Goal: Task Accomplishment & Management: Manage account settings

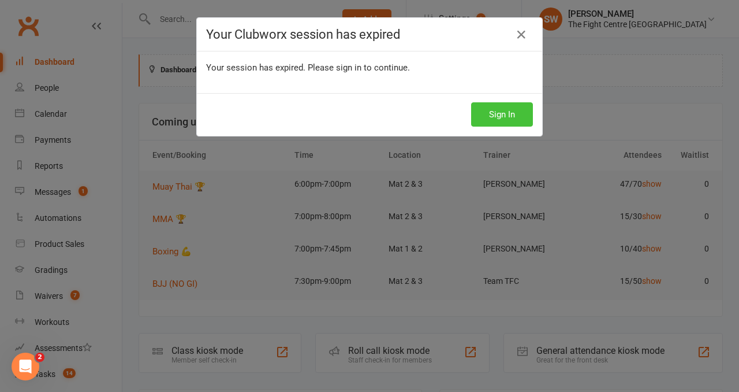
click at [493, 108] on button "Sign In" at bounding box center [502, 114] width 62 height 24
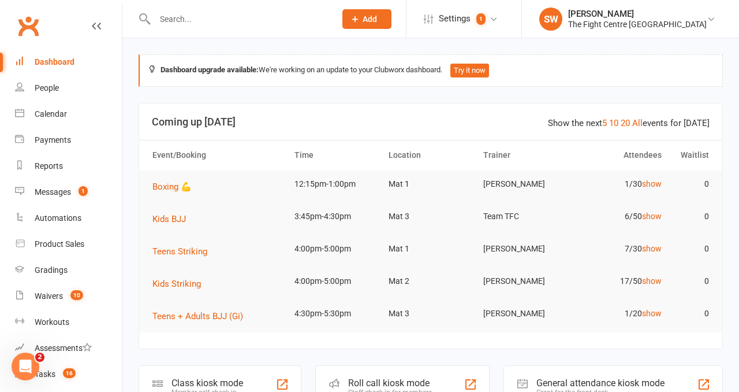
click at [223, 9] on div at bounding box center [233, 19] width 189 height 38
click at [223, 14] on input "text" at bounding box center [239, 19] width 176 height 16
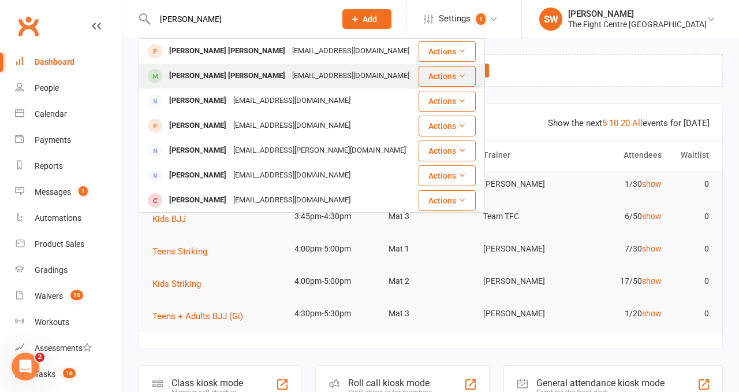
type input "shakira"
click at [289, 78] on div "jerlenechong06@gmail.com" at bounding box center [351, 76] width 124 height 17
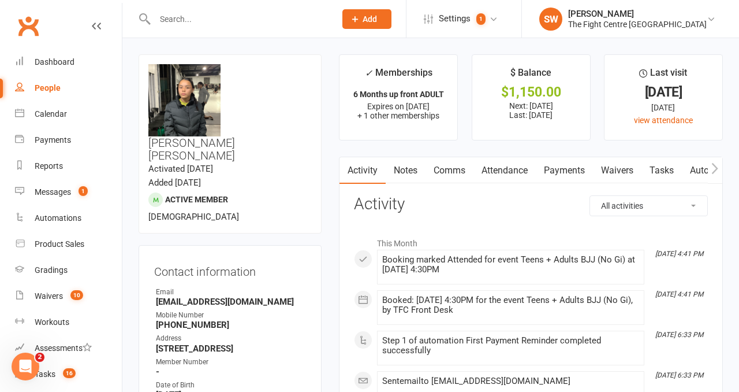
click at [545, 177] on link "Payments" at bounding box center [564, 170] width 57 height 27
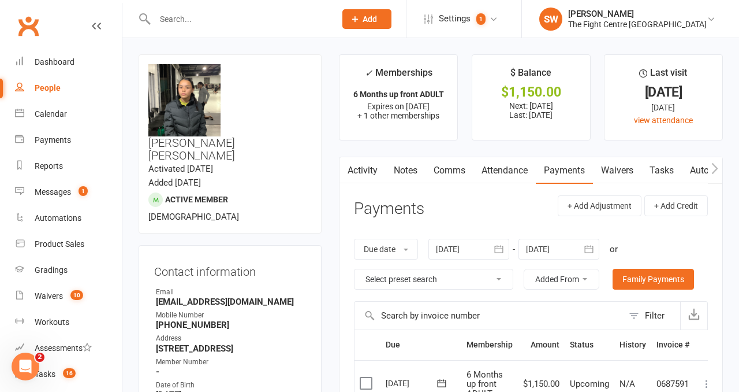
click at [330, 193] on main "✓ Memberships 6 Months up front ADULT Expires on 28th October, 2025 + 1 other m…" at bounding box center [530, 337] width 401 height 567
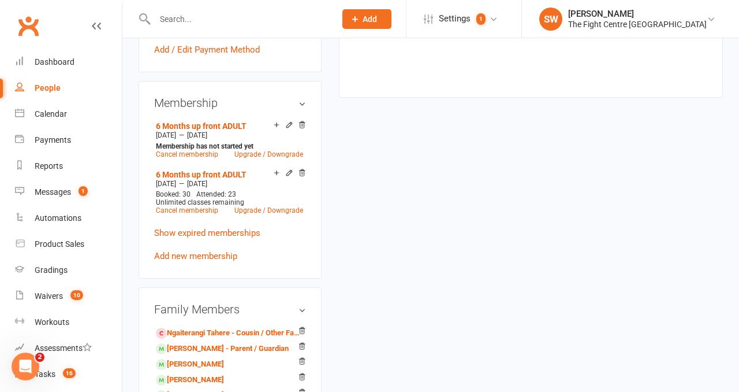
scroll to position [520, 0]
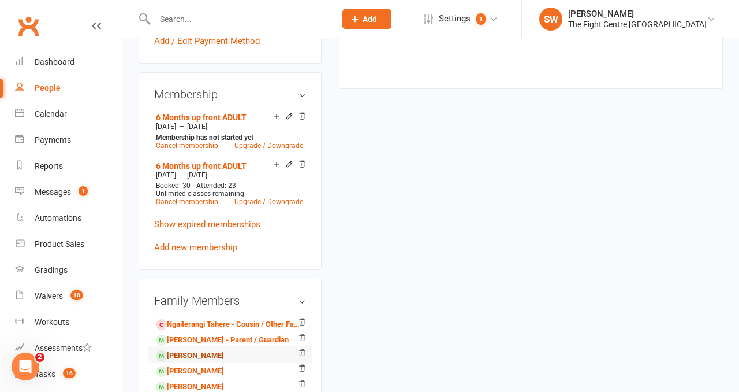
click at [224, 349] on link "Jermaine Chong - Sibling" at bounding box center [190, 355] width 68 height 12
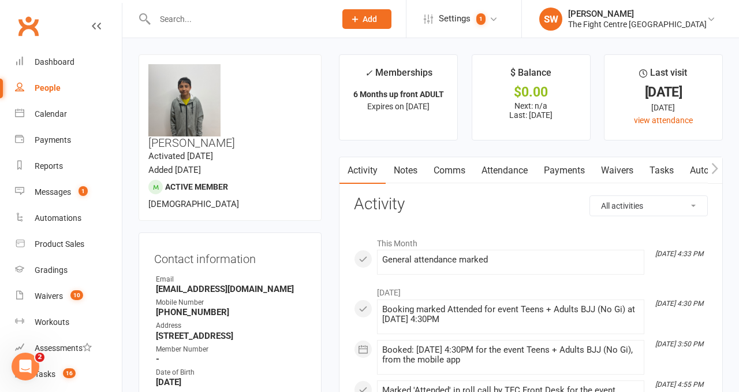
click at [542, 173] on link "Payments" at bounding box center [564, 170] width 57 height 27
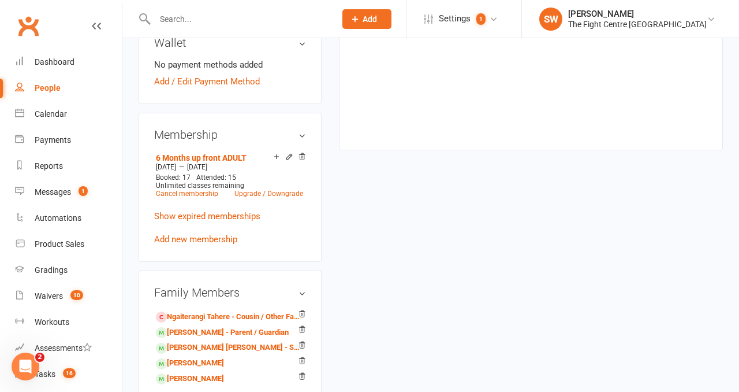
scroll to position [441, 0]
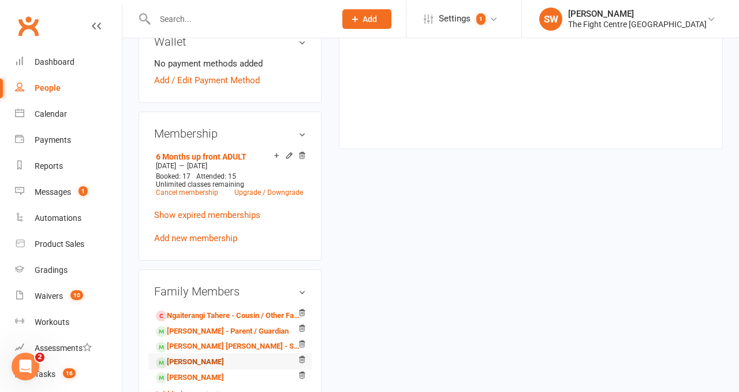
click at [213, 356] on link "Jahkya Chong - Sibling" at bounding box center [190, 362] width 68 height 12
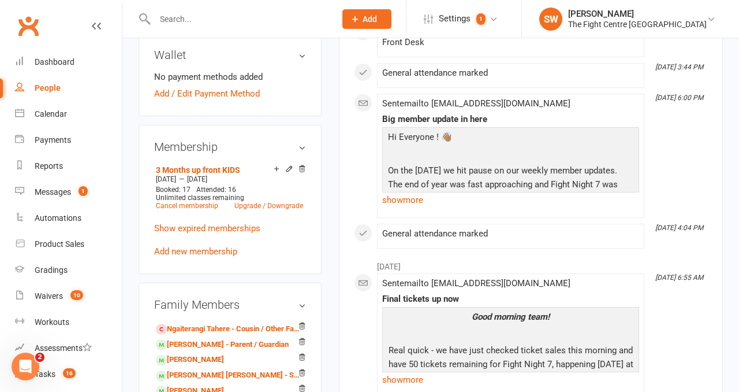
scroll to position [427, 0]
click at [211, 385] on link "Nevaeh Chong - Sibling" at bounding box center [190, 391] width 68 height 12
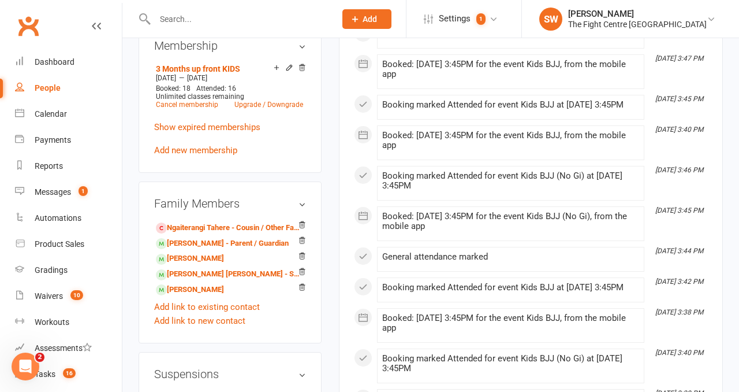
scroll to position [541, 0]
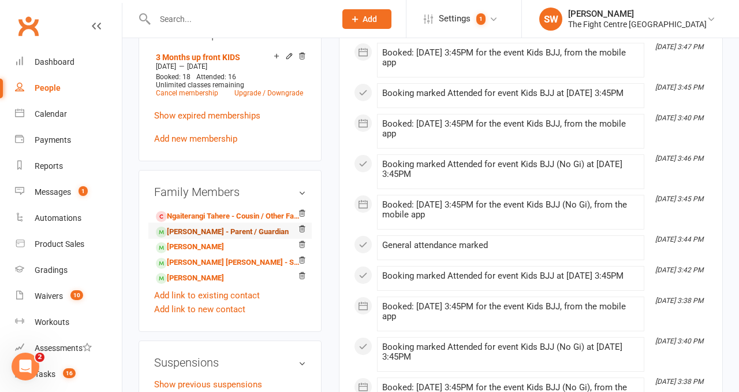
click at [202, 226] on link "Jerlene Chong - Parent / Guardian" at bounding box center [222, 232] width 133 height 12
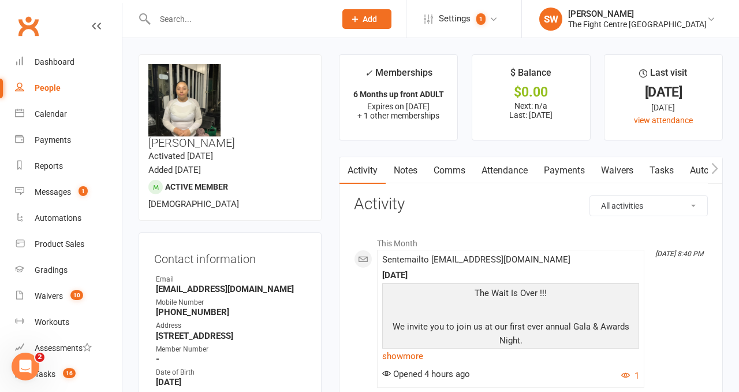
click at [576, 172] on link "Payments" at bounding box center [564, 170] width 57 height 27
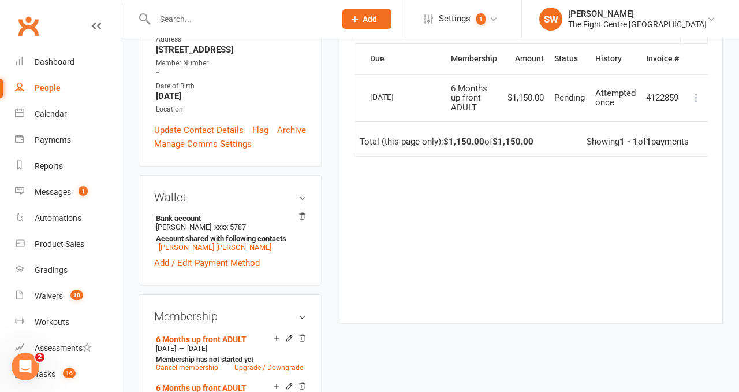
scroll to position [292, 0]
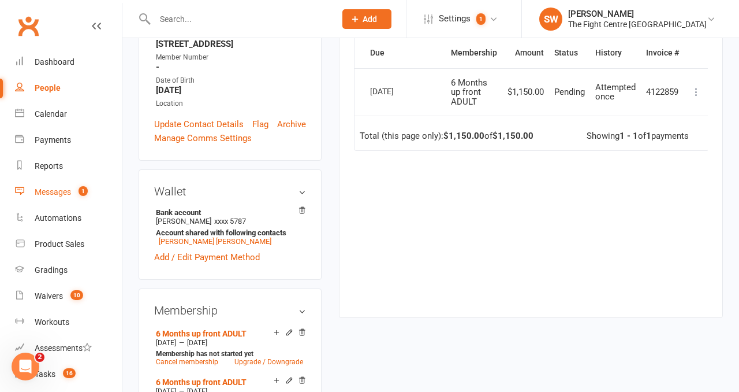
click at [77, 196] on link "Messages 1" at bounding box center [68, 192] width 107 height 26
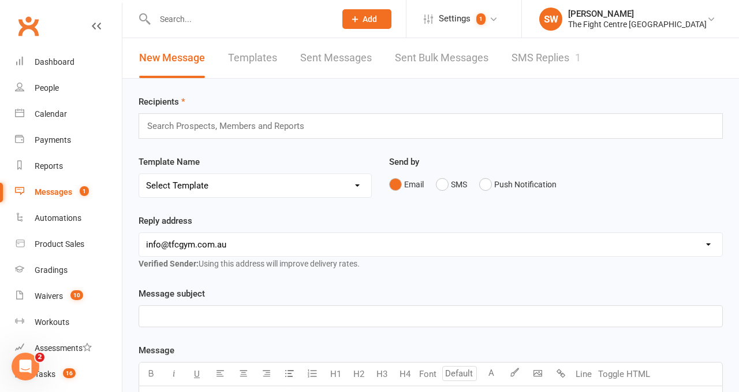
click at [535, 54] on link "SMS Replies 1" at bounding box center [546, 58] width 69 height 40
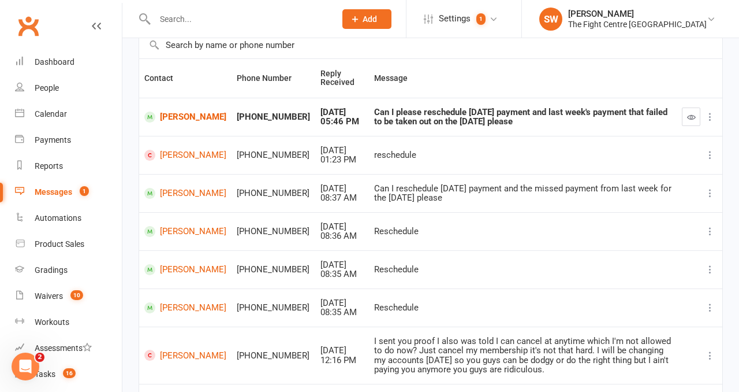
scroll to position [92, 0]
click at [690, 115] on icon "button" at bounding box center [691, 116] width 9 height 9
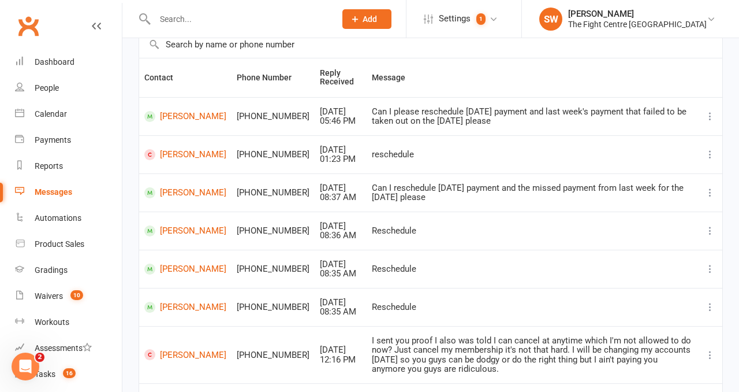
click at [429, 316] on td "Reschedule" at bounding box center [532, 307] width 331 height 38
click at [58, 68] on link "Dashboard" at bounding box center [68, 62] width 107 height 26
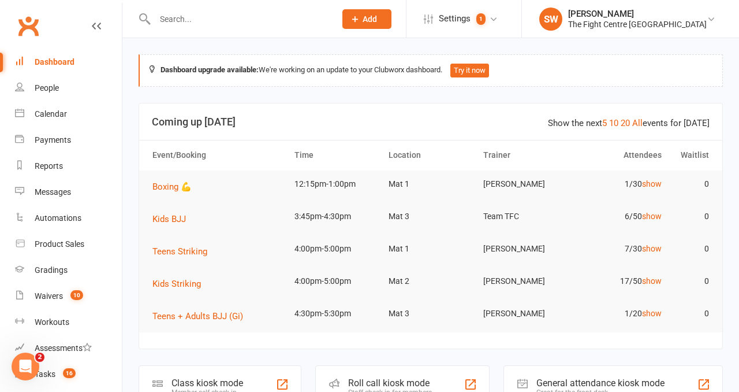
click at [72, 304] on link "Waivers 10" at bounding box center [68, 296] width 107 height 26
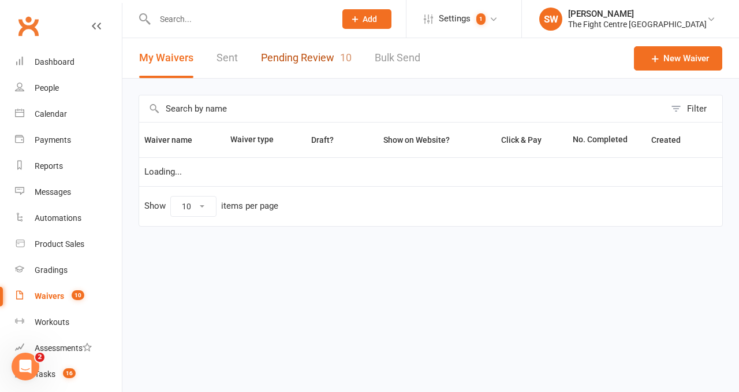
click at [321, 64] on link "Pending Review 10" at bounding box center [306, 58] width 91 height 40
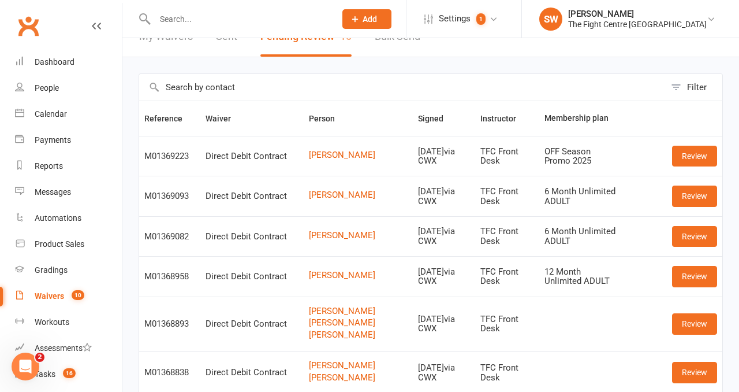
scroll to position [20, 0]
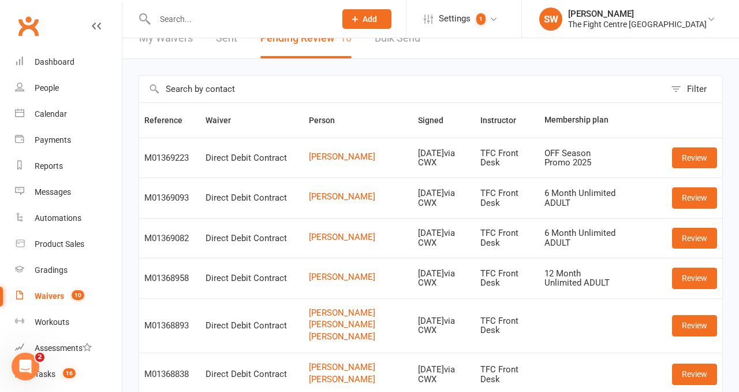
click at [233, 13] on input "text" at bounding box center [239, 19] width 176 height 16
paste input "Mason Tuitoga"
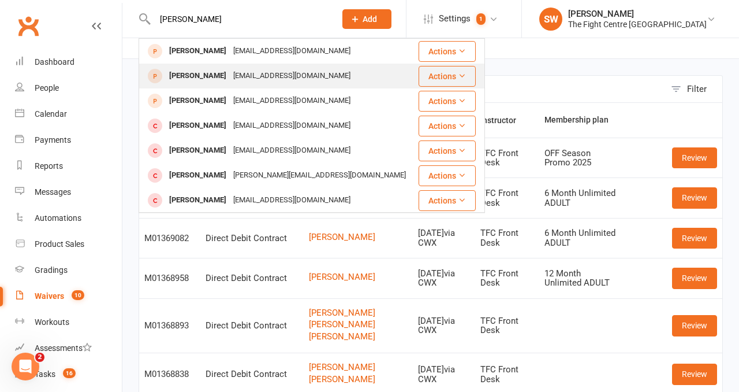
scroll to position [1, 0]
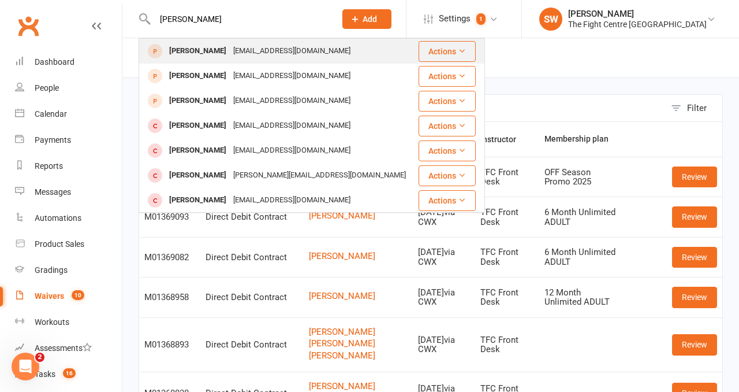
type input "Mason Tuitoga"
click at [230, 53] on div "masontuitoga2001@gmail.com" at bounding box center [292, 51] width 124 height 17
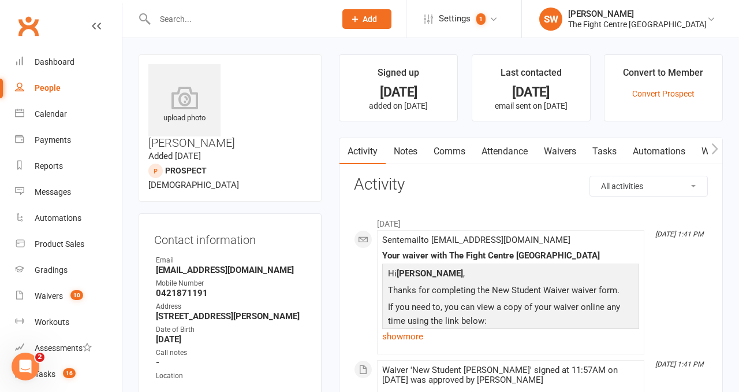
click at [716, 150] on icon "button" at bounding box center [715, 148] width 6 height 11
click at [718, 146] on icon "button" at bounding box center [714, 149] width 7 height 12
click at [713, 146] on icon "button" at bounding box center [714, 149] width 7 height 12
click at [539, 150] on link "Waivers" at bounding box center [534, 151] width 49 height 27
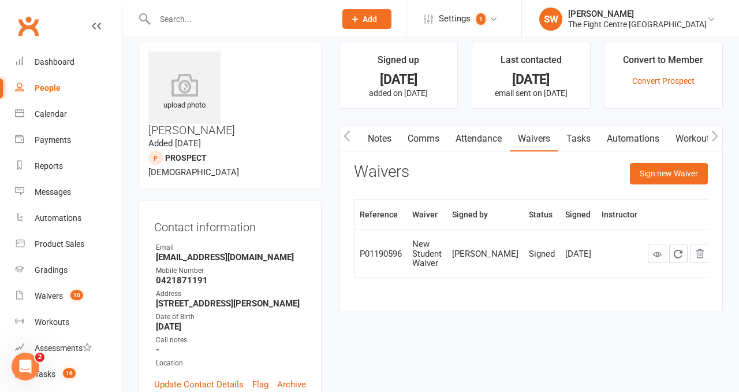
scroll to position [13, 0]
click at [351, 139] on button "button" at bounding box center [347, 138] width 14 height 26
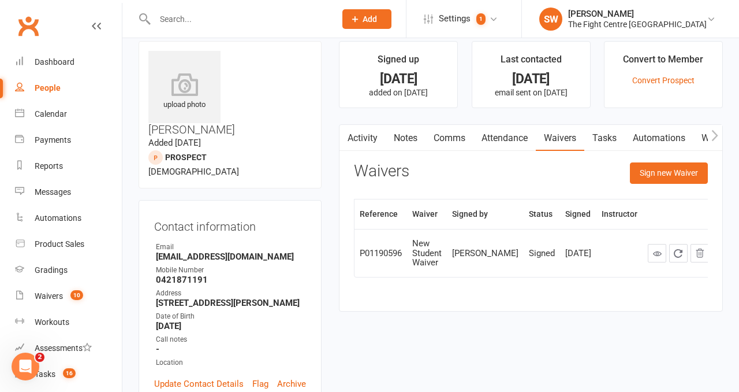
click at [330, 189] on main "Signed up 8 months ago added on 11 Feb 2025 Last contacted 8 months ago email s…" at bounding box center [530, 182] width 401 height 282
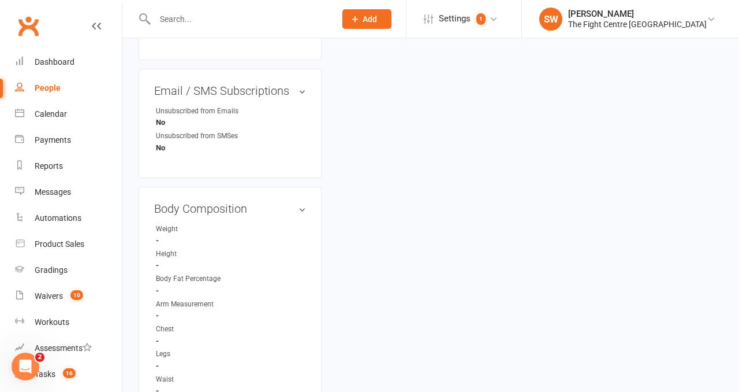
scroll to position [724, 0]
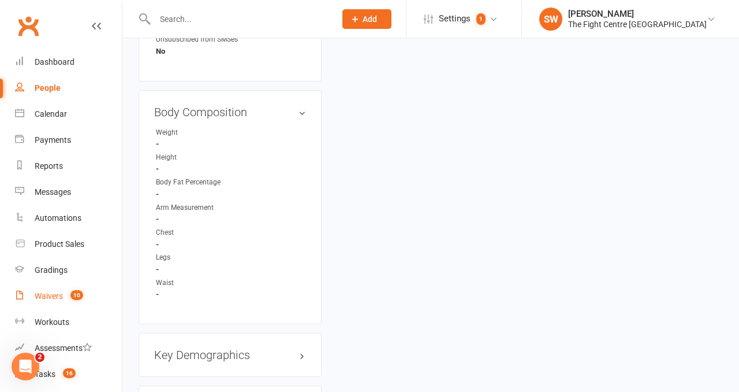
click at [57, 298] on div "Waivers" at bounding box center [49, 295] width 28 height 9
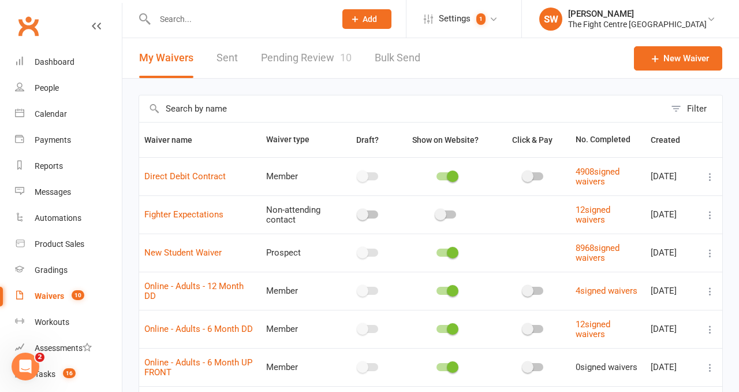
click at [318, 54] on link "Pending Review 10" at bounding box center [306, 58] width 91 height 40
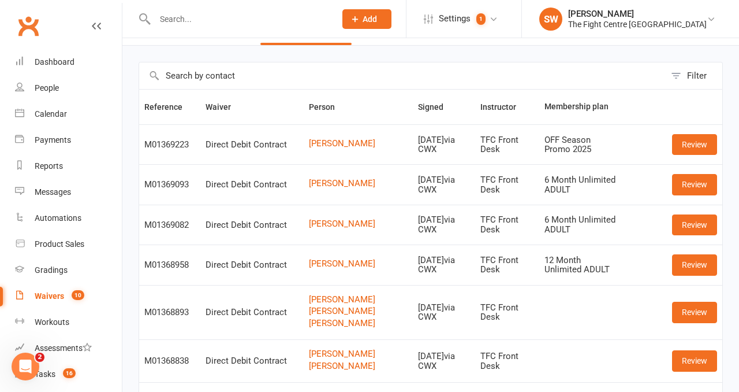
scroll to position [36, 0]
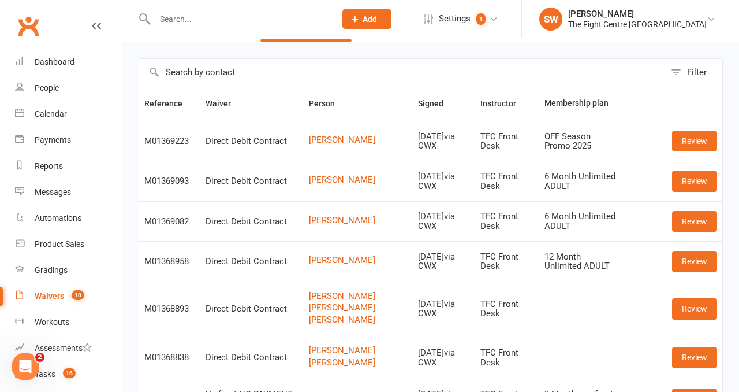
click at [198, 17] on input "text" at bounding box center [239, 19] width 176 height 16
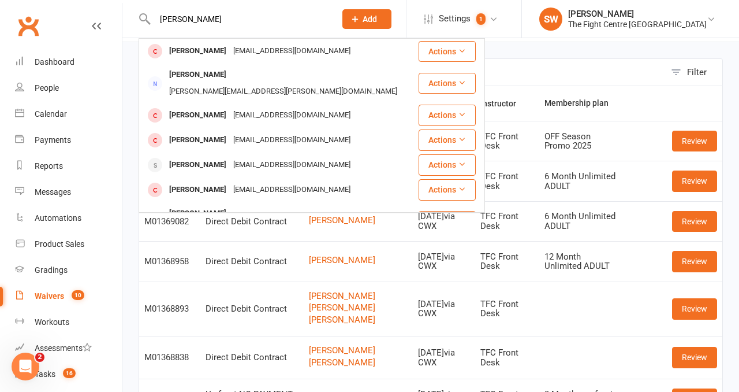
click at [213, 25] on input "daniel platell" at bounding box center [239, 19] width 176 height 16
paste input ".platell@niis.qld.gov.au"
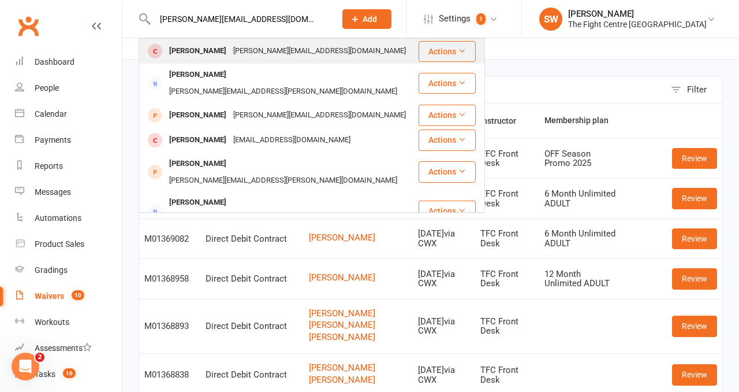
scroll to position [20, 0]
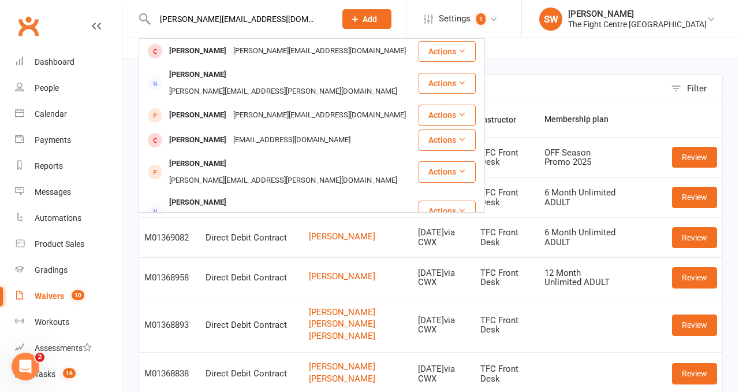
drag, startPoint x: 313, startPoint y: 11, endPoint x: 306, endPoint y: 14, distance: 7.7
click at [308, 15] on input "daniel.platell@niis.qld.gov.au" at bounding box center [239, 19] width 176 height 16
paste input "Mohammad Rahimi"
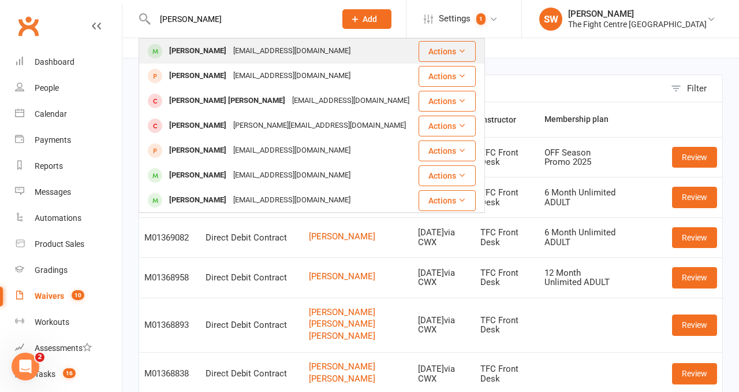
type input "Mohammad Rahimi"
click at [240, 55] on div "Reza.rahimi15@icloud.com" at bounding box center [292, 51] width 124 height 17
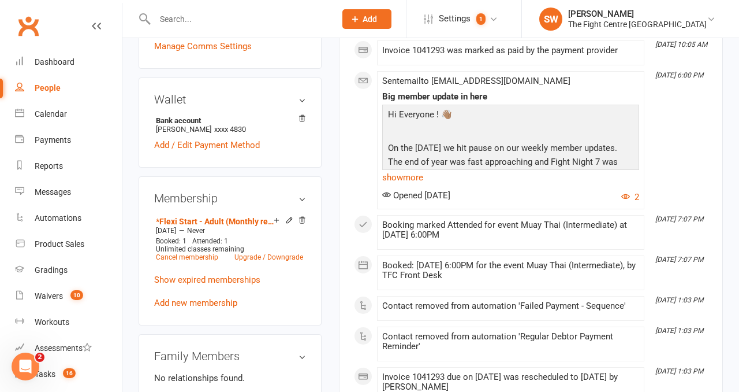
scroll to position [384, 0]
click at [241, 274] on link "Show expired memberships" at bounding box center [207, 279] width 106 height 10
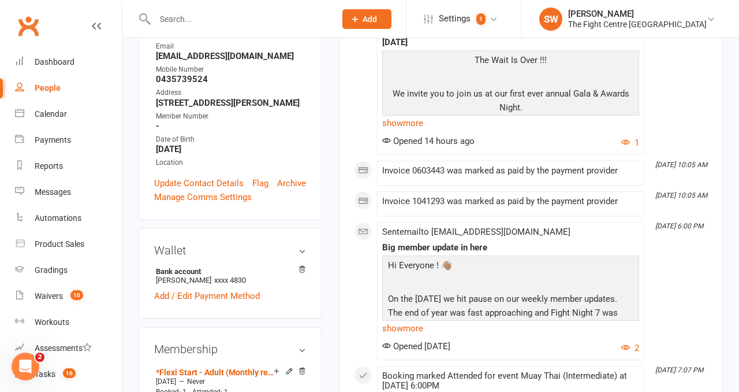
scroll to position [0, 0]
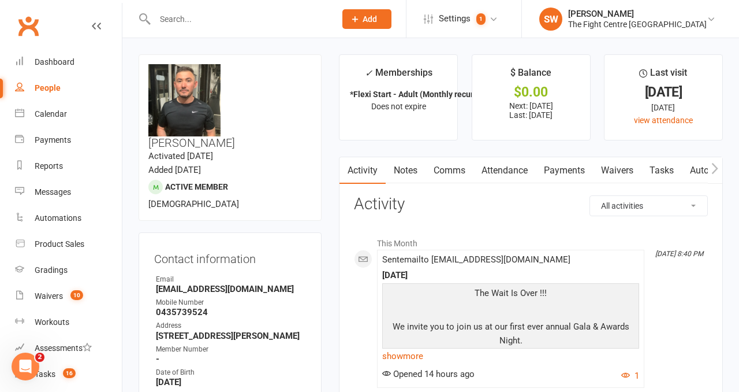
click at [402, 169] on link "Notes" at bounding box center [406, 170] width 40 height 27
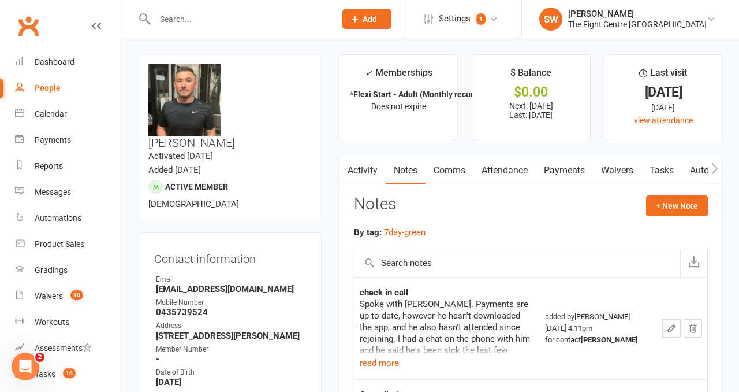
scroll to position [79, 0]
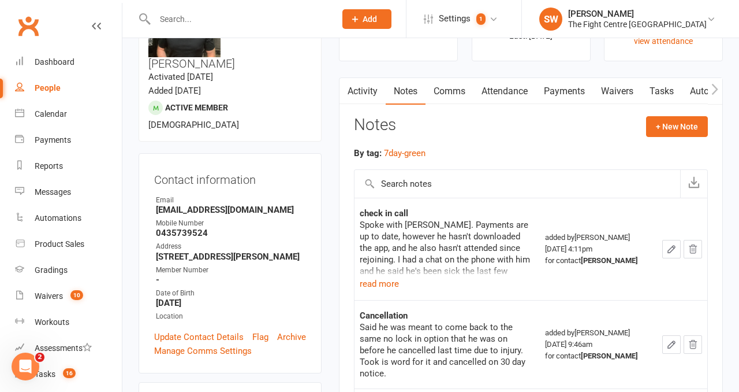
click at [381, 275] on div "Spoke with Mohammad. Payments are up to date, however he hasn't downloaded the …" at bounding box center [447, 248] width 174 height 58
click at [383, 280] on button "read more" at bounding box center [379, 284] width 39 height 14
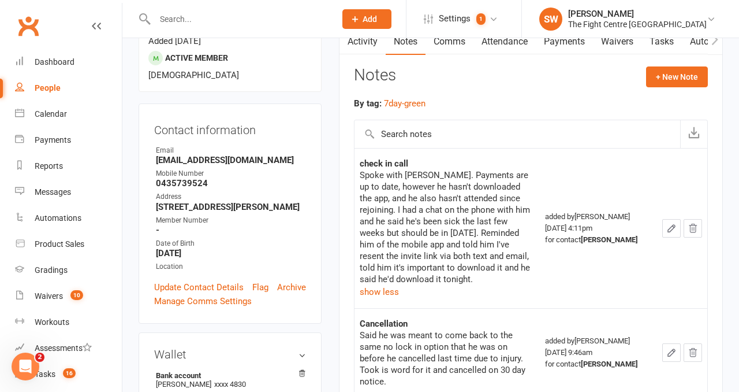
click at [535, 300] on td "check in call Spoke with Mohammad. Payments are up to date, however he hasn't d…" at bounding box center [447, 228] width 185 height 160
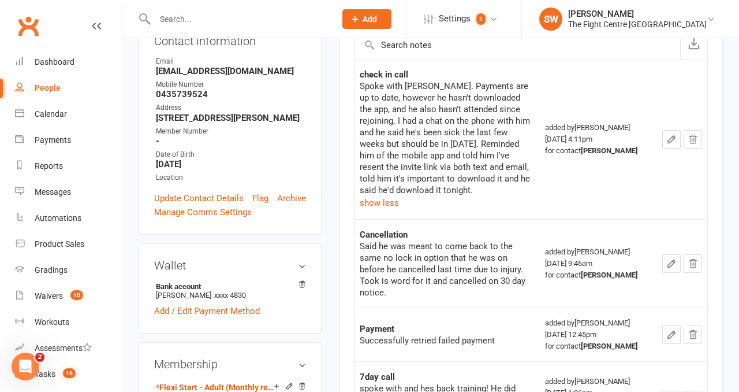
scroll to position [256, 0]
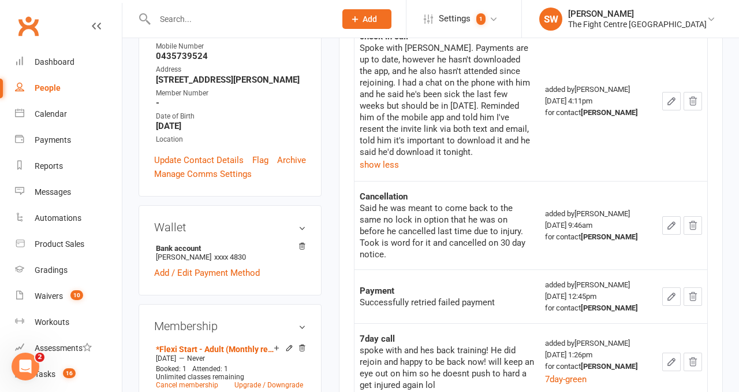
click at [185, 20] on input "text" at bounding box center [239, 19] width 176 height 16
paste input "Luania"
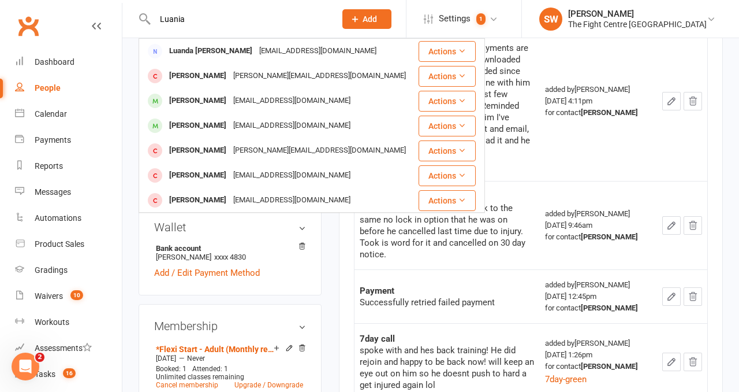
type input "Luania"
click at [204, 103] on div "Alex Golis" at bounding box center [198, 100] width 64 height 17
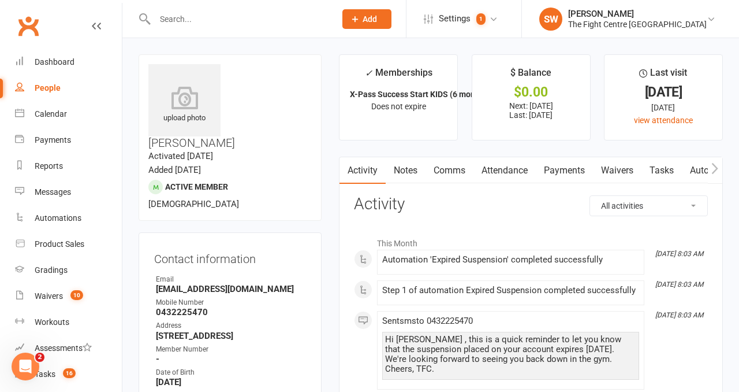
click at [718, 171] on icon "button" at bounding box center [714, 168] width 7 height 12
click at [718, 170] on icon "button" at bounding box center [714, 168] width 7 height 12
click at [716, 169] on icon "button" at bounding box center [715, 167] width 6 height 11
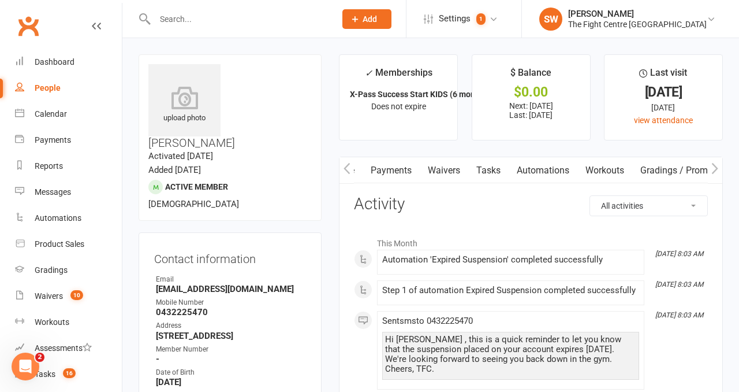
scroll to position [0, 334]
click at [610, 170] on link "Mobile App" at bounding box center [617, 170] width 62 height 27
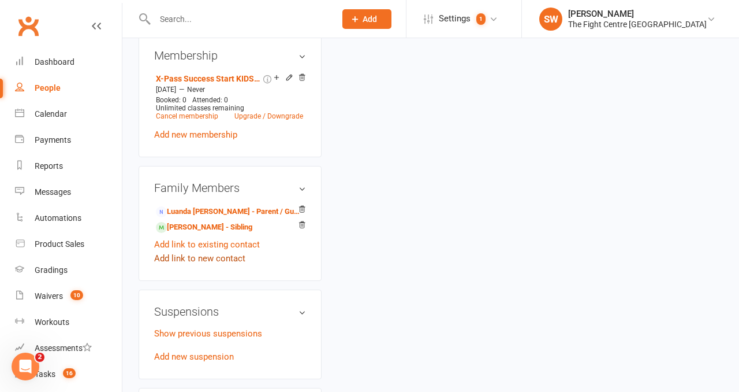
scroll to position [575, 0]
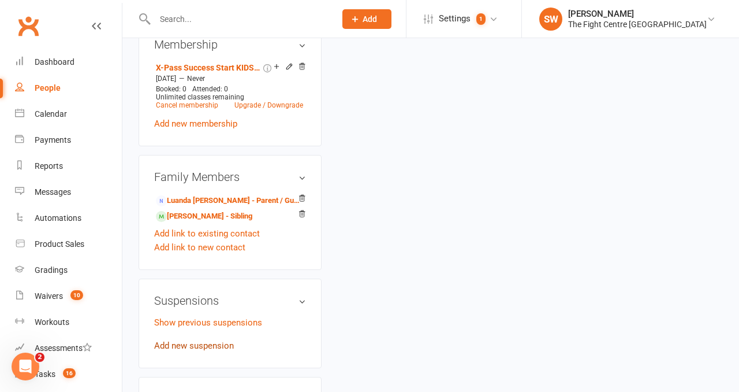
click at [191, 340] on link "Add new suspension" at bounding box center [194, 345] width 80 height 10
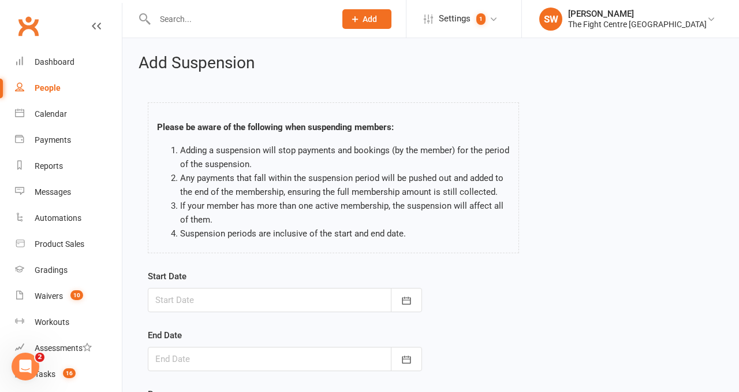
click at [292, 307] on div at bounding box center [285, 300] width 274 height 24
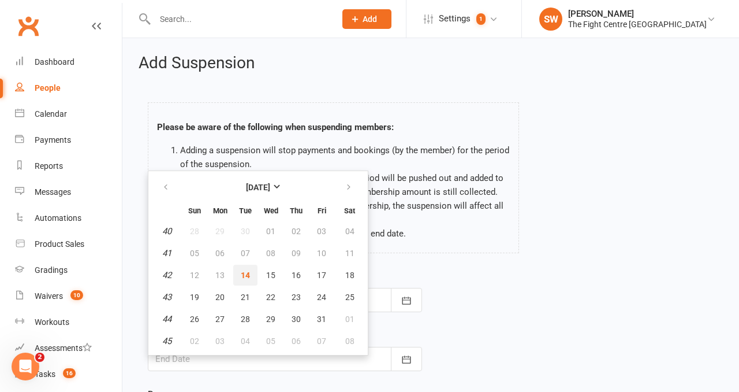
click at [248, 276] on span "14" at bounding box center [245, 274] width 9 height 9
type input "14 Oct 2025"
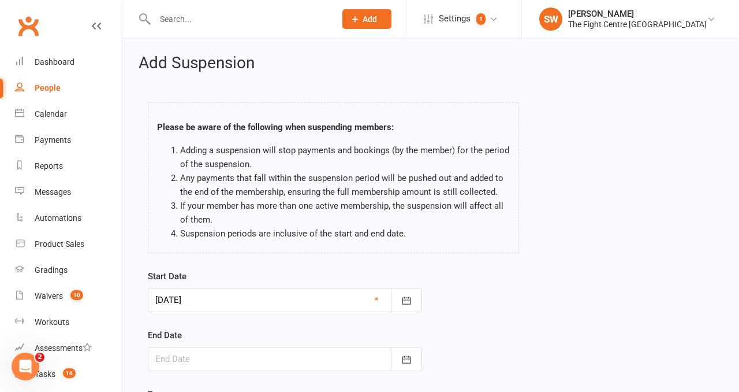
click at [247, 359] on div at bounding box center [285, 358] width 274 height 24
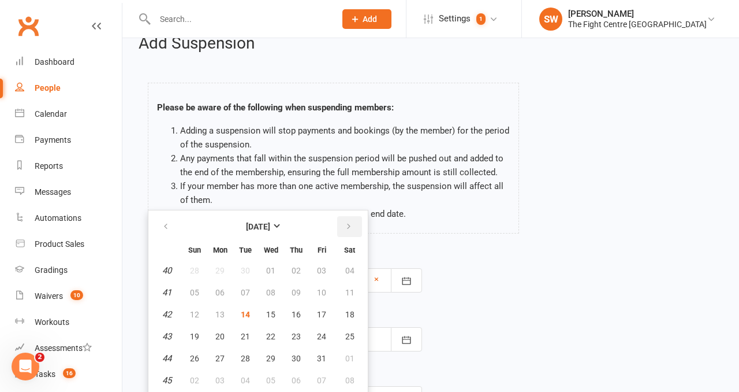
click at [342, 230] on button "button" at bounding box center [349, 226] width 25 height 21
click at [246, 315] on span "11" at bounding box center [245, 314] width 9 height 9
type input "[DATE]"
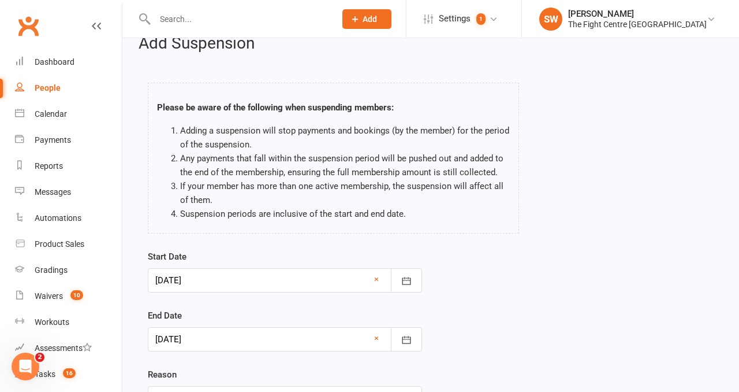
scroll to position [130, 0]
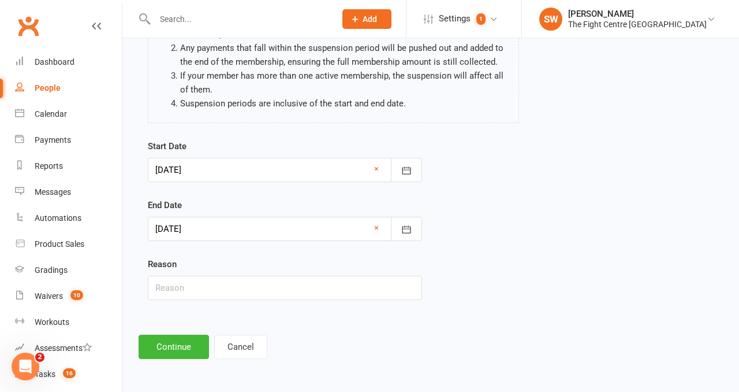
click at [180, 359] on div "Add Suspension Please be aware of the following when suspending members: Adding…" at bounding box center [430, 141] width 617 height 467
click at [159, 346] on button "Continue" at bounding box center [174, 346] width 70 height 24
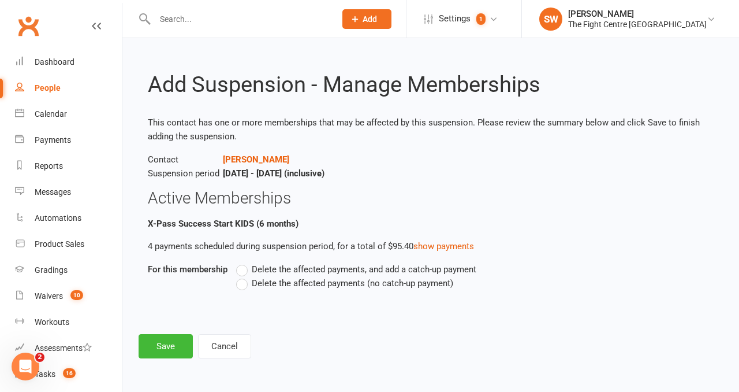
click at [241, 285] on label "Delete the affected payments (no catch-up payment)" at bounding box center [344, 283] width 217 height 14
click at [241, 276] on input "Delete the affected payments (no catch-up payment)" at bounding box center [240, 276] width 8 height 0
click at [162, 353] on button "Save" at bounding box center [166, 346] width 54 height 24
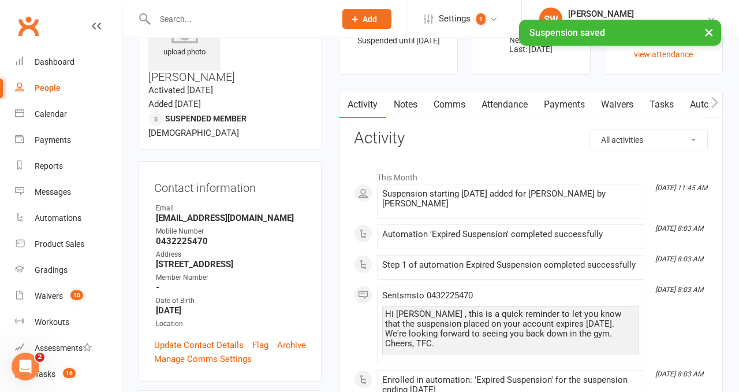
scroll to position [33, 0]
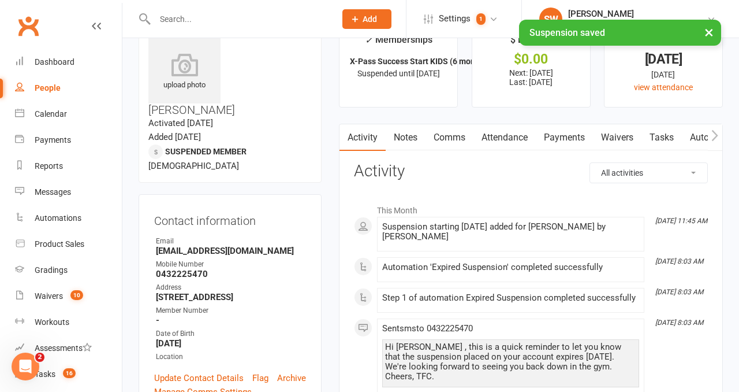
click at [546, 141] on link "Payments" at bounding box center [564, 137] width 57 height 27
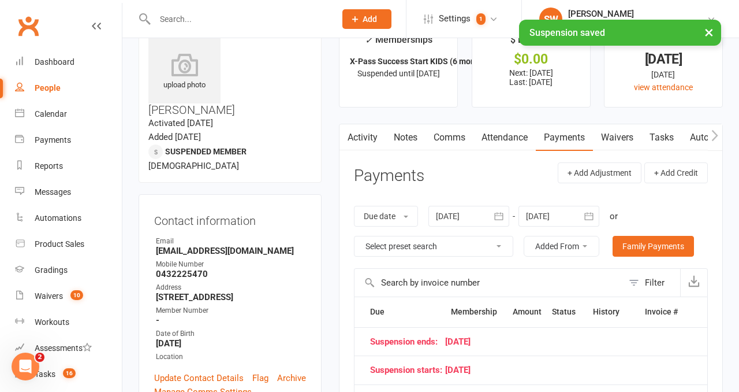
scroll to position [82, 0]
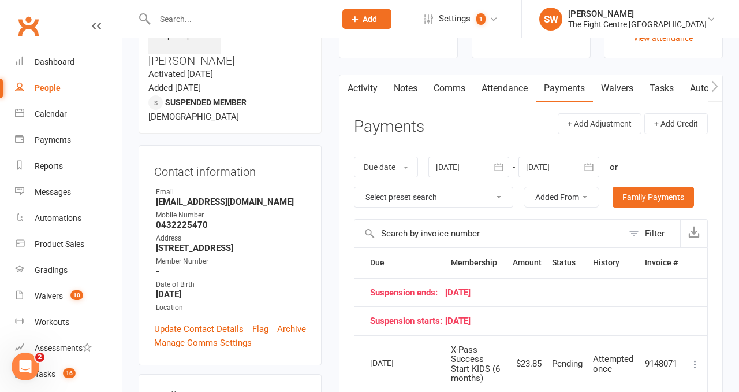
click at [557, 165] on div at bounding box center [559, 167] width 81 height 21
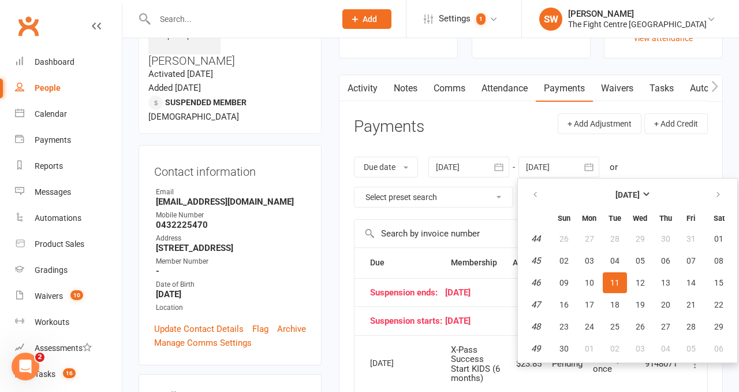
click at [476, 136] on header "Payments + Add Adjustment + Add Credit" at bounding box center [531, 129] width 354 height 32
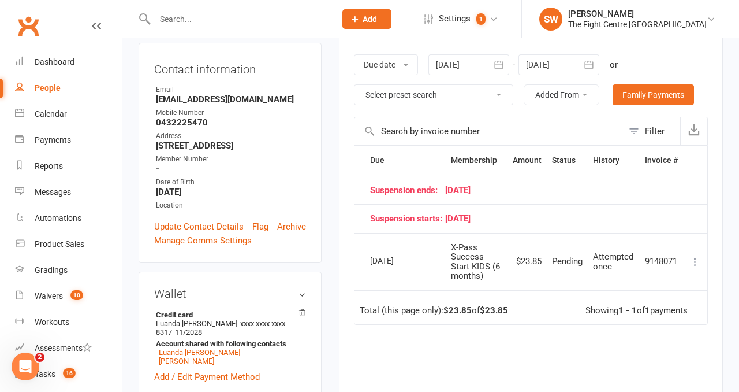
scroll to position [185, 0]
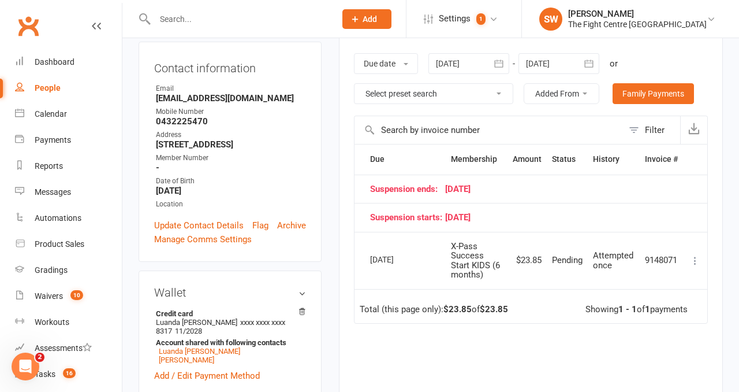
click at [483, 69] on div at bounding box center [469, 63] width 81 height 21
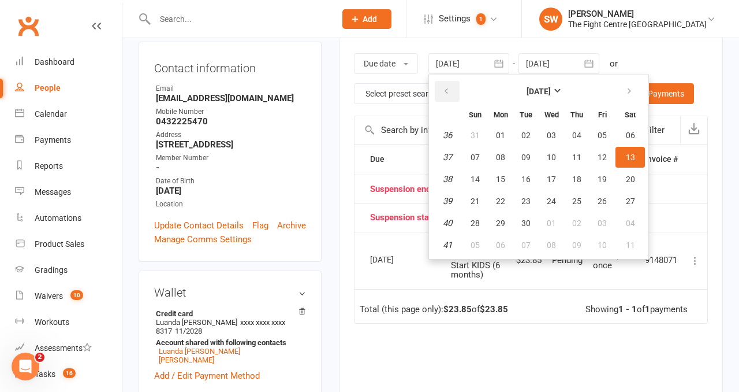
click at [450, 93] on icon "button" at bounding box center [446, 91] width 8 height 9
click at [486, 160] on button "03" at bounding box center [475, 157] width 24 height 21
type input "03 Aug 2025"
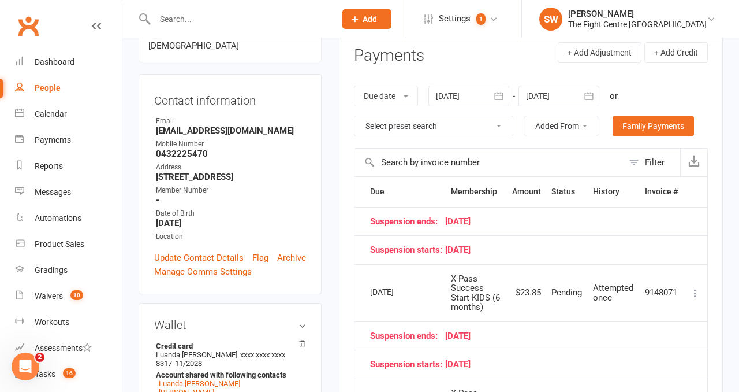
scroll to position [152, 0]
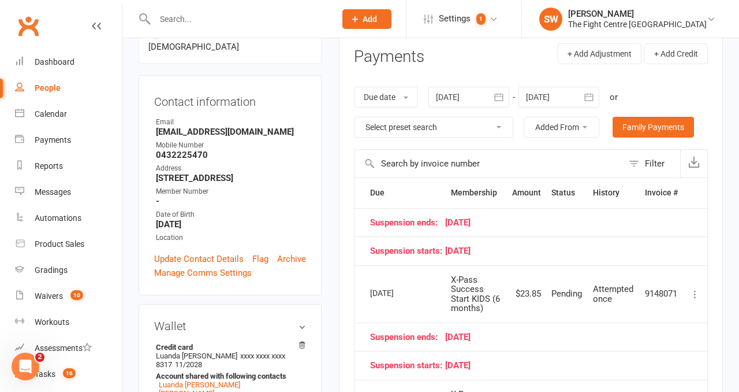
click at [552, 98] on div at bounding box center [559, 97] width 81 height 21
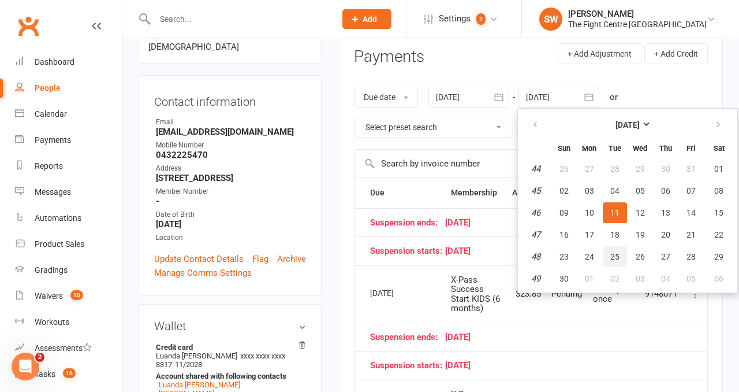
click at [619, 256] on span "25" at bounding box center [614, 256] width 9 height 9
type input "25 Nov 2025"
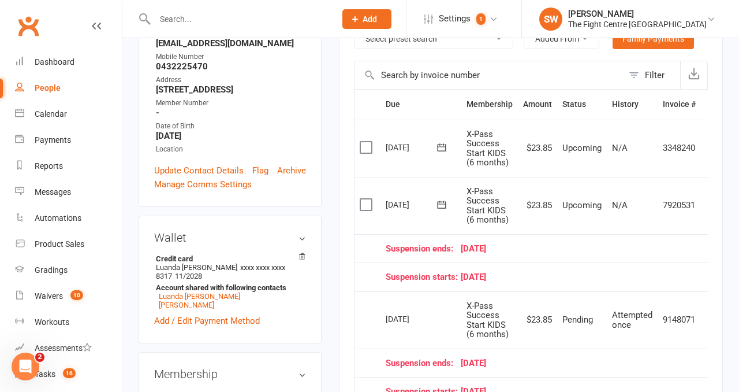
scroll to position [0, 18]
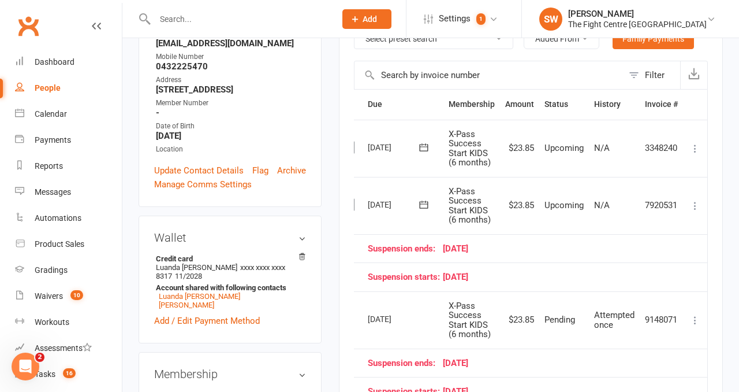
click at [691, 205] on icon at bounding box center [696, 206] width 12 height 12
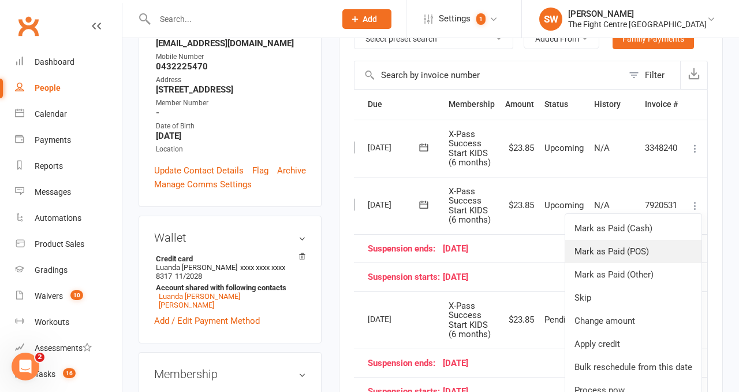
click at [657, 254] on link "Mark as Paid (POS)" at bounding box center [633, 251] width 136 height 23
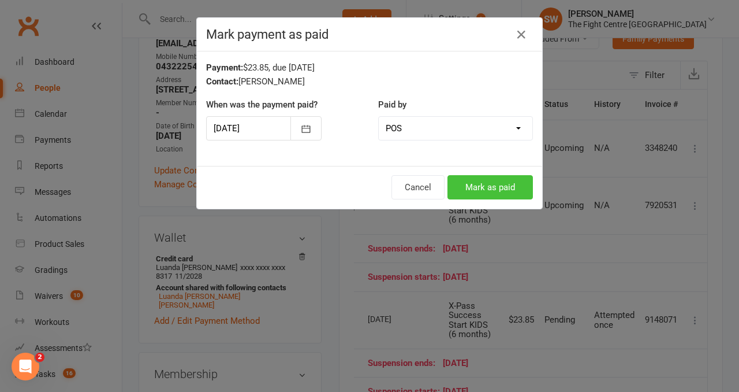
click at [525, 189] on button "Mark as paid" at bounding box center [490, 187] width 85 height 24
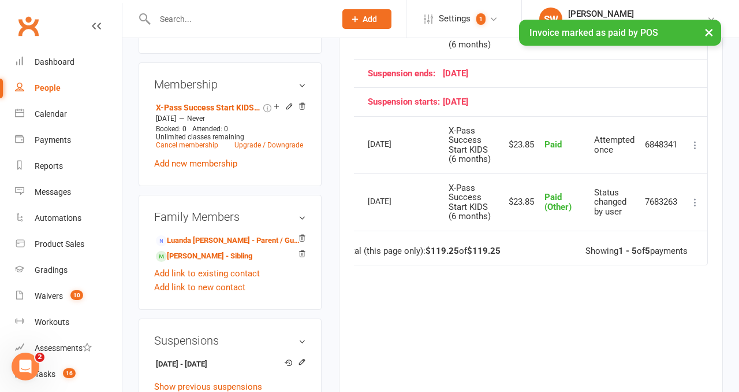
scroll to position [567, 0]
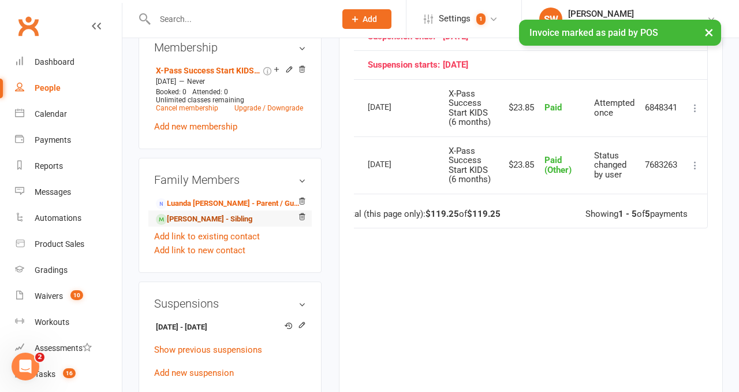
click at [207, 213] on link "Seth Golis - Sibling" at bounding box center [204, 219] width 96 height 12
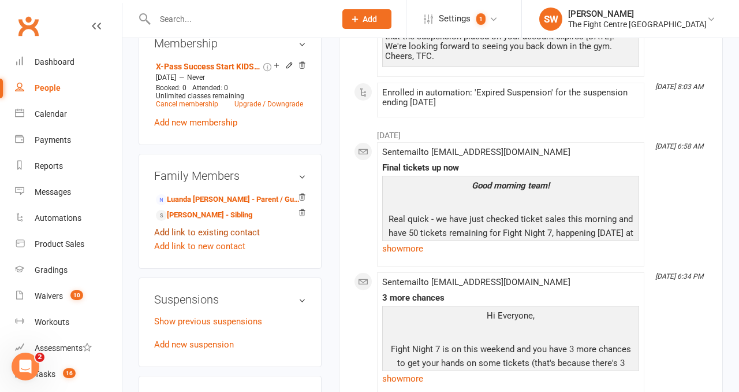
scroll to position [580, 0]
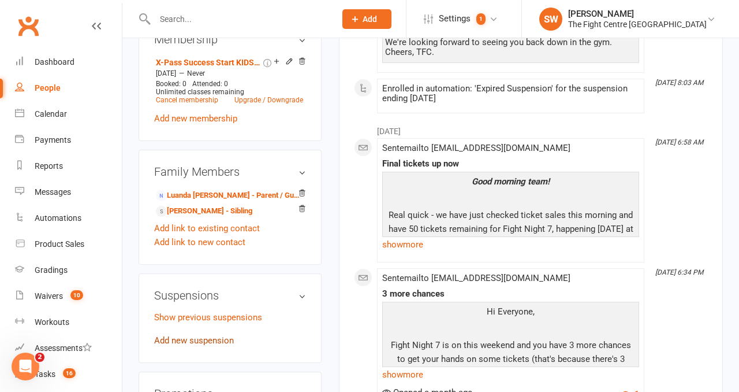
click at [199, 335] on link "Add new suspension" at bounding box center [194, 340] width 80 height 10
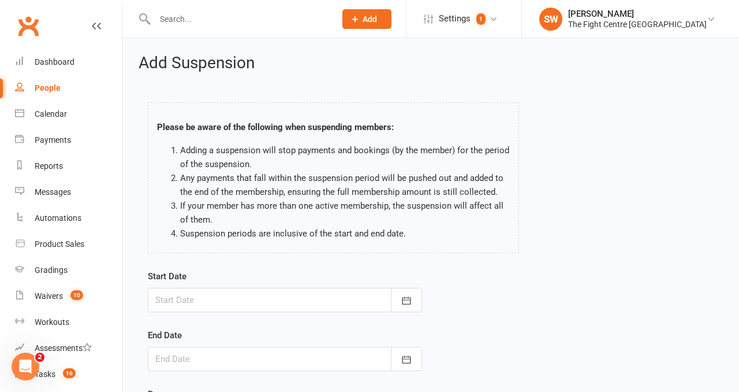
click at [255, 303] on div at bounding box center [285, 300] width 274 height 24
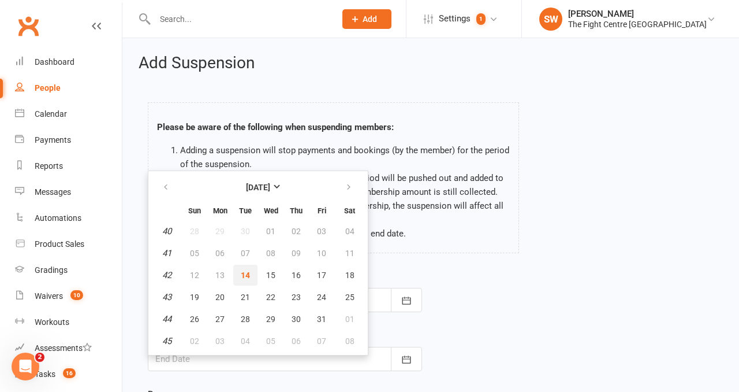
click at [248, 277] on span "14" at bounding box center [245, 274] width 9 height 9
type input "14 Oct 2025"
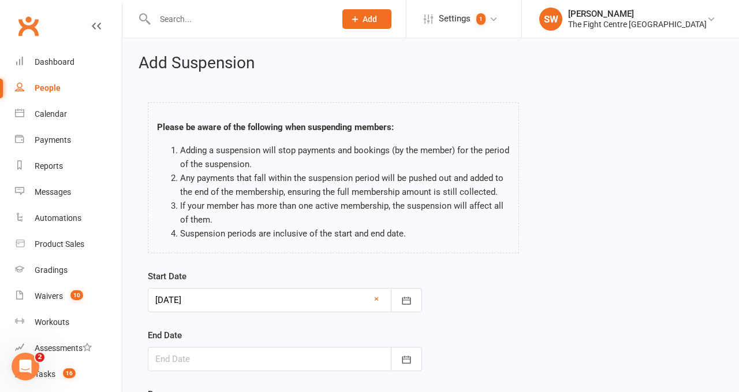
click at [245, 354] on div at bounding box center [285, 358] width 274 height 24
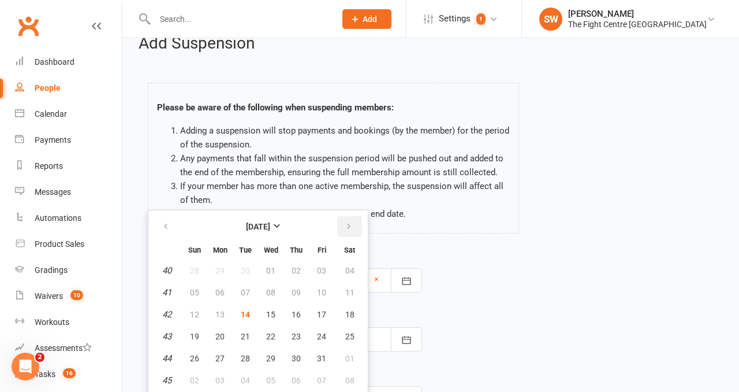
click at [349, 226] on icon "button" at bounding box center [349, 226] width 8 height 9
click at [251, 316] on button "11" at bounding box center [245, 314] width 24 height 21
type input "[DATE]"
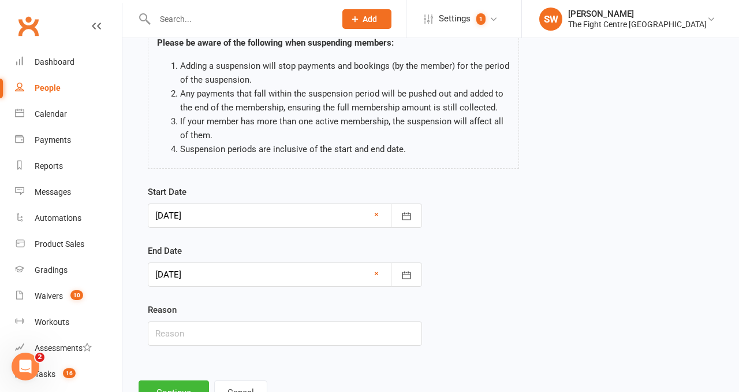
scroll to position [98, 0]
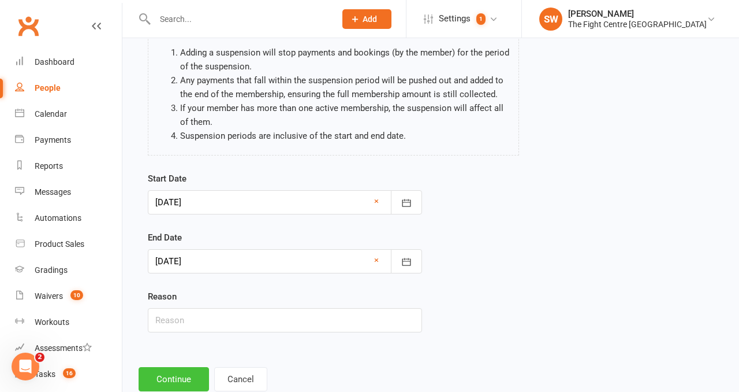
click at [173, 385] on button "Continue" at bounding box center [174, 379] width 70 height 24
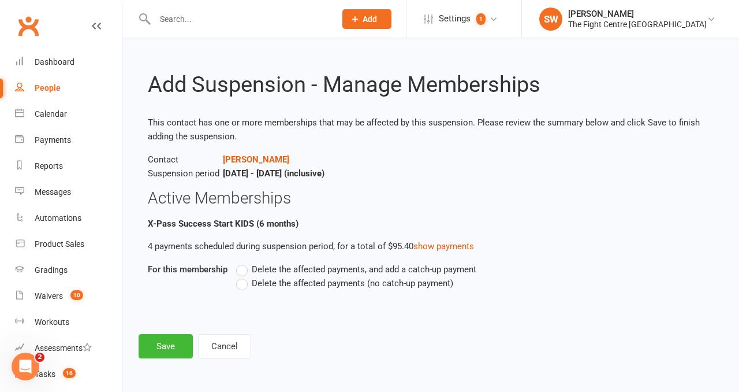
click at [254, 286] on span "Delete the affected payments (no catch-up payment)" at bounding box center [353, 282] width 202 height 12
click at [244, 276] on input "Delete the affected payments (no catch-up payment)" at bounding box center [240, 276] width 8 height 0
click at [184, 334] on button "Save" at bounding box center [166, 346] width 54 height 24
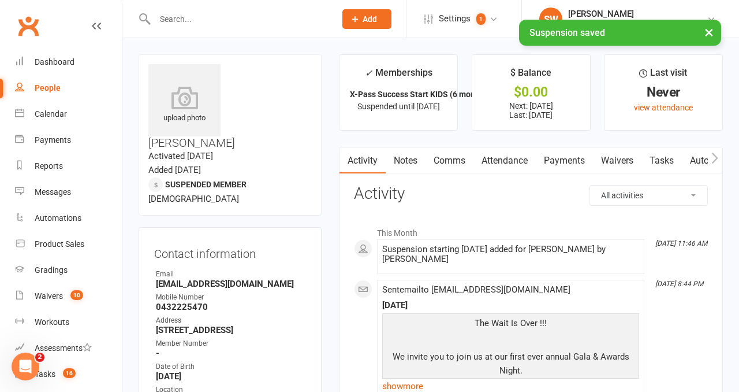
click at [552, 163] on link "Payments" at bounding box center [564, 160] width 57 height 27
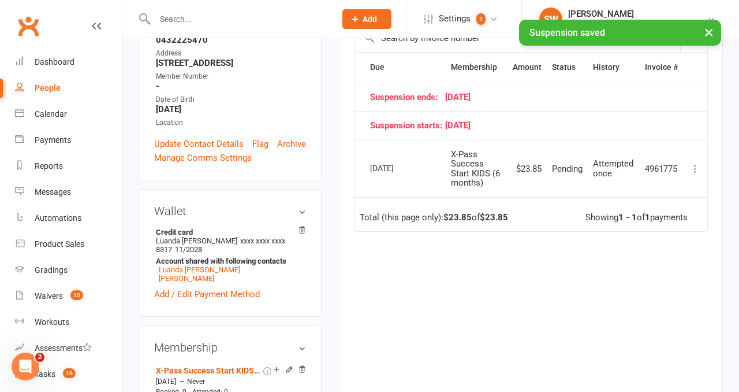
scroll to position [136, 0]
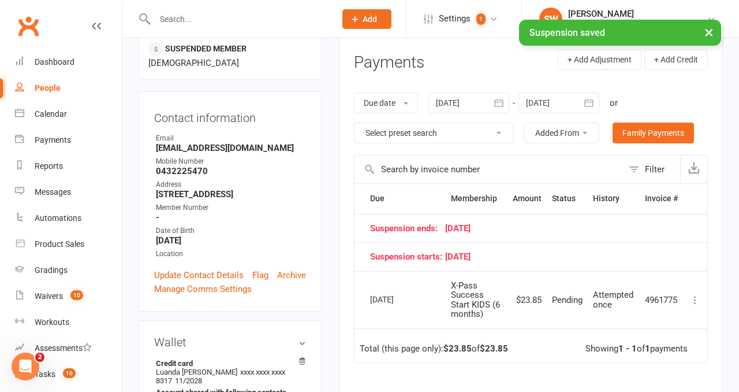
click at [493, 97] on button "button" at bounding box center [499, 102] width 21 height 21
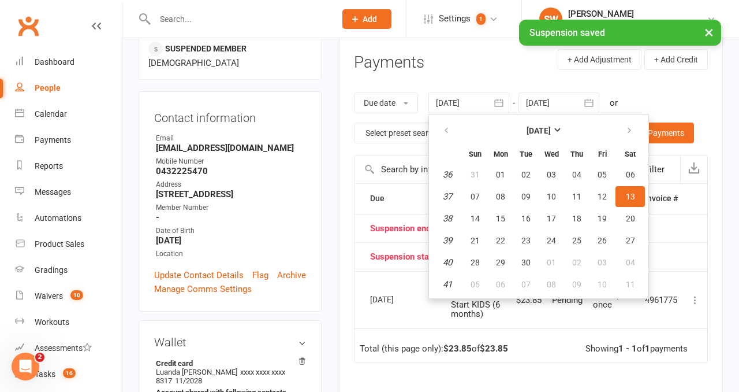
click at [451, 118] on th at bounding box center [447, 130] width 29 height 25
click at [450, 131] on icon "button" at bounding box center [446, 130] width 8 height 9
click at [479, 185] on table "August 2025 Sun Mon Tue Wed Thu Fri Sat 31 27 28 29 30 31 01 02 32 03 04 05 06 …" at bounding box center [538, 206] width 215 height 179
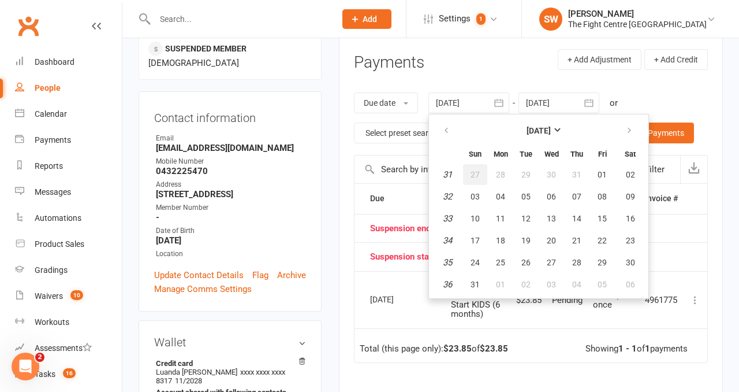
click at [476, 168] on button "27" at bounding box center [475, 174] width 24 height 21
type input "27 Jul 2025"
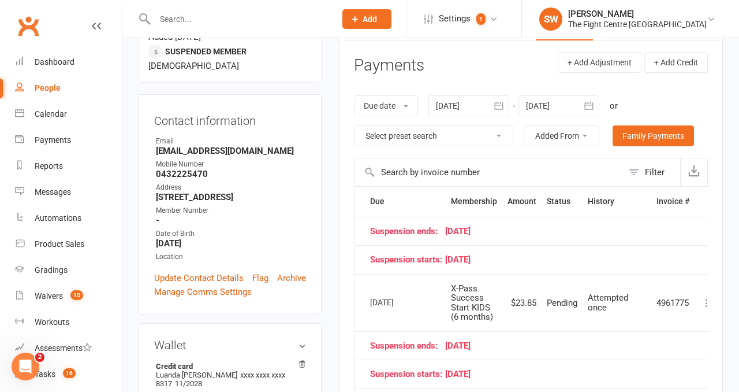
scroll to position [131, 0]
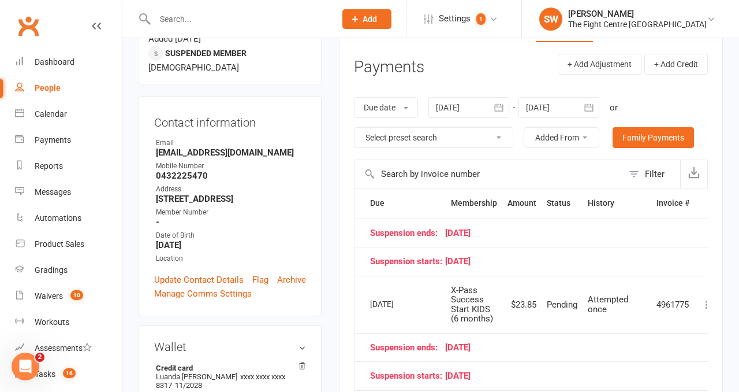
click at [542, 100] on div at bounding box center [559, 107] width 81 height 21
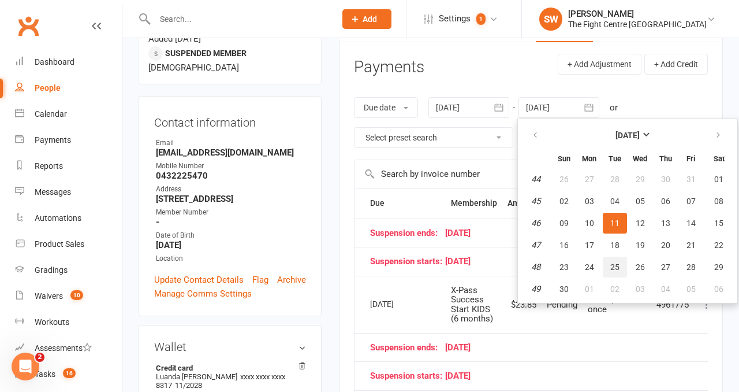
click at [620, 270] on span "25" at bounding box center [614, 266] width 9 height 9
type input "25 Nov 2025"
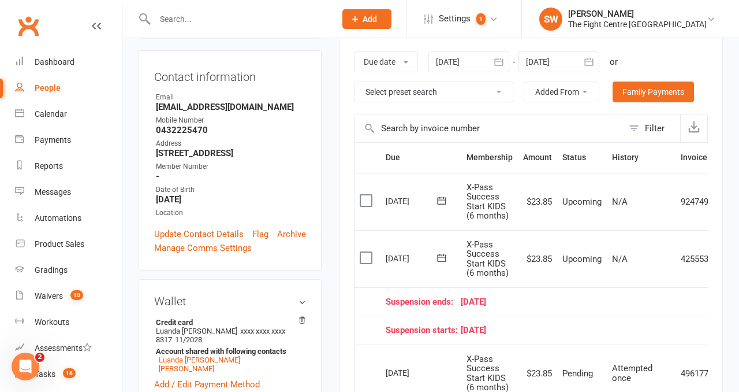
scroll to position [0, 38]
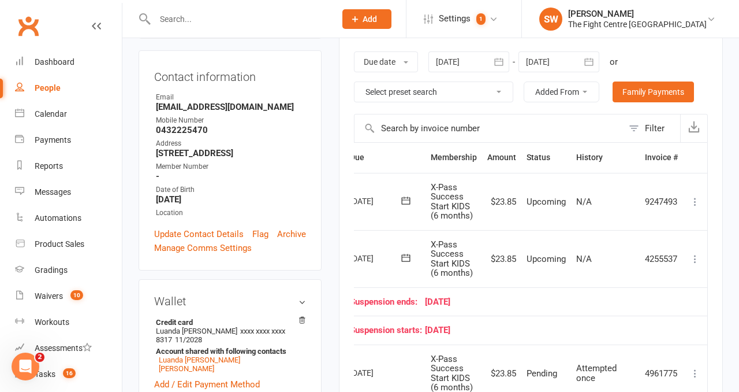
click at [696, 256] on icon at bounding box center [696, 259] width 12 height 12
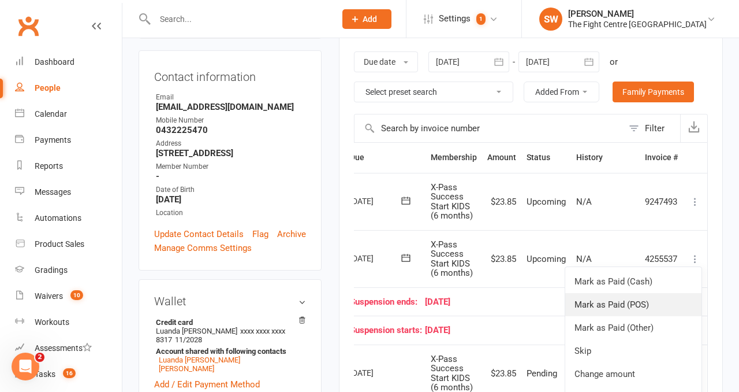
click at [662, 308] on link "Mark as Paid (POS)" at bounding box center [633, 304] width 136 height 23
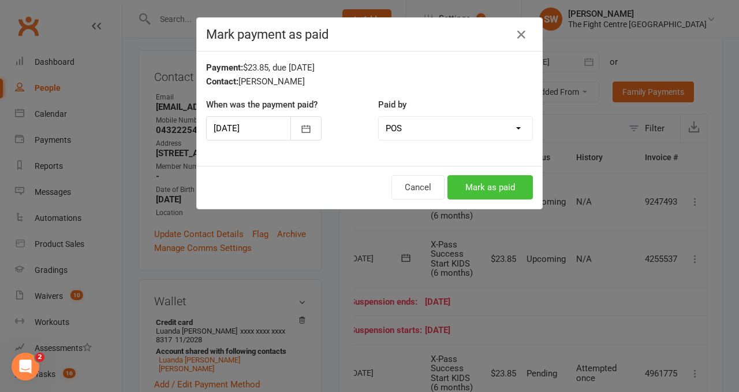
click at [466, 188] on button "Mark as paid" at bounding box center [490, 187] width 85 height 24
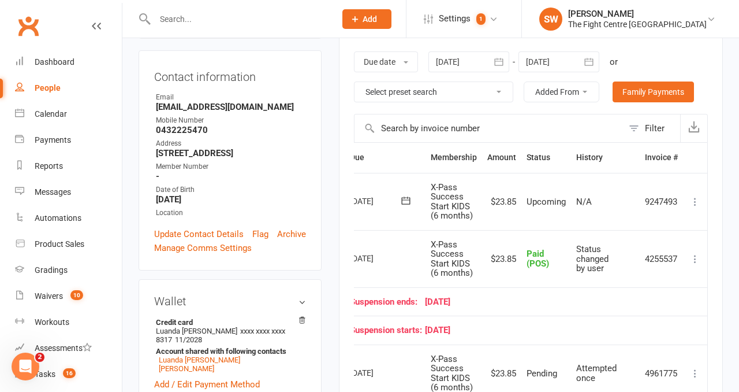
click at [200, 18] on input "text" at bounding box center [239, 19] width 176 height 16
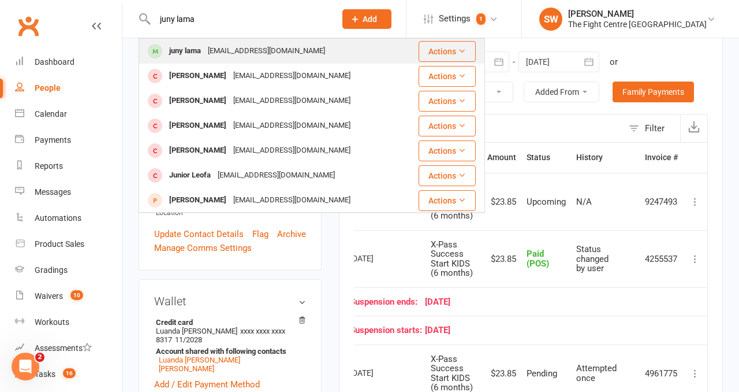
type input "juny lama"
click at [218, 44] on div "junylama2002@gmail.com" at bounding box center [266, 51] width 124 height 17
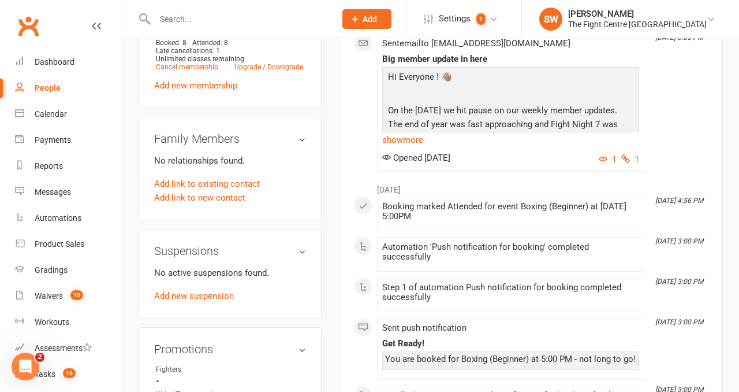
scroll to position [521, 0]
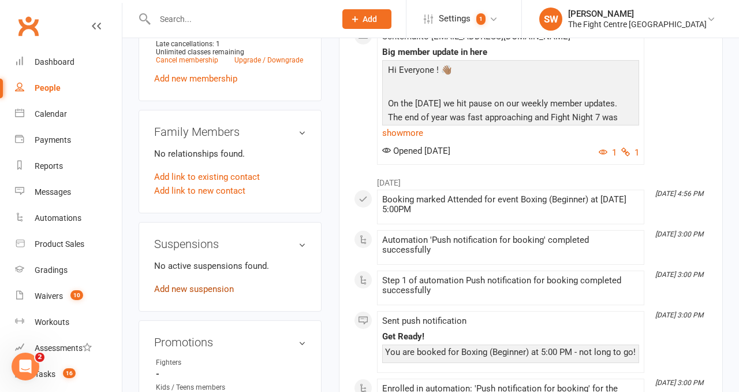
click at [202, 294] on link "Add new suspension" at bounding box center [194, 289] width 80 height 10
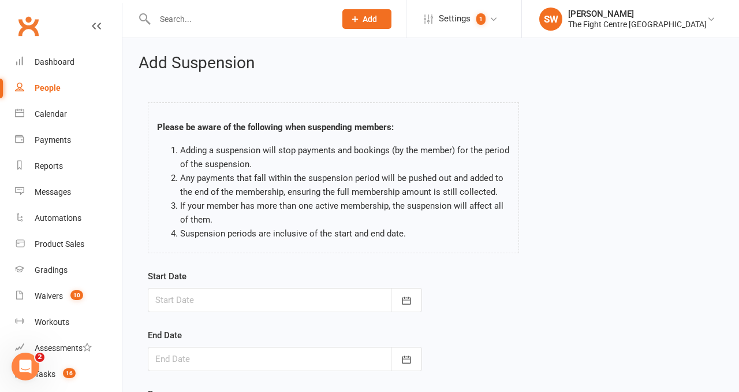
click at [201, 309] on div at bounding box center [285, 300] width 274 height 24
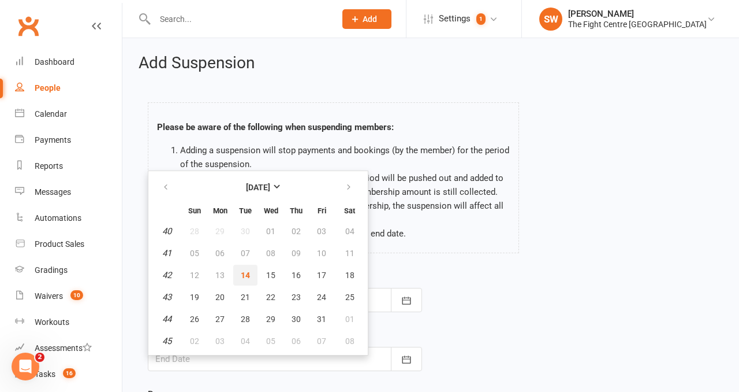
click at [245, 275] on span "14" at bounding box center [245, 274] width 9 height 9
type input "14 Oct 2025"
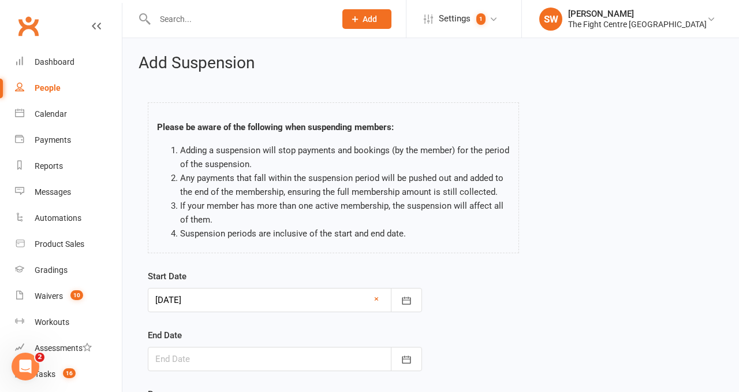
click at [245, 367] on div at bounding box center [285, 358] width 274 height 24
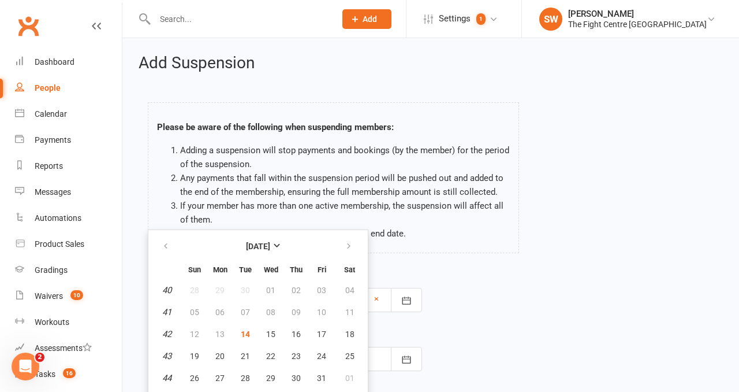
scroll to position [20, 0]
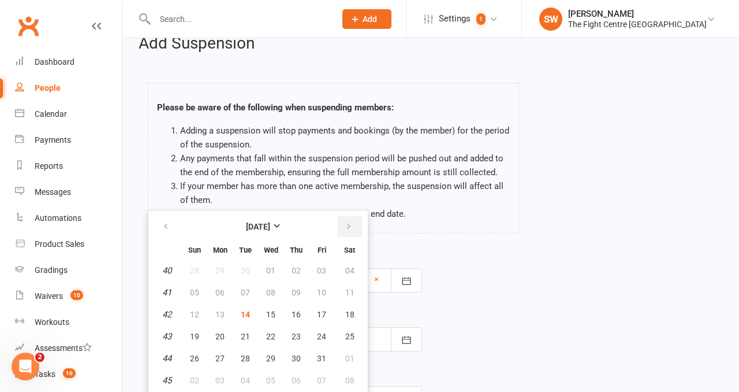
click at [349, 218] on button "button" at bounding box center [349, 226] width 25 height 21
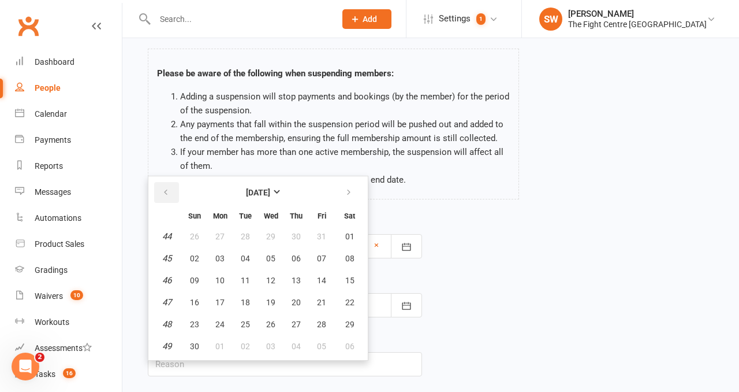
click at [167, 187] on button "button" at bounding box center [166, 192] width 25 height 21
click at [243, 321] on span "28" at bounding box center [245, 323] width 9 height 9
type input "28 Oct 2025"
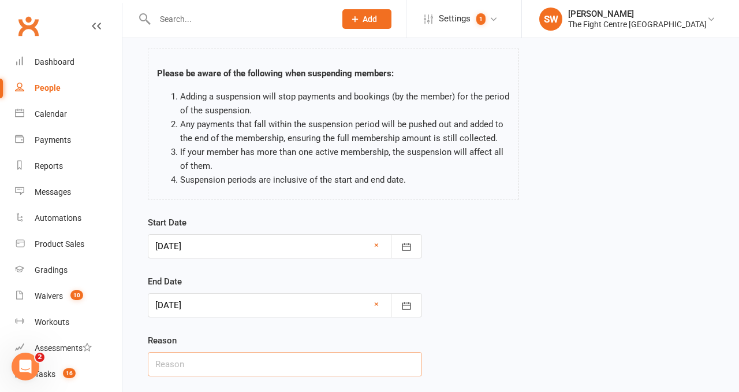
click at [222, 359] on input "text" at bounding box center [285, 364] width 274 height 24
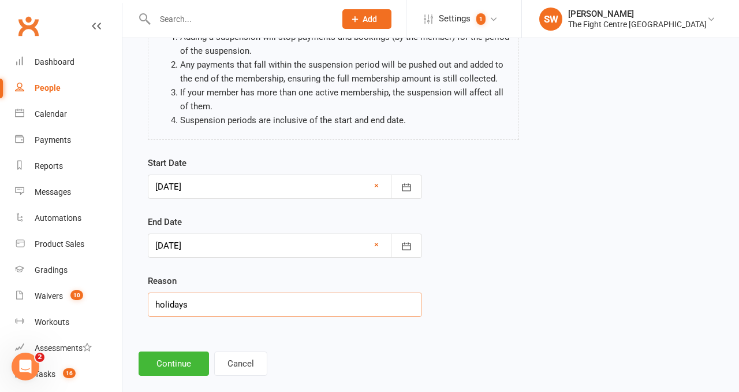
scroll to position [130, 0]
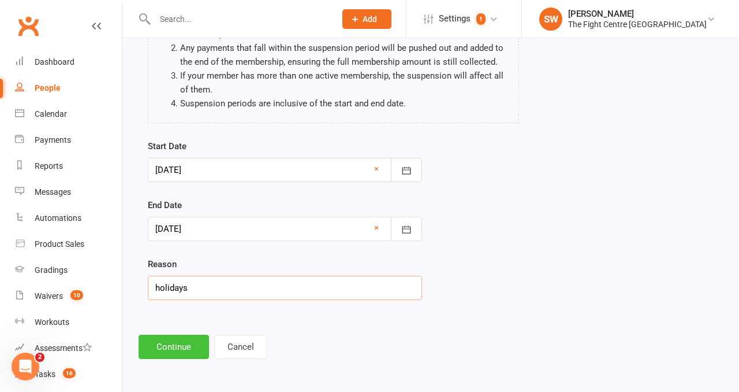
type input "holidays"
click at [167, 353] on button "Continue" at bounding box center [174, 346] width 70 height 24
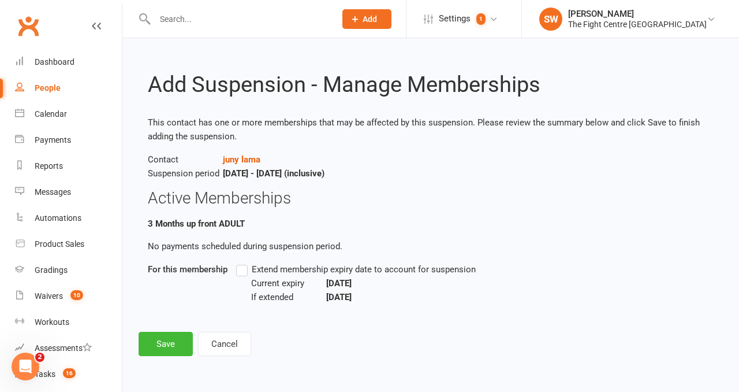
click at [243, 272] on label "Extend membership expiry date to account for suspension" at bounding box center [356, 269] width 240 height 14
click at [243, 262] on input "Extend membership expiry date to account for suspension" at bounding box center [240, 262] width 8 height 0
click at [160, 336] on button "Save" at bounding box center [166, 343] width 54 height 24
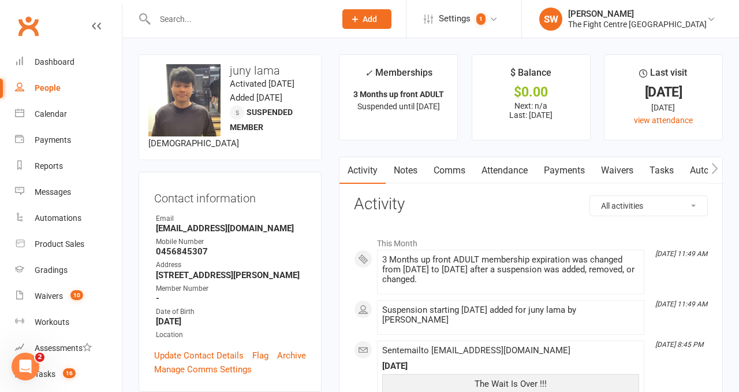
click at [204, 20] on input "text" at bounding box center [239, 19] width 176 height 16
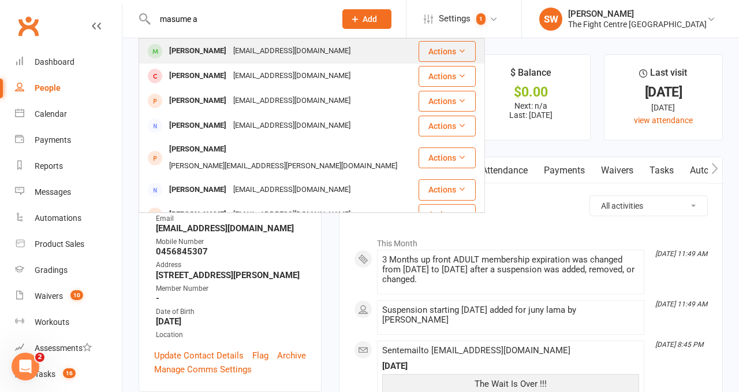
type input "masume a"
click at [236, 55] on div "gutsrahman@gmail.com" at bounding box center [292, 51] width 124 height 17
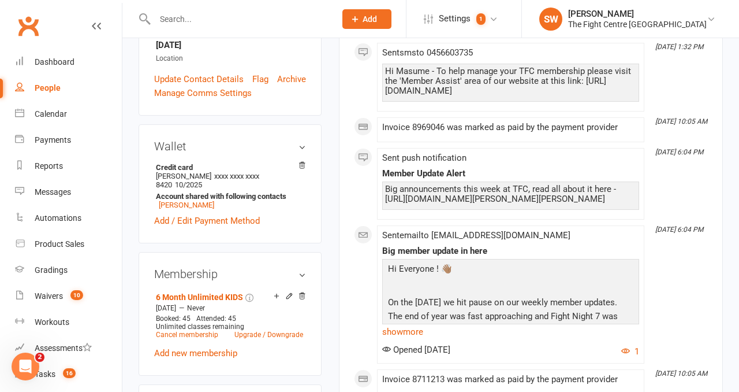
scroll to position [346, 0]
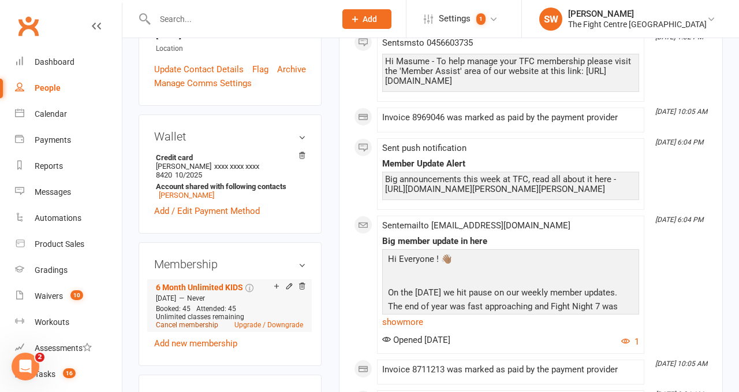
click at [163, 321] on link "Cancel membership" at bounding box center [187, 325] width 62 height 8
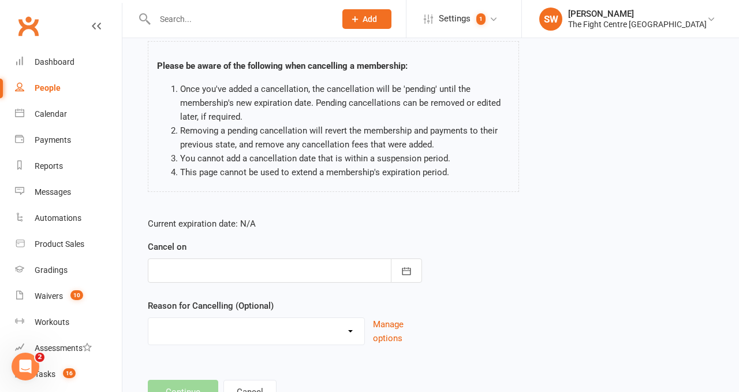
scroll to position [87, 0]
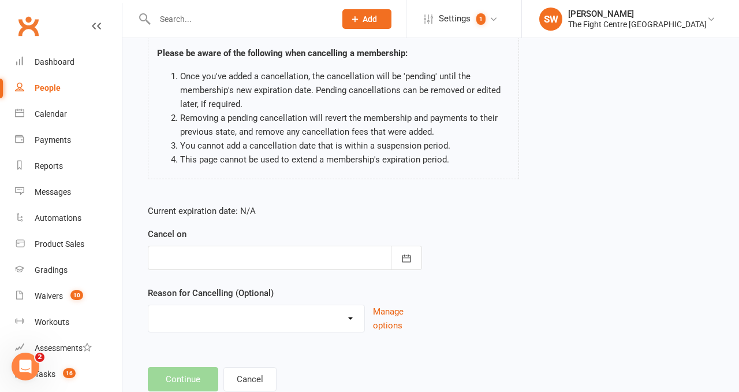
click at [264, 248] on div at bounding box center [285, 257] width 274 height 24
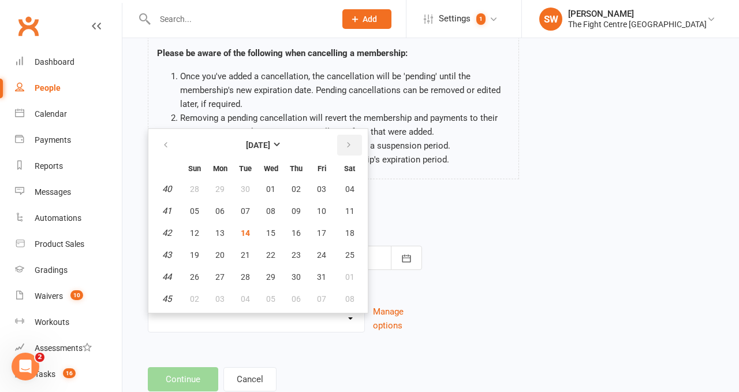
click at [349, 140] on button "button" at bounding box center [349, 145] width 25 height 21
click at [292, 234] on span "13" at bounding box center [296, 232] width 9 height 9
type input "13 Nov 2025"
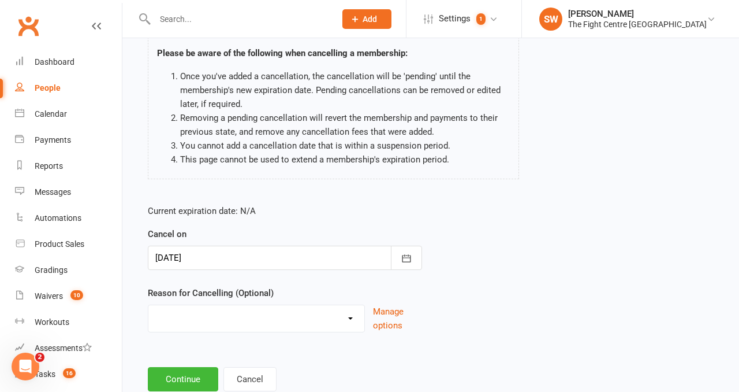
click at [265, 324] on select "Cancelled in contract- 30kms Cancelled in contract - dispute Cancelled in contr…" at bounding box center [256, 316] width 216 height 23
select select "11"
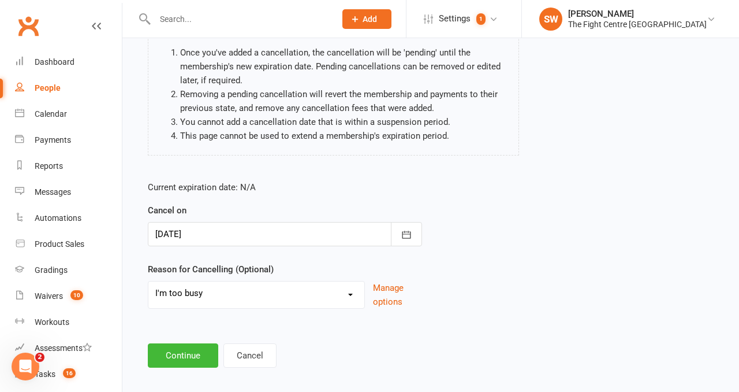
scroll to position [113, 0]
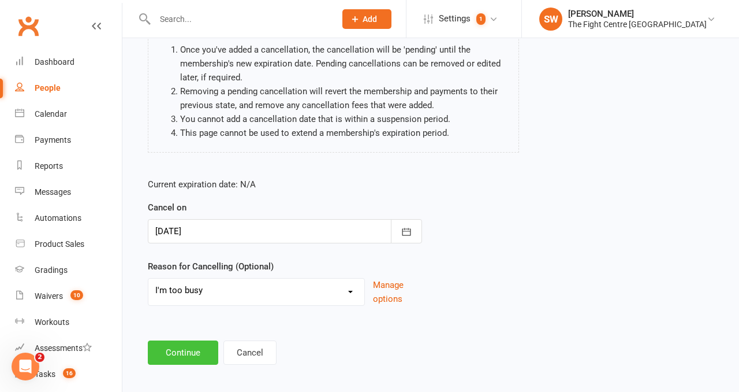
click at [190, 350] on button "Continue" at bounding box center [183, 352] width 70 height 24
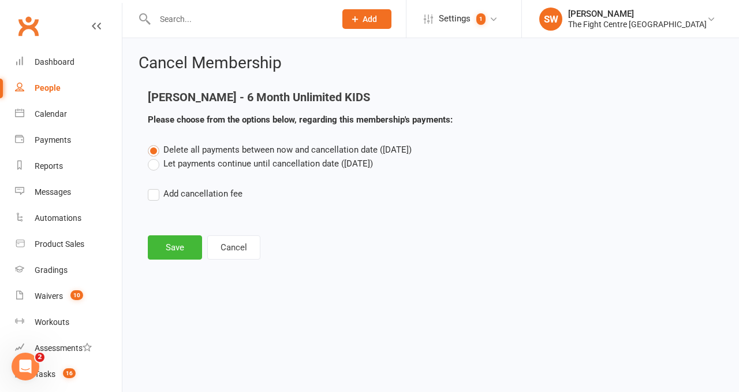
scroll to position [0, 0]
click at [213, 162] on label "Let payments continue until cancellation date (Nov 13, 2025)" at bounding box center [260, 164] width 225 height 14
click at [155, 157] on input "Let payments continue until cancellation date (Nov 13, 2025)" at bounding box center [152, 157] width 8 height 0
click at [176, 234] on main "Masume Ashoori - 6 Month Unlimited KIDS Please choose from the options below, r…" at bounding box center [431, 175] width 584 height 169
click at [176, 244] on button "Save" at bounding box center [175, 247] width 54 height 24
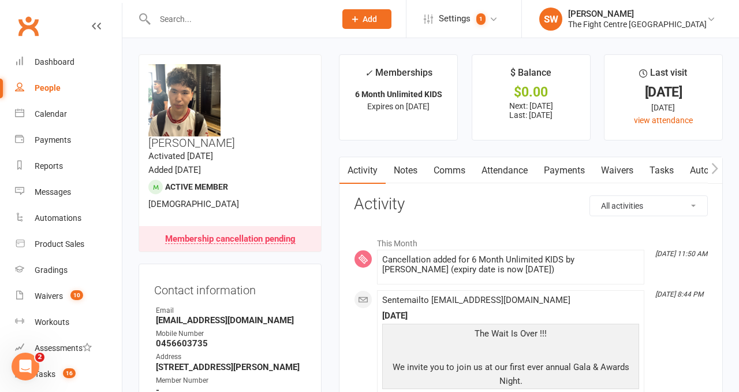
click at [419, 163] on link "Notes" at bounding box center [406, 170] width 40 height 27
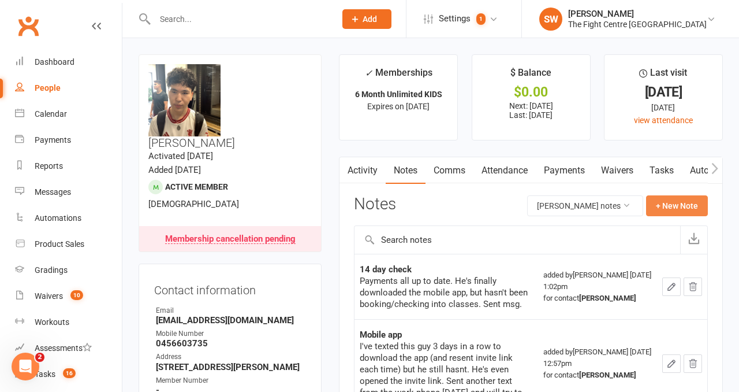
click at [672, 207] on button "+ New Note" at bounding box center [677, 205] width 62 height 21
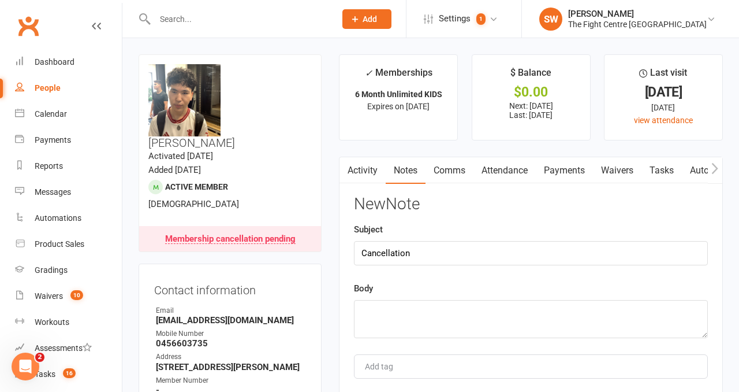
type input "Cancellation"
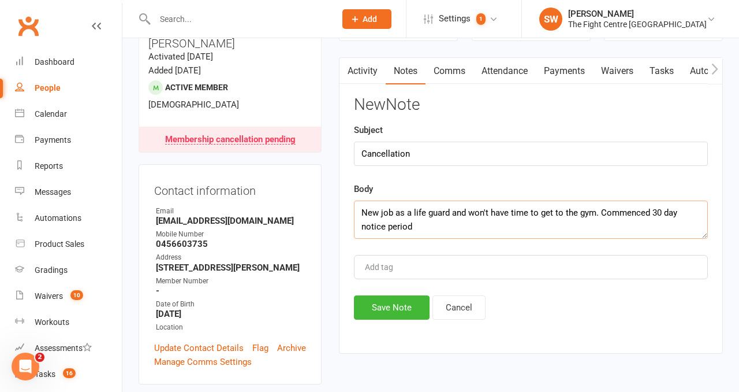
scroll to position [106, 0]
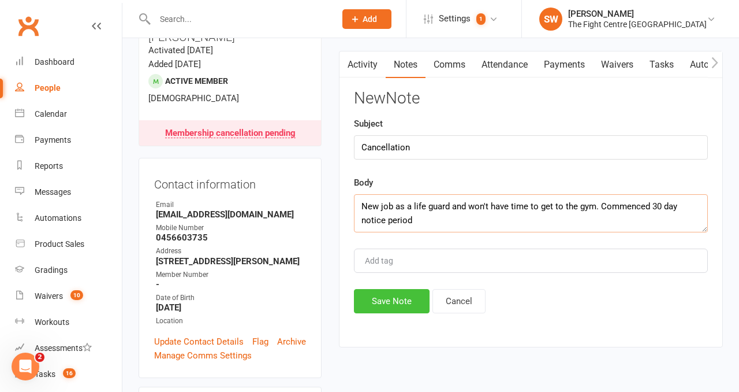
type textarea "New job as a life guard and won't have time to get to the gym. Commenced 30 day…"
click at [368, 303] on button "Save Note" at bounding box center [392, 301] width 76 height 24
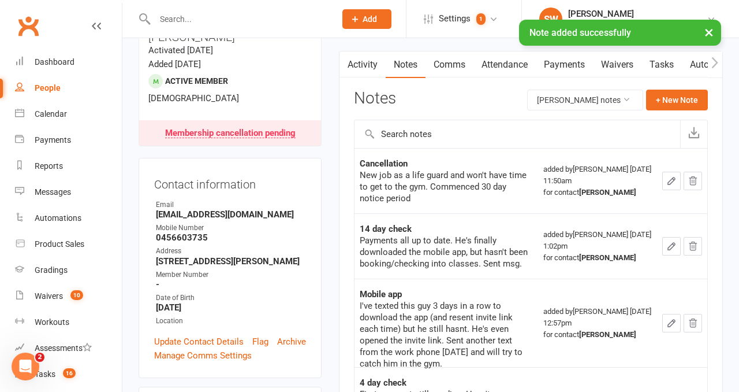
click at [184, 18] on input "text" at bounding box center [239, 19] width 176 height 16
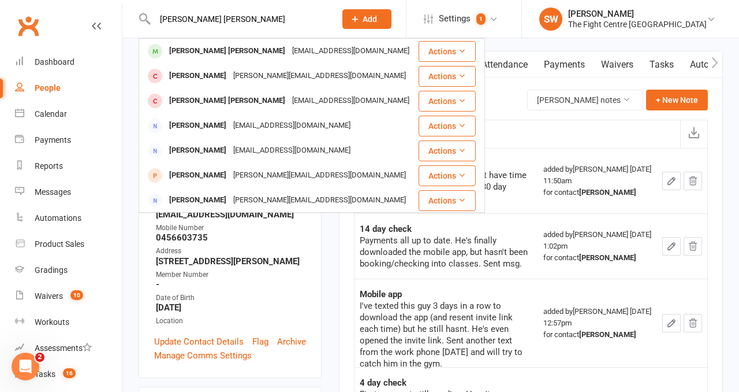
type input "jackson denham"
click at [228, 53] on div "Jackson Denham" at bounding box center [227, 51] width 123 height 17
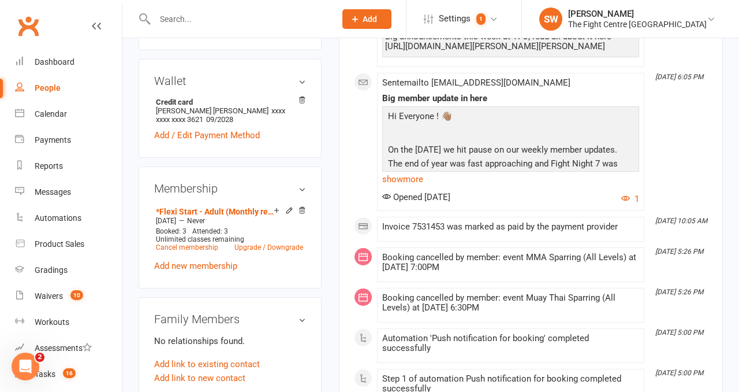
scroll to position [417, 0]
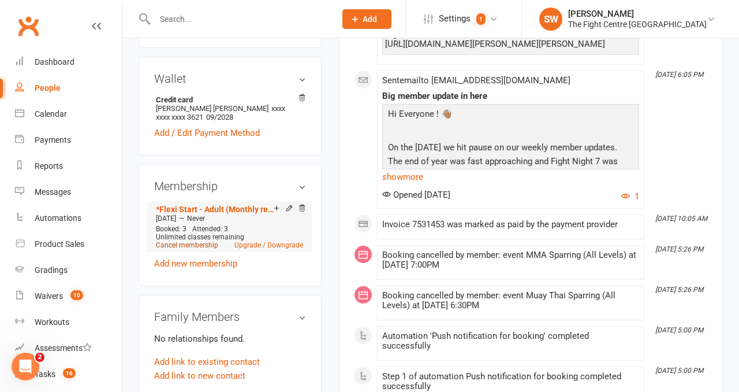
click at [178, 241] on link "Cancel membership" at bounding box center [187, 245] width 62 height 8
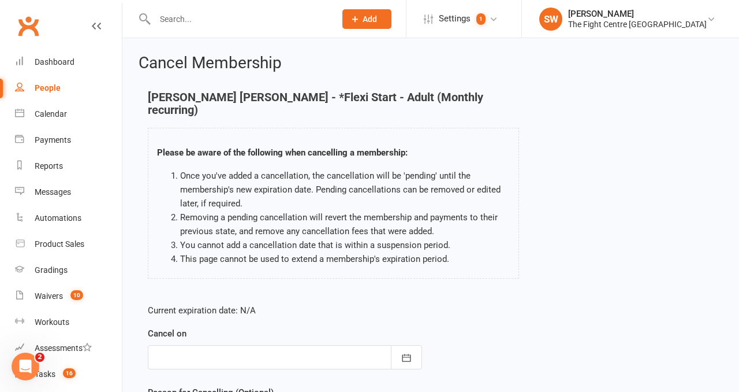
click at [247, 345] on div at bounding box center [285, 357] width 274 height 24
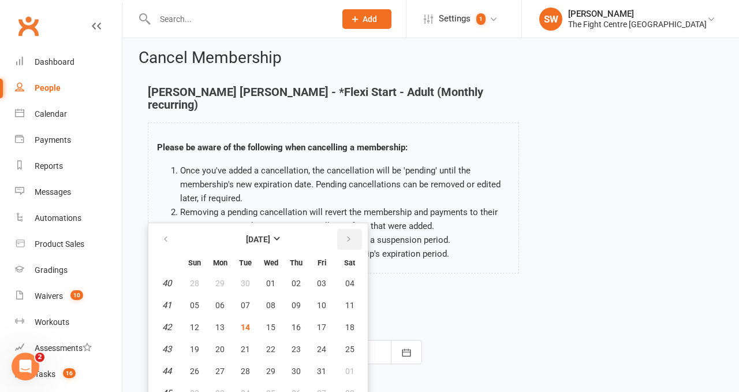
click at [349, 234] on icon "button" at bounding box center [349, 238] width 8 height 9
click at [216, 320] on button "10" at bounding box center [220, 326] width 24 height 21
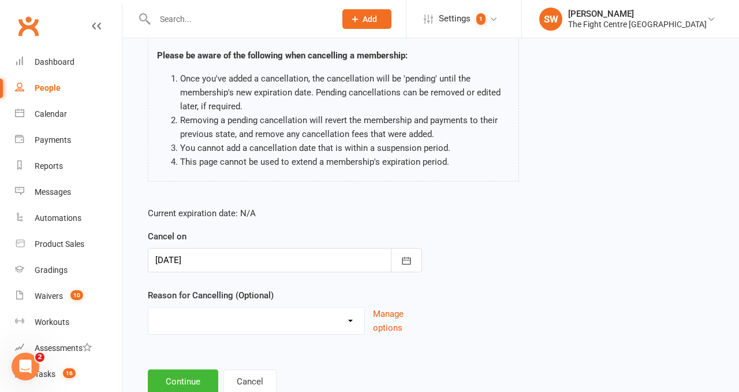
scroll to position [98, 0]
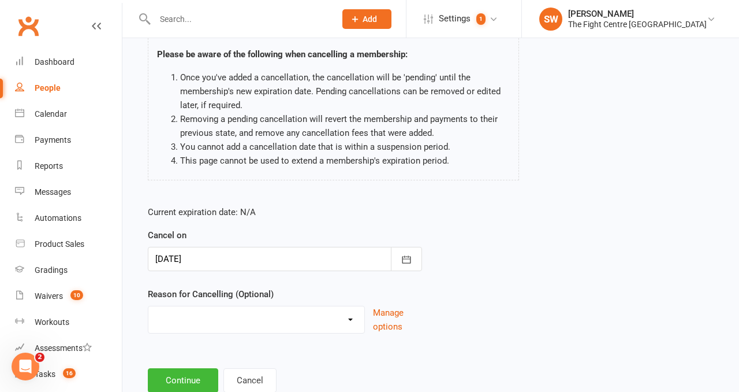
click at [215, 247] on div at bounding box center [285, 259] width 274 height 24
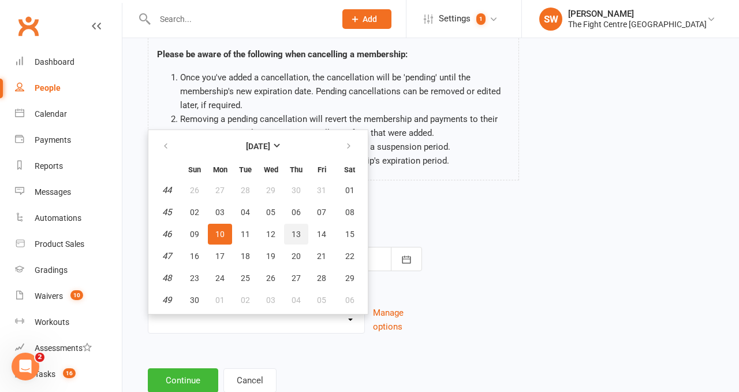
click at [287, 223] on button "13" at bounding box center [296, 233] width 24 height 21
type input "13 Nov 2025"
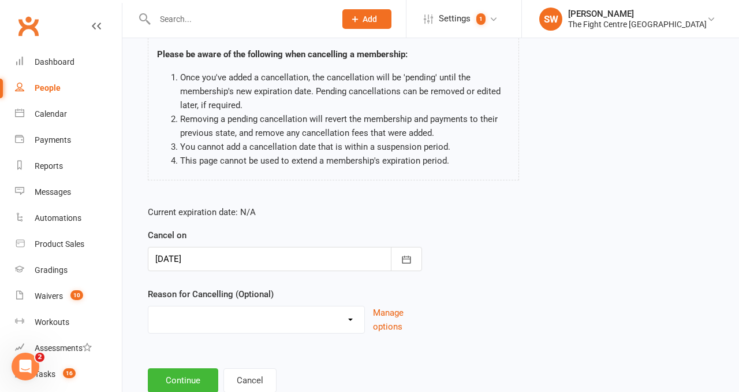
click at [230, 306] on select "Cancelled in contract- 30kms Cancelled in contract - dispute Cancelled in contr…" at bounding box center [256, 317] width 216 height 23
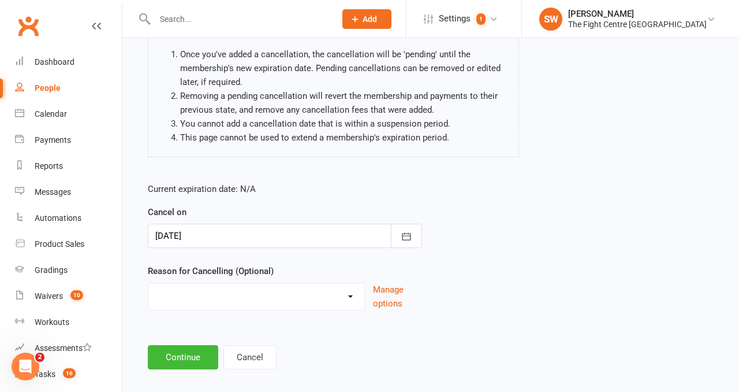
click at [191, 288] on select "Cancelled in contract- 30kms Cancelled in contract - dispute Cancelled in contr…" at bounding box center [256, 294] width 216 height 23
select select "10"
click at [187, 350] on button "Continue" at bounding box center [183, 357] width 70 height 24
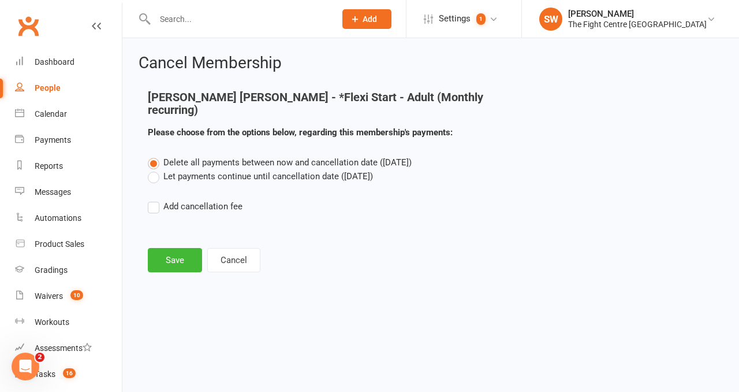
scroll to position [0, 0]
click at [194, 169] on label "Let payments continue until cancellation date (Nov 13, 2025)" at bounding box center [260, 176] width 225 height 14
click at [155, 169] on input "Let payments continue until cancellation date (Nov 13, 2025)" at bounding box center [152, 169] width 8 height 0
click at [184, 248] on button "Save" at bounding box center [175, 260] width 54 height 24
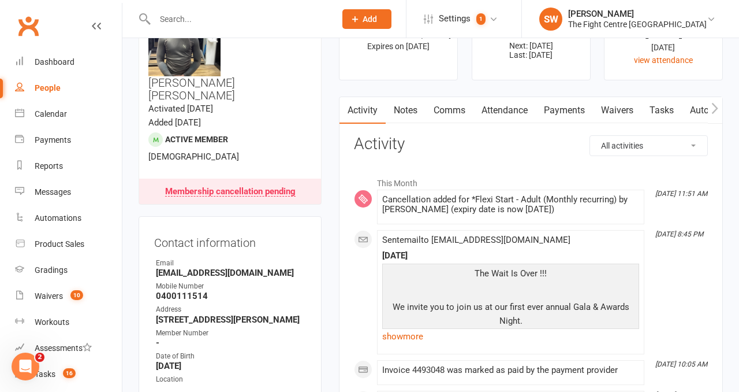
scroll to position [18, 0]
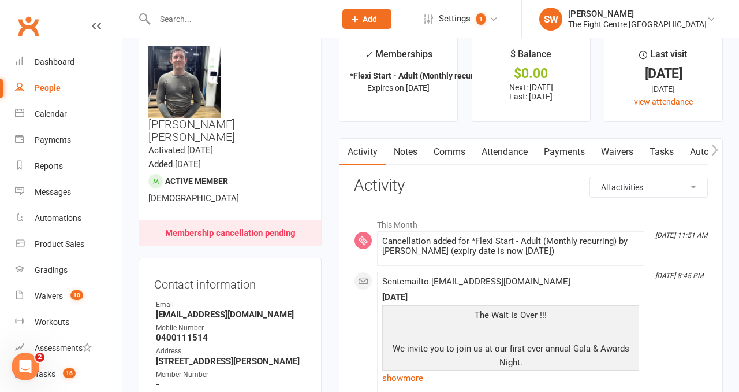
click at [401, 150] on link "Notes" at bounding box center [406, 152] width 40 height 27
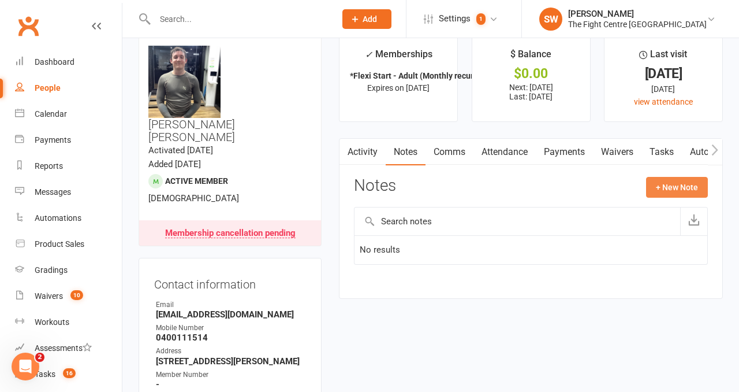
click at [692, 189] on button "+ New Note" at bounding box center [677, 187] width 62 height 21
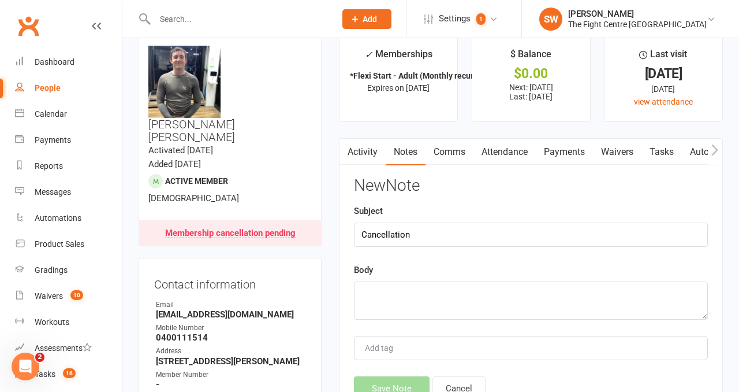
type input "Cancellation"
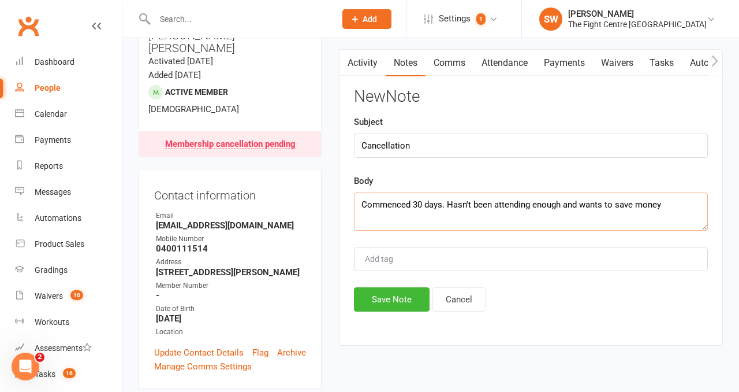
scroll to position [118, 0]
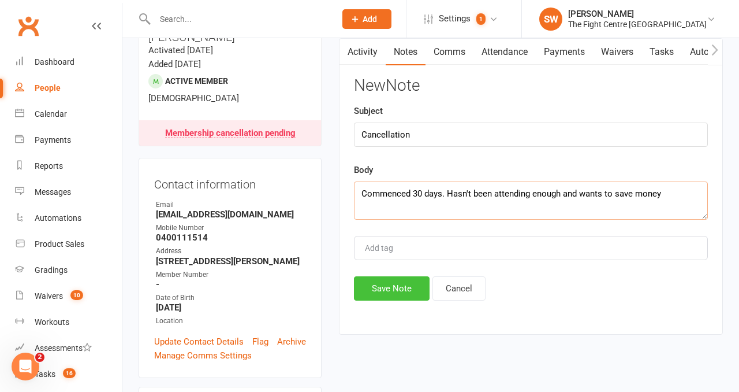
type textarea "Commenced 30 days. Hasn't been attending enough and wants to save money"
click at [397, 285] on button "Save Note" at bounding box center [392, 288] width 76 height 24
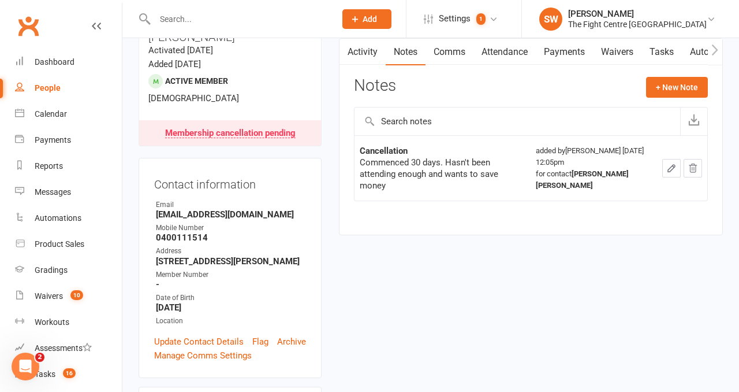
scroll to position [0, 0]
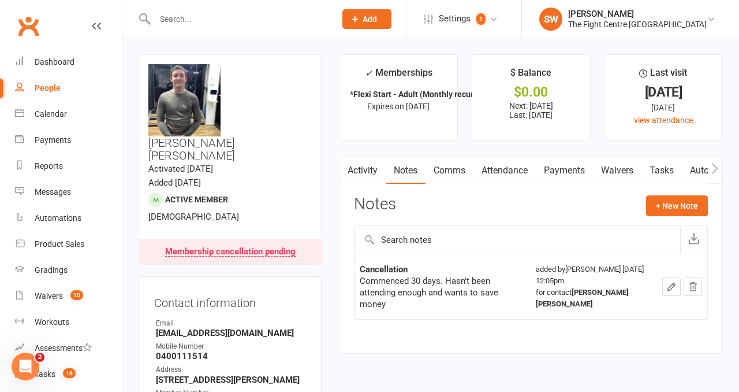
click at [177, 21] on input "text" at bounding box center [239, 19] width 176 height 16
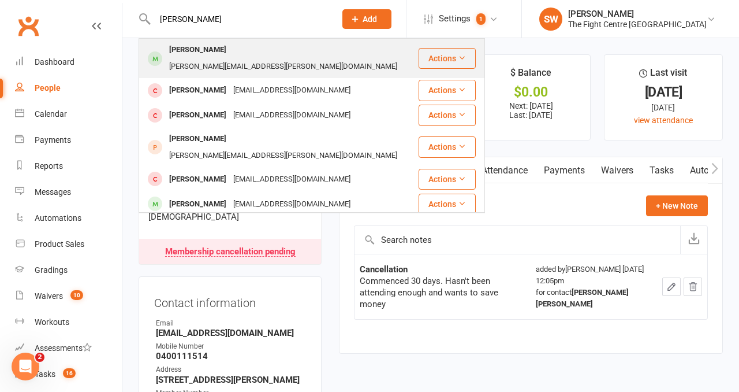
type input "damian turton"
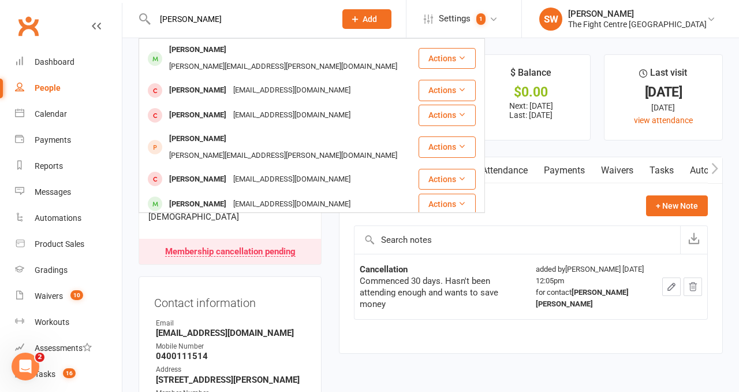
click at [214, 53] on div "Damian Turton" at bounding box center [198, 50] width 64 height 17
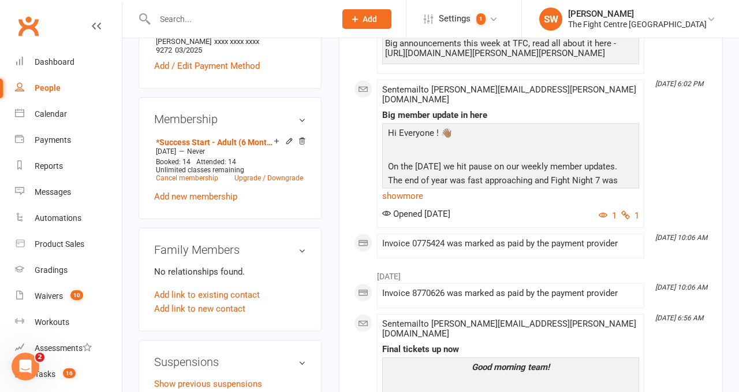
scroll to position [479, 0]
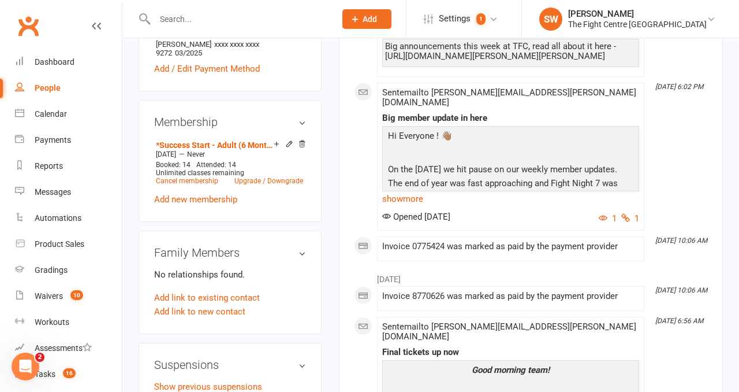
click at [327, 122] on div "upload photo change photo Damian Turton Activated 20 August, 2024 Added 20 Augu…" at bounding box center [230, 380] width 200 height 1608
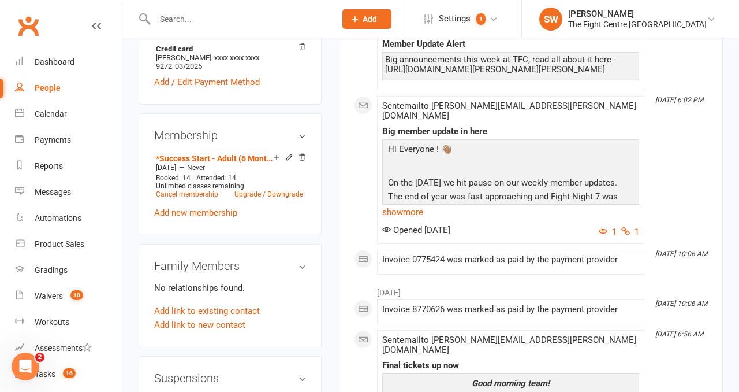
scroll to position [346, 0]
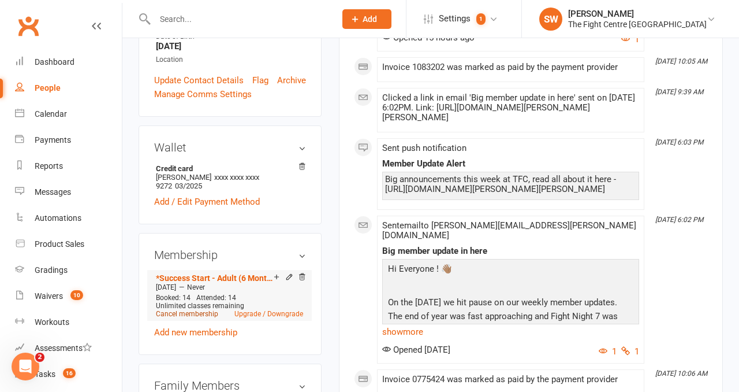
click at [198, 310] on link "Cancel membership" at bounding box center [187, 314] width 62 height 8
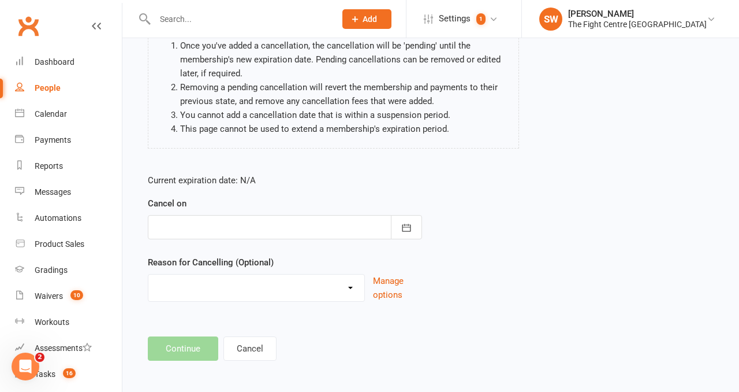
scroll to position [121, 0]
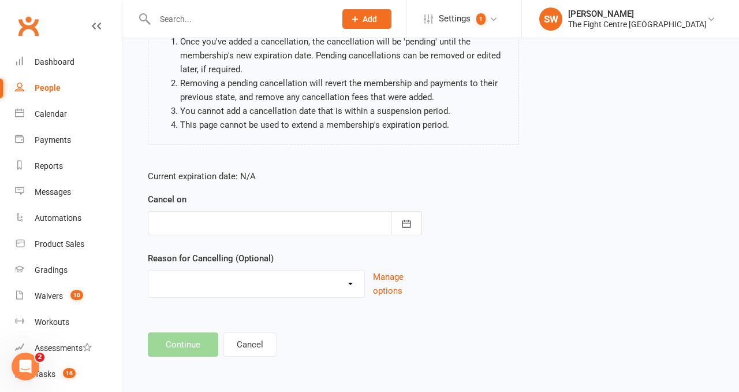
click at [173, 210] on div "Cancel on October 2025 Sun Mon Tue Wed Thu Fri Sat 40 28 29 30 01 02 03 04 41 0…" at bounding box center [285, 213] width 274 height 43
click at [174, 217] on div at bounding box center [285, 223] width 274 height 24
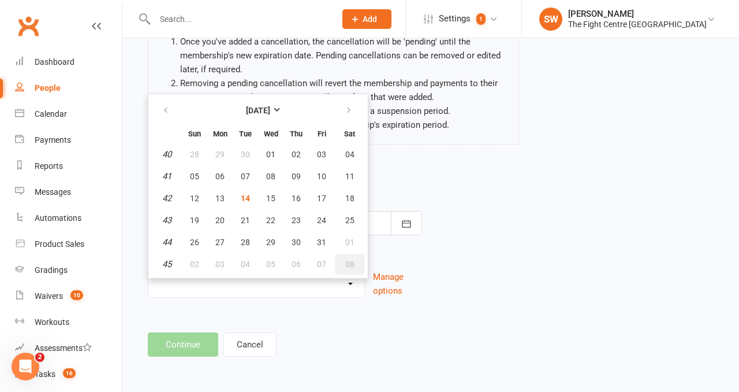
click at [350, 266] on span "08" at bounding box center [349, 263] width 9 height 9
type input "08 Nov 2025"
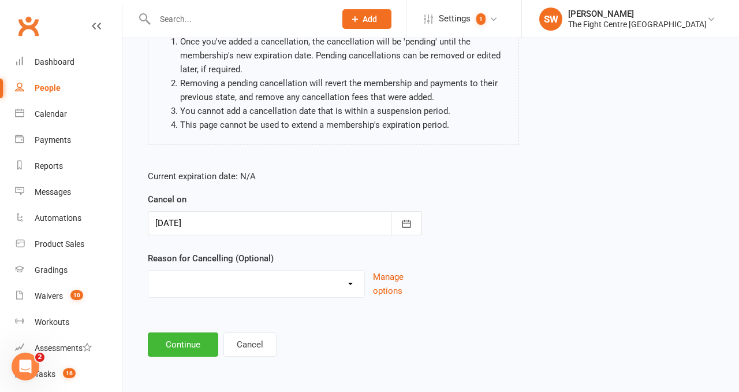
click at [285, 280] on select "Cancelled in contract- 30kms Cancelled in contract - dispute Cancelled in contr…" at bounding box center [256, 281] width 216 height 23
select select "10"
click at [188, 344] on button "Continue" at bounding box center [183, 344] width 70 height 24
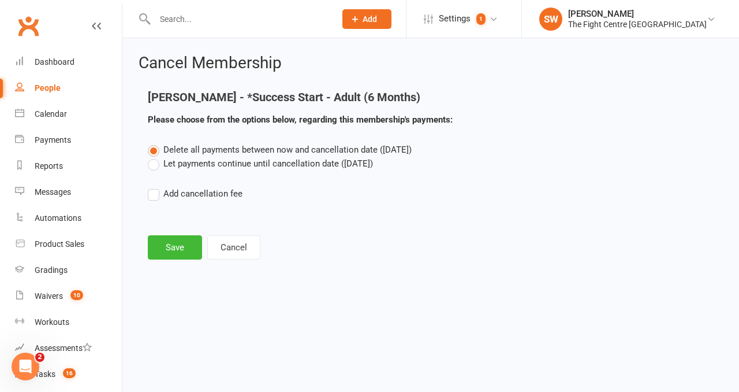
click at [220, 151] on span "Delete all payments between now and cancellation date (Nov 8, 2025)" at bounding box center [287, 149] width 248 height 10
click at [155, 143] on input "Delete all payments between now and cancellation date (Nov 8, 2025)" at bounding box center [152, 143] width 8 height 0
click at [215, 166] on label "Let payments continue until cancellation date (Nov 8, 2025)" at bounding box center [260, 164] width 225 height 14
click at [155, 157] on input "Let payments continue until cancellation date (Nov 8, 2025)" at bounding box center [152, 157] width 8 height 0
click at [173, 250] on button "Save" at bounding box center [175, 247] width 54 height 24
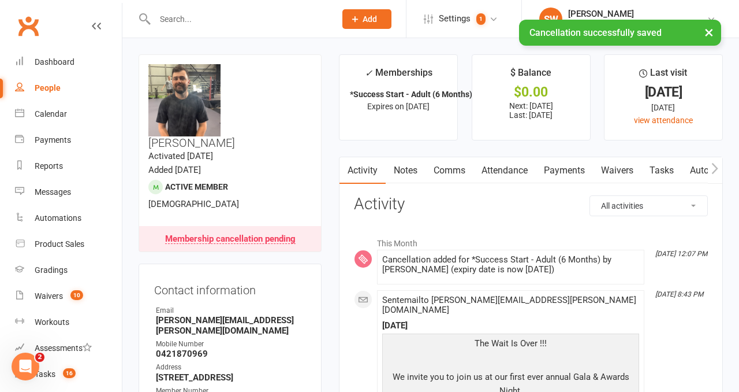
click at [398, 165] on link "Notes" at bounding box center [406, 170] width 40 height 27
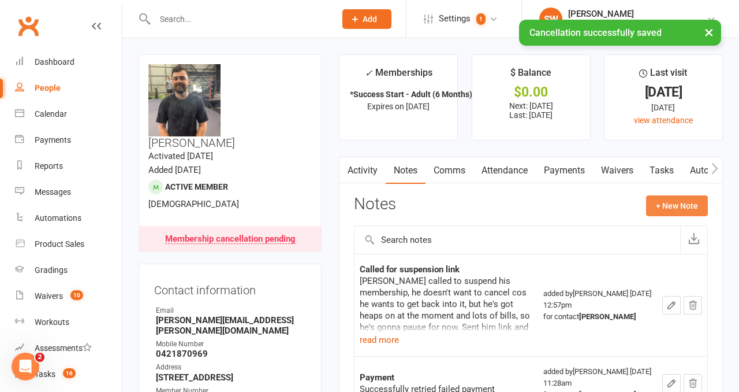
click at [667, 209] on button "+ New Note" at bounding box center [677, 205] width 62 height 21
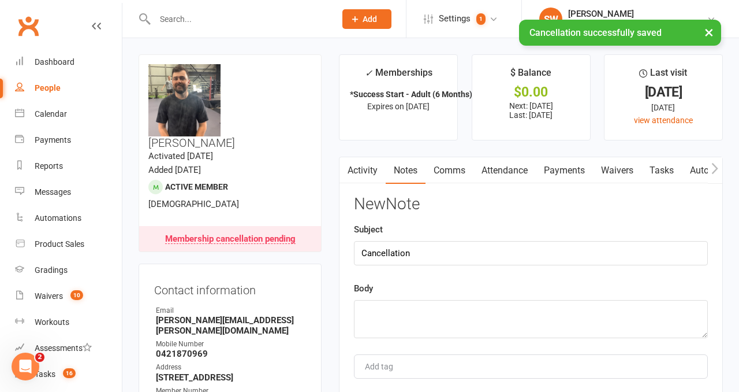
type input "Cancellation"
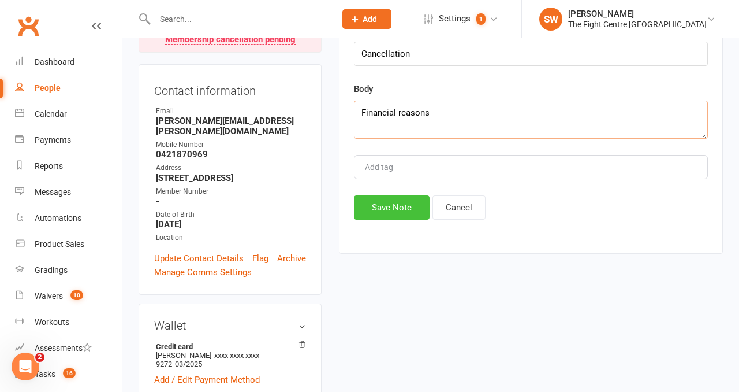
scroll to position [200, 0]
type textarea "Financial reasons"
click at [407, 209] on button "Save Note" at bounding box center [392, 207] width 76 height 24
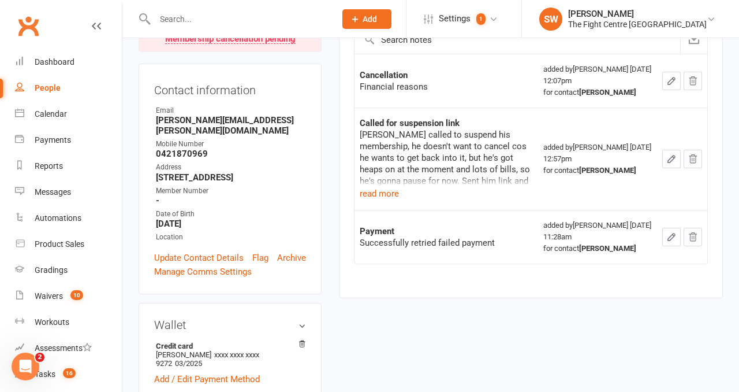
scroll to position [167, 0]
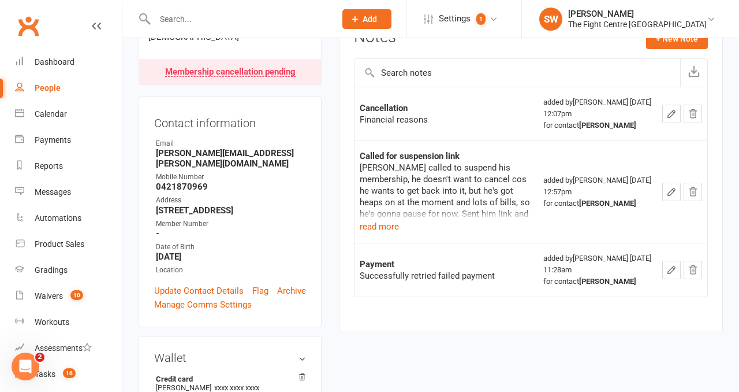
click at [671, 109] on icon "button" at bounding box center [671, 114] width 10 height 10
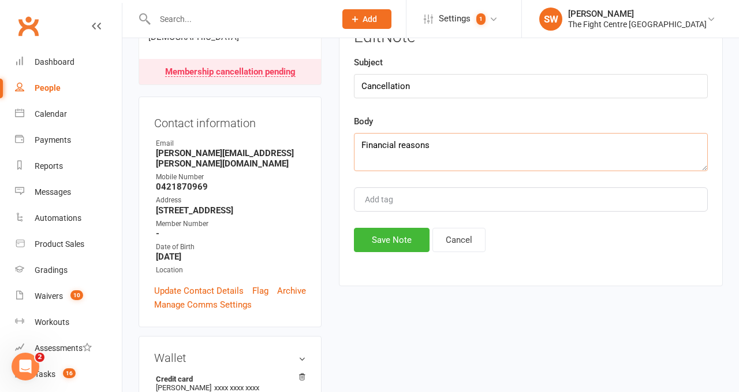
click at [464, 139] on textarea "Financial reasons" at bounding box center [531, 152] width 354 height 38
type textarea "Financial reasons. Commenced 30 day notice period"
click at [438, 232] on button "Cancel" at bounding box center [459, 240] width 53 height 24
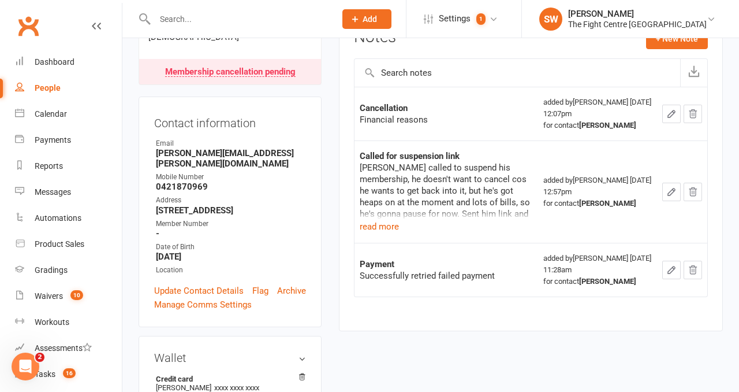
click at [673, 114] on icon "button" at bounding box center [671, 113] width 7 height 7
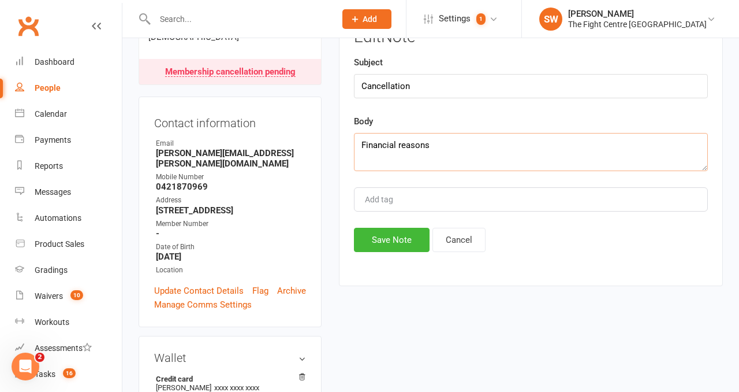
click at [533, 149] on textarea "Financial reasons" at bounding box center [531, 152] width 354 height 38
type textarea "Financial reasons. Commenced 30 day notice period"
click at [369, 230] on button "Save Note" at bounding box center [392, 240] width 76 height 24
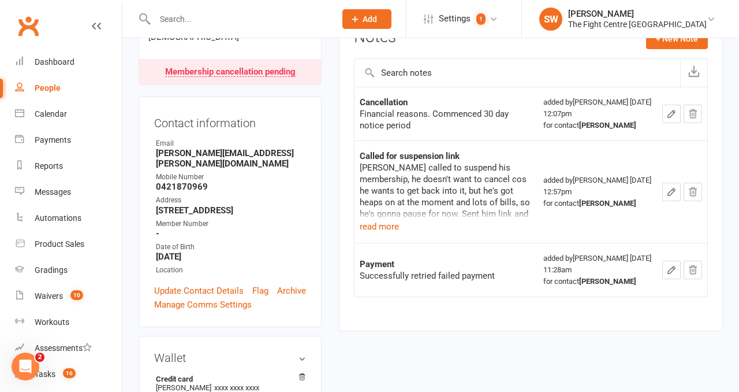
click at [176, 20] on input "text" at bounding box center [239, 19] width 176 height 16
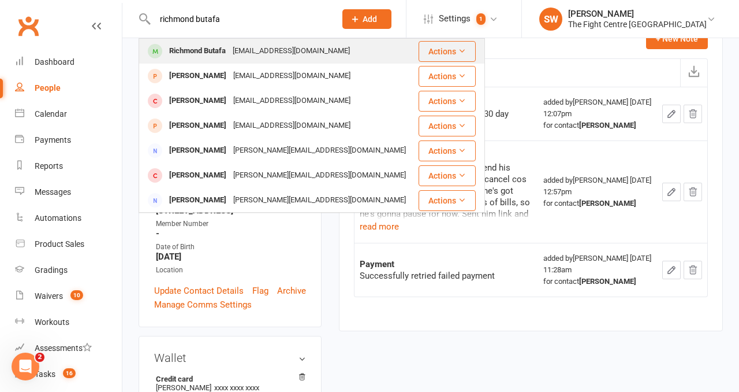
type input "richmond butafa"
click at [215, 44] on div "Richmond Butafa" at bounding box center [198, 51] width 64 height 17
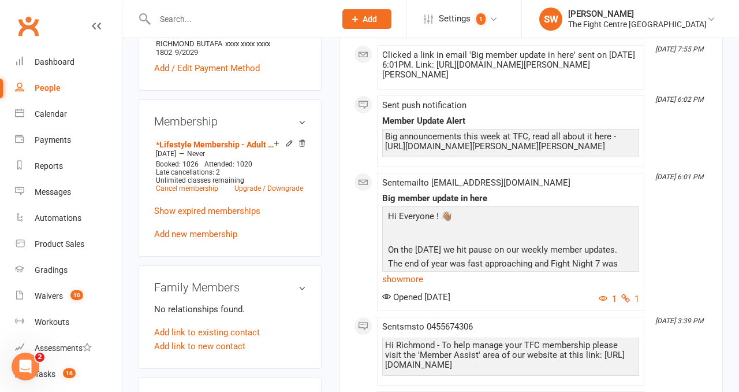
scroll to position [410, 0]
click at [207, 215] on link "Show expired memberships" at bounding box center [207, 210] width 106 height 10
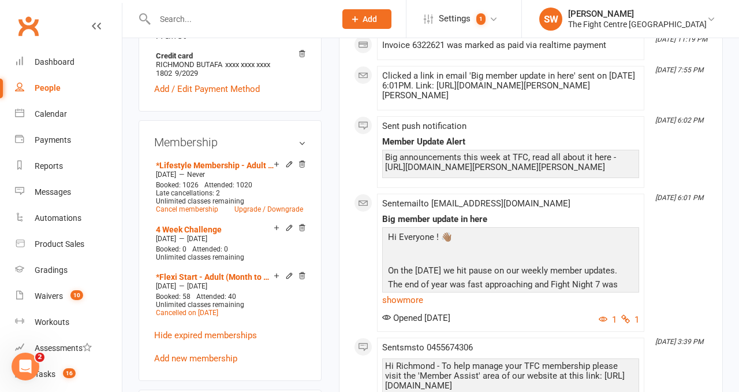
scroll to position [0, 0]
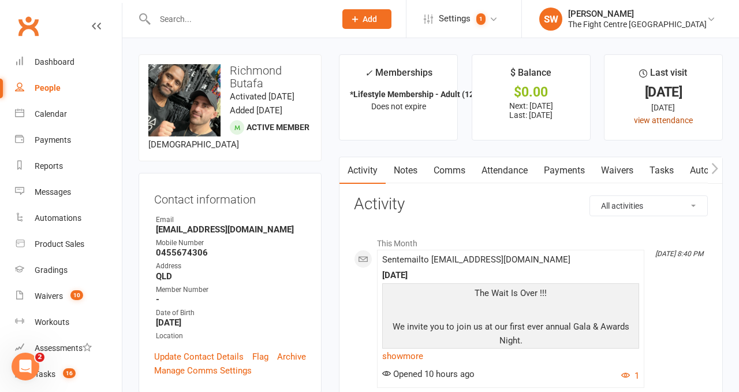
click at [645, 116] on link "view attendance" at bounding box center [663, 119] width 59 height 9
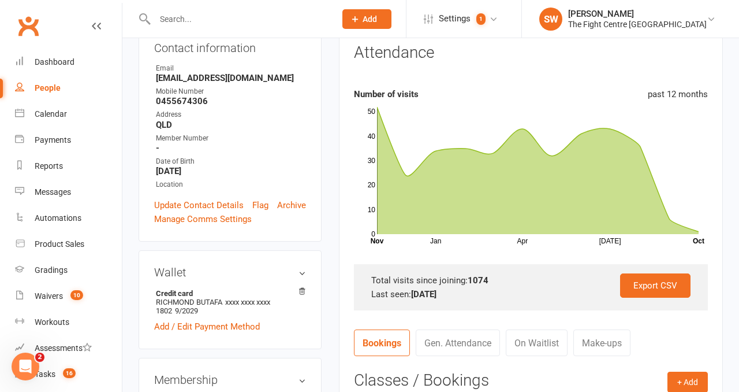
scroll to position [181, 0]
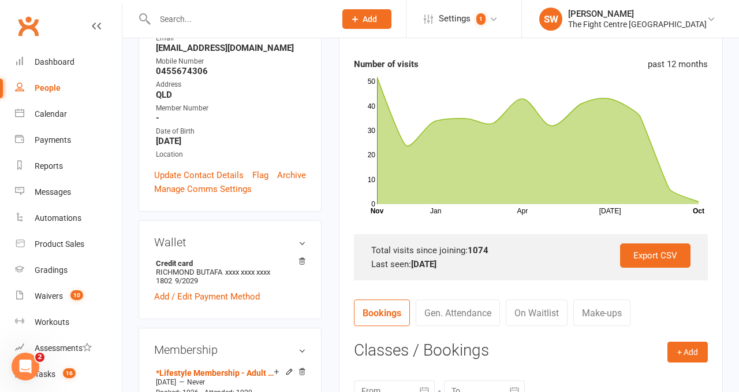
click at [489, 266] on div "Last seen: 12 Oct 2025" at bounding box center [530, 264] width 319 height 14
click at [500, 252] on div "Total visits since joining: 1074" at bounding box center [530, 250] width 319 height 14
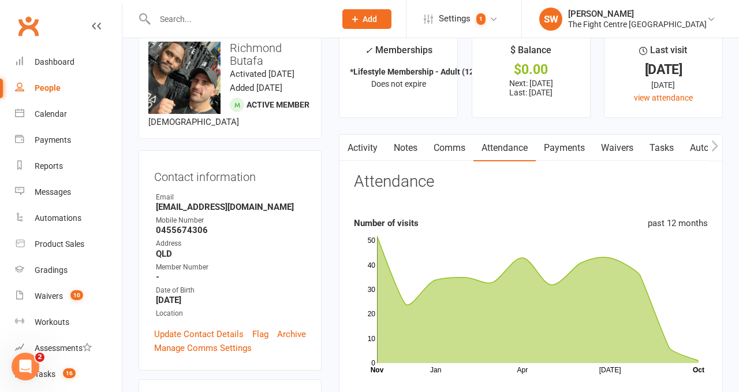
scroll to position [0, 0]
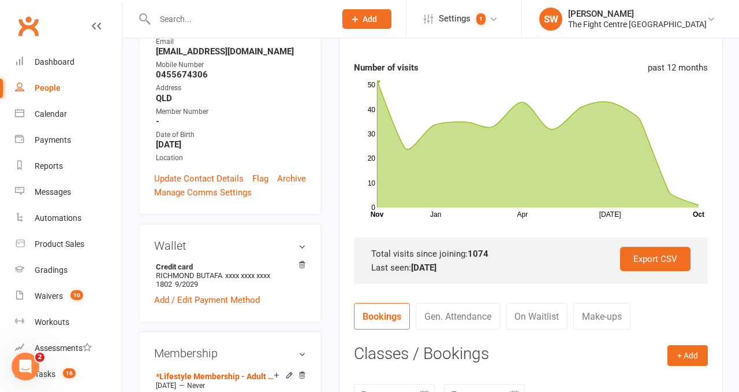
scroll to position [178, 0]
click at [507, 245] on div "Export CSV Total visits since joining: 1074 Last seen: 12 Oct 2025" at bounding box center [531, 260] width 354 height 46
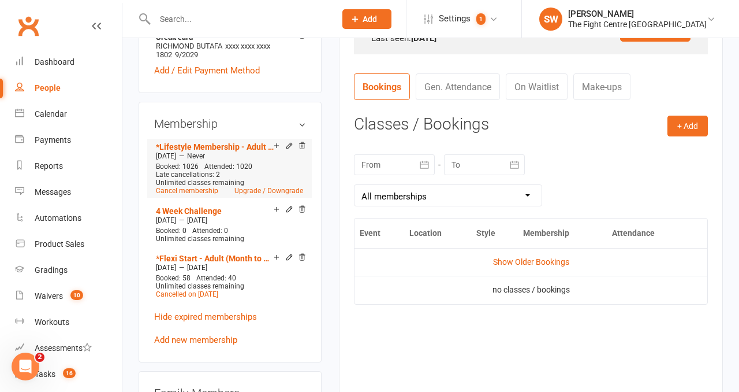
scroll to position [412, 0]
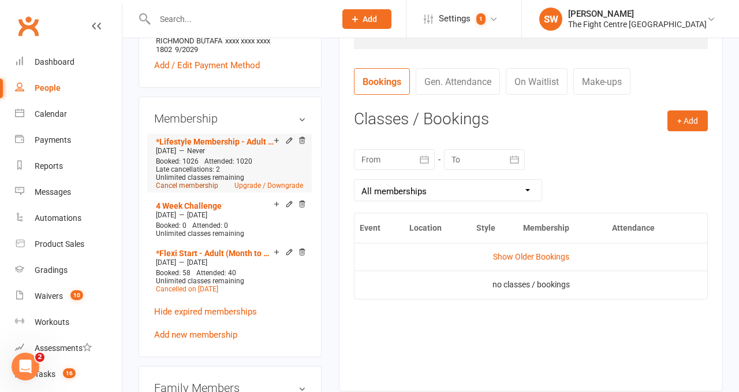
click at [170, 189] on link "Cancel membership" at bounding box center [187, 185] width 62 height 8
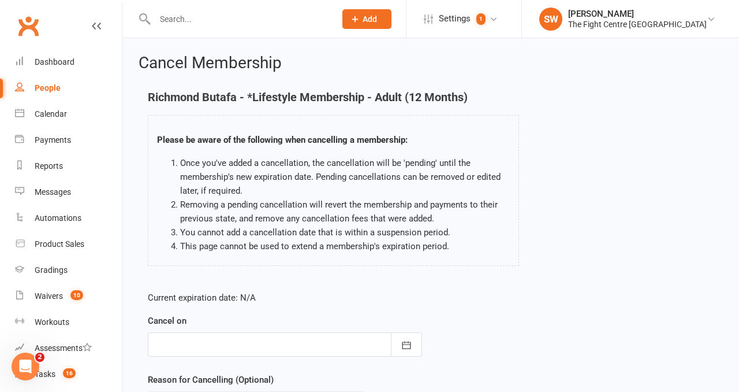
click at [234, 344] on div at bounding box center [285, 344] width 274 height 24
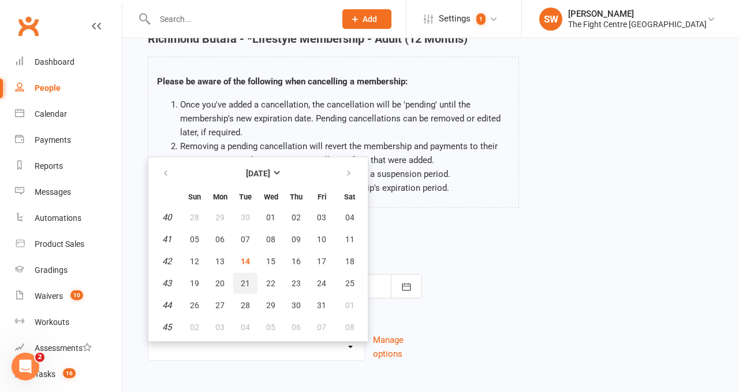
scroll to position [65, 0]
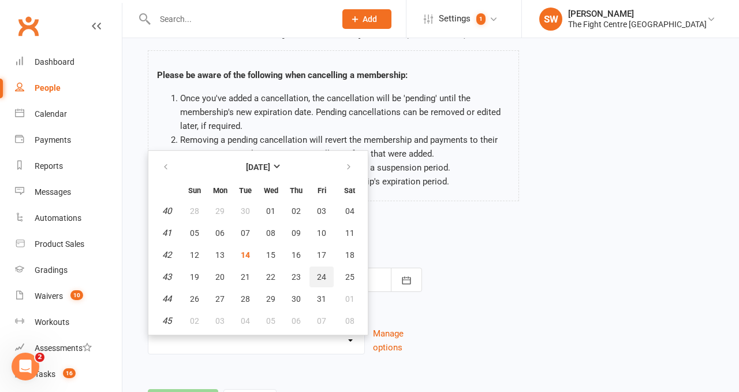
click at [321, 282] on button "24" at bounding box center [322, 276] width 24 height 21
type input "[DATE]"
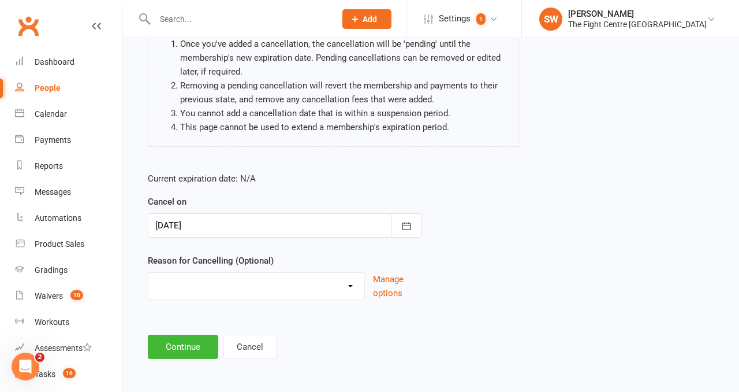
scroll to position [121, 0]
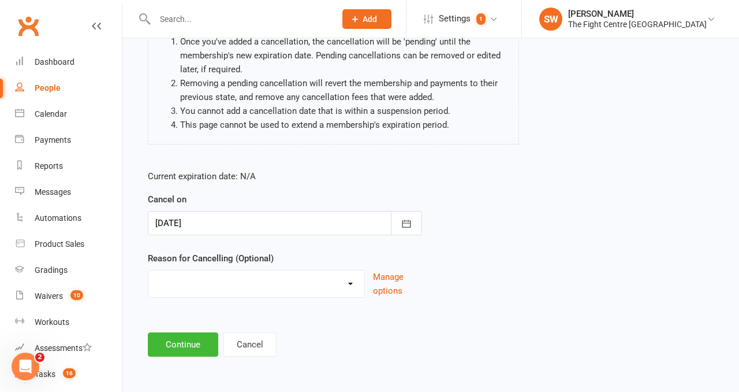
click at [297, 290] on select "Cancelled in contract- 30kms Cancelled in contract - dispute Cancelled in contr…" at bounding box center [256, 281] width 216 height 23
select select "17"
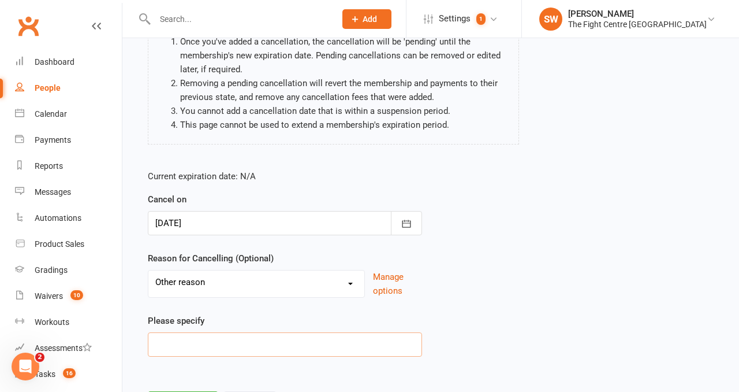
click at [199, 337] on input at bounding box center [285, 344] width 274 height 24
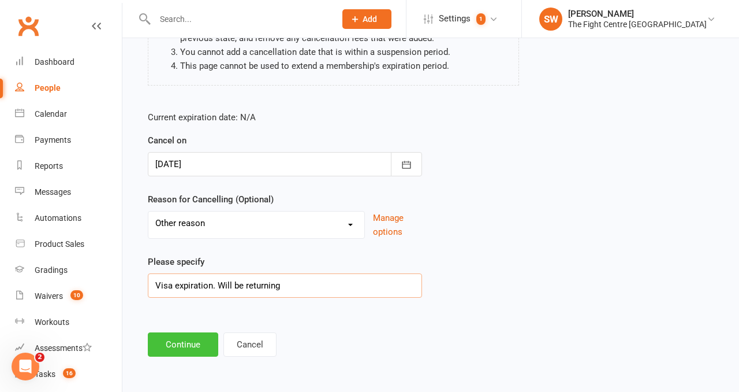
type input "Visa expiration. Will be returning"
click at [185, 351] on button "Continue" at bounding box center [183, 344] width 70 height 24
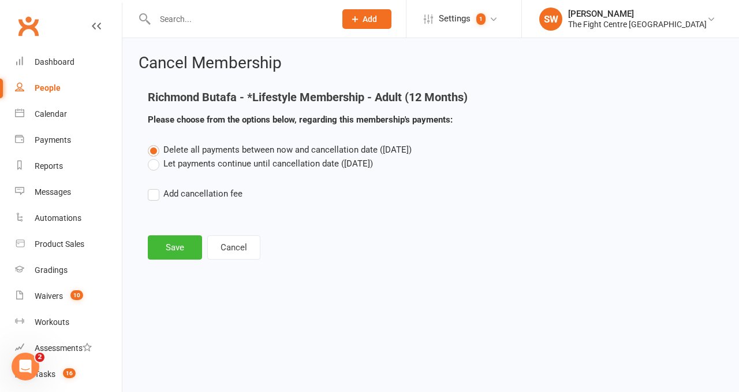
click at [175, 173] on div "Delete all payments between now and cancellation date (Oct 24, 2025) Let paymen…" at bounding box center [430, 180] width 583 height 74
click at [168, 163] on label "Let payments continue until cancellation date (Oct 24, 2025)" at bounding box center [260, 164] width 225 height 14
click at [155, 157] on input "Let payments continue until cancellation date (Oct 24, 2025)" at bounding box center [152, 157] width 8 height 0
click at [167, 251] on button "Save" at bounding box center [175, 247] width 54 height 24
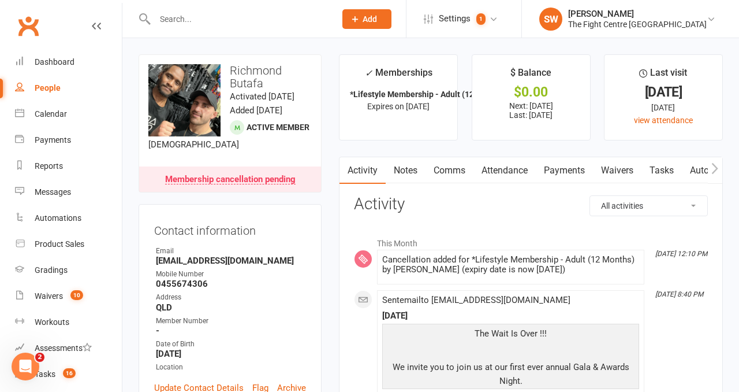
click at [393, 173] on link "Notes" at bounding box center [406, 170] width 40 height 27
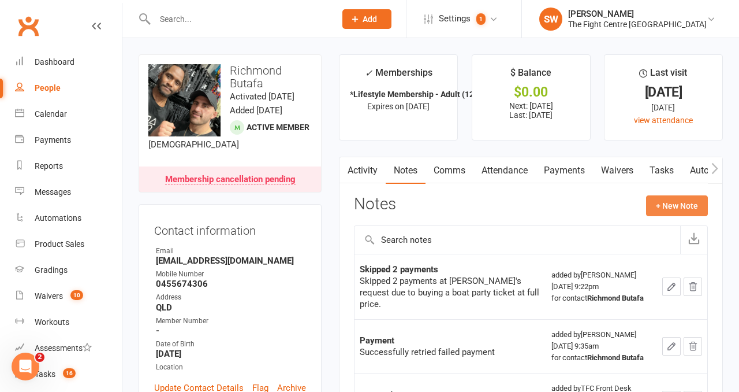
click at [668, 200] on button "+ New Note" at bounding box center [677, 205] width 62 height 21
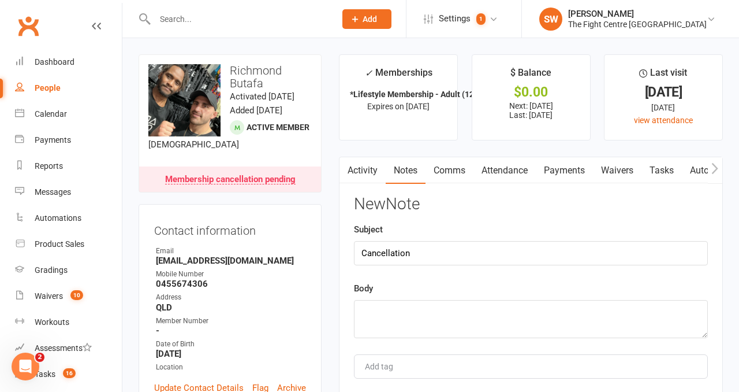
type input "Cancellation"
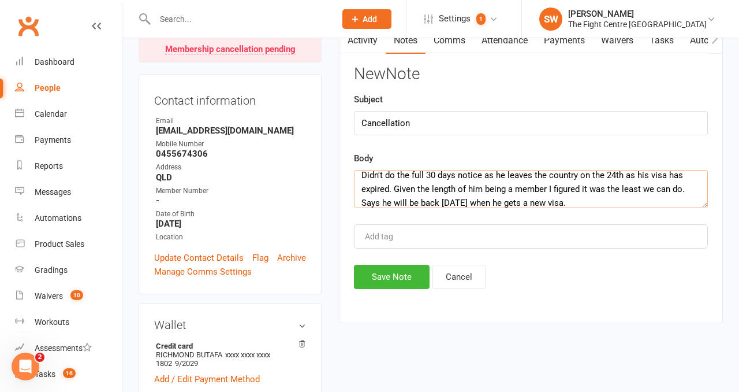
scroll to position [193, 0]
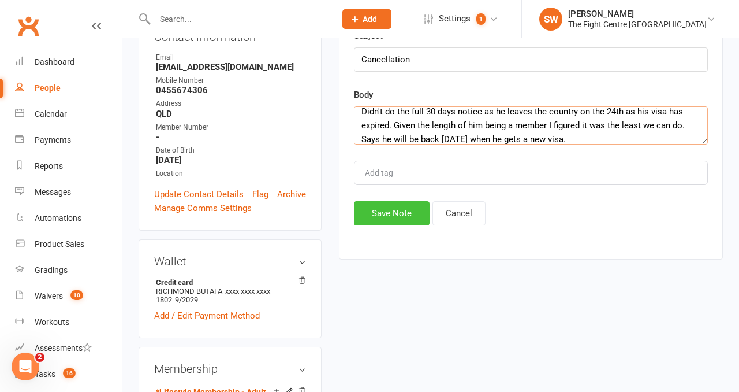
type textarea "Didn't do the full 30 days notice as he leaves the country on the 24th as his v…"
click at [409, 216] on button "Save Note" at bounding box center [392, 213] width 76 height 24
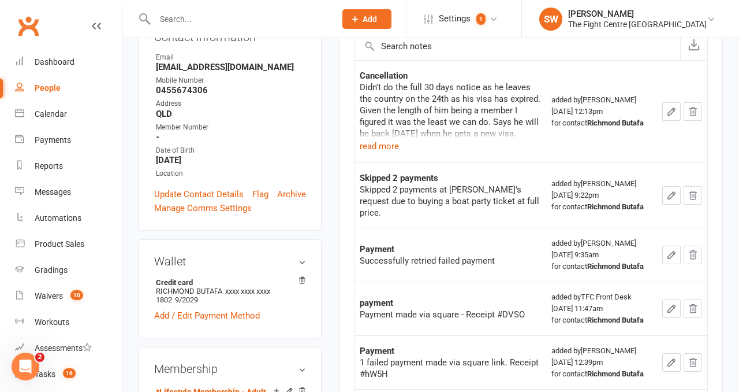
click at [169, 15] on input "text" at bounding box center [239, 19] width 176 height 16
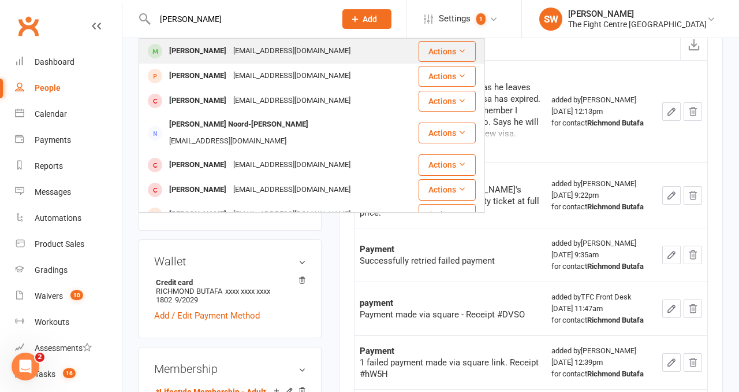
type input "mohamed rahimi"
click at [193, 43] on div "Mohammad Rahimi" at bounding box center [198, 51] width 64 height 17
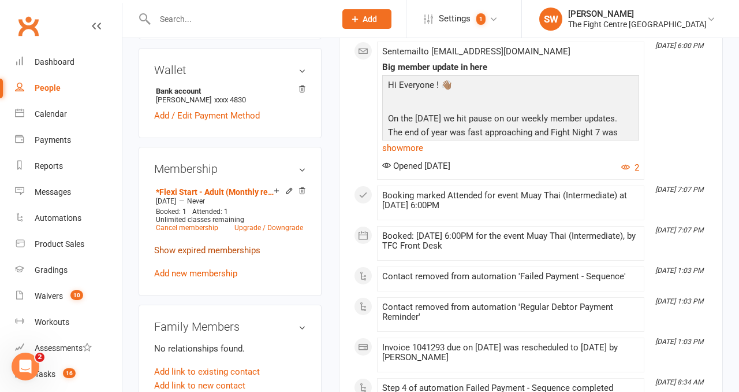
scroll to position [413, 0]
click at [189, 223] on link "Cancel membership" at bounding box center [187, 227] width 62 height 8
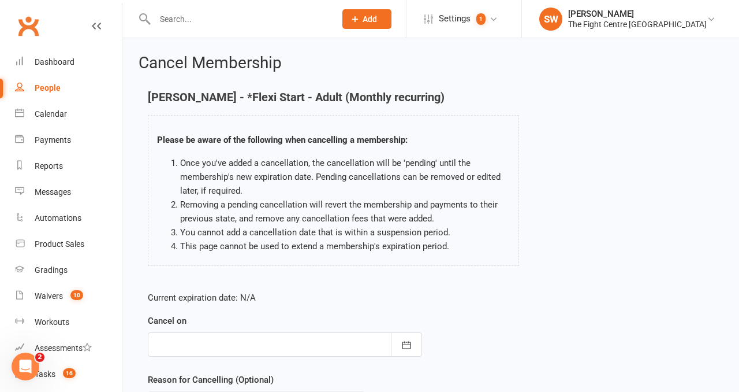
click at [270, 346] on div at bounding box center [285, 344] width 274 height 24
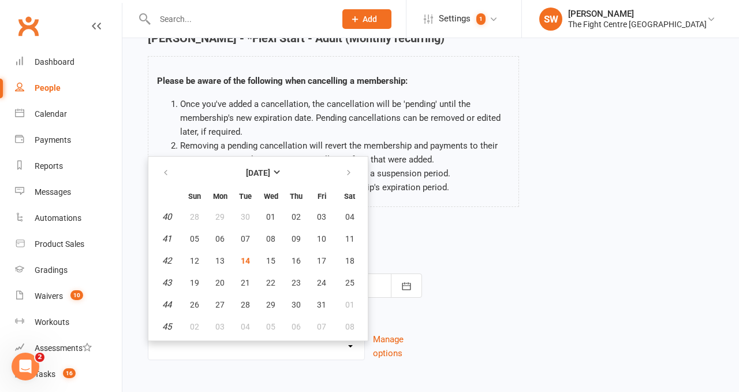
scroll to position [63, 0]
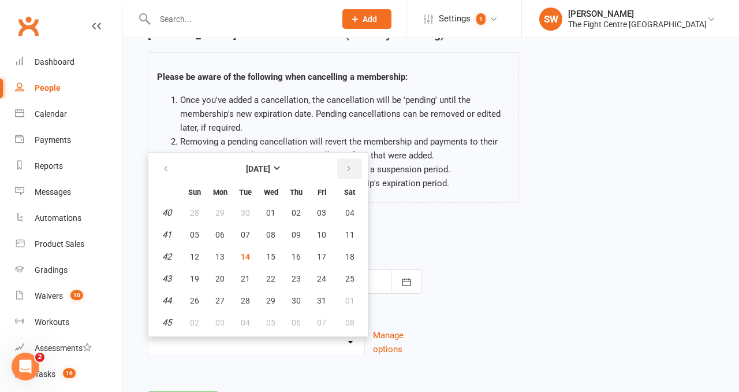
click at [353, 174] on button "button" at bounding box center [349, 168] width 25 height 21
click at [298, 256] on span "13" at bounding box center [296, 256] width 9 height 9
type input "13 Nov 2025"
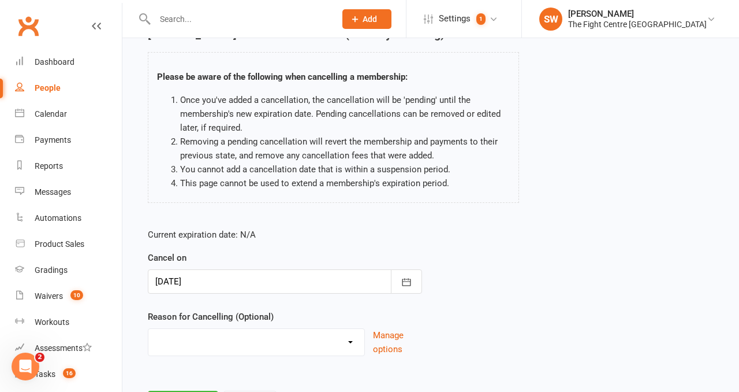
click at [277, 333] on select "Cancelled in contract- 30kms Cancelled in contract - dispute Cancelled in contr…" at bounding box center [256, 340] width 216 height 23
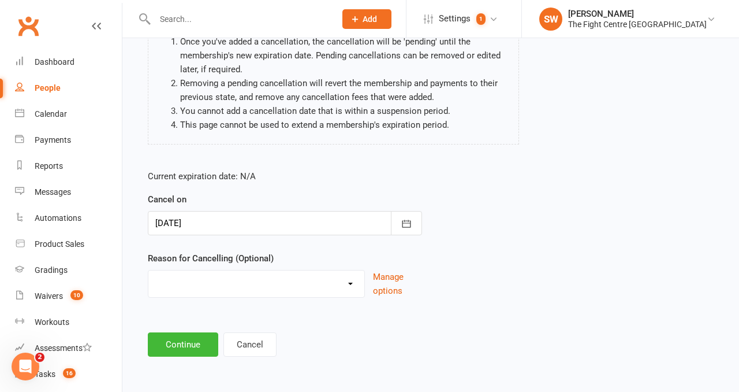
click at [258, 273] on select "Cancelled in contract- 30kms Cancelled in contract - dispute Cancelled in contr…" at bounding box center [256, 281] width 216 height 23
select select "11"
click at [190, 337] on button "Continue" at bounding box center [183, 344] width 70 height 24
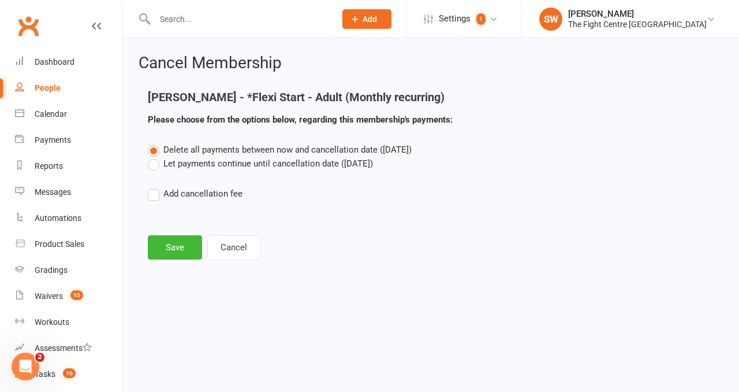
scroll to position [0, 0]
click at [193, 166] on label "Let payments continue until cancellation date (Nov 13, 2025)" at bounding box center [260, 164] width 225 height 14
click at [155, 157] on input "Let payments continue until cancellation date (Nov 13, 2025)" at bounding box center [152, 157] width 8 height 0
click at [190, 237] on button "Save" at bounding box center [175, 247] width 54 height 24
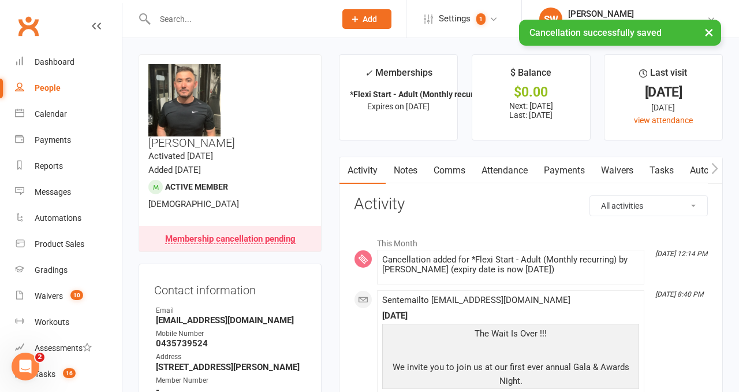
click at [399, 172] on link "Notes" at bounding box center [406, 170] width 40 height 27
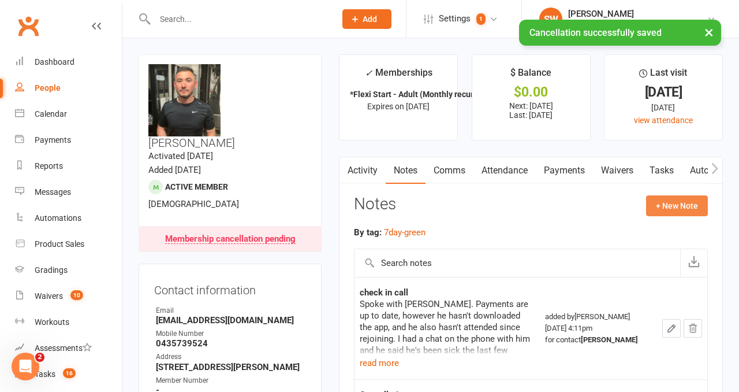
click at [654, 207] on button "+ New Note" at bounding box center [677, 205] width 62 height 21
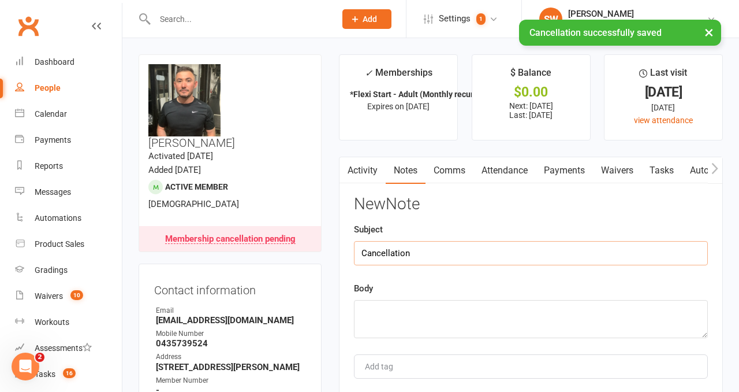
type input "Cancellation"
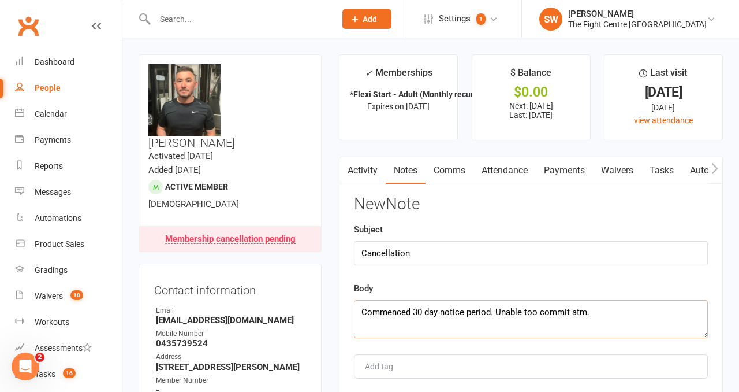
type textarea "Commenced 30 day notice period. Unable too commit atm."
click at [610, 291] on div "Body Commenced 30 day notice period. Unable too commit atm." at bounding box center [531, 309] width 354 height 57
click at [612, 301] on textarea "Commenced 30 day notice period. Unable too commit atm." at bounding box center [531, 319] width 354 height 38
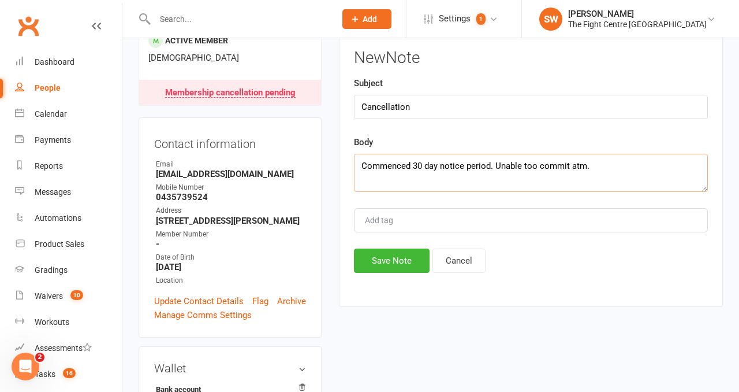
scroll to position [147, 0]
click at [385, 261] on button "Save Note" at bounding box center [392, 260] width 76 height 24
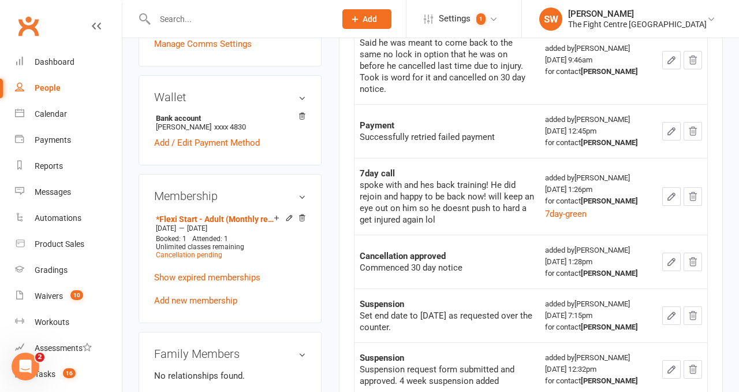
scroll to position [418, 0]
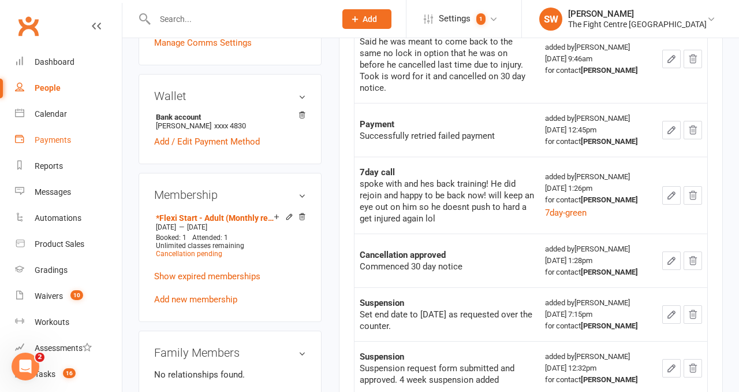
click at [40, 147] on link "Payments" at bounding box center [68, 140] width 107 height 26
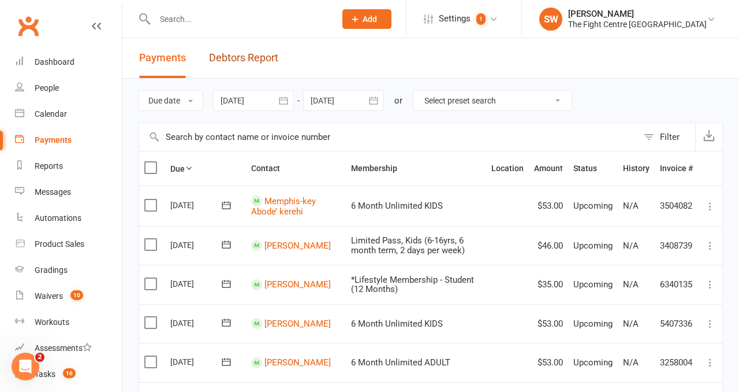
click at [243, 60] on link "Debtors Report" at bounding box center [243, 58] width 69 height 40
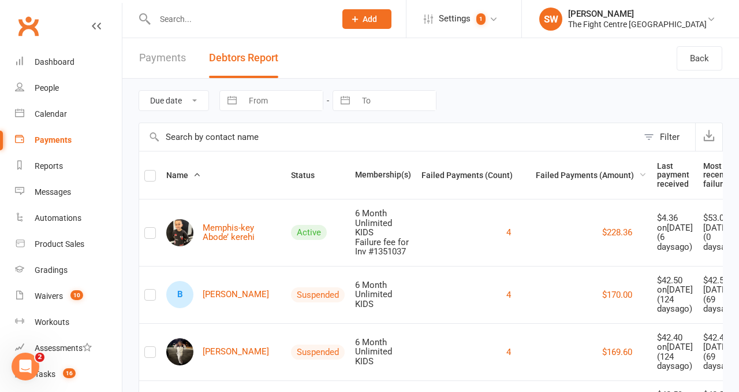
click at [545, 176] on span "Failed Payments (Amount)" at bounding box center [591, 174] width 111 height 9
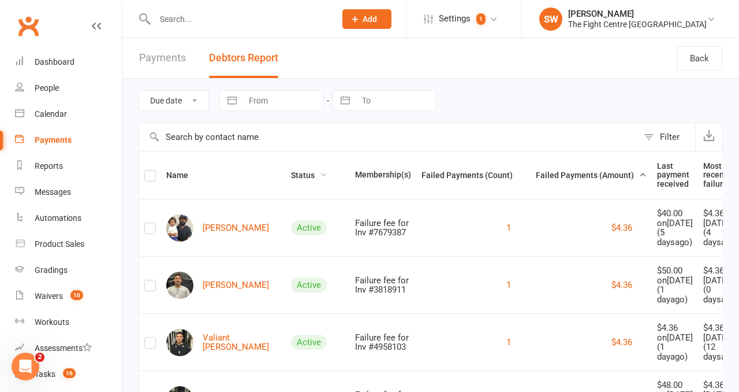
click at [291, 175] on span "Status" at bounding box center [309, 174] width 36 height 9
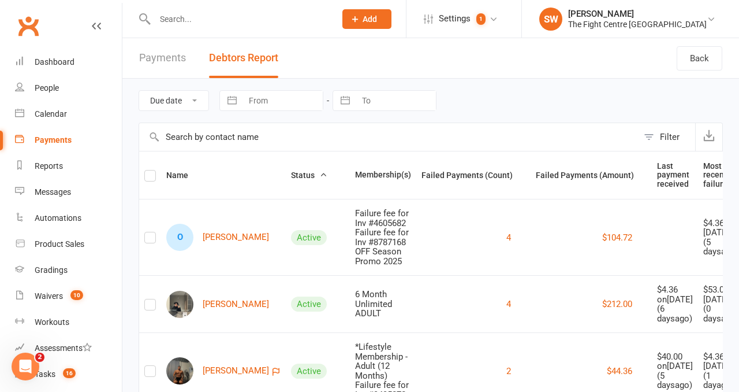
click at [291, 175] on span "Status" at bounding box center [309, 174] width 36 height 9
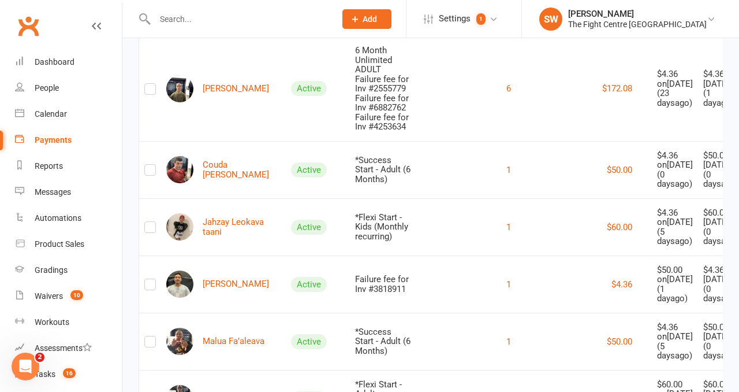
scroll to position [2532, 0]
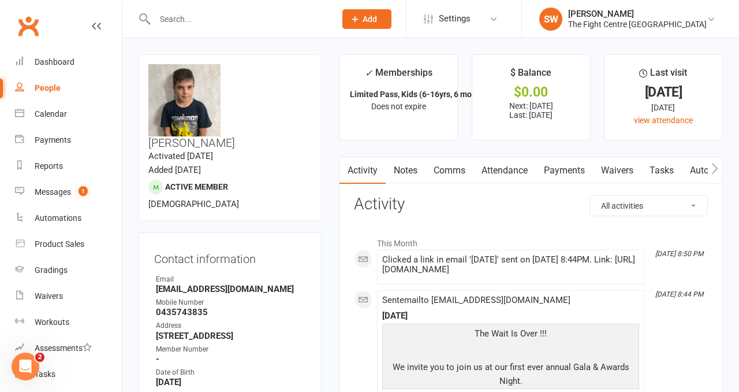
click at [556, 174] on link "Payments" at bounding box center [564, 170] width 57 height 27
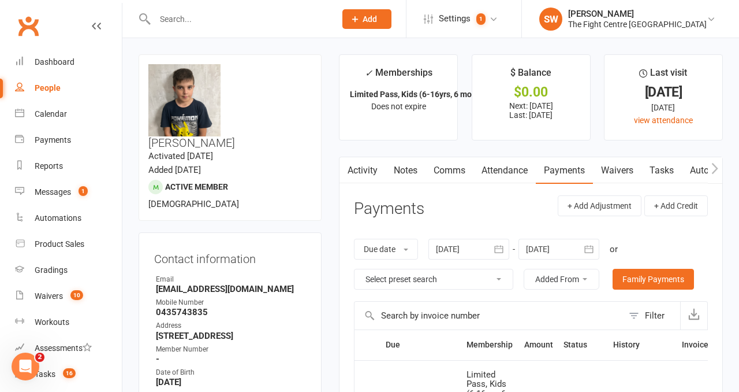
click at [464, 171] on link "Comms" at bounding box center [450, 170] width 48 height 27
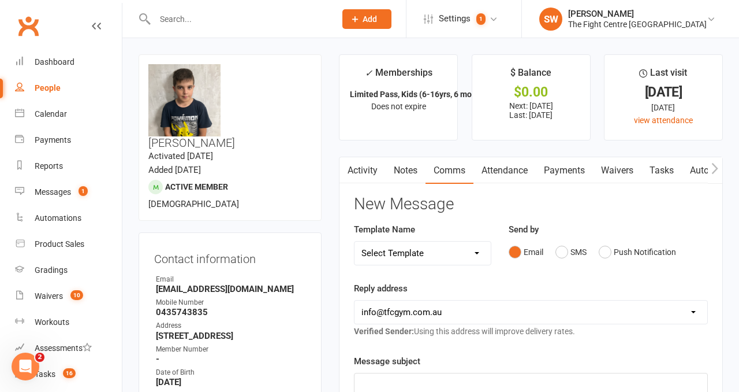
click at [588, 251] on div "Email SMS Push Notification" at bounding box center [608, 252] width 199 height 22
click at [568, 250] on button "SMS" at bounding box center [571, 252] width 31 height 22
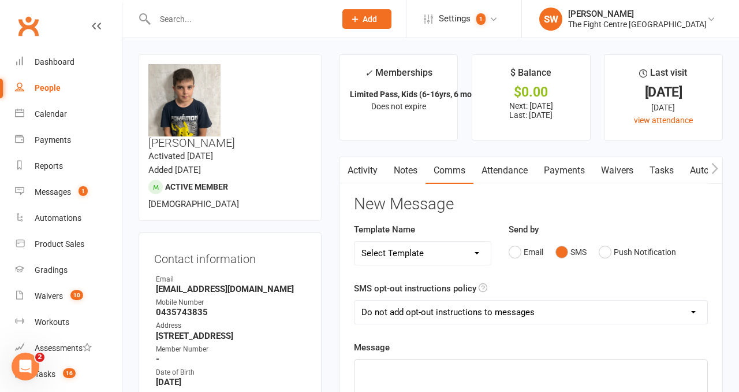
click at [504, 367] on p "﻿" at bounding box center [531, 370] width 339 height 14
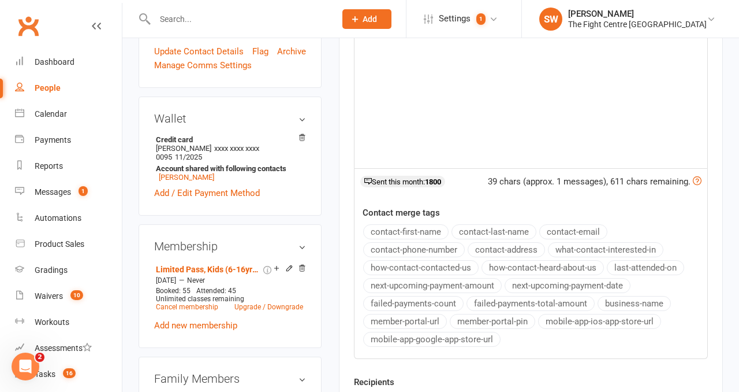
scroll to position [492, 0]
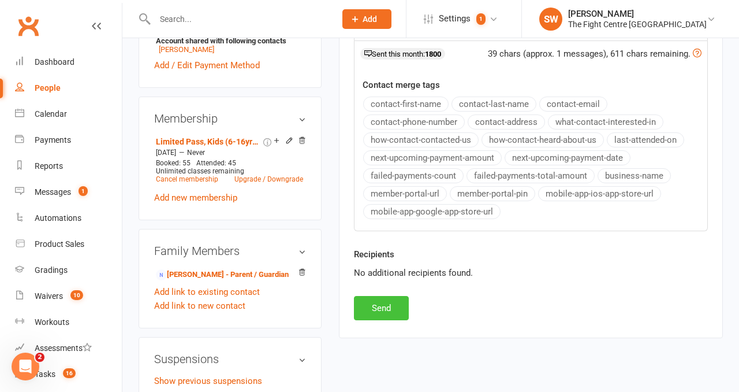
click at [383, 309] on button "Send" at bounding box center [381, 308] width 55 height 24
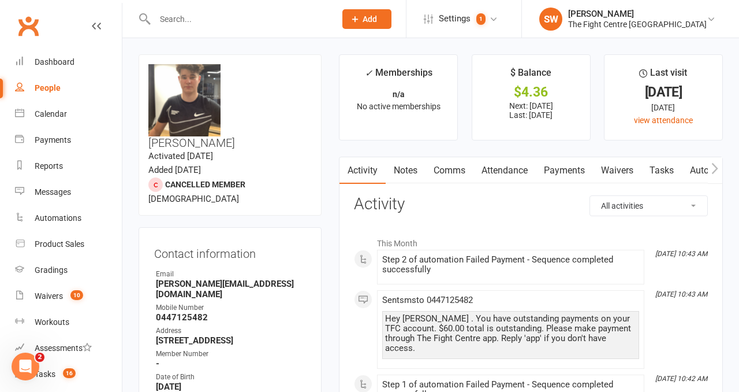
click at [550, 181] on link "Payments" at bounding box center [564, 170] width 57 height 27
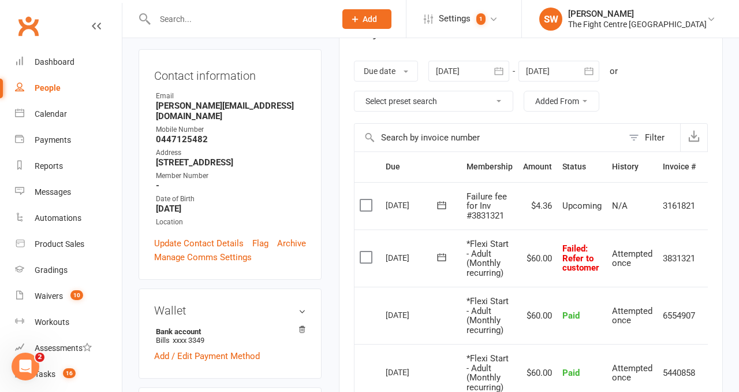
scroll to position [0, 18]
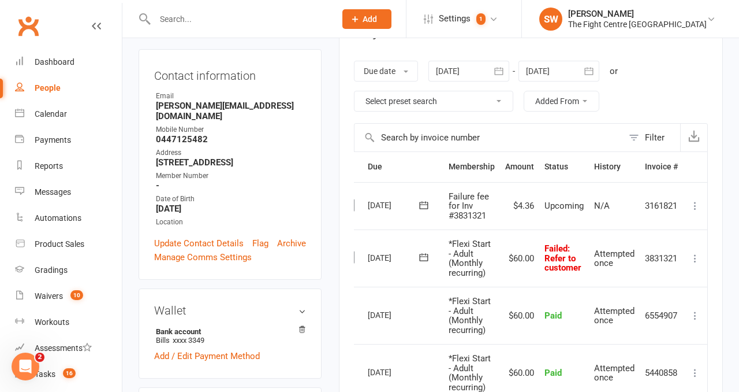
click at [691, 261] on icon at bounding box center [696, 258] width 12 height 12
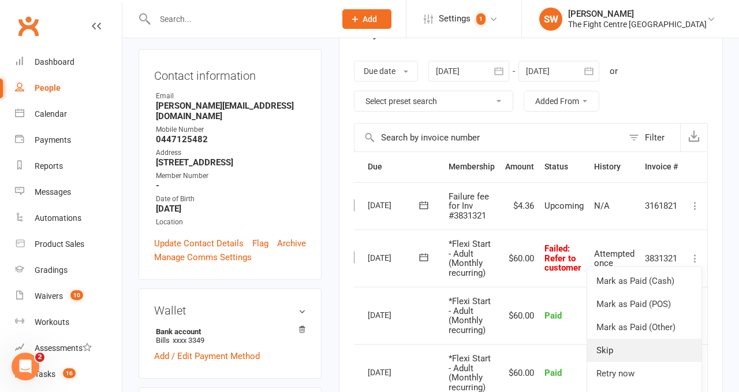
click at [629, 346] on link "Skip" at bounding box center [644, 349] width 114 height 23
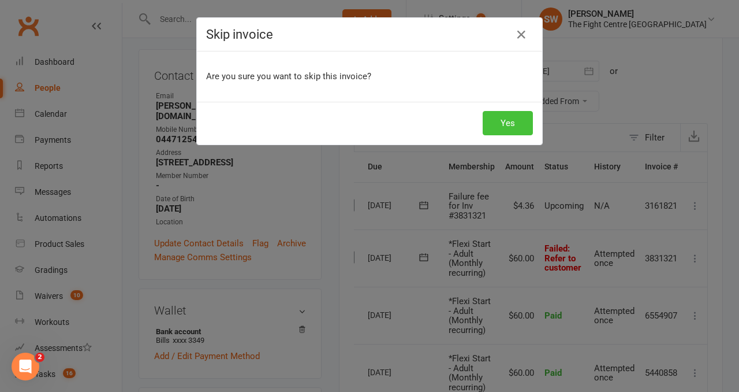
click at [512, 126] on button "Yes" at bounding box center [508, 123] width 50 height 24
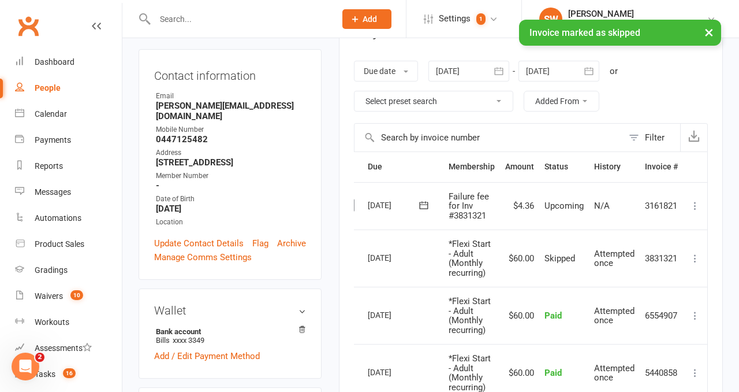
click at [697, 202] on icon at bounding box center [696, 206] width 12 height 12
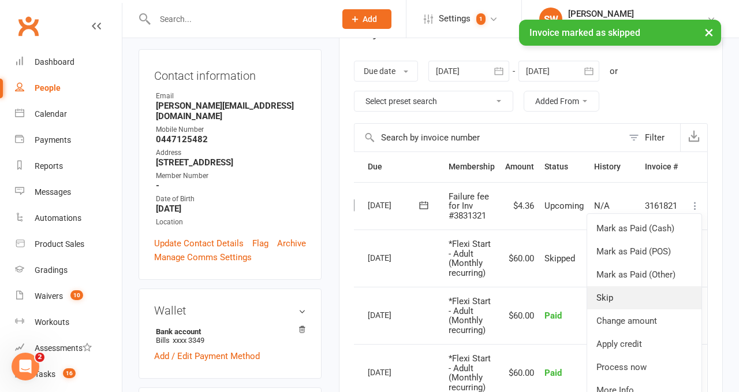
click at [640, 290] on link "Skip" at bounding box center [644, 297] width 114 height 23
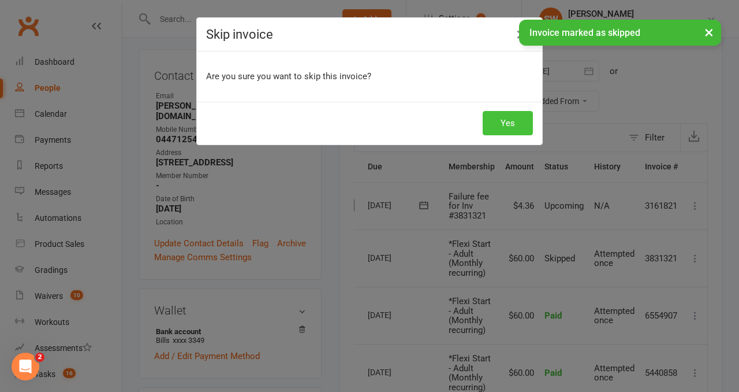
click at [509, 116] on button "Yes" at bounding box center [508, 123] width 50 height 24
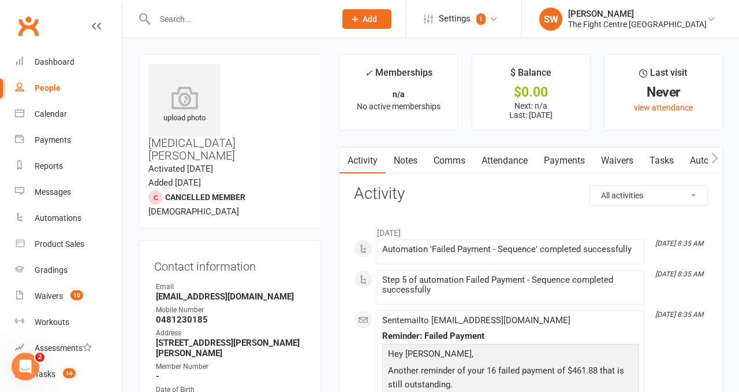
click at [545, 156] on link "Payments" at bounding box center [564, 160] width 57 height 27
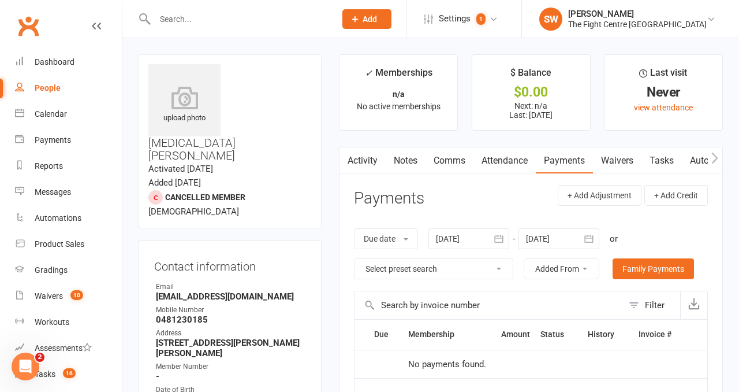
click at [487, 230] on div at bounding box center [469, 238] width 81 height 21
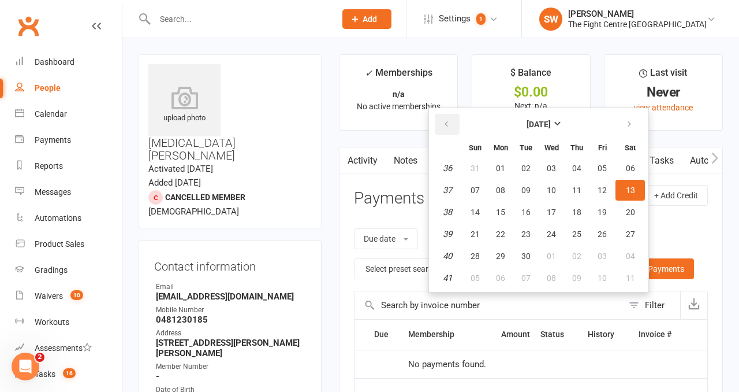
click at [450, 122] on icon "button" at bounding box center [446, 124] width 8 height 9
click at [450, 121] on icon "button" at bounding box center [446, 124] width 8 height 9
click at [474, 178] on table "[DATE] Sun Mon Tue Wed Thu Fri Sat 23 01 02 03 04 05 06 07 24 08 09 10 11 12 13…" at bounding box center [538, 199] width 215 height 179
click at [479, 195] on button "08" at bounding box center [475, 190] width 24 height 21
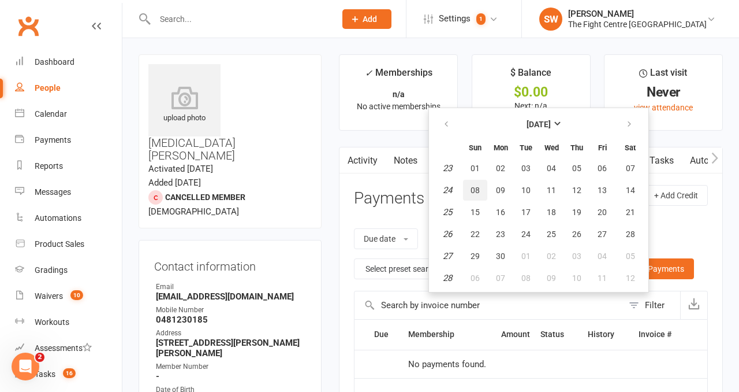
type input "[DATE]"
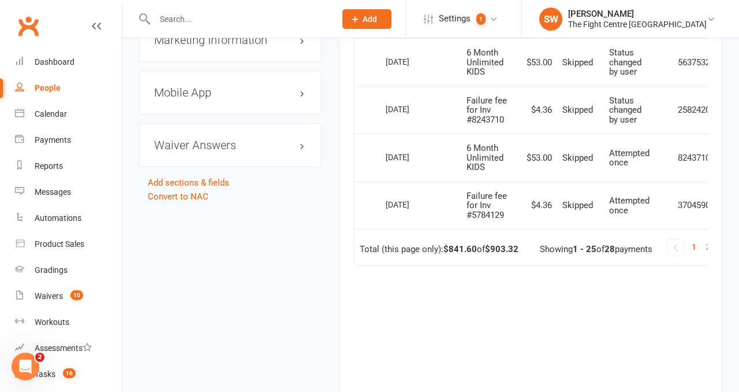
scroll to position [0, 35]
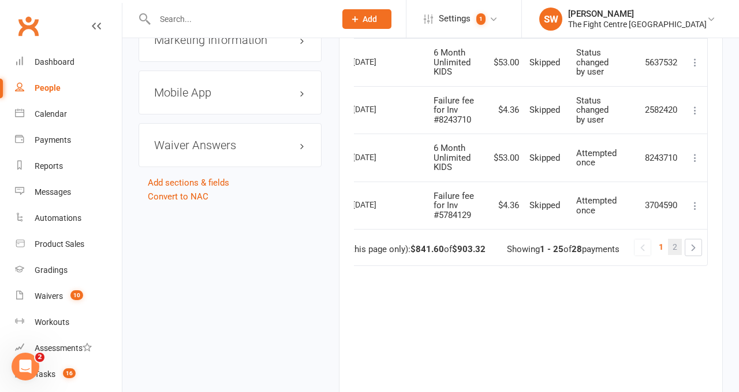
click at [675, 242] on span "2" at bounding box center [675, 247] width 5 height 16
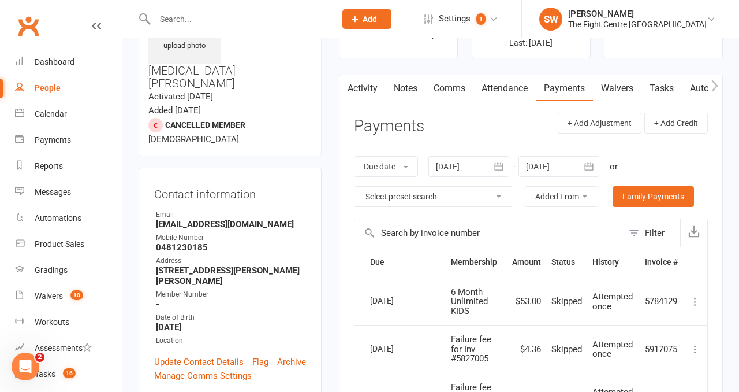
scroll to position [42, 0]
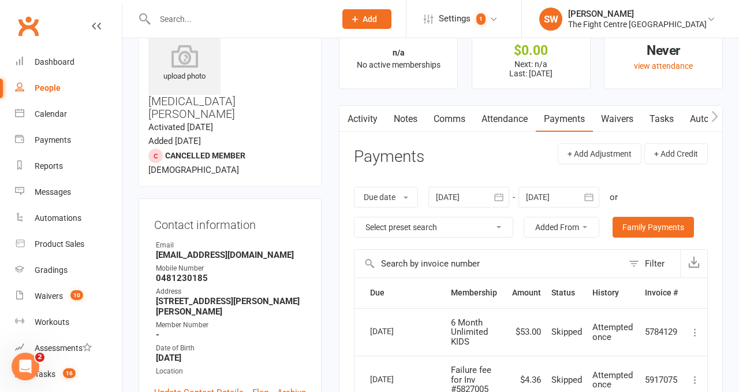
click at [400, 110] on link "Notes" at bounding box center [406, 119] width 40 height 27
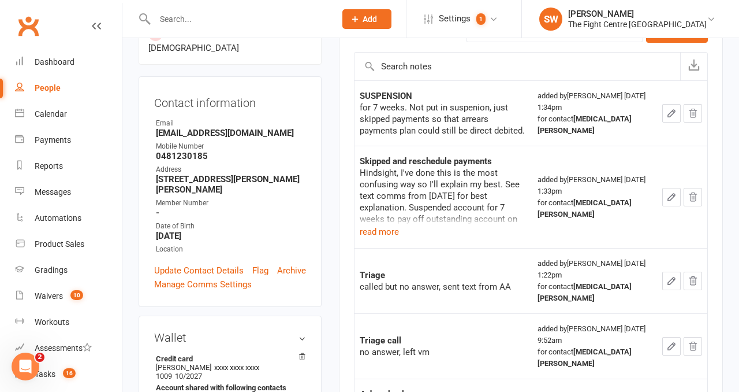
scroll to position [164, 0]
click at [377, 230] on button "read more" at bounding box center [379, 231] width 39 height 14
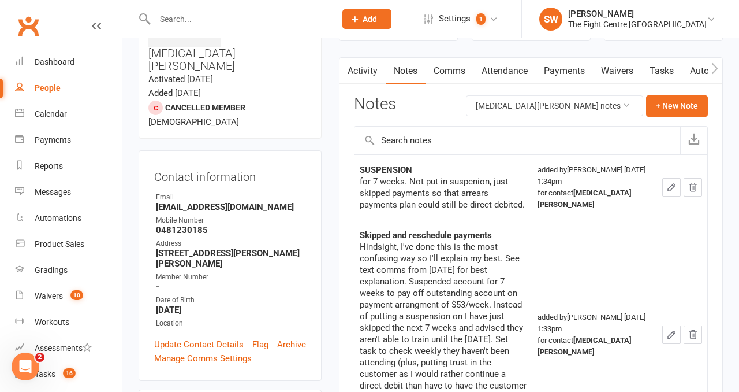
scroll to position [79, 0]
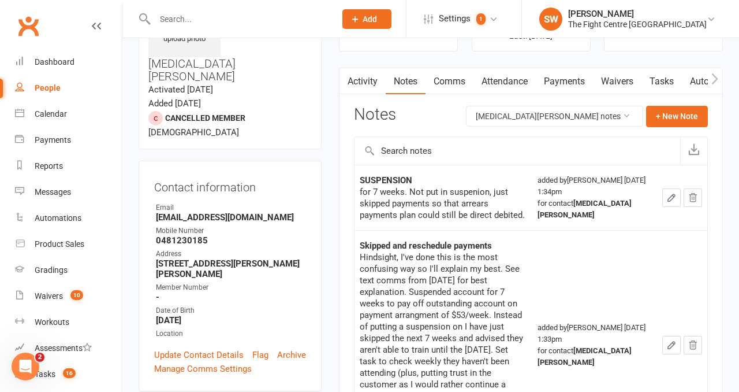
click at [360, 79] on link "Activity" at bounding box center [363, 81] width 46 height 27
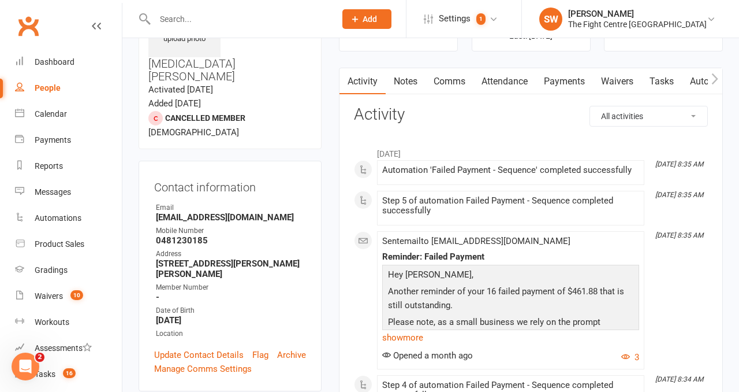
click at [561, 84] on link "Payments" at bounding box center [564, 81] width 57 height 27
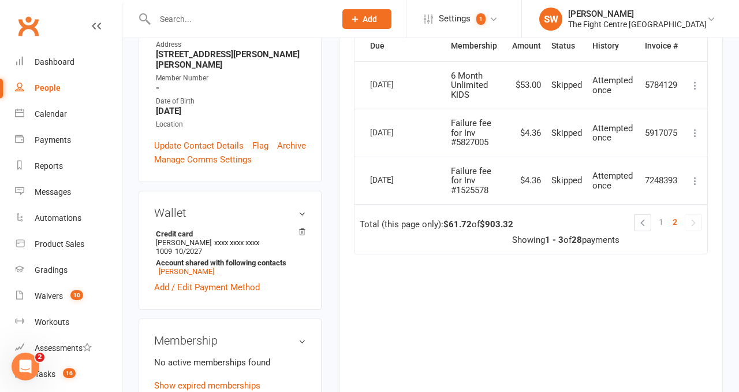
scroll to position [258, 0]
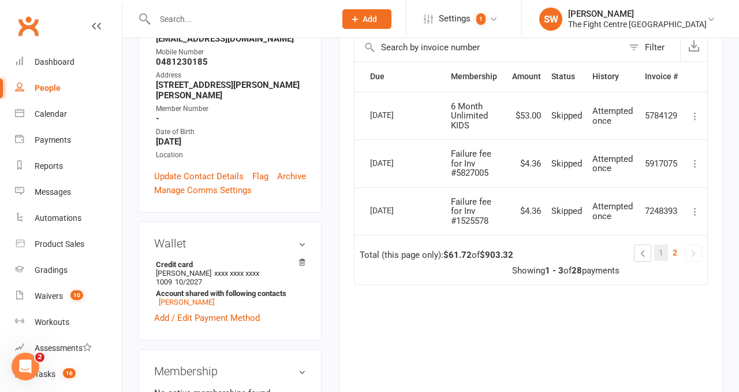
click at [659, 253] on span "1" at bounding box center [661, 252] width 5 height 16
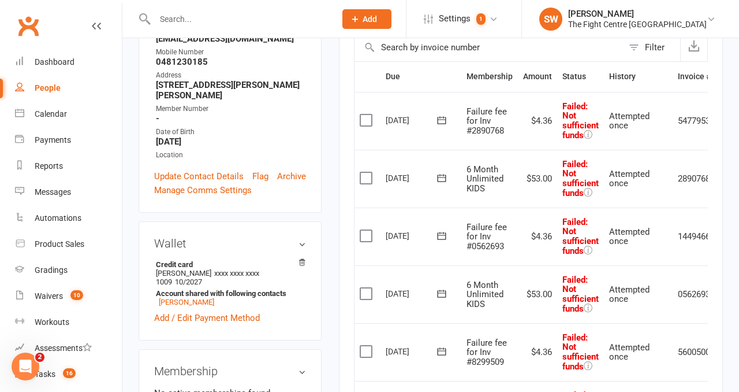
click at [362, 119] on label at bounding box center [368, 120] width 16 height 12
click at [362, 114] on input "checkbox" at bounding box center [364, 114] width 8 height 0
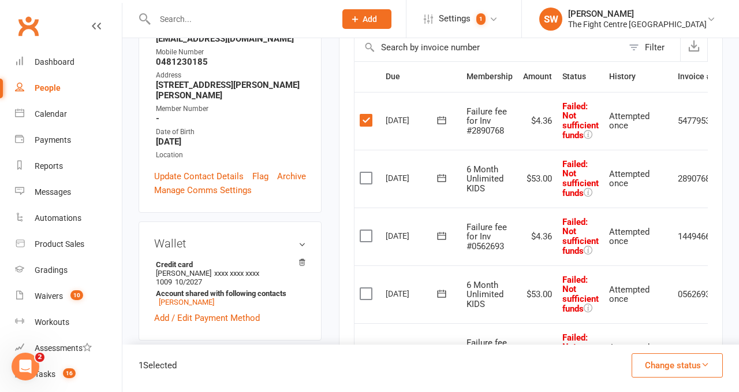
click at [362, 178] on label at bounding box center [368, 178] width 16 height 12
click at [362, 172] on input "checkbox" at bounding box center [364, 172] width 8 height 0
click at [363, 232] on label at bounding box center [368, 236] width 16 height 12
click at [363, 230] on input "checkbox" at bounding box center [364, 230] width 8 height 0
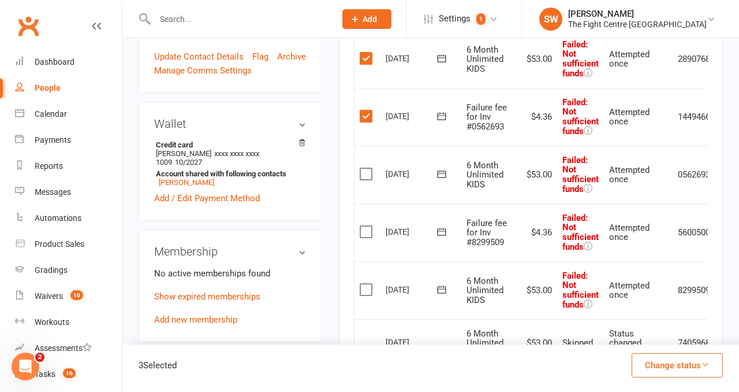
click at [368, 177] on label at bounding box center [368, 174] width 16 height 12
click at [367, 168] on input "checkbox" at bounding box center [364, 168] width 8 height 0
click at [366, 235] on label at bounding box center [368, 232] width 16 height 12
click at [366, 226] on input "checkbox" at bounding box center [364, 226] width 8 height 0
click at [366, 292] on label at bounding box center [368, 290] width 16 height 12
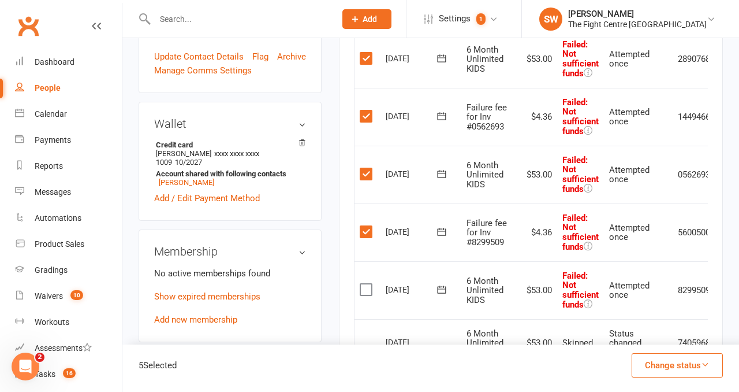
click at [366, 284] on input "checkbox" at bounding box center [364, 284] width 8 height 0
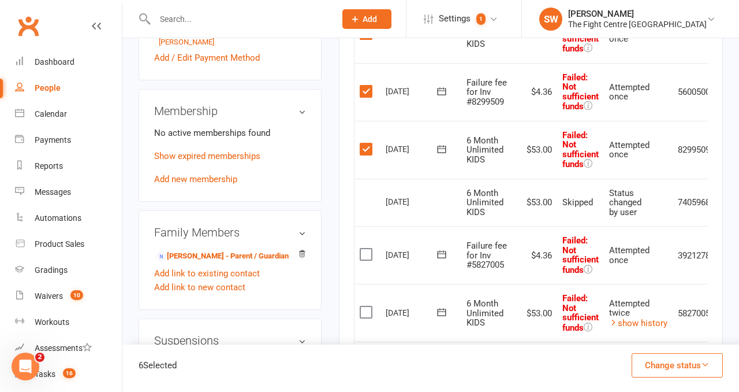
scroll to position [518, 0]
click at [367, 251] on label at bounding box center [368, 254] width 16 height 12
click at [367, 248] on input "checkbox" at bounding box center [364, 248] width 8 height 0
click at [367, 305] on label at bounding box center [368, 311] width 16 height 12
click at [367, 305] on input "checkbox" at bounding box center [364, 305] width 8 height 0
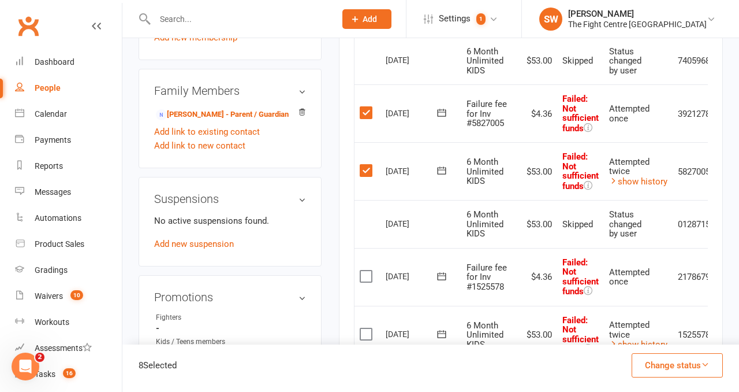
scroll to position [659, 0]
click at [364, 273] on label at bounding box center [368, 276] width 16 height 12
click at [364, 270] on input "checkbox" at bounding box center [364, 270] width 8 height 0
click at [365, 327] on label at bounding box center [368, 333] width 16 height 12
click at [365, 327] on input "checkbox" at bounding box center [364, 327] width 8 height 0
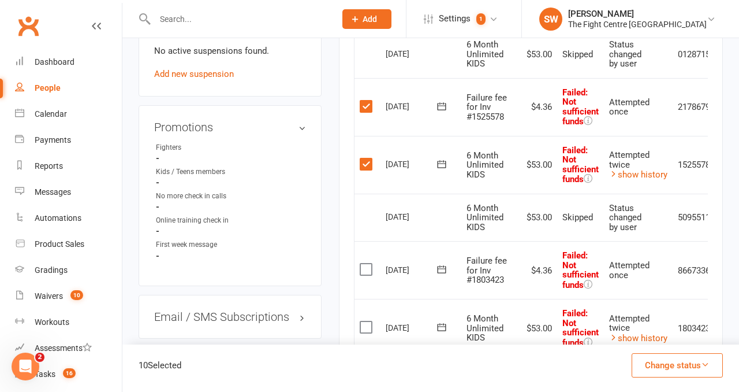
scroll to position [832, 0]
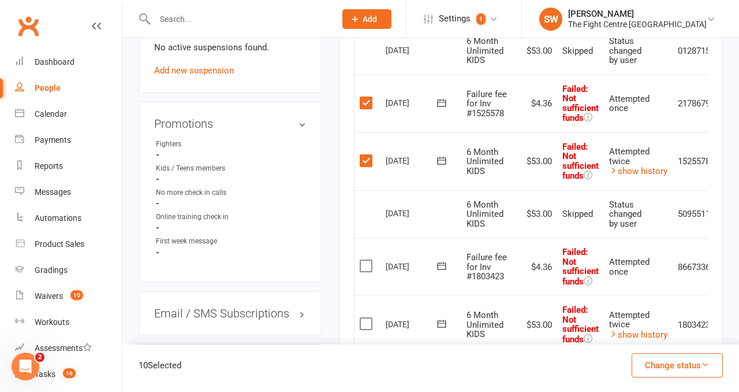
click at [367, 260] on label at bounding box center [368, 266] width 16 height 12
click at [367, 260] on input "checkbox" at bounding box center [364, 260] width 8 height 0
click at [367, 319] on label at bounding box center [368, 324] width 16 height 12
click at [367, 318] on input "checkbox" at bounding box center [364, 318] width 8 height 0
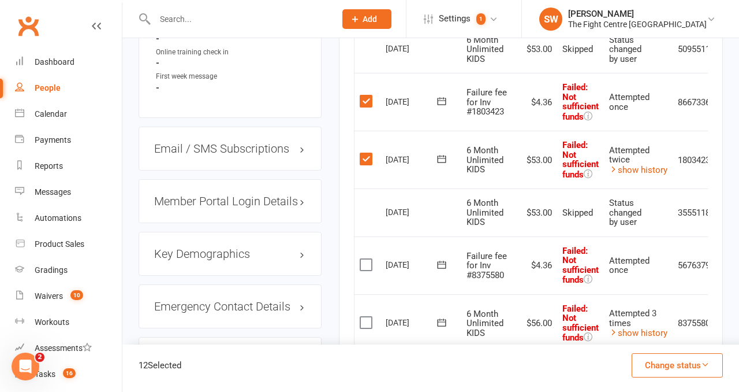
scroll to position [999, 0]
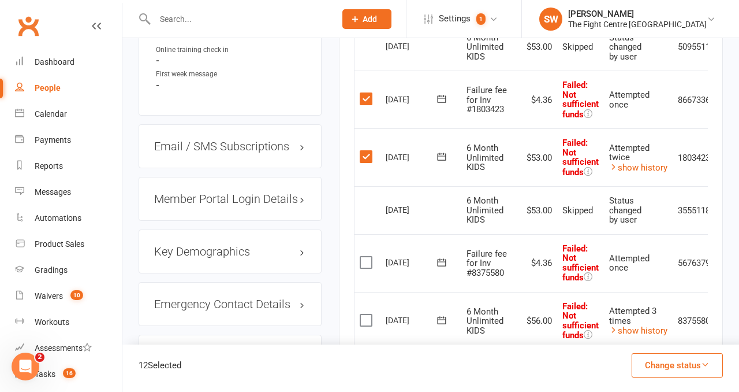
click at [366, 256] on label at bounding box center [368, 262] width 16 height 12
click at [366, 256] on input "checkbox" at bounding box center [364, 256] width 8 height 0
click at [364, 322] on label at bounding box center [368, 320] width 16 height 12
click at [364, 314] on input "checkbox" at bounding box center [364, 314] width 8 height 0
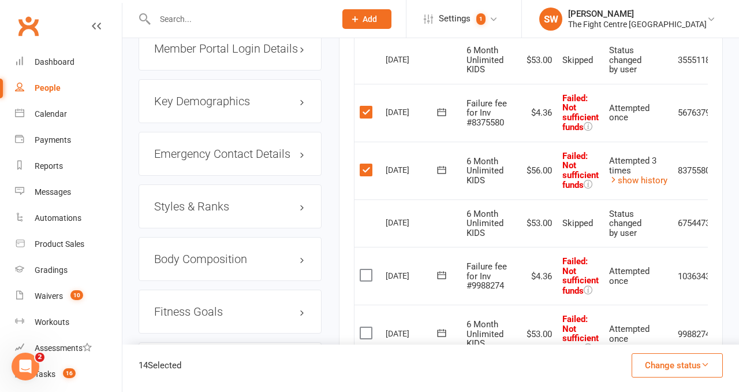
scroll to position [1151, 0]
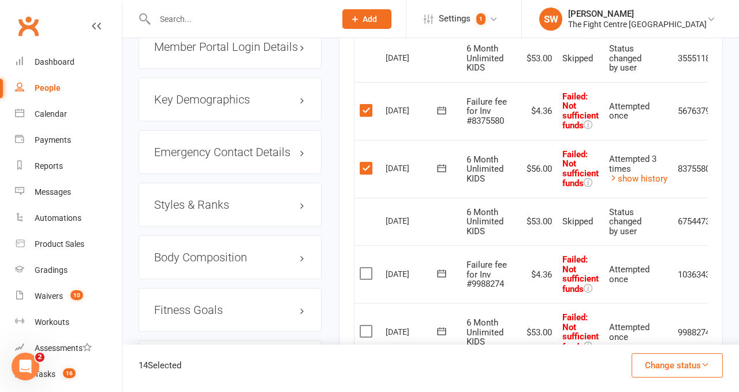
click at [367, 271] on label at bounding box center [368, 273] width 16 height 12
click at [367, 267] on input "checkbox" at bounding box center [364, 267] width 8 height 0
click at [366, 327] on label at bounding box center [368, 331] width 16 height 12
click at [366, 325] on input "checkbox" at bounding box center [364, 325] width 8 height 0
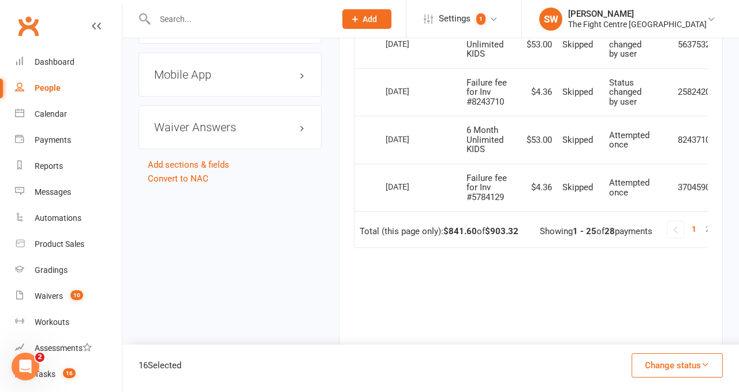
scroll to position [1583, 0]
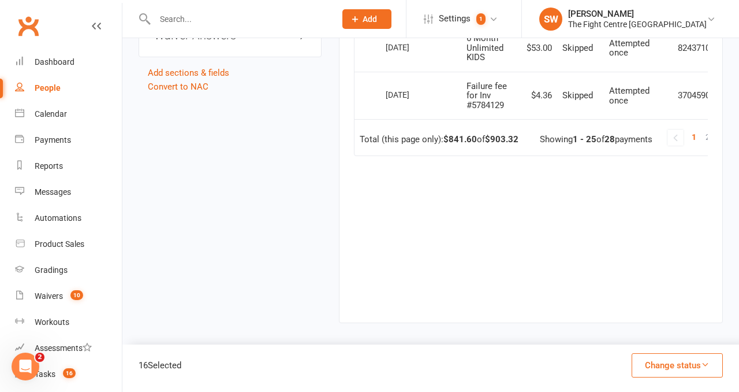
click at [675, 368] on button "Change status" at bounding box center [677, 365] width 91 height 24
click at [638, 342] on link "Skipped" at bounding box center [665, 333] width 114 height 23
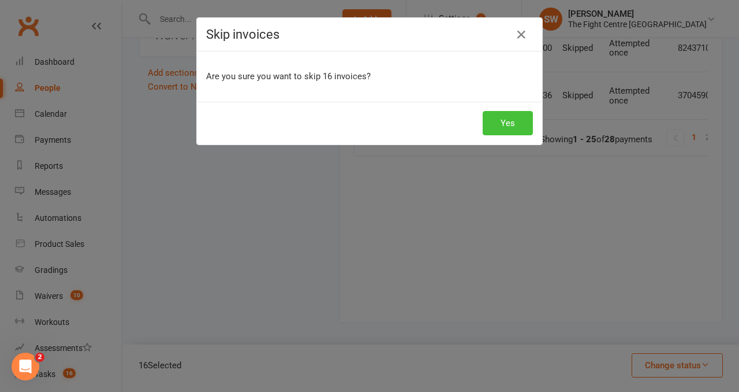
click at [499, 120] on button "Yes" at bounding box center [508, 123] width 50 height 24
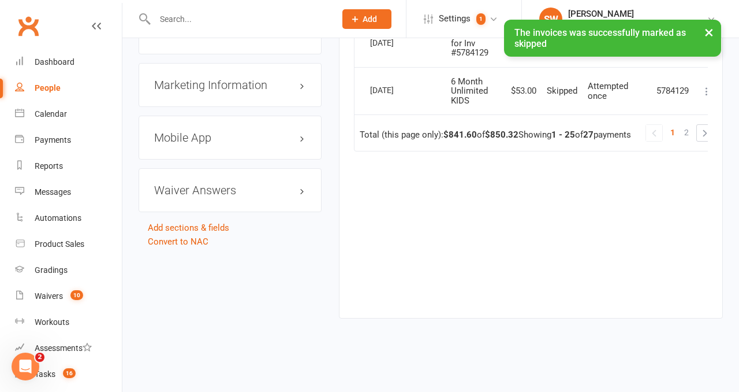
scroll to position [1440, 0]
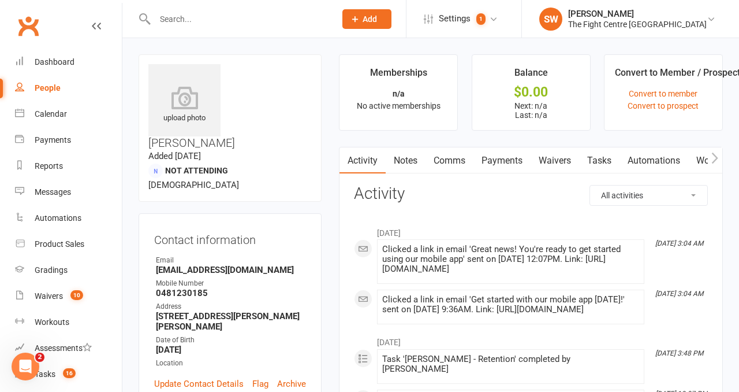
click at [188, 288] on strong "0481230185" at bounding box center [231, 293] width 150 height 10
copy strong "0481230185"
click at [208, 264] on strong "[EMAIL_ADDRESS][DOMAIN_NAME]" at bounding box center [231, 269] width 150 height 10
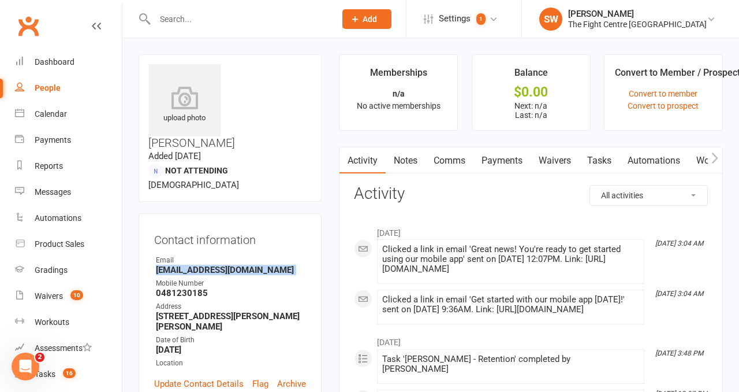
click at [208, 264] on strong "[EMAIL_ADDRESS][DOMAIN_NAME]" at bounding box center [231, 269] width 150 height 10
copy render-form-field "[EMAIL_ADDRESS][DOMAIN_NAME]"
drag, startPoint x: 215, startPoint y: 261, endPoint x: 148, endPoint y: 260, distance: 67.0
click at [147, 260] on div "Contact information Owner Email [EMAIL_ADDRESS][DOMAIN_NAME] Mobile Number [PHO…" at bounding box center [230, 316] width 183 height 207
copy strong "[STREET_ADDRESS][PERSON_NAME]"
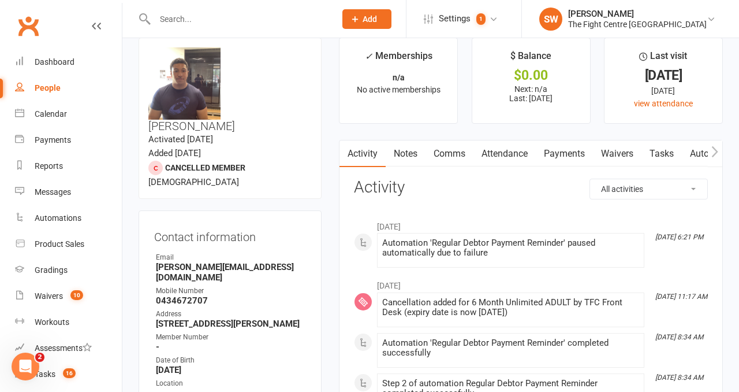
scroll to position [18, 0]
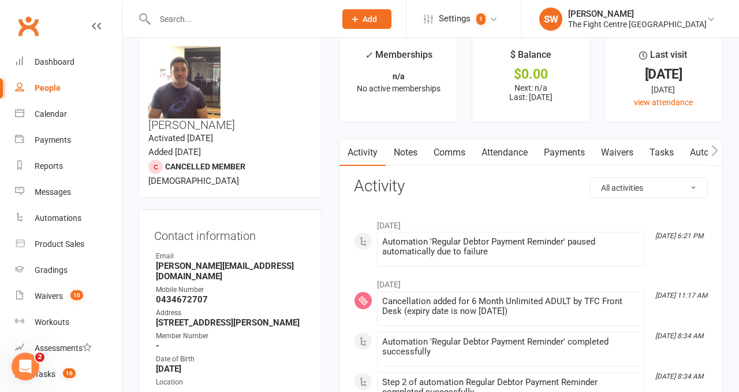
click at [558, 155] on link "Payments" at bounding box center [564, 152] width 57 height 27
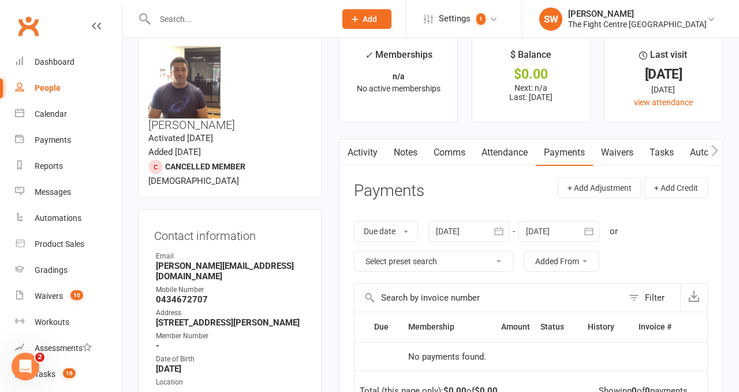
click at [453, 229] on div at bounding box center [469, 231] width 81 height 21
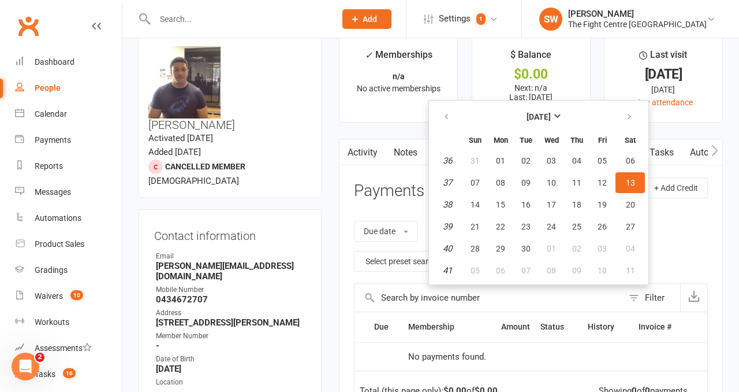
click at [444, 103] on table "[DATE] Sun Mon Tue Wed Thu Fri Sat 36 31 01 02 03 04 05 06 37 07 08 09 10 11 12…" at bounding box center [538, 192] width 215 height 179
click at [444, 111] on button "button" at bounding box center [447, 116] width 25 height 21
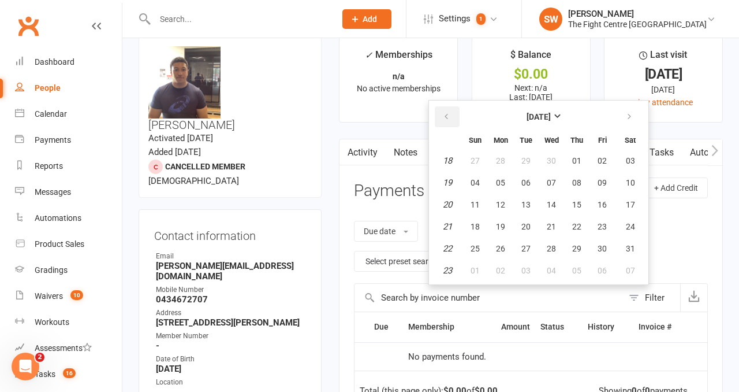
click at [444, 111] on button "button" at bounding box center [447, 116] width 25 height 21
click at [474, 178] on span "06" at bounding box center [475, 182] width 9 height 9
type input "06 Apr 2025"
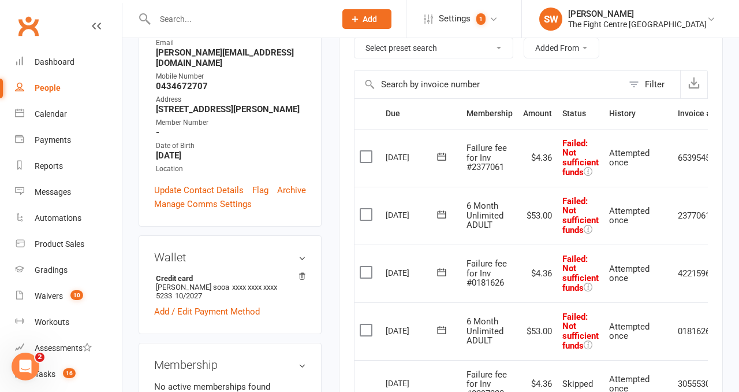
scroll to position [240, 0]
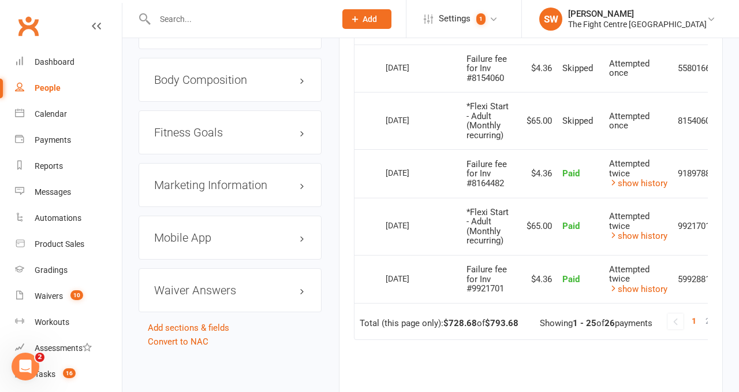
scroll to position [0, 35]
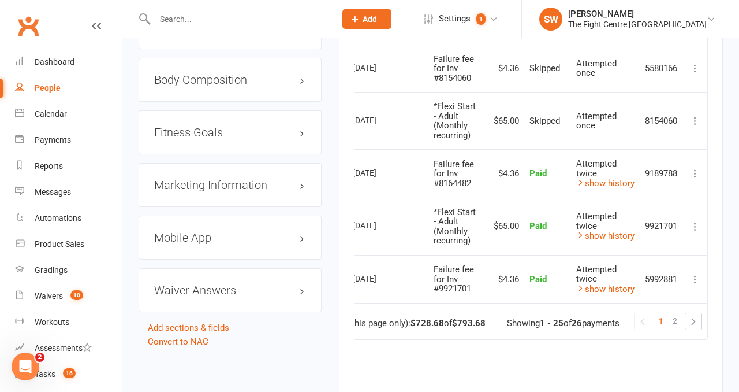
click at [673, 316] on span "2" at bounding box center [675, 320] width 5 height 16
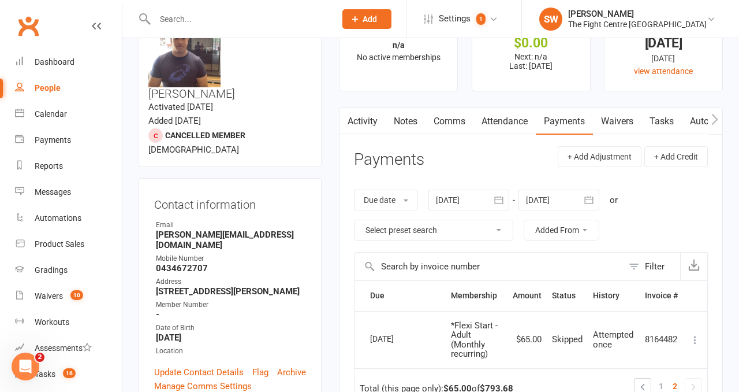
scroll to position [95, 0]
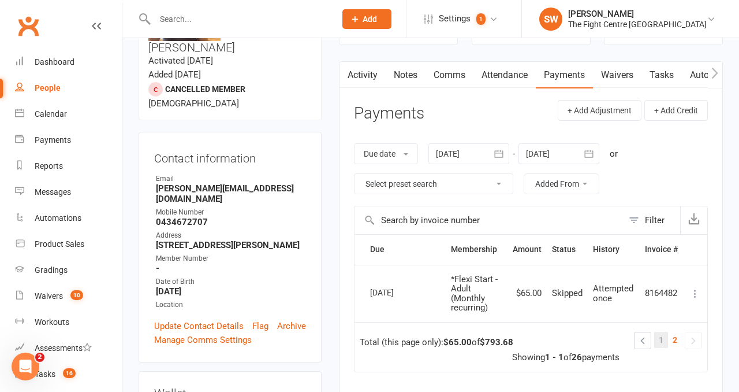
click at [658, 340] on link "1" at bounding box center [661, 339] width 14 height 16
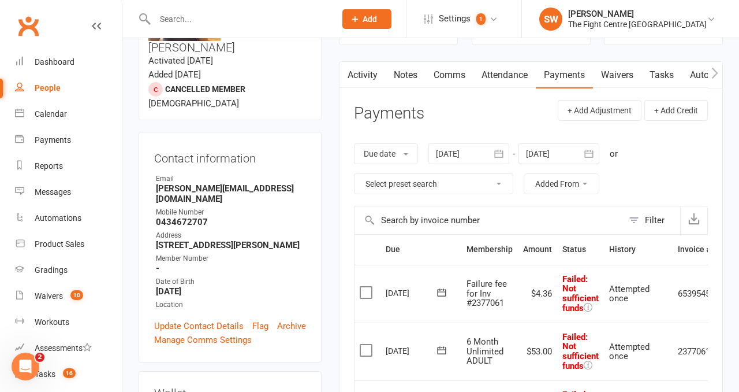
click at [367, 292] on label at bounding box center [368, 292] width 16 height 12
click at [367, 286] on input "checkbox" at bounding box center [364, 286] width 8 height 0
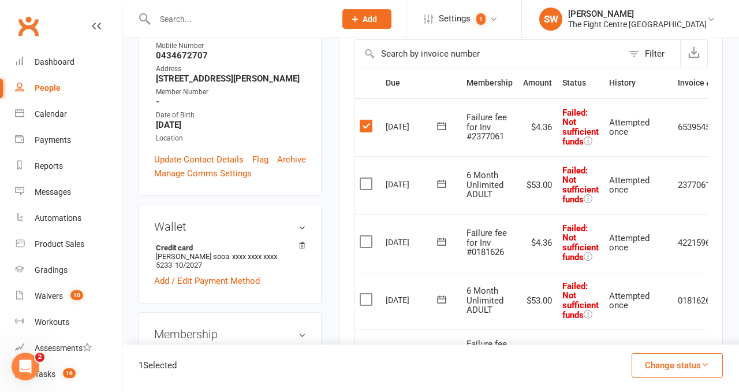
scroll to position [263, 0]
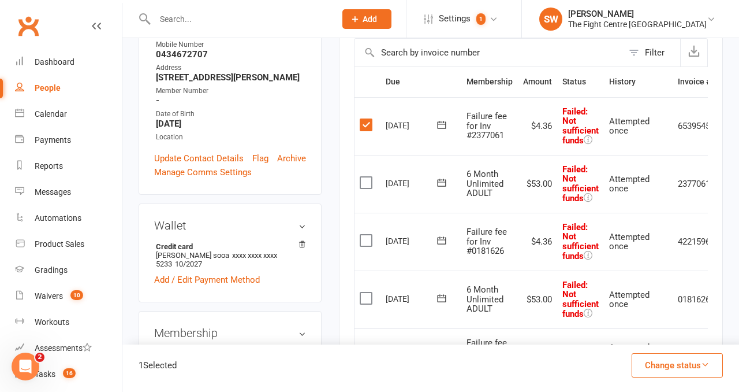
click at [368, 184] on label at bounding box center [368, 183] width 16 height 12
click at [367, 177] on input "checkbox" at bounding box center [364, 177] width 8 height 0
click at [367, 241] on label at bounding box center [368, 240] width 16 height 12
click at [367, 234] on input "checkbox" at bounding box center [364, 234] width 8 height 0
click at [362, 294] on label at bounding box center [368, 298] width 16 height 12
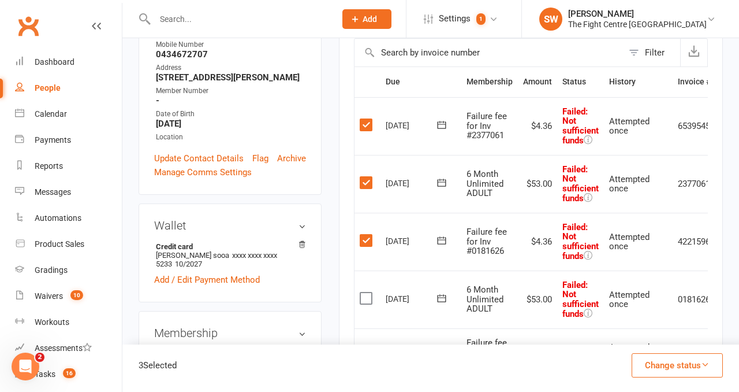
click at [362, 292] on input "checkbox" at bounding box center [364, 292] width 8 height 0
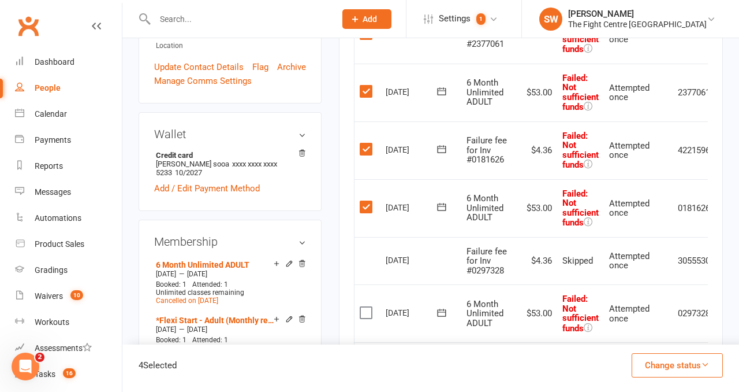
click at [364, 312] on label at bounding box center [368, 313] width 16 height 12
click at [364, 307] on input "checkbox" at bounding box center [364, 307] width 8 height 0
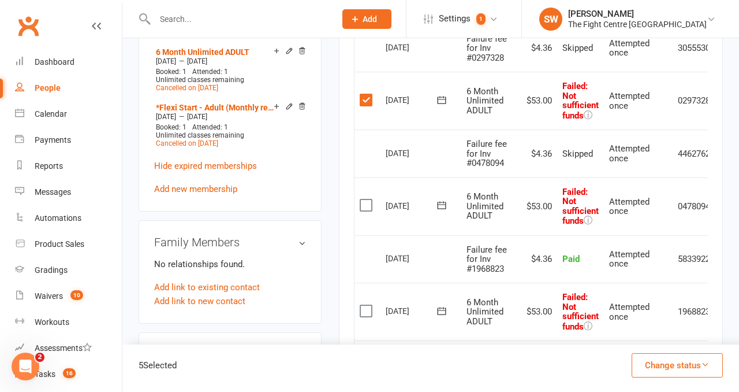
scroll to position [602, 0]
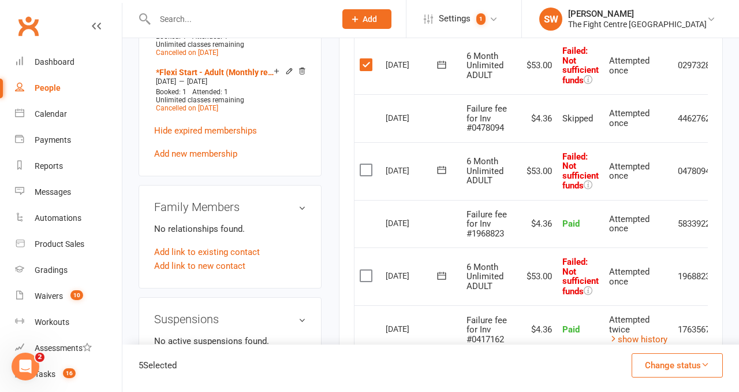
click at [367, 164] on label at bounding box center [368, 170] width 16 height 12
click at [367, 164] on input "checkbox" at bounding box center [364, 164] width 8 height 0
click at [360, 262] on td "Select this" at bounding box center [368, 276] width 26 height 58
click at [367, 271] on label at bounding box center [368, 276] width 16 height 12
click at [367, 270] on input "checkbox" at bounding box center [364, 270] width 8 height 0
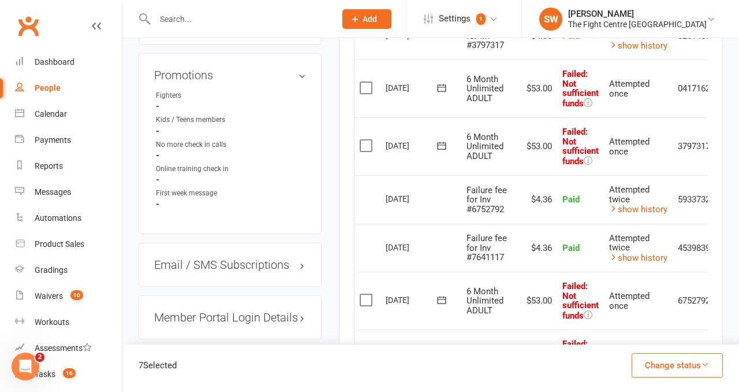
scroll to position [944, 0]
click at [367, 84] on label at bounding box center [368, 87] width 16 height 12
click at [367, 81] on input "checkbox" at bounding box center [364, 81] width 8 height 0
click at [363, 141] on label at bounding box center [368, 145] width 16 height 12
click at [363, 139] on input "checkbox" at bounding box center [364, 139] width 8 height 0
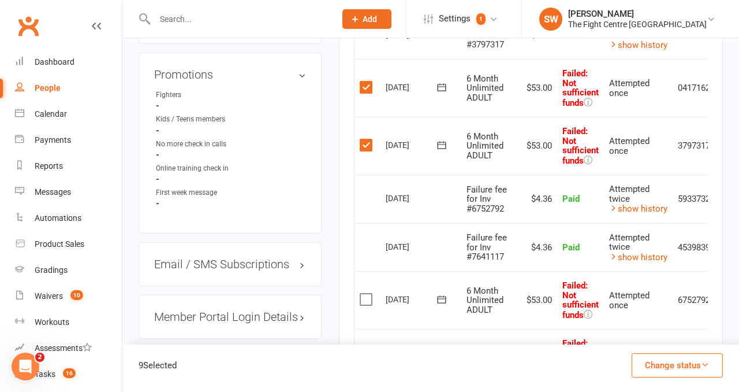
click at [370, 293] on label at bounding box center [368, 299] width 16 height 12
click at [367, 293] on input "checkbox" at bounding box center [364, 293] width 8 height 0
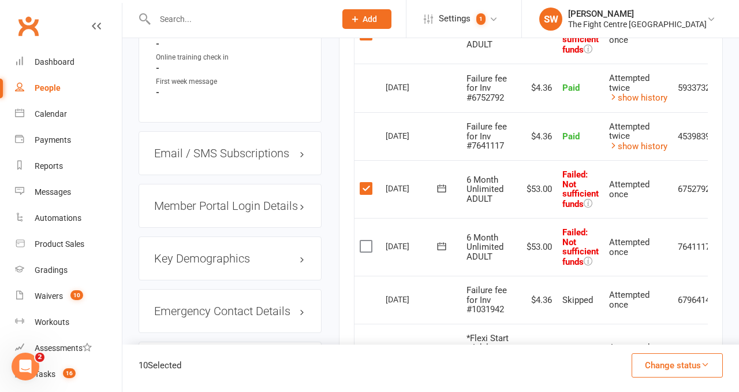
click at [366, 240] on label at bounding box center [368, 246] width 16 height 12
click at [366, 240] on input "checkbox" at bounding box center [364, 240] width 8 height 0
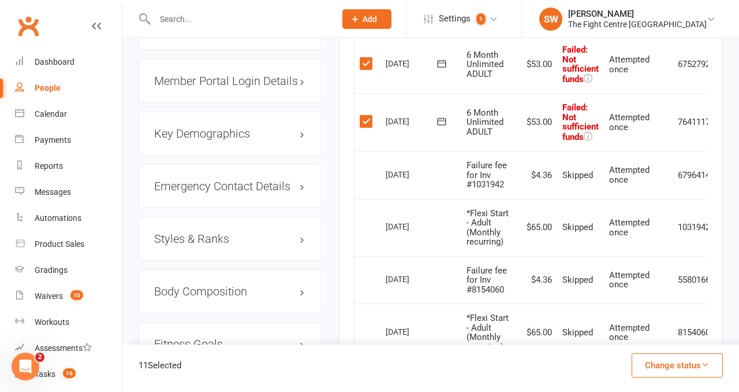
scroll to position [1365, 0]
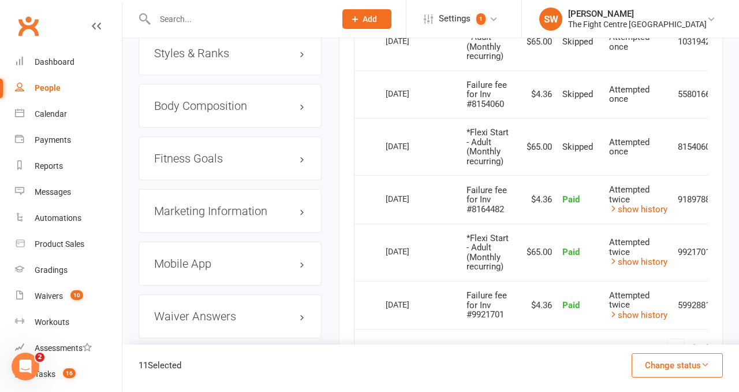
click at [673, 364] on button "Change status" at bounding box center [677, 365] width 91 height 24
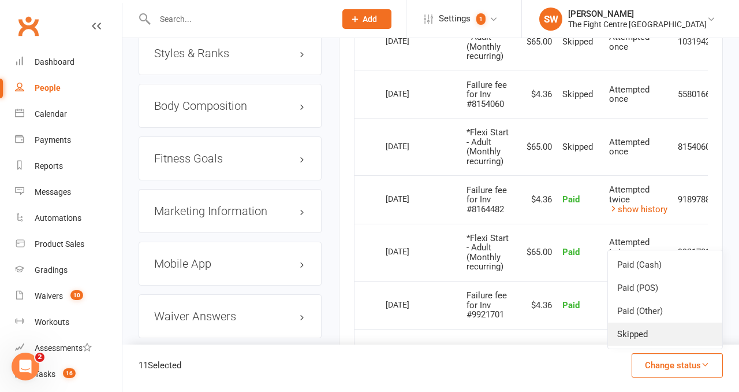
click at [631, 331] on link "Skipped" at bounding box center [665, 333] width 114 height 23
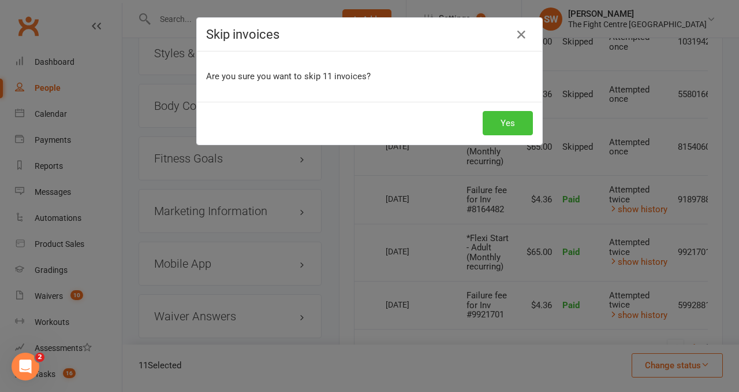
click at [519, 124] on button "Yes" at bounding box center [508, 123] width 50 height 24
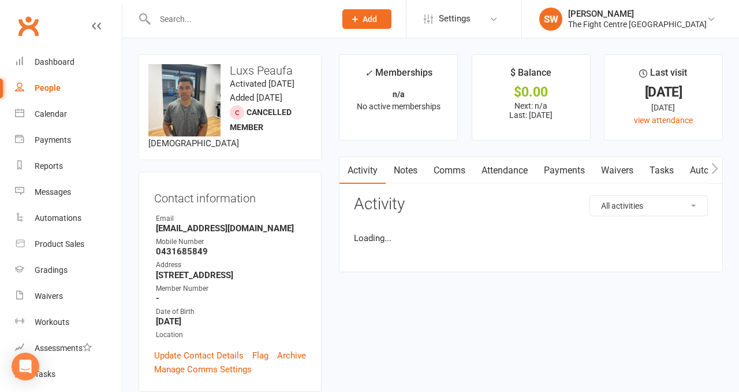
click at [560, 168] on link "Payments" at bounding box center [564, 170] width 57 height 27
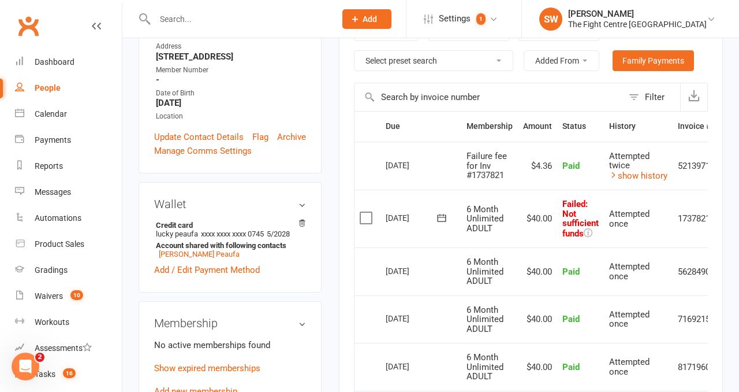
scroll to position [0, 35]
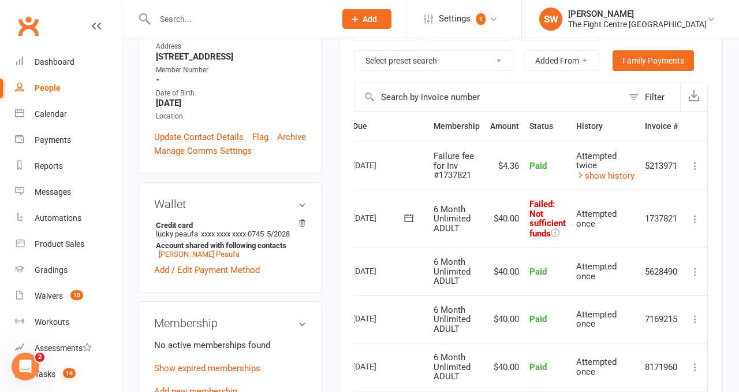
click at [694, 214] on icon at bounding box center [696, 219] width 12 height 12
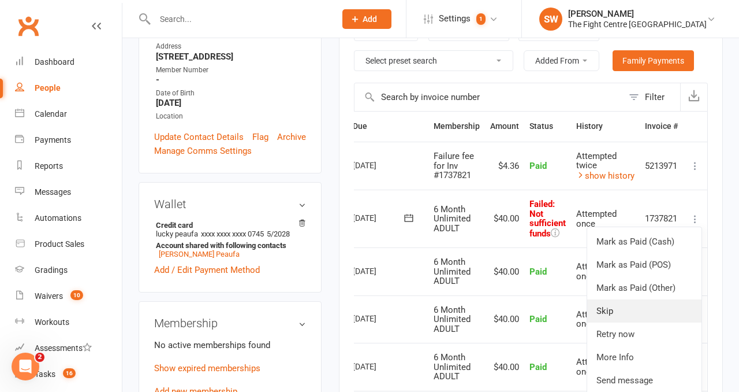
click at [644, 303] on link "Skip" at bounding box center [644, 310] width 114 height 23
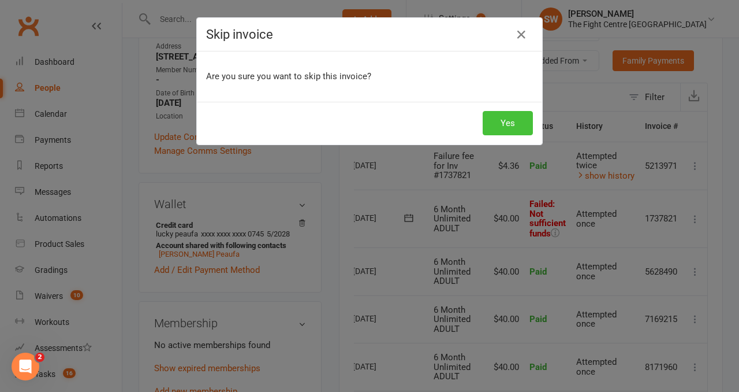
click at [528, 117] on button "Yes" at bounding box center [508, 123] width 50 height 24
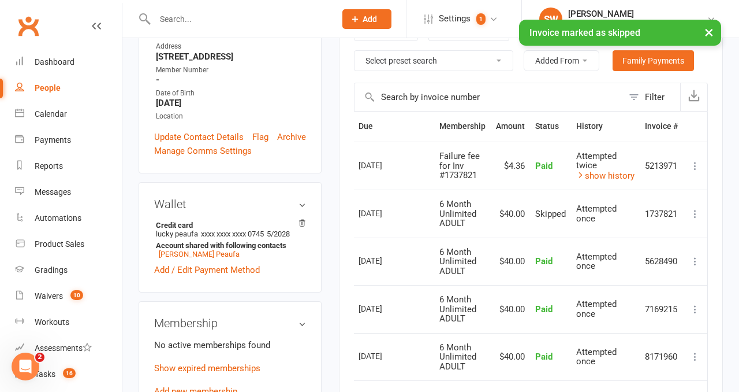
scroll to position [0, 13]
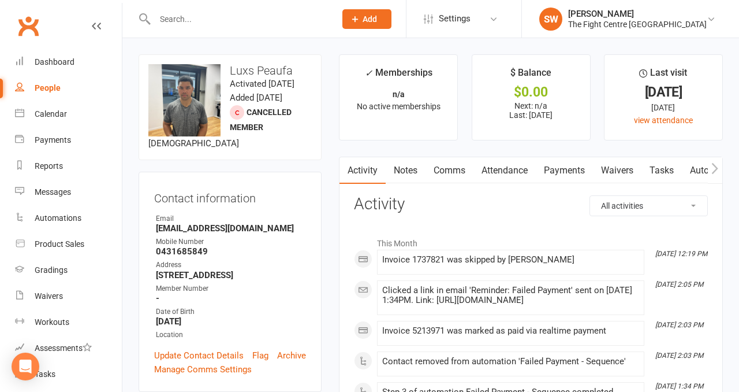
click at [553, 174] on link "Payments" at bounding box center [564, 170] width 57 height 27
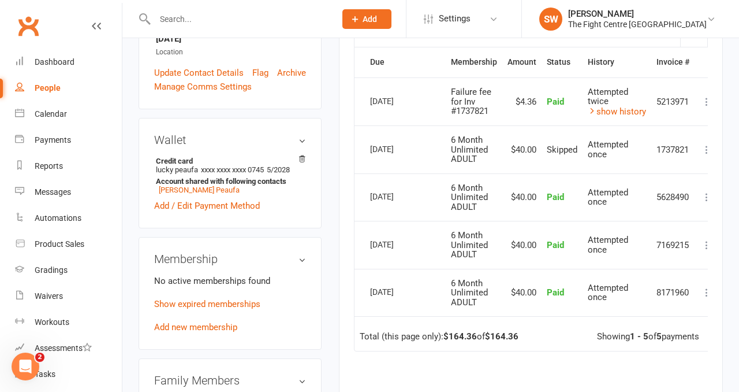
scroll to position [283, 0]
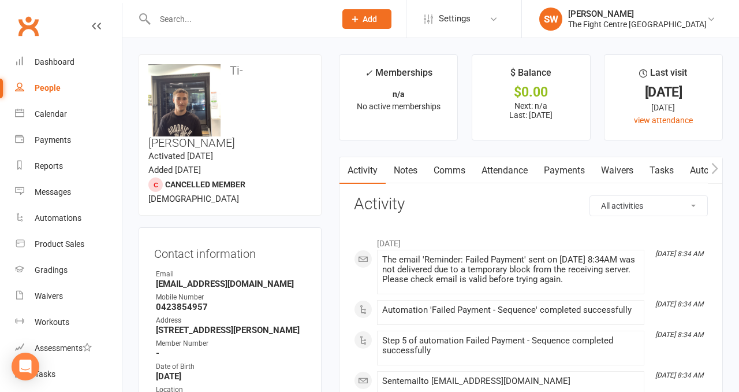
click at [567, 173] on link "Payments" at bounding box center [564, 170] width 57 height 27
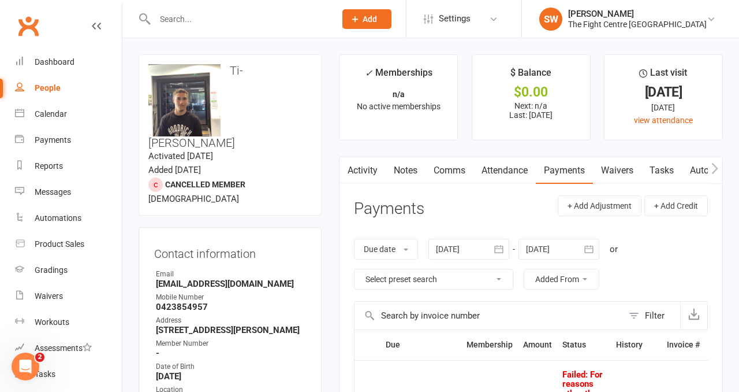
click at [490, 247] on button "button" at bounding box center [499, 249] width 21 height 21
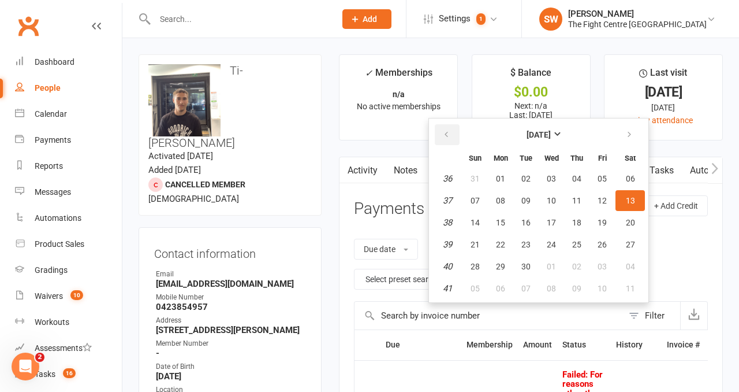
click at [452, 141] on button "button" at bounding box center [447, 134] width 25 height 21
click at [474, 185] on button "27" at bounding box center [475, 178] width 24 height 21
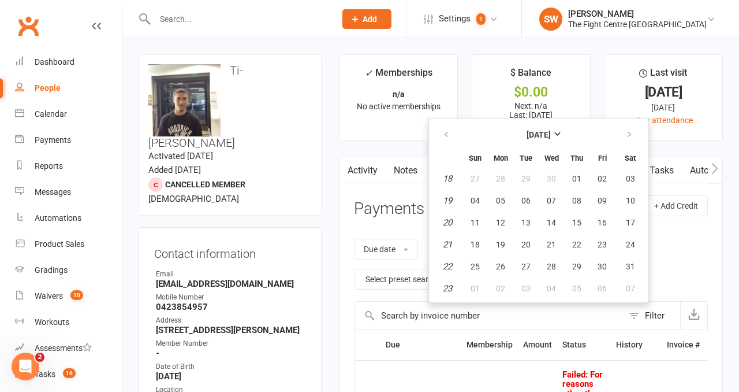
type input "27 Apr 2025"
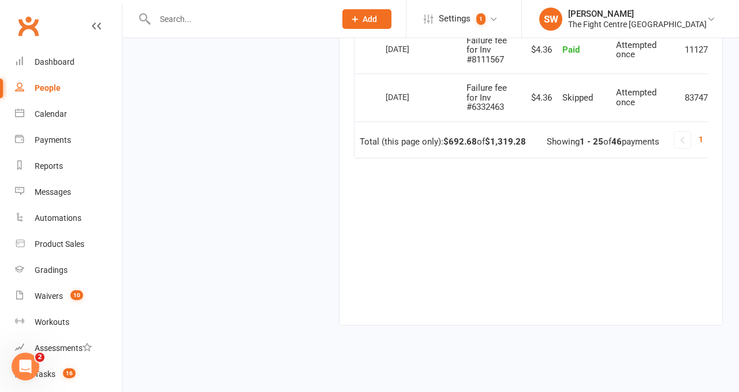
scroll to position [0, 42]
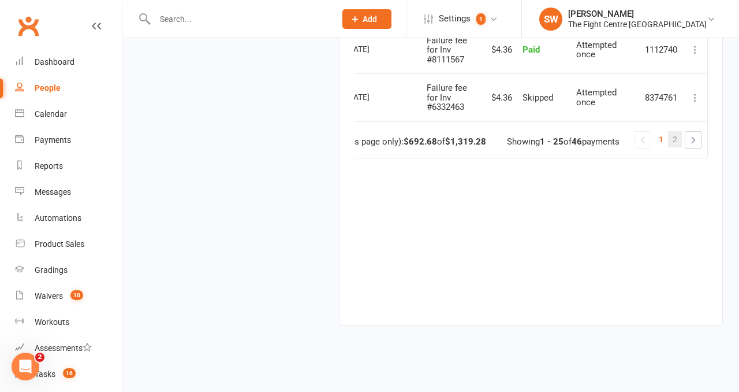
click at [671, 131] on link "2" at bounding box center [675, 139] width 14 height 16
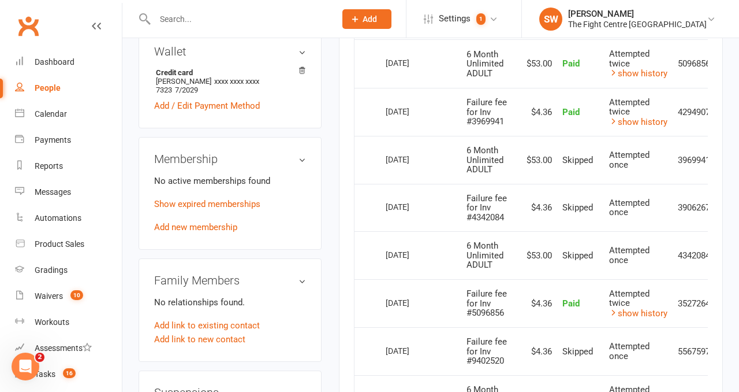
scroll to position [420, 0]
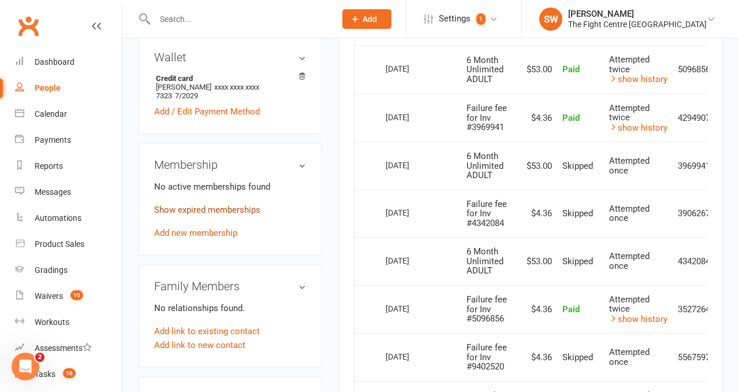
click at [199, 204] on link "Show expired memberships" at bounding box center [207, 209] width 106 height 10
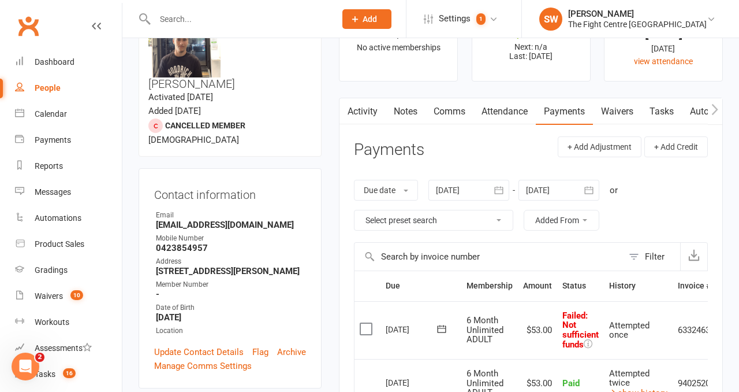
scroll to position [0, 0]
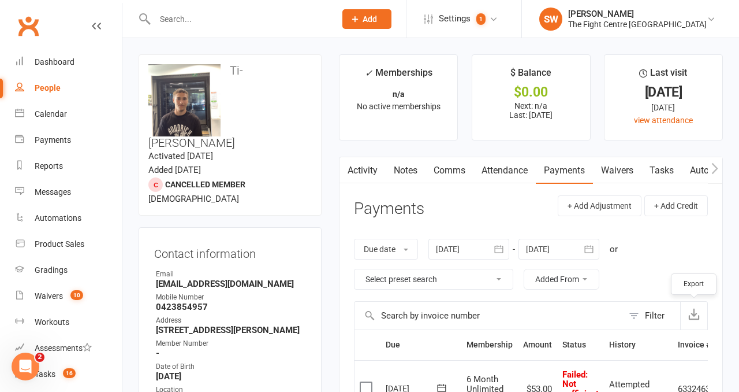
click at [703, 305] on button "button" at bounding box center [693, 315] width 27 height 28
click at [630, 179] on link "Waivers" at bounding box center [617, 170] width 49 height 27
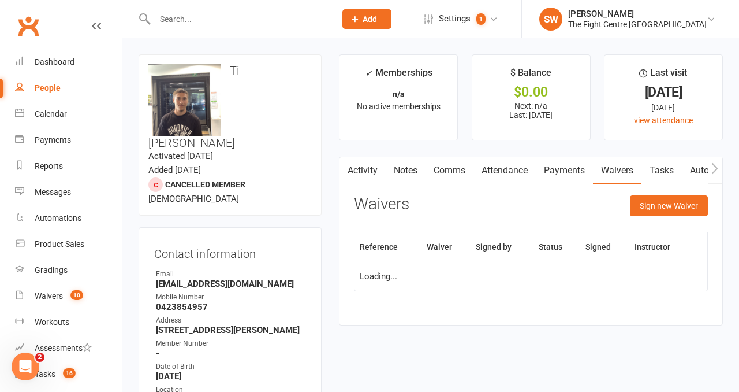
scroll to position [53, 0]
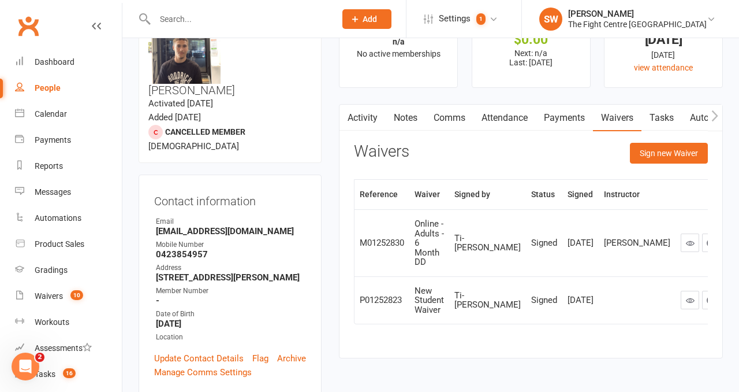
click at [686, 239] on icon at bounding box center [690, 243] width 9 height 9
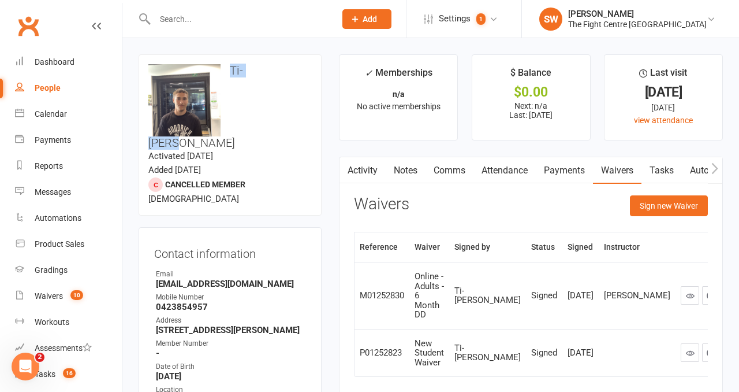
drag, startPoint x: 276, startPoint y: 71, endPoint x: 223, endPoint y: 71, distance: 53.1
click at [223, 71] on h3 "Ti-Reece Holland" at bounding box center [229, 106] width 163 height 85
copy h3 "Ti-Reece"
click at [185, 301] on strong "0423854957" at bounding box center [231, 306] width 150 height 10
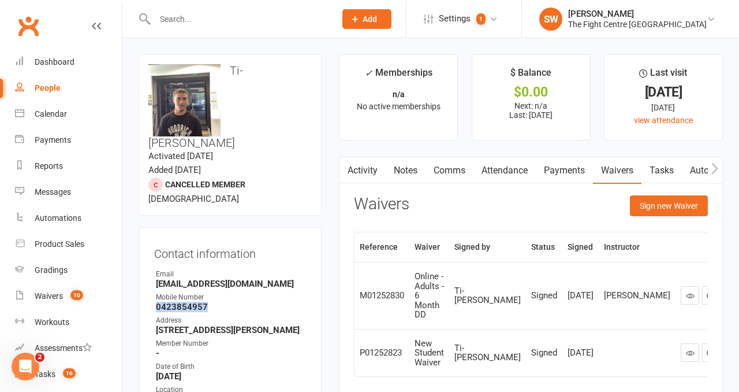
copy strong "0423854957"
click at [216, 278] on strong "Tireeceholland69@icloud.com" at bounding box center [231, 283] width 150 height 10
copy render-form-field "Tireeceholland69@icloud.com"
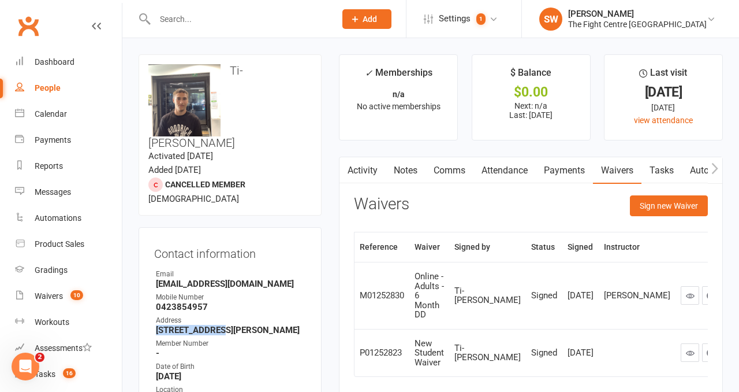
drag, startPoint x: 213, startPoint y: 297, endPoint x: 155, endPoint y: 297, distance: 57.7
click at [155, 315] on li "Address 1 Alexander st Logan Qld 4114" at bounding box center [230, 325] width 152 height 20
copy strong "1 Alexander st"
click at [573, 168] on link "Payments" at bounding box center [564, 170] width 57 height 27
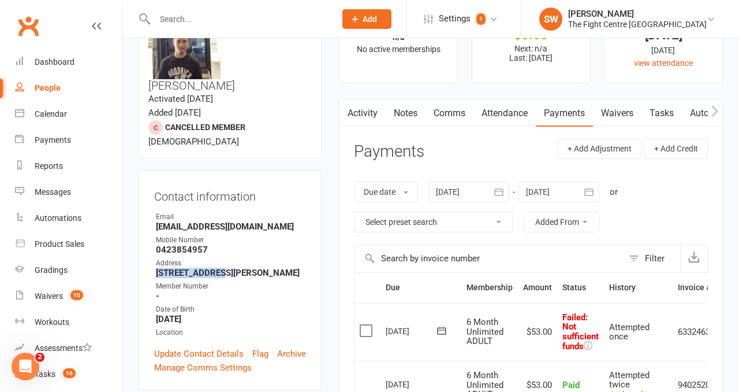
scroll to position [39, 0]
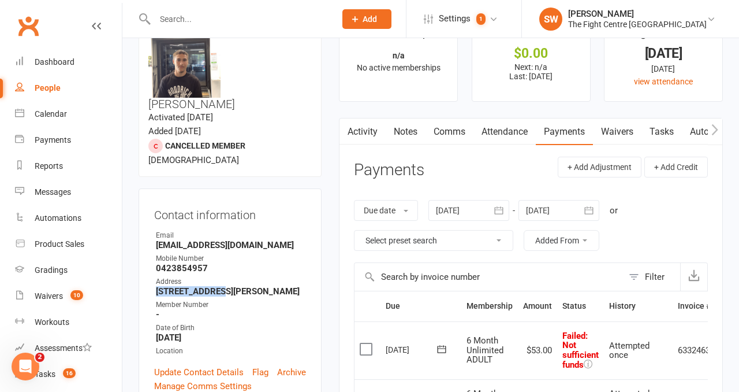
click at [400, 133] on link "Notes" at bounding box center [406, 131] width 40 height 27
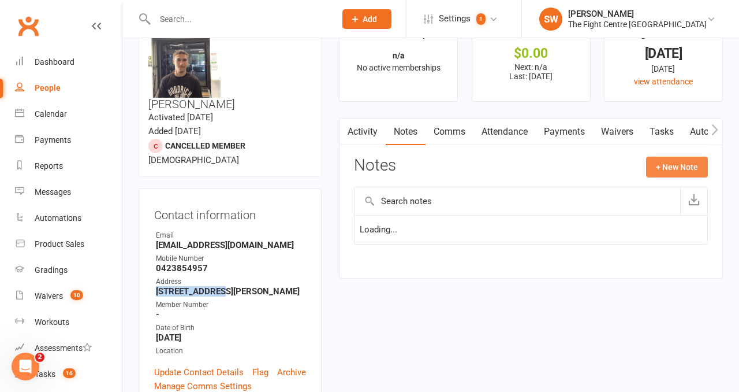
click at [690, 158] on button "+ New Note" at bounding box center [677, 167] width 62 height 21
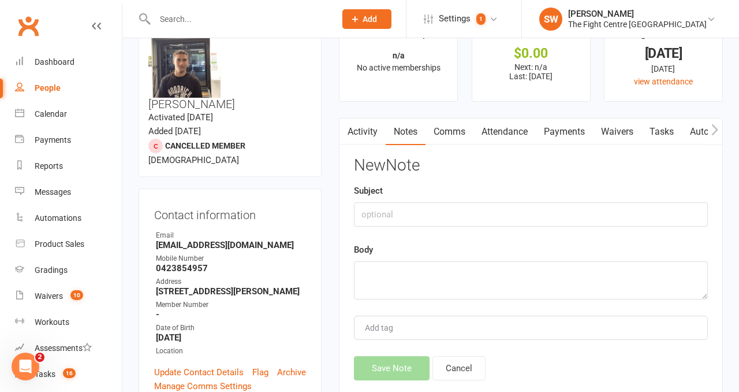
type input "C"
type input "Debt Collection"
paste textarea "Lodgement # 1760408580 14 Oct 2025"
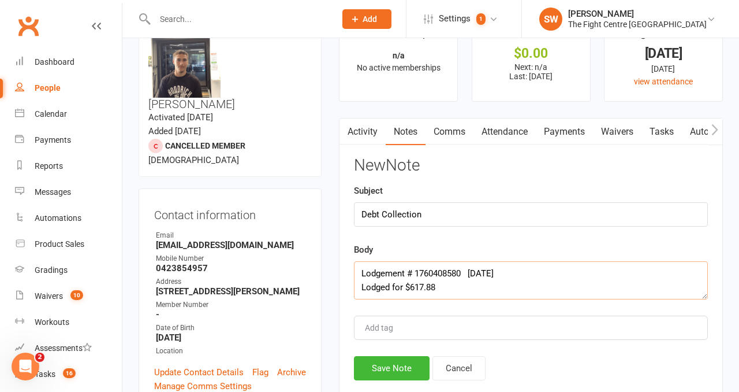
scroll to position [7, 0]
type textarea "Lodgement # 1760408580 14 Oct 2025 Lodged for $617.88 Skipped payments"
click at [376, 374] on button "Save Note" at bounding box center [392, 368] width 76 height 24
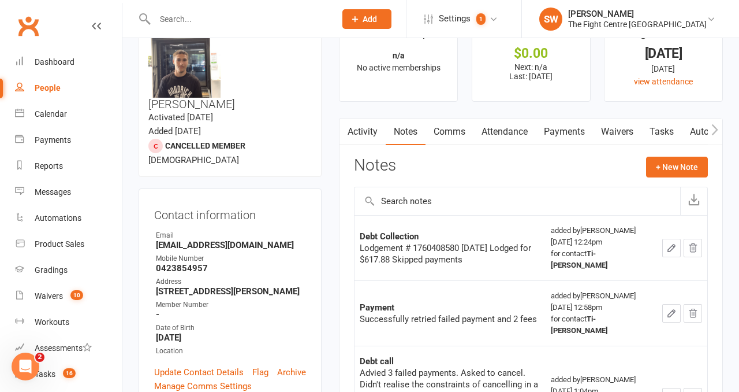
click at [557, 134] on link "Payments" at bounding box center [564, 131] width 57 height 27
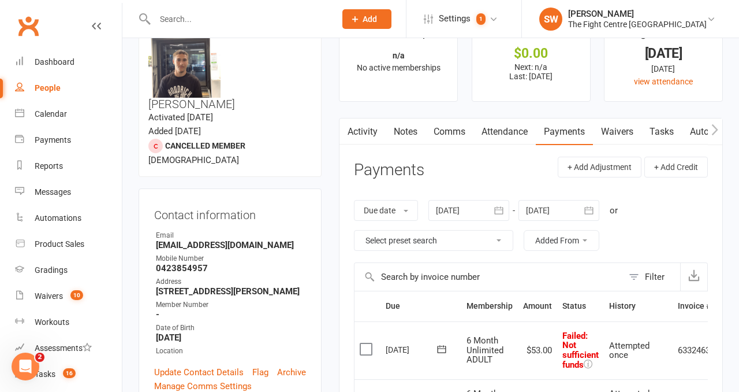
click at [490, 204] on div "27 Apr 2025 April 2025 Sun Mon Tue Wed Thu Fri Sat 14 30 31 01 02 03 04 05 15 0…" at bounding box center [469, 210] width 81 height 21
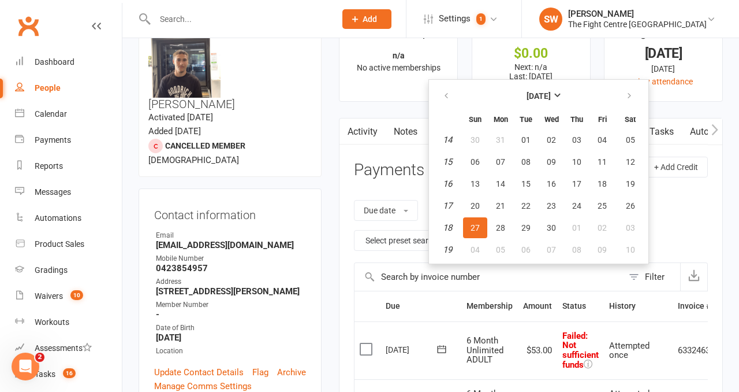
click at [363, 348] on label at bounding box center [368, 349] width 16 height 12
click at [363, 343] on input "checkbox" at bounding box center [364, 343] width 8 height 0
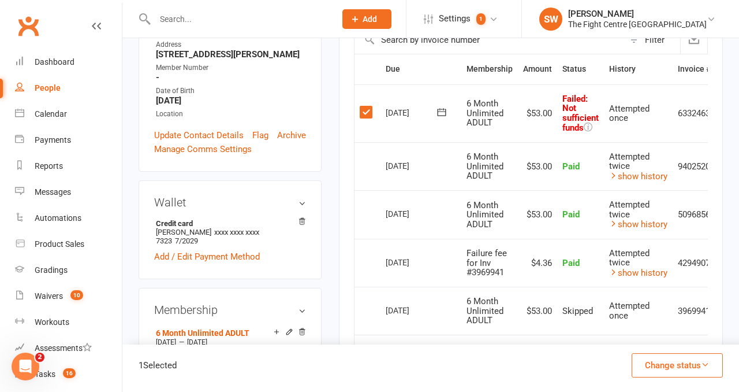
scroll to position [394, 0]
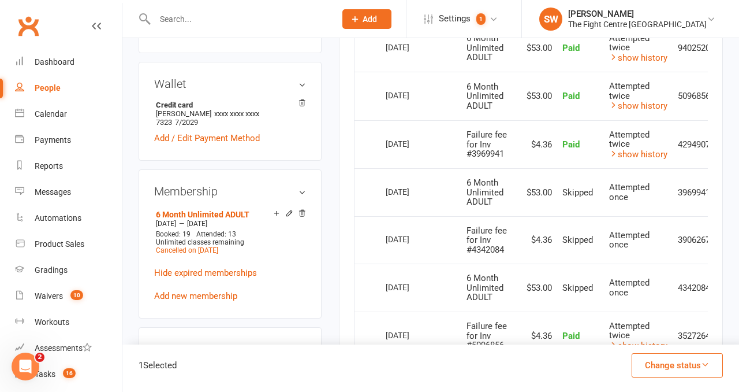
click at [677, 366] on button "Change status" at bounding box center [677, 365] width 91 height 24
click at [636, 331] on link "Skipped" at bounding box center [665, 333] width 114 height 23
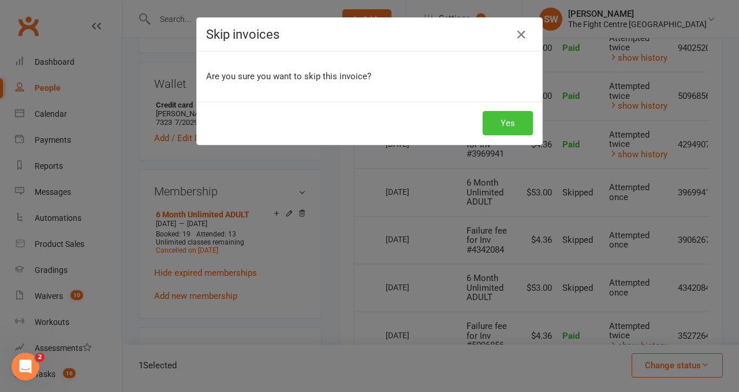
click at [502, 124] on button "Yes" at bounding box center [508, 123] width 50 height 24
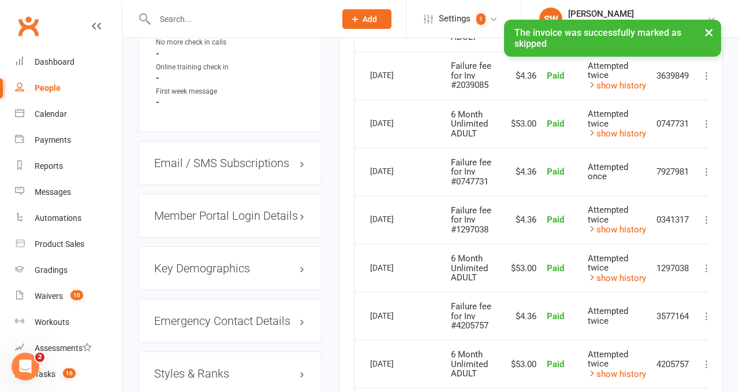
scroll to position [1104, 0]
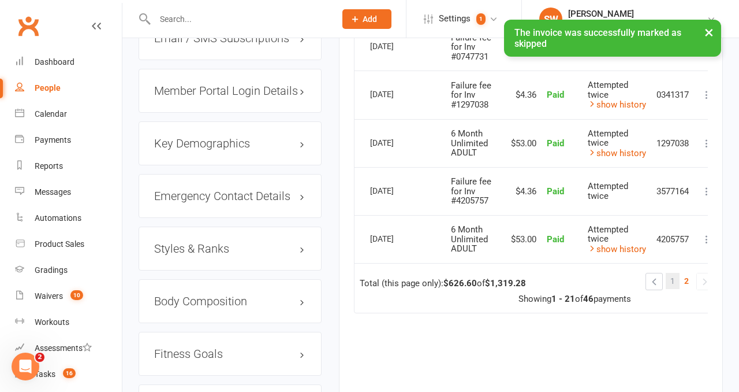
click at [679, 277] on link "1" at bounding box center [673, 281] width 14 height 16
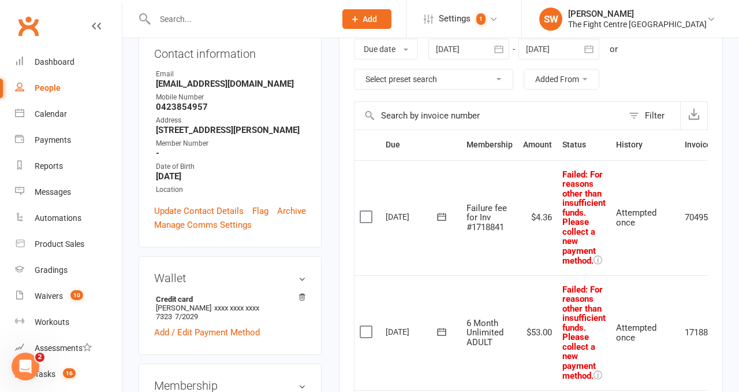
click at [362, 217] on label at bounding box center [368, 217] width 16 height 12
click at [362, 211] on input "checkbox" at bounding box center [364, 211] width 8 height 0
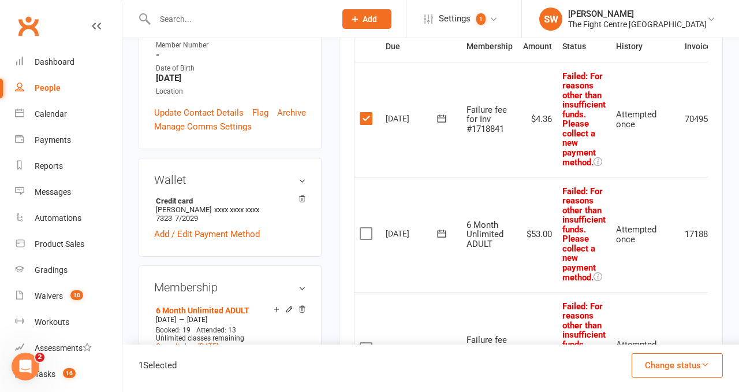
click at [364, 234] on label at bounding box center [368, 234] width 16 height 12
click at [364, 228] on input "checkbox" at bounding box center [364, 228] width 8 height 0
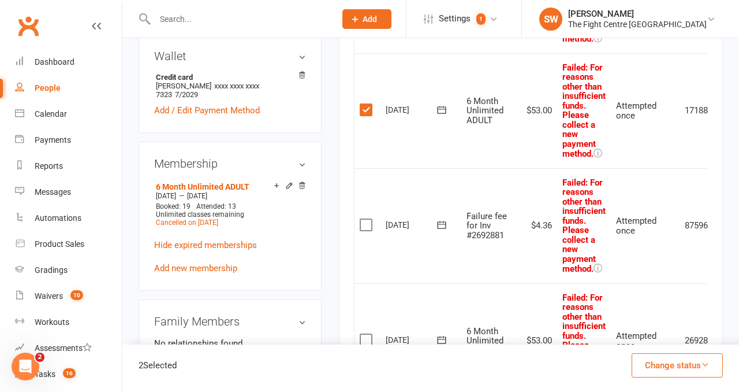
click at [364, 230] on label at bounding box center [368, 225] width 16 height 12
click at [364, 219] on input "checkbox" at bounding box center [364, 219] width 8 height 0
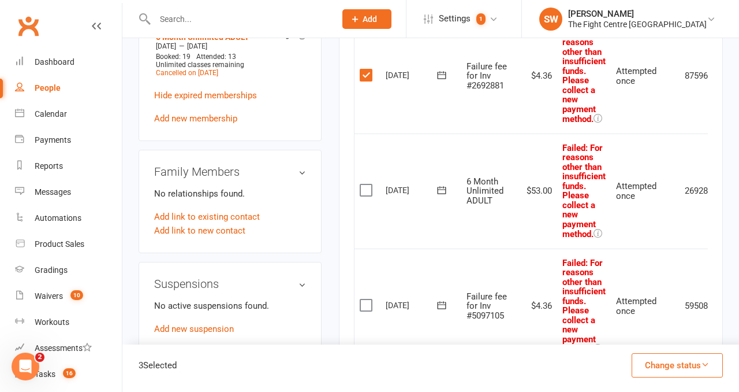
scroll to position [572, 0]
click at [367, 194] on label at bounding box center [368, 190] width 16 height 12
click at [367, 184] on input "checkbox" at bounding box center [364, 184] width 8 height 0
click at [367, 304] on label at bounding box center [368, 305] width 16 height 12
click at [367, 299] on input "checkbox" at bounding box center [364, 299] width 8 height 0
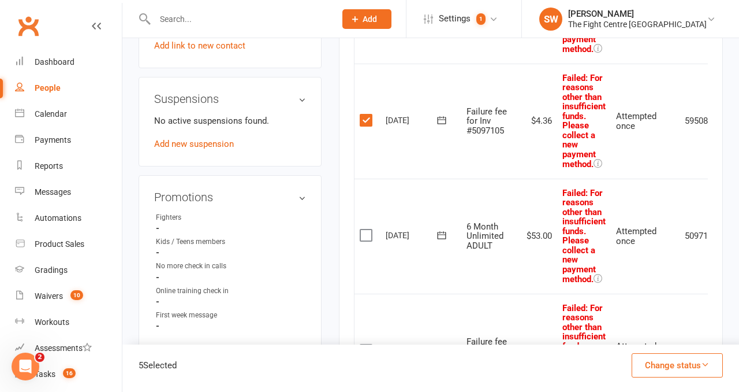
scroll to position [875, 0]
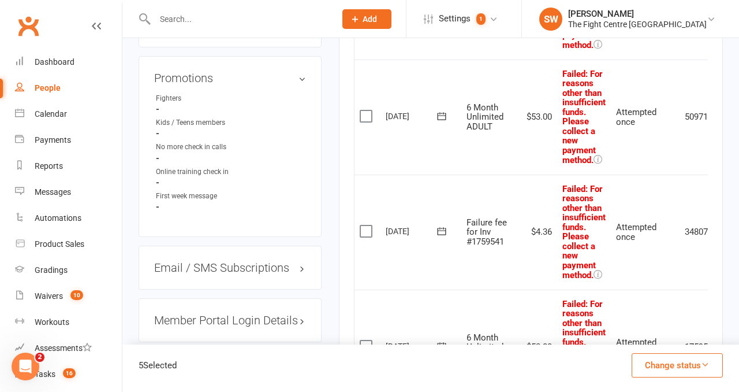
click at [362, 115] on label at bounding box center [368, 116] width 16 height 12
click at [362, 110] on input "checkbox" at bounding box center [364, 110] width 8 height 0
click at [365, 227] on label at bounding box center [368, 231] width 16 height 12
click at [365, 225] on input "checkbox" at bounding box center [364, 225] width 8 height 0
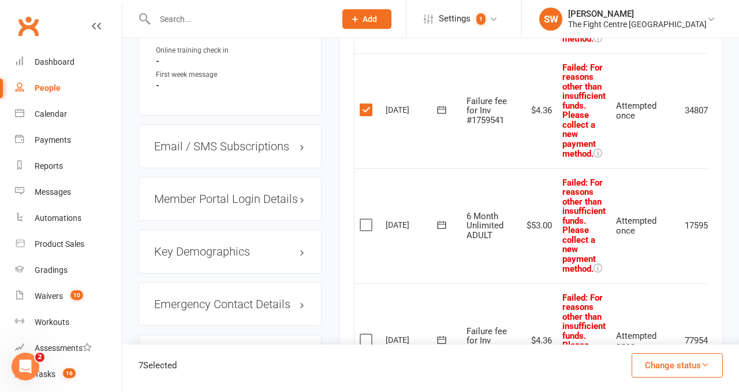
click at [364, 222] on label at bounding box center [368, 225] width 16 height 12
click at [364, 219] on input "checkbox" at bounding box center [364, 219] width 8 height 0
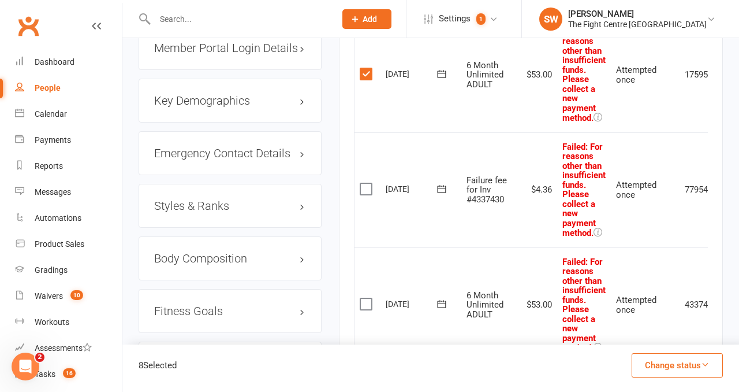
scroll to position [1146, 0]
click at [370, 189] on label at bounding box center [368, 190] width 16 height 12
click at [367, 184] on input "checkbox" at bounding box center [364, 184] width 8 height 0
click at [364, 300] on label at bounding box center [368, 305] width 16 height 12
click at [364, 299] on input "checkbox" at bounding box center [364, 299] width 8 height 0
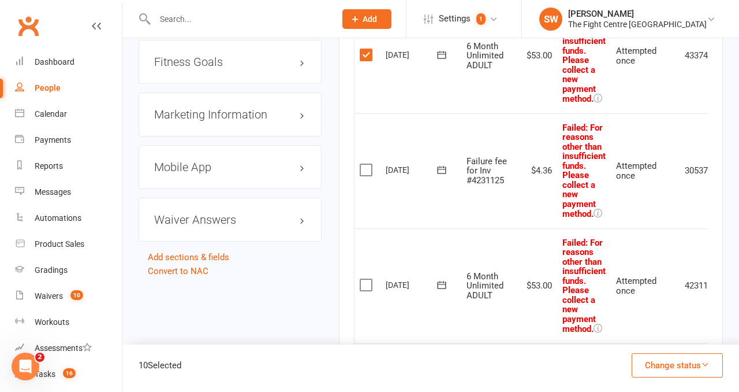
scroll to position [1419, 0]
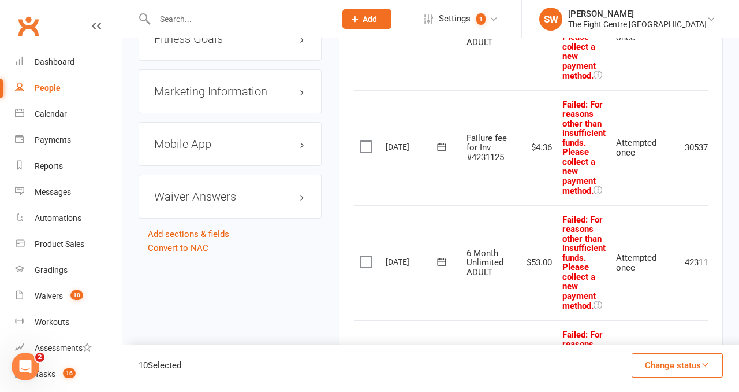
click at [370, 148] on label at bounding box center [368, 147] width 16 height 12
click at [367, 141] on input "checkbox" at bounding box center [364, 141] width 8 height 0
click at [367, 266] on td "Select this" at bounding box center [368, 262] width 26 height 115
click at [364, 258] on label at bounding box center [368, 262] width 16 height 12
click at [364, 256] on input "checkbox" at bounding box center [364, 256] width 8 height 0
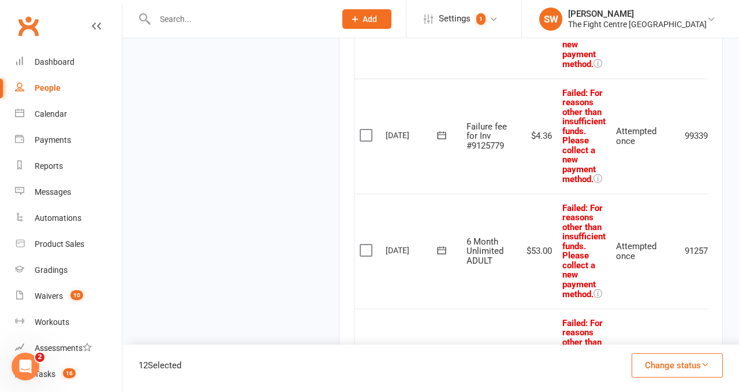
scroll to position [1731, 0]
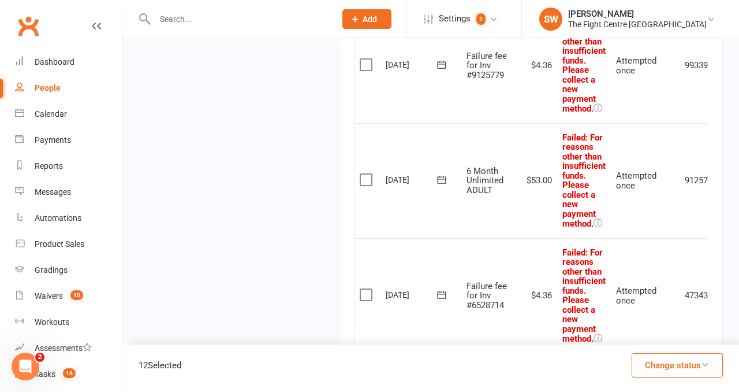
click at [368, 61] on label at bounding box center [368, 65] width 16 height 12
click at [367, 59] on input "checkbox" at bounding box center [364, 59] width 8 height 0
click at [366, 174] on label at bounding box center [368, 180] width 16 height 12
click at [366, 174] on input "checkbox" at bounding box center [364, 174] width 8 height 0
click at [366, 289] on label at bounding box center [368, 295] width 16 height 12
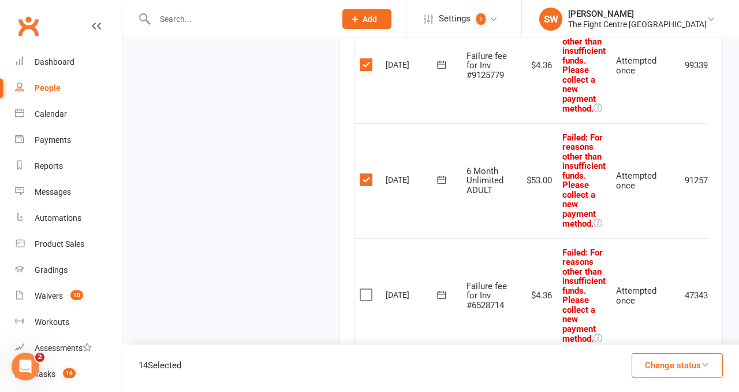
click at [366, 289] on input "checkbox" at bounding box center [364, 289] width 8 height 0
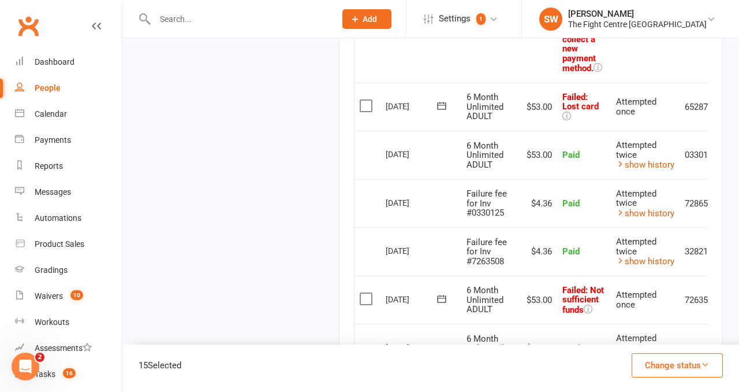
scroll to position [2011, 0]
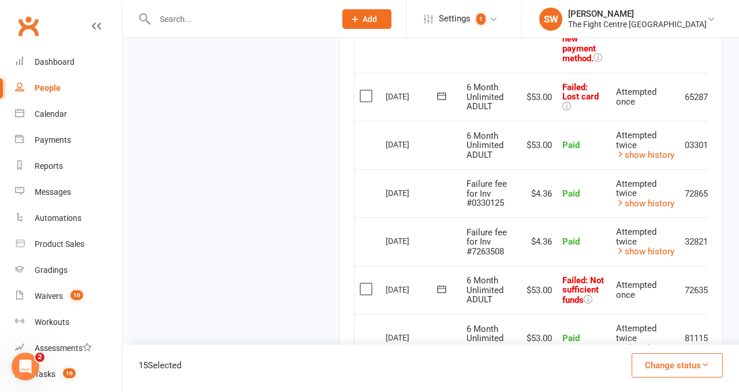
click at [368, 96] on label at bounding box center [368, 96] width 16 height 12
click at [367, 90] on input "checkbox" at bounding box center [364, 90] width 8 height 0
click at [368, 286] on label at bounding box center [368, 289] width 16 height 12
click at [367, 283] on input "checkbox" at bounding box center [364, 283] width 8 height 0
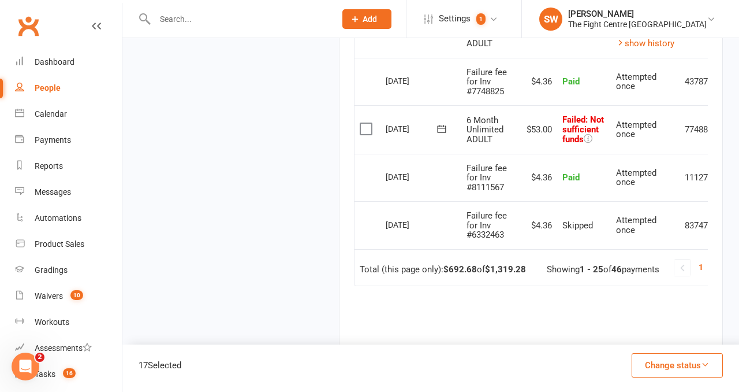
scroll to position [2338, 0]
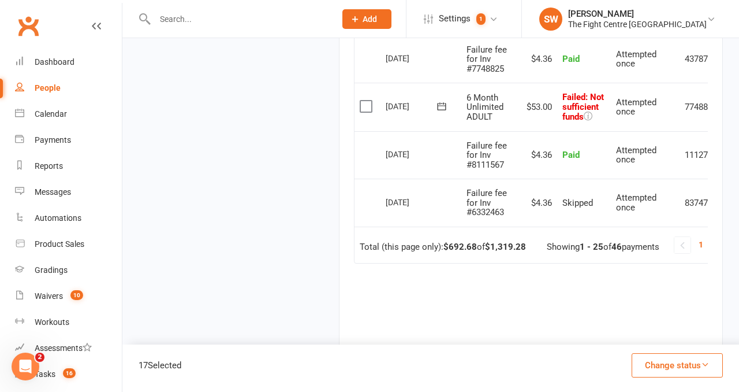
click at [366, 103] on label at bounding box center [368, 106] width 16 height 12
click at [366, 100] on input "checkbox" at bounding box center [364, 100] width 8 height 0
click at [640, 359] on button "Change status" at bounding box center [677, 365] width 91 height 24
click at [627, 342] on link "Skipped" at bounding box center [665, 333] width 114 height 23
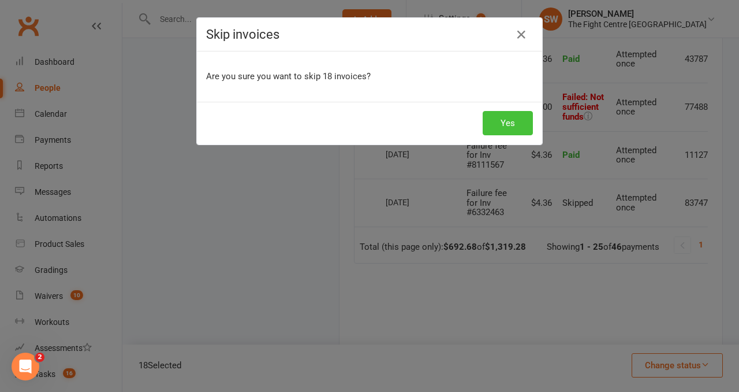
click at [500, 120] on button "Yes" at bounding box center [508, 123] width 50 height 24
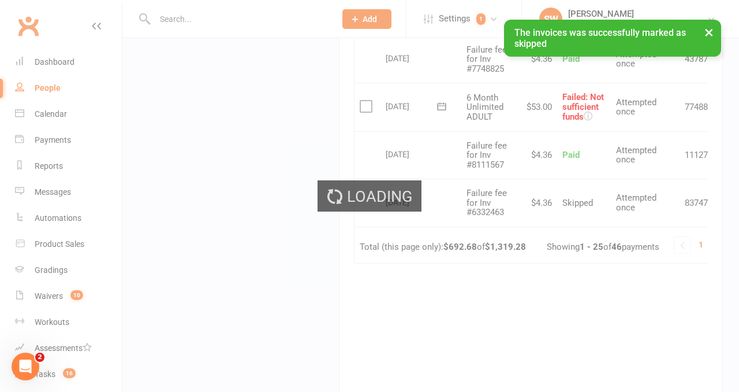
scroll to position [1332, 0]
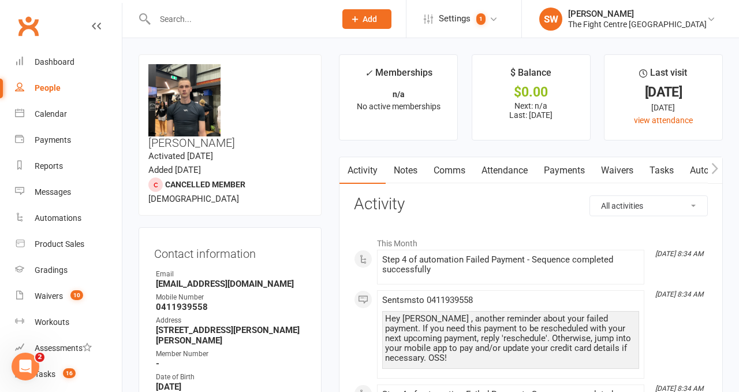
click at [577, 171] on link "Payments" at bounding box center [564, 170] width 57 height 27
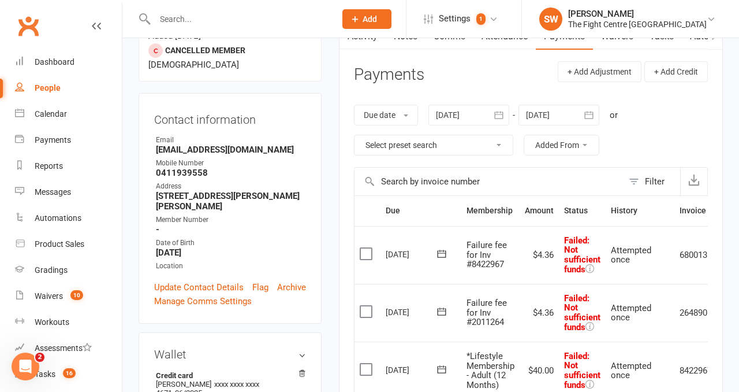
scroll to position [135, 0]
click at [364, 258] on label at bounding box center [368, 253] width 16 height 12
click at [364, 247] on input "checkbox" at bounding box center [364, 247] width 8 height 0
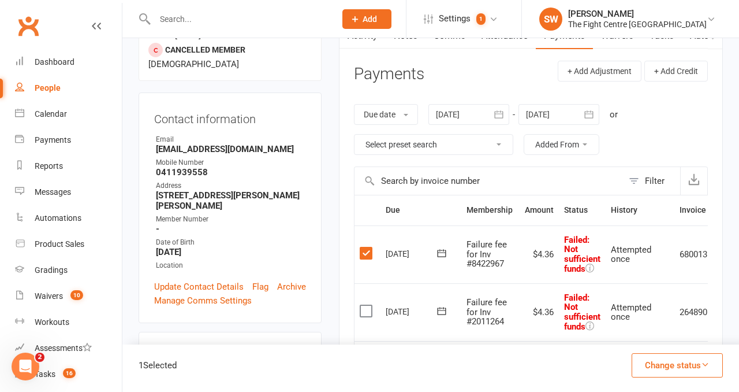
click at [365, 312] on label at bounding box center [368, 311] width 16 height 12
click at [365, 305] on input "checkbox" at bounding box center [364, 305] width 8 height 0
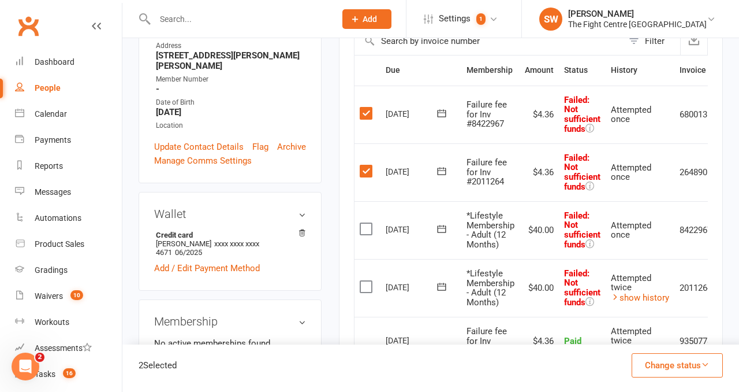
scroll to position [275, 0]
click at [364, 229] on label at bounding box center [368, 228] width 16 height 12
click at [364, 222] on input "checkbox" at bounding box center [364, 222] width 8 height 0
click at [364, 285] on label at bounding box center [368, 286] width 16 height 12
click at [364, 280] on input "checkbox" at bounding box center [364, 280] width 8 height 0
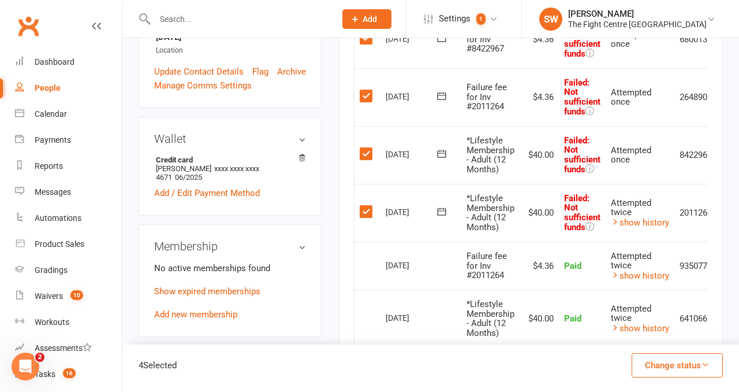
scroll to position [351, 0]
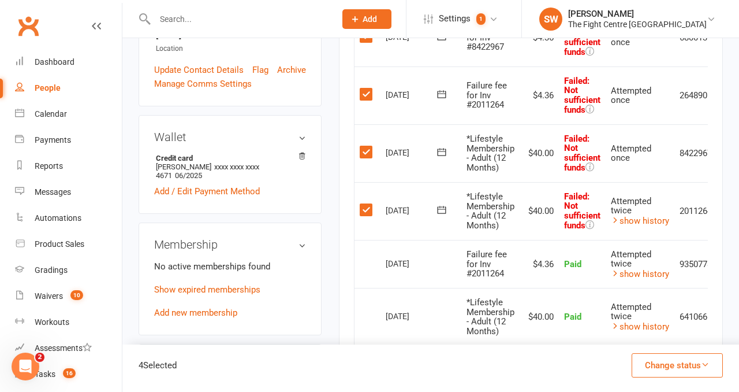
click at [702, 370] on button "Change status" at bounding box center [677, 365] width 91 height 24
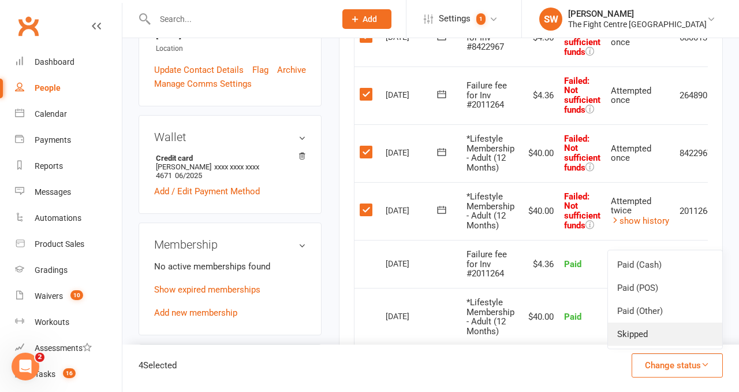
click at [649, 338] on link "Skipped" at bounding box center [665, 333] width 114 height 23
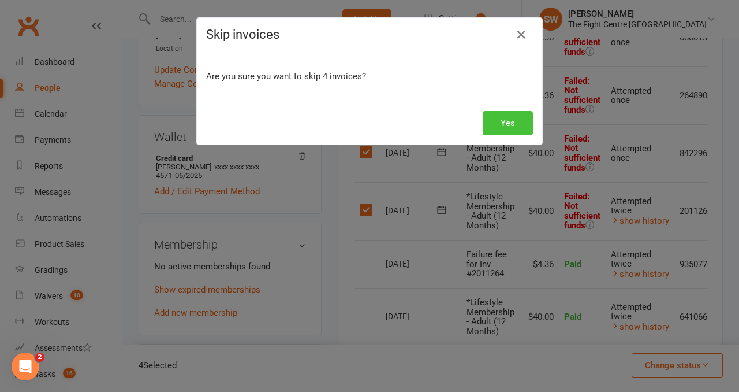
click at [519, 120] on button "Yes" at bounding box center [508, 123] width 50 height 24
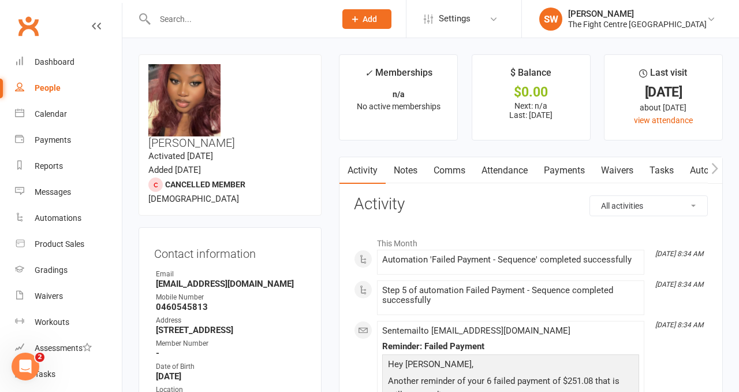
click at [558, 164] on link "Payments" at bounding box center [564, 170] width 57 height 27
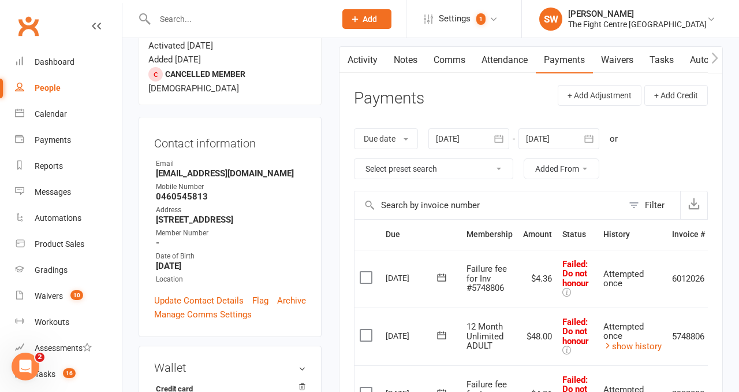
scroll to position [111, 0]
click at [361, 275] on label at bounding box center [368, 276] width 16 height 12
click at [361, 270] on input "checkbox" at bounding box center [364, 270] width 8 height 0
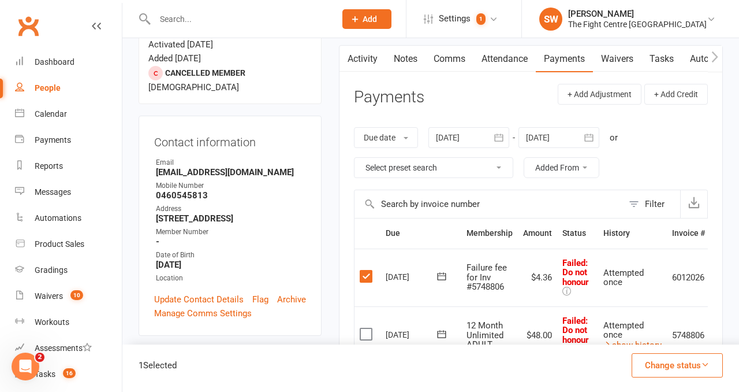
click at [362, 333] on label at bounding box center [368, 334] width 16 height 12
click at [362, 328] on input "checkbox" at bounding box center [364, 328] width 8 height 0
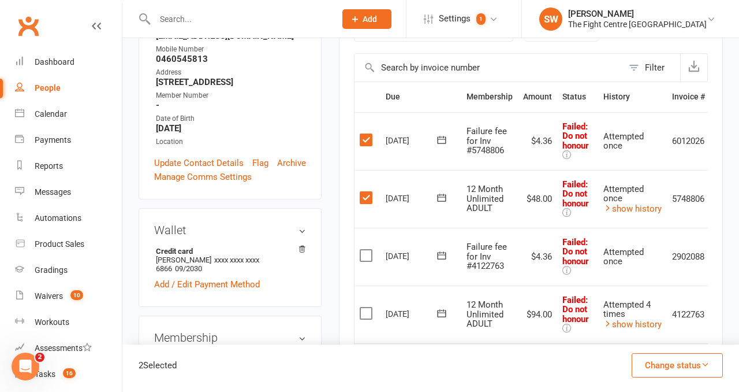
scroll to position [251, 0]
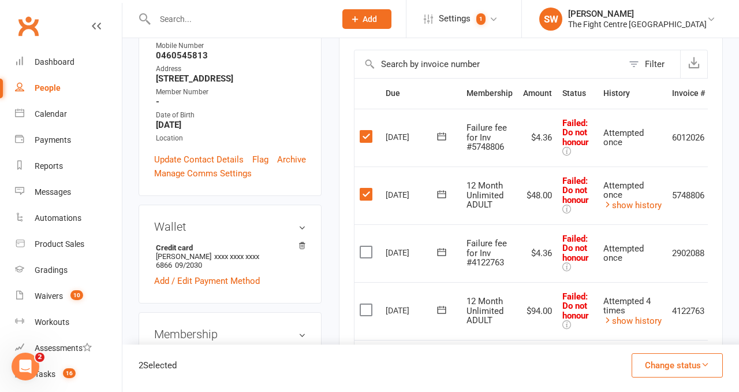
click at [363, 251] on label at bounding box center [368, 252] width 16 height 12
click at [363, 246] on input "checkbox" at bounding box center [364, 246] width 8 height 0
click at [365, 308] on label at bounding box center [368, 310] width 16 height 12
click at [365, 304] on input "checkbox" at bounding box center [364, 304] width 8 height 0
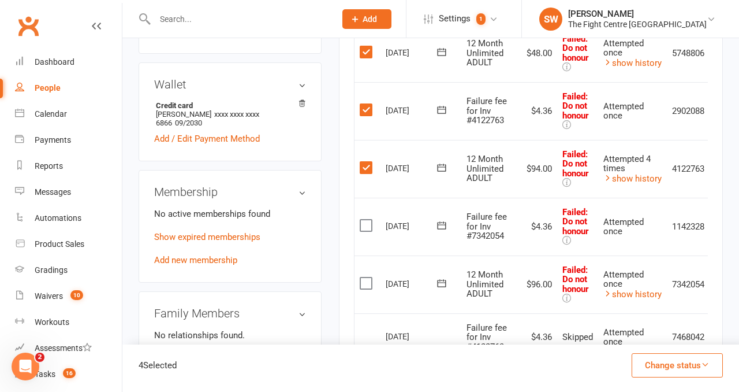
scroll to position [396, 0]
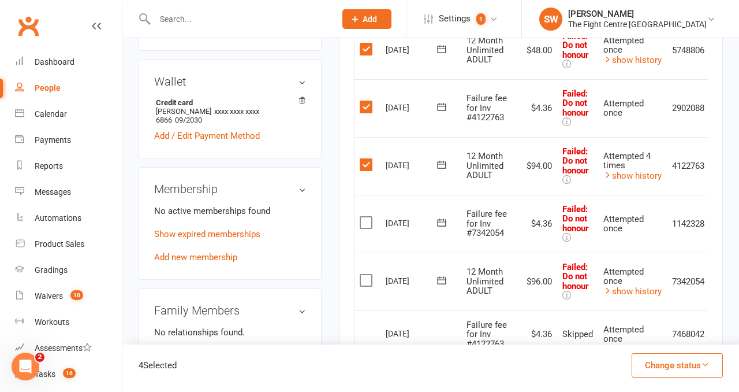
click at [367, 223] on label at bounding box center [368, 223] width 16 height 12
click at [367, 217] on input "checkbox" at bounding box center [364, 217] width 8 height 0
click at [367, 284] on label at bounding box center [368, 280] width 16 height 12
click at [367, 274] on input "checkbox" at bounding box center [364, 274] width 8 height 0
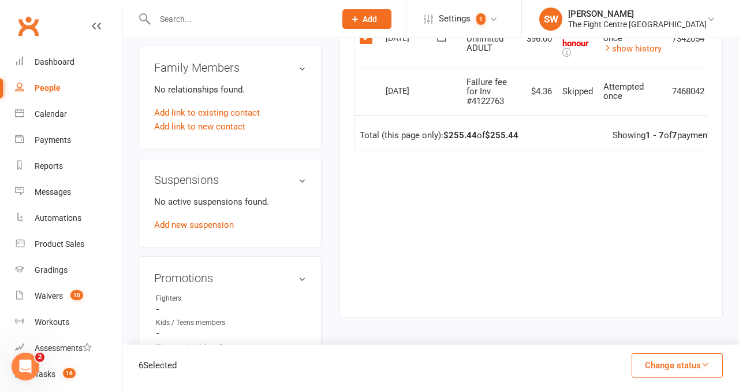
scroll to position [668, 0]
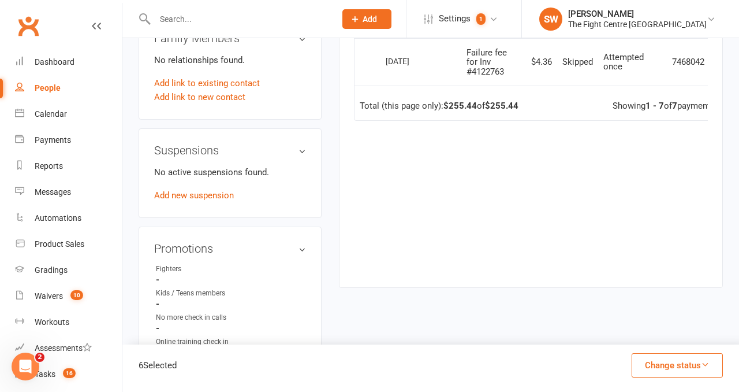
click at [661, 375] on button "Change status" at bounding box center [677, 365] width 91 height 24
click at [638, 340] on link "Skipped" at bounding box center [665, 333] width 114 height 23
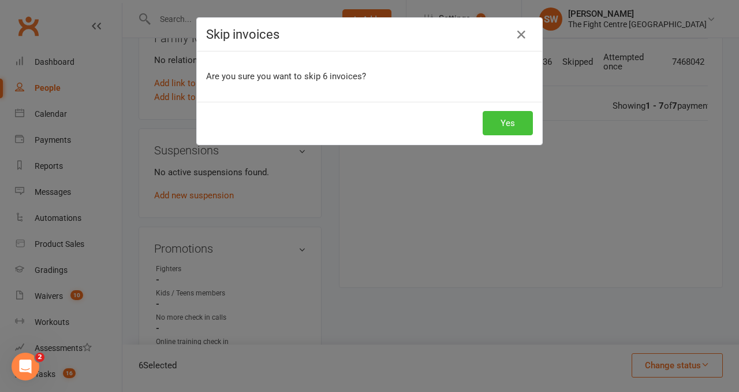
click at [500, 125] on button "Yes" at bounding box center [508, 123] width 50 height 24
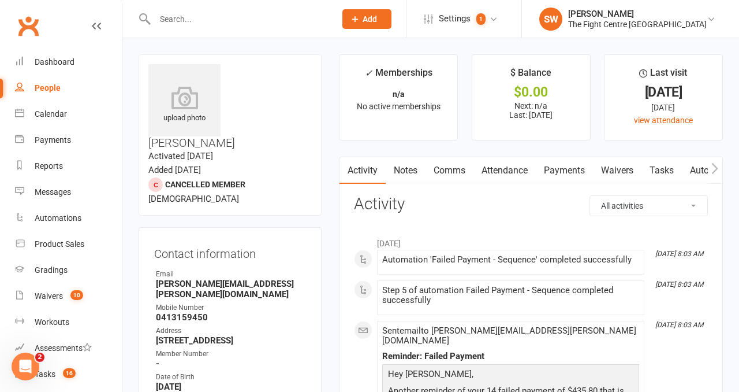
click at [513, 204] on h3 "Activity" at bounding box center [531, 204] width 354 height 18
click at [564, 173] on link "Payments" at bounding box center [564, 170] width 57 height 27
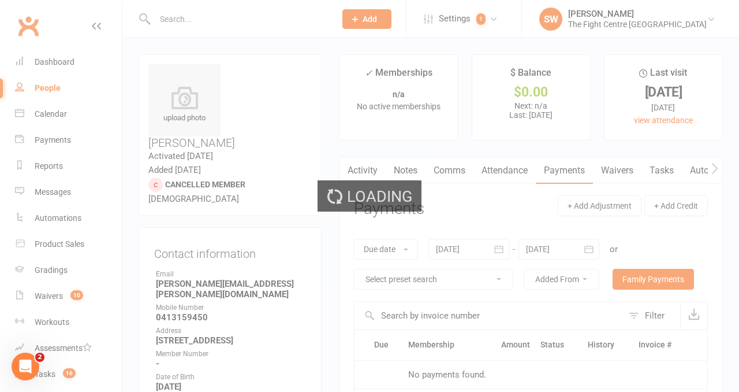
click at [493, 247] on button "button" at bounding box center [499, 249] width 21 height 21
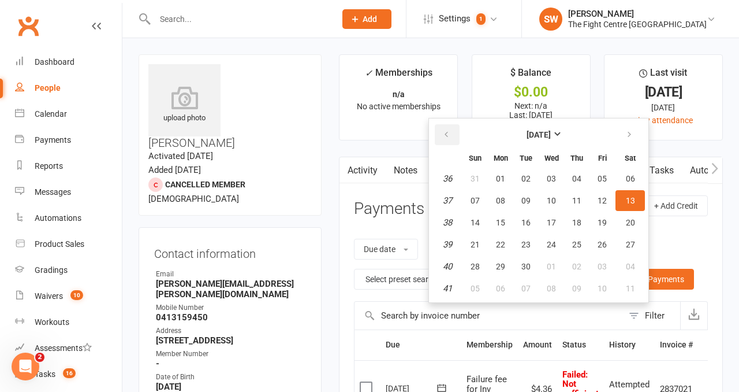
click at [449, 138] on icon "button" at bounding box center [446, 134] width 8 height 9
click at [449, 137] on icon "button" at bounding box center [446, 134] width 8 height 9
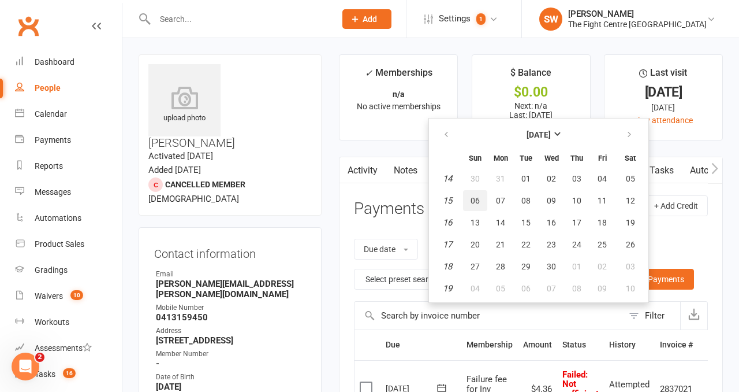
click at [477, 205] on button "06" at bounding box center [475, 200] width 24 height 21
type input "06 Apr 2025"
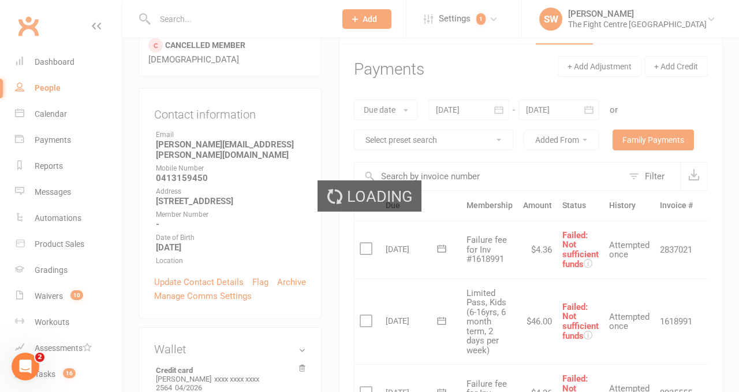
scroll to position [177, 0]
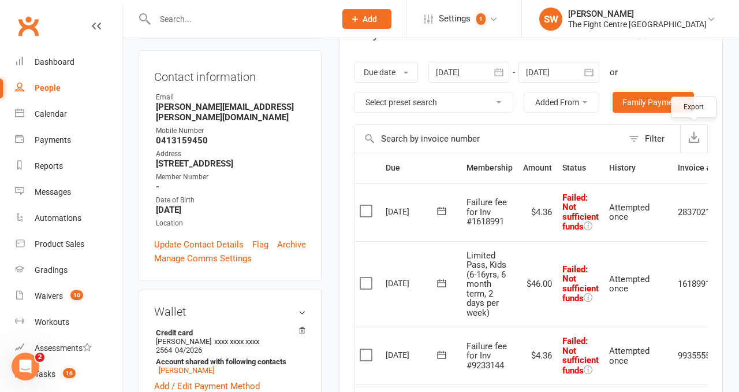
click at [690, 142] on icon "button" at bounding box center [694, 137] width 12 height 12
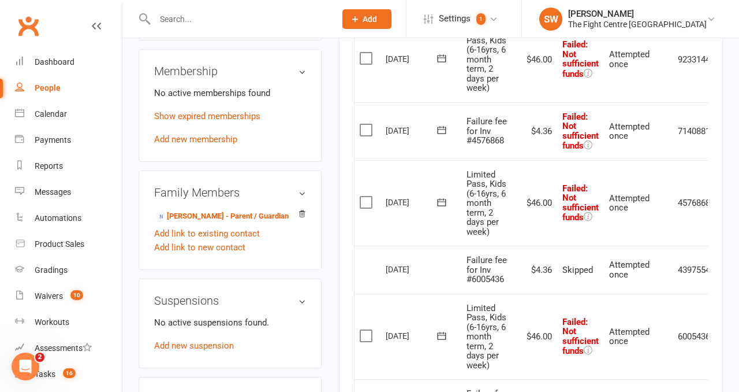
scroll to position [563, 0]
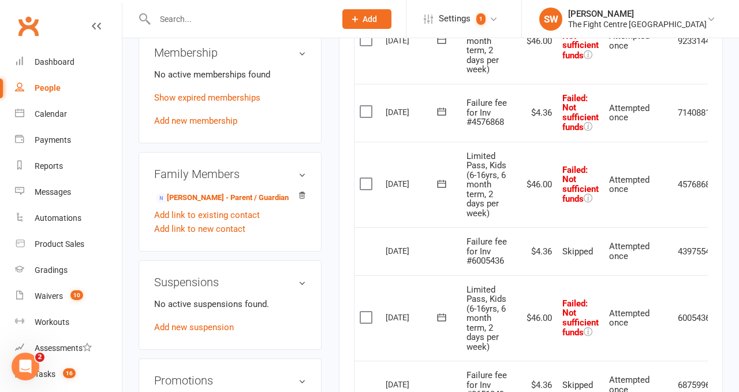
click at [325, 202] on div "upload photo Khan Johnson Activated 18 June, 2025 Added 17 June, 2025 Cancelled…" at bounding box center [230, 295] width 200 height 1609
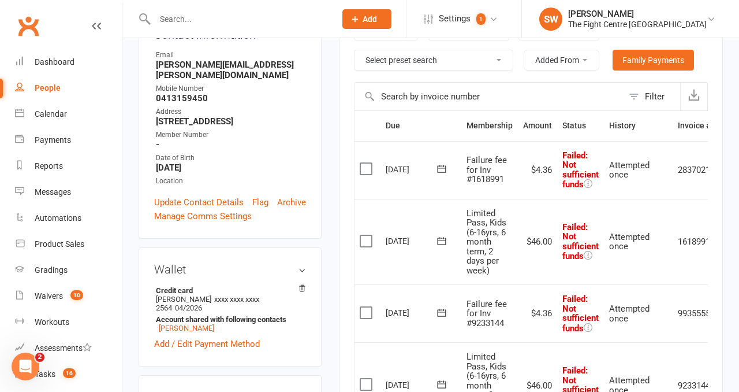
scroll to position [0, 0]
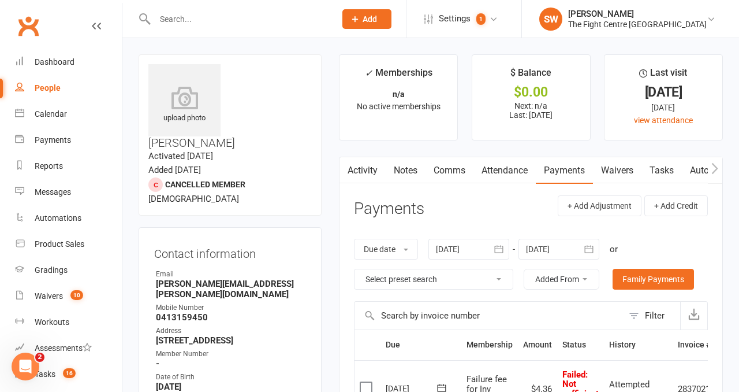
click at [629, 177] on link "Waivers" at bounding box center [617, 170] width 49 height 27
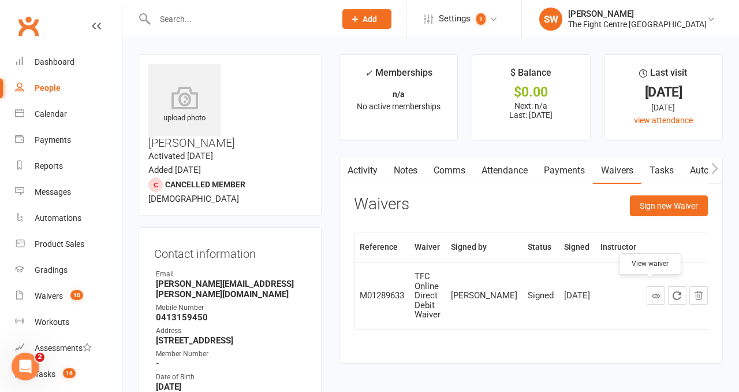
click at [652, 291] on icon at bounding box center [656, 295] width 9 height 9
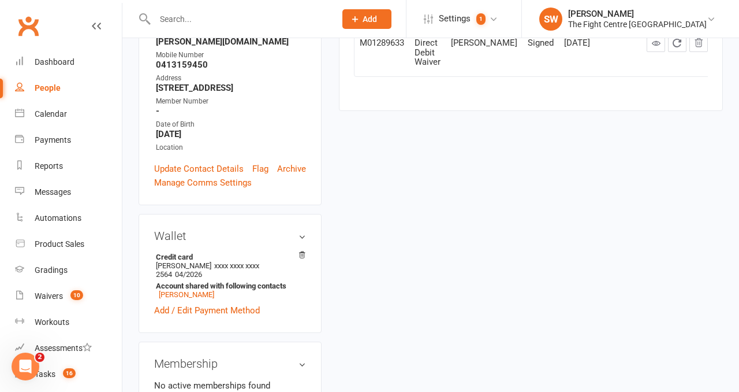
scroll to position [74, 0]
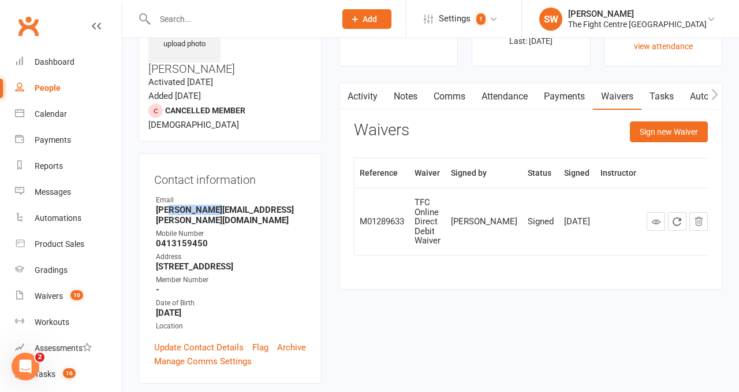
drag, startPoint x: 217, startPoint y: 165, endPoint x: 169, endPoint y: 165, distance: 47.9
click at [169, 204] on strong "Naomi.simpson@outlook.com.au" at bounding box center [231, 214] width 150 height 21
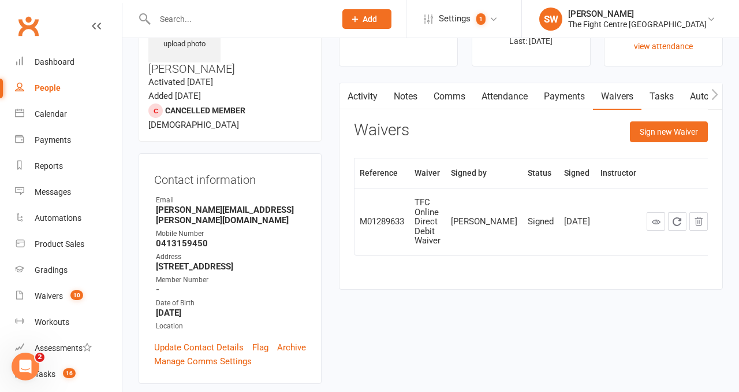
click at [176, 238] on strong "0413159450" at bounding box center [231, 243] width 150 height 10
copy strong "0413159450"
drag, startPoint x: 226, startPoint y: 209, endPoint x: 152, endPoint y: 210, distance: 74.5
click at [152, 210] on div "Contact information Owner Email Naomi.simpson@outlook.com.au Mobile Number 0413…" at bounding box center [230, 268] width 183 height 230
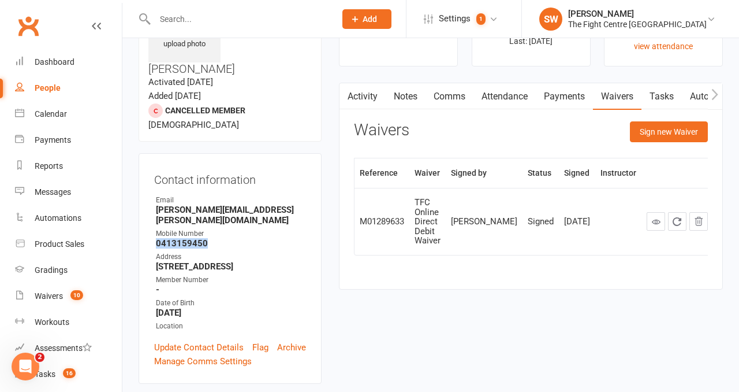
copy strong "1/35 Kestrel Road"
click at [570, 99] on link "Payments" at bounding box center [564, 96] width 57 height 27
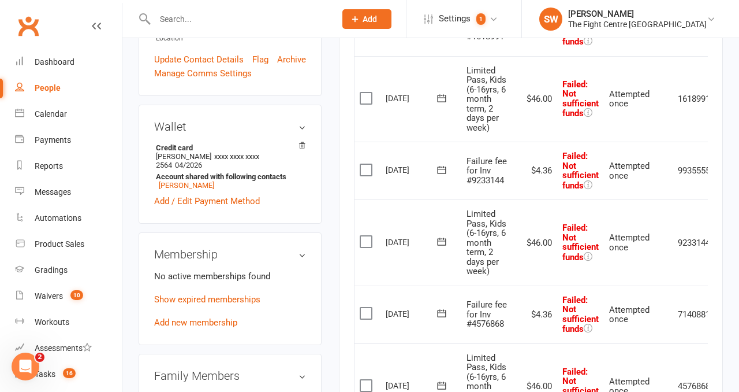
scroll to position [353, 0]
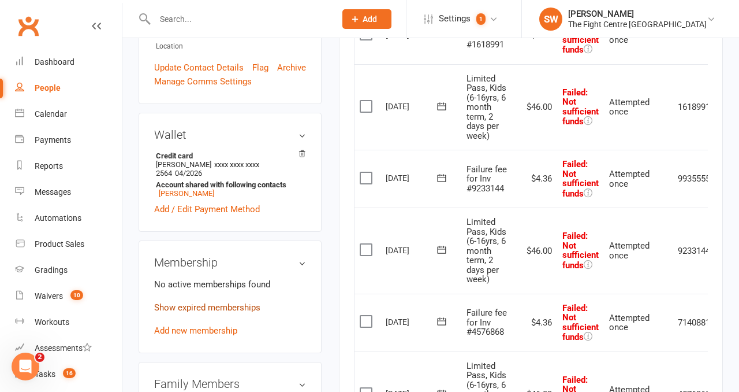
click at [221, 302] on link "Show expired memberships" at bounding box center [207, 307] width 106 height 10
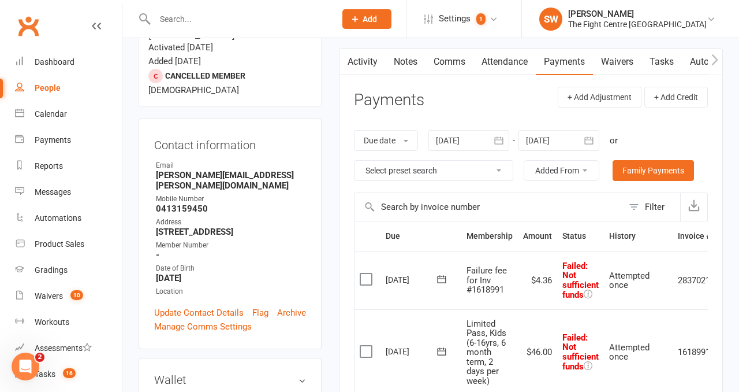
scroll to position [0, 0]
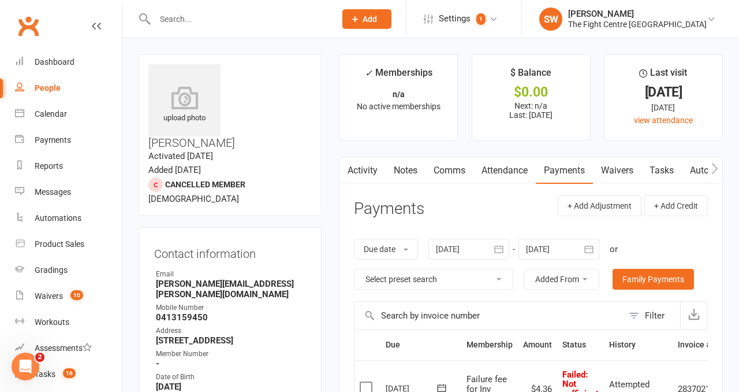
click at [392, 171] on link "Notes" at bounding box center [406, 170] width 40 height 27
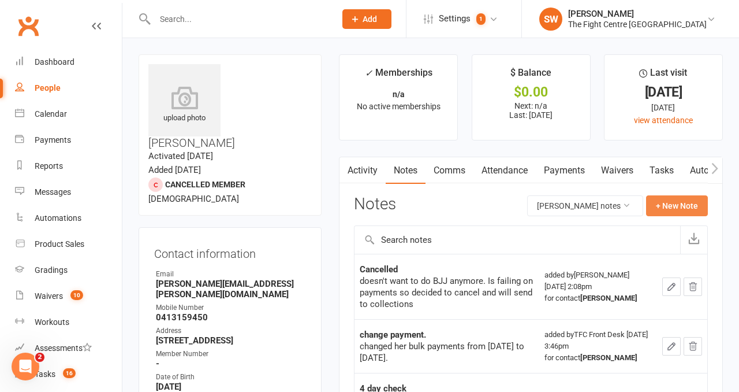
click at [684, 211] on button "+ New Note" at bounding box center [677, 205] width 62 height 21
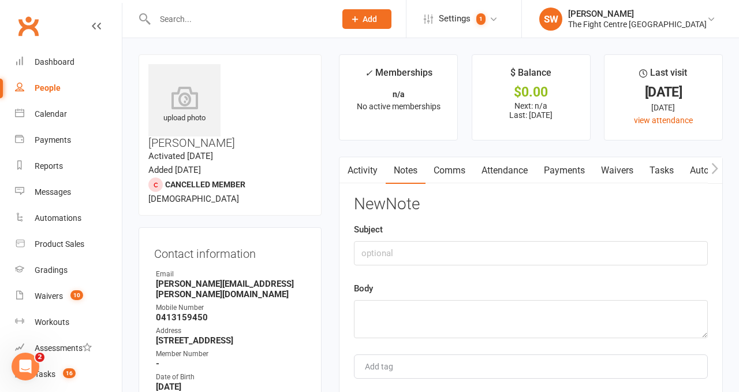
type input "F"
type input "Debt Collection"
paste textarea "Lodgement # 1760409166 14 Oct 2025"
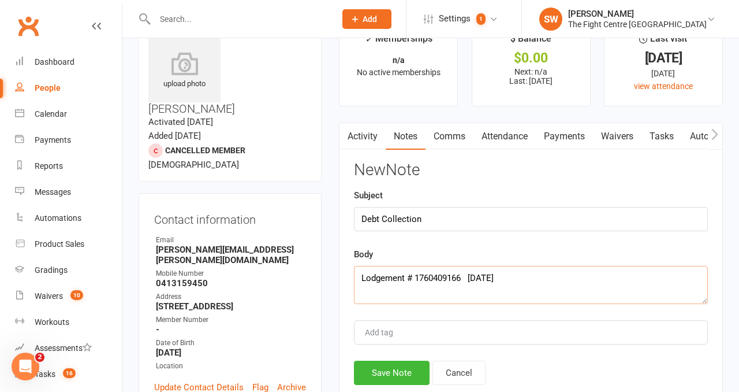
scroll to position [36, 0]
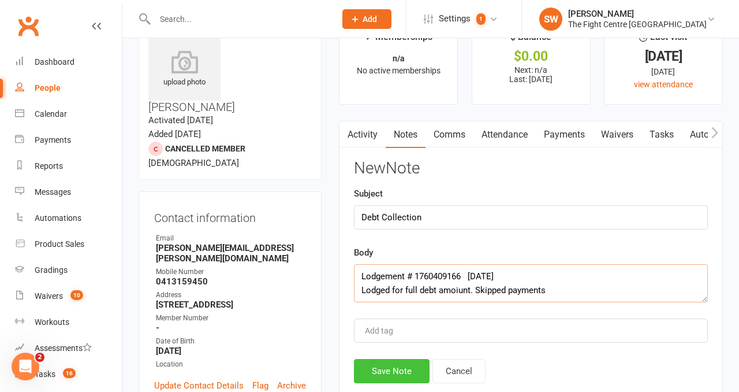
type textarea "Lodgement # 1760409166 14 Oct 2025 Lodged for full debt amoiunt. Skipped paymen…"
click at [396, 377] on button "Save Note" at bounding box center [392, 371] width 76 height 24
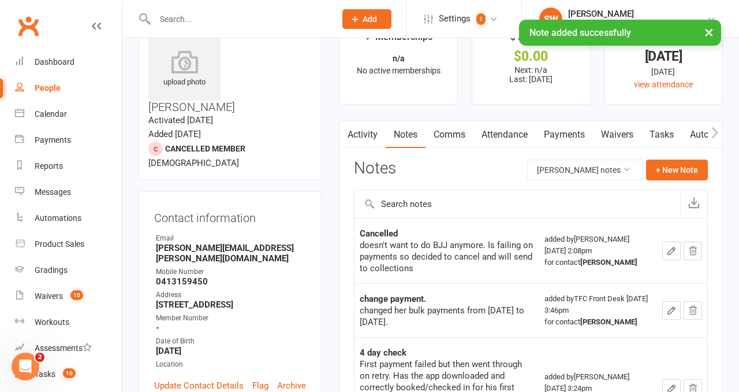
click at [557, 134] on link "Payments" at bounding box center [564, 134] width 57 height 27
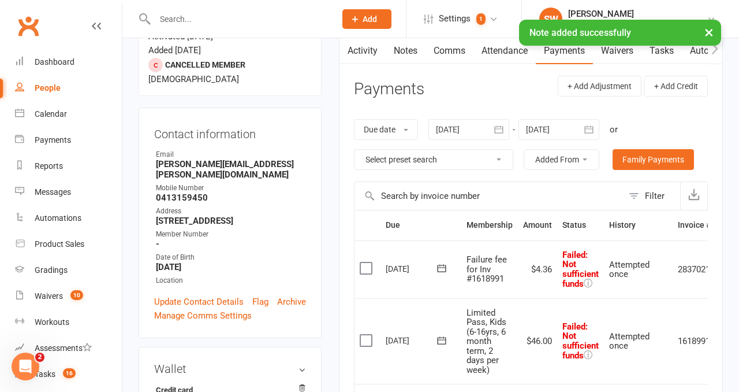
scroll to position [122, 0]
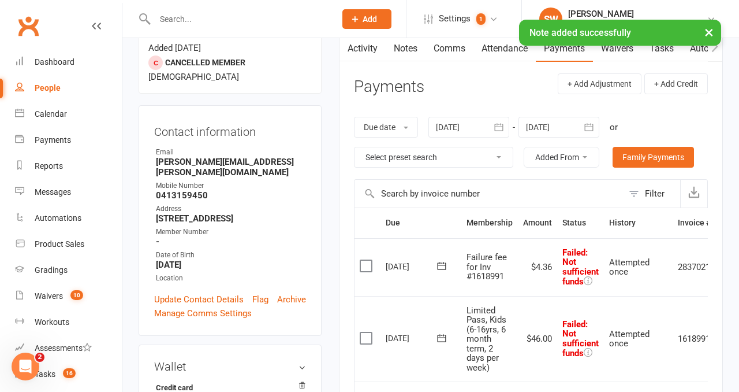
click at [371, 265] on label at bounding box center [368, 266] width 16 height 12
click at [367, 260] on input "checkbox" at bounding box center [364, 260] width 8 height 0
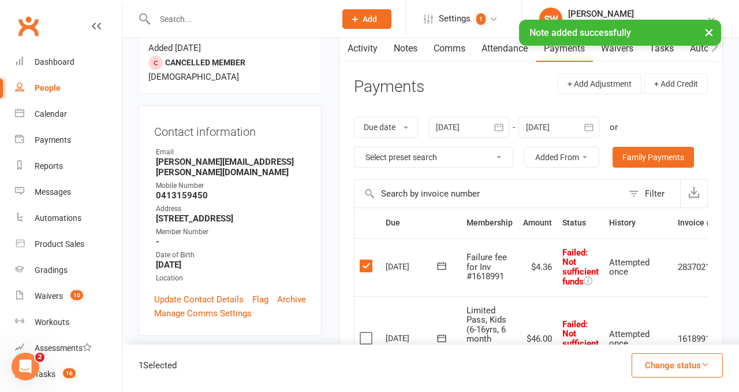
click at [364, 336] on label at bounding box center [368, 338] width 16 height 12
click at [364, 332] on input "checkbox" at bounding box center [364, 332] width 8 height 0
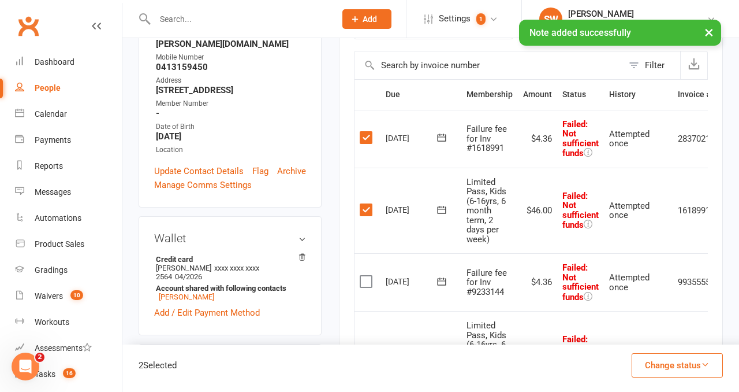
click at [365, 285] on label at bounding box center [368, 281] width 16 height 12
click at [365, 275] on input "checkbox" at bounding box center [364, 275] width 8 height 0
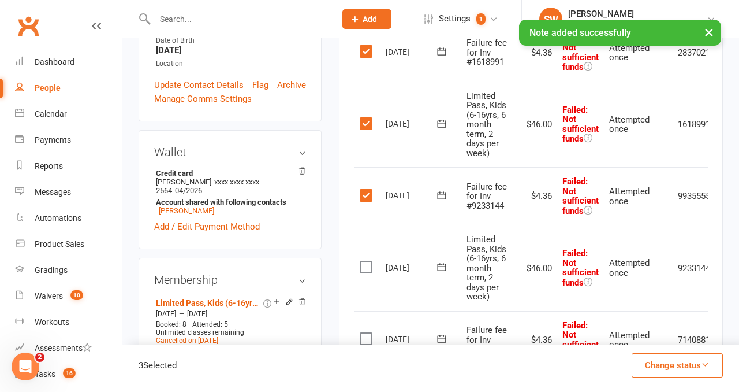
scroll to position [355, 0]
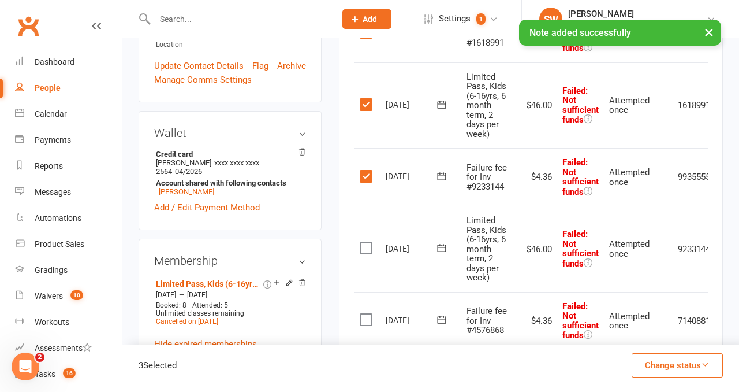
click at [364, 245] on label at bounding box center [368, 248] width 16 height 12
click at [364, 242] on input "checkbox" at bounding box center [364, 242] width 8 height 0
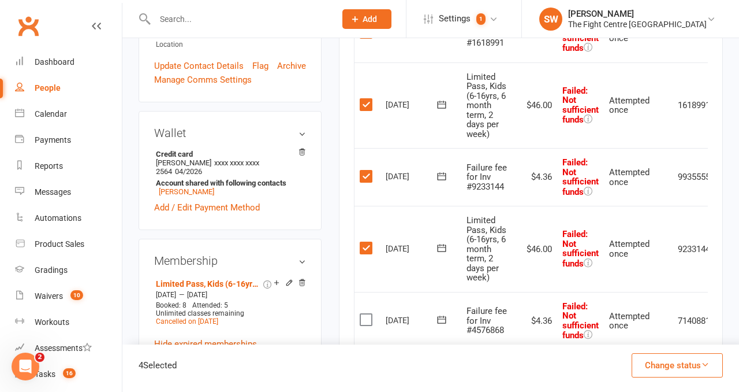
click at [364, 314] on label at bounding box center [368, 320] width 16 height 12
click at [364, 314] on input "checkbox" at bounding box center [364, 314] width 8 height 0
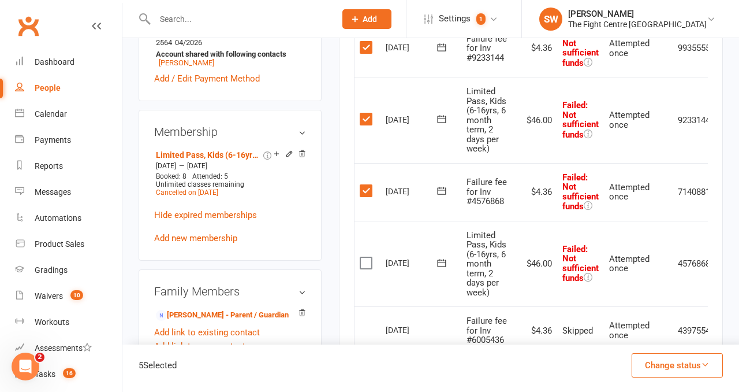
click at [368, 263] on label at bounding box center [368, 263] width 16 height 12
click at [367, 257] on input "checkbox" at bounding box center [364, 257] width 8 height 0
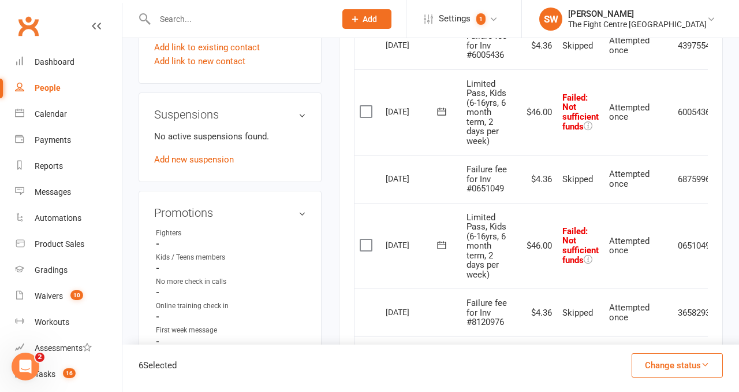
scroll to position [770, 0]
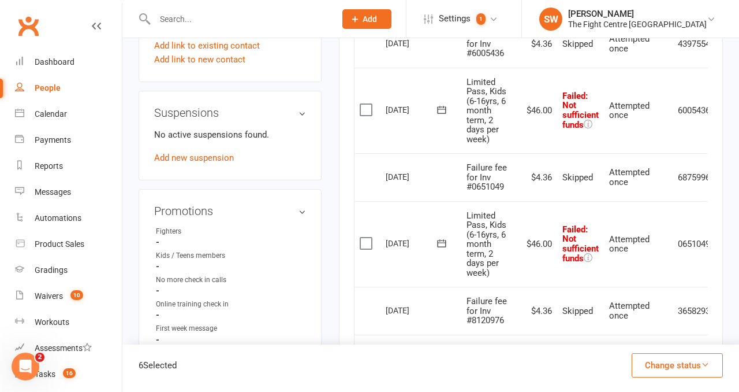
click at [363, 107] on label at bounding box center [368, 110] width 16 height 12
click at [363, 104] on input "checkbox" at bounding box center [364, 104] width 8 height 0
click at [366, 243] on label at bounding box center [368, 243] width 16 height 12
click at [366, 237] on input "checkbox" at bounding box center [364, 237] width 8 height 0
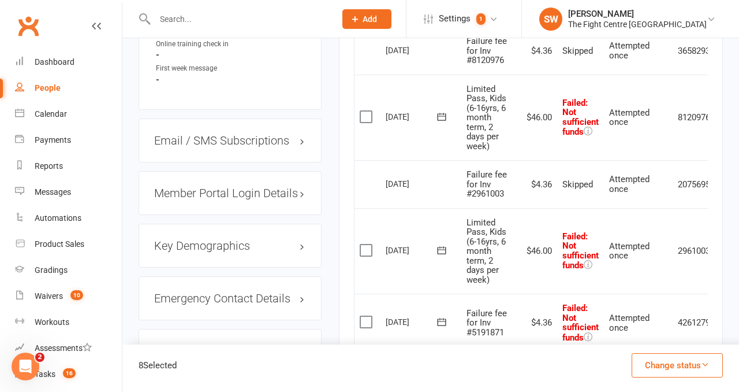
scroll to position [1031, 0]
click at [366, 113] on label at bounding box center [368, 116] width 16 height 12
click at [366, 110] on input "checkbox" at bounding box center [364, 110] width 8 height 0
click at [364, 248] on label at bounding box center [368, 250] width 16 height 12
click at [364, 244] on input "checkbox" at bounding box center [364, 244] width 8 height 0
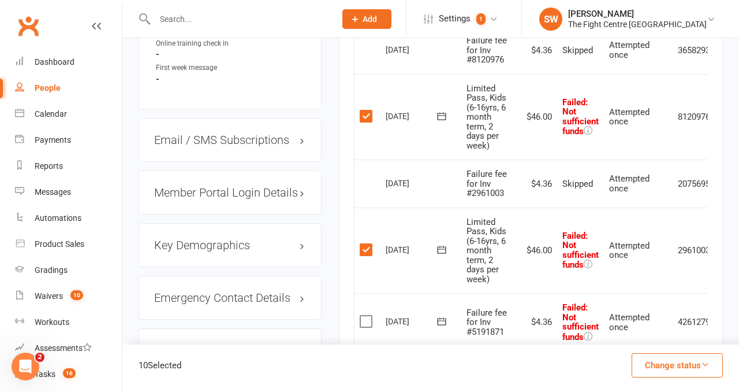
click at [366, 325] on label at bounding box center [368, 321] width 16 height 12
click at [366, 315] on input "checkbox" at bounding box center [364, 315] width 8 height 0
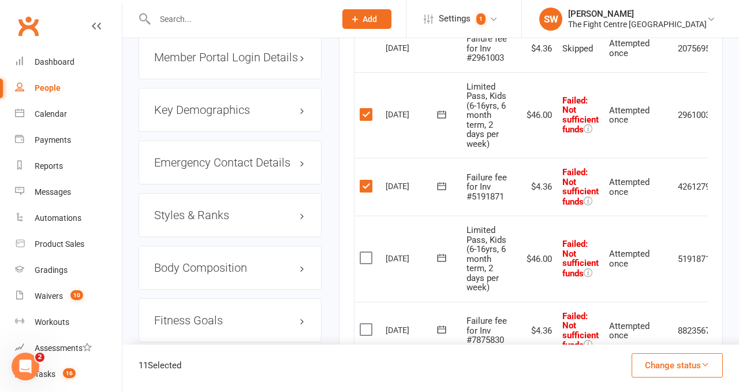
scroll to position [1170, 0]
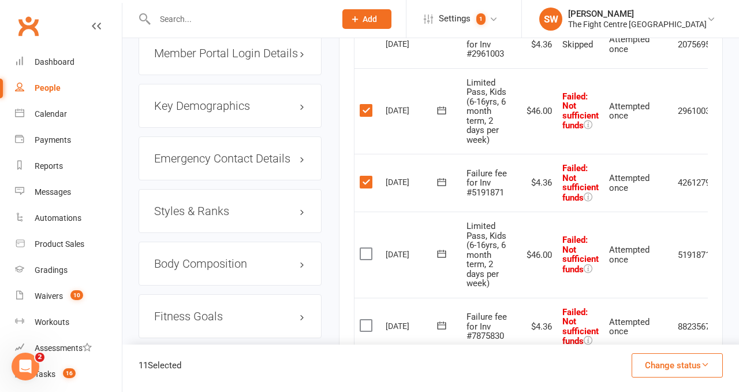
click at [363, 254] on label at bounding box center [368, 254] width 16 height 12
click at [363, 248] on input "checkbox" at bounding box center [364, 248] width 8 height 0
click at [363, 322] on label at bounding box center [368, 325] width 16 height 12
click at [363, 319] on input "checkbox" at bounding box center [364, 319] width 8 height 0
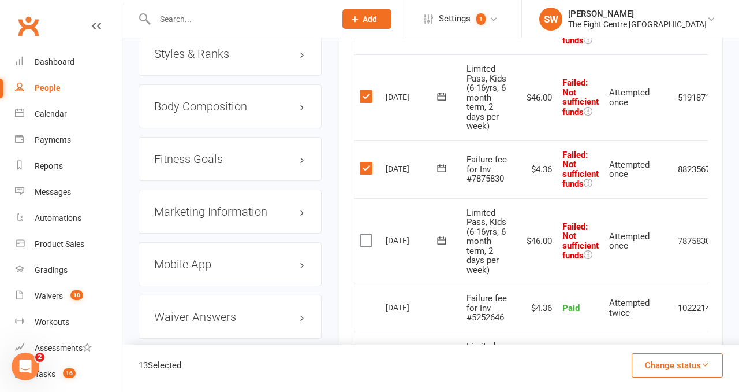
scroll to position [1441, 0]
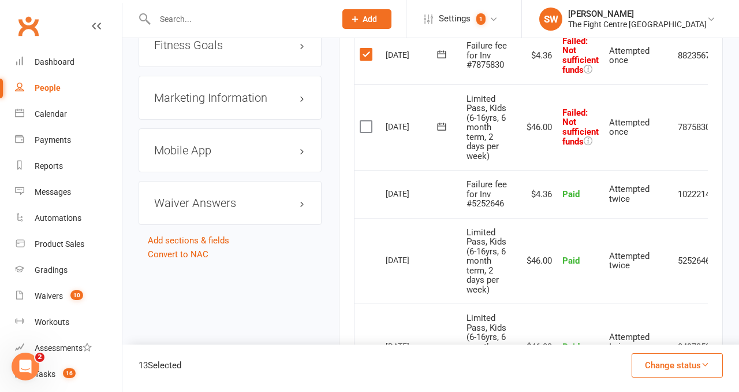
click at [366, 122] on label at bounding box center [368, 127] width 16 height 12
click at [366, 121] on input "checkbox" at bounding box center [364, 121] width 8 height 0
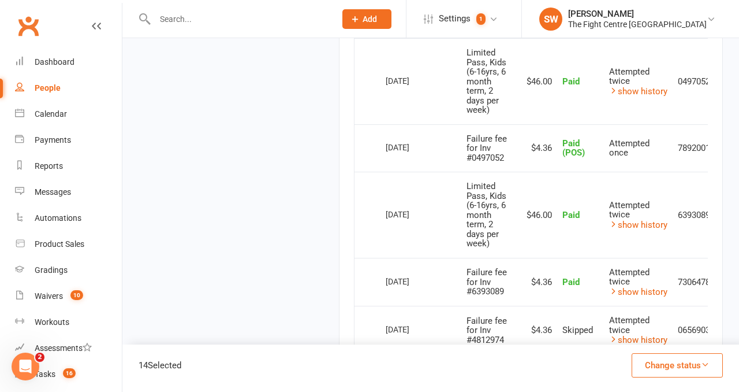
scroll to position [1886, 0]
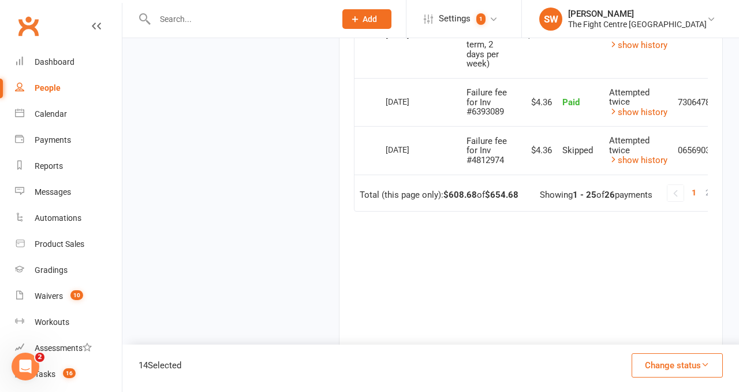
click at [647, 358] on button "Change status" at bounding box center [677, 365] width 91 height 24
click at [627, 330] on link "Skipped" at bounding box center [665, 333] width 114 height 23
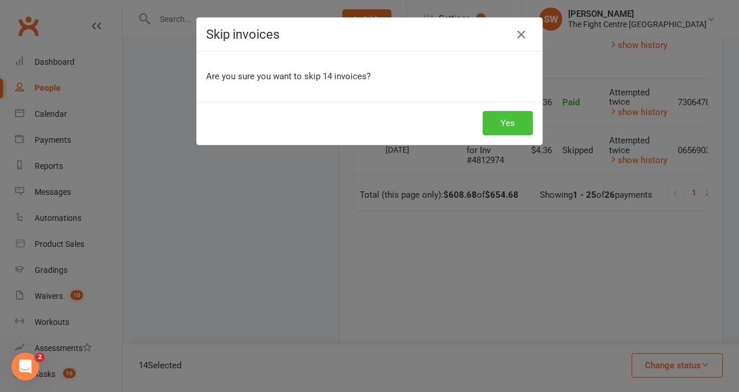
click at [521, 125] on button "Yes" at bounding box center [508, 123] width 50 height 24
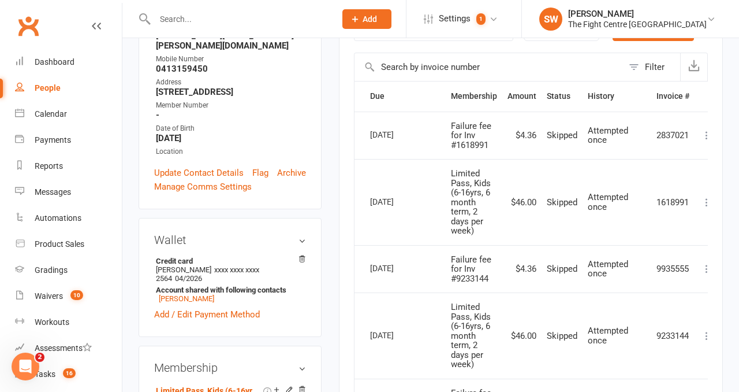
scroll to position [0, 0]
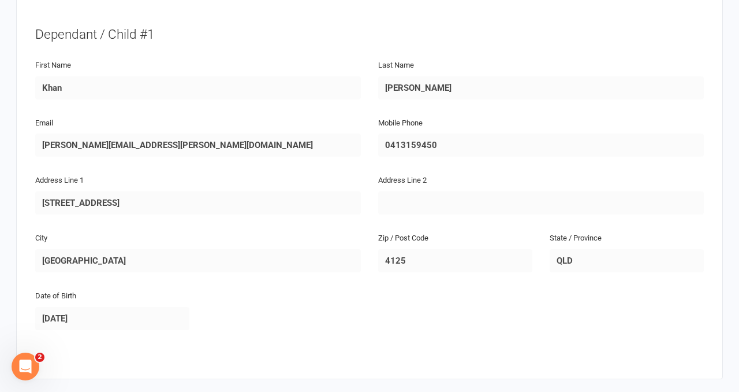
scroll to position [569, 0]
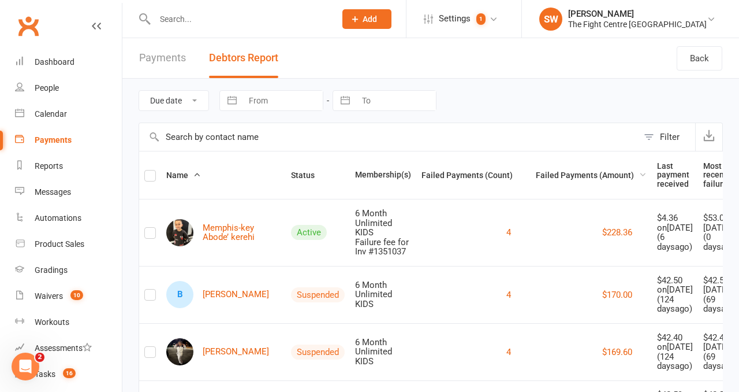
click at [544, 173] on span "Failed Payments (Amount)" at bounding box center [591, 174] width 111 height 9
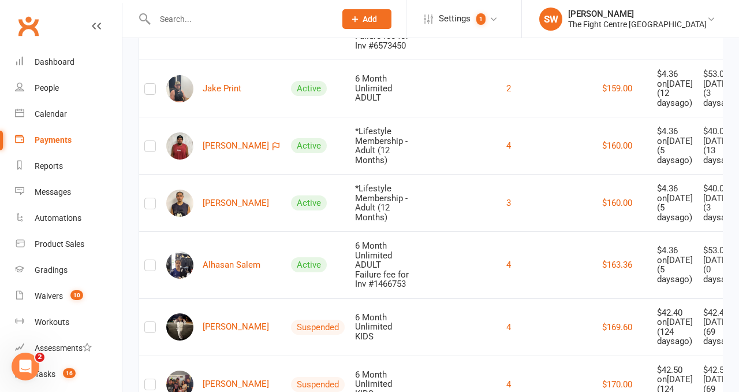
scroll to position [4995, 0]
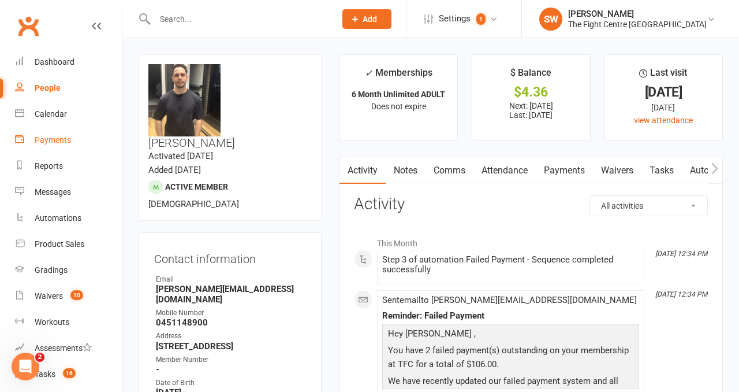
click at [50, 127] on link "Payments" at bounding box center [68, 140] width 107 height 26
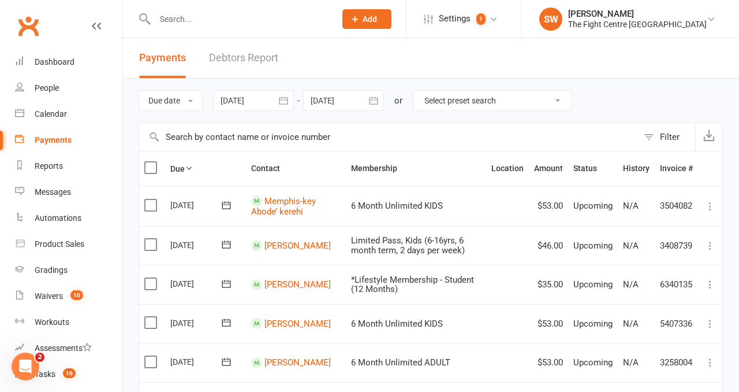
click at [254, 61] on link "Debtors Report" at bounding box center [243, 58] width 69 height 40
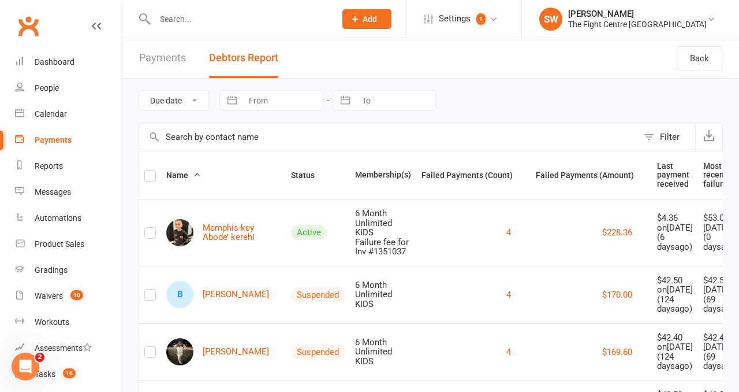
click at [487, 98] on div "Due date Date failed Navigate forward to interact with the calendar and select …" at bounding box center [431, 101] width 584 height 44
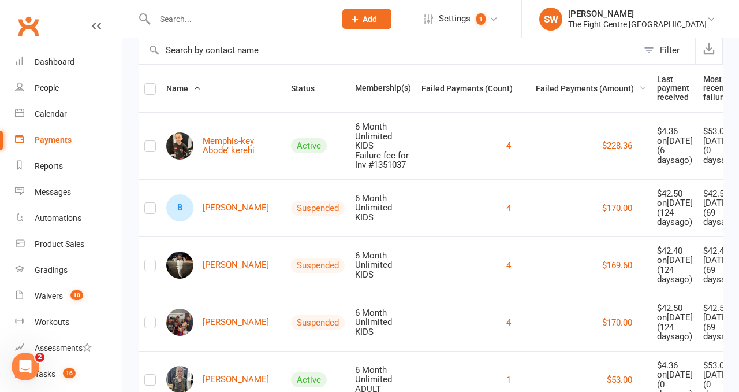
click at [563, 91] on span "Failed Payments (Amount)" at bounding box center [591, 88] width 111 height 9
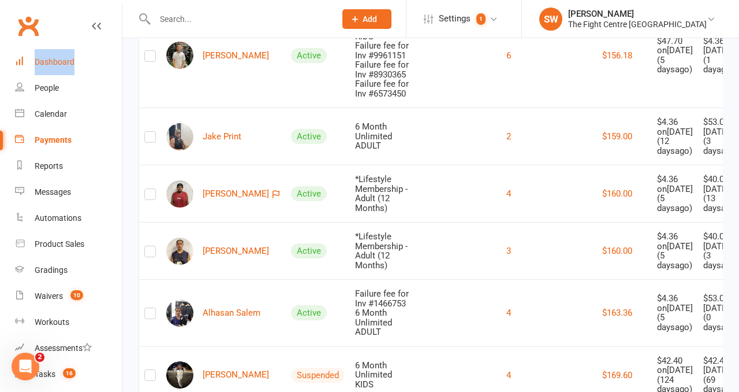
scroll to position [4036, 0]
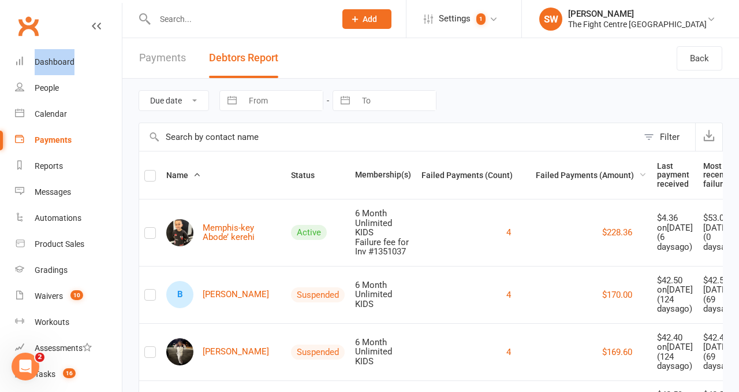
click at [576, 177] on span "Failed Payments (Amount)" at bounding box center [591, 174] width 111 height 9
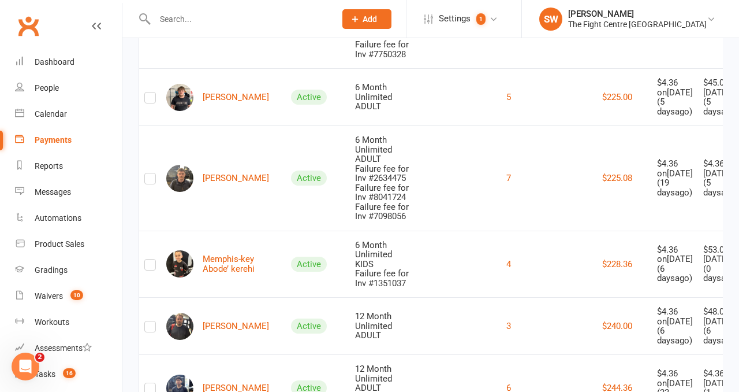
scroll to position [5744, 0]
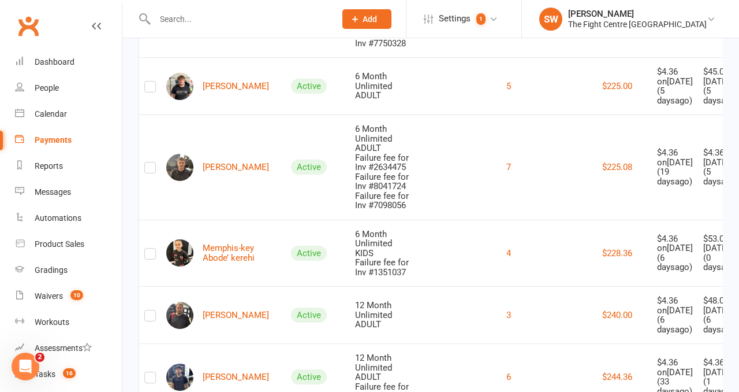
drag, startPoint x: 226, startPoint y: 187, endPoint x: 233, endPoint y: 233, distance: 46.1
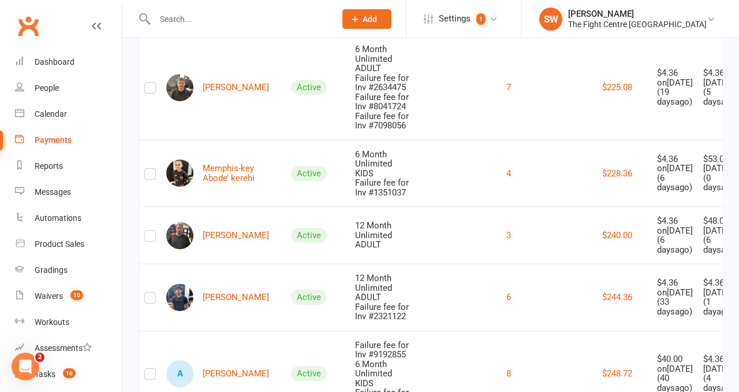
scroll to position [5835, 0]
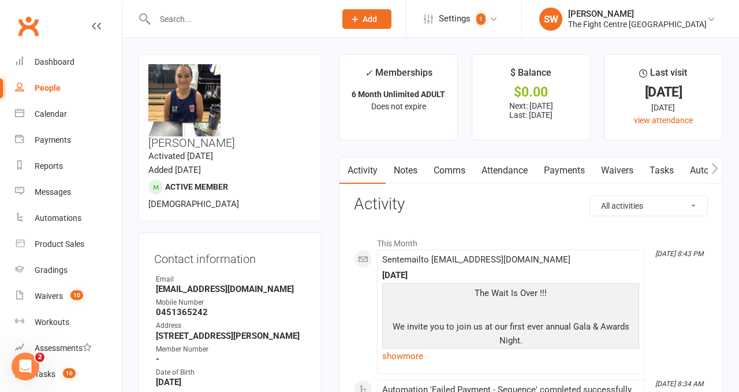
click at [565, 164] on link "Payments" at bounding box center [564, 170] width 57 height 27
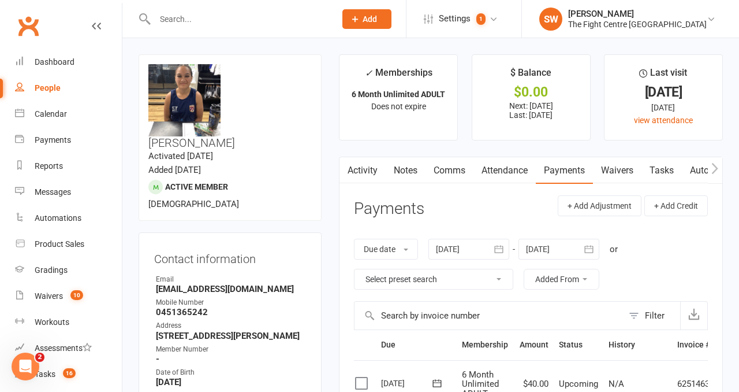
click at [431, 169] on link "Comms" at bounding box center [450, 170] width 48 height 27
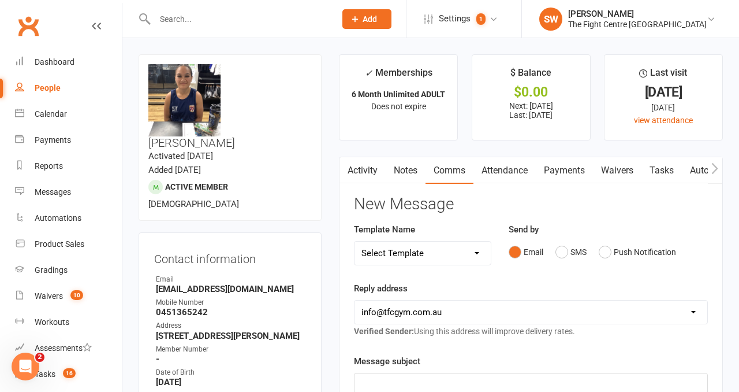
click at [433, 247] on select "Select Template [Email] A Mobile app invitation (1) [Email] Mobile app invitati…" at bounding box center [423, 252] width 136 height 23
select select "9"
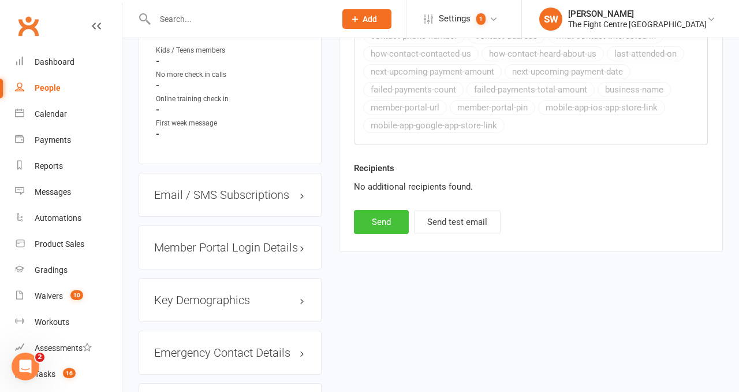
click at [395, 225] on button "Send" at bounding box center [381, 222] width 55 height 24
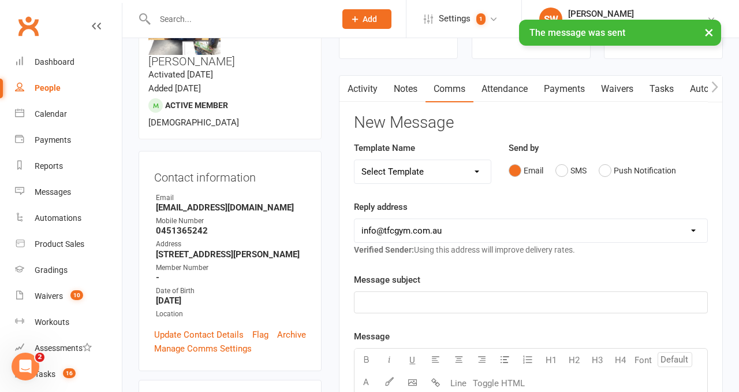
scroll to position [80, 0]
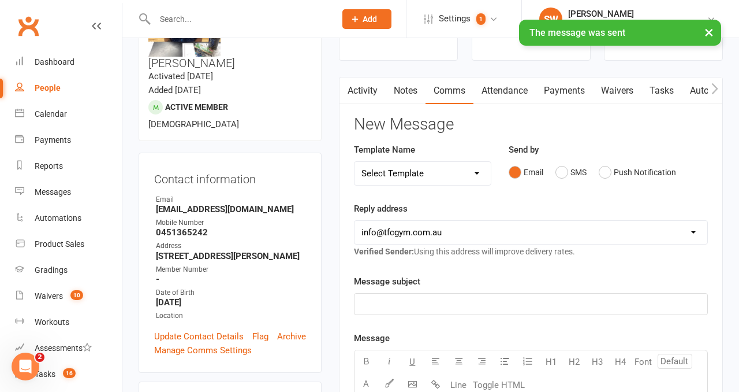
click at [406, 175] on select "Select Template [Email] A Mobile app invitation (1) [Email] Mobile app invitati…" at bounding box center [423, 173] width 136 height 23
select select "10"
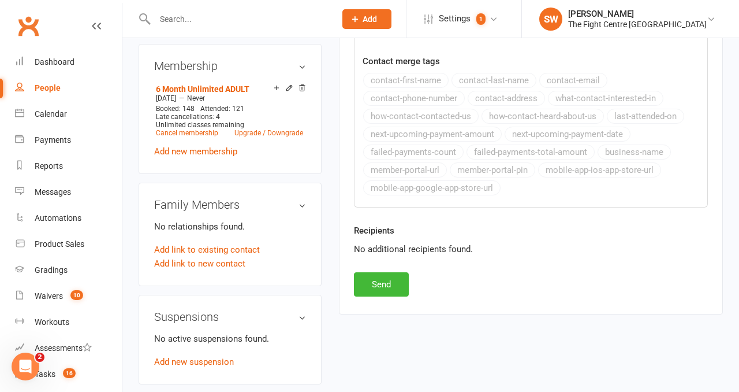
scroll to position [560, 0]
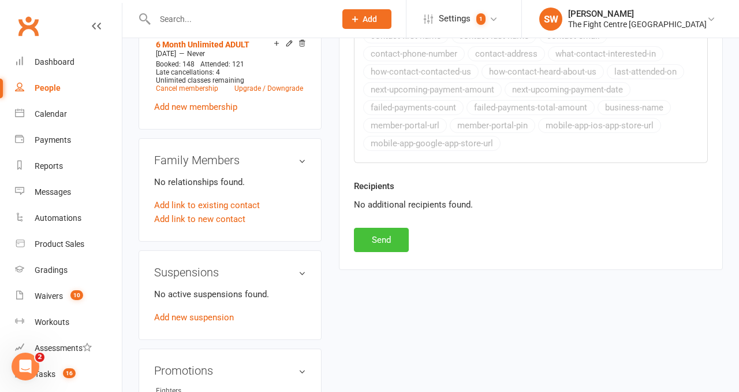
click at [389, 233] on button "Send" at bounding box center [381, 240] width 55 height 24
click at [59, 142] on div "Payments" at bounding box center [53, 139] width 36 height 9
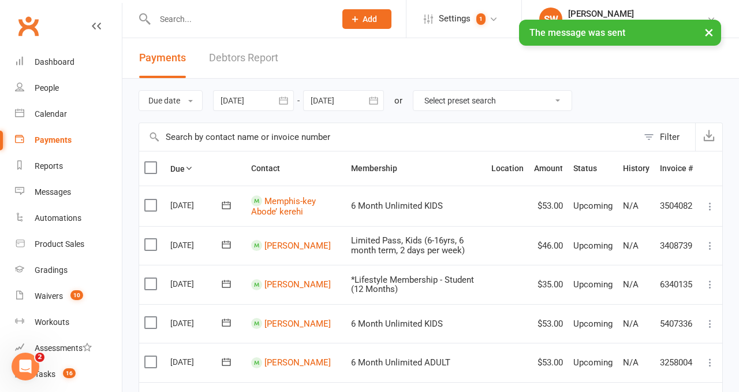
click at [227, 50] on link "Debtors Report" at bounding box center [243, 58] width 69 height 40
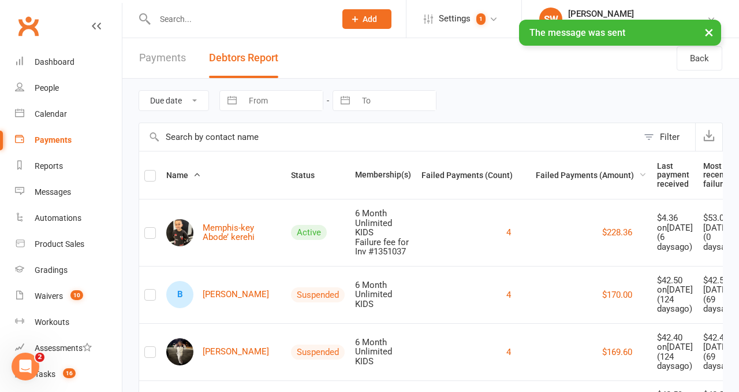
click at [564, 174] on span "Failed Payments (Amount)" at bounding box center [591, 174] width 111 height 9
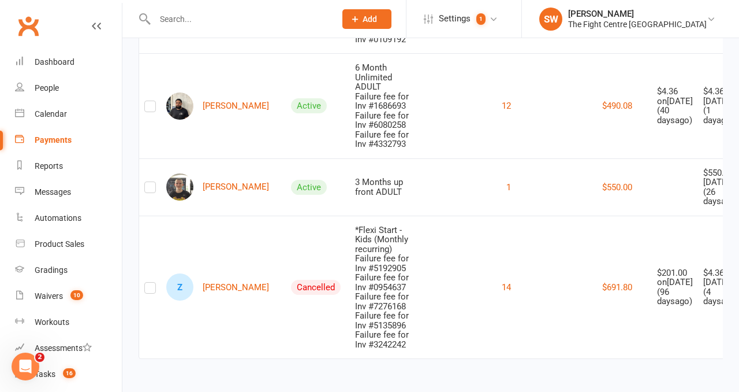
scroll to position [9150, 0]
click at [69, 60] on div "Dashboard" at bounding box center [55, 61] width 40 height 9
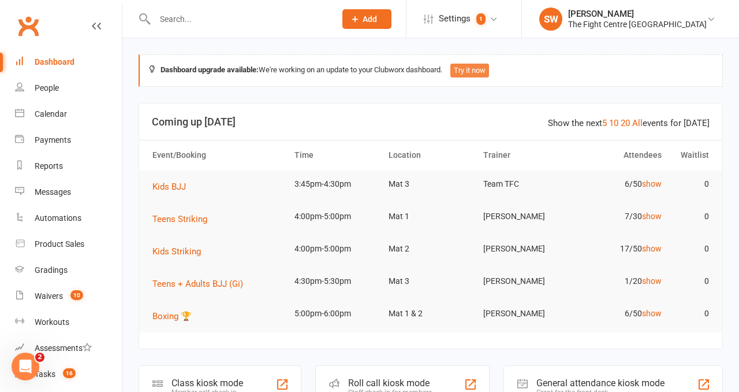
click at [466, 70] on button "Try it now" at bounding box center [469, 71] width 39 height 14
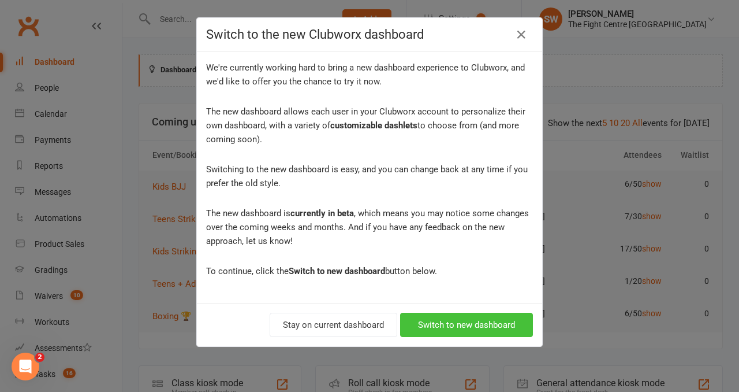
click at [449, 322] on button "Switch to new dashboard" at bounding box center [466, 324] width 133 height 24
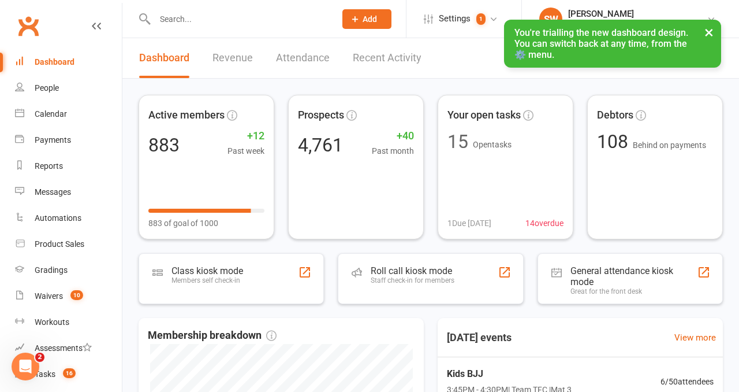
click at [715, 29] on button "×" at bounding box center [709, 32] width 21 height 25
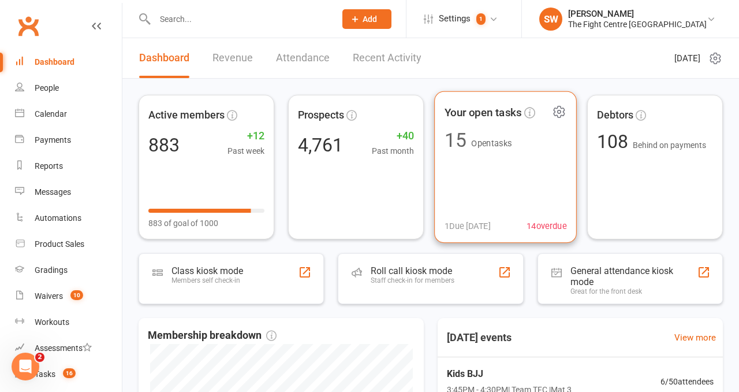
click at [556, 227] on span "14 overdue" at bounding box center [547, 226] width 40 height 14
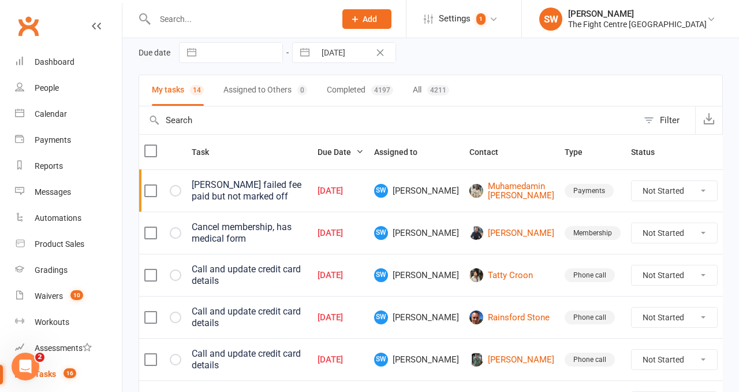
scroll to position [49, 0]
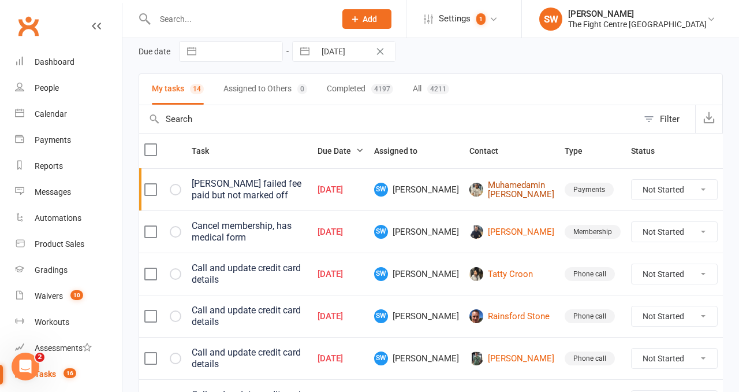
click at [485, 185] on link "Muhamedamin Bedire Hussein" at bounding box center [512, 189] width 85 height 19
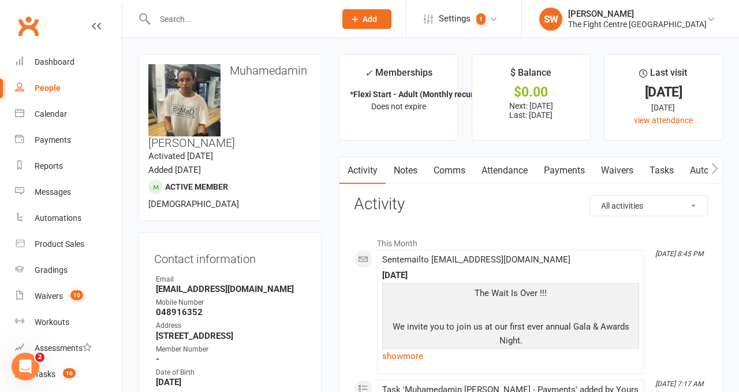
click at [554, 177] on link "Payments" at bounding box center [564, 170] width 57 height 27
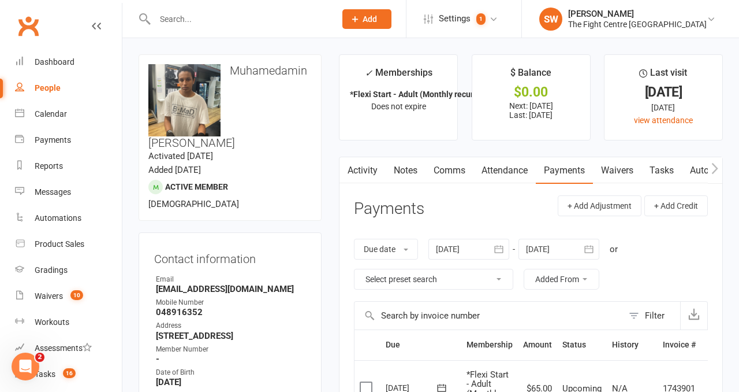
click at [665, 166] on link "Tasks" at bounding box center [662, 170] width 40 height 27
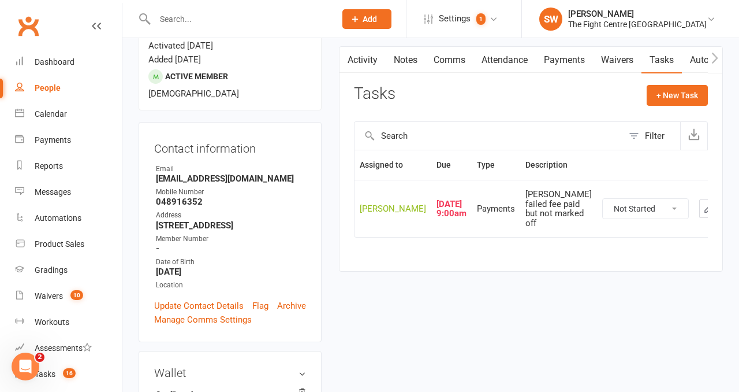
scroll to position [143, 0]
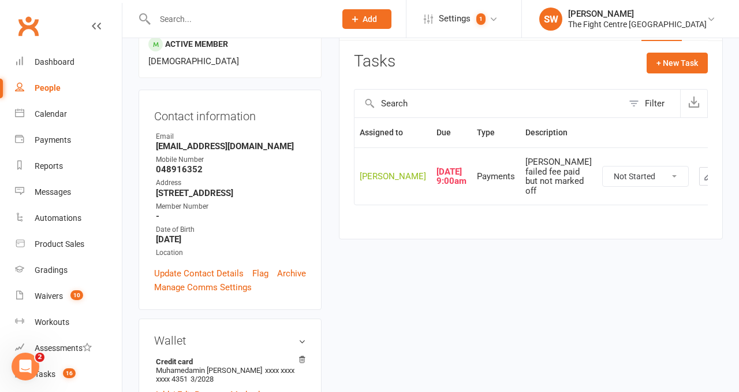
click at [726, 180] on icon "button" at bounding box center [730, 176] width 8 height 8
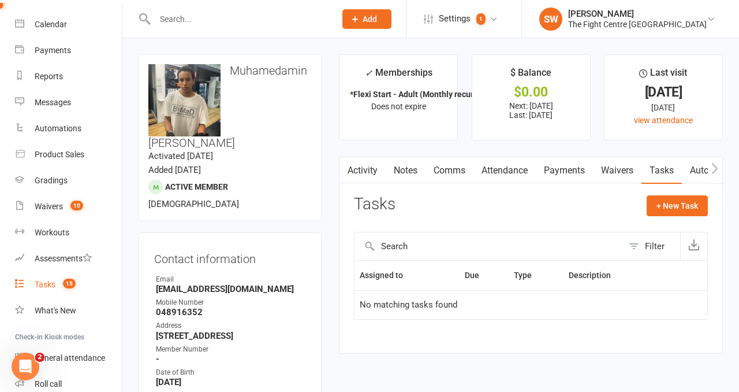
scroll to position [92, 0]
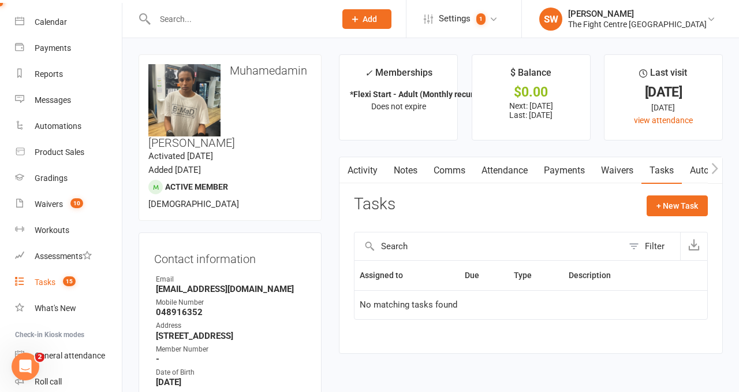
click at [51, 285] on div "Tasks" at bounding box center [45, 281] width 21 height 9
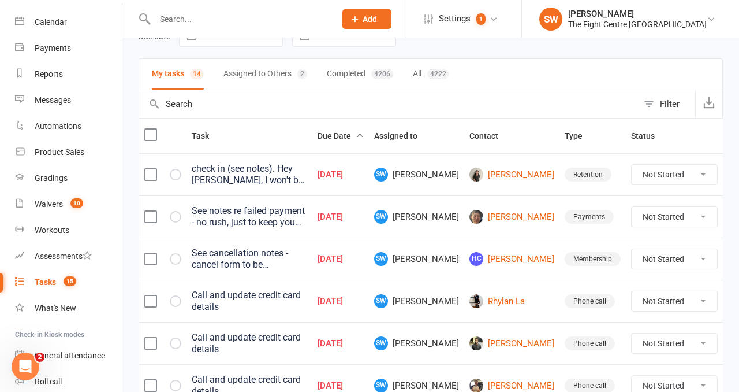
scroll to position [67, 0]
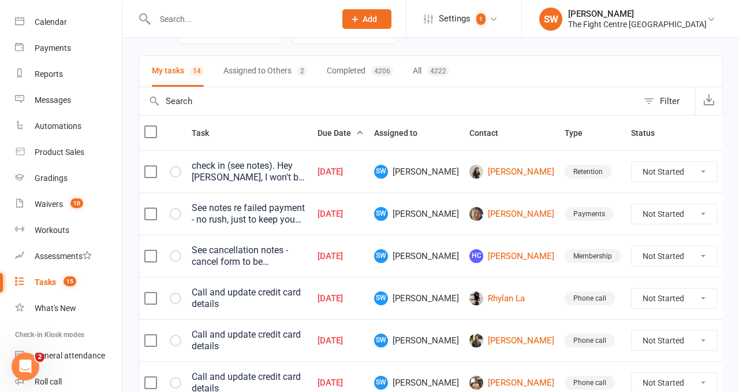
click at [154, 174] on label at bounding box center [150, 172] width 12 height 12
click at [154, 166] on input "checkbox" at bounding box center [150, 166] width 12 height 0
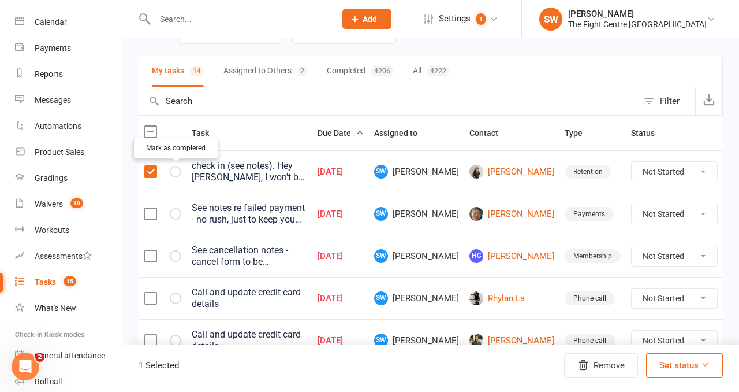
click at [0, 0] on icon "button" at bounding box center [0, 0] width 0 height 0
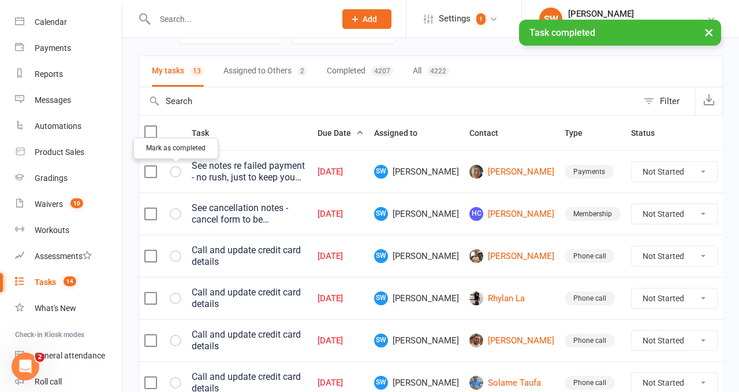
click at [0, 0] on icon "button" at bounding box center [0, 0] width 0 height 0
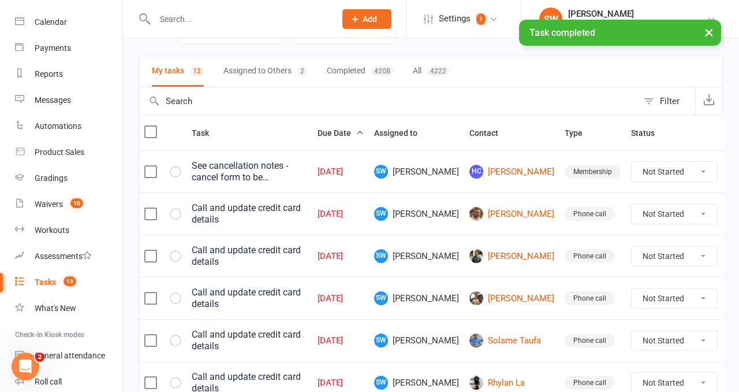
click at [0, 0] on icon "button" at bounding box center [0, 0] width 0 height 0
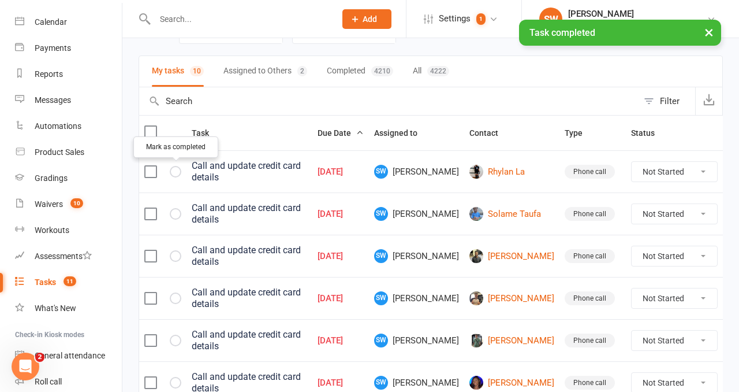
click at [0, 0] on icon "button" at bounding box center [0, 0] width 0 height 0
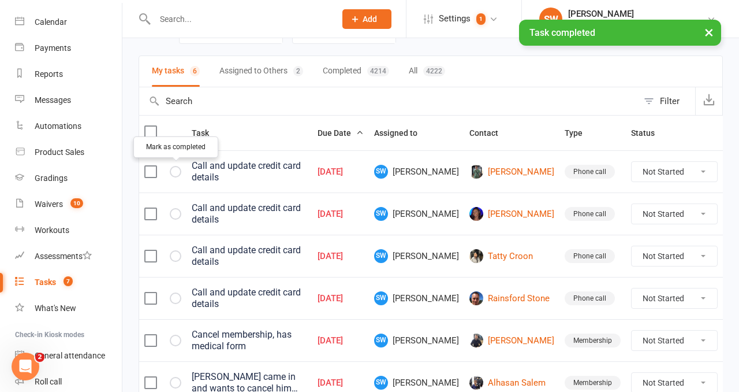
click at [0, 0] on icon "button" at bounding box center [0, 0] width 0 height 0
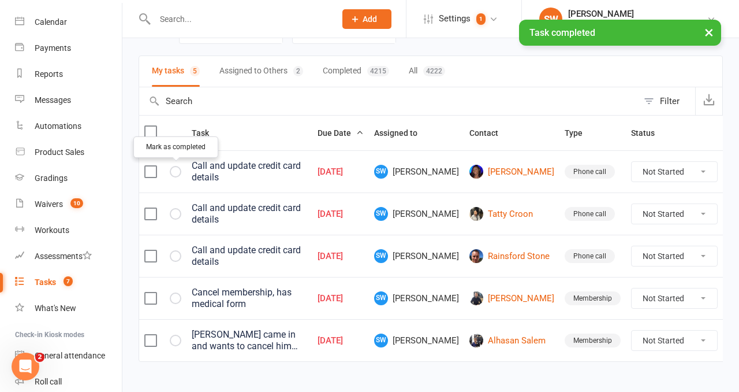
click at [0, 0] on icon "button" at bounding box center [0, 0] width 0 height 0
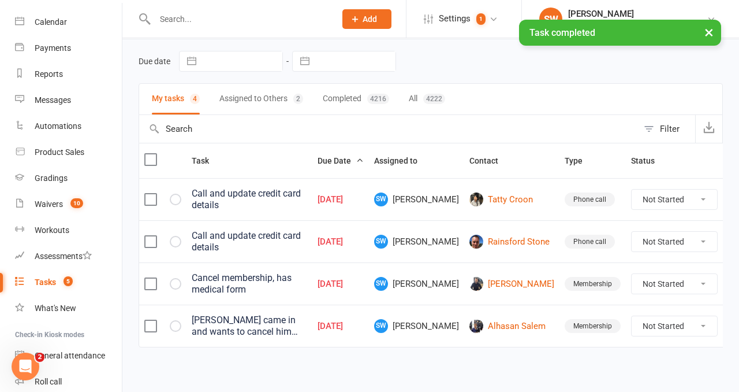
click at [178, 172] on th at bounding box center [162, 160] width 47 height 35
click at [0, 0] on icon "button" at bounding box center [0, 0] width 0 height 0
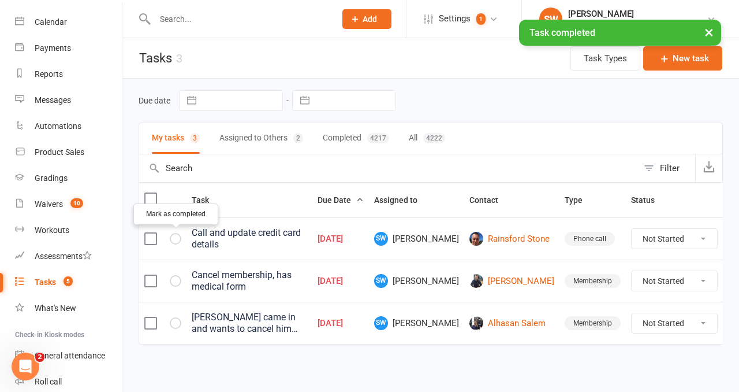
click at [0, 0] on icon "button" at bounding box center [0, 0] width 0 height 0
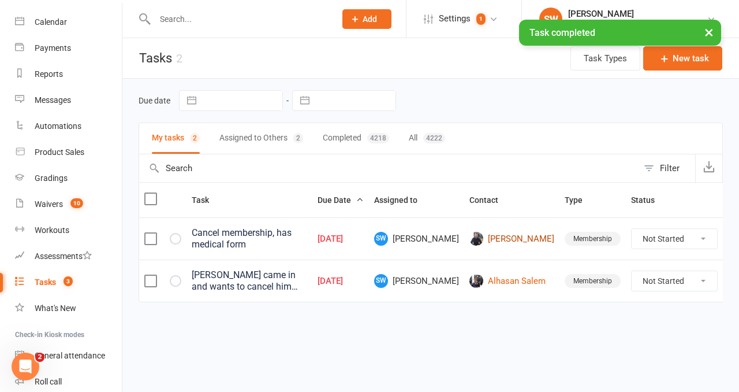
click at [503, 243] on link "Guillaume Texier" at bounding box center [512, 239] width 85 height 14
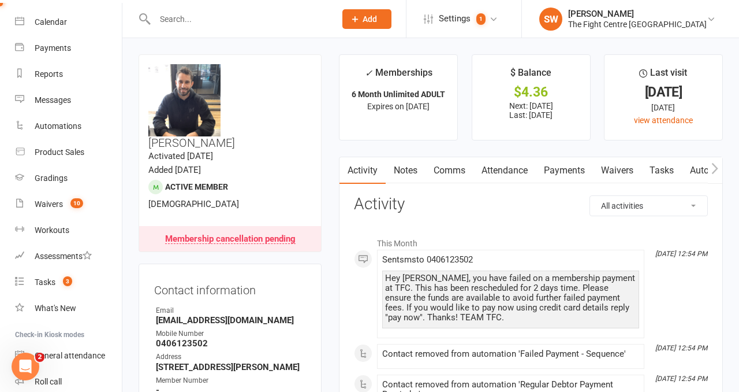
click at [407, 162] on link "Notes" at bounding box center [406, 170] width 40 height 27
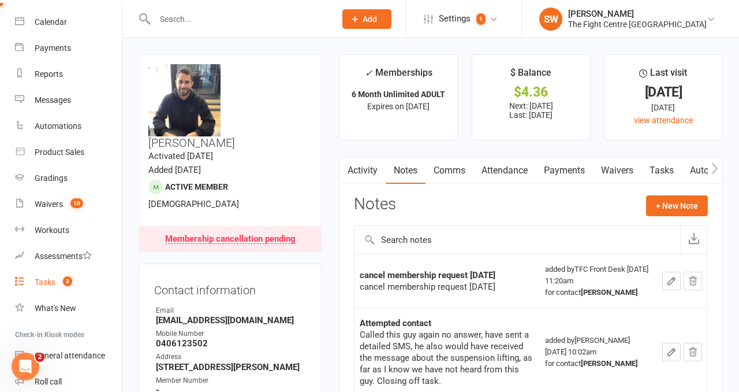
click at [40, 280] on div "Tasks" at bounding box center [45, 281] width 21 height 9
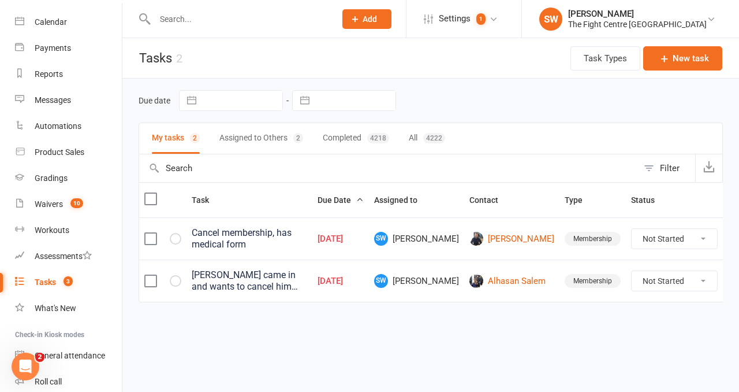
click at [307, 285] on div "Alhasan came in and wants to cancel him membership. Told him you would contact …" at bounding box center [249, 280] width 115 height 23
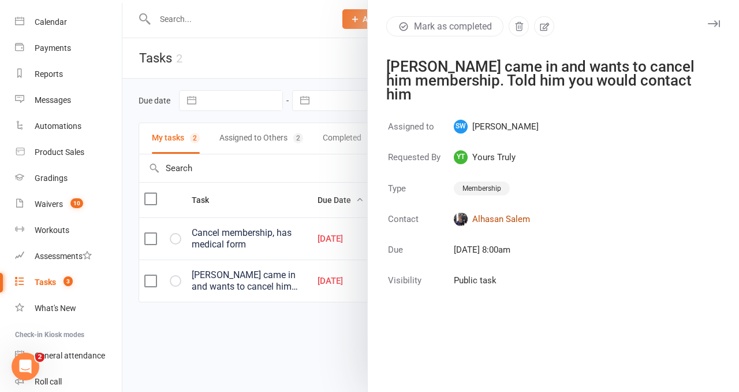
click at [517, 212] on link "Alhasan Salem" at bounding box center [496, 219] width 85 height 14
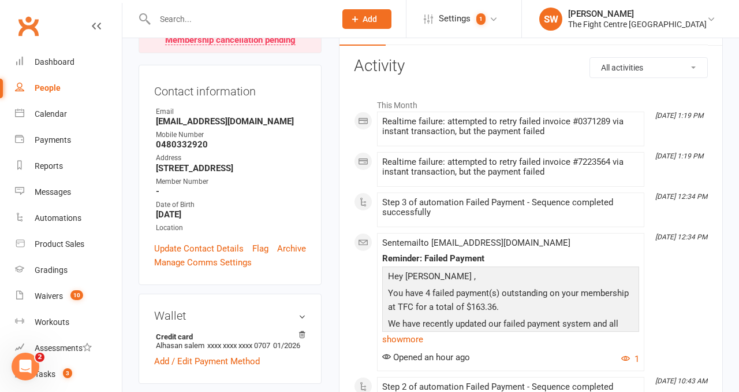
scroll to position [11, 0]
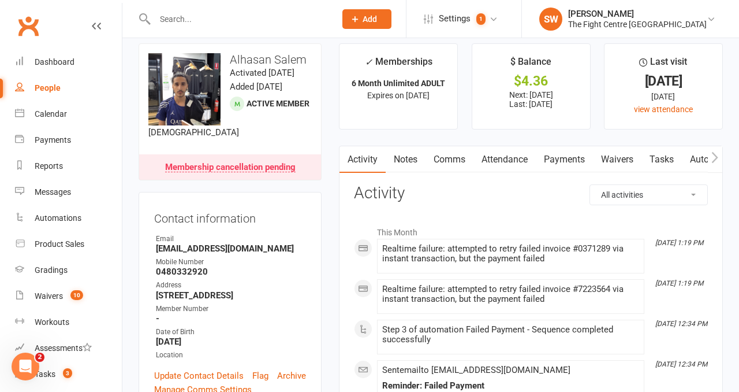
click at [413, 152] on link "Notes" at bounding box center [406, 159] width 40 height 27
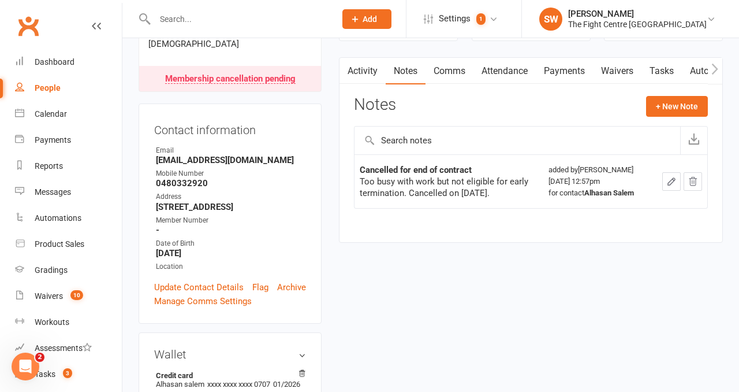
scroll to position [100, 0]
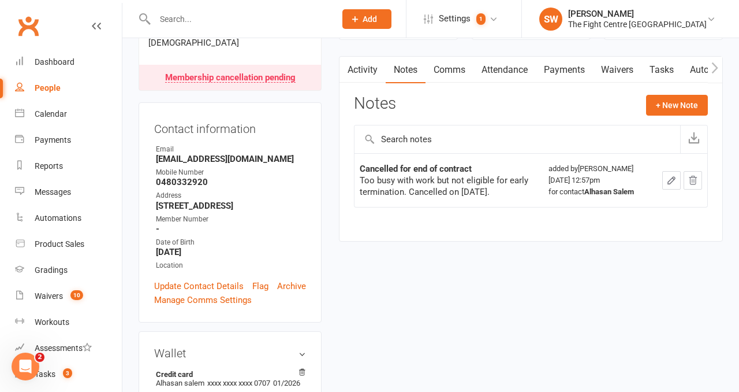
click at [436, 219] on div "Cancelled for end of contract Too busy with work but not eligible for early ter…" at bounding box center [531, 188] width 354 height 70
click at [416, 226] on div "Activity Notes Comms Attendance Payments Waivers Tasks Automations Workouts Gra…" at bounding box center [531, 148] width 384 height 185
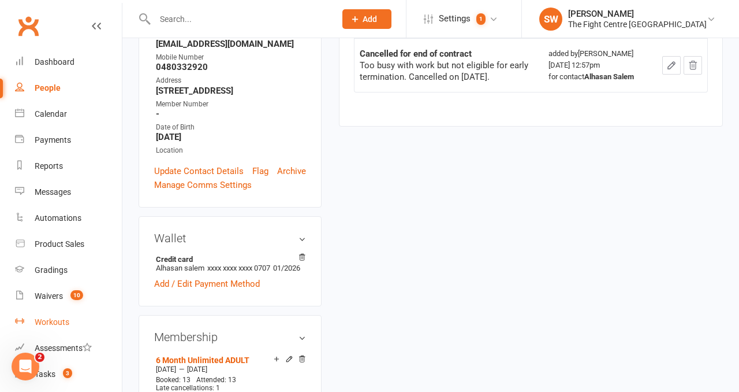
scroll to position [217, 0]
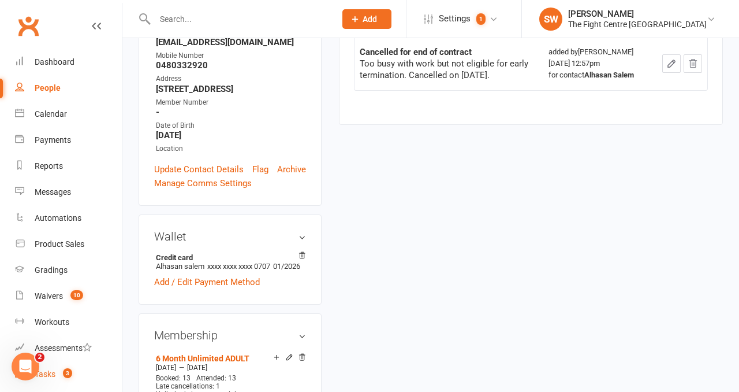
click at [62, 374] on count-badge "3" at bounding box center [64, 373] width 15 height 9
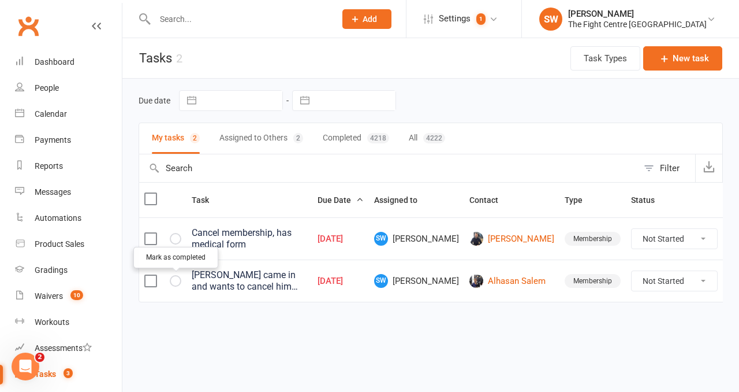
click at [180, 282] on button "button" at bounding box center [176, 281] width 12 height 12
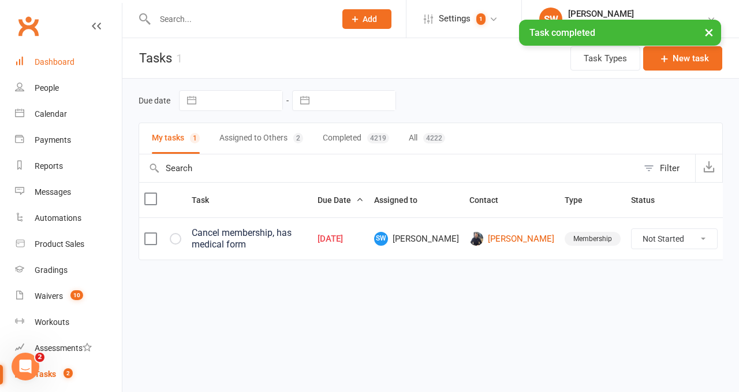
click at [72, 62] on div "Dashboard" at bounding box center [55, 61] width 40 height 9
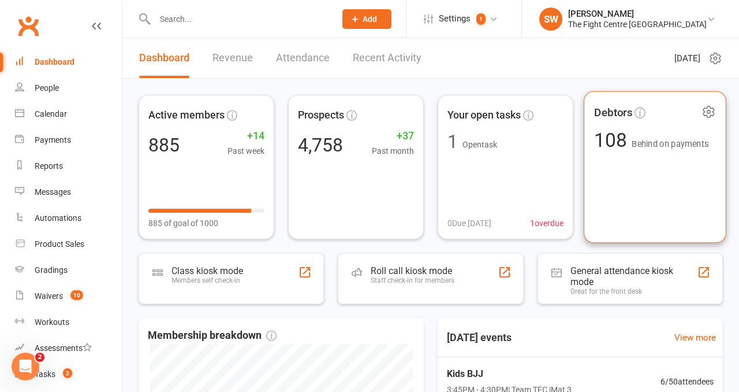
click at [680, 166] on div "Debtors 108 Behind on payments" at bounding box center [655, 167] width 143 height 152
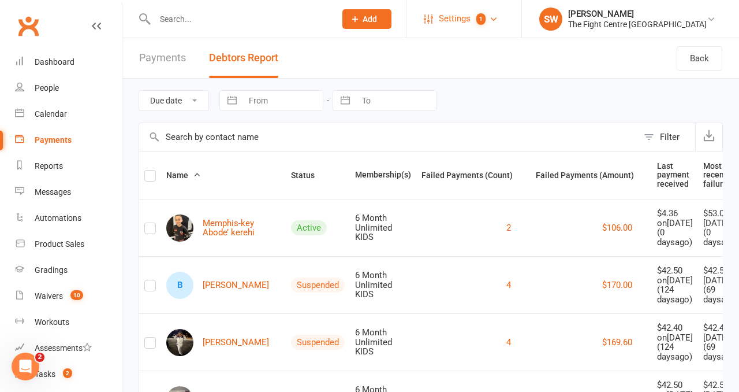
click at [471, 11] on span "Settings" at bounding box center [455, 19] width 32 height 26
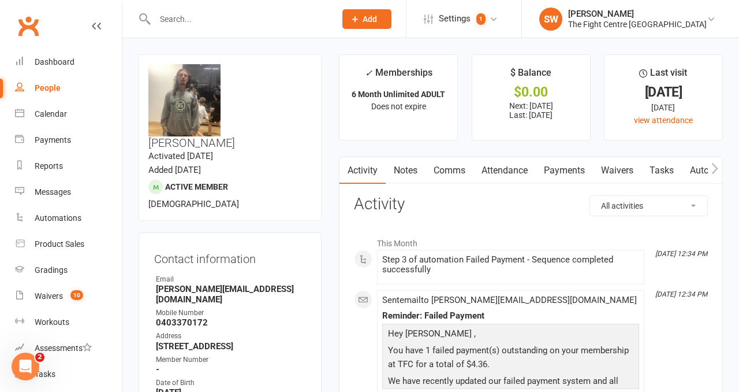
click at [565, 175] on link "Payments" at bounding box center [564, 170] width 57 height 27
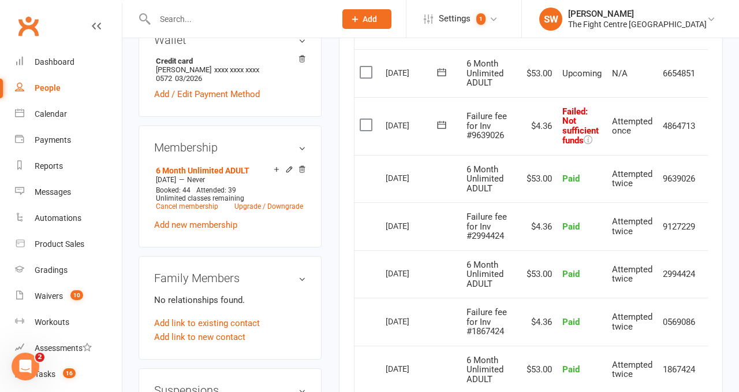
scroll to position [0, 18]
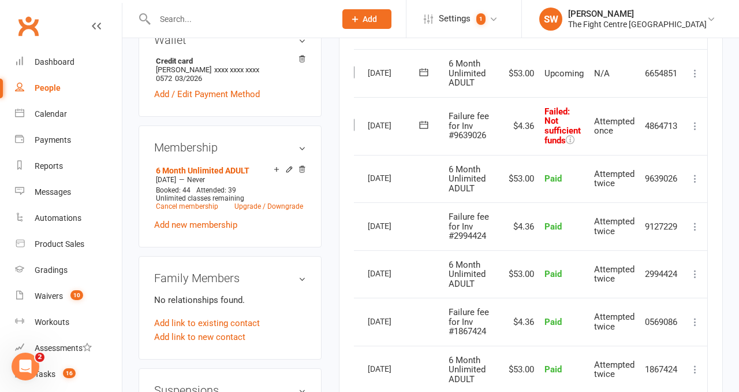
click at [692, 124] on icon at bounding box center [696, 126] width 12 height 12
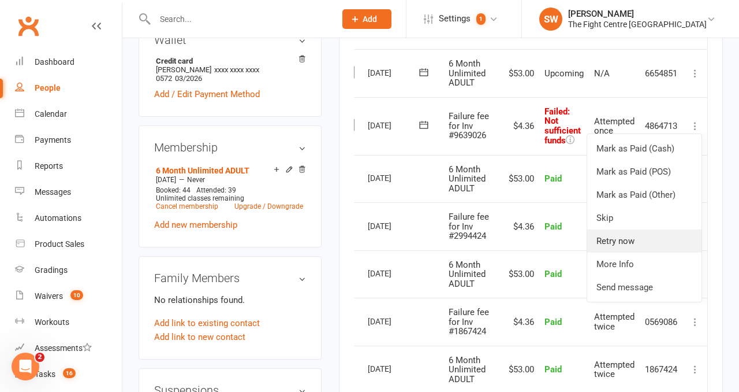
click at [617, 243] on link "Retry now" at bounding box center [644, 240] width 114 height 23
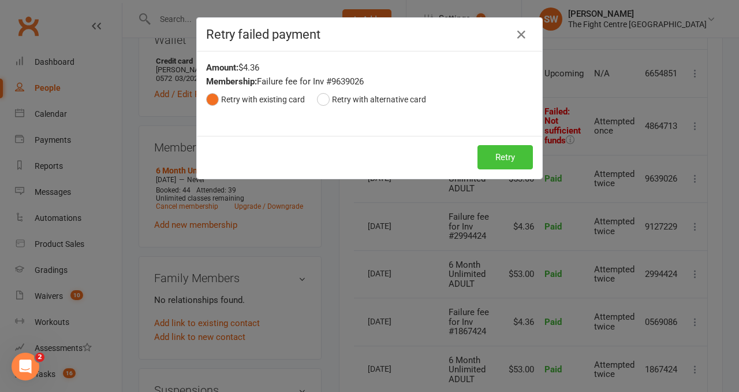
click at [499, 157] on button "Retry" at bounding box center [505, 157] width 55 height 24
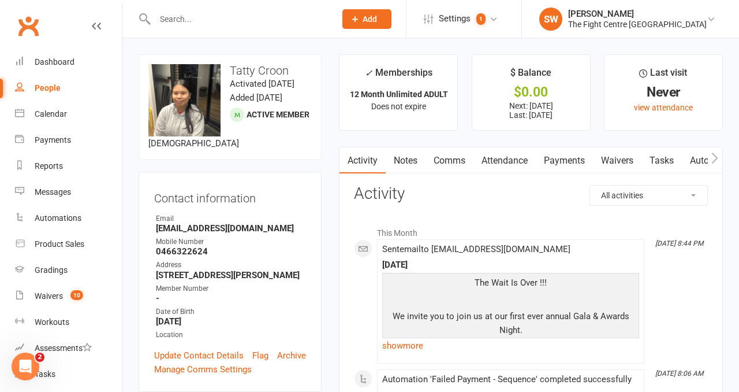
click at [559, 167] on link "Payments" at bounding box center [564, 160] width 57 height 27
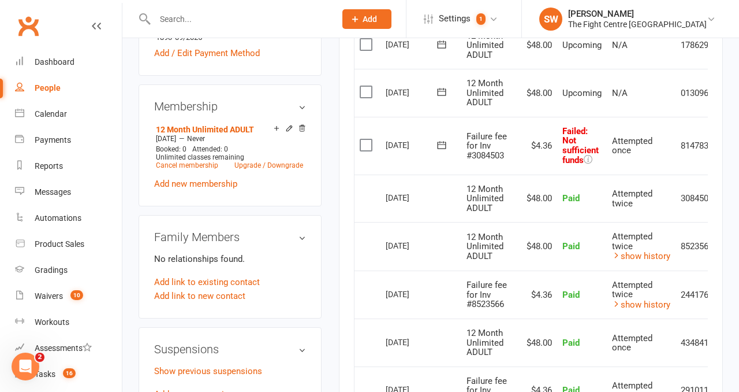
scroll to position [0, 38]
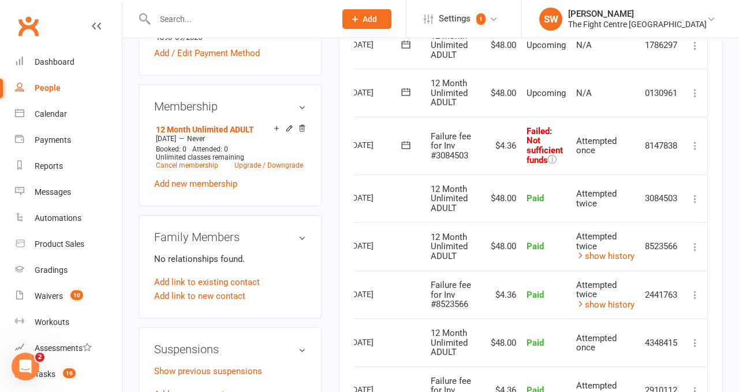
click at [692, 144] on icon at bounding box center [696, 146] width 12 height 12
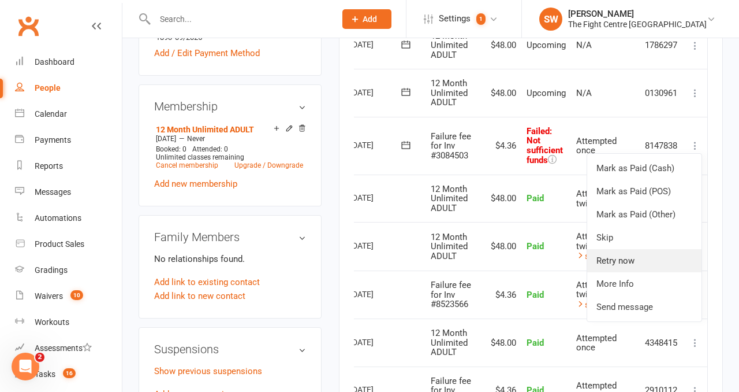
click at [658, 263] on link "Retry now" at bounding box center [644, 260] width 114 height 23
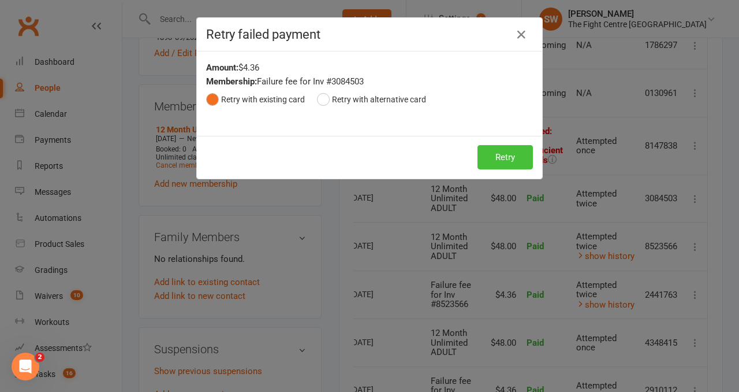
click at [494, 158] on button "Retry" at bounding box center [505, 157] width 55 height 24
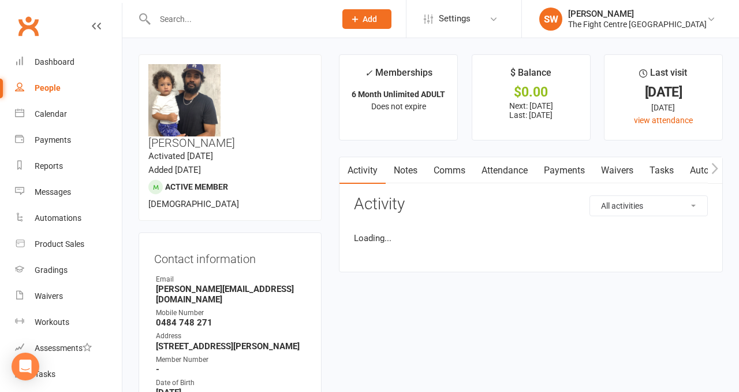
click at [560, 170] on link "Payments" at bounding box center [564, 170] width 57 height 27
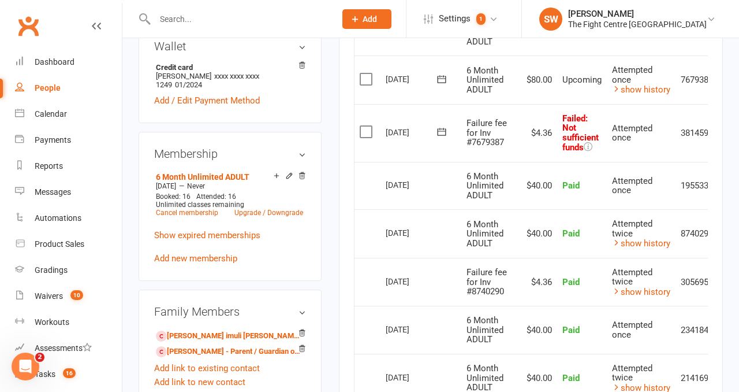
scroll to position [0, 38]
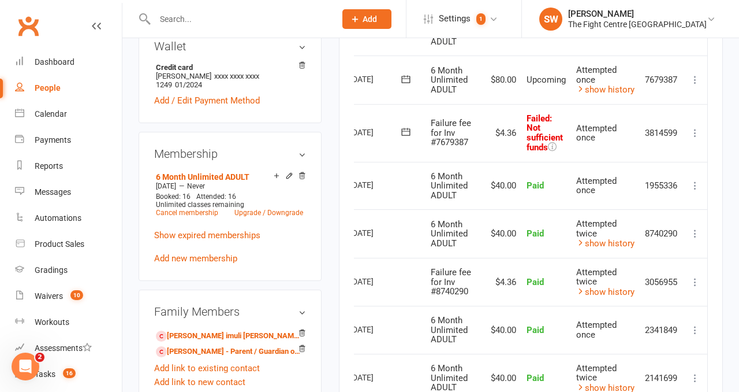
click at [691, 136] on icon at bounding box center [696, 133] width 12 height 12
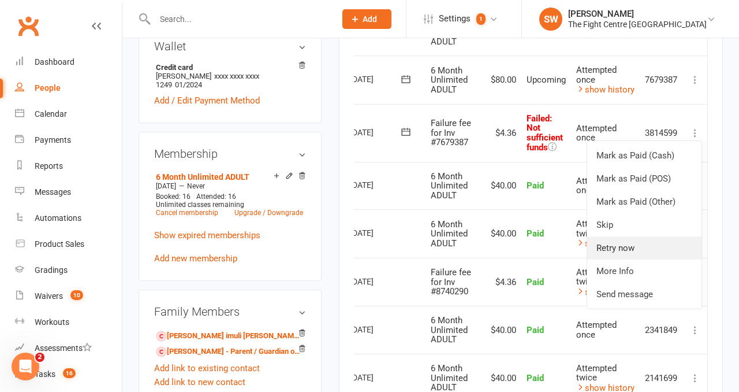
click at [665, 240] on link "Retry now" at bounding box center [644, 247] width 114 height 23
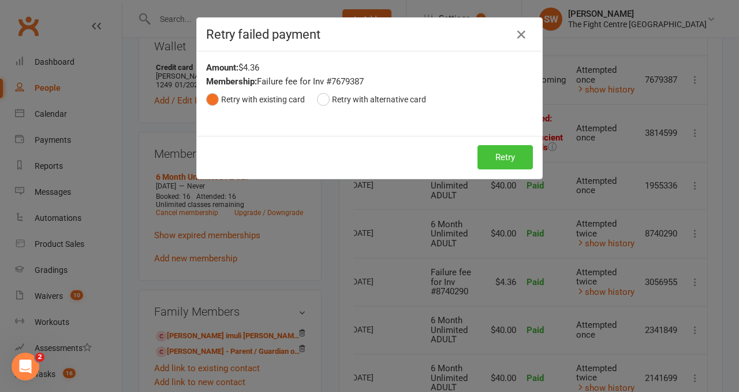
click at [496, 148] on button "Retry" at bounding box center [505, 157] width 55 height 24
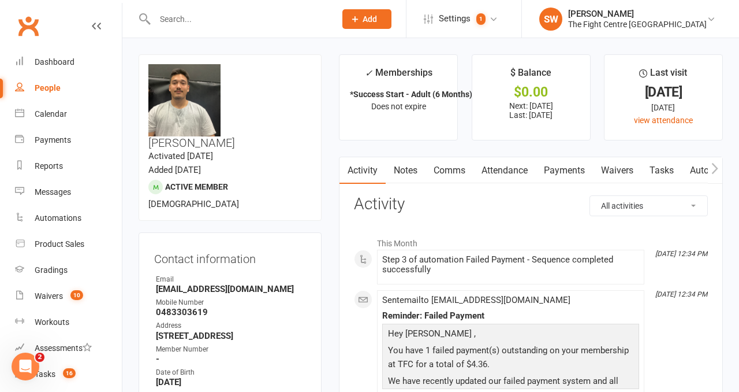
click at [580, 165] on link "Payments" at bounding box center [564, 170] width 57 height 27
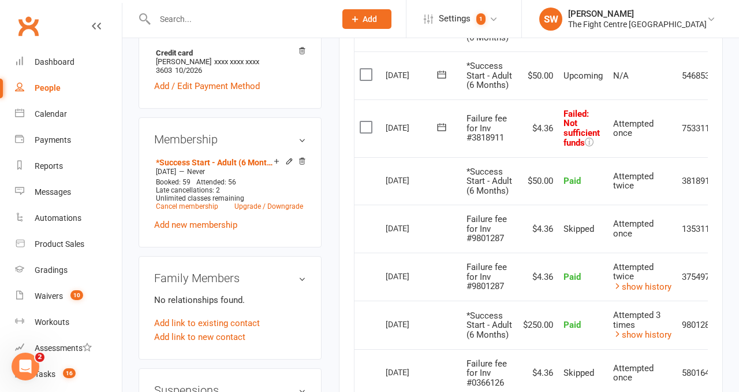
scroll to position [0, 40]
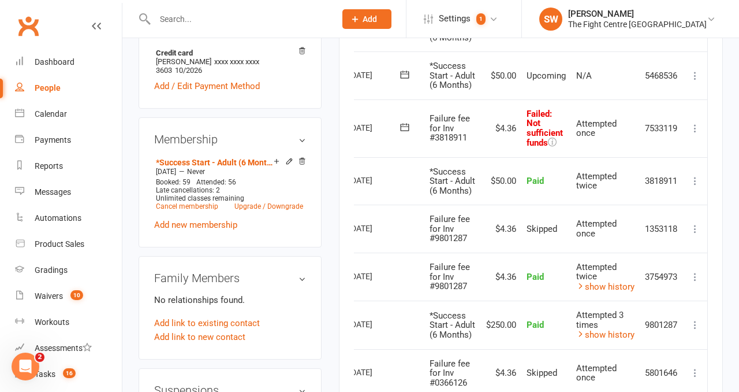
click at [692, 134] on icon at bounding box center [696, 128] width 12 height 12
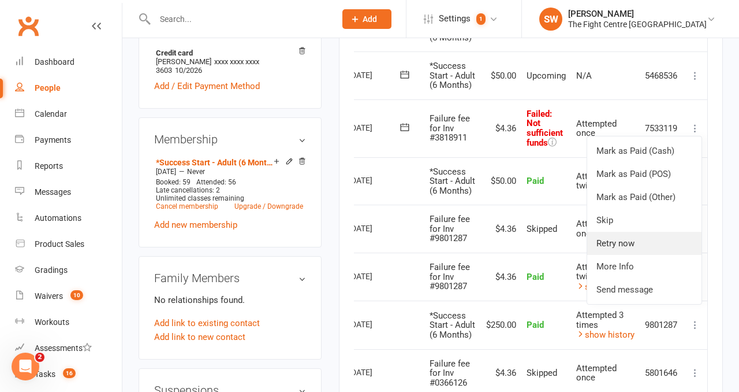
click at [650, 255] on link "Retry now" at bounding box center [644, 243] width 114 height 23
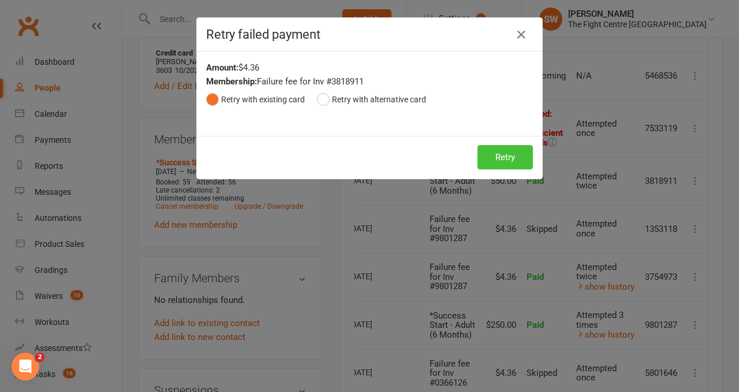
click at [498, 162] on button "Retry" at bounding box center [505, 157] width 55 height 24
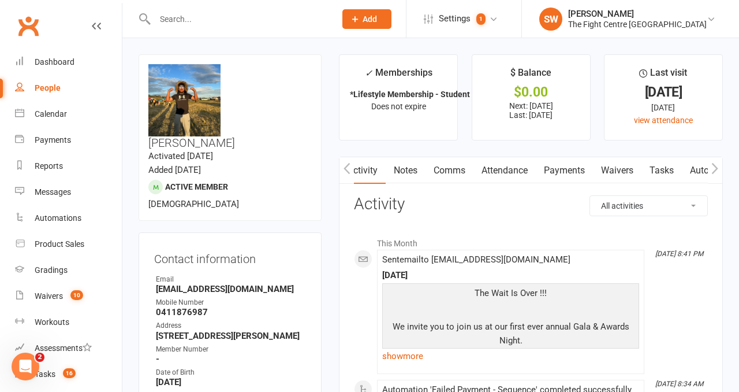
click at [552, 161] on link "Payments" at bounding box center [564, 170] width 57 height 27
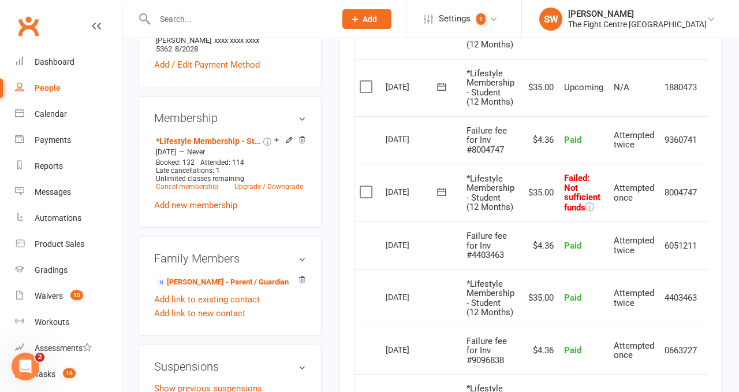
scroll to position [0, 21]
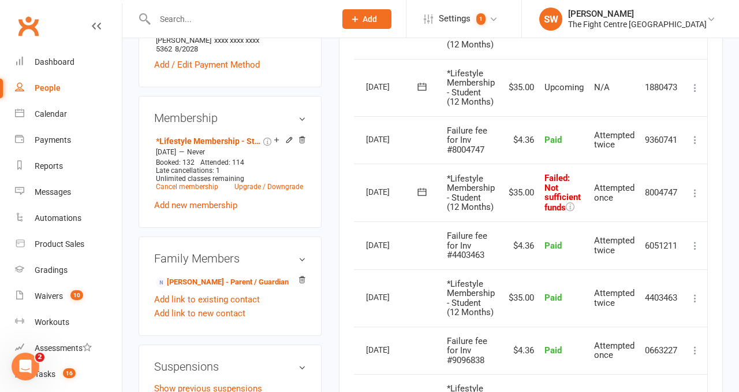
click at [698, 188] on icon at bounding box center [696, 193] width 12 height 12
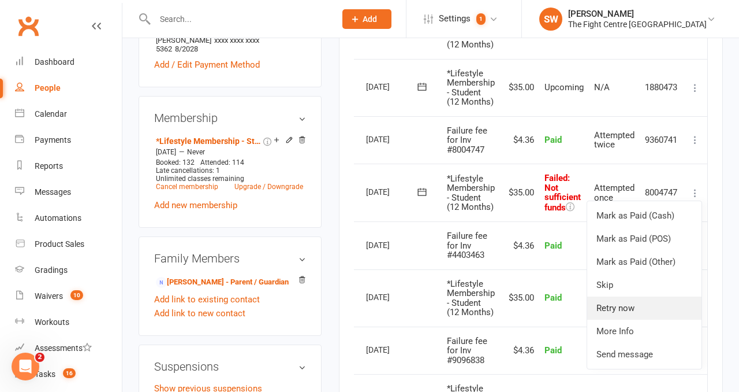
click at [665, 296] on link "Retry now" at bounding box center [644, 307] width 114 height 23
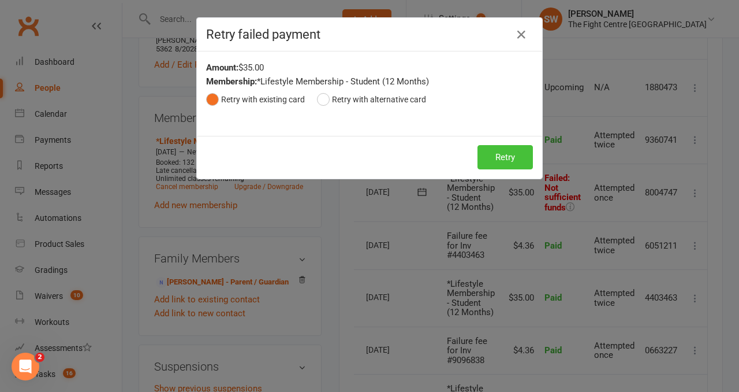
click at [503, 157] on button "Retry" at bounding box center [505, 157] width 55 height 24
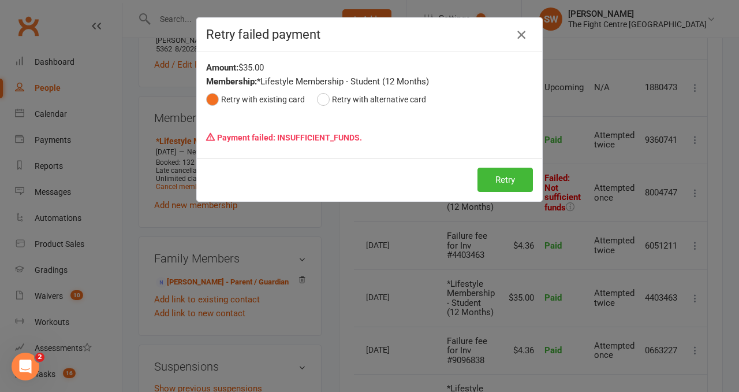
click at [517, 36] on icon "button" at bounding box center [522, 35] width 14 height 14
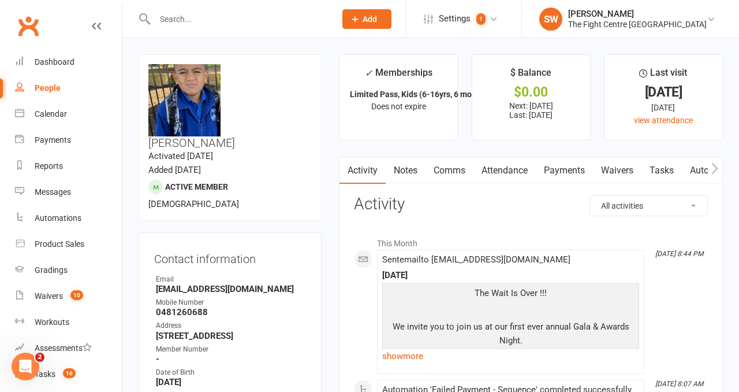
click at [565, 172] on link "Payments" at bounding box center [564, 170] width 57 height 27
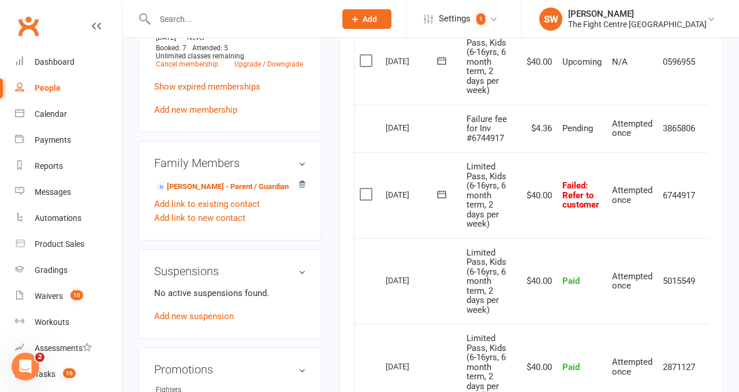
scroll to position [599, 0]
click at [439, 191] on icon at bounding box center [442, 194] width 12 height 12
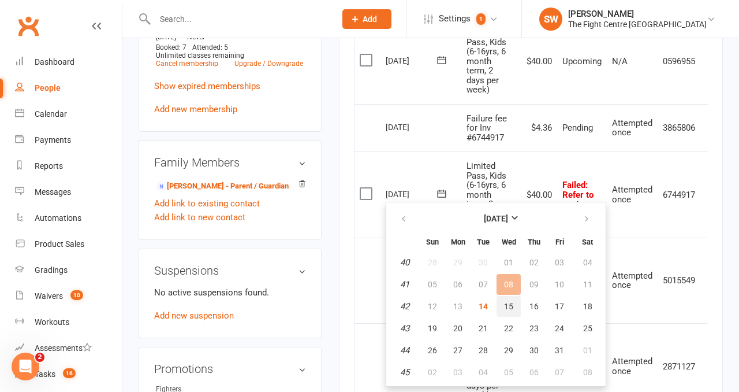
click at [504, 305] on span "15" at bounding box center [508, 305] width 9 height 9
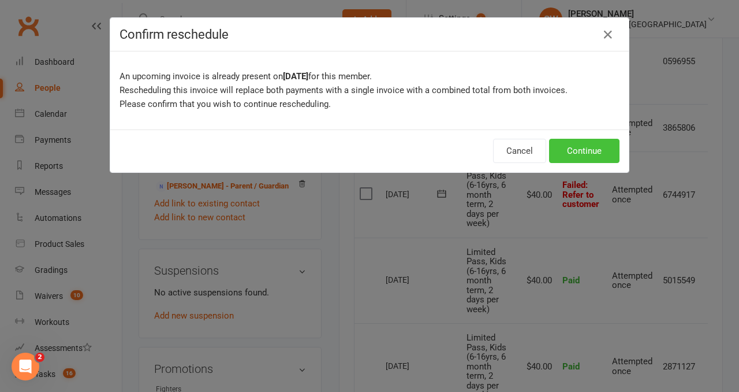
click at [564, 144] on button "Continue" at bounding box center [584, 151] width 70 height 24
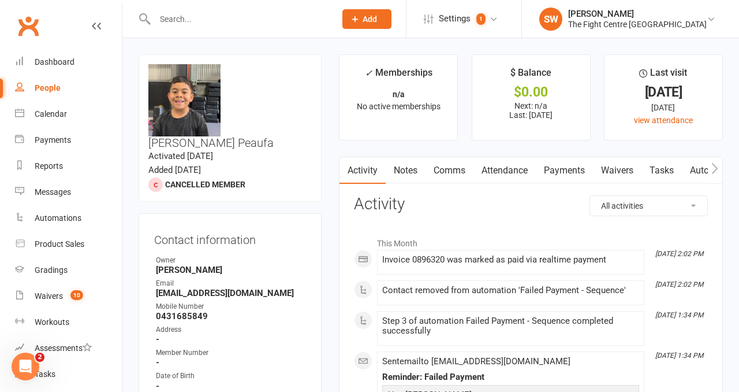
click at [558, 172] on link "Payments" at bounding box center [564, 170] width 57 height 27
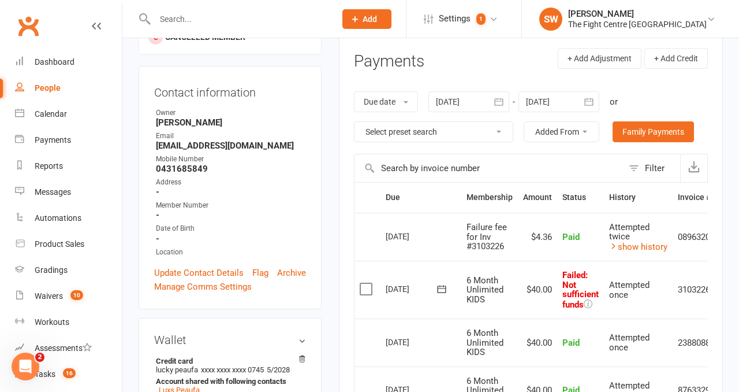
scroll to position [0, 35]
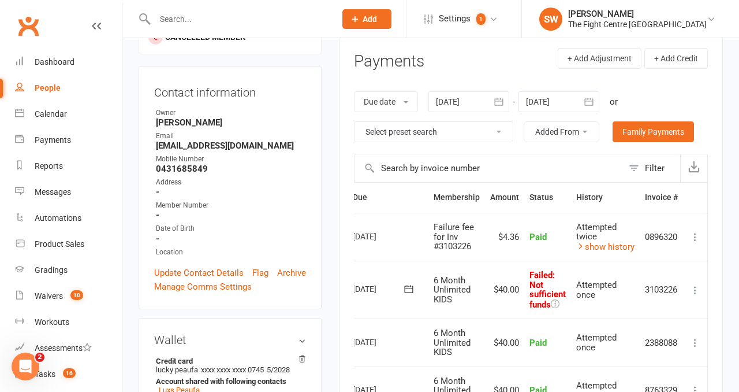
click at [695, 289] on icon at bounding box center [696, 290] width 12 height 12
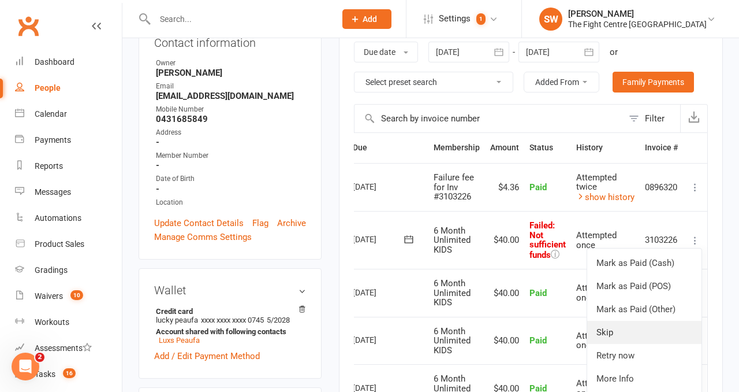
click at [656, 326] on link "Skip" at bounding box center [644, 332] width 114 height 23
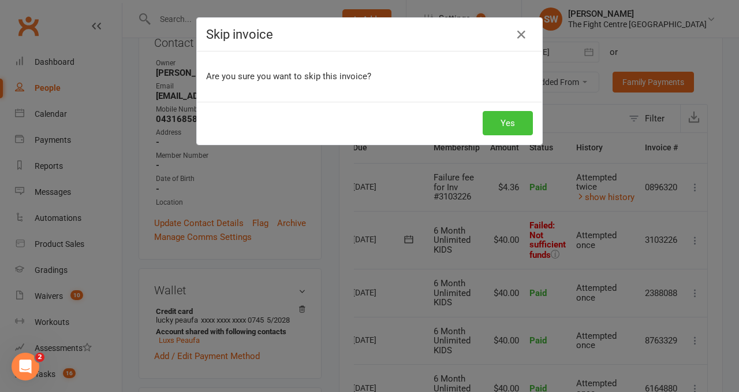
click at [509, 119] on button "Yes" at bounding box center [508, 123] width 50 height 24
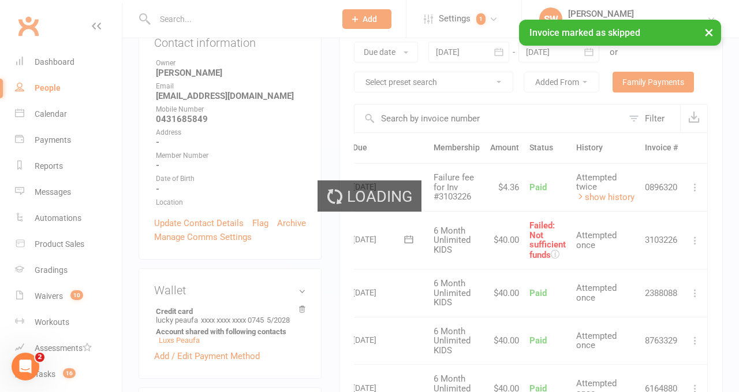
scroll to position [0, 13]
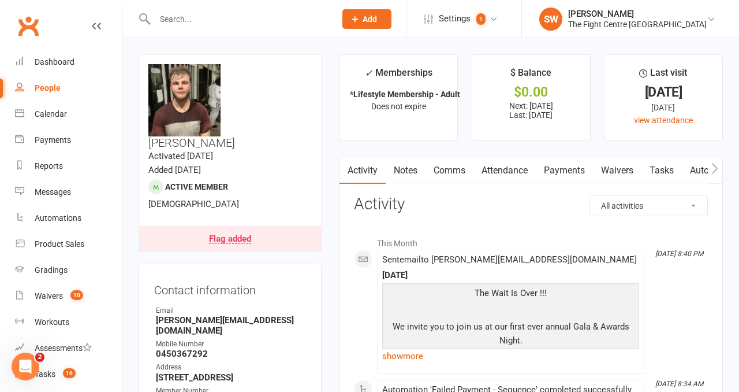
click at [553, 174] on link "Payments" at bounding box center [564, 170] width 57 height 27
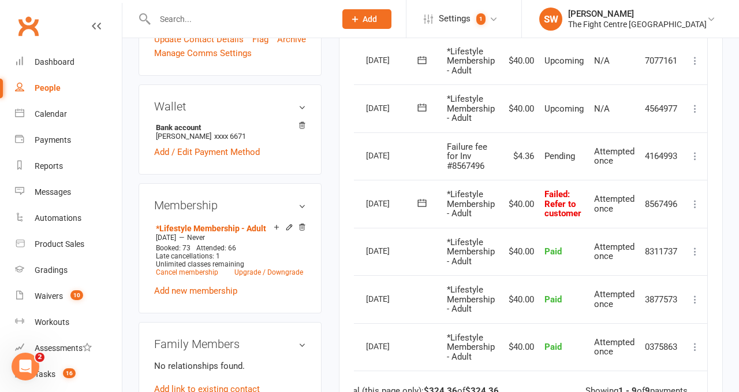
scroll to position [0, 21]
click at [418, 200] on icon at bounding box center [422, 203] width 9 height 8
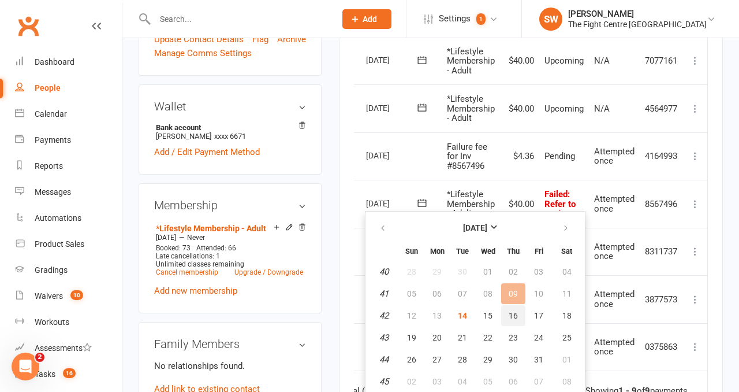
click at [506, 314] on button "16" at bounding box center [513, 315] width 24 height 21
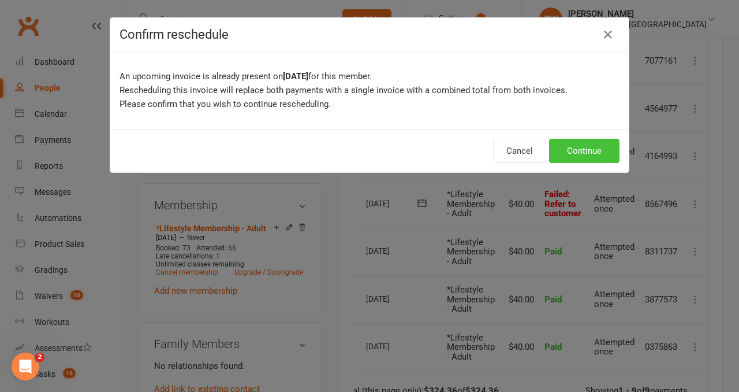
click at [583, 149] on button "Continue" at bounding box center [584, 151] width 70 height 24
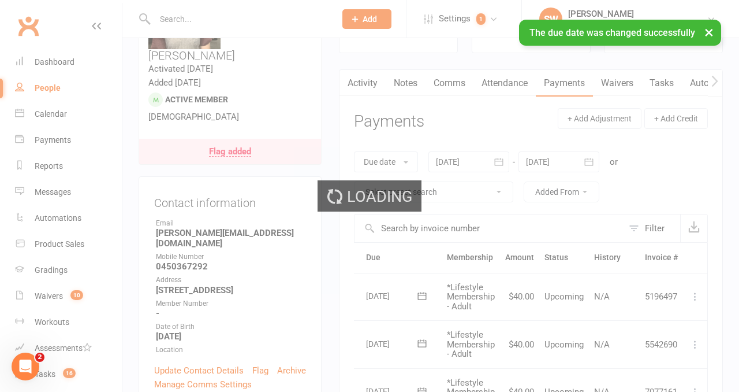
scroll to position [0, 0]
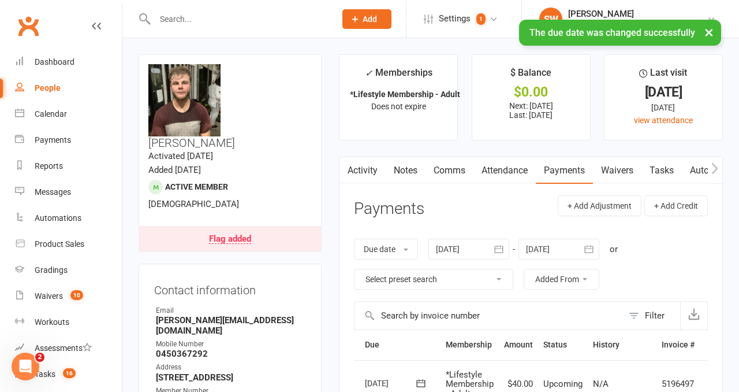
click at [449, 173] on link "Comms" at bounding box center [450, 170] width 48 height 27
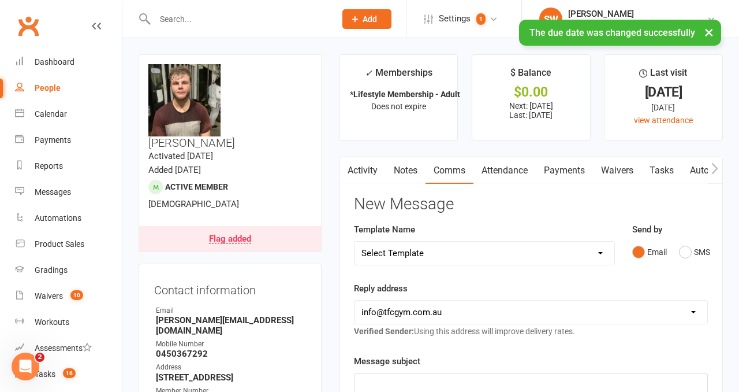
click at [442, 245] on select "Select Template [Email] A Mobile app invitation (1) [Email] Mobile app invitati…" at bounding box center [485, 252] width 260 height 23
select select "12"
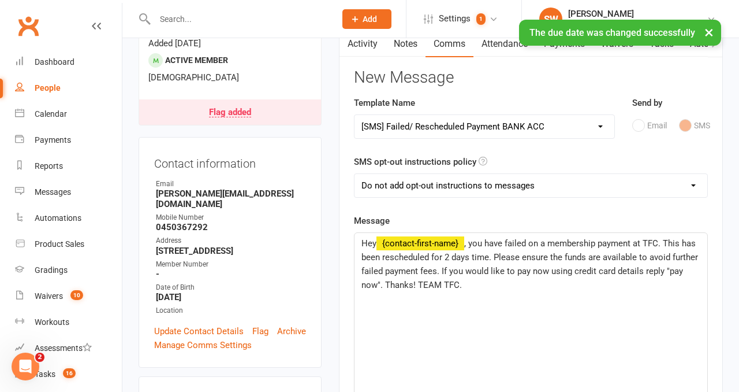
scroll to position [496, 0]
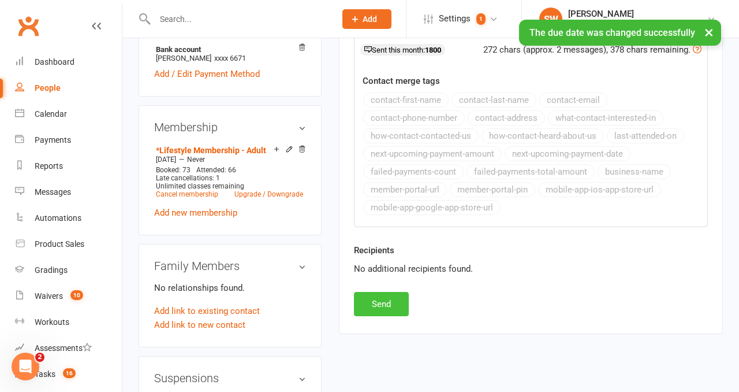
click at [365, 311] on button "Send" at bounding box center [381, 304] width 55 height 24
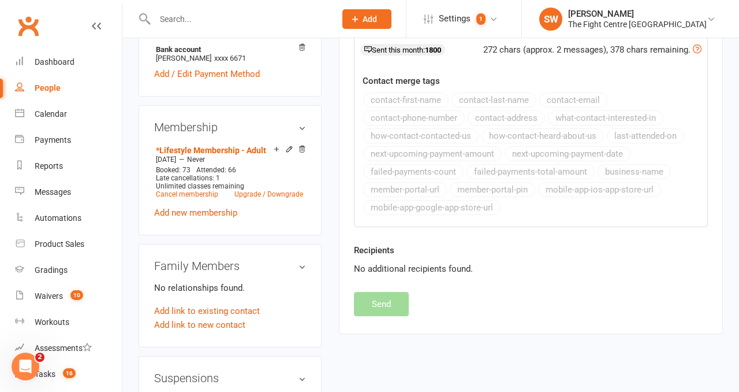
select select
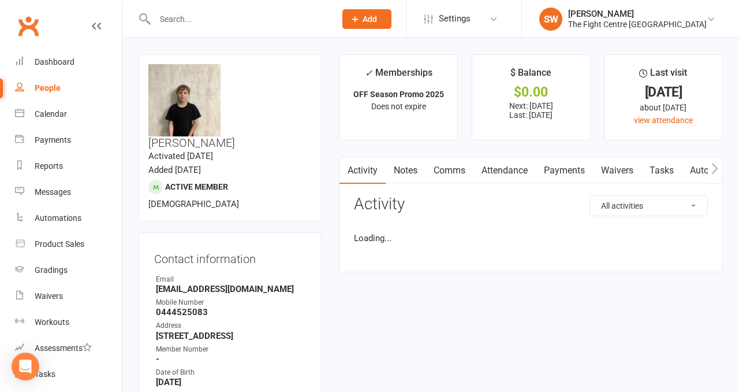
click at [562, 166] on link "Payments" at bounding box center [564, 170] width 57 height 27
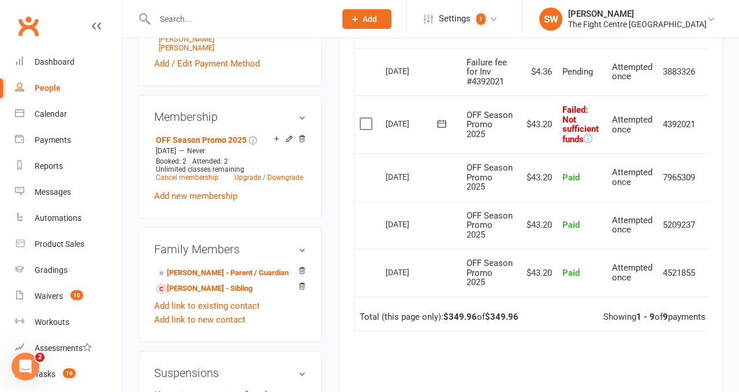
scroll to position [0, 18]
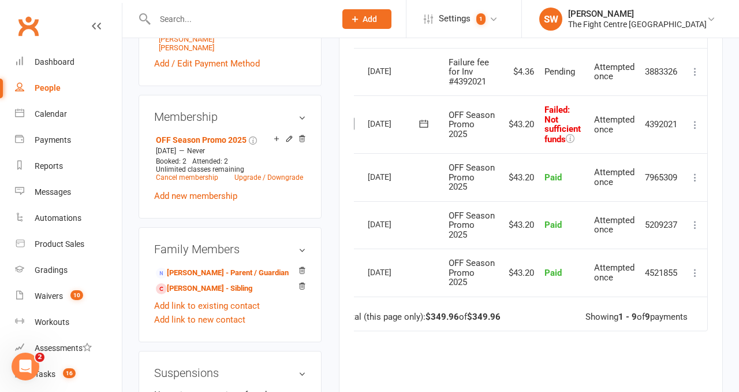
click at [693, 131] on icon at bounding box center [696, 125] width 12 height 12
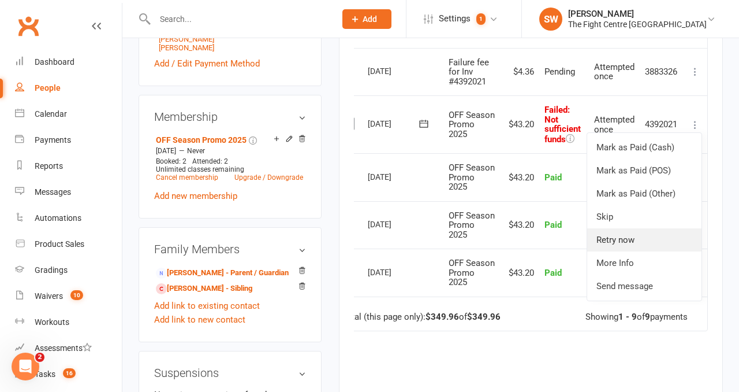
click at [629, 251] on link "Retry now" at bounding box center [644, 239] width 114 height 23
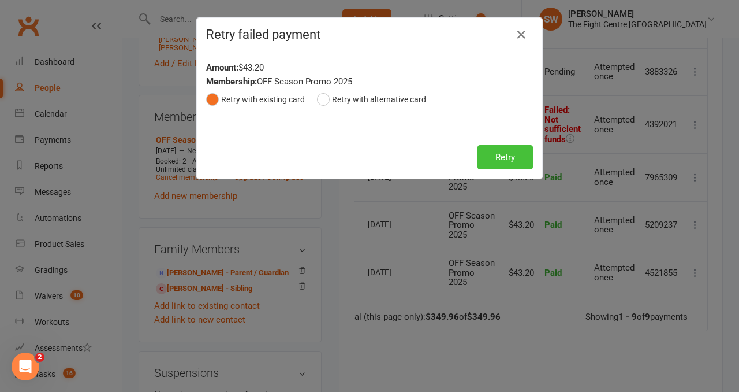
click at [526, 159] on button "Retry" at bounding box center [505, 157] width 55 height 24
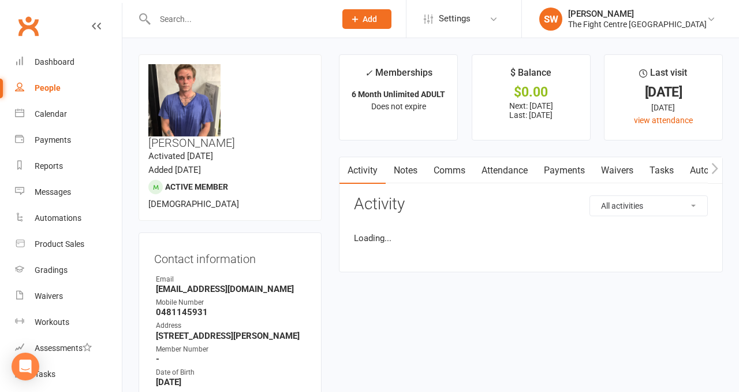
click at [545, 170] on link "Payments" at bounding box center [564, 170] width 57 height 27
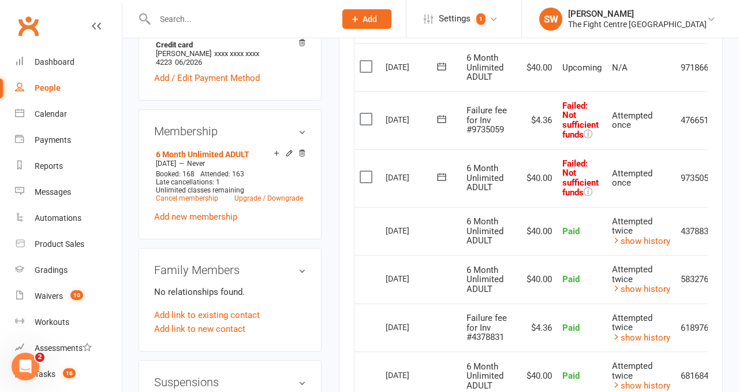
scroll to position [0, 38]
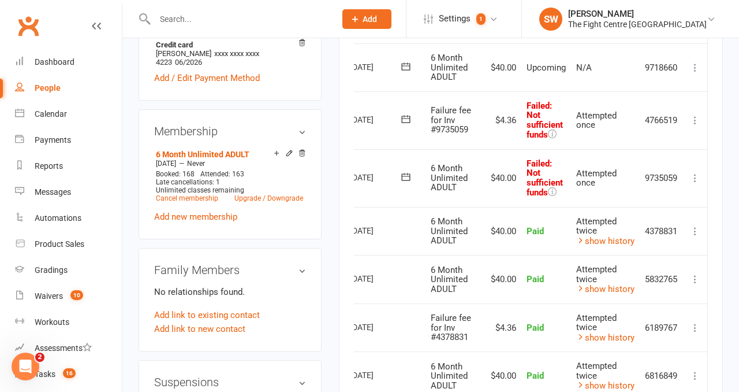
click at [700, 176] on icon at bounding box center [696, 178] width 12 height 12
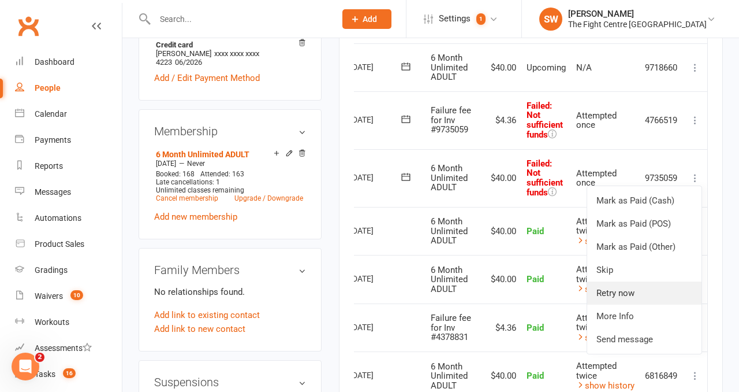
click at [649, 285] on link "Retry now" at bounding box center [644, 292] width 114 height 23
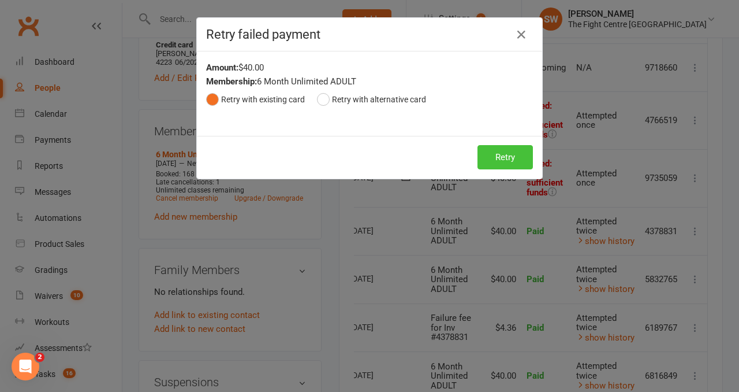
click at [503, 159] on button "Retry" at bounding box center [505, 157] width 55 height 24
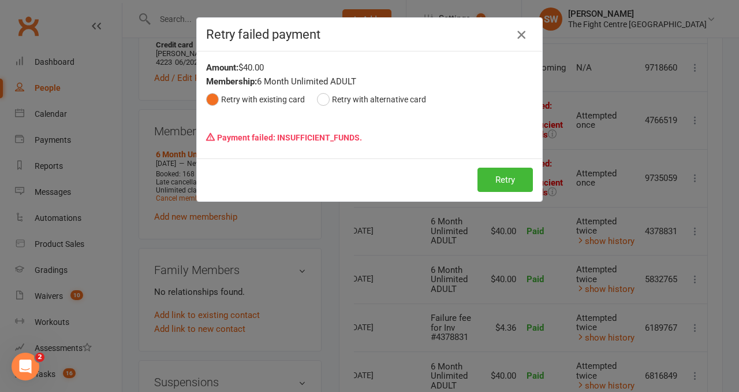
click at [523, 38] on icon "button" at bounding box center [522, 35] width 14 height 14
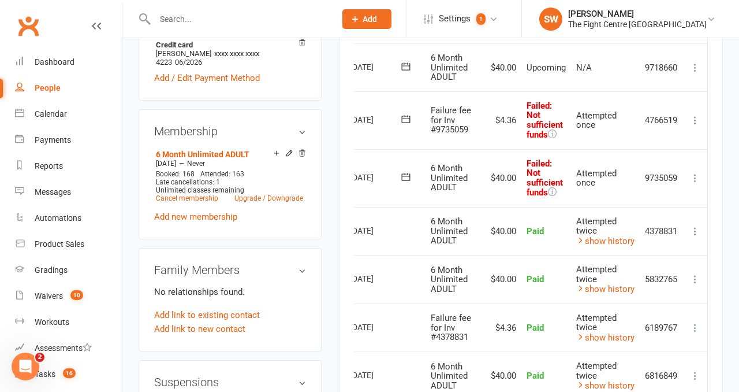
click at [692, 121] on icon at bounding box center [696, 120] width 12 height 12
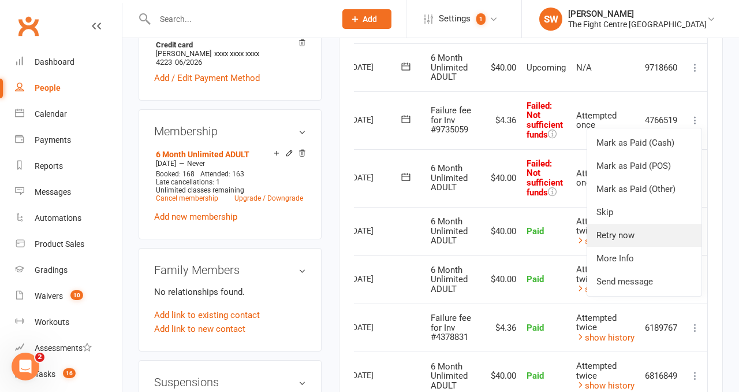
click at [660, 230] on link "Retry now" at bounding box center [644, 234] width 114 height 23
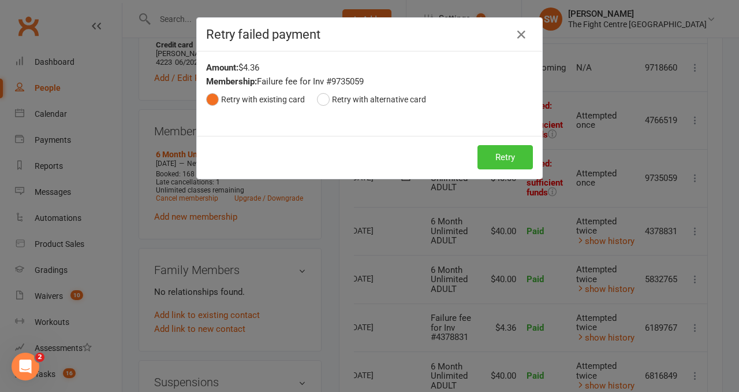
click at [519, 154] on button "Retry" at bounding box center [505, 157] width 55 height 24
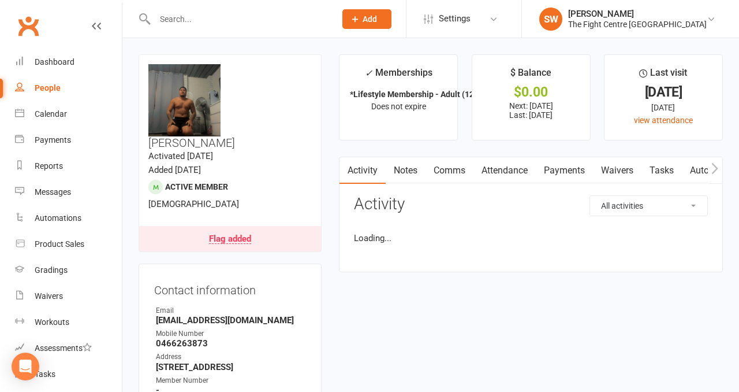
click at [565, 169] on link "Payments" at bounding box center [564, 170] width 57 height 27
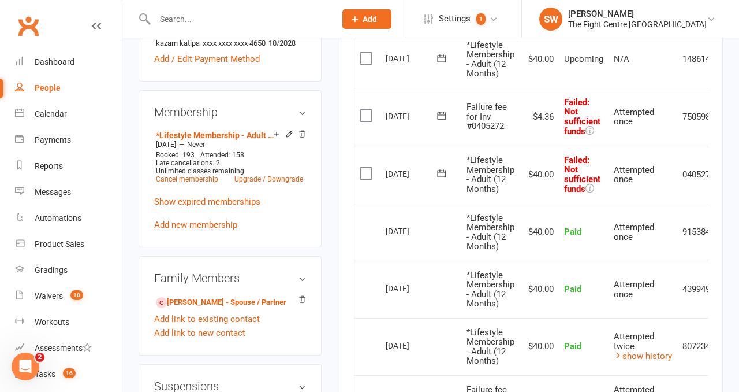
scroll to position [0, 40]
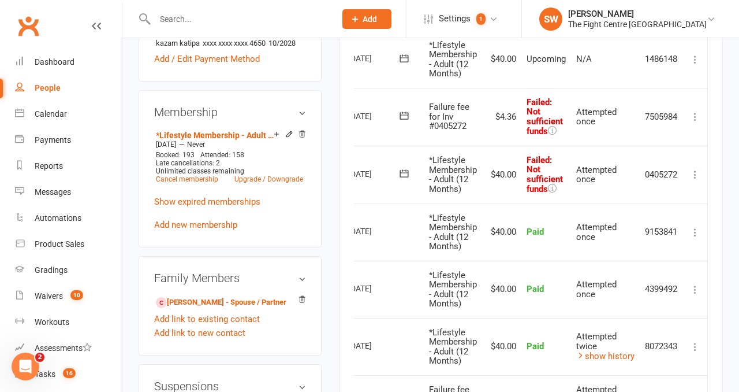
click at [694, 170] on icon at bounding box center [696, 175] width 12 height 12
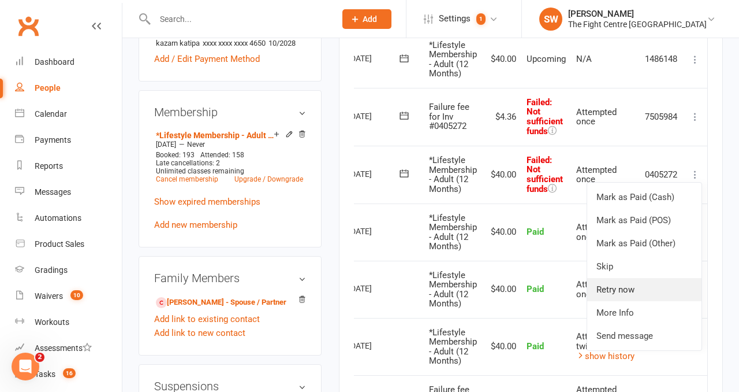
click at [618, 283] on link "Retry now" at bounding box center [644, 289] width 114 height 23
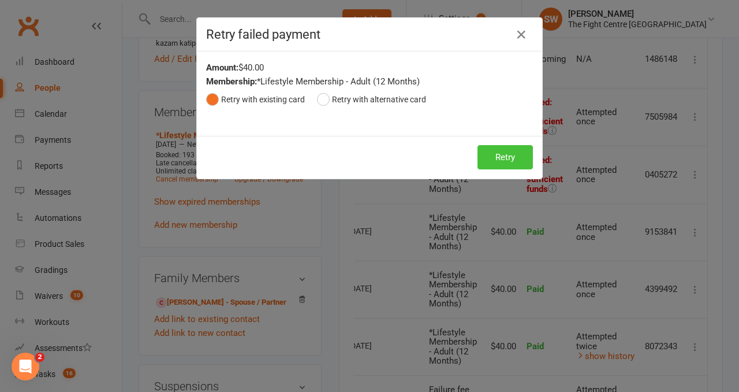
click at [494, 148] on button "Retry" at bounding box center [505, 157] width 55 height 24
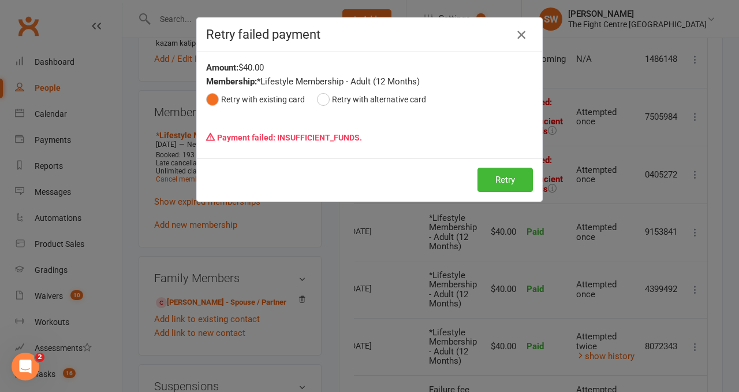
click at [523, 34] on icon "button" at bounding box center [522, 35] width 14 height 14
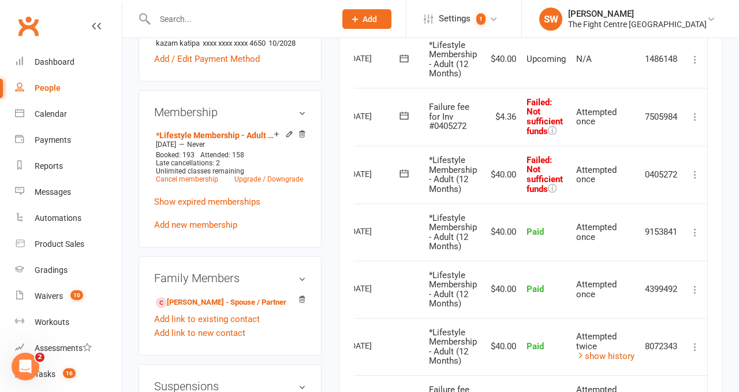
click at [701, 118] on icon at bounding box center [696, 117] width 12 height 12
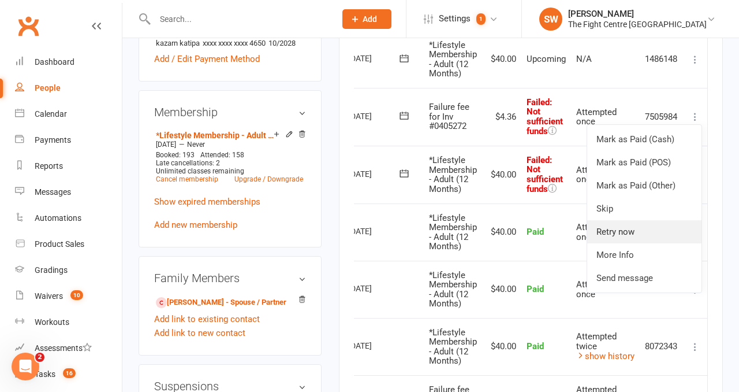
click at [631, 233] on link "Retry now" at bounding box center [644, 231] width 114 height 23
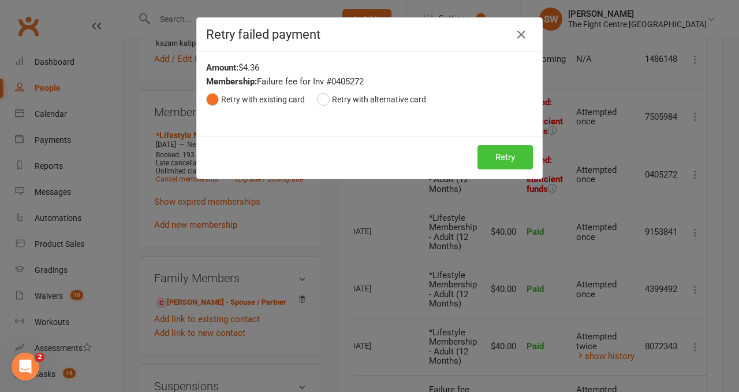
click at [494, 153] on button "Retry" at bounding box center [505, 157] width 55 height 24
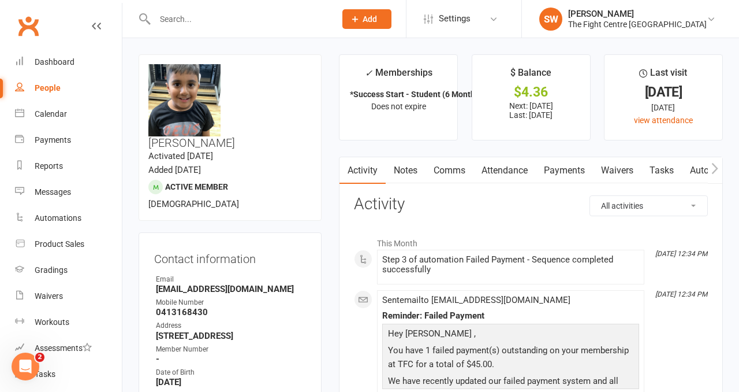
click at [569, 162] on link "Payments" at bounding box center [564, 170] width 57 height 27
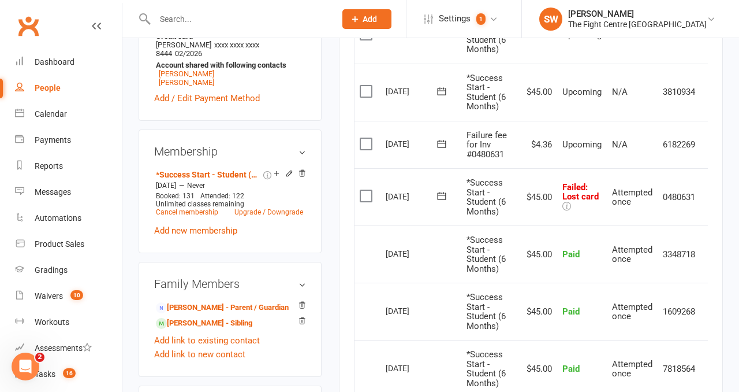
scroll to position [478, 0]
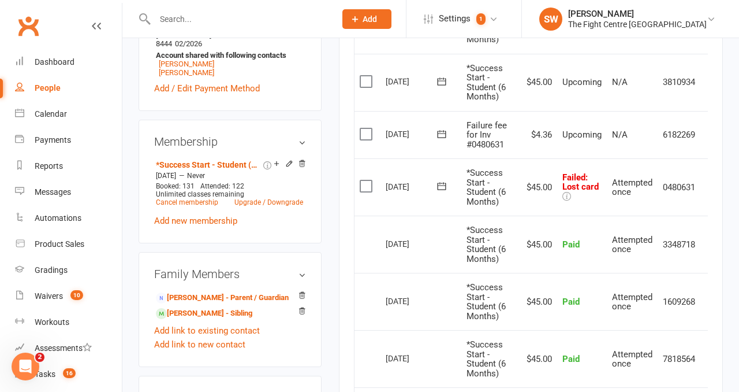
click at [441, 187] on icon at bounding box center [442, 186] width 12 height 12
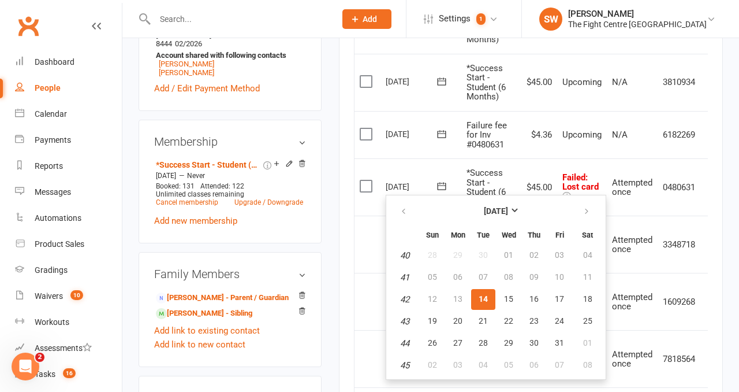
click at [496, 181] on td "*Success Start - Student (6 Months)" at bounding box center [489, 186] width 57 height 57
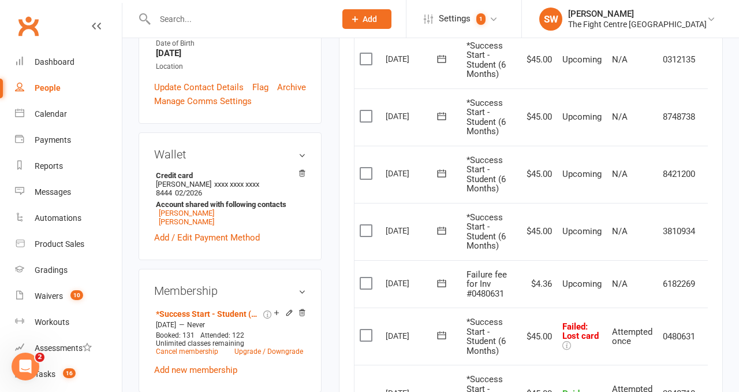
scroll to position [0, 0]
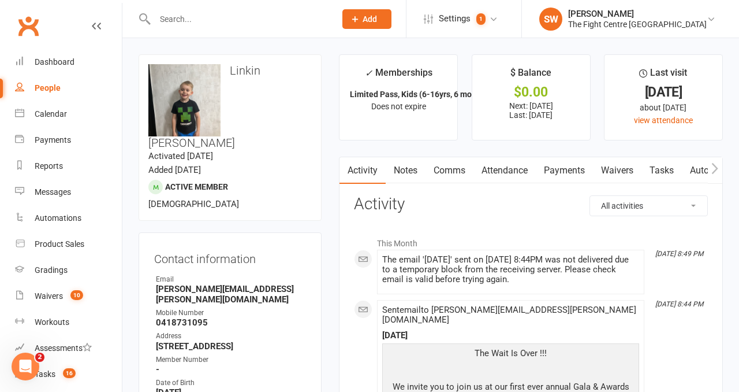
click at [561, 171] on link "Payments" at bounding box center [564, 170] width 57 height 27
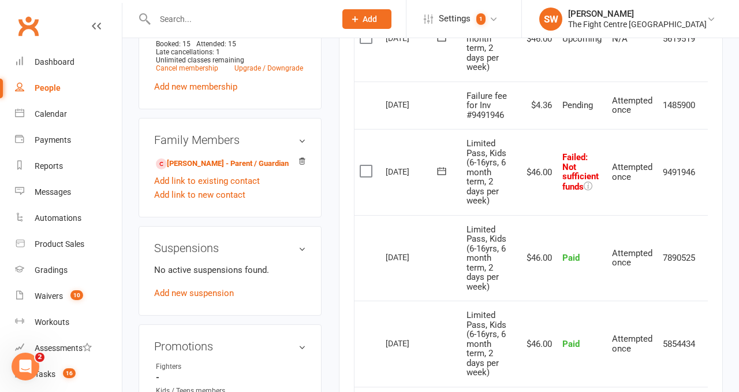
scroll to position [0, 18]
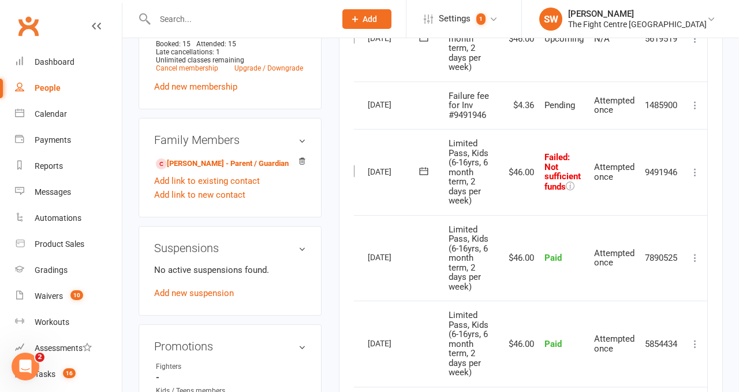
click at [694, 172] on icon at bounding box center [696, 172] width 12 height 12
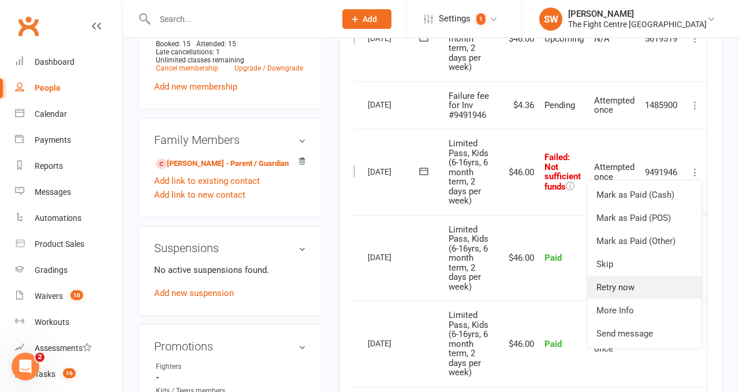
click at [628, 286] on link "Retry now" at bounding box center [644, 286] width 114 height 23
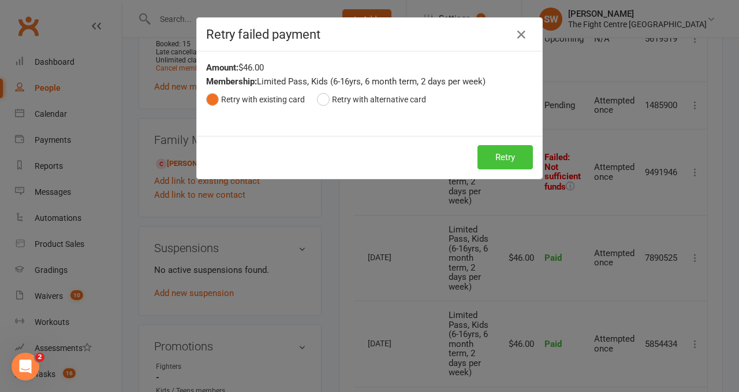
click at [505, 163] on button "Retry" at bounding box center [505, 157] width 55 height 24
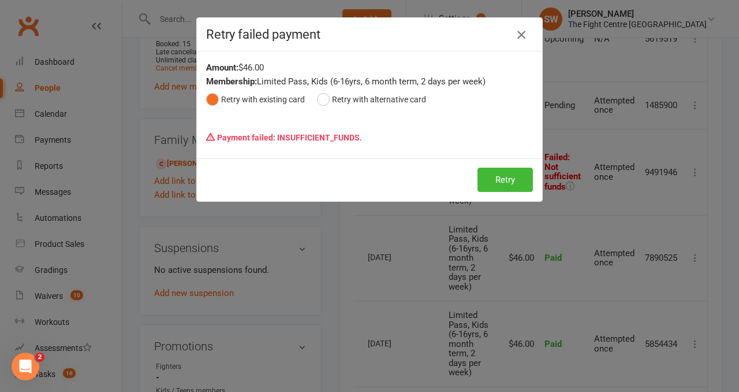
click at [526, 39] on icon "button" at bounding box center [522, 35] width 14 height 14
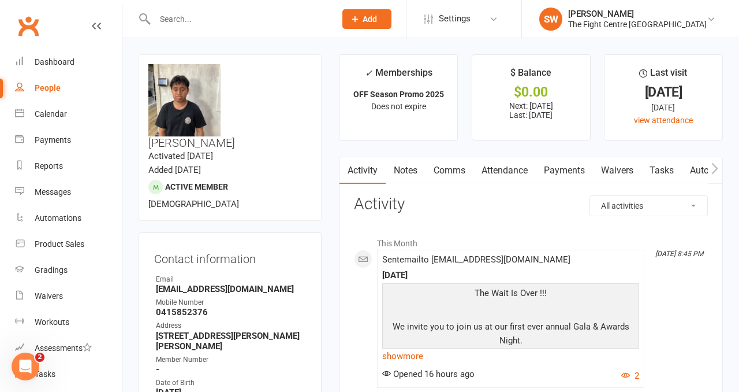
click at [563, 171] on link "Payments" at bounding box center [564, 170] width 57 height 27
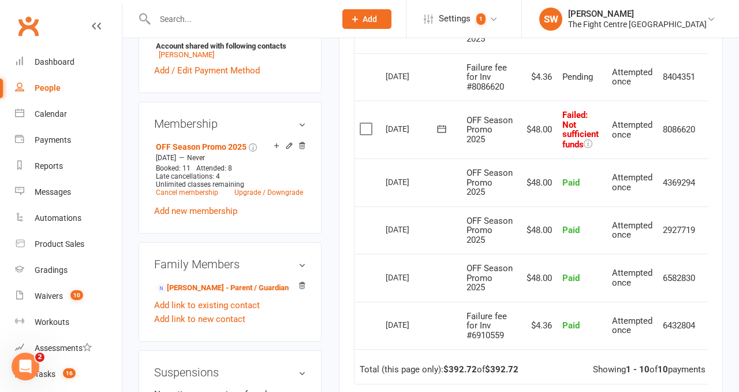
scroll to position [0, 18]
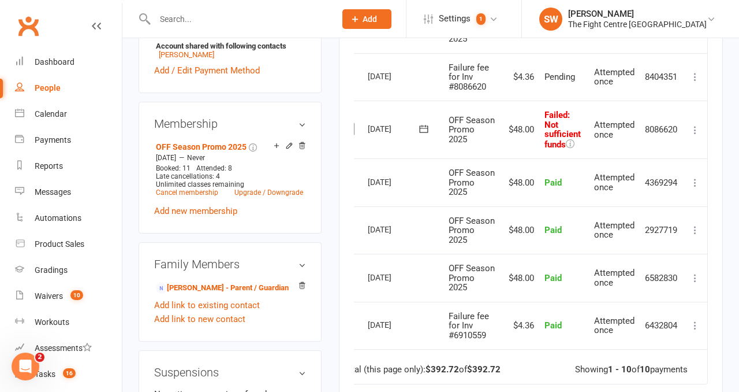
click at [694, 136] on icon at bounding box center [696, 130] width 12 height 12
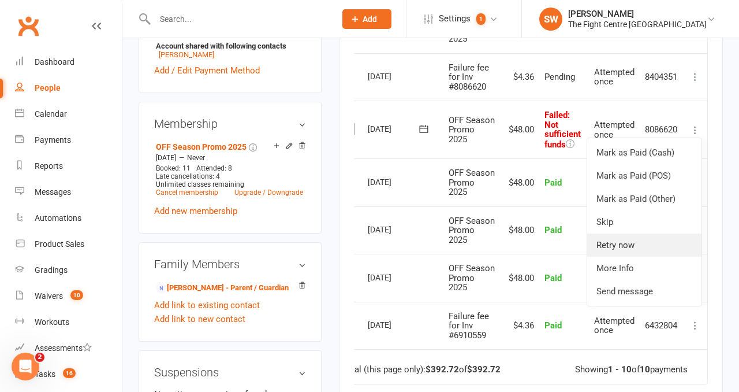
click at [634, 256] on link "Retry now" at bounding box center [644, 244] width 114 height 23
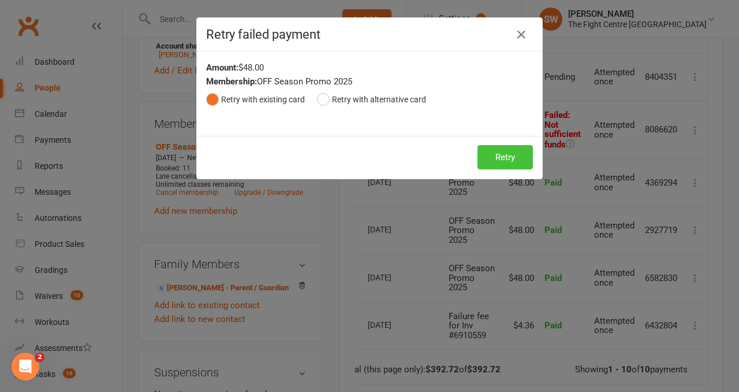
click at [521, 163] on button "Retry" at bounding box center [505, 157] width 55 height 24
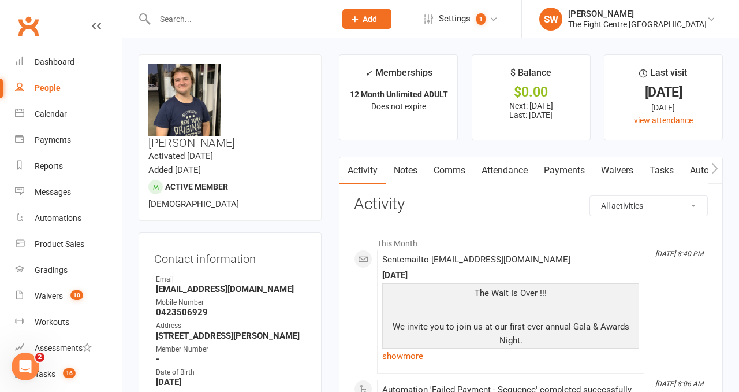
click at [562, 171] on link "Payments" at bounding box center [564, 170] width 57 height 27
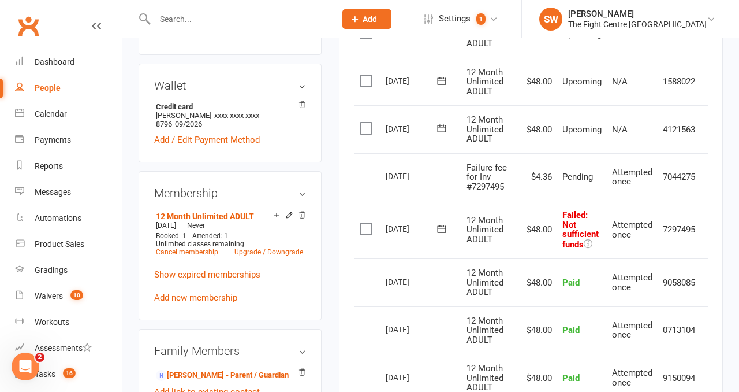
scroll to position [0, 18]
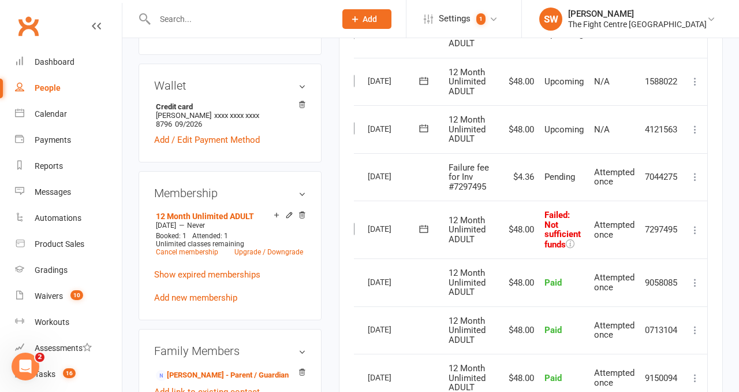
click at [692, 227] on icon at bounding box center [696, 230] width 12 height 12
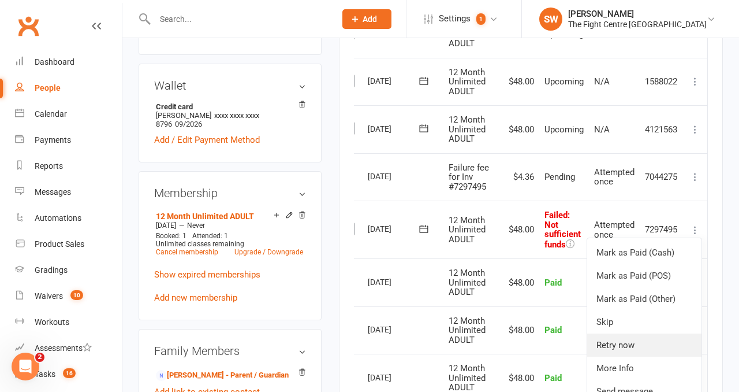
click at [655, 344] on link "Retry now" at bounding box center [644, 344] width 114 height 23
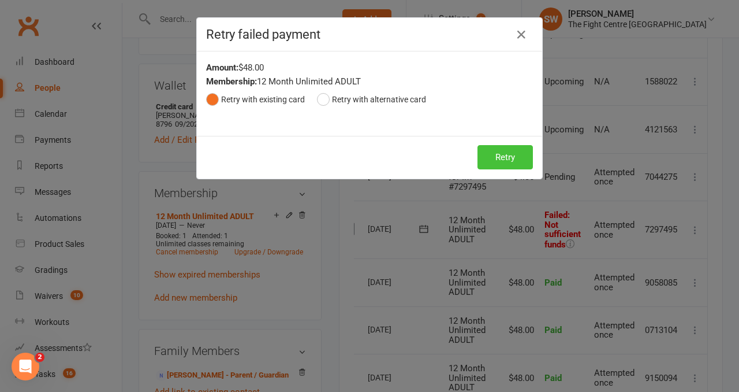
click at [504, 164] on button "Retry" at bounding box center [505, 157] width 55 height 24
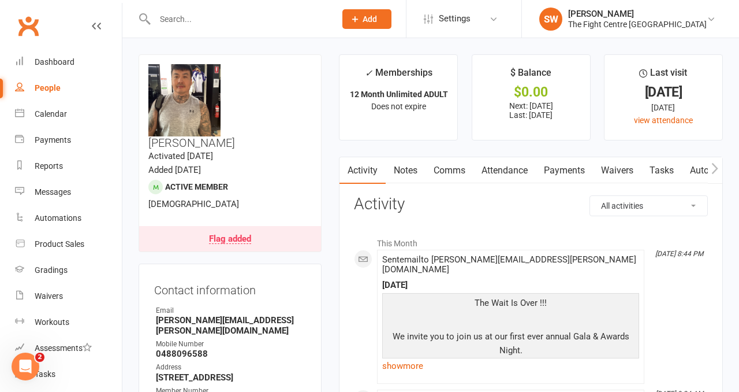
click at [562, 173] on link "Payments" at bounding box center [564, 170] width 57 height 27
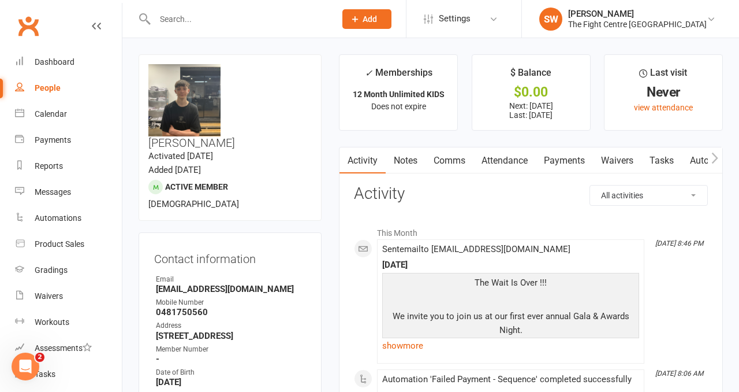
click at [563, 161] on link "Payments" at bounding box center [564, 160] width 57 height 27
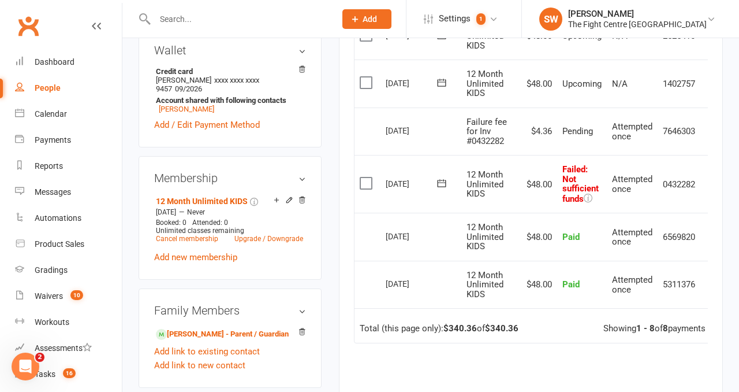
scroll to position [0, 18]
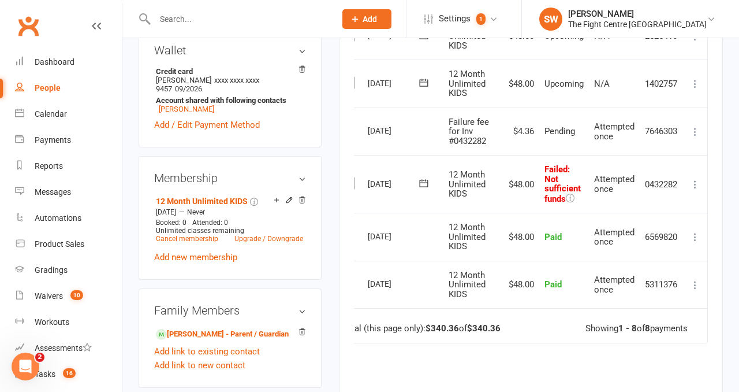
click at [695, 178] on icon at bounding box center [696, 184] width 12 height 12
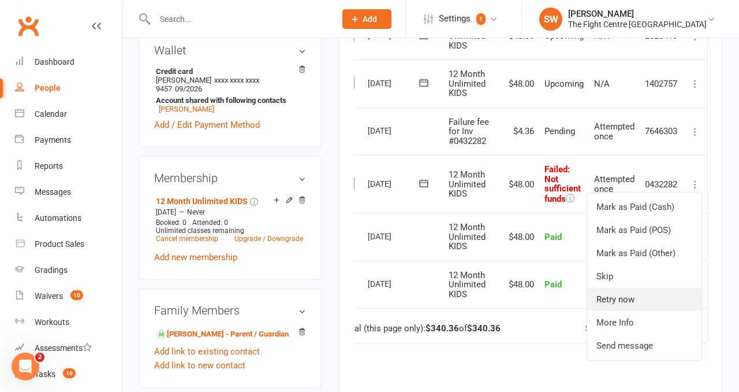
click at [644, 293] on link "Retry now" at bounding box center [644, 299] width 114 height 23
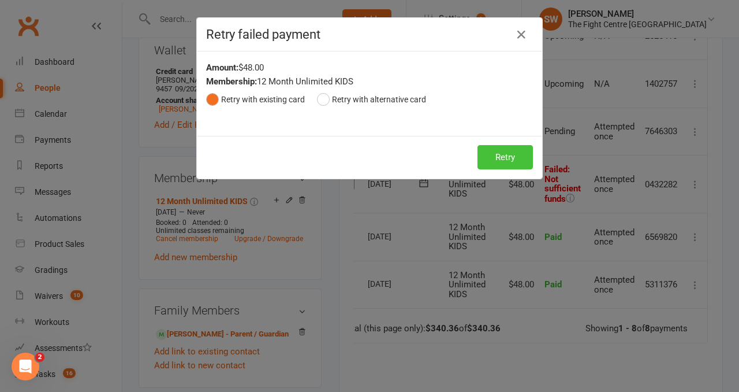
click at [501, 162] on button "Retry" at bounding box center [505, 157] width 55 height 24
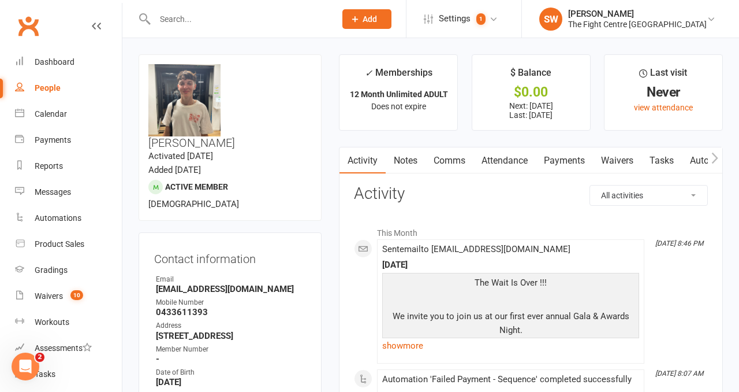
click at [558, 158] on link "Payments" at bounding box center [564, 160] width 57 height 27
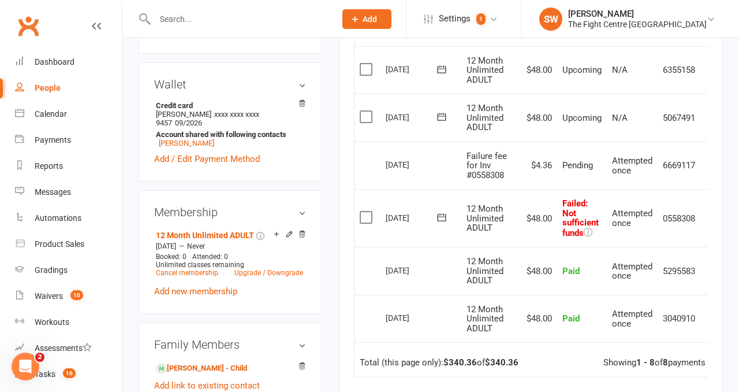
scroll to position [0, 18]
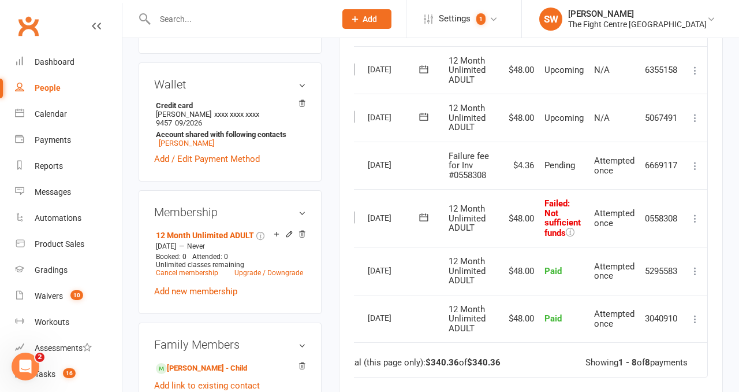
click at [695, 215] on icon at bounding box center [696, 219] width 12 height 12
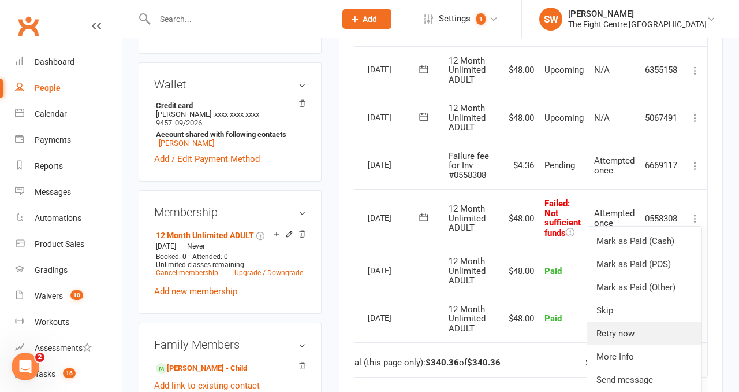
click at [681, 335] on link "Retry now" at bounding box center [644, 333] width 114 height 23
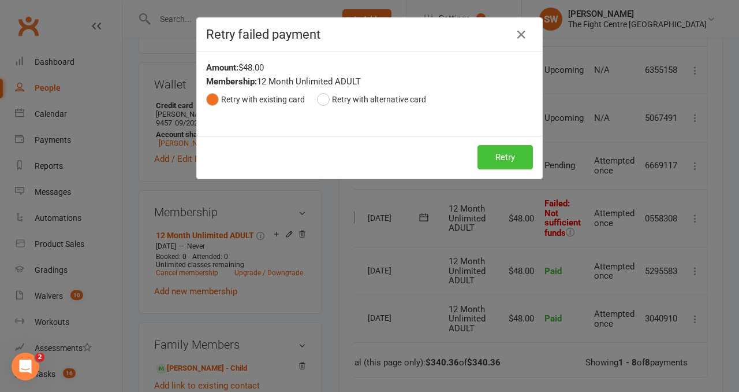
click at [492, 151] on button "Retry" at bounding box center [505, 157] width 55 height 24
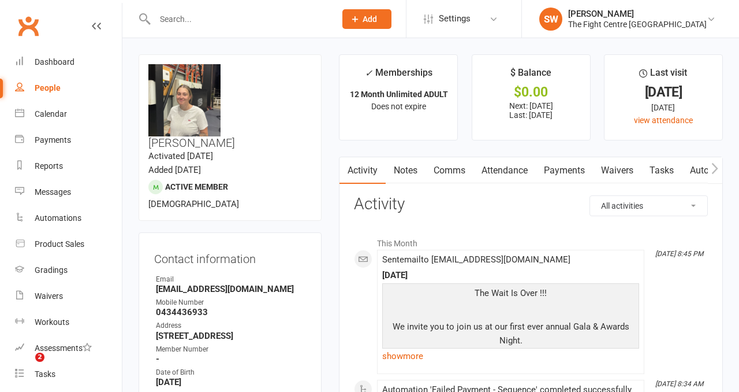
click at [557, 174] on link "Payments" at bounding box center [564, 170] width 57 height 27
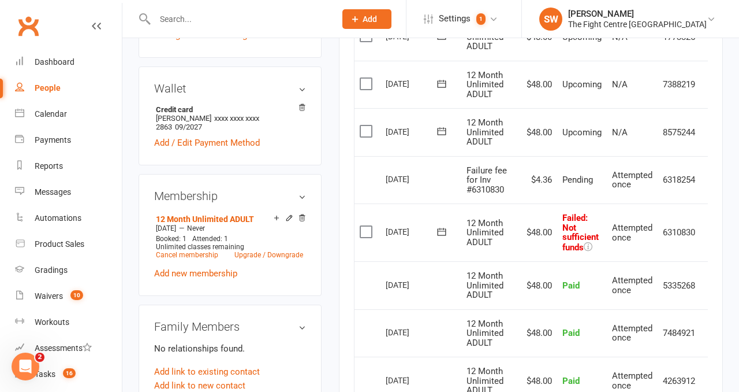
scroll to position [0, 18]
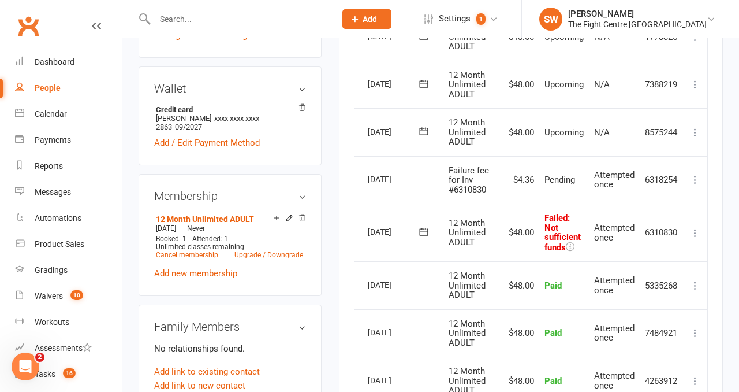
click at [690, 229] on icon at bounding box center [696, 233] width 12 height 12
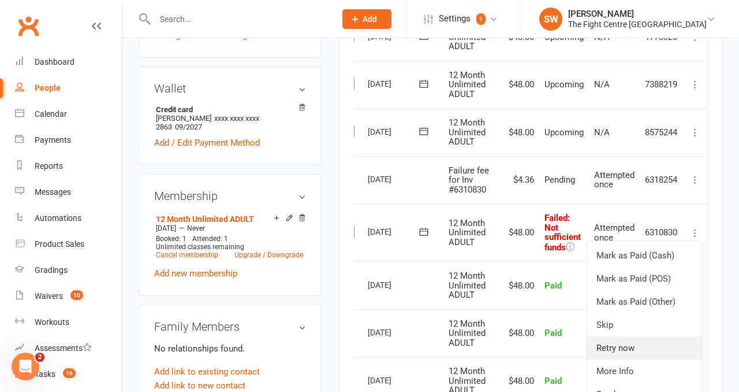
click at [662, 338] on link "Retry now" at bounding box center [644, 347] width 114 height 23
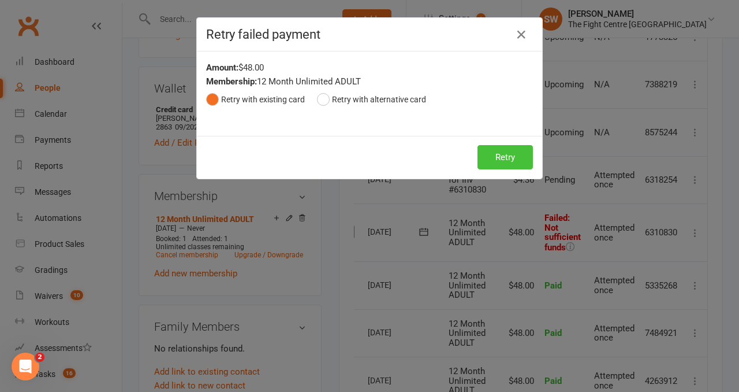
click at [504, 158] on button "Retry" at bounding box center [505, 157] width 55 height 24
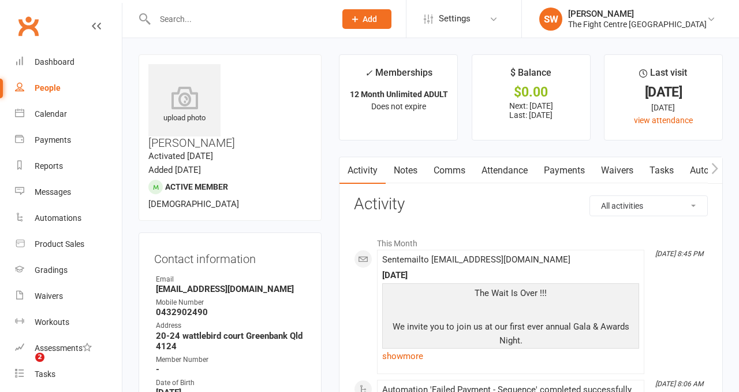
click at [575, 174] on link "Payments" at bounding box center [564, 170] width 57 height 27
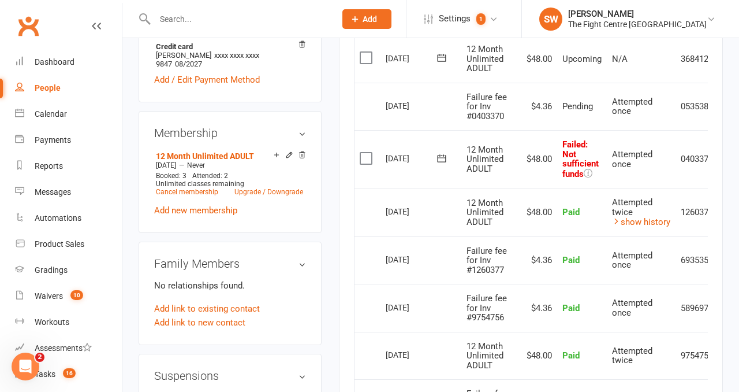
scroll to position [0, 38]
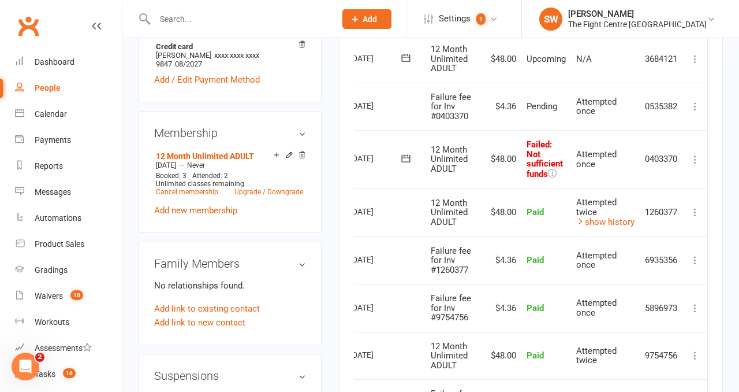
click at [696, 159] on icon at bounding box center [696, 160] width 12 height 12
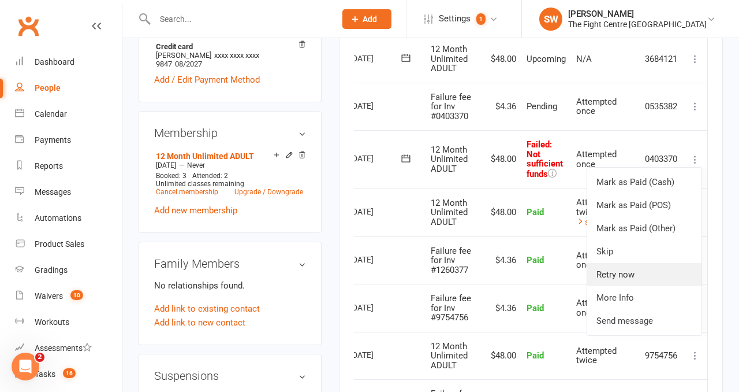
click at [670, 274] on link "Retry now" at bounding box center [644, 274] width 114 height 23
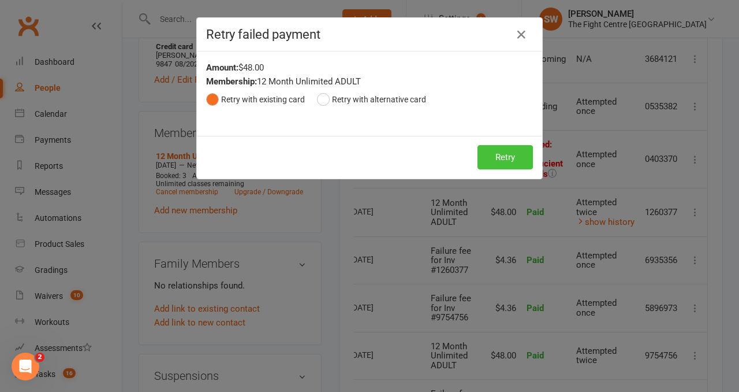
click at [502, 154] on button "Retry" at bounding box center [505, 157] width 55 height 24
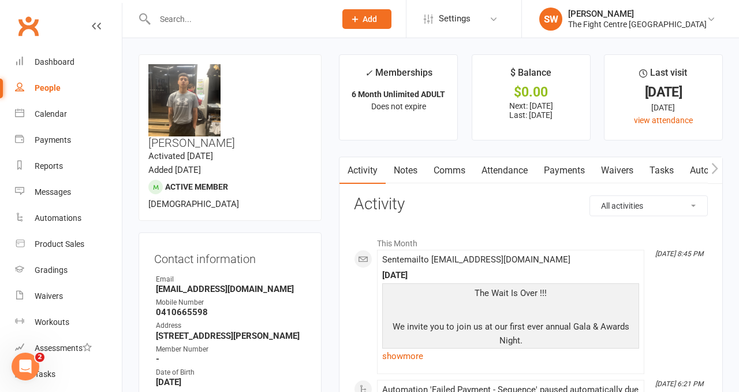
click at [549, 171] on link "Payments" at bounding box center [564, 170] width 57 height 27
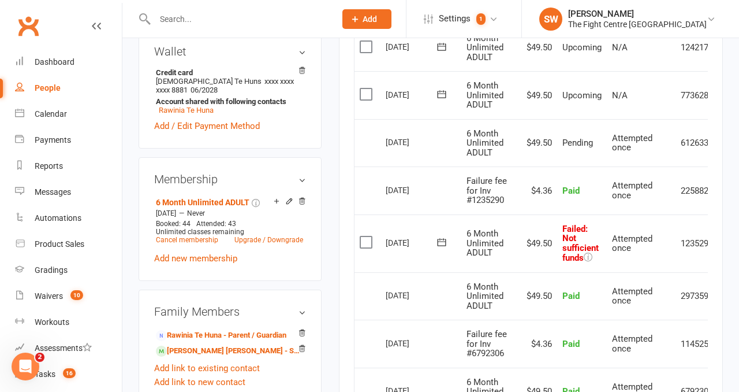
scroll to position [0, 38]
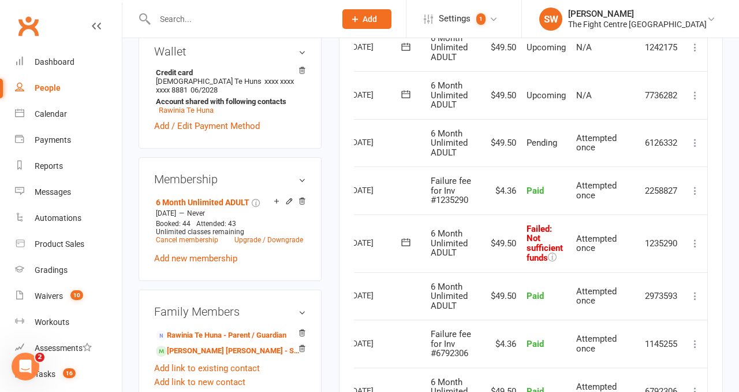
click at [696, 239] on icon at bounding box center [696, 243] width 12 height 12
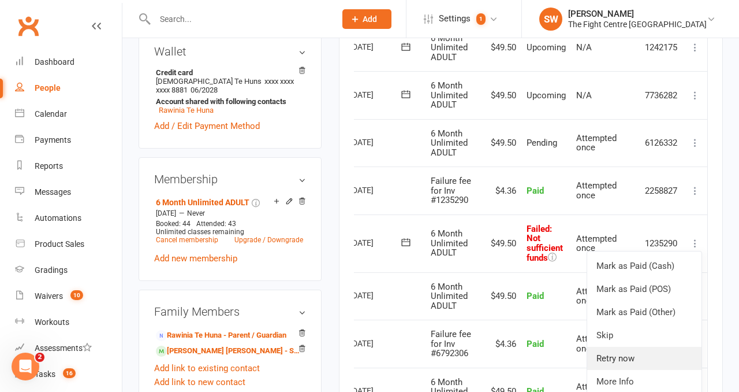
click at [631, 354] on link "Retry now" at bounding box center [644, 357] width 114 height 23
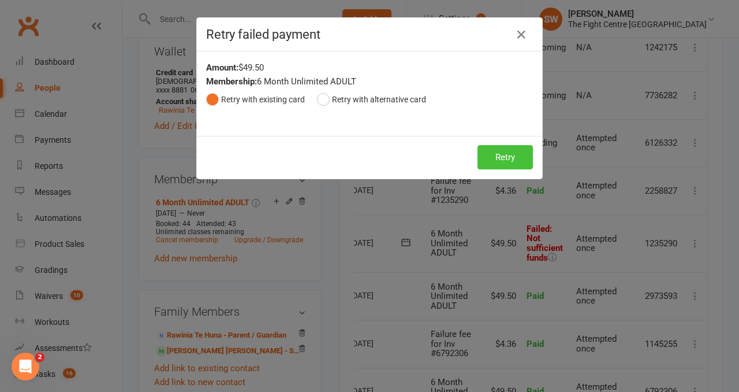
click at [489, 154] on button "Retry" at bounding box center [505, 157] width 55 height 24
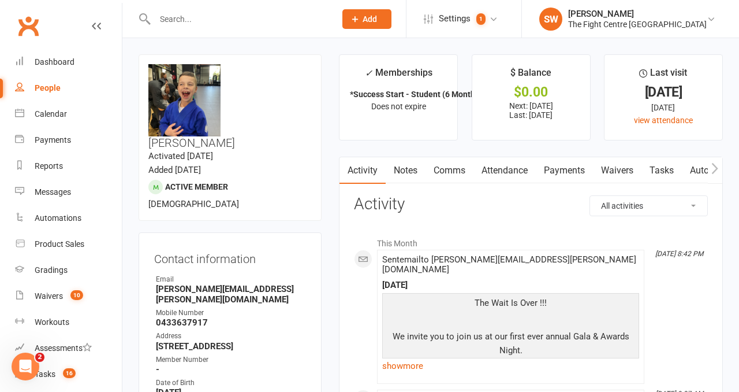
click at [554, 178] on link "Payments" at bounding box center [564, 170] width 57 height 27
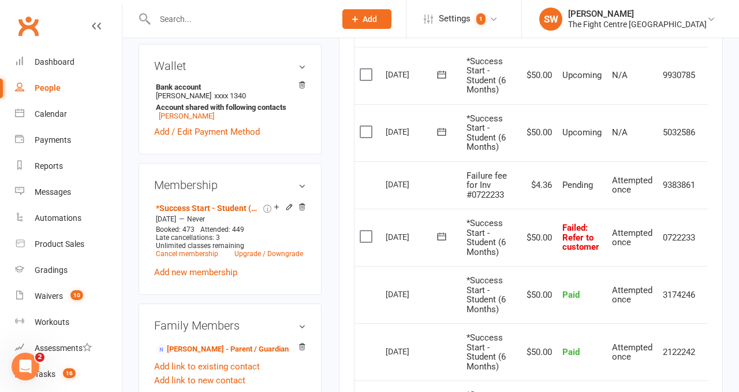
scroll to position [429, 0]
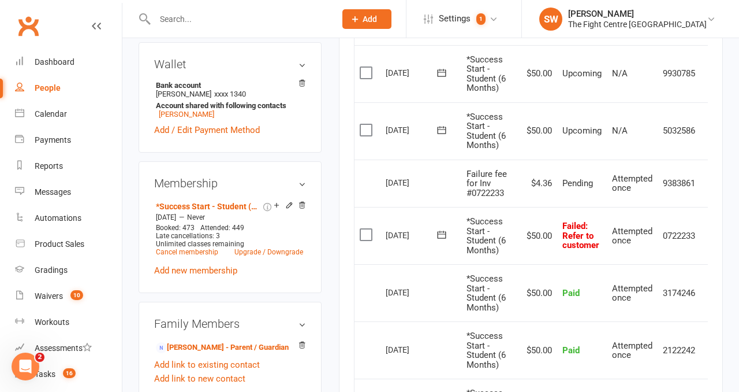
click at [441, 235] on icon at bounding box center [442, 235] width 12 height 12
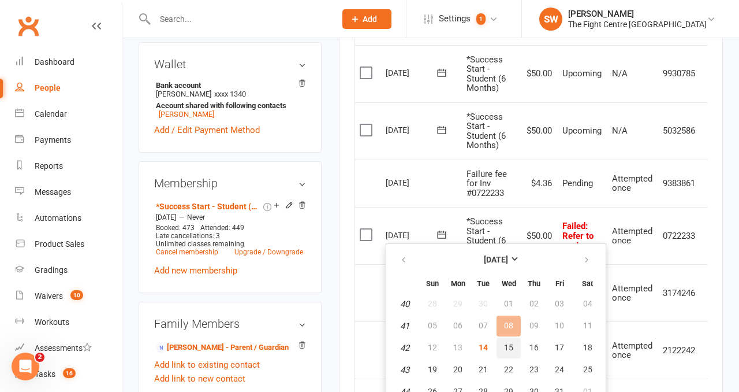
click at [506, 349] on span "15" at bounding box center [508, 346] width 9 height 9
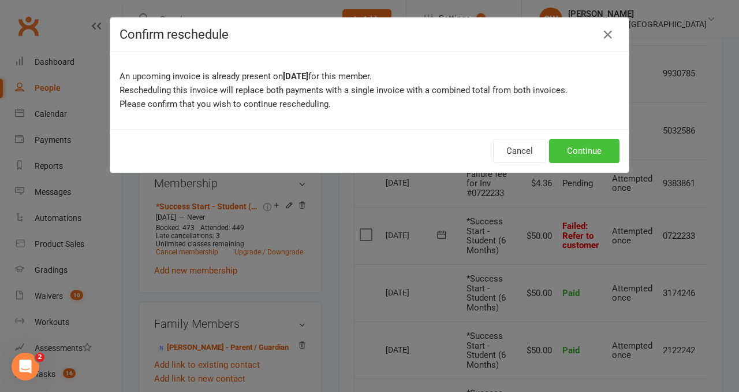
click at [576, 146] on button "Continue" at bounding box center [584, 151] width 70 height 24
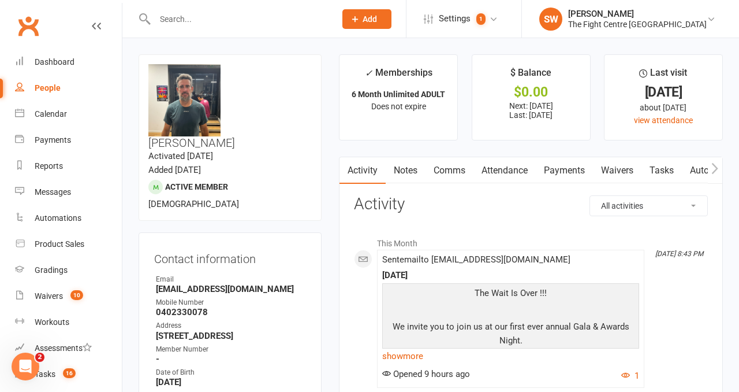
click at [552, 172] on link "Payments" at bounding box center [564, 170] width 57 height 27
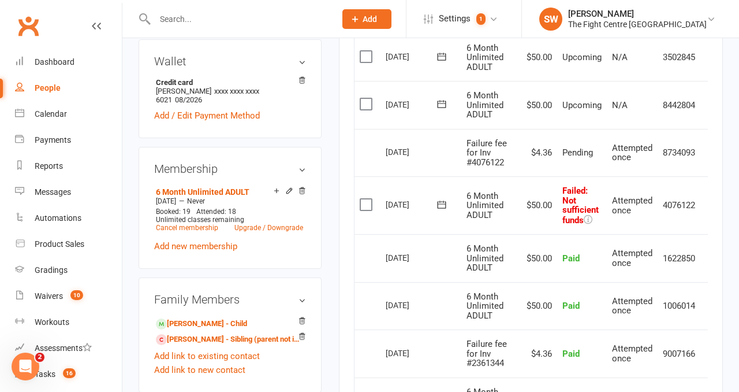
scroll to position [0, 18]
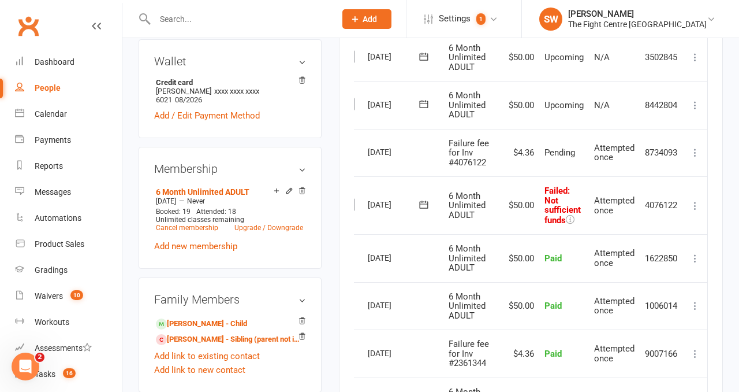
click at [691, 206] on icon at bounding box center [696, 206] width 12 height 12
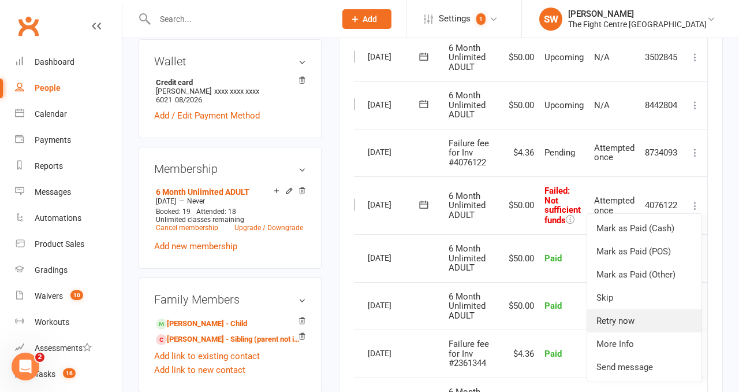
click at [649, 323] on link "Retry now" at bounding box center [644, 320] width 114 height 23
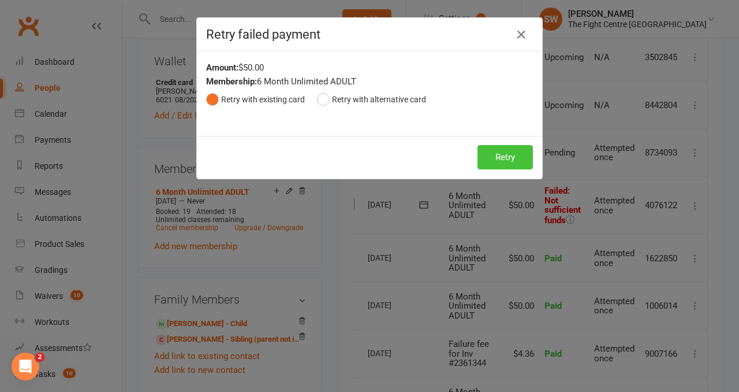
click at [503, 160] on button "Retry" at bounding box center [505, 157] width 55 height 24
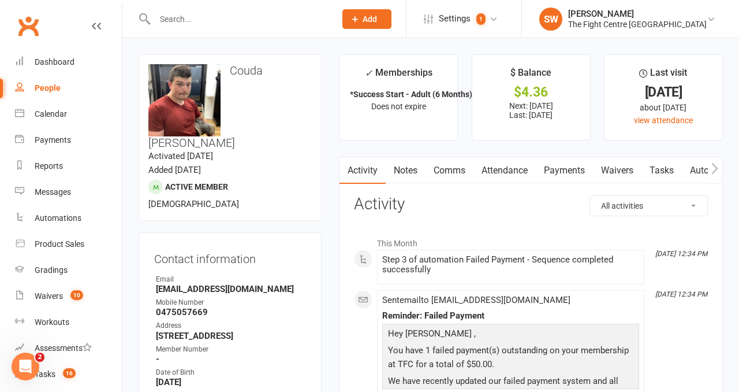
click at [553, 177] on link "Payments" at bounding box center [564, 170] width 57 height 27
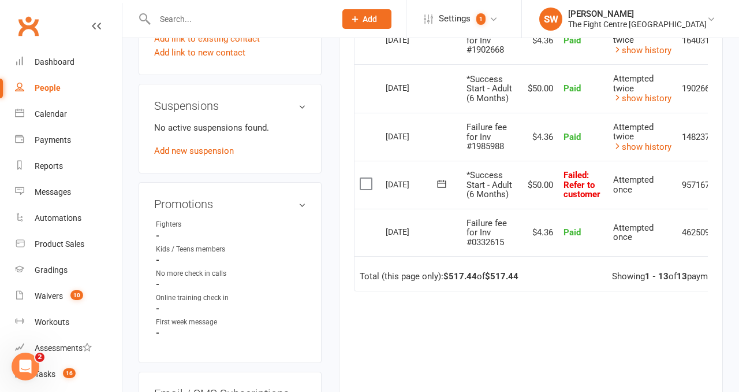
scroll to position [733, 0]
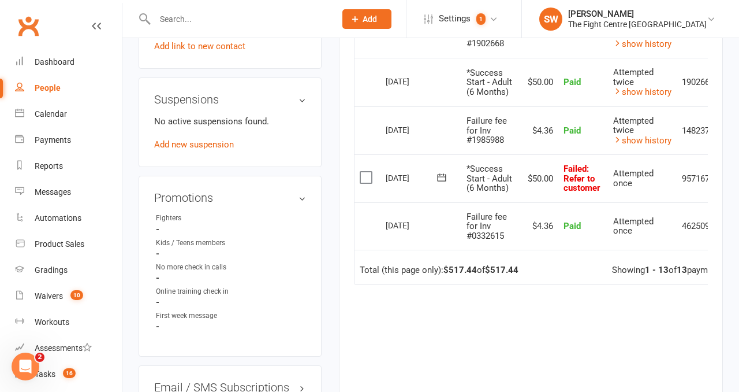
click at [441, 183] on icon at bounding box center [442, 178] width 12 height 12
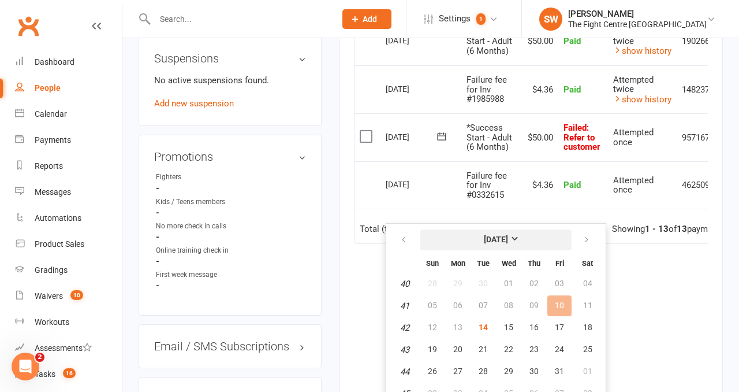
scroll to position [779, 0]
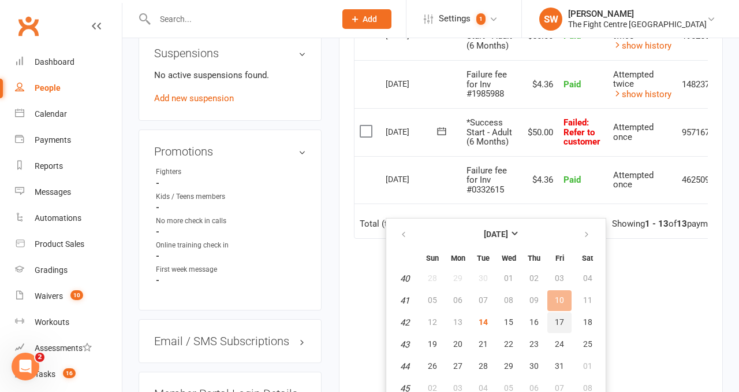
click at [565, 321] on button "17" at bounding box center [559, 322] width 24 height 21
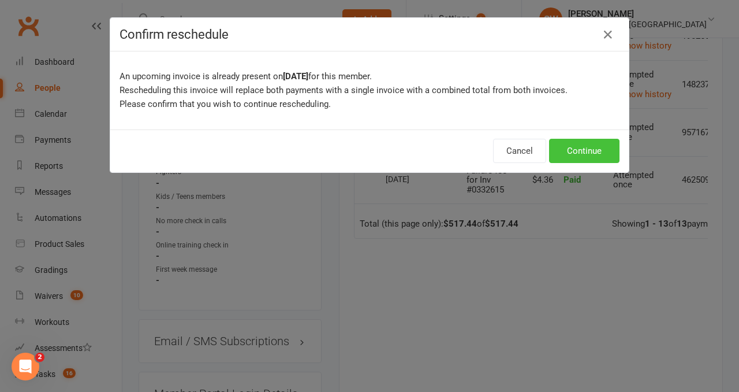
click at [580, 141] on button "Continue" at bounding box center [584, 151] width 70 height 24
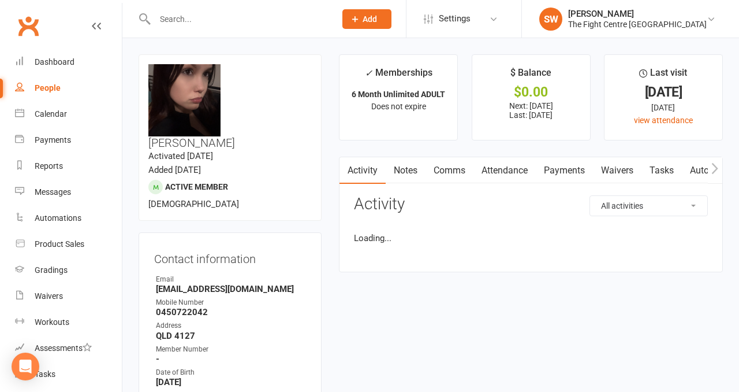
click at [564, 166] on link "Payments" at bounding box center [564, 170] width 57 height 27
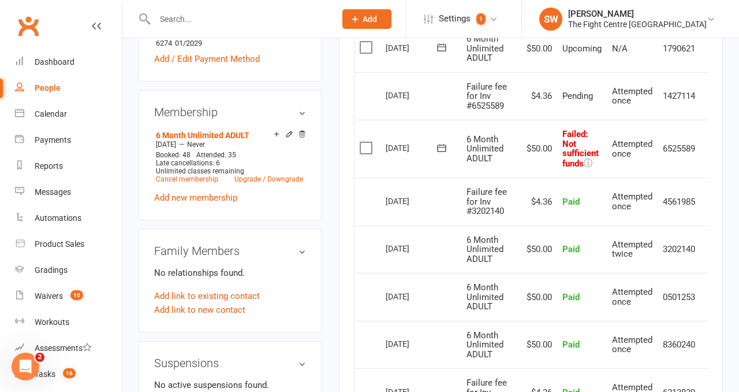
scroll to position [0, 18]
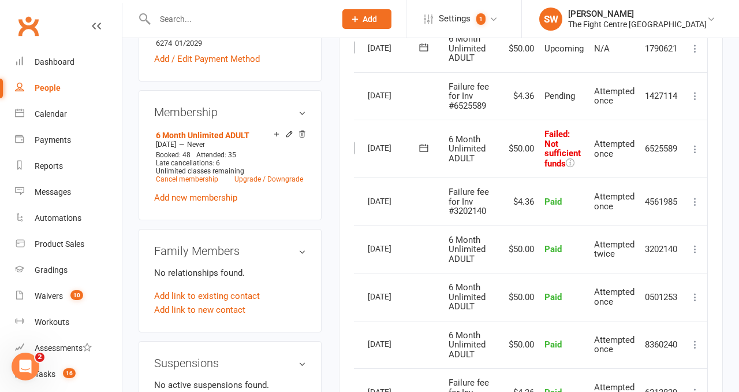
click at [694, 149] on icon at bounding box center [696, 149] width 12 height 12
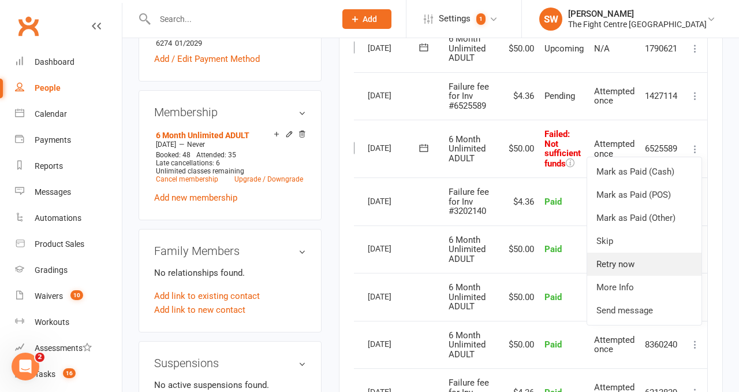
click at [639, 267] on link "Retry now" at bounding box center [644, 263] width 114 height 23
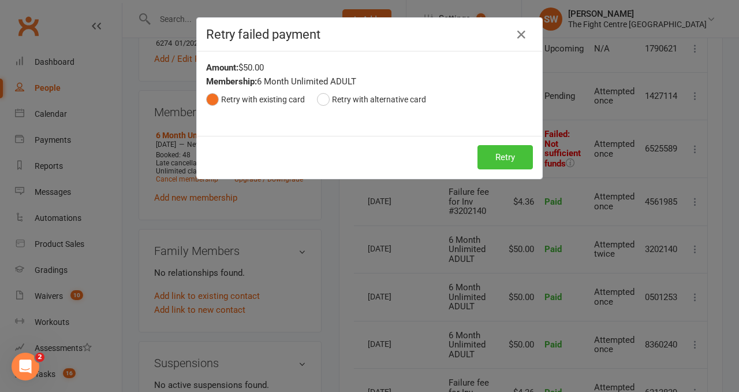
click at [503, 158] on button "Retry" at bounding box center [505, 157] width 55 height 24
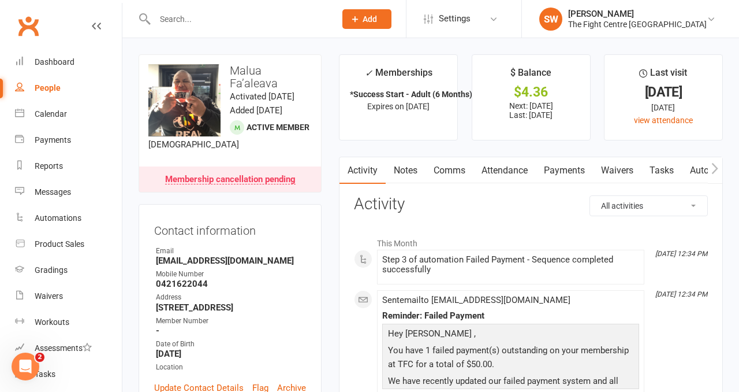
click at [558, 167] on link "Payments" at bounding box center [564, 170] width 57 height 27
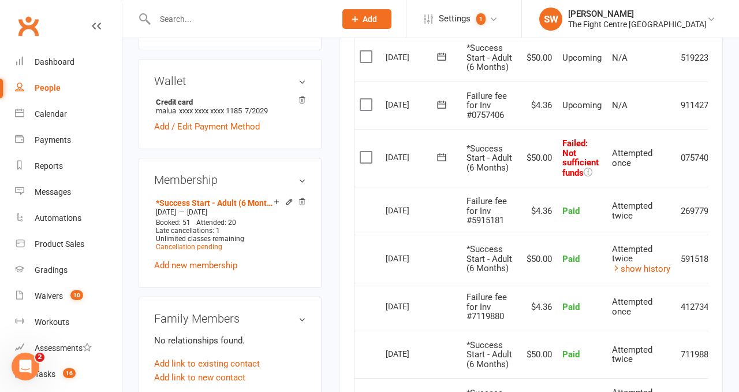
scroll to position [0, 38]
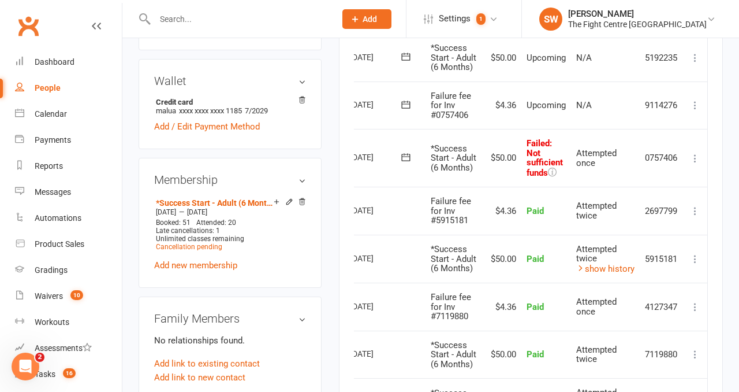
click at [696, 164] on icon at bounding box center [696, 158] width 12 height 12
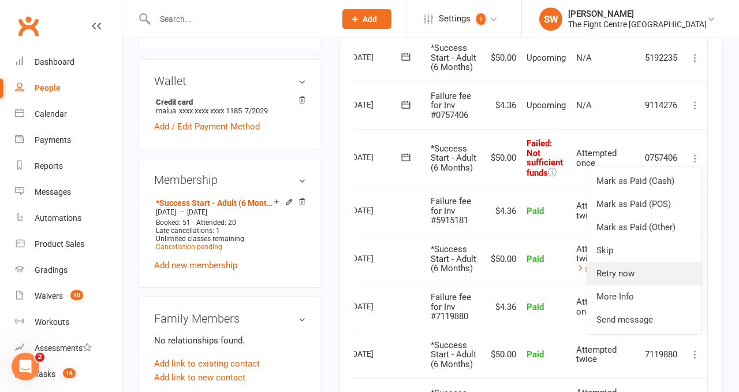
click at [627, 285] on link "Retry now" at bounding box center [644, 273] width 114 height 23
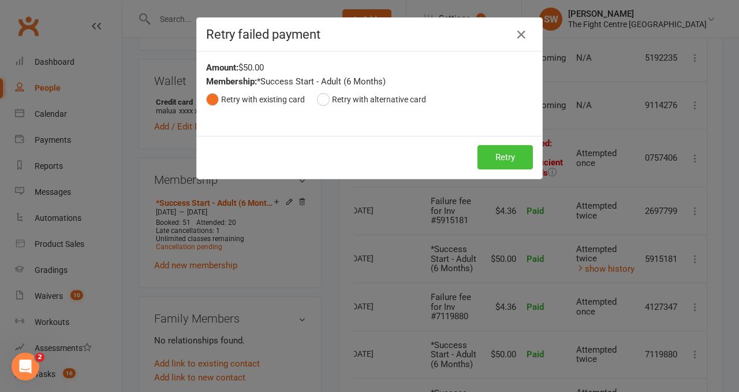
click at [483, 150] on button "Retry" at bounding box center [505, 157] width 55 height 24
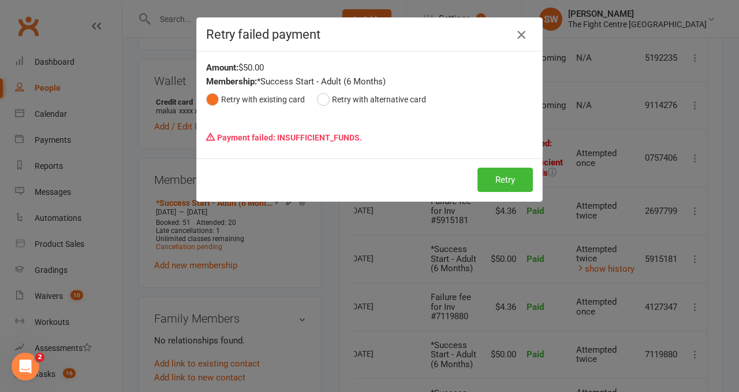
click at [521, 34] on icon "button" at bounding box center [522, 35] width 14 height 14
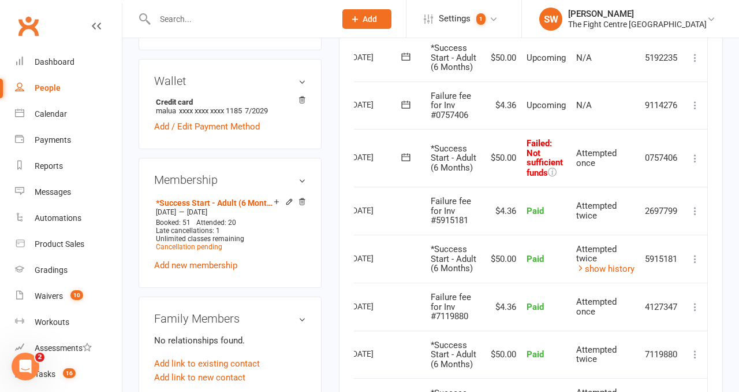
click at [698, 111] on icon at bounding box center [696, 105] width 12 height 12
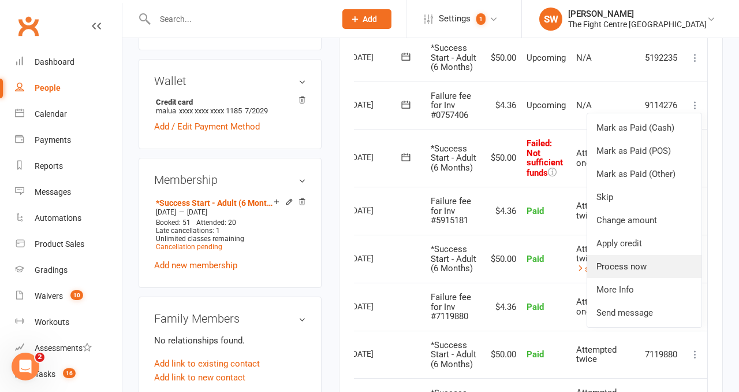
click at [651, 278] on link "Process now" at bounding box center [644, 266] width 114 height 23
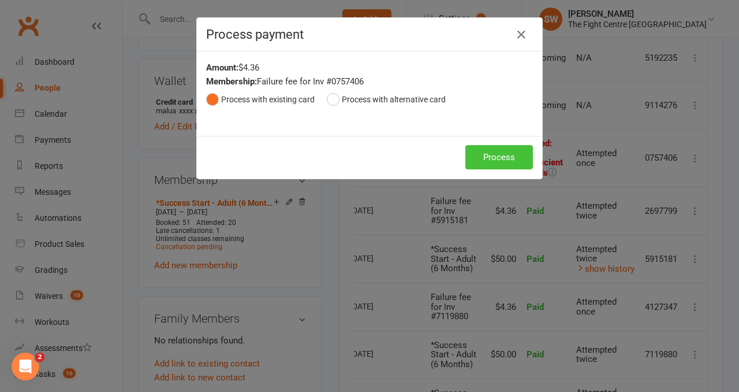
click at [500, 152] on button "Process" at bounding box center [499, 157] width 68 height 24
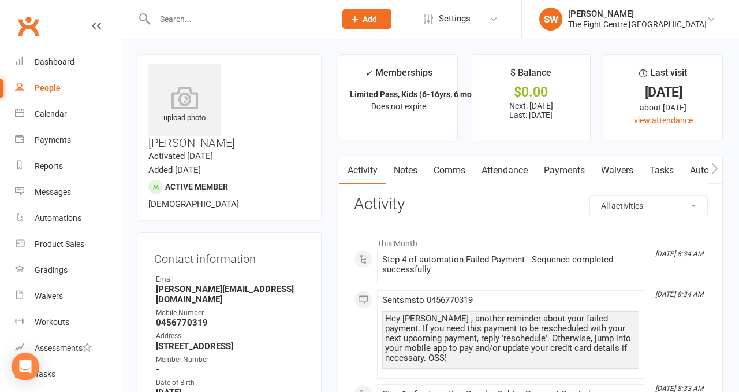
click at [566, 166] on link "Payments" at bounding box center [564, 170] width 57 height 27
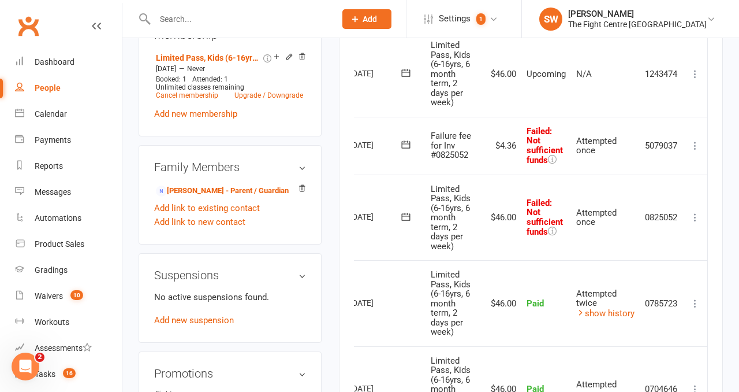
scroll to position [600, 0]
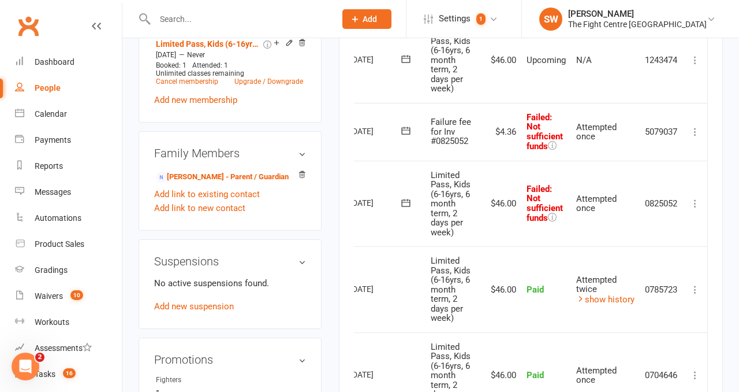
click at [693, 202] on icon at bounding box center [696, 204] width 12 height 12
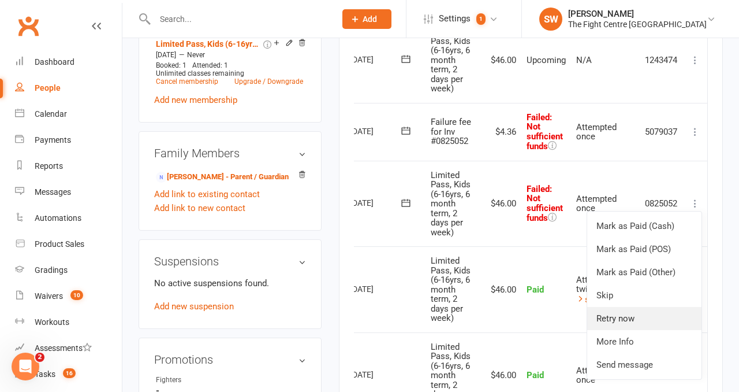
click at [639, 315] on link "Retry now" at bounding box center [644, 318] width 114 height 23
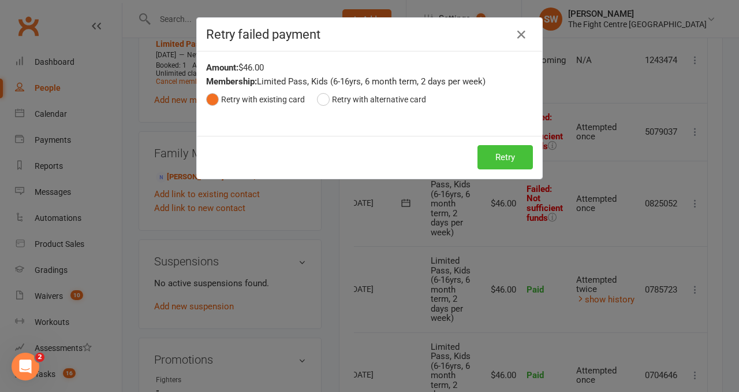
click at [497, 158] on button "Retry" at bounding box center [505, 157] width 55 height 24
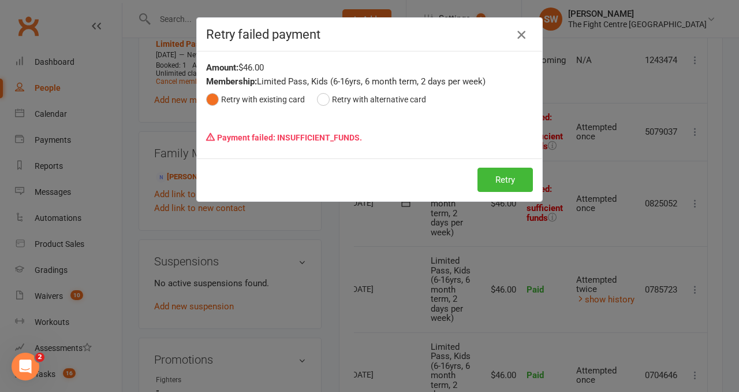
click at [520, 35] on icon "button" at bounding box center [522, 35] width 14 height 14
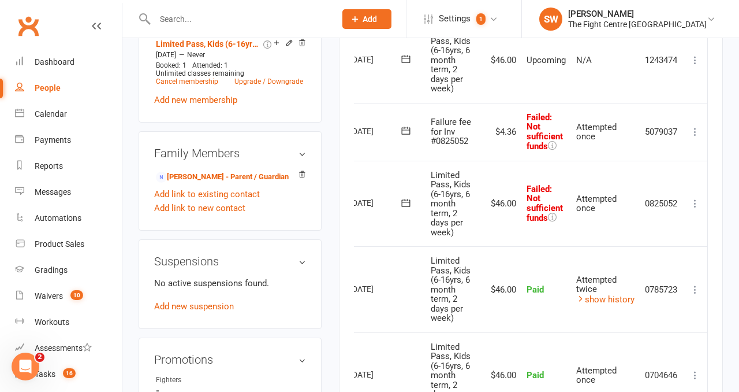
click at [696, 127] on icon at bounding box center [696, 132] width 12 height 12
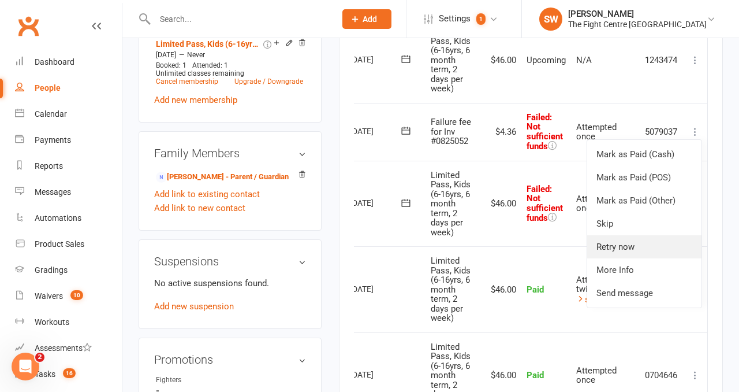
click at [644, 250] on link "Retry now" at bounding box center [644, 246] width 114 height 23
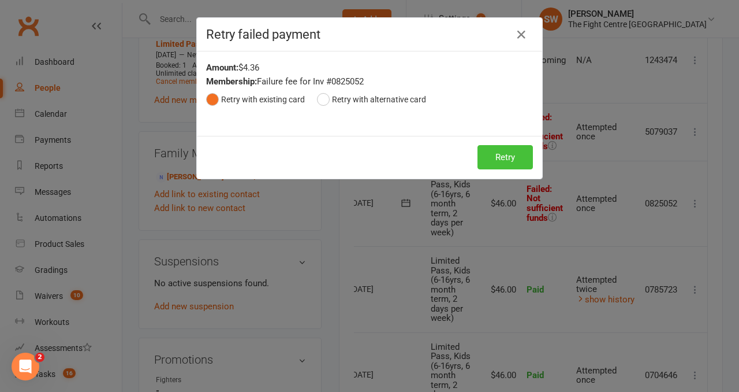
click at [502, 158] on button "Retry" at bounding box center [505, 157] width 55 height 24
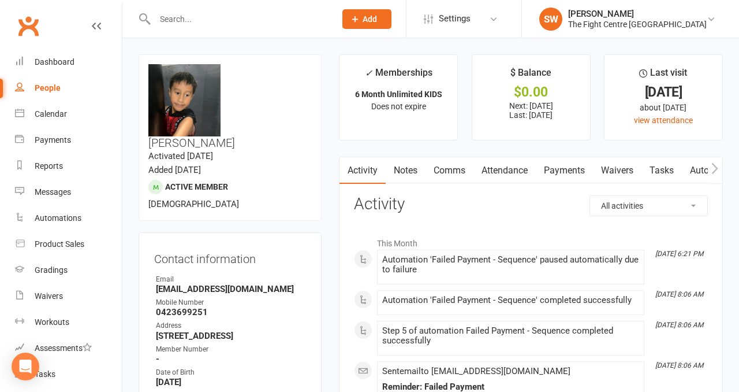
click at [555, 161] on link "Payments" at bounding box center [564, 170] width 57 height 27
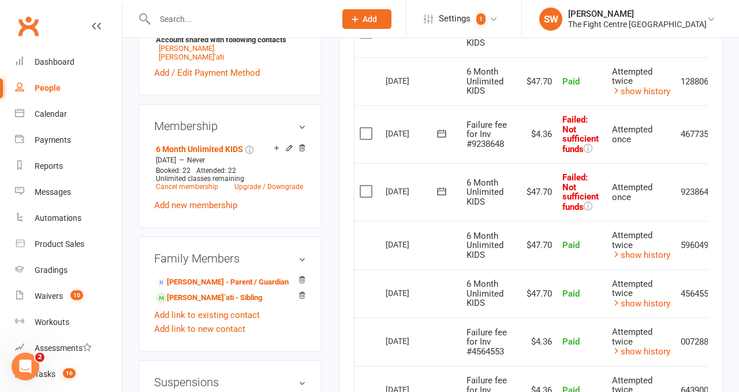
scroll to position [0, 38]
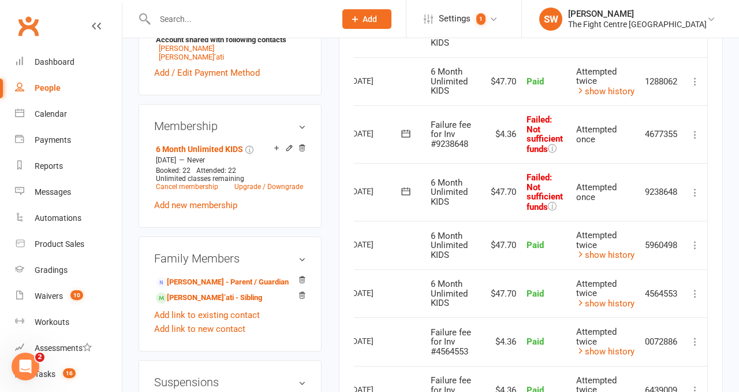
click at [692, 195] on icon at bounding box center [696, 193] width 12 height 12
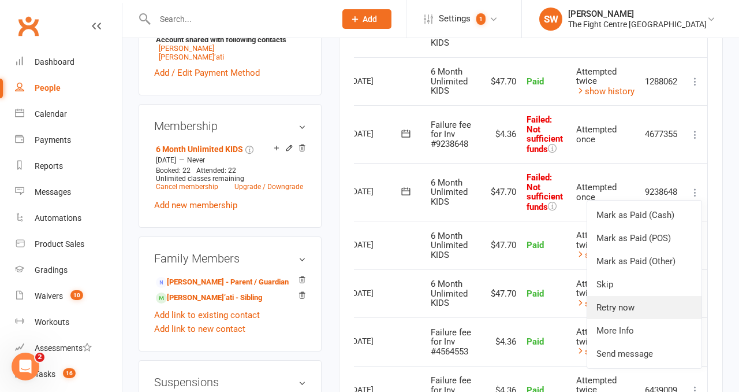
click at [644, 299] on link "Retry now" at bounding box center [644, 307] width 114 height 23
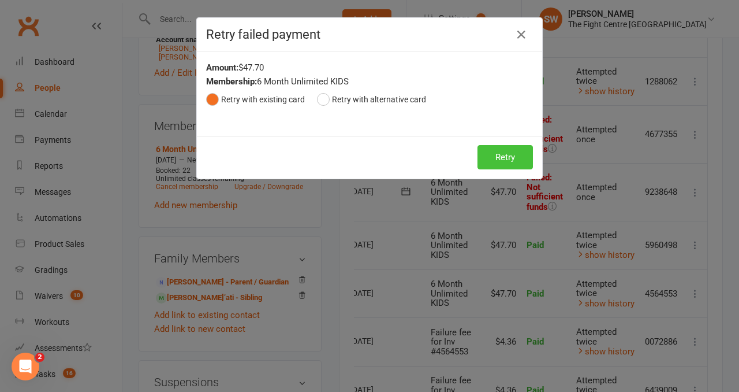
click at [483, 162] on button "Retry" at bounding box center [505, 157] width 55 height 24
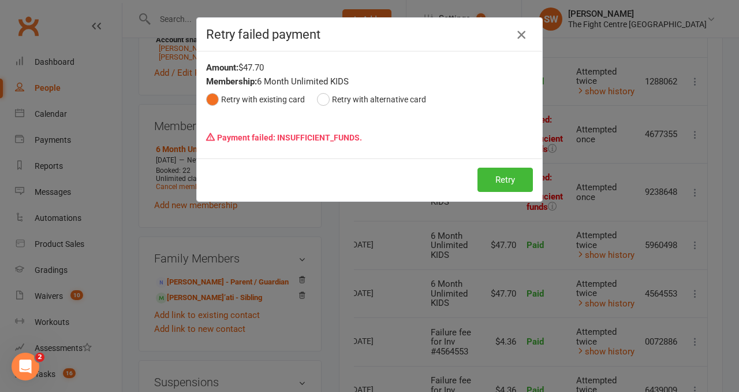
click at [521, 29] on icon "button" at bounding box center [522, 35] width 14 height 14
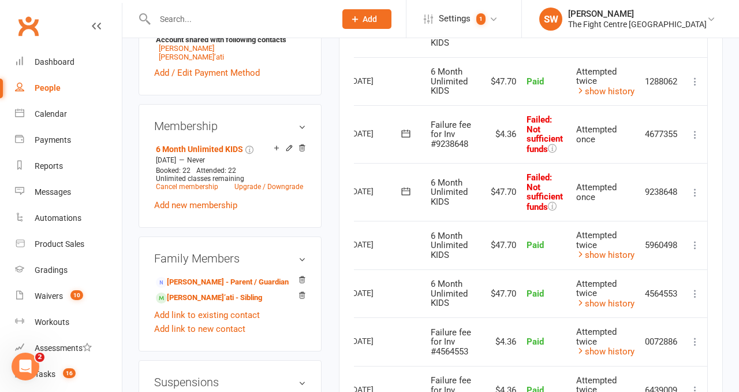
click at [693, 135] on icon at bounding box center [696, 135] width 12 height 12
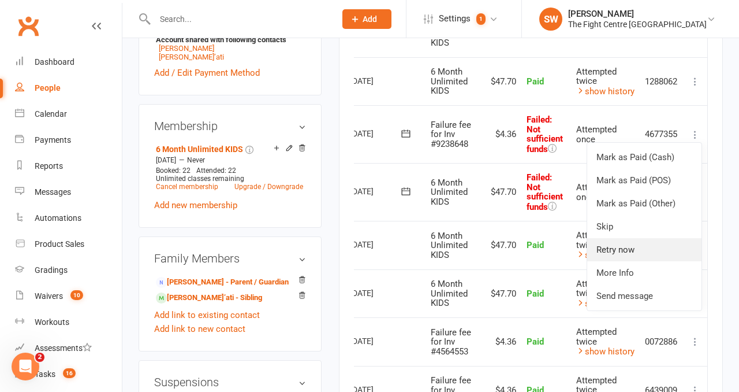
click at [654, 248] on link "Retry now" at bounding box center [644, 249] width 114 height 23
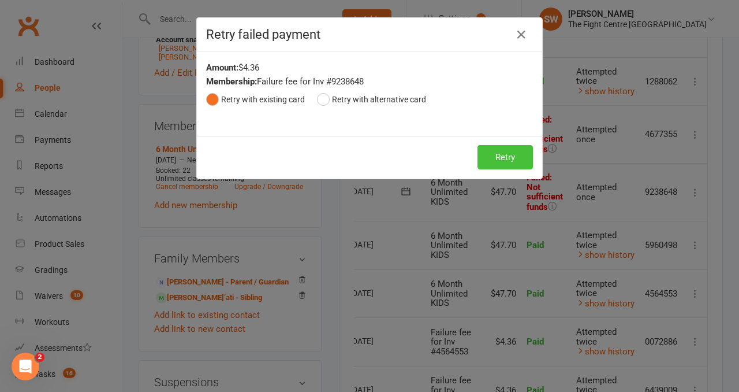
click at [520, 151] on button "Retry" at bounding box center [505, 157] width 55 height 24
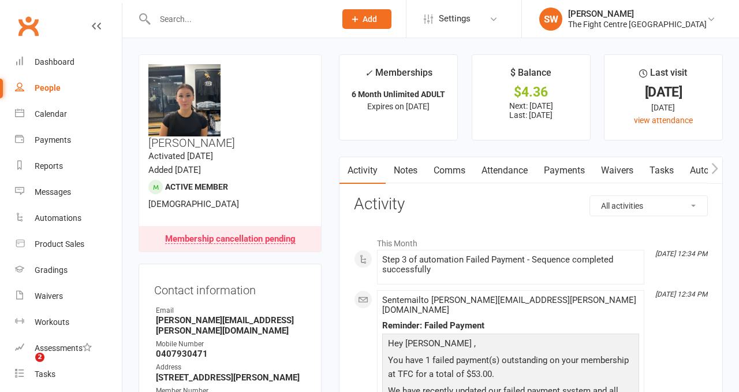
click at [550, 171] on link "Payments" at bounding box center [564, 170] width 57 height 27
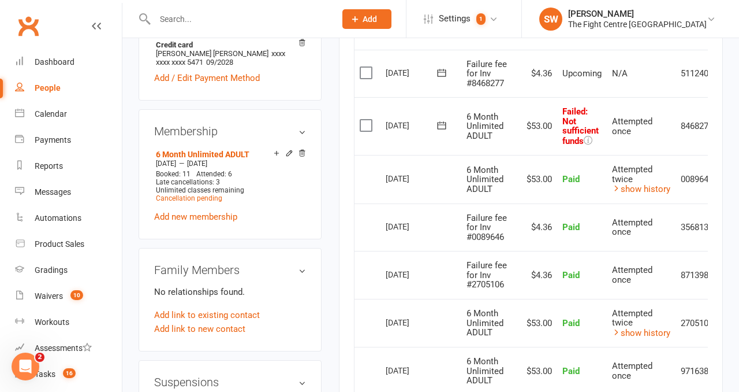
scroll to position [0, 38]
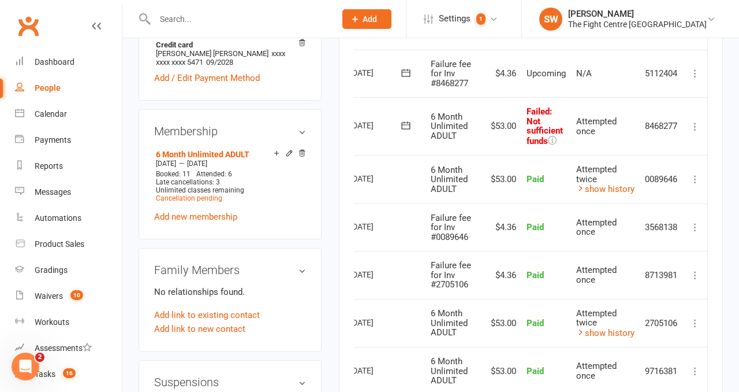
click at [700, 125] on icon at bounding box center [696, 127] width 12 height 12
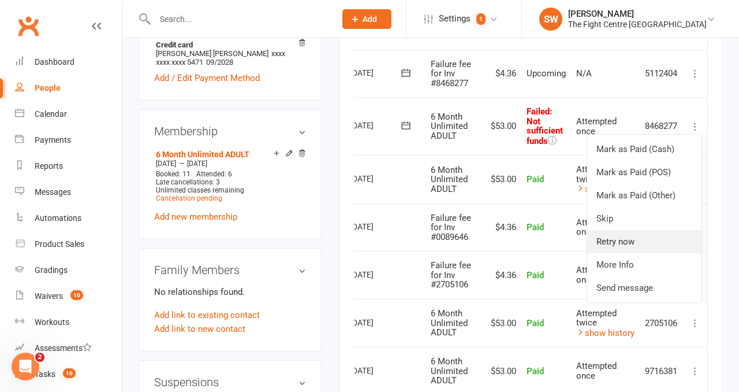
click at [655, 241] on link "Retry now" at bounding box center [644, 241] width 114 height 23
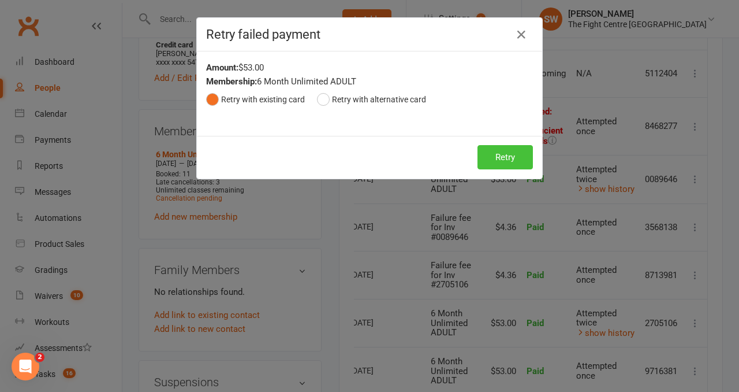
click at [510, 152] on button "Retry" at bounding box center [505, 157] width 55 height 24
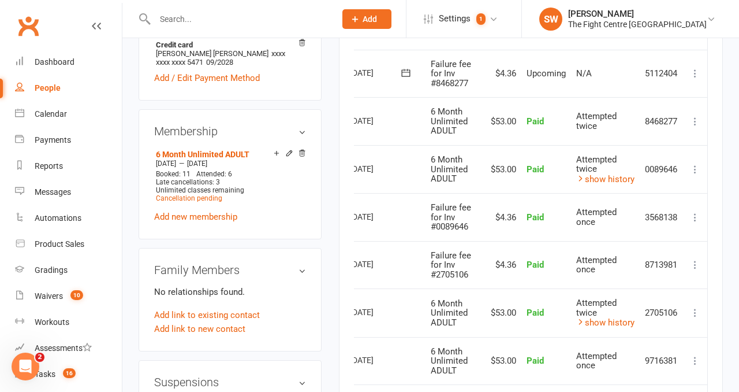
click at [695, 72] on icon at bounding box center [696, 74] width 12 height 12
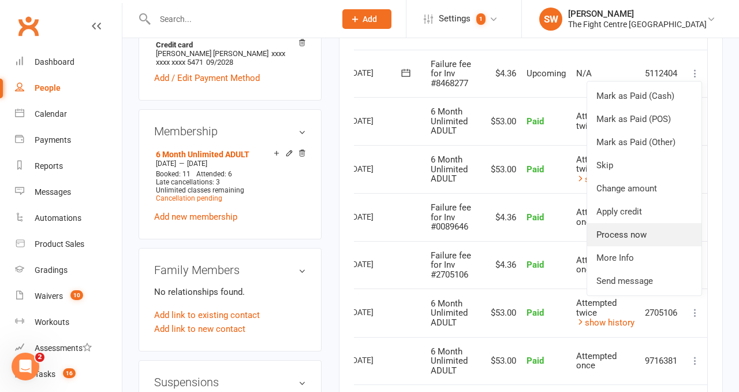
click at [659, 228] on link "Process now" at bounding box center [644, 234] width 114 height 23
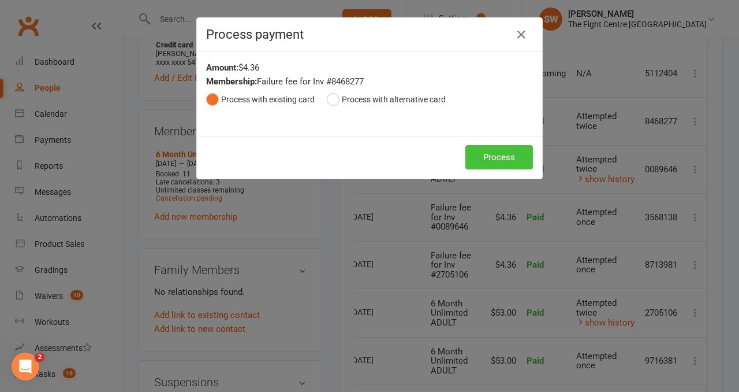
click at [505, 150] on button "Process" at bounding box center [499, 157] width 68 height 24
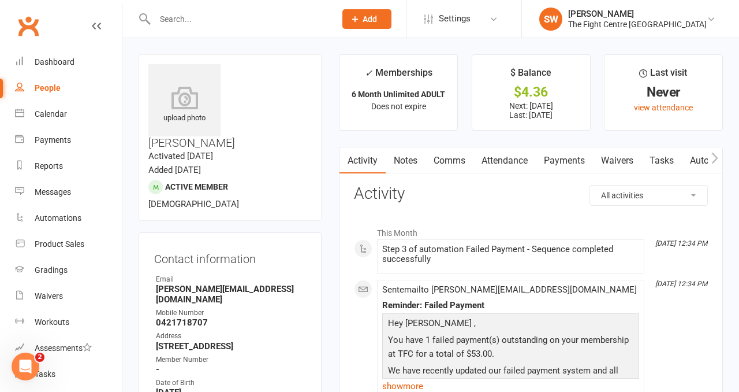
click at [560, 169] on link "Payments" at bounding box center [564, 160] width 57 height 27
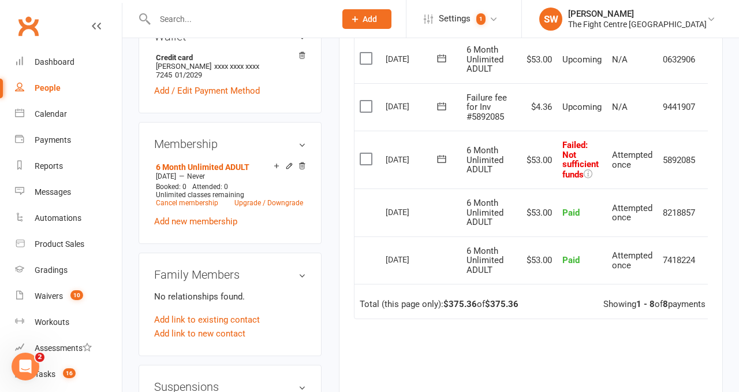
scroll to position [0, 18]
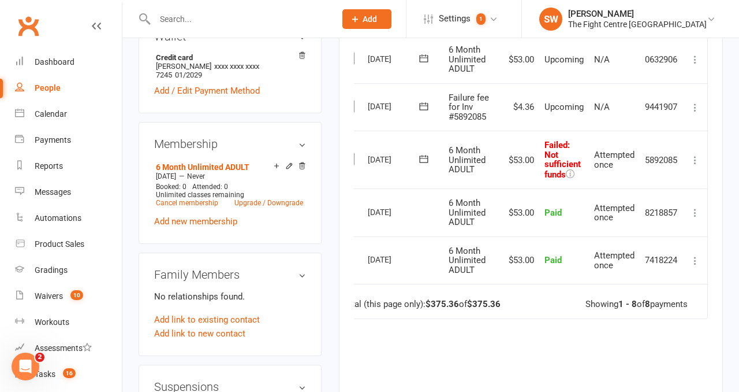
click at [694, 159] on icon at bounding box center [696, 160] width 12 height 12
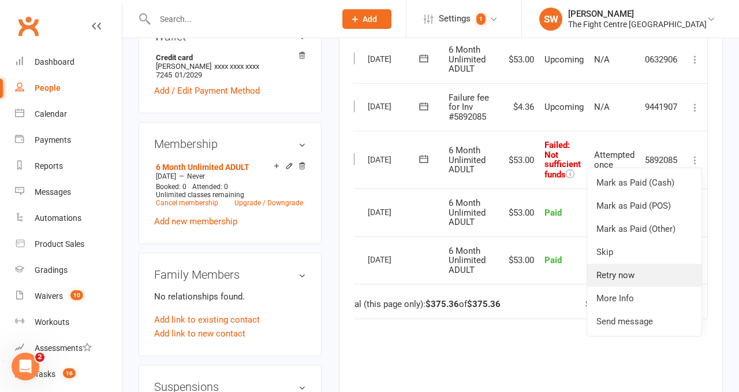
click at [664, 267] on link "Retry now" at bounding box center [644, 274] width 114 height 23
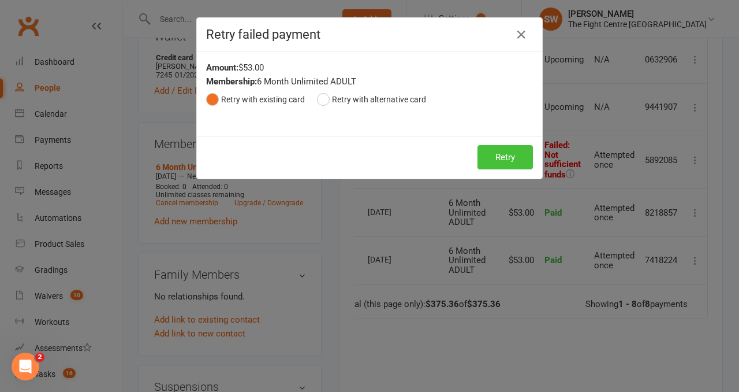
click at [508, 154] on button "Retry" at bounding box center [505, 157] width 55 height 24
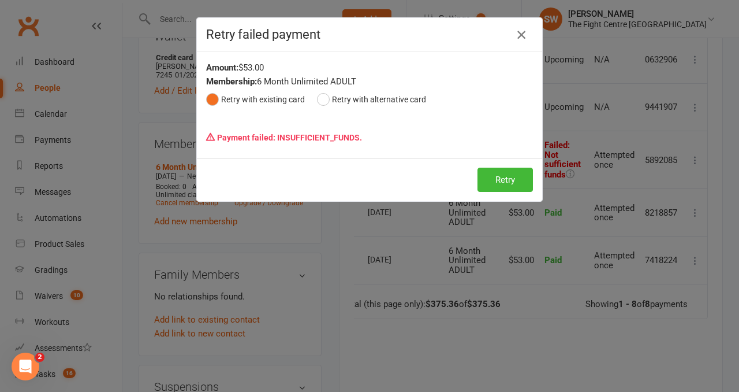
click at [521, 38] on icon "button" at bounding box center [522, 35] width 14 height 14
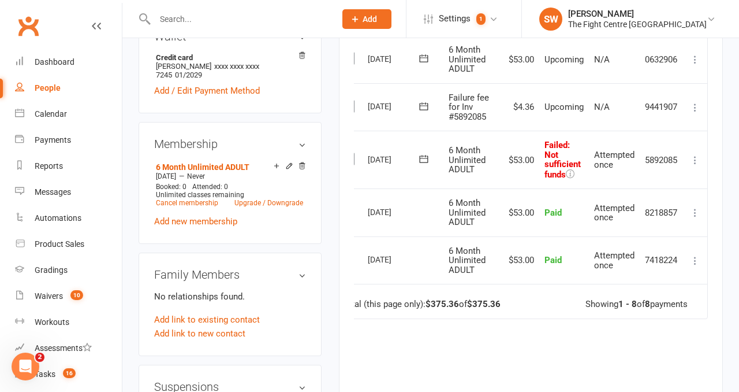
click at [697, 104] on icon at bounding box center [696, 108] width 12 height 12
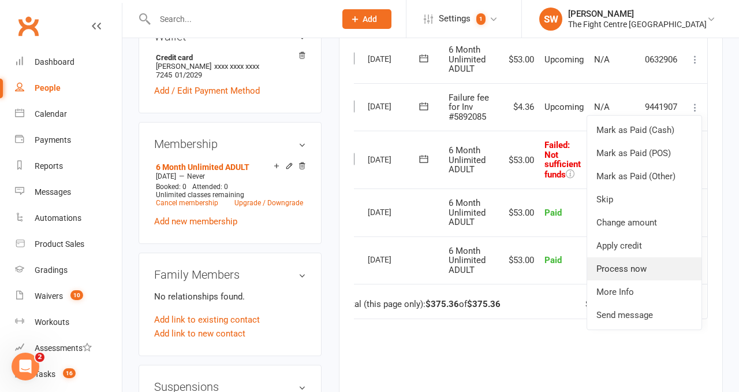
click at [669, 272] on link "Process now" at bounding box center [644, 268] width 114 height 23
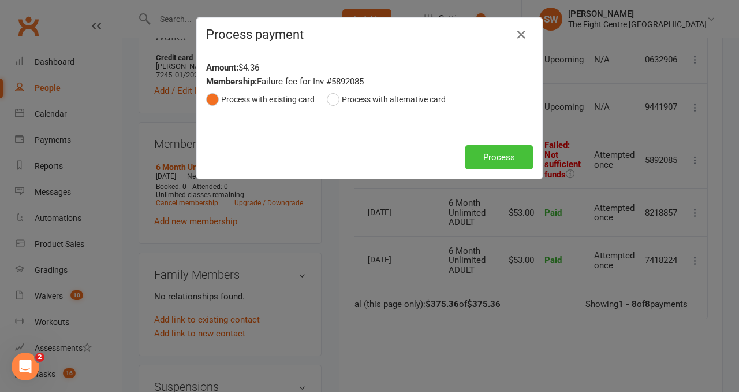
click at [498, 158] on button "Process" at bounding box center [499, 157] width 68 height 24
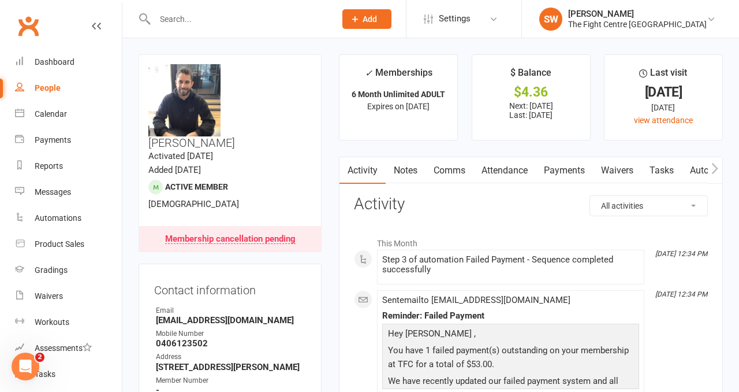
click at [547, 174] on link "Payments" at bounding box center [564, 170] width 57 height 27
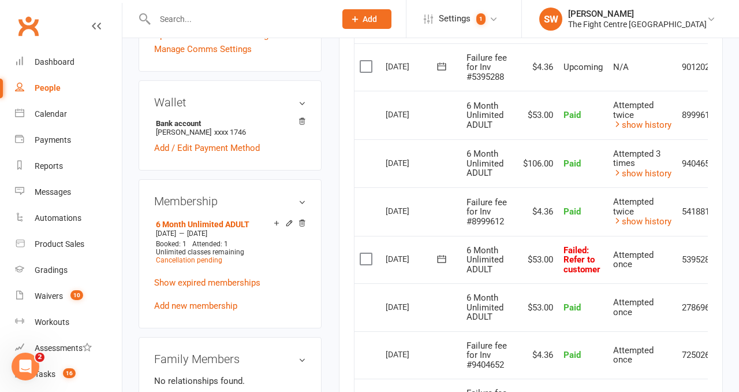
scroll to position [449, 0]
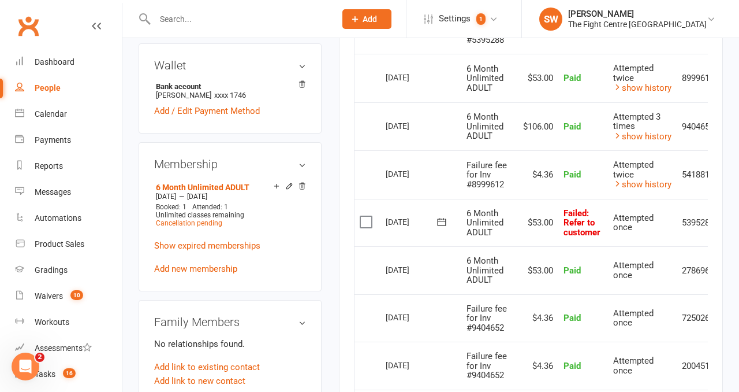
click at [442, 222] on icon at bounding box center [442, 222] width 12 height 12
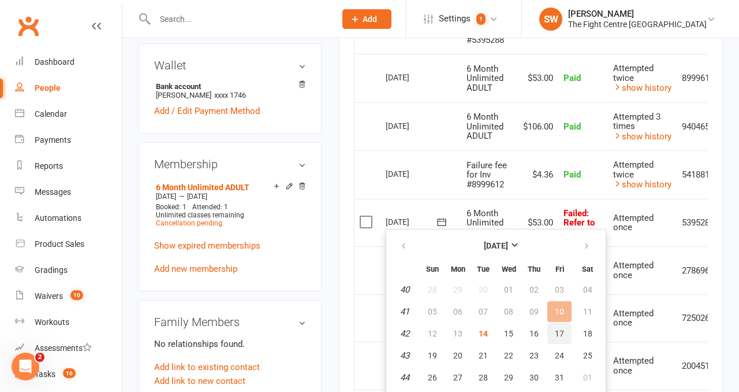
click at [564, 331] on button "17" at bounding box center [559, 333] width 24 height 21
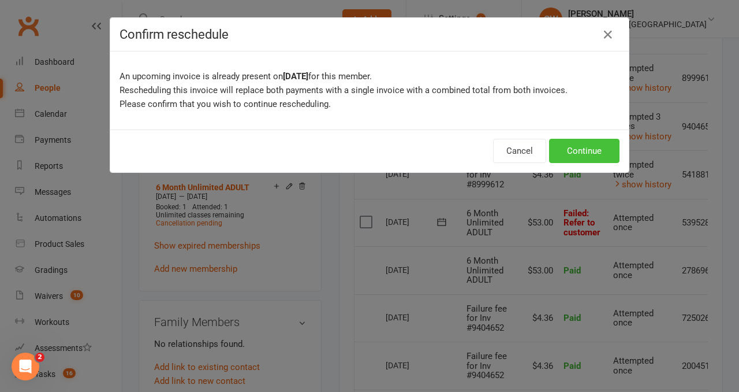
click at [579, 157] on button "Continue" at bounding box center [584, 151] width 70 height 24
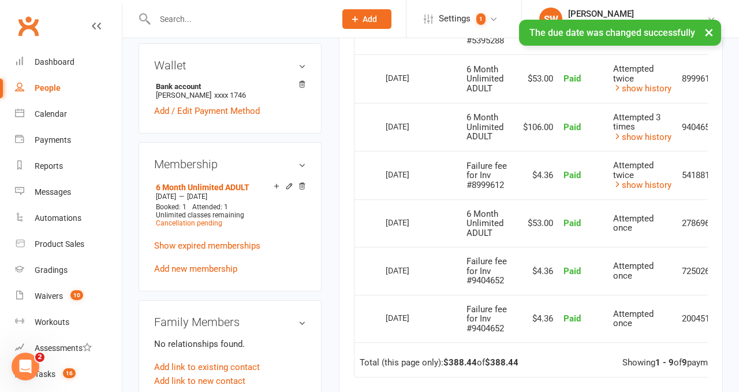
scroll to position [0, 0]
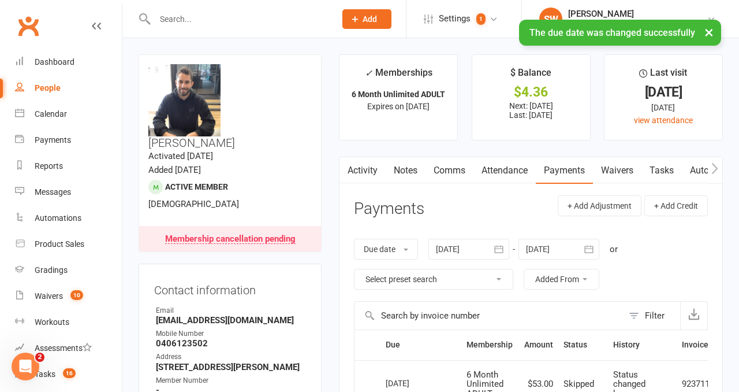
click at [446, 164] on link "Comms" at bounding box center [450, 170] width 48 height 27
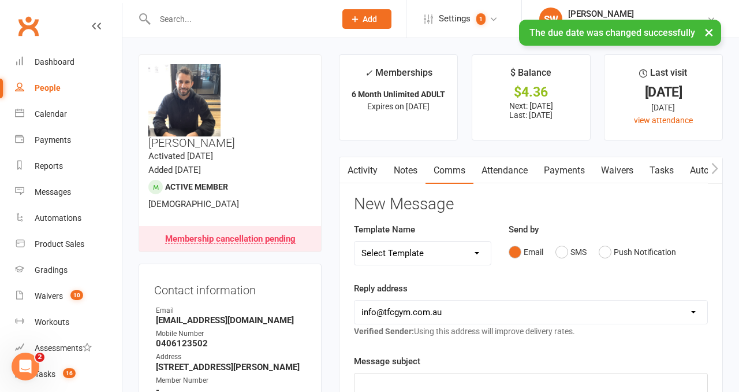
click at [411, 247] on select "Select Template [Email] A Mobile app invitation (1) [Email] Mobile app invitati…" at bounding box center [423, 252] width 136 height 23
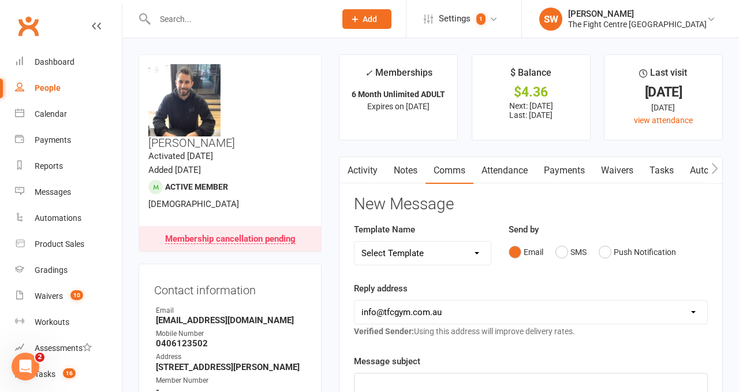
select select "12"
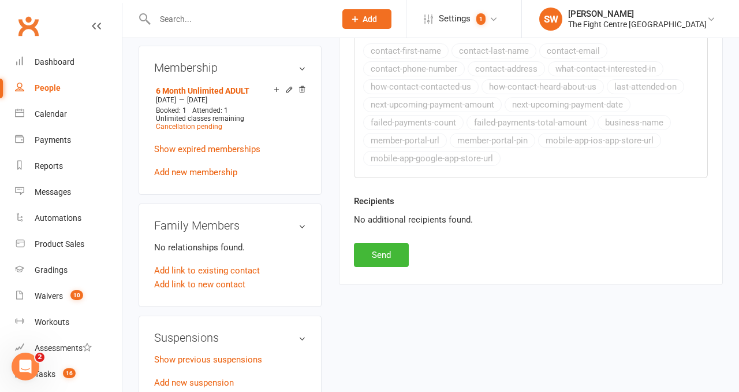
scroll to position [561, 0]
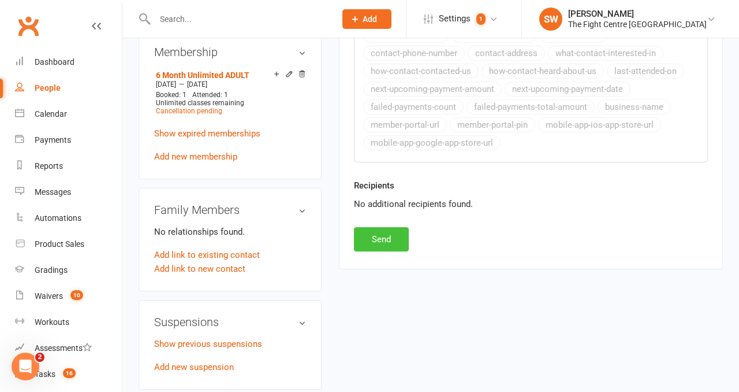
click at [375, 234] on button "Send" at bounding box center [381, 239] width 55 height 24
select select
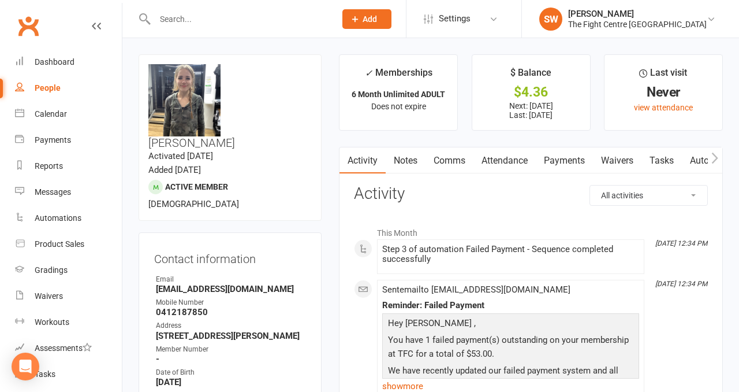
click at [557, 158] on link "Payments" at bounding box center [564, 160] width 57 height 27
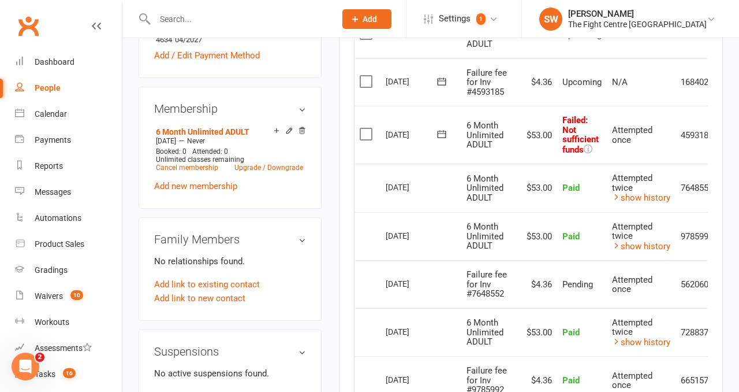
scroll to position [0, 38]
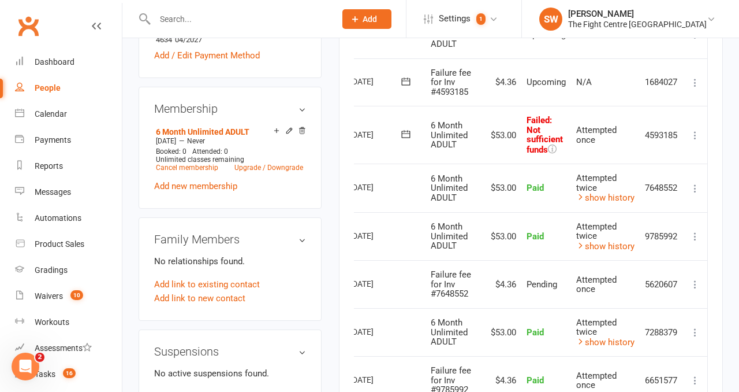
click at [695, 136] on icon at bounding box center [696, 135] width 12 height 12
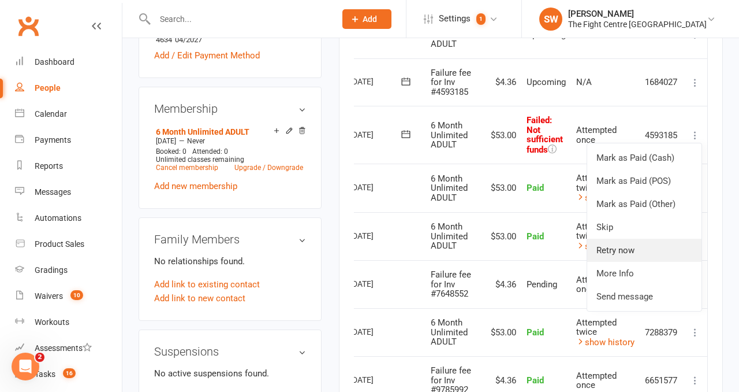
click at [646, 255] on link "Retry now" at bounding box center [644, 250] width 114 height 23
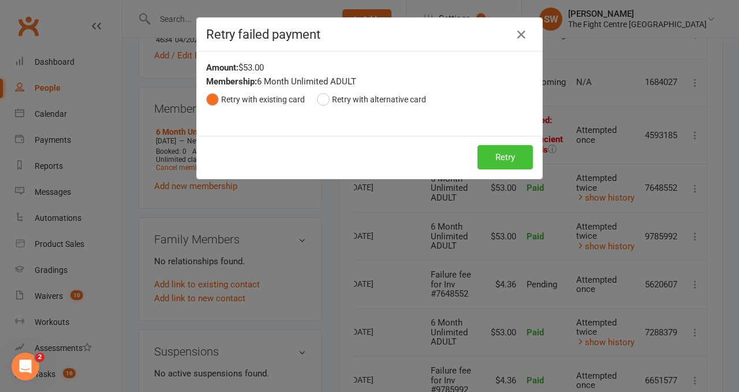
click at [515, 156] on button "Retry" at bounding box center [505, 157] width 55 height 24
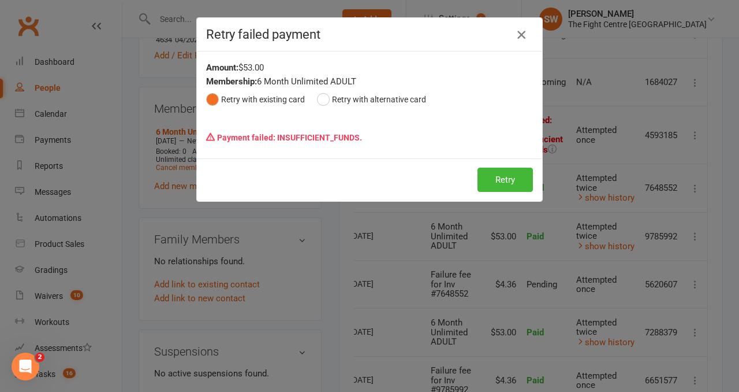
click at [521, 35] on icon "button" at bounding box center [522, 35] width 14 height 14
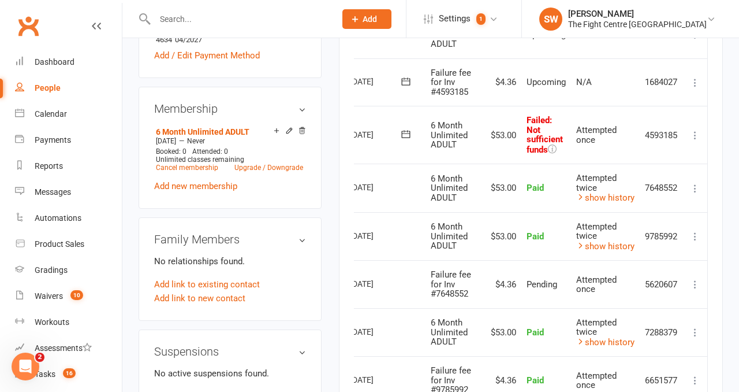
click at [688, 80] on td "Mark as Paid (Cash) Mark as Paid (POS) Mark as Paid (Other) Skip Change amount …" at bounding box center [695, 82] width 24 height 48
click at [691, 80] on icon at bounding box center [696, 83] width 12 height 12
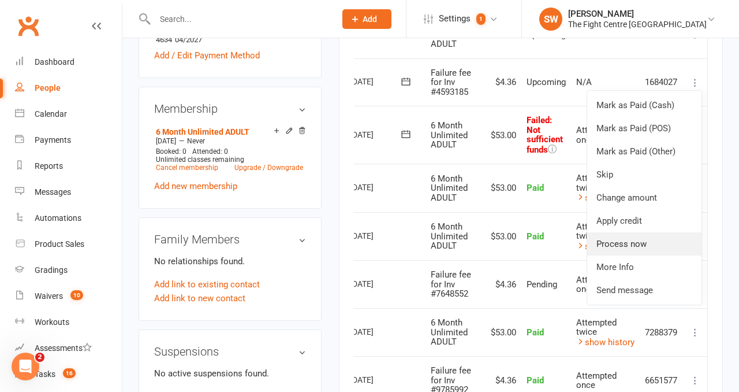
click at [629, 240] on link "Process now" at bounding box center [644, 243] width 114 height 23
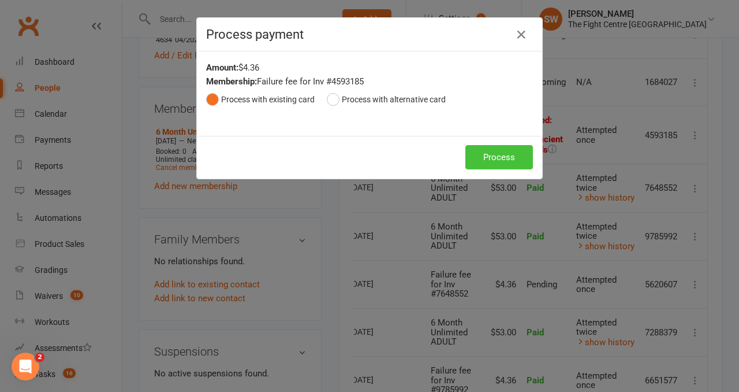
click at [507, 164] on button "Process" at bounding box center [499, 157] width 68 height 24
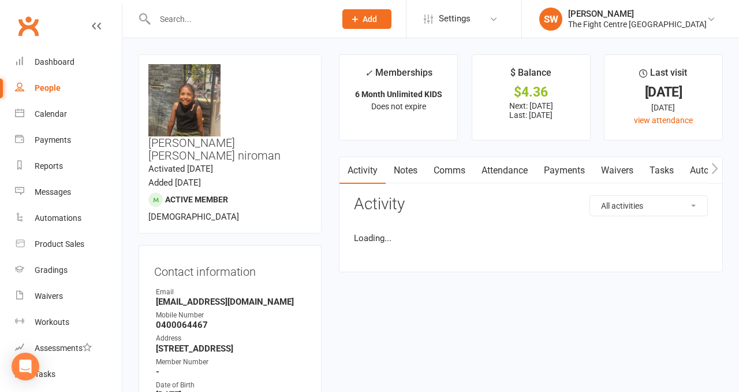
click at [544, 169] on link "Payments" at bounding box center [564, 170] width 57 height 27
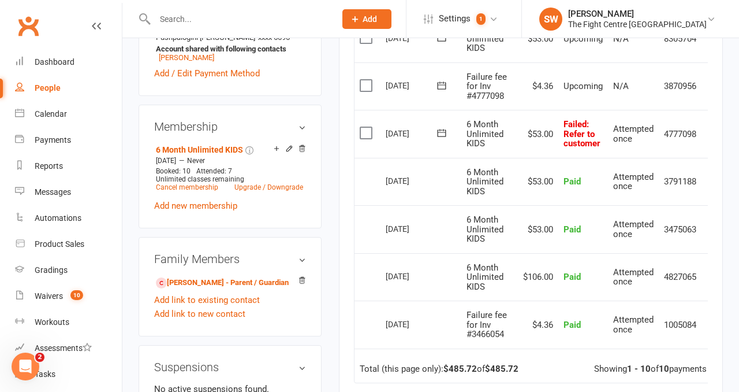
scroll to position [489, 0]
click at [437, 138] on span at bounding box center [442, 133] width 28 height 18
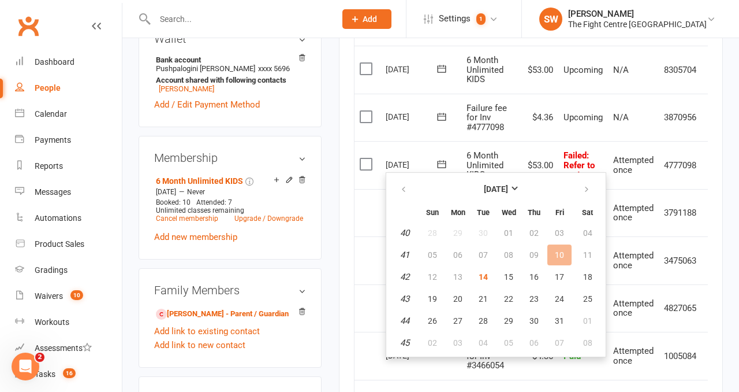
scroll to position [458, 0]
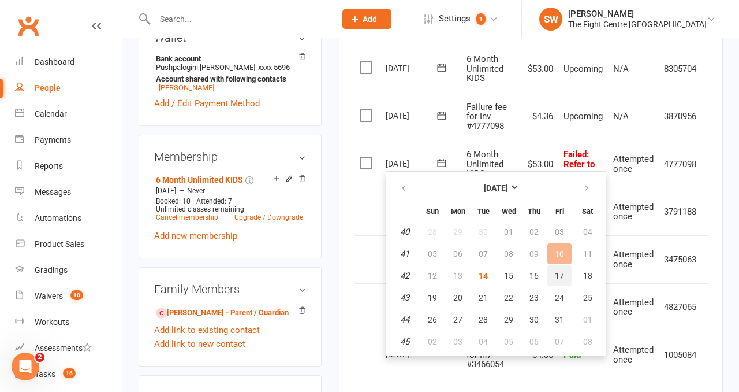
click at [559, 280] on span "17" at bounding box center [559, 275] width 9 height 9
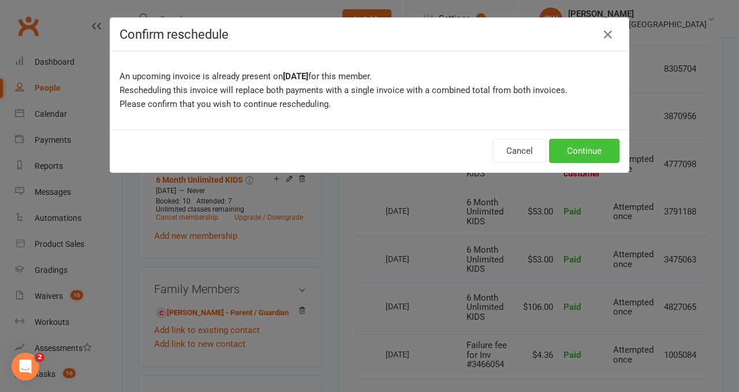
click at [581, 153] on button "Continue" at bounding box center [584, 151] width 70 height 24
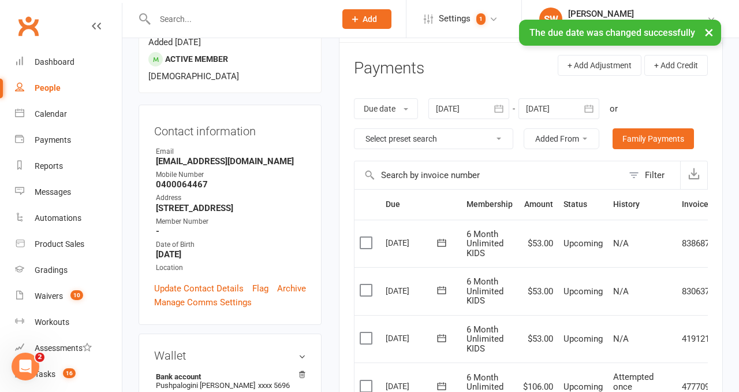
scroll to position [46, 0]
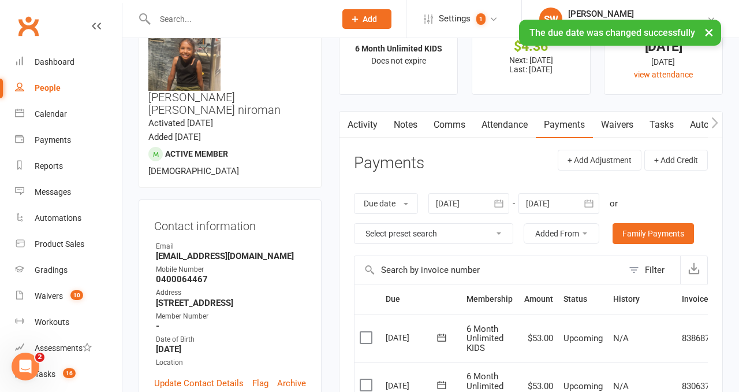
click at [438, 125] on link "Comms" at bounding box center [450, 124] width 48 height 27
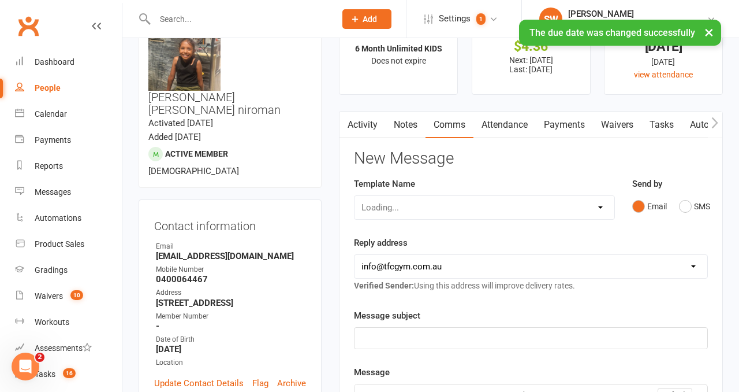
click at [399, 207] on div "Loading..." at bounding box center [484, 207] width 261 height 24
click at [399, 207] on select "Select Template [Email] A Mobile app invitation (1) [Email] Mobile app invitati…" at bounding box center [485, 207] width 260 height 23
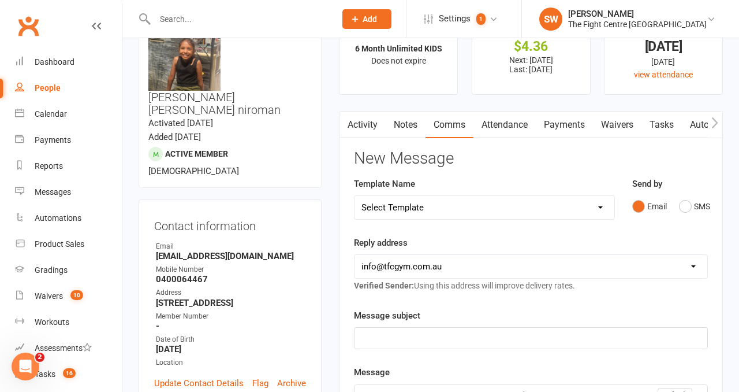
select select "12"
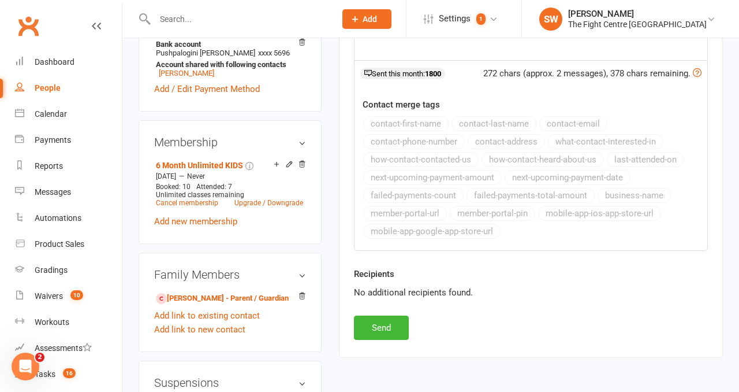
scroll to position [593, 0]
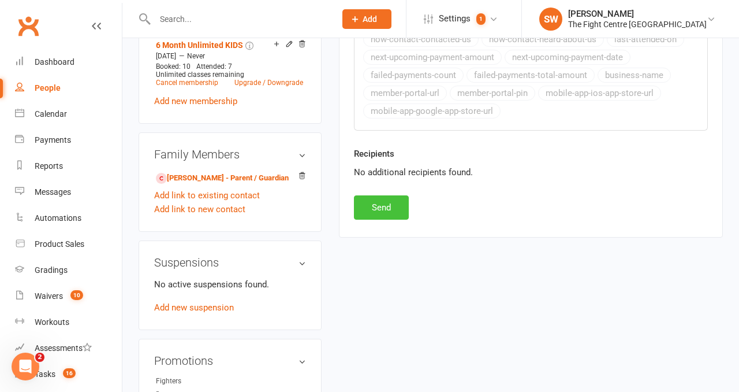
click at [375, 212] on button "Send" at bounding box center [381, 207] width 55 height 24
select select
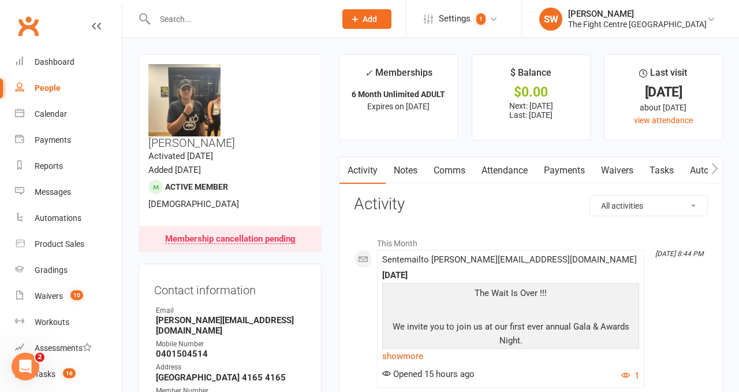
click at [554, 176] on link "Payments" at bounding box center [564, 170] width 57 height 27
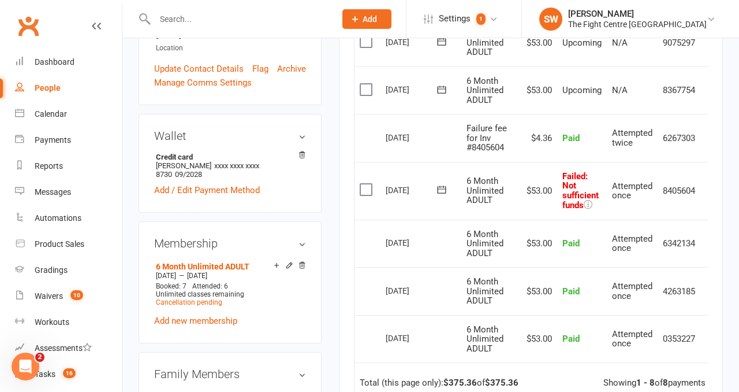
scroll to position [0, 18]
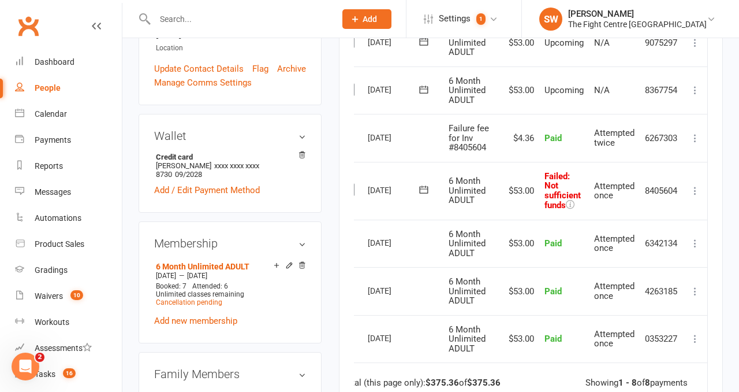
click at [701, 188] on icon at bounding box center [696, 191] width 12 height 12
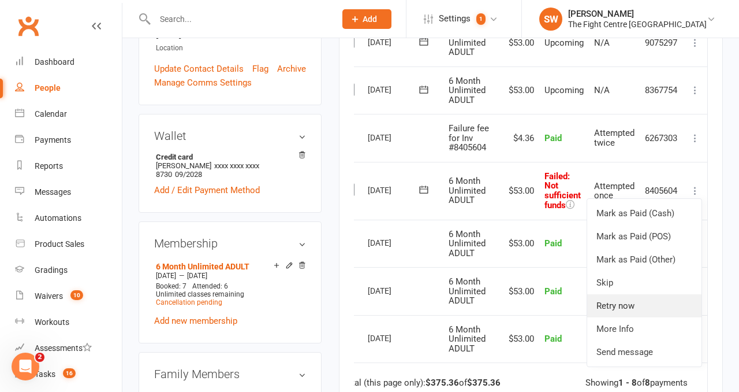
click at [641, 308] on link "Retry now" at bounding box center [644, 305] width 114 height 23
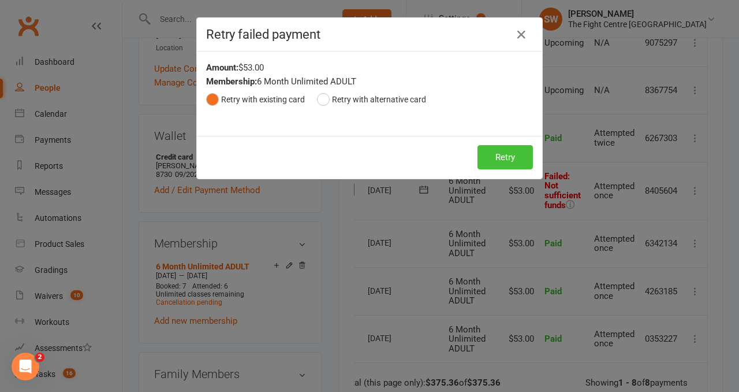
click at [500, 157] on button "Retry" at bounding box center [505, 157] width 55 height 24
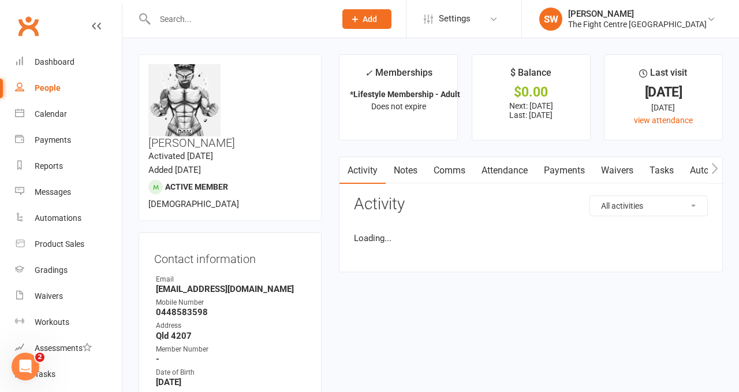
click at [551, 168] on link "Payments" at bounding box center [564, 170] width 57 height 27
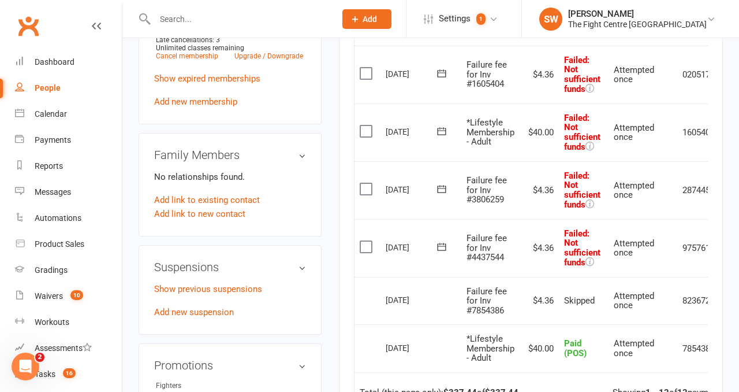
scroll to position [0, 40]
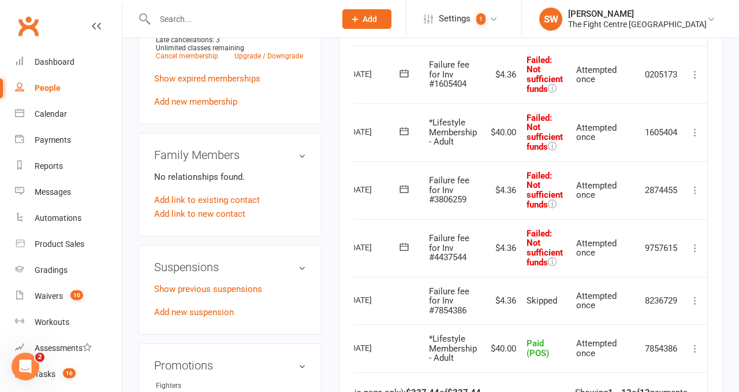
click at [695, 245] on icon at bounding box center [696, 248] width 12 height 12
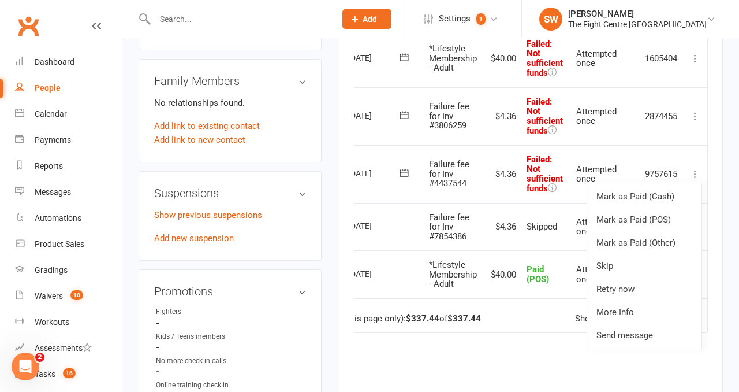
scroll to position [679, 0]
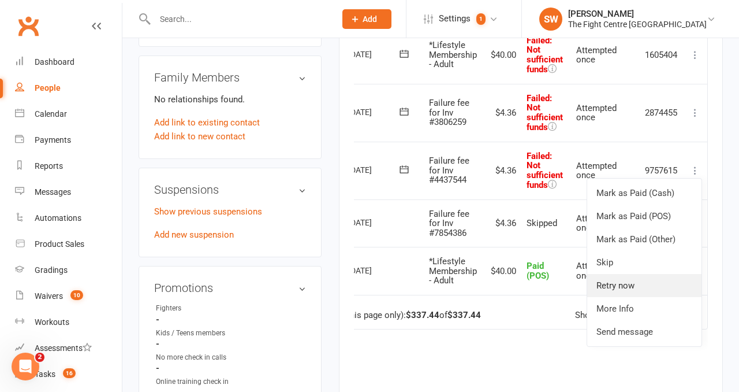
click at [636, 284] on link "Retry now" at bounding box center [644, 285] width 114 height 23
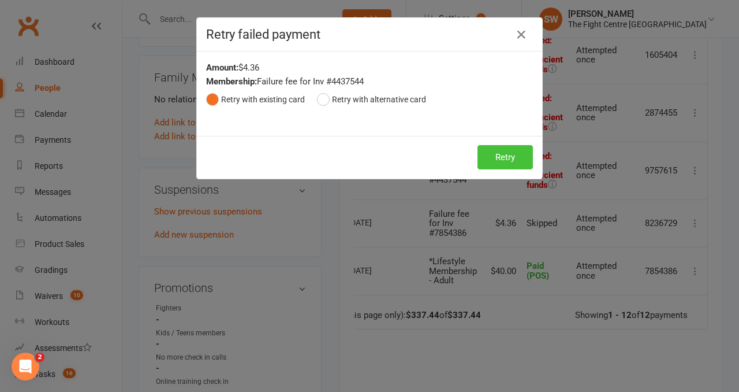
click at [507, 161] on button "Retry" at bounding box center [505, 157] width 55 height 24
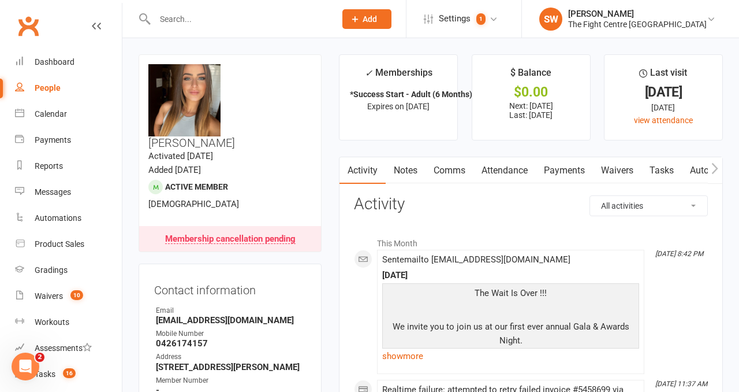
click at [563, 166] on link "Payments" at bounding box center [564, 170] width 57 height 27
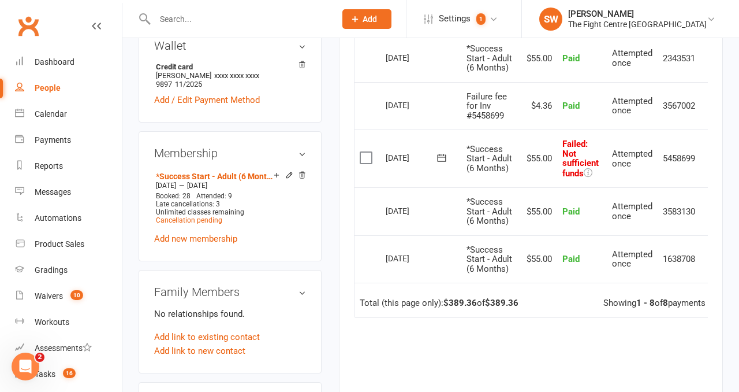
scroll to position [0, 18]
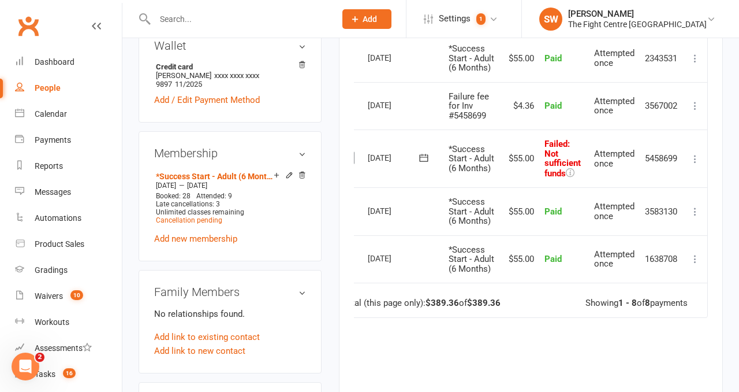
click at [695, 165] on icon at bounding box center [696, 159] width 12 height 12
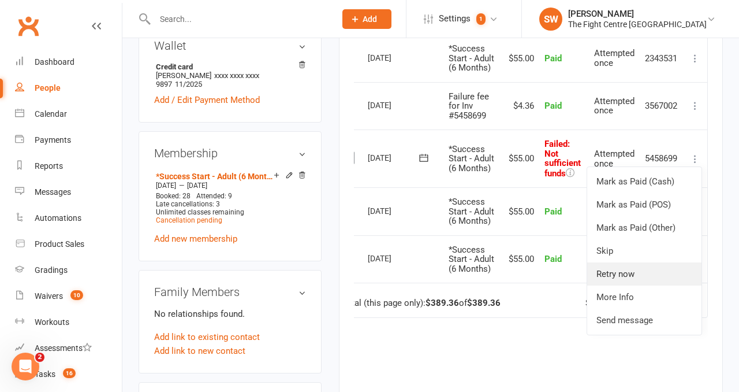
click at [680, 285] on link "Retry now" at bounding box center [644, 273] width 114 height 23
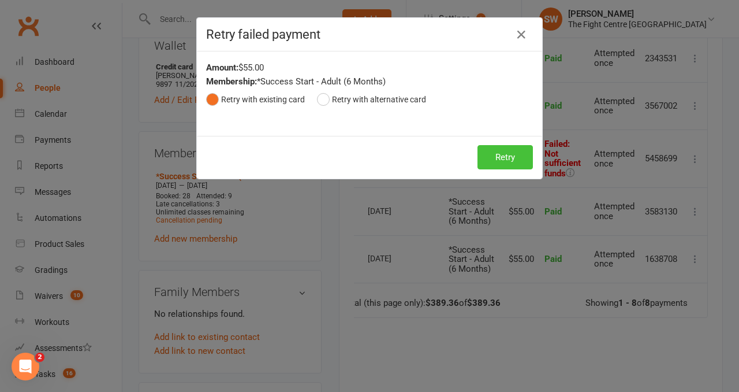
click at [514, 152] on button "Retry" at bounding box center [505, 157] width 55 height 24
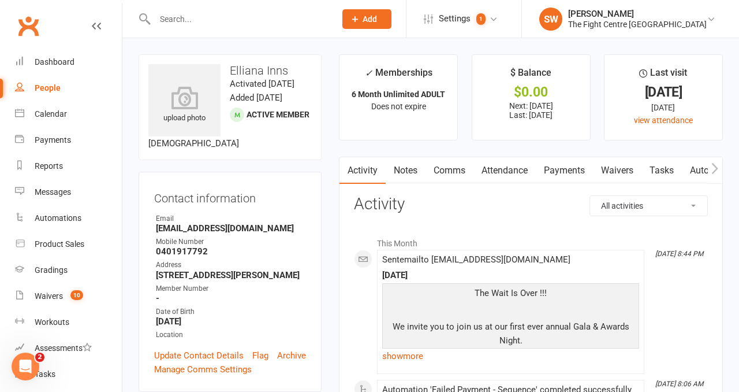
click at [573, 168] on link "Payments" at bounding box center [564, 170] width 57 height 27
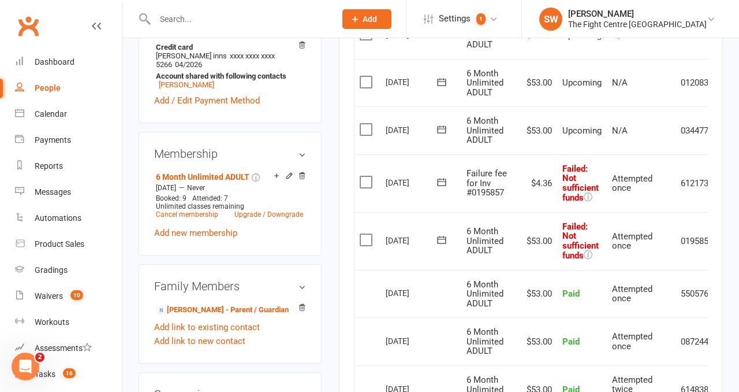
scroll to position [0, 38]
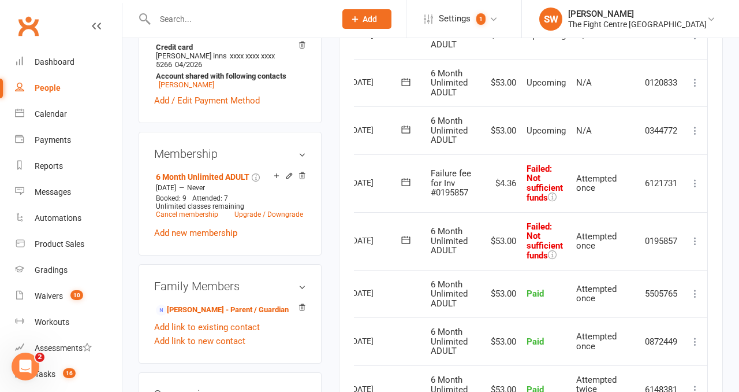
click at [697, 240] on icon at bounding box center [696, 241] width 12 height 12
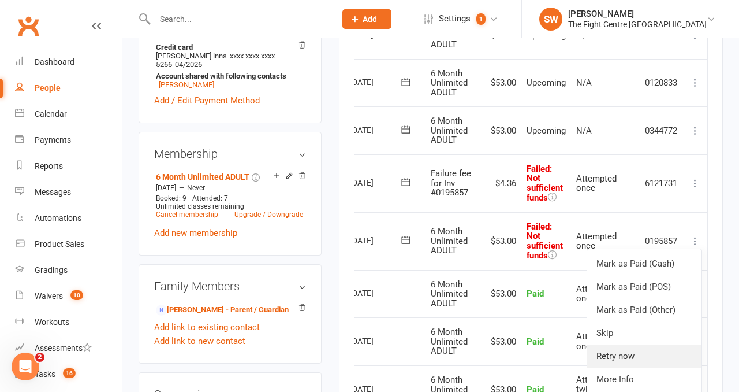
click at [635, 346] on link "Retry now" at bounding box center [644, 355] width 114 height 23
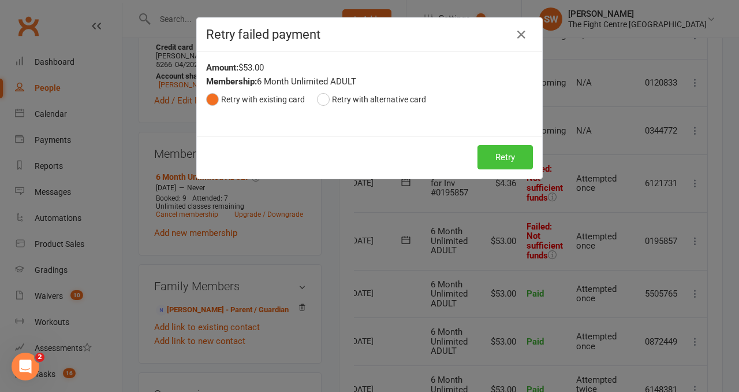
click at [499, 160] on button "Retry" at bounding box center [505, 157] width 55 height 24
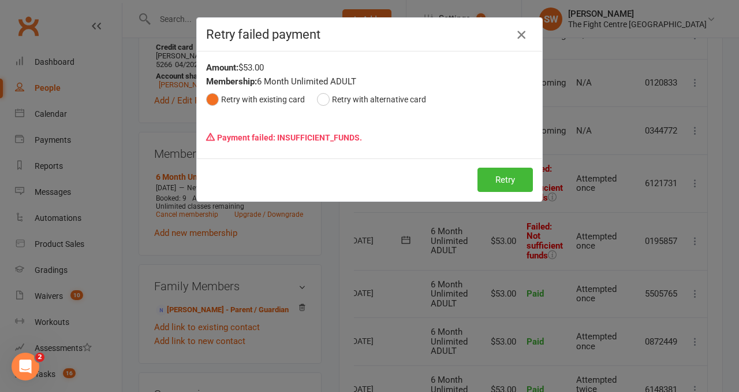
click at [526, 30] on icon "button" at bounding box center [522, 35] width 14 height 14
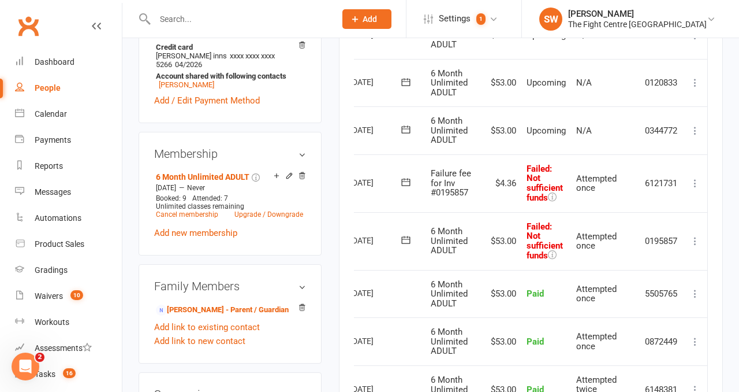
click at [691, 180] on icon at bounding box center [696, 183] width 12 height 12
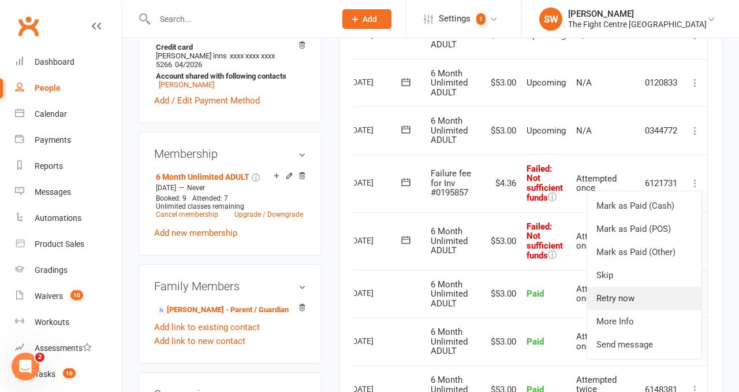
click at [626, 301] on link "Retry now" at bounding box center [644, 297] width 114 height 23
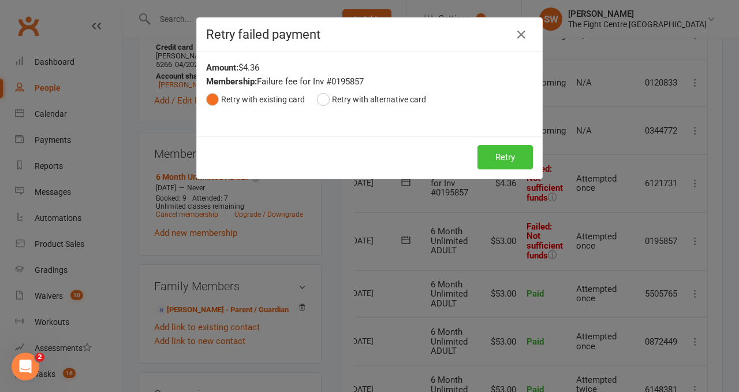
click at [512, 163] on button "Retry" at bounding box center [505, 157] width 55 height 24
click at [315, 118] on div "Amount: $4.36 Membership: Failure fee for Inv #0195857 Retry with existing card…" at bounding box center [369, 93] width 345 height 84
click at [523, 35] on icon "button" at bounding box center [522, 35] width 14 height 14
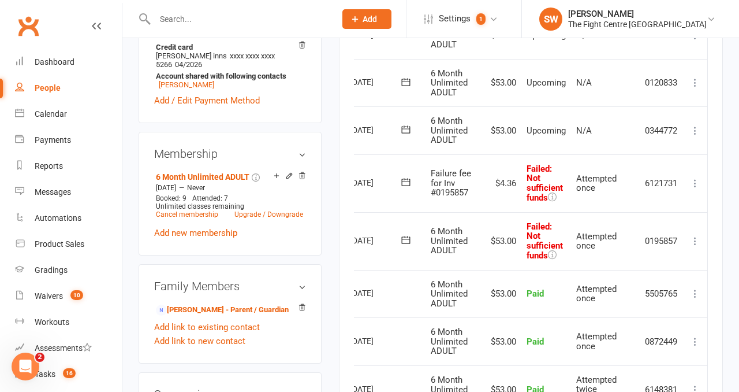
click at [696, 173] on td "Mark as Paid (Cash) Mark as Paid (POS) Mark as Paid (Other) Skip Retry now More…" at bounding box center [695, 183] width 24 height 58
click at [696, 185] on icon at bounding box center [696, 183] width 12 height 12
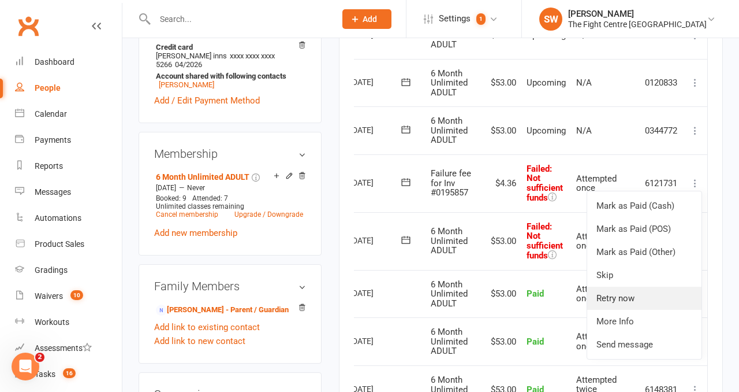
click at [663, 289] on link "Retry now" at bounding box center [644, 297] width 114 height 23
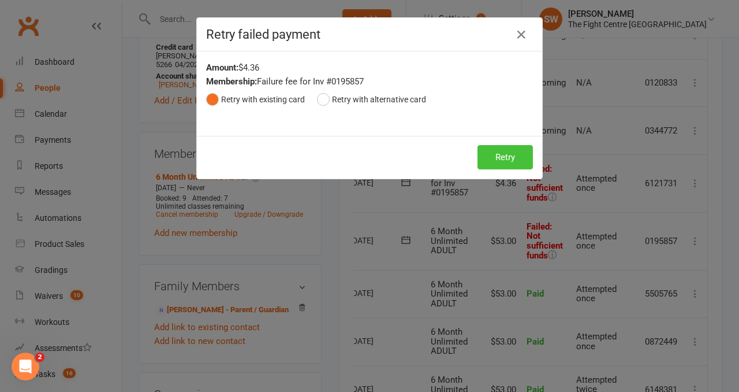
click at [509, 157] on button "Retry" at bounding box center [505, 157] width 55 height 24
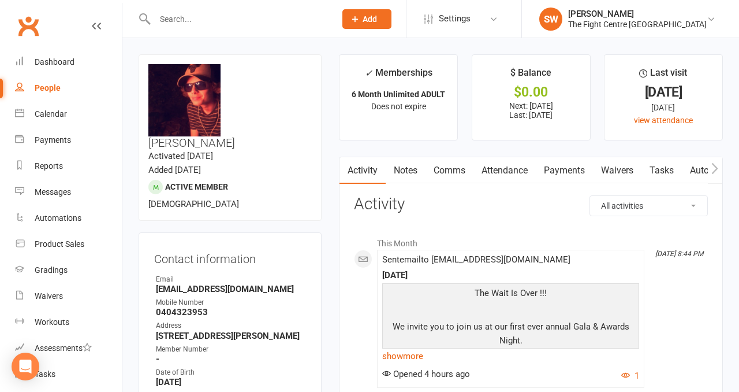
click at [556, 170] on link "Payments" at bounding box center [564, 170] width 57 height 27
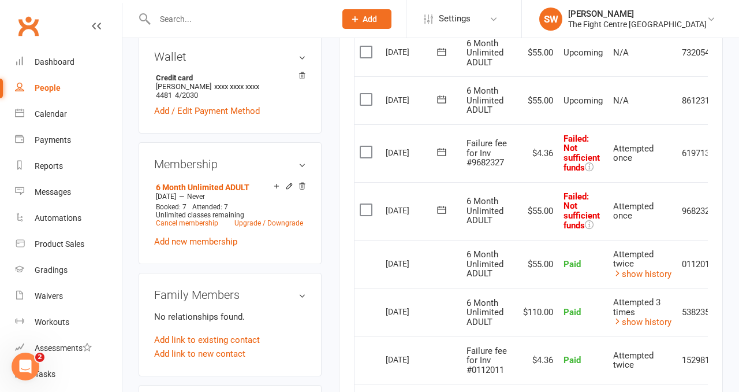
scroll to position [0, 40]
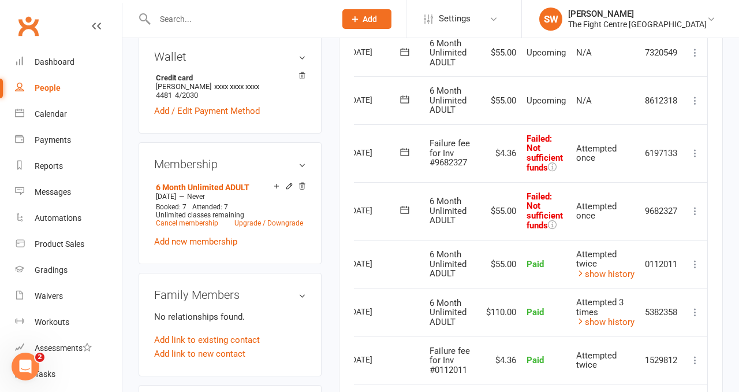
click at [694, 213] on icon at bounding box center [696, 211] width 12 height 12
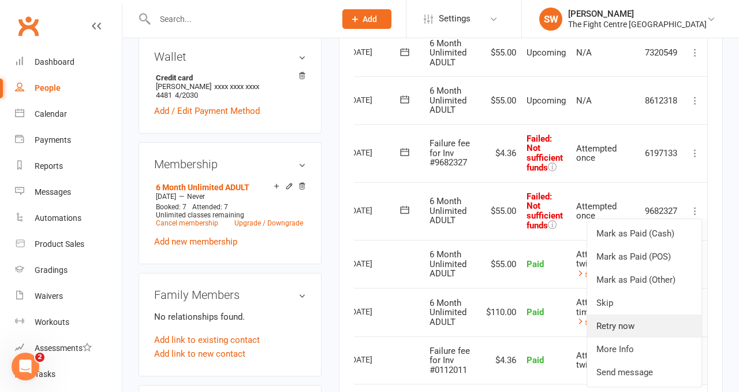
click at [634, 325] on link "Retry now" at bounding box center [644, 325] width 114 height 23
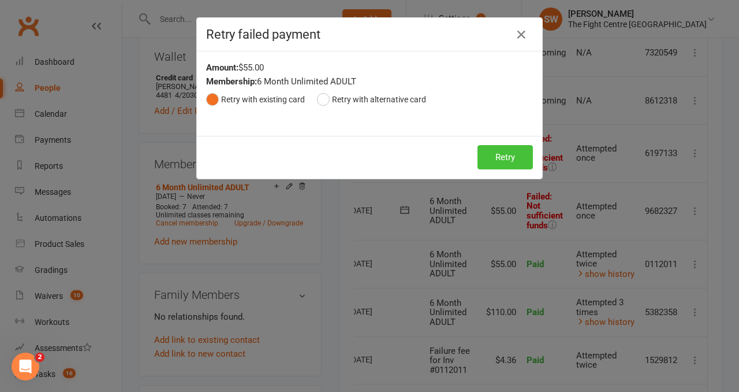
click at [502, 151] on button "Retry" at bounding box center [505, 157] width 55 height 24
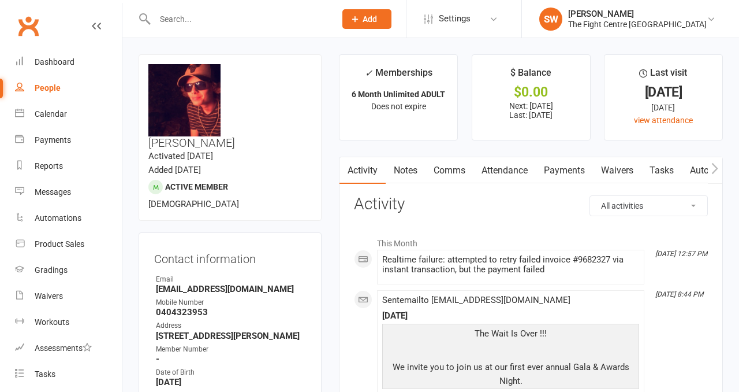
click at [554, 163] on link "Payments" at bounding box center [564, 170] width 57 height 27
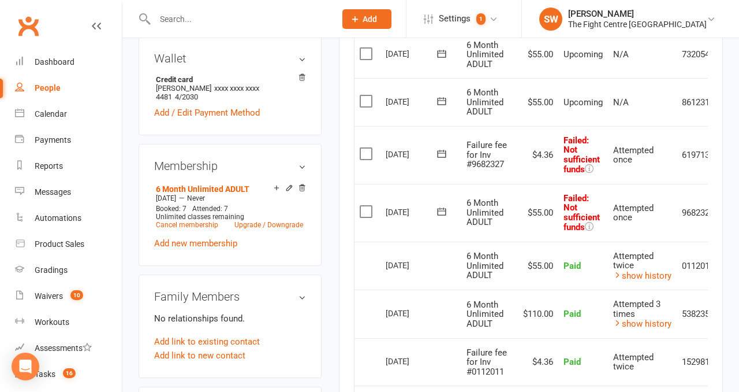
scroll to position [0, 40]
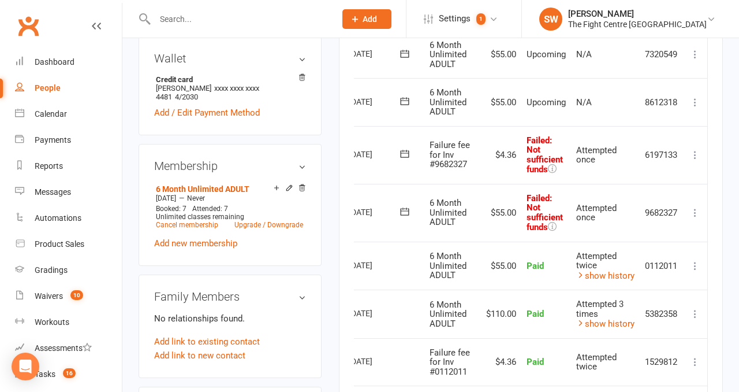
click at [694, 152] on icon at bounding box center [696, 155] width 12 height 12
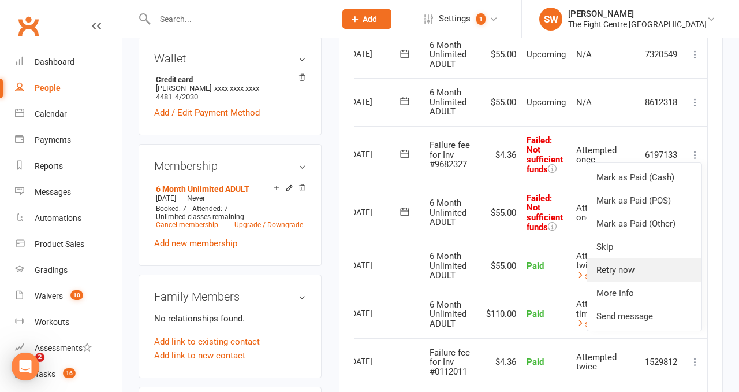
scroll to position [0, 0]
click at [651, 273] on link "Retry now" at bounding box center [644, 269] width 114 height 23
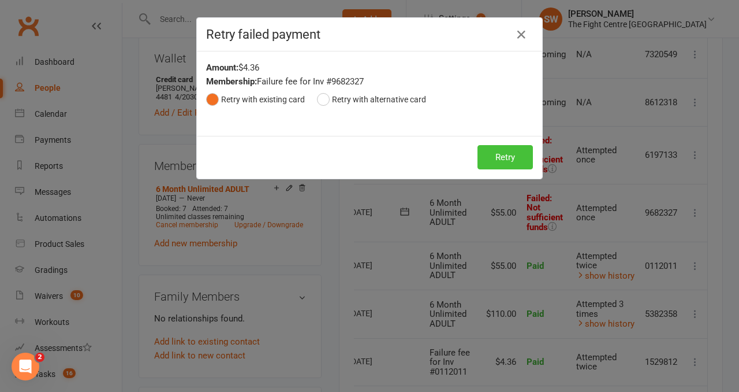
click at [507, 155] on button "Retry" at bounding box center [505, 157] width 55 height 24
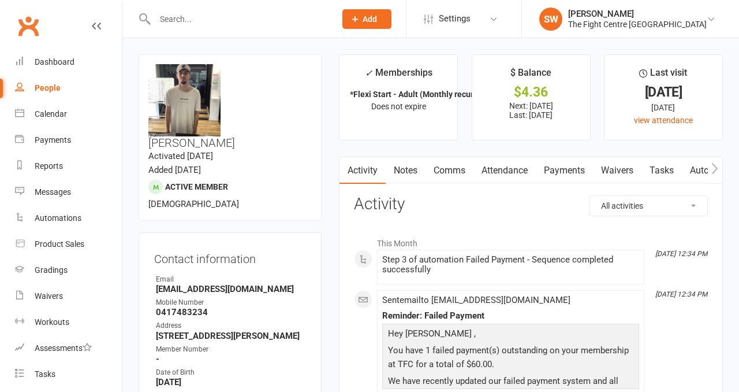
click at [548, 173] on link "Payments" at bounding box center [564, 170] width 57 height 27
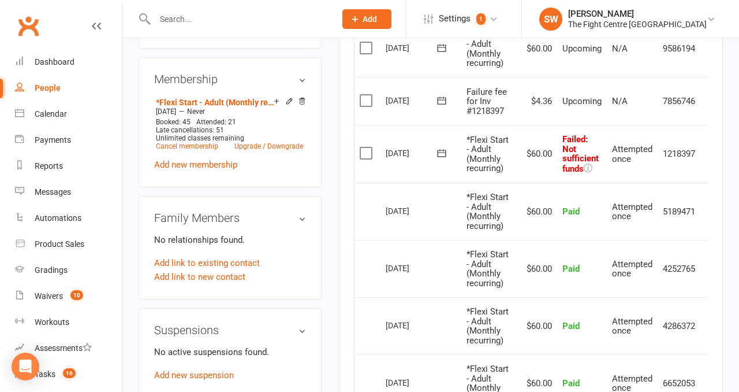
scroll to position [0, 18]
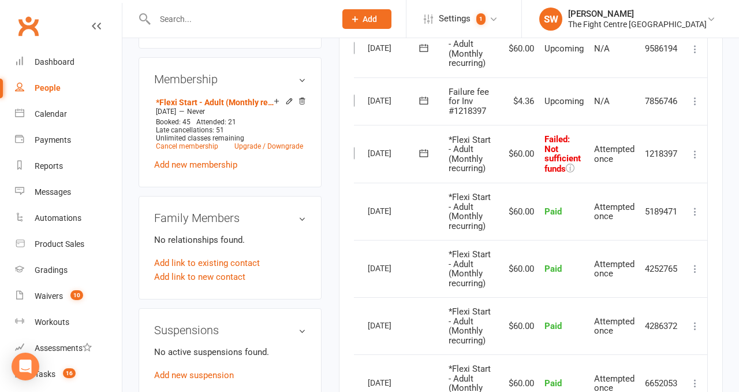
click at [695, 152] on icon at bounding box center [696, 154] width 12 height 12
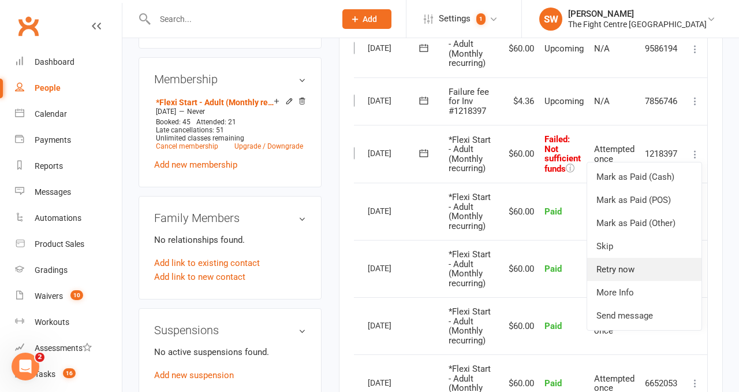
scroll to position [0, 0]
click at [629, 275] on link "Retry now" at bounding box center [644, 269] width 114 height 23
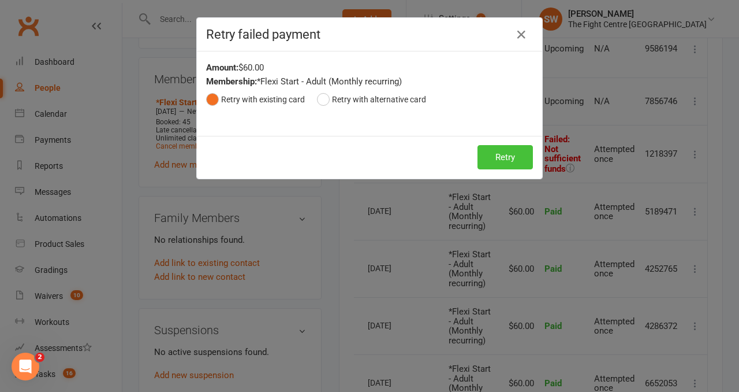
click at [505, 165] on button "Retry" at bounding box center [505, 157] width 55 height 24
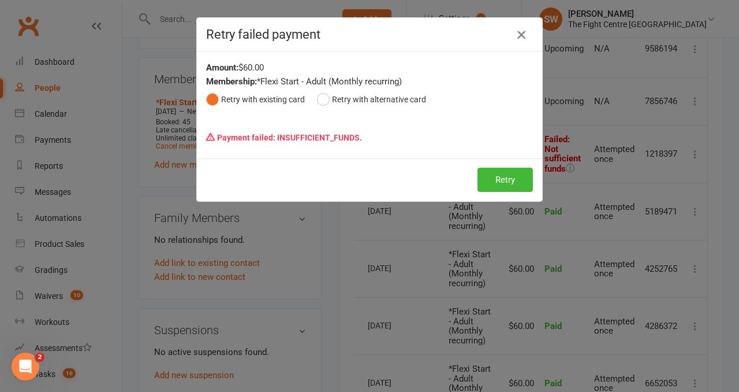
click at [520, 36] on icon "button" at bounding box center [522, 35] width 14 height 14
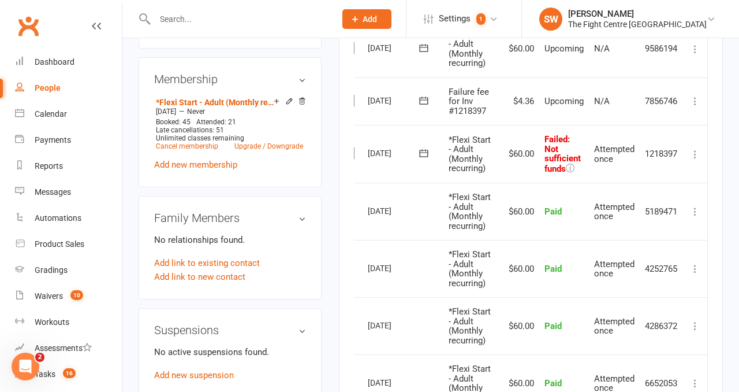
click at [695, 103] on icon at bounding box center [696, 101] width 12 height 12
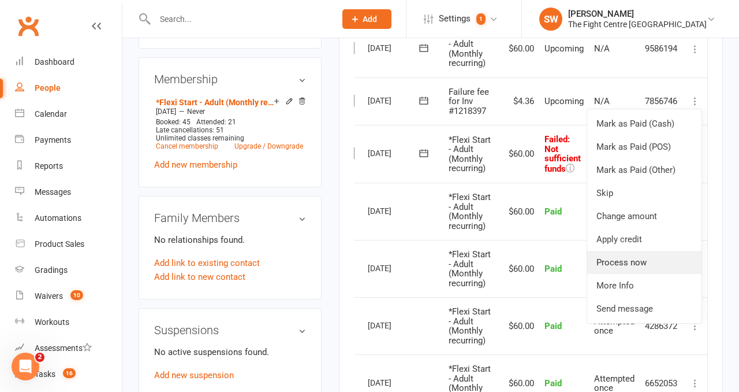
click at [634, 267] on link "Process now" at bounding box center [644, 262] width 114 height 23
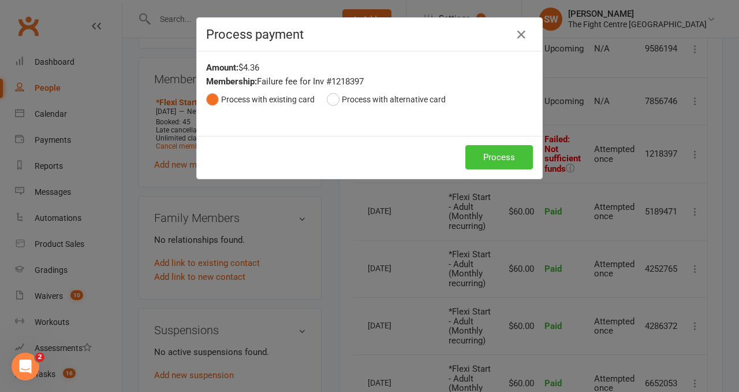
click at [517, 159] on button "Process" at bounding box center [499, 157] width 68 height 24
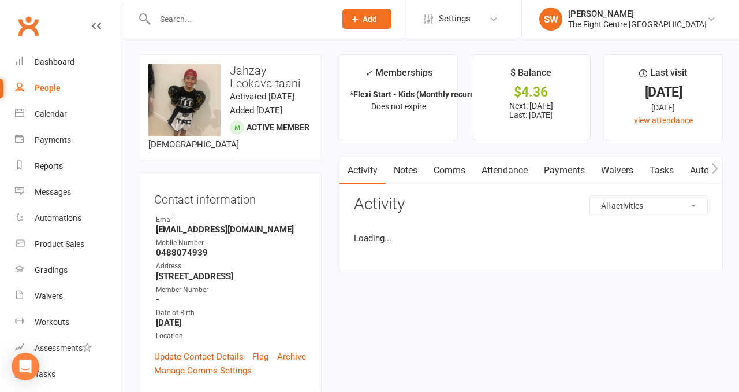
click at [554, 167] on link "Payments" at bounding box center [564, 170] width 57 height 27
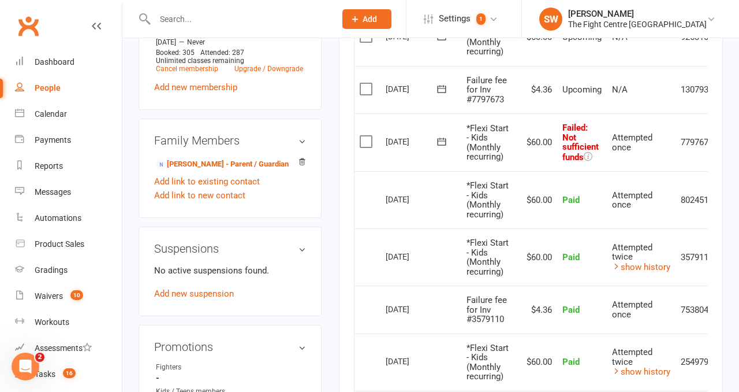
scroll to position [542, 0]
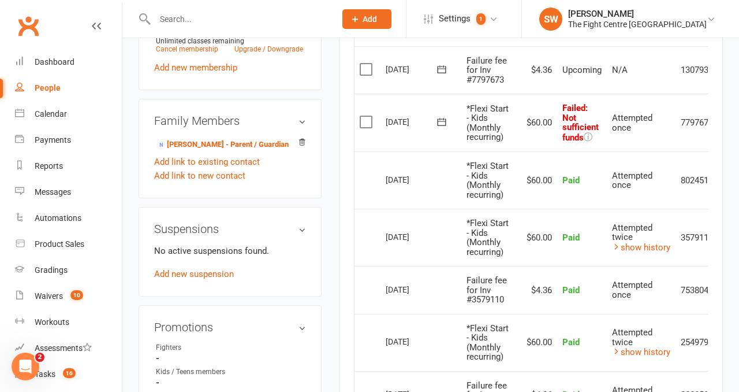
click at [636, 133] on td "Attempted once" at bounding box center [641, 123] width 69 height 58
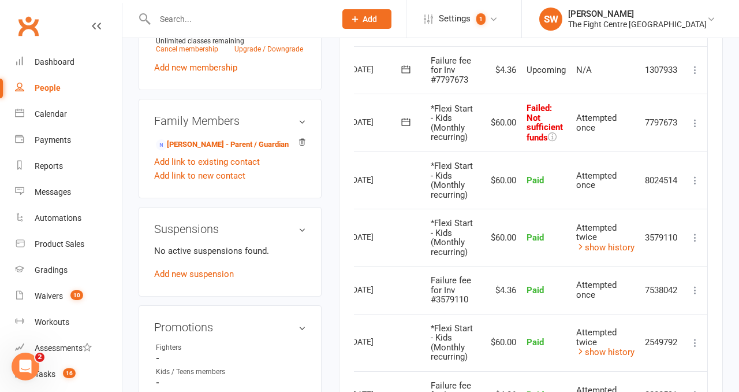
click at [691, 122] on icon at bounding box center [696, 123] width 12 height 12
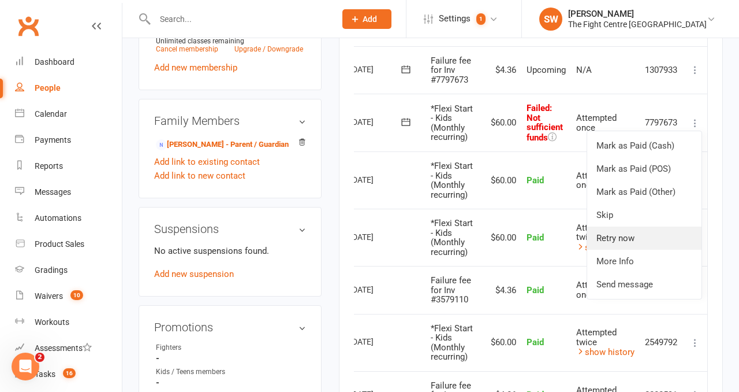
click at [647, 244] on link "Retry now" at bounding box center [644, 237] width 114 height 23
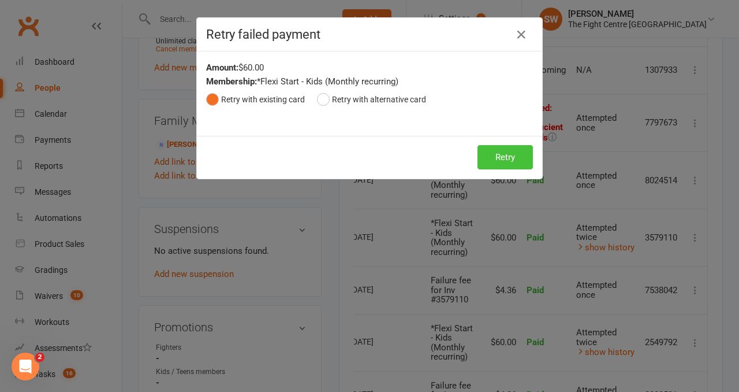
click at [502, 155] on button "Retry" at bounding box center [505, 157] width 55 height 24
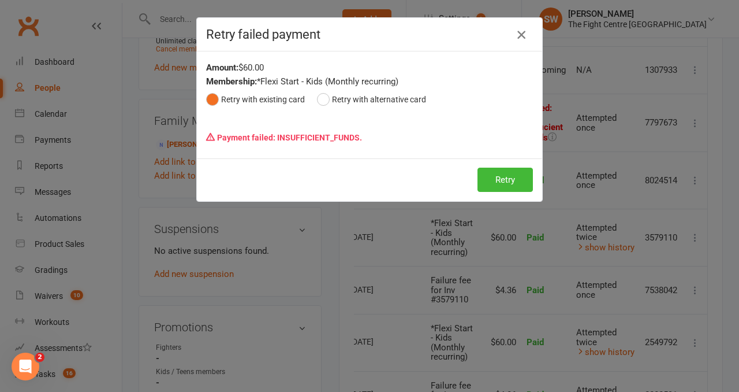
click at [521, 35] on icon "button" at bounding box center [522, 35] width 14 height 14
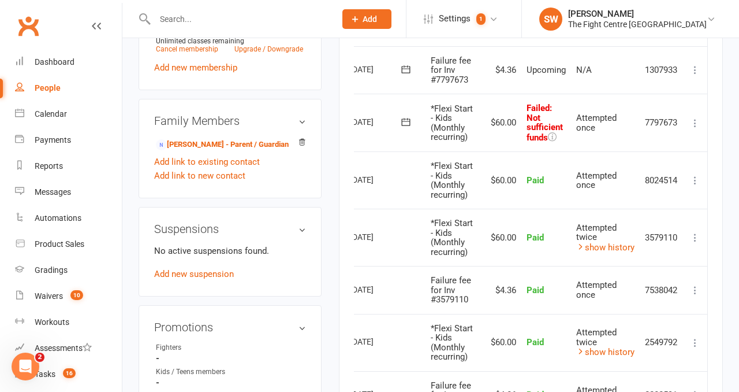
click at [695, 69] on icon at bounding box center [696, 70] width 12 height 12
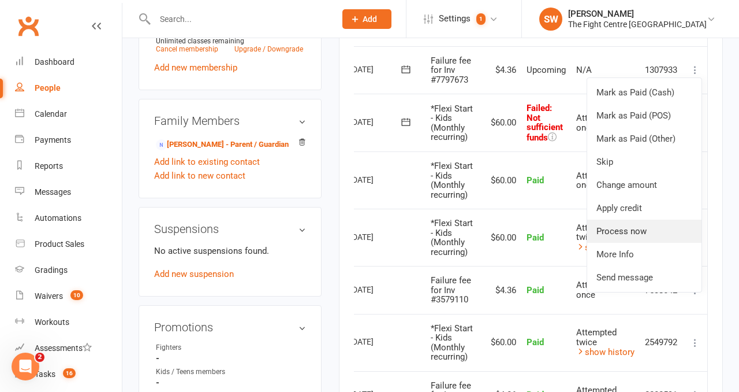
click at [659, 224] on link "Process now" at bounding box center [644, 230] width 114 height 23
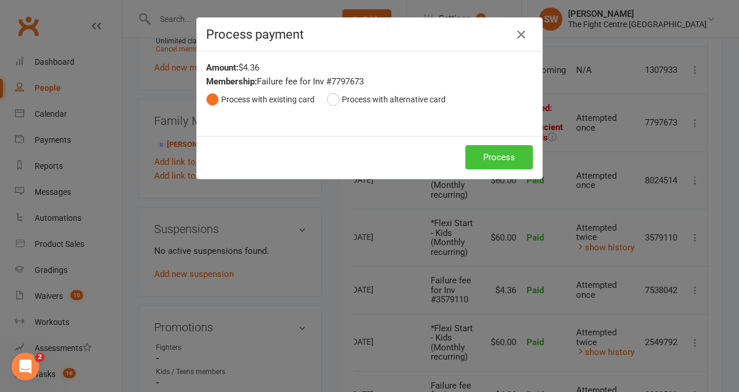
click at [499, 161] on button "Process" at bounding box center [499, 157] width 68 height 24
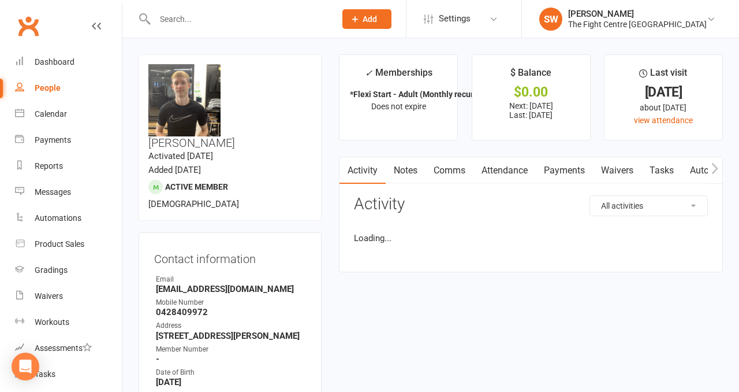
click at [543, 165] on link "Payments" at bounding box center [564, 170] width 57 height 27
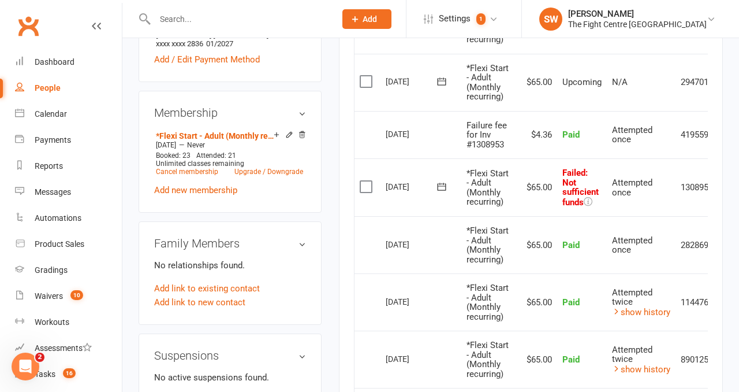
scroll to position [0, 38]
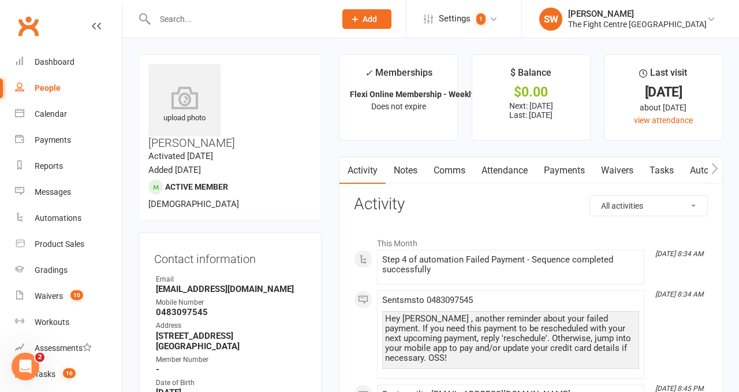
click at [566, 174] on link "Payments" at bounding box center [564, 170] width 57 height 27
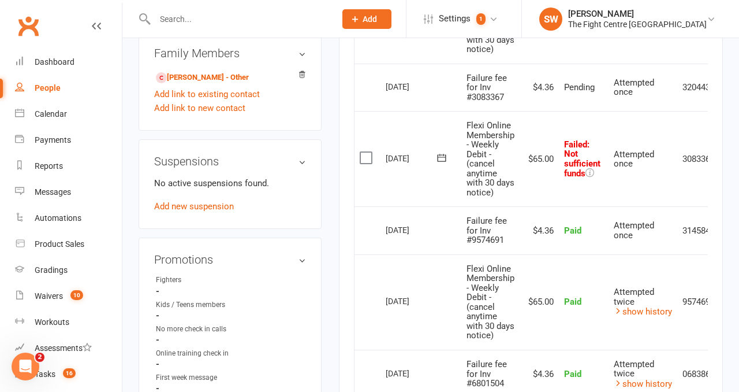
scroll to position [0, 40]
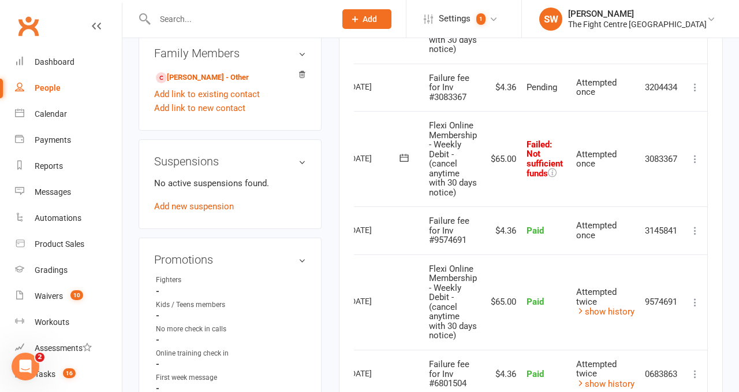
click at [699, 156] on icon at bounding box center [696, 159] width 12 height 12
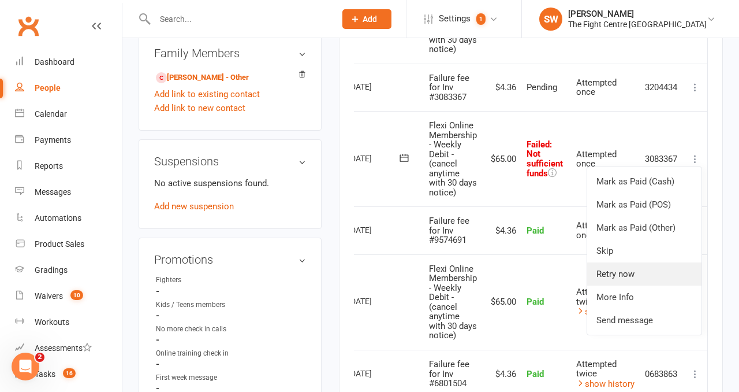
click at [645, 279] on link "Retry now" at bounding box center [644, 273] width 114 height 23
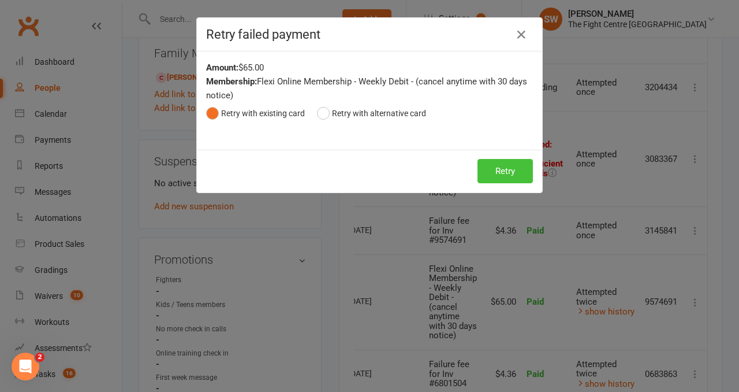
click at [515, 169] on button "Retry" at bounding box center [505, 171] width 55 height 24
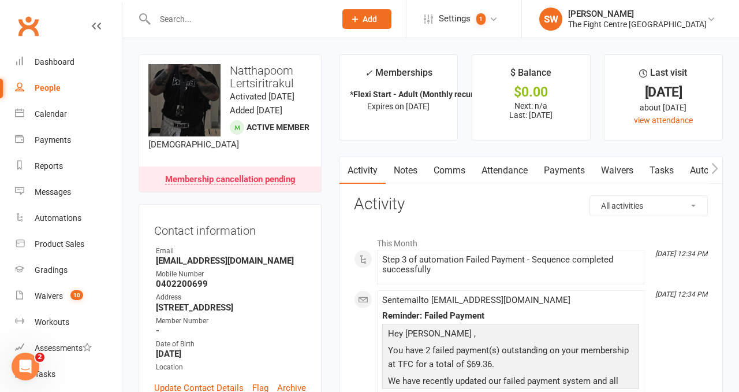
click at [558, 162] on link "Payments" at bounding box center [564, 170] width 57 height 27
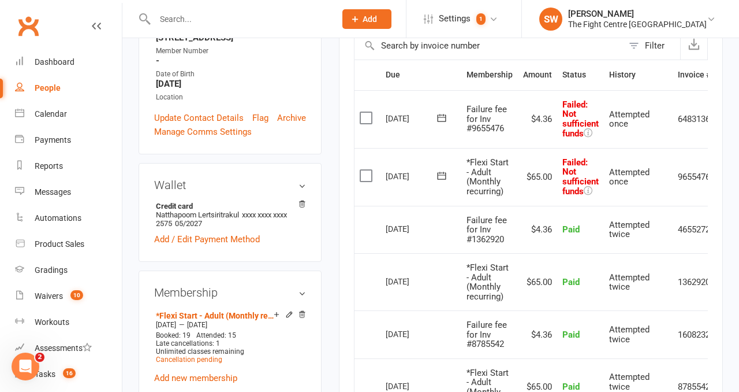
scroll to position [0, 35]
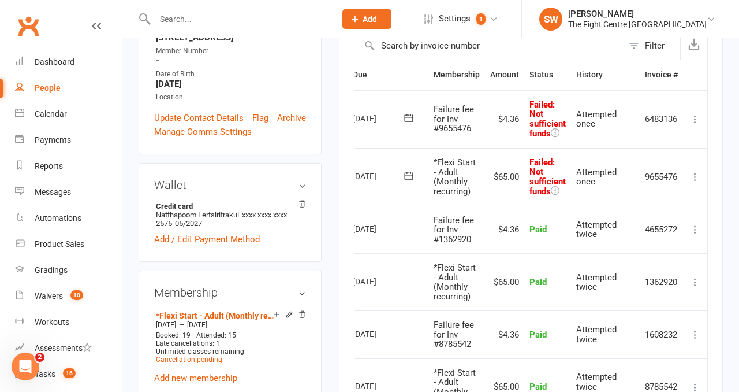
click at [692, 170] on button at bounding box center [695, 177] width 14 height 14
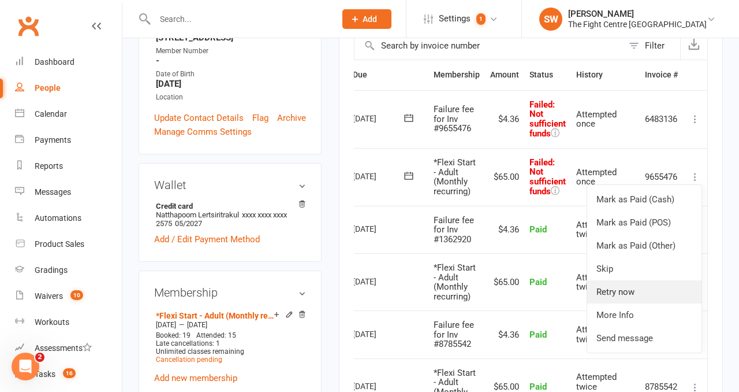
click at [635, 289] on link "Retry now" at bounding box center [644, 291] width 114 height 23
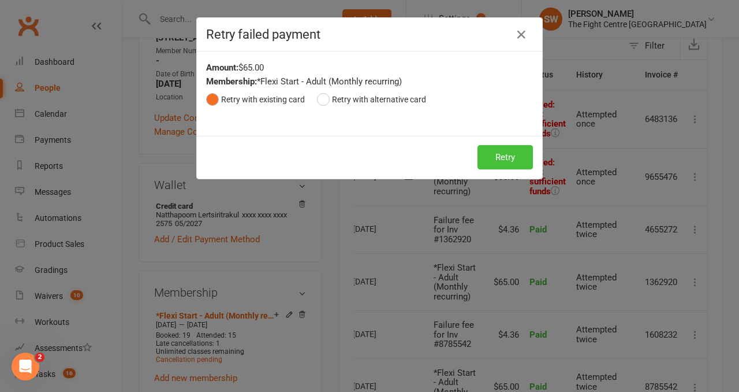
click at [511, 160] on button "Retry" at bounding box center [505, 157] width 55 height 24
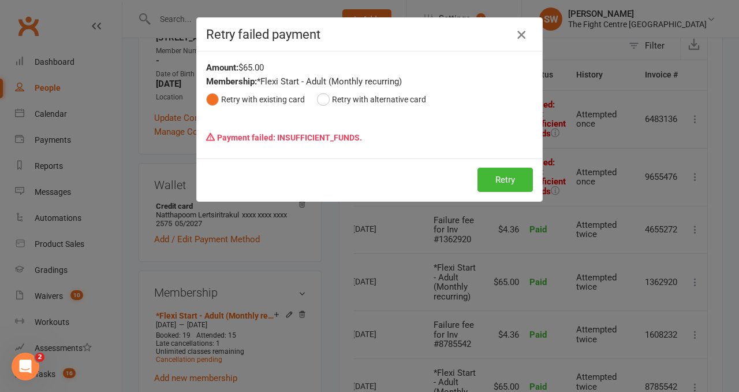
click at [522, 31] on icon "button" at bounding box center [522, 35] width 14 height 14
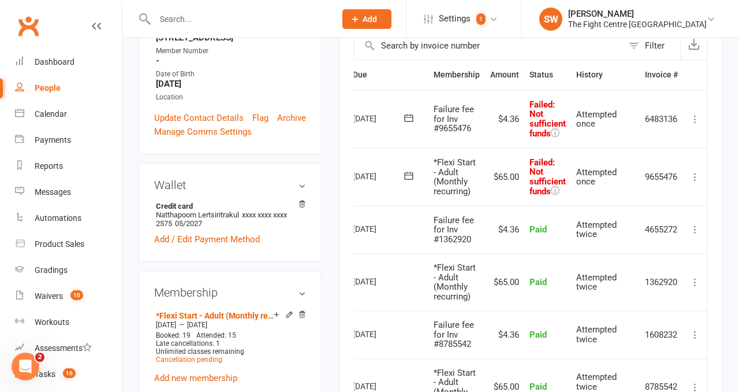
click at [696, 118] on icon at bounding box center [696, 119] width 12 height 12
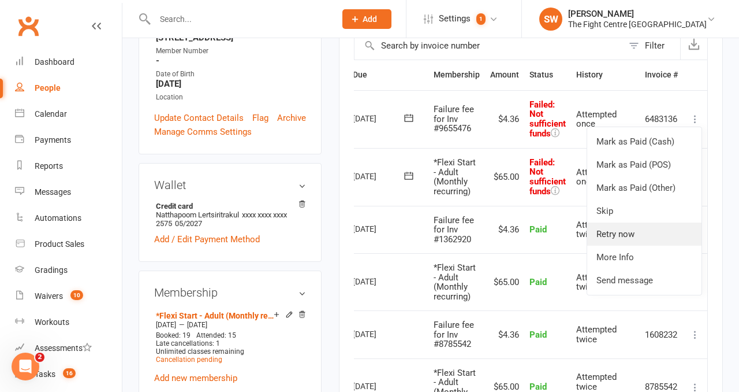
click at [662, 236] on link "Retry now" at bounding box center [644, 233] width 114 height 23
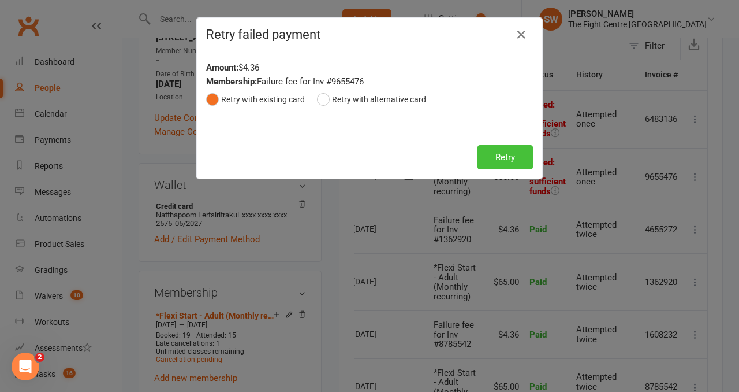
click at [518, 158] on button "Retry" at bounding box center [505, 157] width 55 height 24
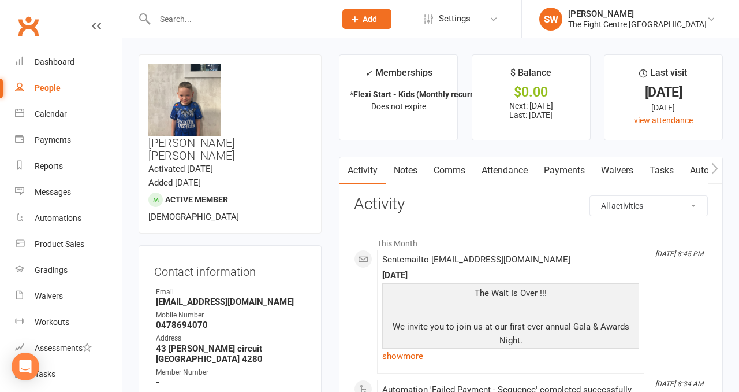
click at [552, 174] on link "Payments" at bounding box center [564, 170] width 57 height 27
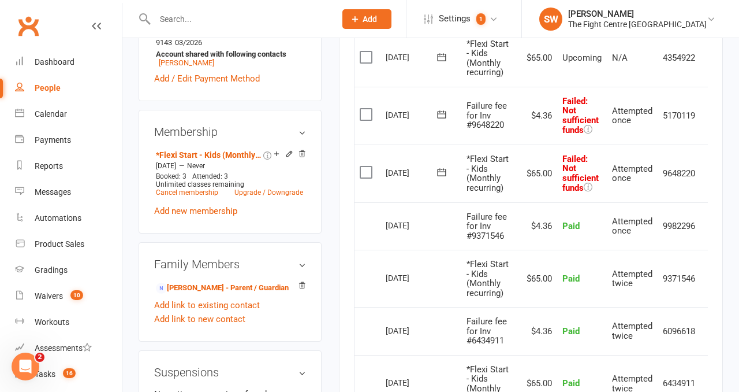
scroll to position [0, 18]
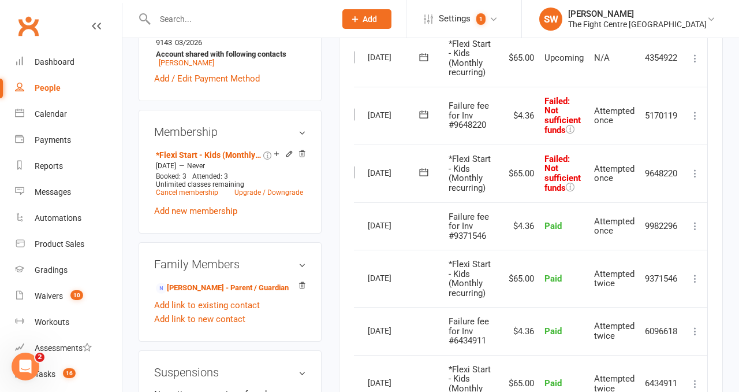
click at [687, 173] on td "Mark as Paid (Cash) Mark as Paid (POS) Mark as Paid (Other) Skip Retry now More…" at bounding box center [695, 173] width 24 height 58
click at [696, 173] on icon at bounding box center [696, 173] width 12 height 12
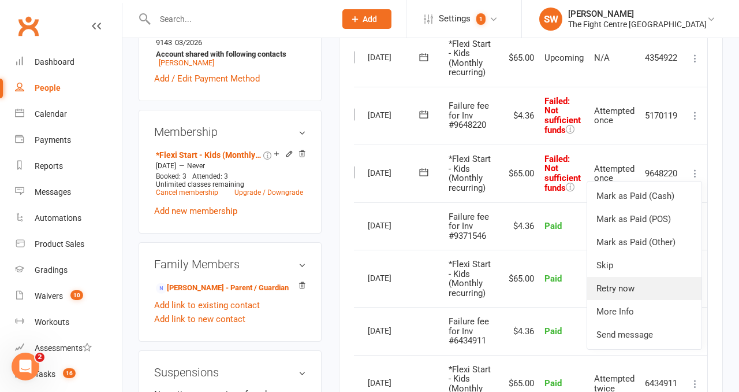
click at [650, 287] on link "Retry now" at bounding box center [644, 288] width 114 height 23
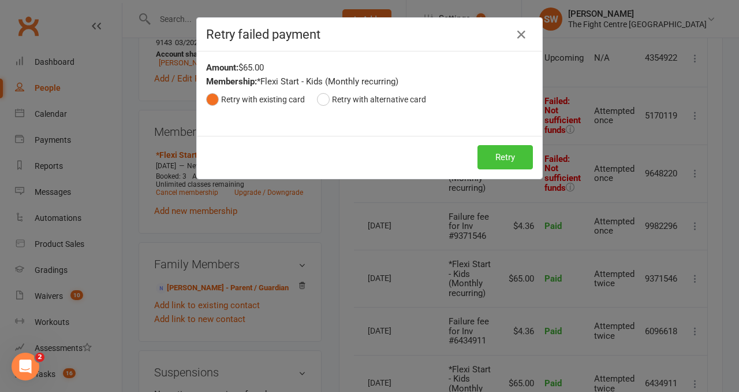
click at [504, 159] on button "Retry" at bounding box center [505, 157] width 55 height 24
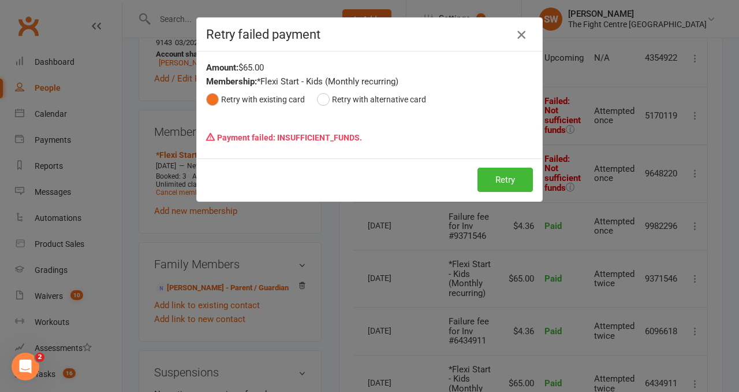
click at [524, 30] on icon "button" at bounding box center [522, 35] width 14 height 14
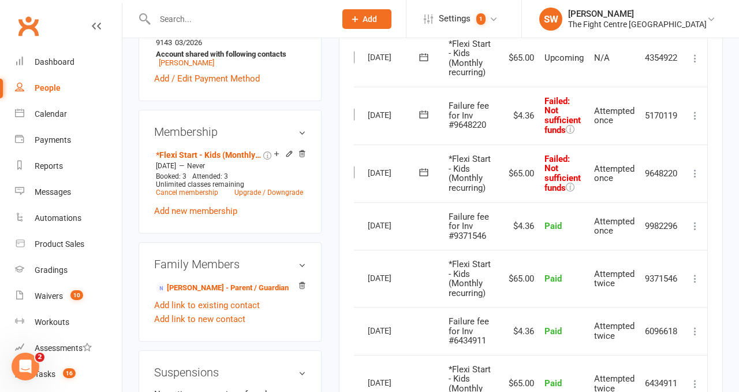
click at [698, 111] on icon at bounding box center [696, 116] width 12 height 12
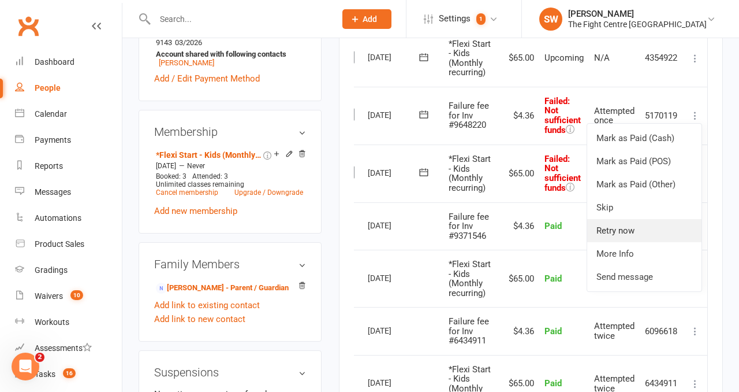
click at [623, 228] on link "Retry now" at bounding box center [644, 230] width 114 height 23
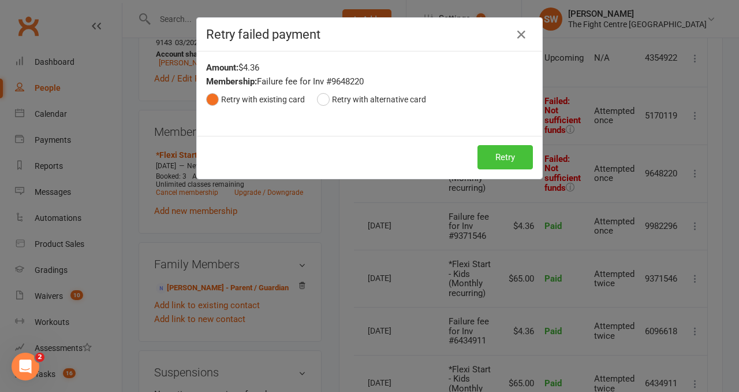
click at [511, 155] on button "Retry" at bounding box center [505, 157] width 55 height 24
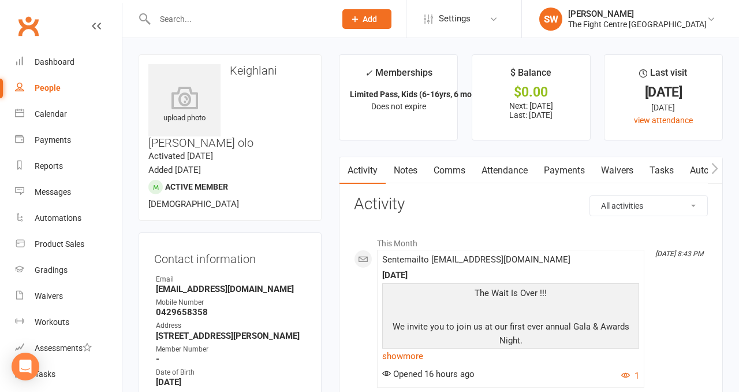
click at [549, 165] on link "Payments" at bounding box center [564, 170] width 57 height 27
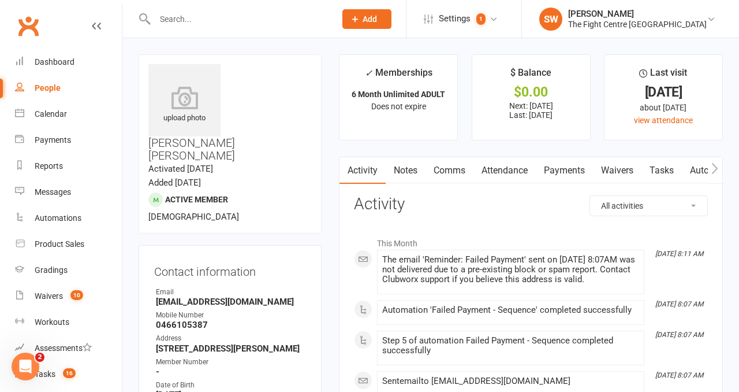
click at [556, 173] on link "Payments" at bounding box center [564, 170] width 57 height 27
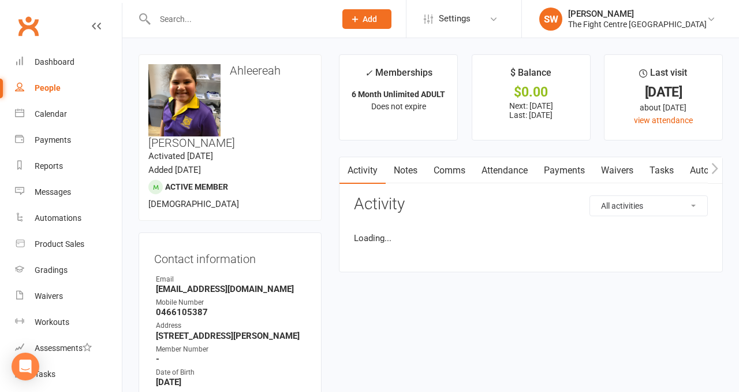
click at [561, 176] on link "Payments" at bounding box center [564, 170] width 57 height 27
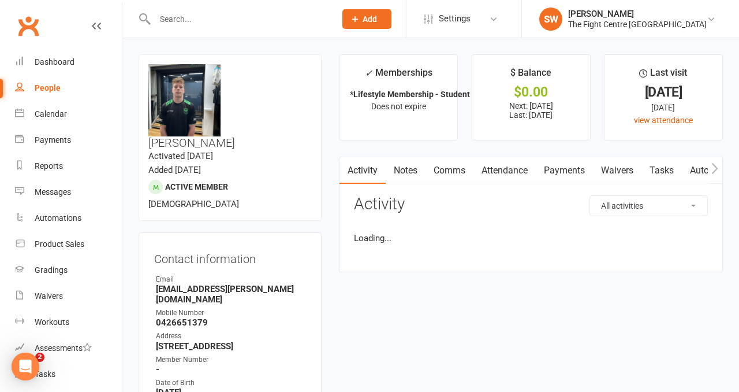
click at [556, 175] on link "Payments" at bounding box center [564, 170] width 57 height 27
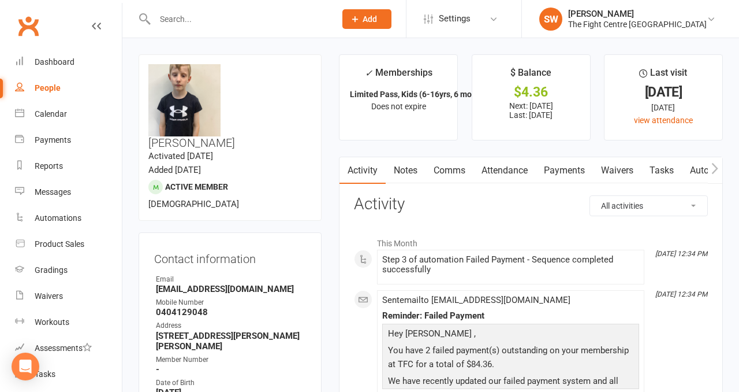
click at [553, 169] on link "Payments" at bounding box center [564, 170] width 57 height 27
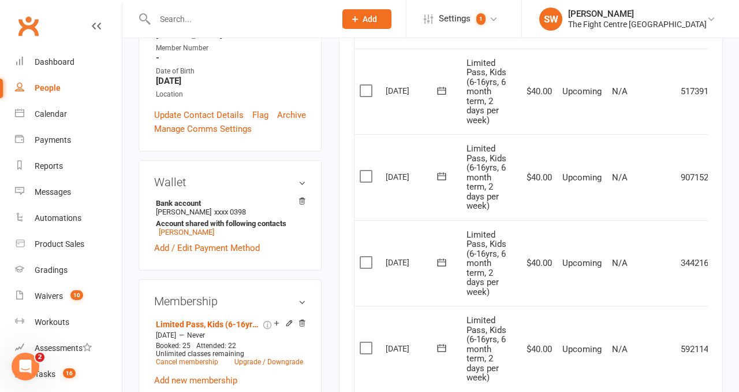
scroll to position [160, 0]
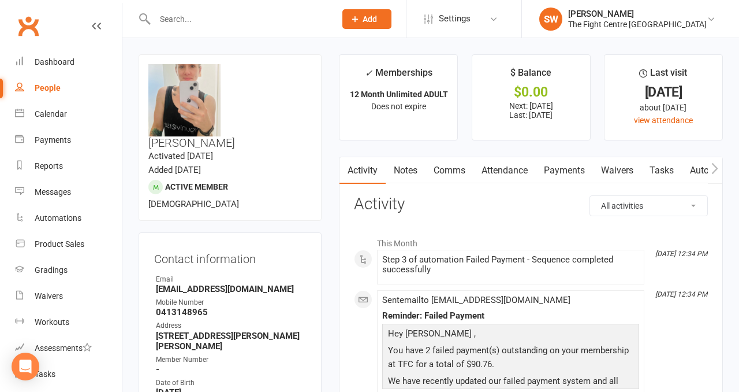
click at [557, 182] on link "Payments" at bounding box center [564, 170] width 57 height 27
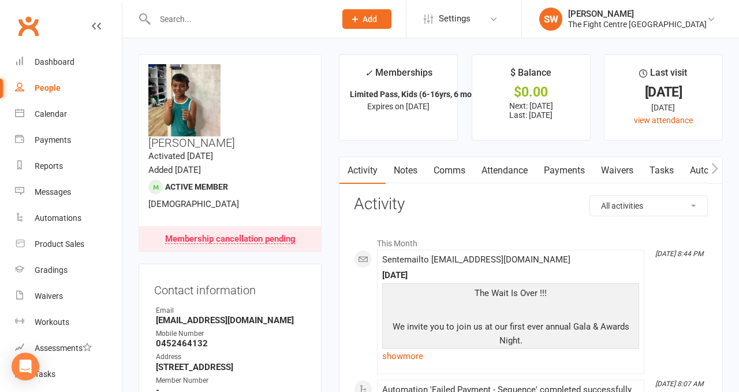
click at [550, 181] on link "Payments" at bounding box center [564, 170] width 57 height 27
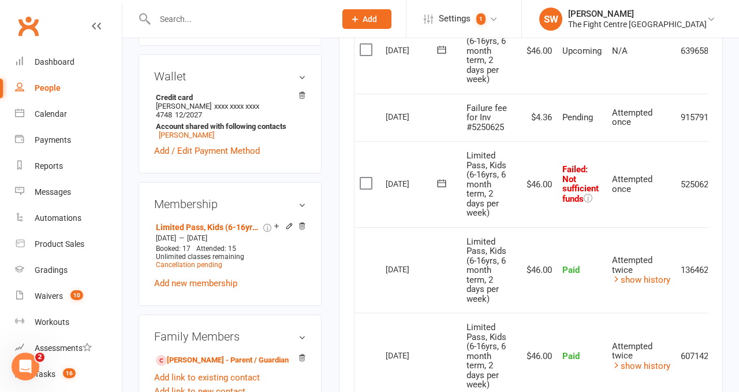
scroll to position [0, 38]
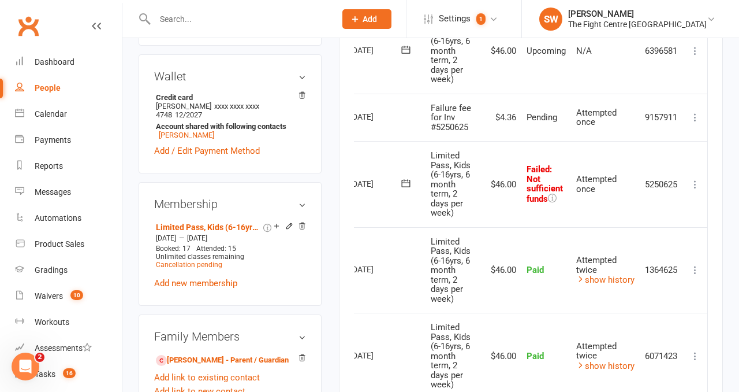
click at [697, 180] on icon at bounding box center [696, 184] width 12 height 12
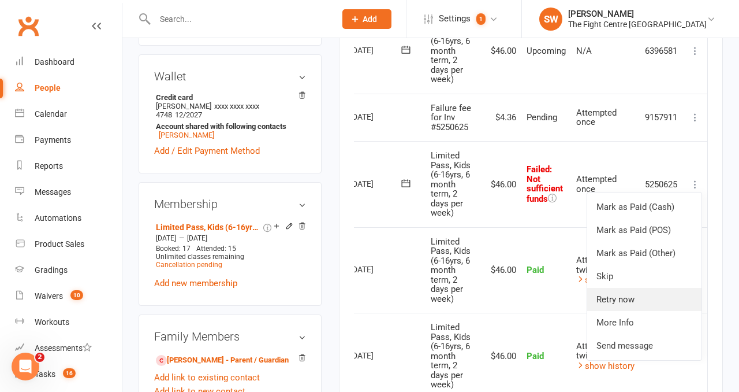
click at [653, 296] on link "Retry now" at bounding box center [644, 299] width 114 height 23
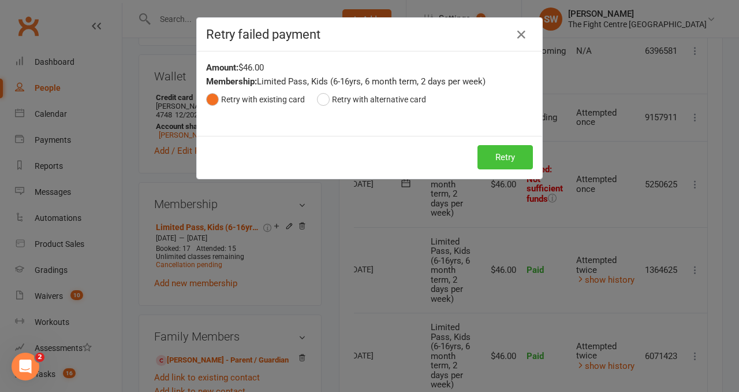
click at [504, 165] on button "Retry" at bounding box center [505, 157] width 55 height 24
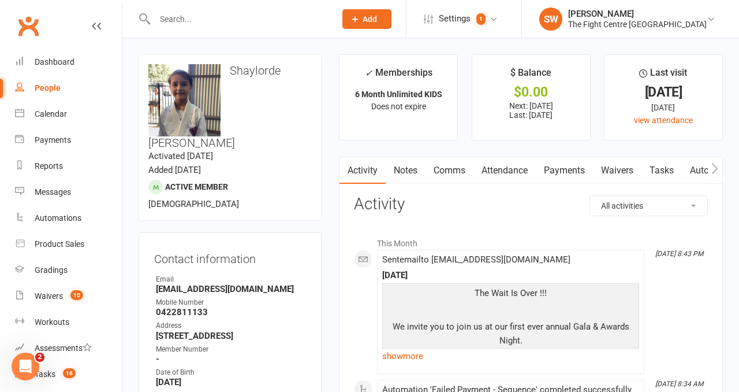
click at [557, 165] on link "Payments" at bounding box center [564, 170] width 57 height 27
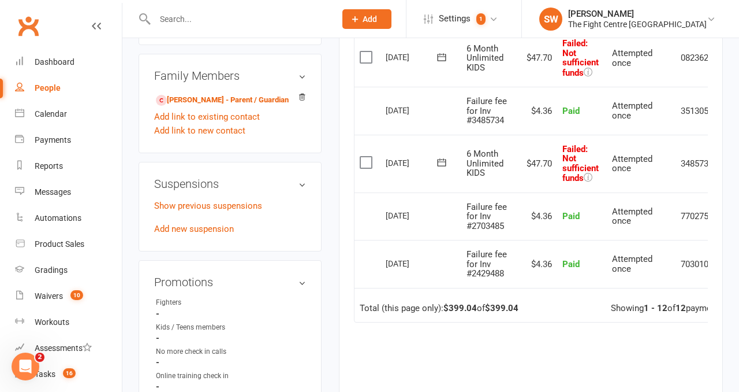
scroll to position [0, 38]
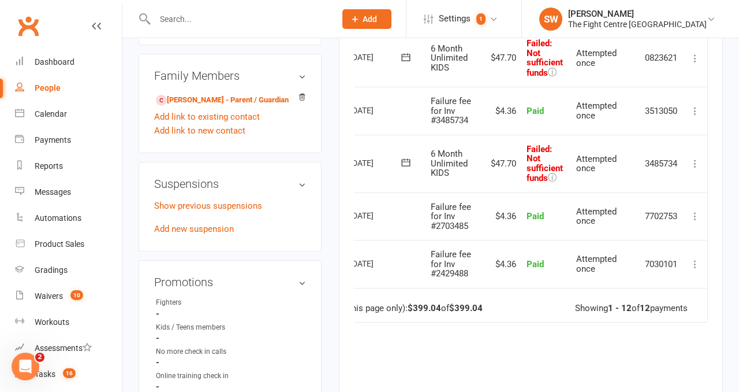
click at [698, 159] on icon at bounding box center [696, 164] width 12 height 12
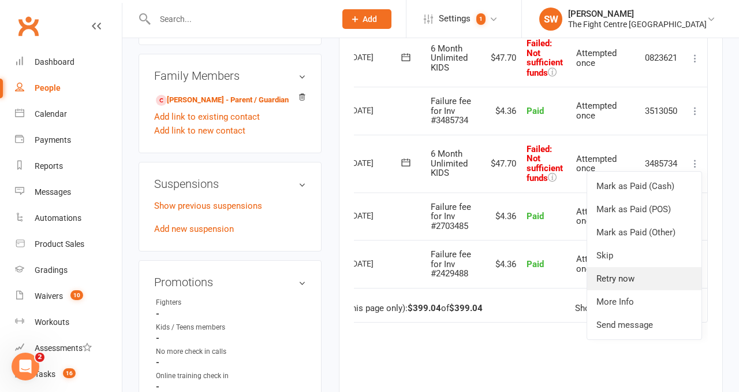
click at [661, 275] on link "Retry now" at bounding box center [644, 278] width 114 height 23
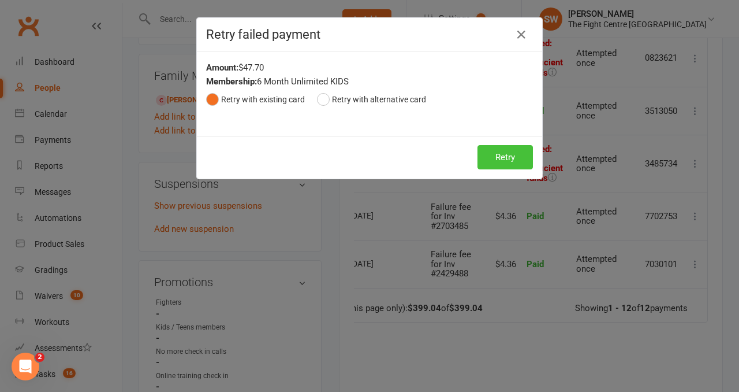
click at [514, 158] on button "Retry" at bounding box center [505, 157] width 55 height 24
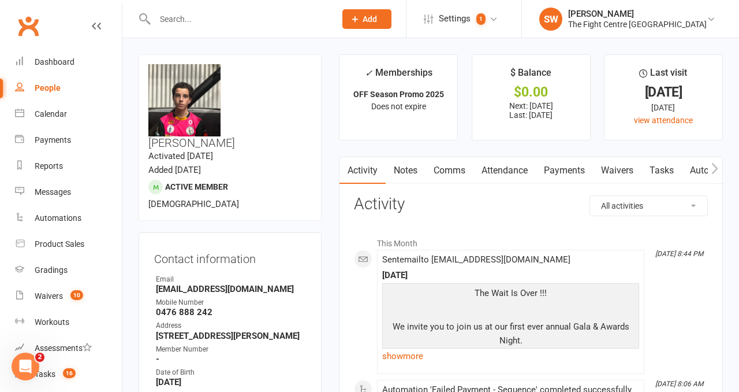
click at [567, 168] on link "Payments" at bounding box center [564, 170] width 57 height 27
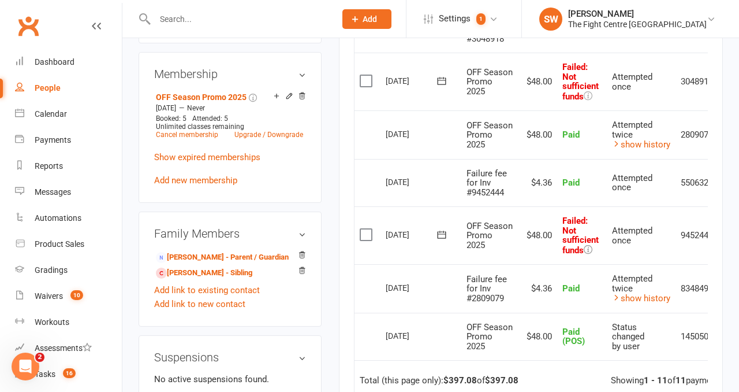
scroll to position [0, 38]
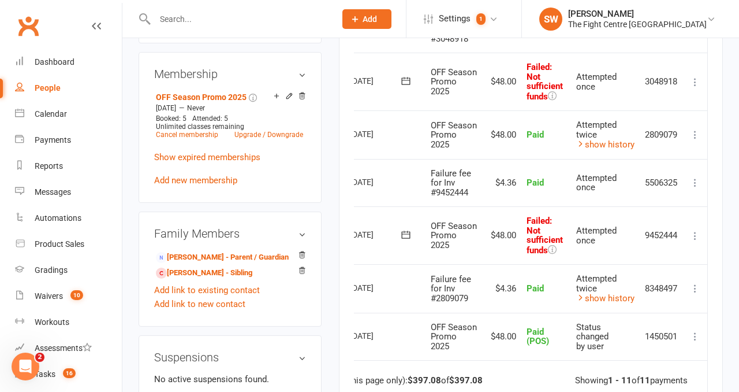
click at [699, 241] on icon at bounding box center [696, 236] width 12 height 12
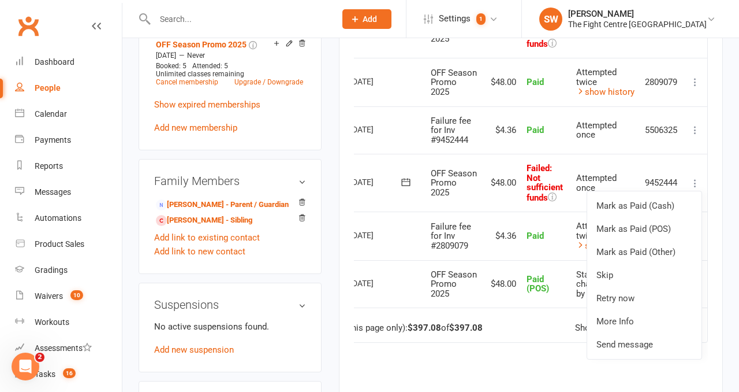
scroll to position [609, 0]
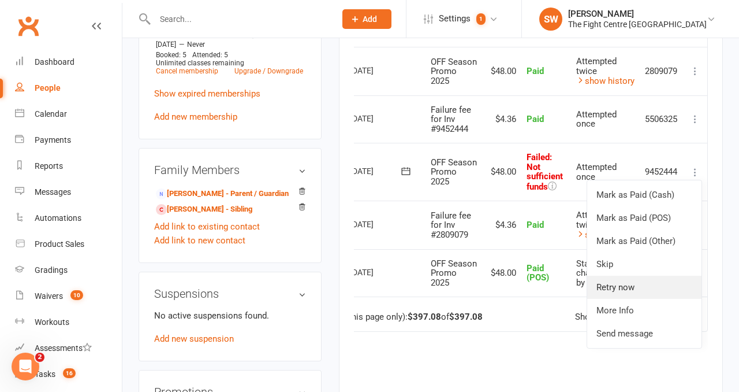
click at [651, 299] on link "Retry now" at bounding box center [644, 286] width 114 height 23
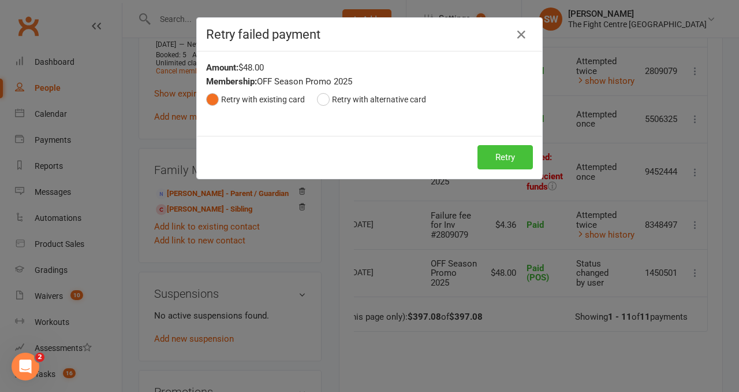
click at [506, 149] on button "Retry" at bounding box center [505, 157] width 55 height 24
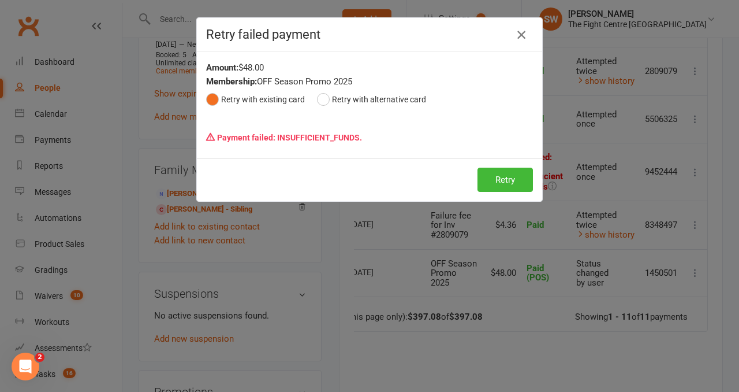
click at [523, 33] on icon "button" at bounding box center [522, 35] width 14 height 14
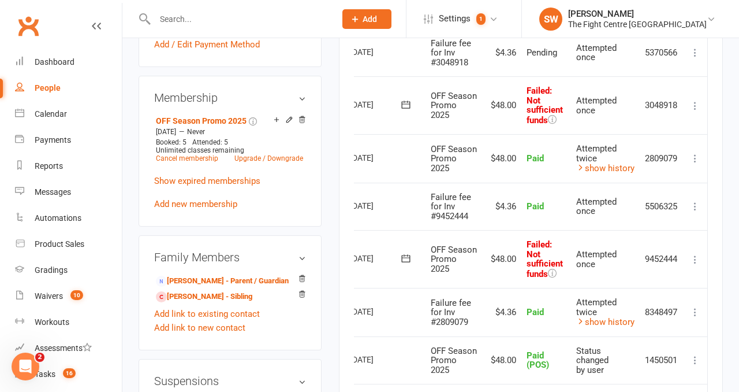
scroll to position [472, 0]
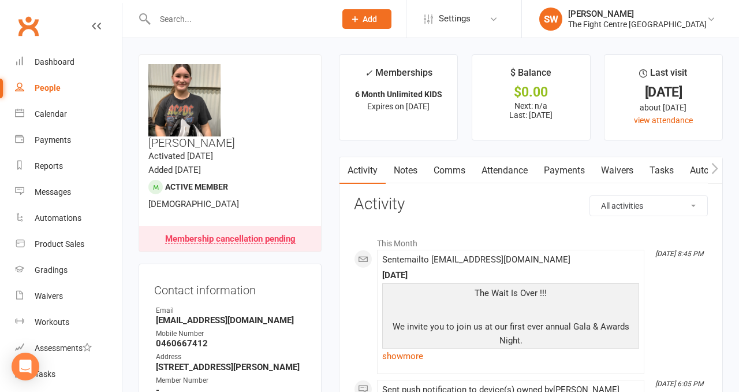
click at [568, 162] on link "Payments" at bounding box center [564, 170] width 57 height 27
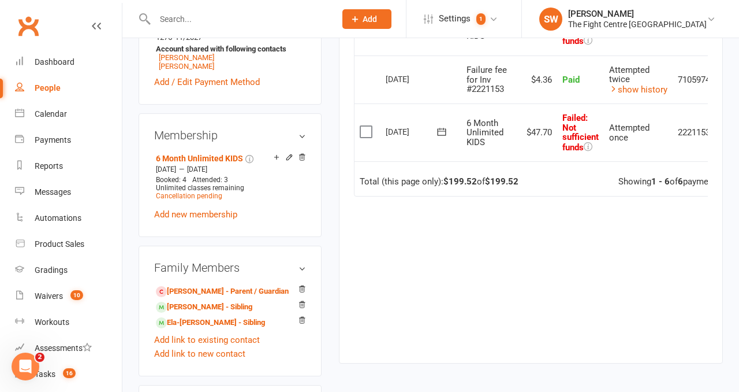
scroll to position [0, 35]
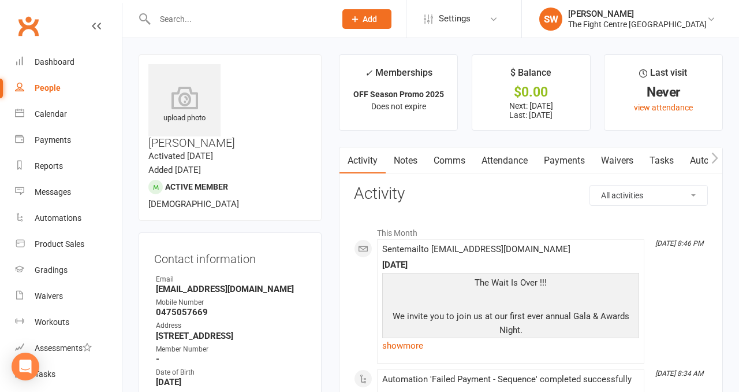
click at [562, 157] on link "Payments" at bounding box center [564, 160] width 57 height 27
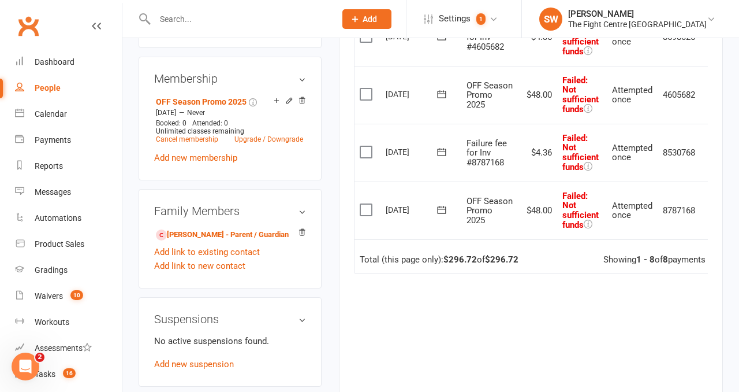
scroll to position [0, 18]
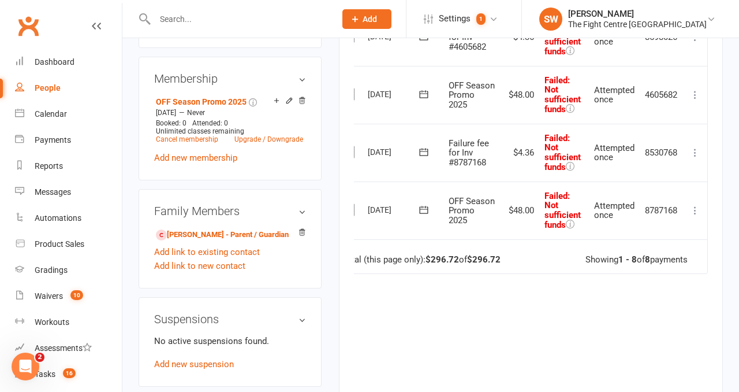
click at [696, 216] on icon at bounding box center [696, 210] width 12 height 12
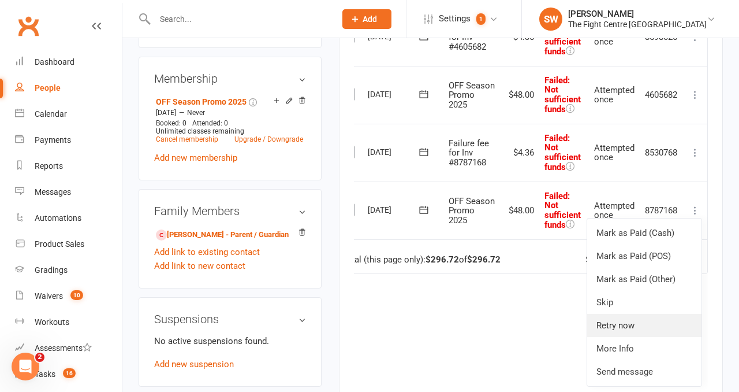
click at [644, 337] on link "Retry now" at bounding box center [644, 325] width 114 height 23
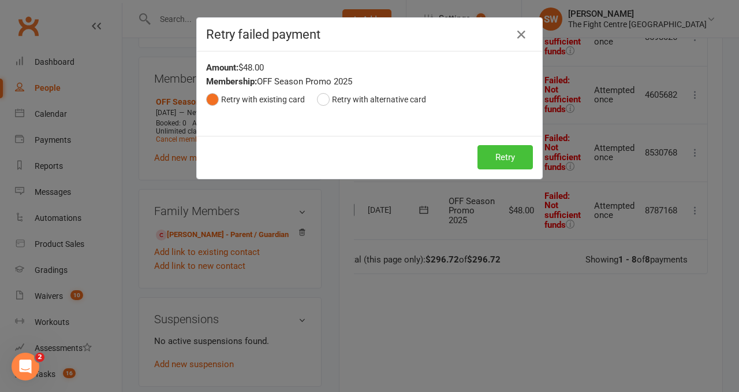
click at [500, 154] on button "Retry" at bounding box center [505, 157] width 55 height 24
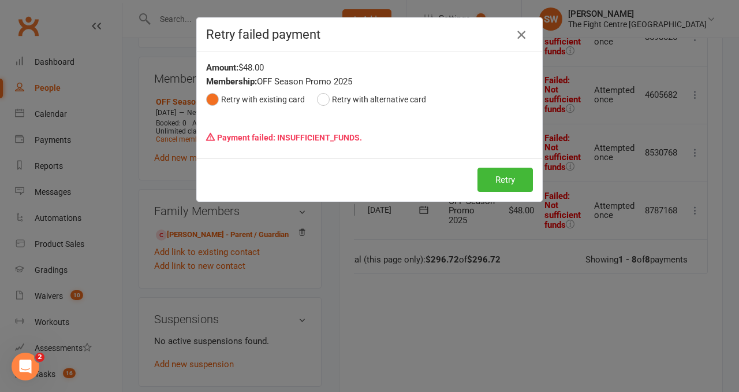
click at [522, 37] on icon "button" at bounding box center [522, 35] width 14 height 14
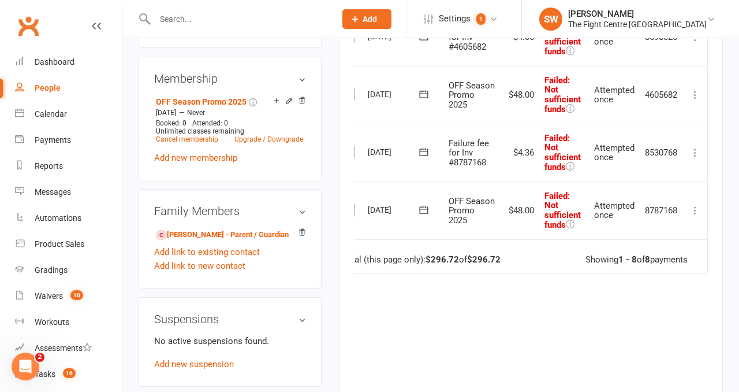
click at [695, 158] on icon at bounding box center [696, 153] width 12 height 12
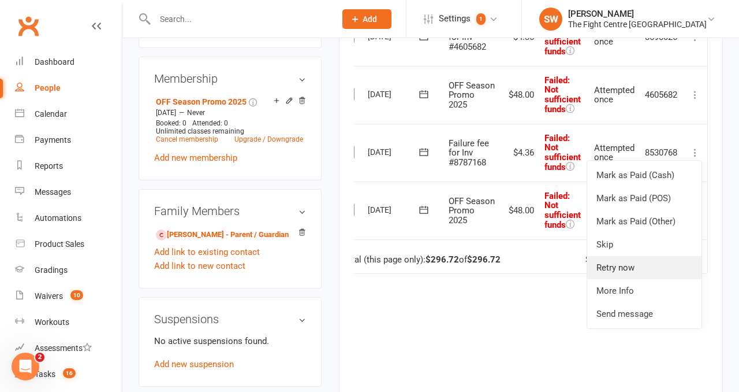
click at [642, 279] on link "Retry now" at bounding box center [644, 267] width 114 height 23
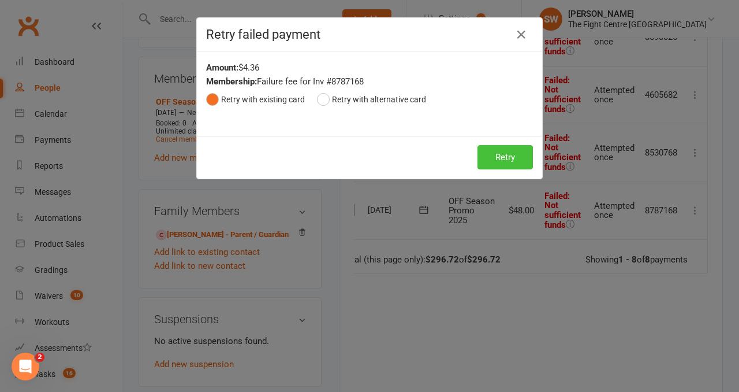
click at [518, 151] on button "Retry" at bounding box center [505, 157] width 55 height 24
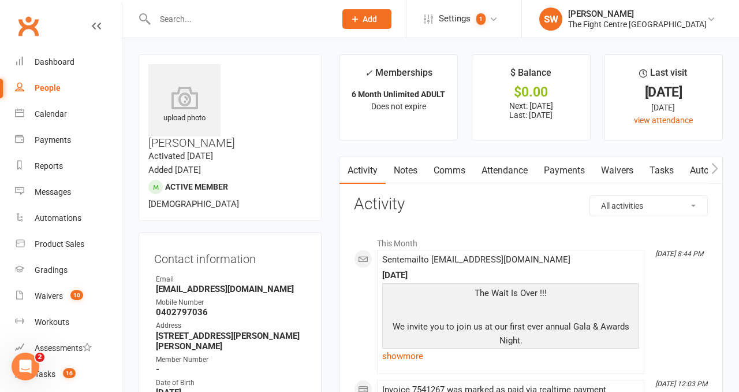
click at [556, 169] on link "Payments" at bounding box center [564, 170] width 57 height 27
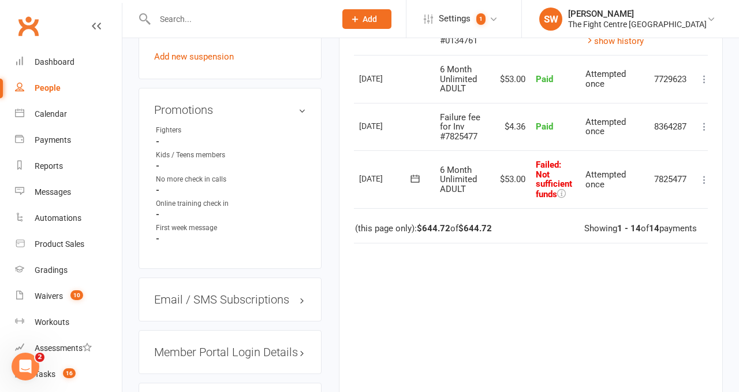
scroll to position [0, 38]
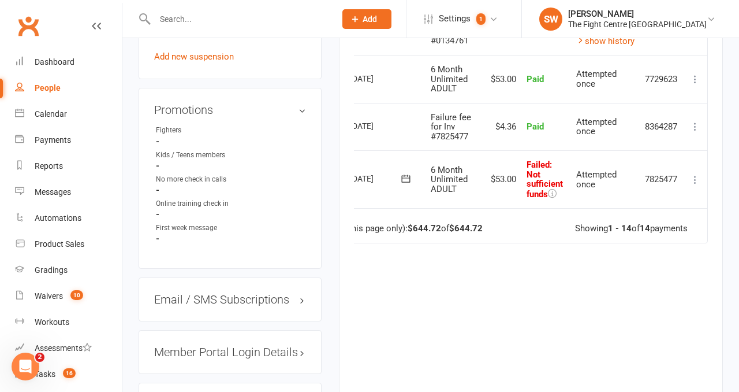
click at [694, 178] on icon at bounding box center [696, 180] width 12 height 12
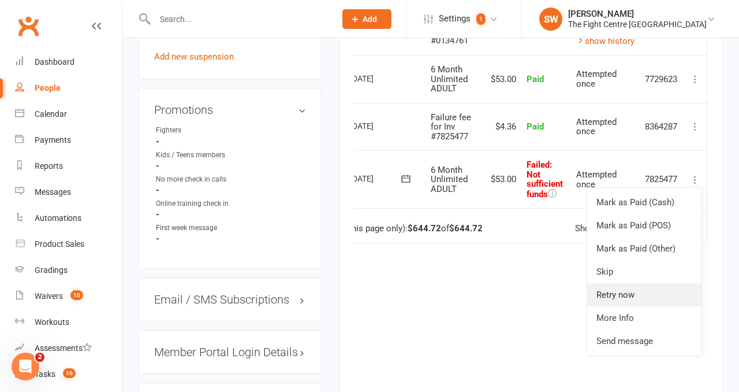
click at [642, 295] on link "Retry now" at bounding box center [644, 294] width 114 height 23
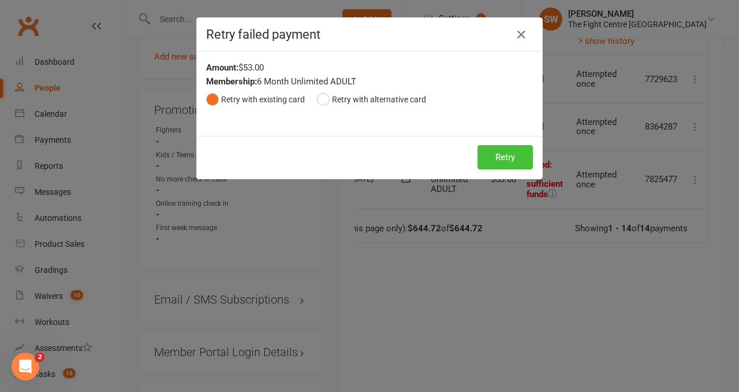
click at [508, 162] on button "Retry" at bounding box center [505, 157] width 55 height 24
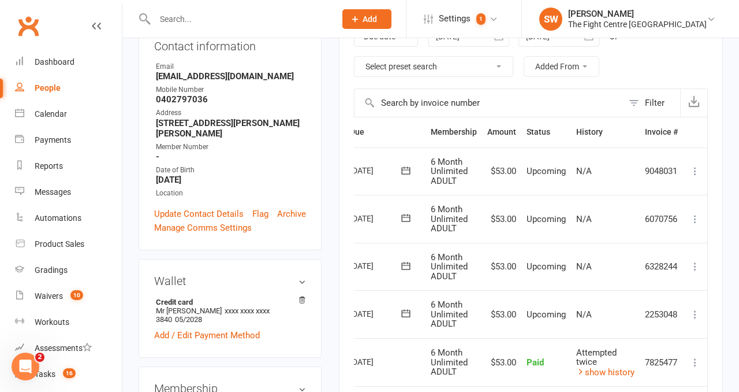
scroll to position [0, 0]
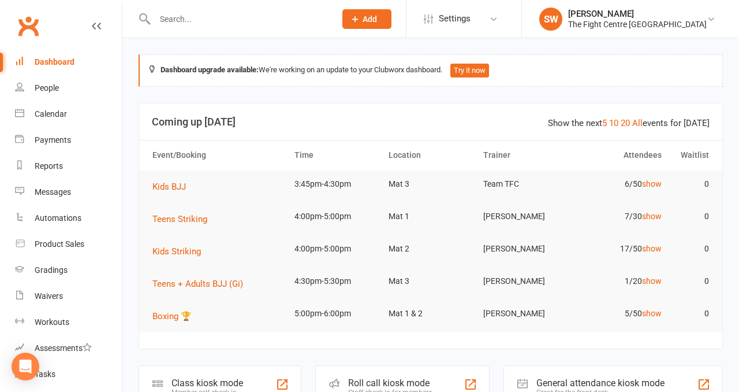
click at [245, 20] on input "text" at bounding box center [239, 19] width 176 height 16
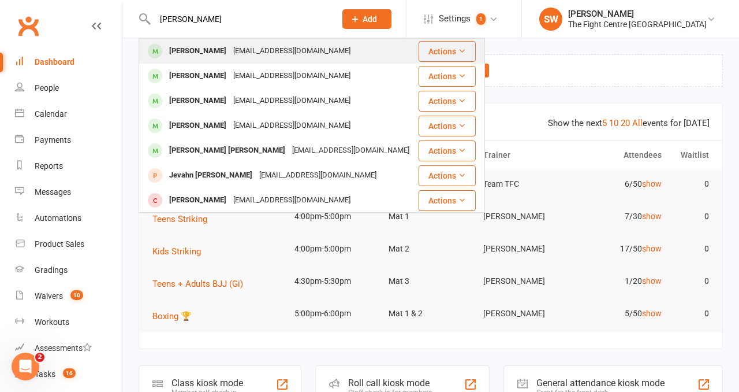
type input "[PERSON_NAME]"
click at [266, 57] on div "[EMAIL_ADDRESS][DOMAIN_NAME]" at bounding box center [292, 51] width 124 height 17
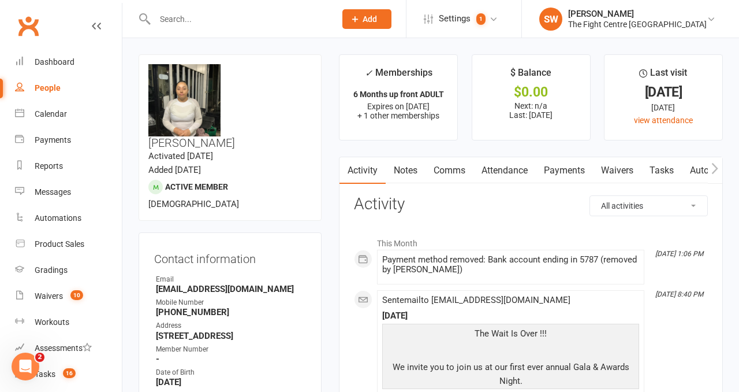
click at [552, 171] on link "Payments" at bounding box center [564, 170] width 57 height 27
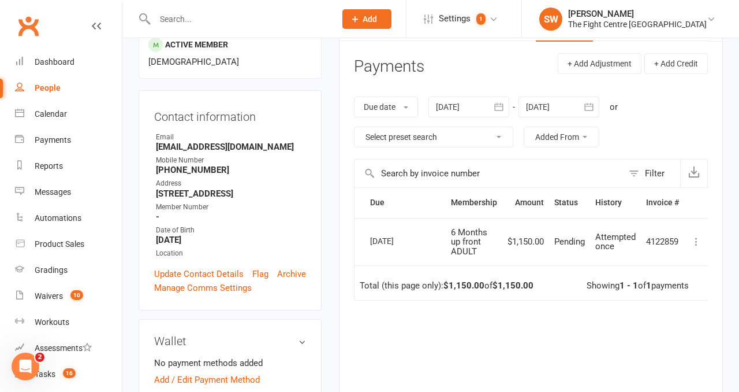
scroll to position [143, 0]
click at [571, 252] on td "Pending" at bounding box center [569, 241] width 41 height 48
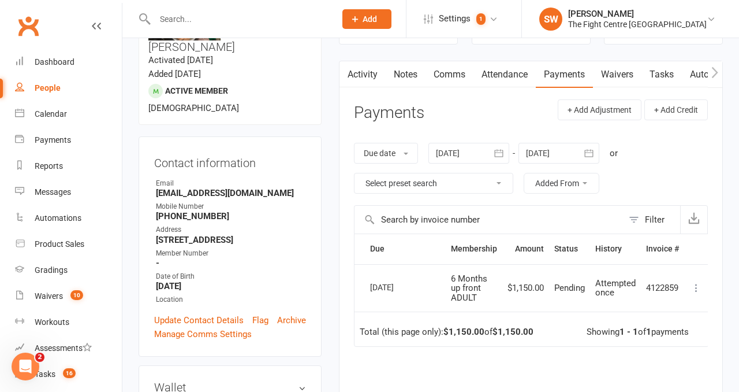
scroll to position [96, 0]
click at [331, 100] on main "✓ Memberships 6 Months up front ADULT Expires on 14th October, 2025 + 1 other m…" at bounding box center [530, 241] width 401 height 567
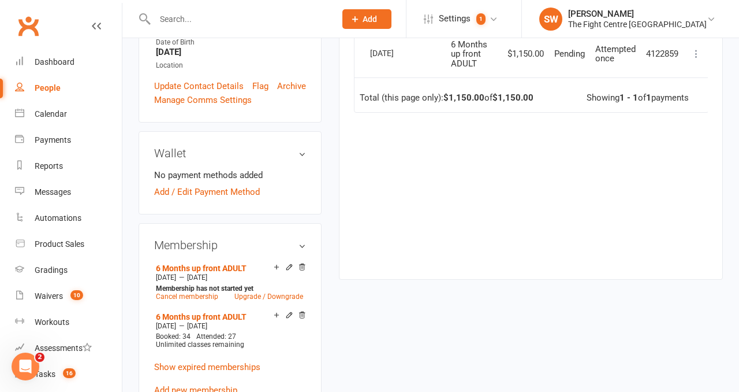
click at [330, 132] on main "✓ Memberships 6 Months up front ADULT Expires on 14th October, 2025 + 1 other m…" at bounding box center [530, 8] width 401 height 567
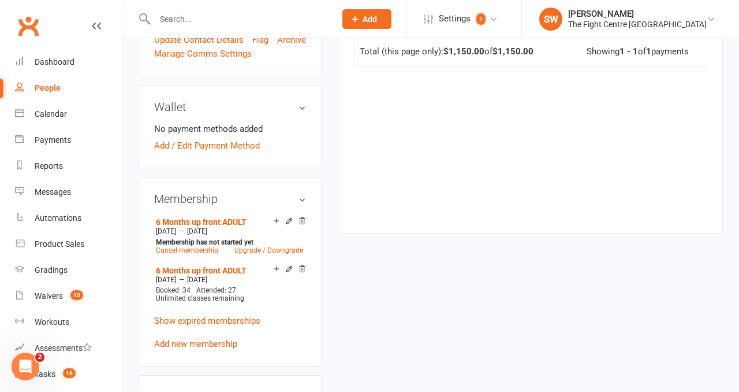
scroll to position [378, 0]
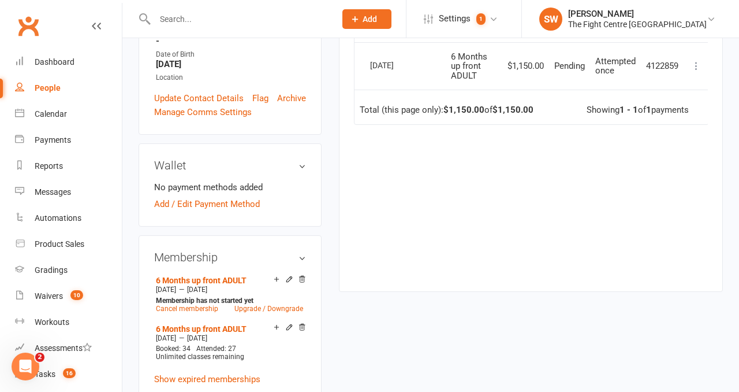
scroll to position [315, 0]
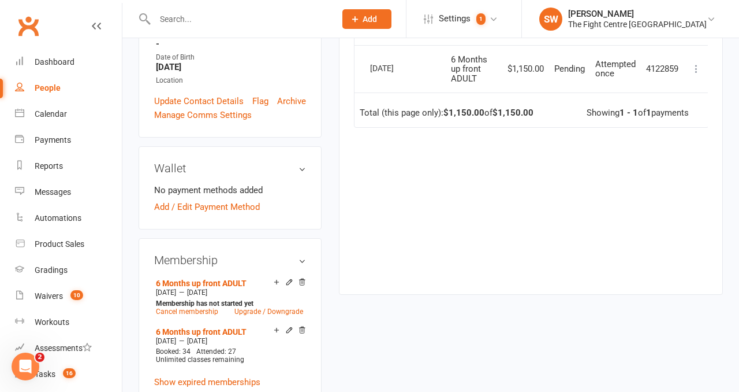
click at [330, 154] on main "✓ Memberships 6 Months up front ADULT Expires on 14th October, 2025 + 1 other m…" at bounding box center [530, 23] width 401 height 567
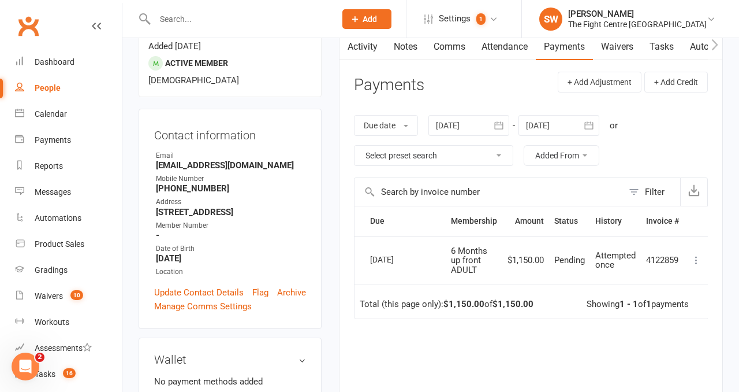
scroll to position [124, 0]
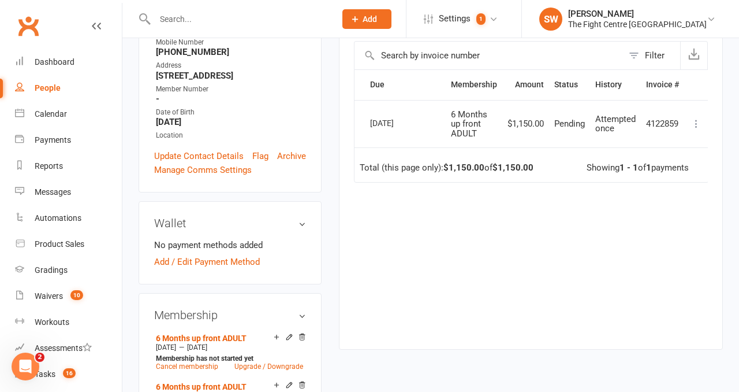
scroll to position [333, 0]
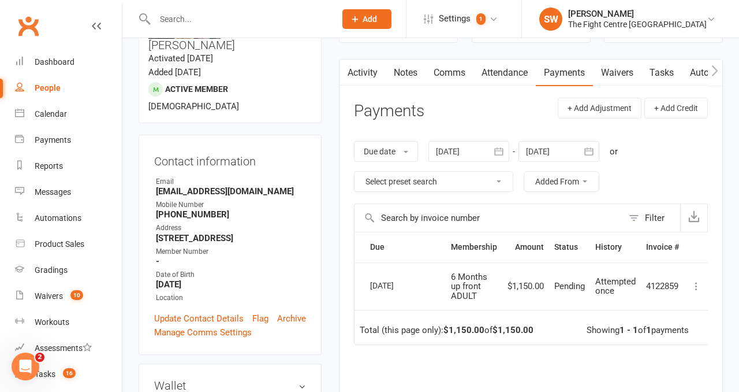
scroll to position [0, 0]
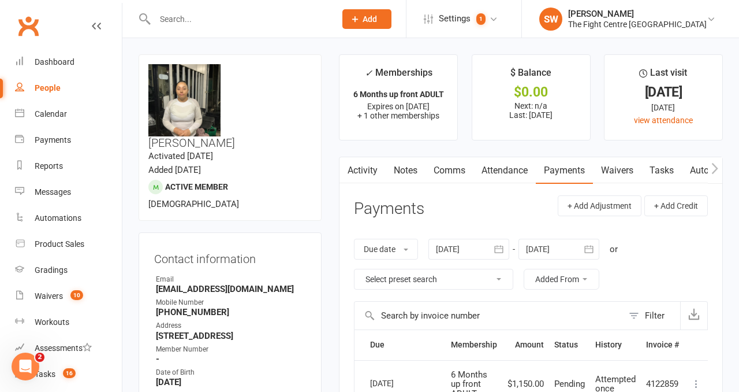
click at [506, 246] on button "button" at bounding box center [499, 249] width 21 height 21
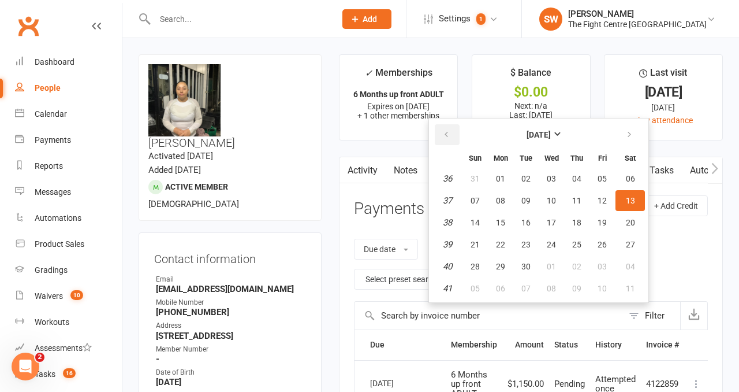
click at [448, 136] on icon "button" at bounding box center [446, 134] width 8 height 9
click at [448, 137] on icon "button" at bounding box center [446, 134] width 8 height 9
click at [477, 190] on button "08" at bounding box center [475, 200] width 24 height 21
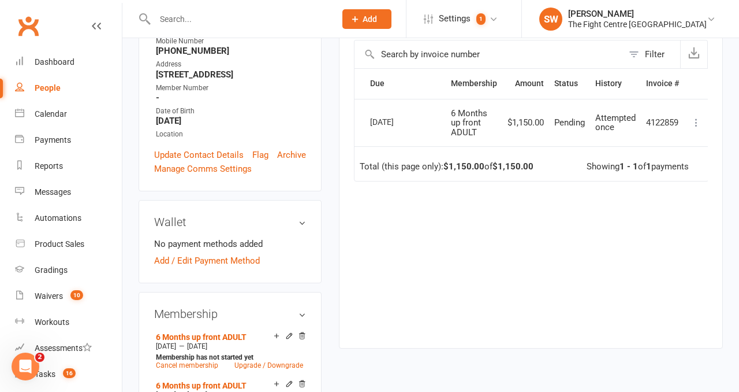
scroll to position [163, 0]
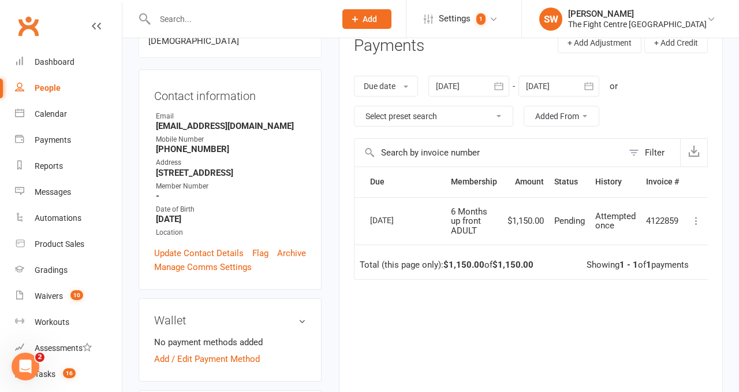
click at [475, 87] on div at bounding box center [469, 86] width 81 height 21
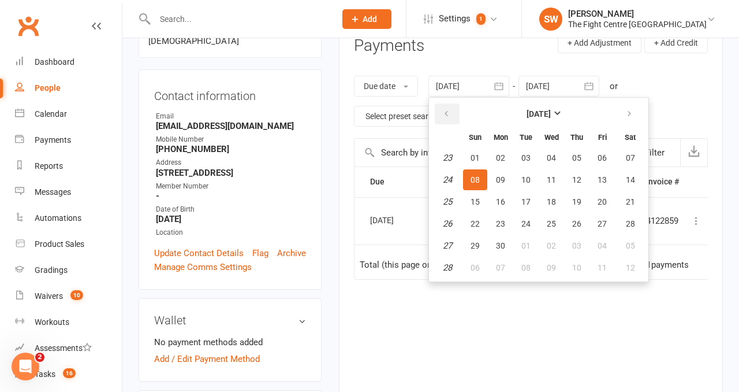
click at [460, 107] on button "button" at bounding box center [447, 113] width 25 height 21
click at [476, 185] on button "02" at bounding box center [475, 179] width 24 height 21
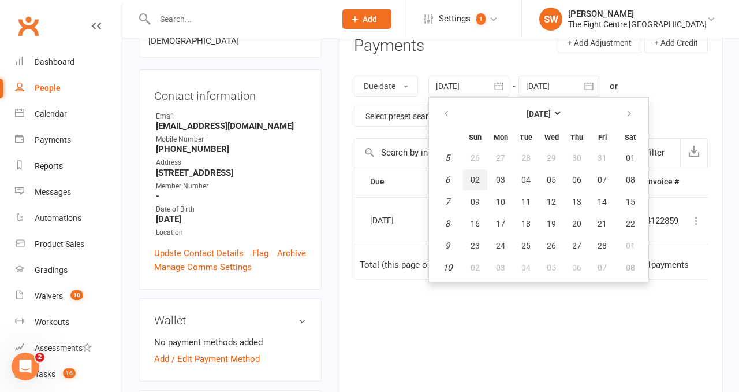
type input "02 Feb 2025"
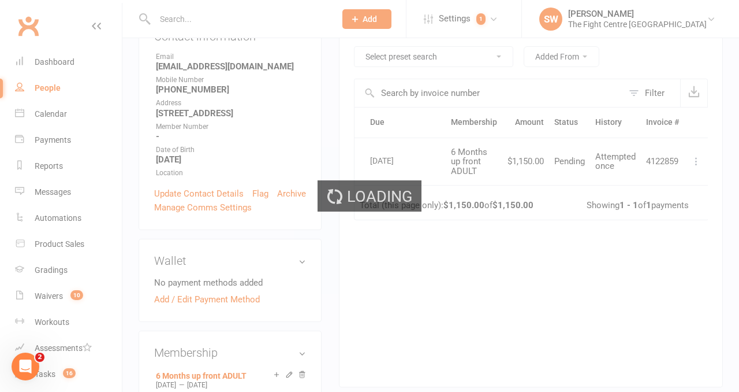
scroll to position [241, 0]
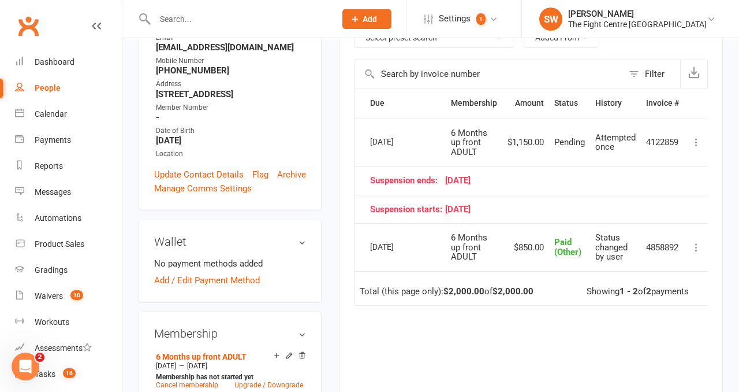
click at [516, 258] on td "$850.00" at bounding box center [525, 247] width 47 height 48
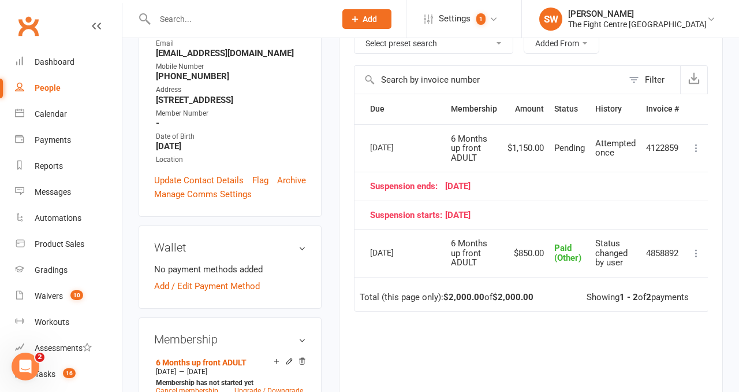
scroll to position [228, 0]
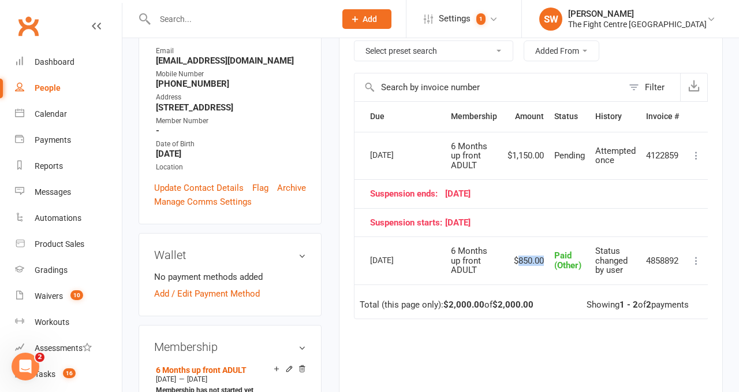
drag, startPoint x: 548, startPoint y: 261, endPoint x: 516, endPoint y: 261, distance: 31.8
click at [516, 261] on td "$850.00" at bounding box center [525, 260] width 47 height 48
drag, startPoint x: 506, startPoint y: 257, endPoint x: 548, endPoint y: 257, distance: 41.6
click at [548, 257] on td "$850.00" at bounding box center [525, 260] width 47 height 48
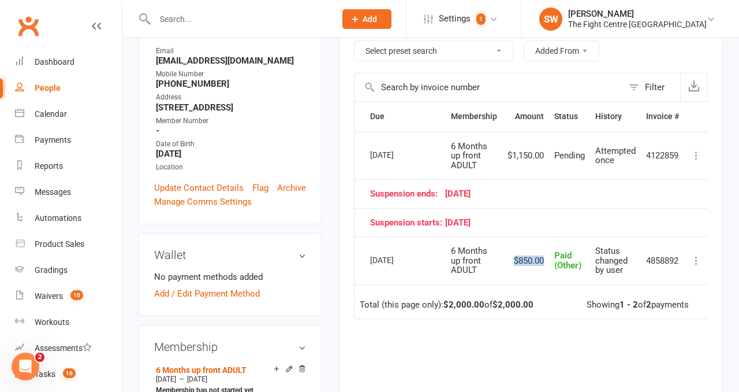
click at [548, 257] on td "$850.00" at bounding box center [525, 260] width 47 height 48
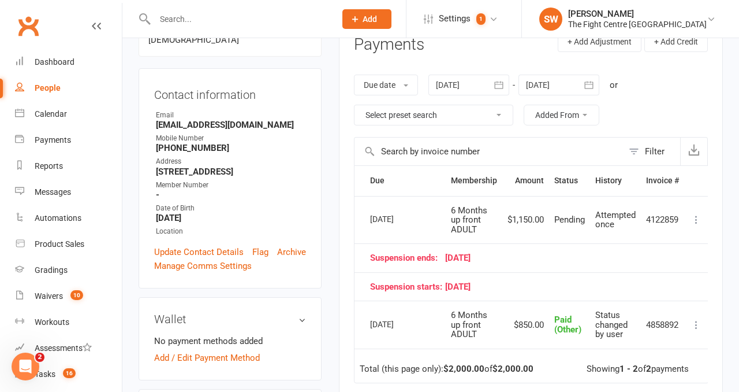
scroll to position [160, 0]
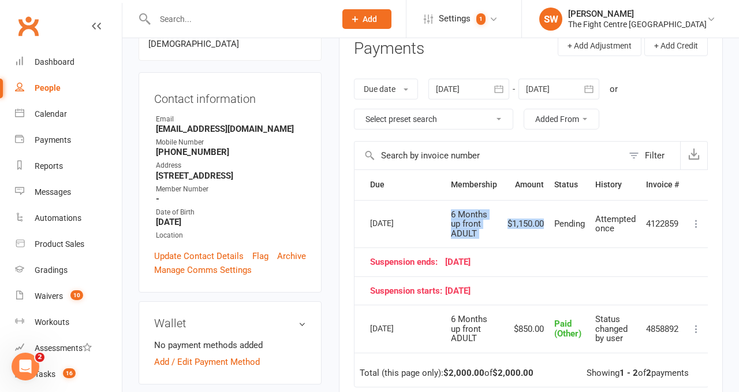
drag, startPoint x: 547, startPoint y: 220, endPoint x: 452, endPoint y: 213, distance: 95.6
click at [452, 213] on tr "Select this 13 Oct 2025 Jerlene Chong 6 Months up front ADULT $1,150.00 Pending…" at bounding box center [532, 224] width 354 height 48
click at [452, 213] on span "6 Months up front ADULT" at bounding box center [469, 223] width 36 height 29
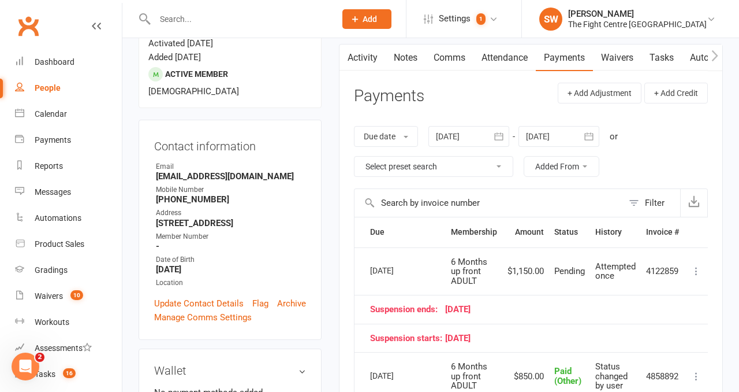
scroll to position [0, 0]
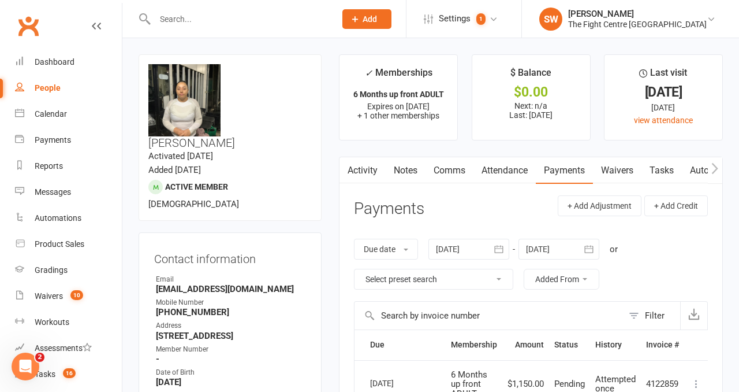
click at [460, 196] on header "Payments + Add Adjustment + Add Credit" at bounding box center [531, 211] width 354 height 32
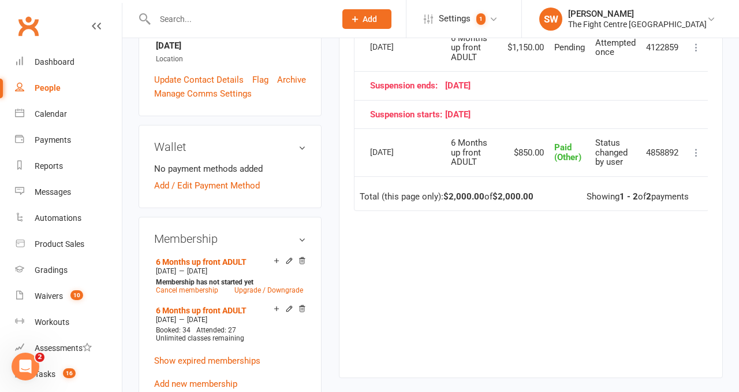
scroll to position [264, 0]
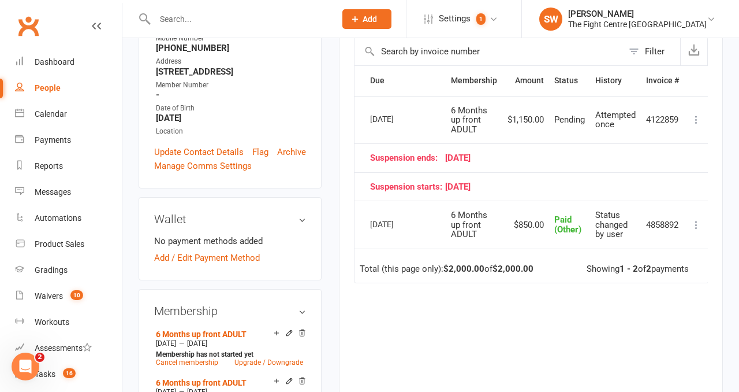
click at [531, 127] on td "$1,150.00" at bounding box center [525, 120] width 47 height 48
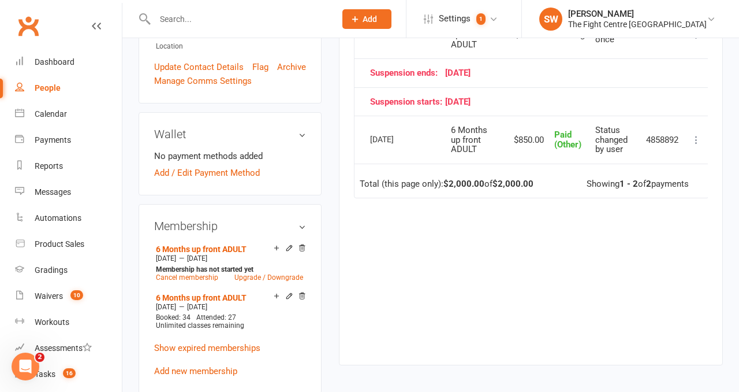
scroll to position [352, 0]
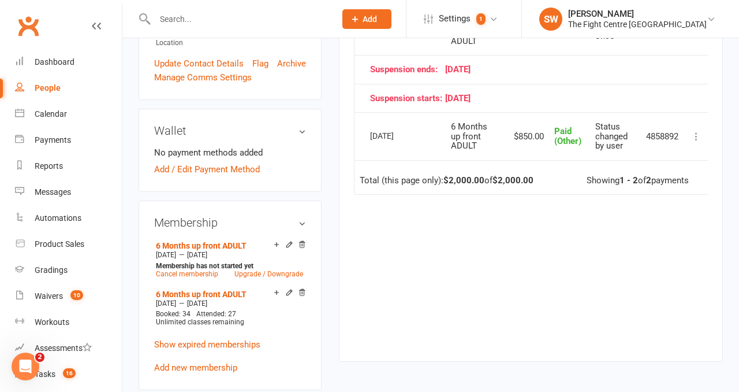
click at [331, 147] on main "✓ Memberships 6 Months up front ADULT Expires on 14th October, 2025 + 1 other m…" at bounding box center [530, 37] width 401 height 671
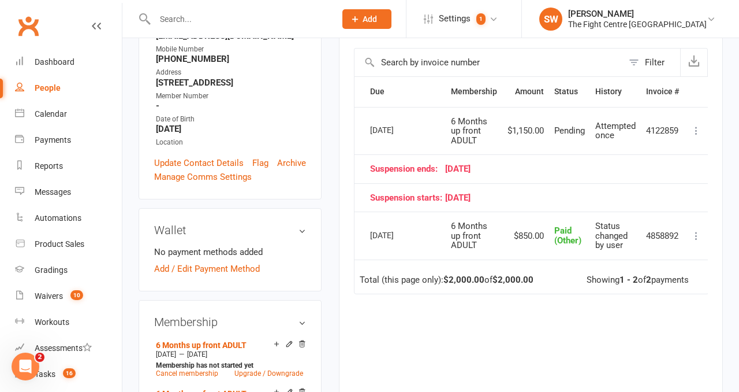
scroll to position [251, 0]
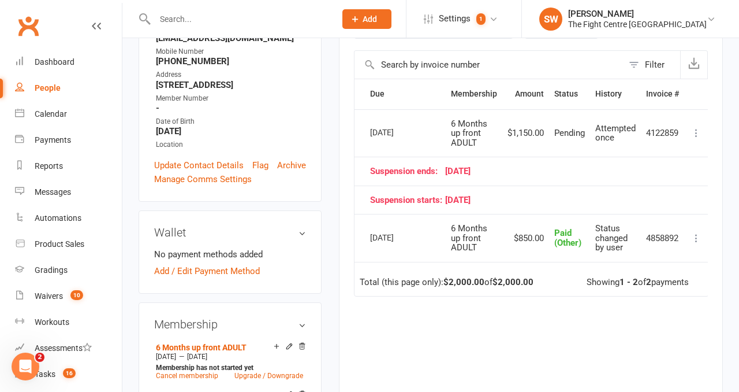
drag, startPoint x: 619, startPoint y: 144, endPoint x: 501, endPoint y: 131, distance: 119.2
click at [501, 131] on tr "Select this 13 Oct 2025 Jerlene Chong 6 Months up front ADULT $1,150.00 Pending…" at bounding box center [532, 133] width 354 height 48
click at [501, 131] on td "6 Months up front ADULT" at bounding box center [474, 133] width 57 height 48
drag, startPoint x: 442, startPoint y: 118, endPoint x: 639, endPoint y: 151, distance: 200.3
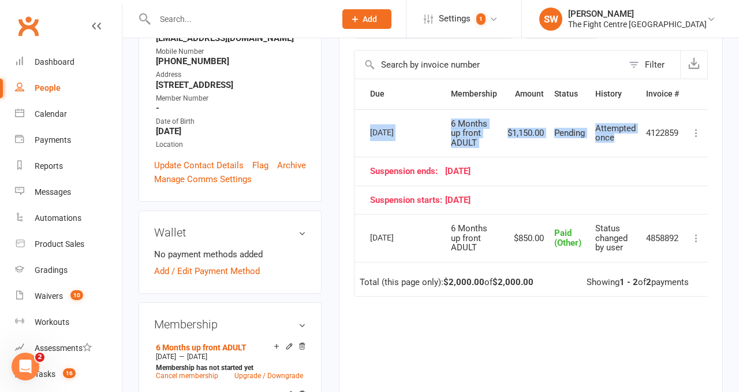
click at [639, 151] on tr "Select this 13 Oct 2025 Jerlene Chong 6 Months up front ADULT $1,150.00 Pending…" at bounding box center [532, 133] width 354 height 48
click at [639, 151] on td "Attempted once" at bounding box center [615, 133] width 51 height 48
drag, startPoint x: 684, startPoint y: 150, endPoint x: 447, endPoint y: 122, distance: 239.0
click at [447, 122] on tr "Select this 13 Oct 2025 Jerlene Chong 6 Months up front ADULT $1,150.00 Pending…" at bounding box center [532, 133] width 354 height 48
click at [447, 122] on td "6 Months up front ADULT" at bounding box center [474, 133] width 57 height 48
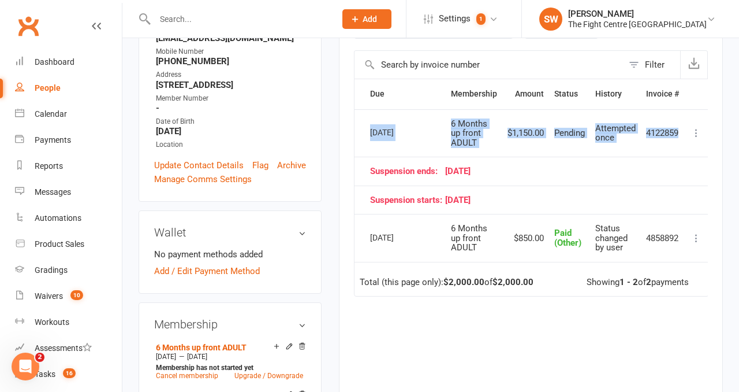
drag, startPoint x: 438, startPoint y: 121, endPoint x: 668, endPoint y: 145, distance: 231.1
click at [668, 145] on tr "Select this 13 Oct 2025 Jerlene Chong 6 Months up front ADULT $1,150.00 Pending…" at bounding box center [532, 133] width 354 height 48
click at [668, 145] on td "4122859" at bounding box center [662, 133] width 43 height 48
drag, startPoint x: 685, startPoint y: 145, endPoint x: 441, endPoint y: 119, distance: 245.1
click at [442, 119] on tr "Select this 13 Oct 2025 Jerlene Chong 6 Months up front ADULT $1,150.00 Pending…" at bounding box center [532, 133] width 354 height 48
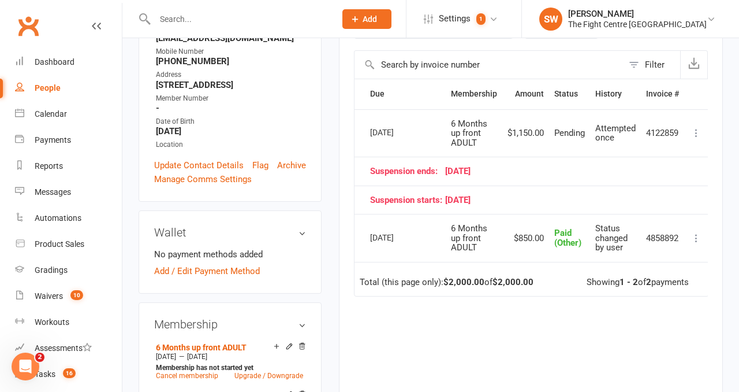
click at [441, 119] on td "13 Oct 2025" at bounding box center [405, 133] width 81 height 48
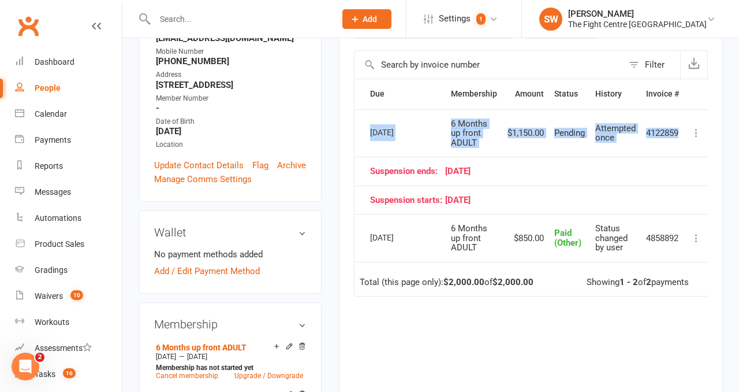
drag, startPoint x: 363, startPoint y: 114, endPoint x: 679, endPoint y: 153, distance: 318.3
click at [679, 153] on tr "Select this 13 Oct 2025 Jerlene Chong 6 Months up front ADULT $1,150.00 Pending…" at bounding box center [532, 133] width 354 height 48
click at [679, 153] on td "4122859" at bounding box center [662, 133] width 43 height 48
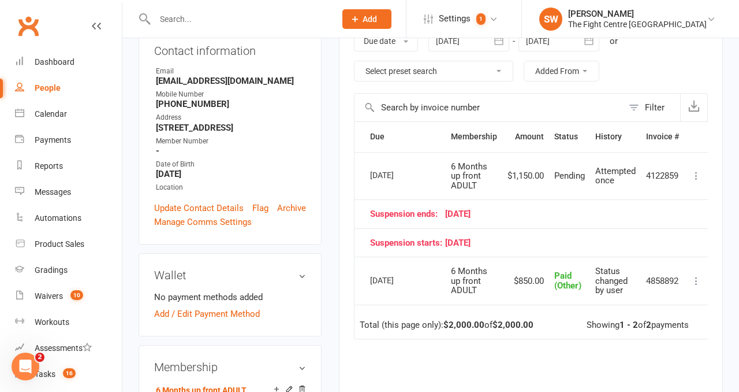
scroll to position [204, 0]
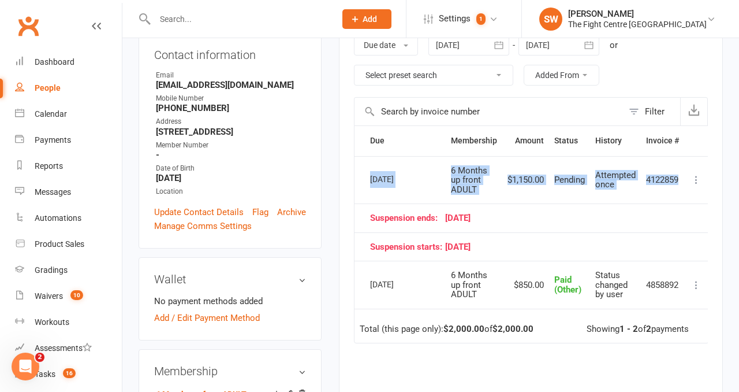
drag, startPoint x: 682, startPoint y: 191, endPoint x: 443, endPoint y: 167, distance: 240.2
click at [443, 167] on tr "Select this 13 Oct 2025 Jerlene Chong 6 Months up front ADULT $1,150.00 Pending…" at bounding box center [532, 180] width 354 height 48
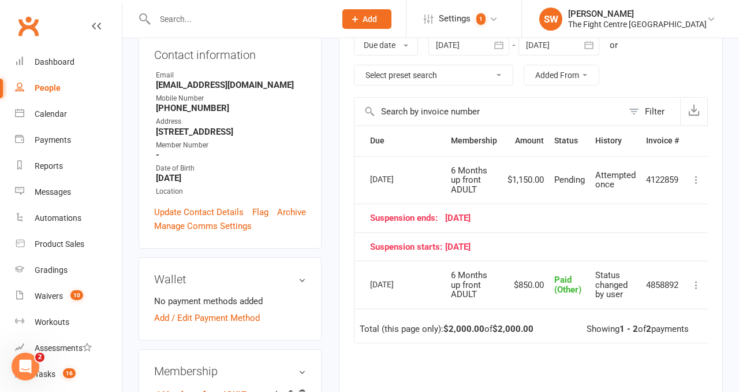
click at [443, 167] on td "13 Oct 2025" at bounding box center [405, 180] width 81 height 48
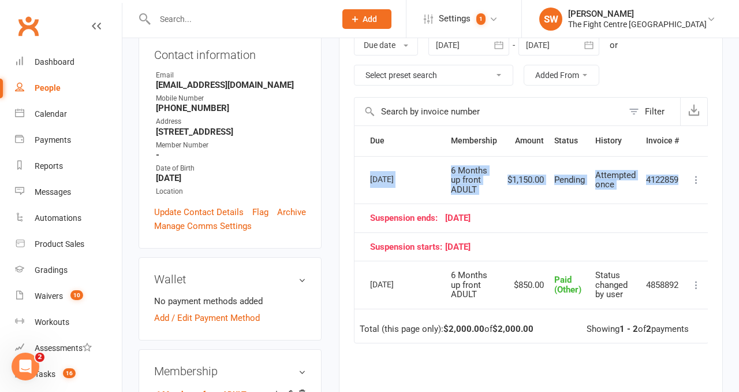
scroll to position [0, 5]
drag, startPoint x: 363, startPoint y: 163, endPoint x: 690, endPoint y: 199, distance: 328.2
click at [690, 199] on tr "Select this 13 Oct 2025 Jerlene Chong 6 Months up front ADULT $1,150.00 Pending…" at bounding box center [530, 180] width 354 height 48
click at [668, 188] on td "4122859" at bounding box center [661, 180] width 43 height 48
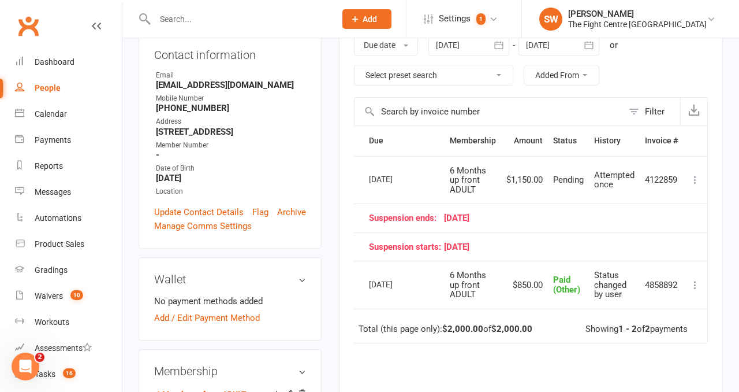
scroll to position [0, 4]
drag, startPoint x: 623, startPoint y: 187, endPoint x: 496, endPoint y: 173, distance: 127.2
click at [496, 173] on tr "Select this 13 Oct 2025 Jerlene Chong 6 Months up front ADULT $1,150.00 Pending…" at bounding box center [530, 180] width 354 height 48
click at [496, 173] on td "6 Months up front ADULT" at bounding box center [473, 180] width 57 height 48
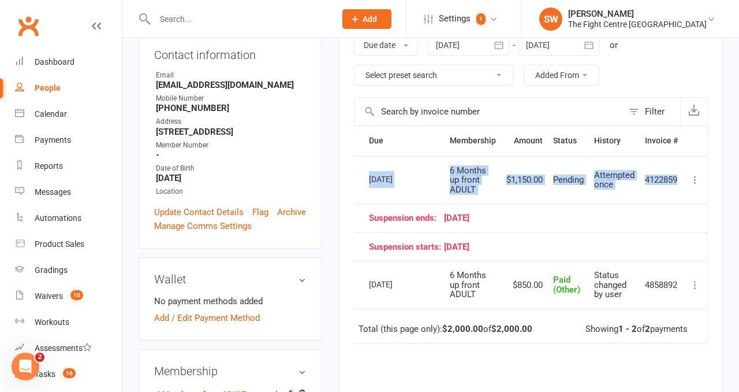
drag, startPoint x: 436, startPoint y: 161, endPoint x: 683, endPoint y: 192, distance: 248.5
click at [683, 192] on tr "Select this 13 Oct 2025 Jerlene Chong 6 Months up front ADULT $1,150.00 Pending…" at bounding box center [530, 180] width 354 height 48
click at [683, 192] on td "4122859" at bounding box center [661, 180] width 43 height 48
drag, startPoint x: 684, startPoint y: 198, endPoint x: 355, endPoint y: 167, distance: 331.1
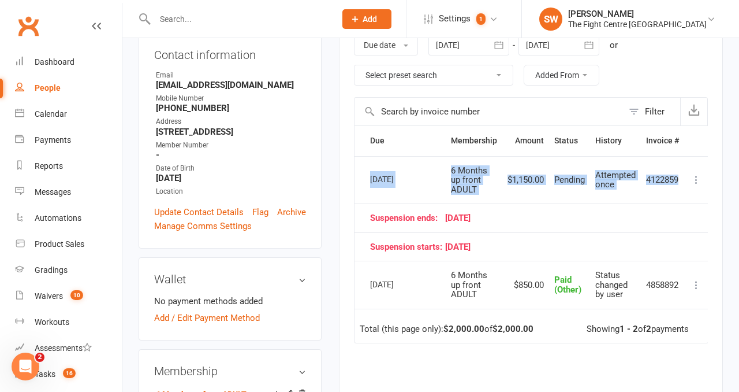
click at [355, 167] on tr "Select this 13 Oct 2025 Jerlene Chong 6 Months up front ADULT $1,150.00 Pending…" at bounding box center [532, 180] width 354 height 48
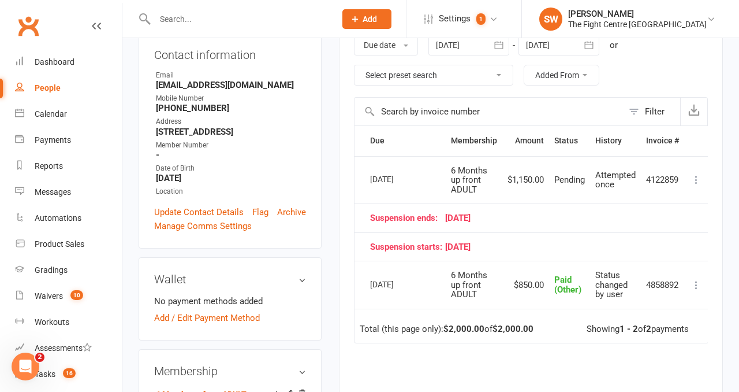
click at [360, 165] on td "Select this" at bounding box center [360, 180] width 10 height 48
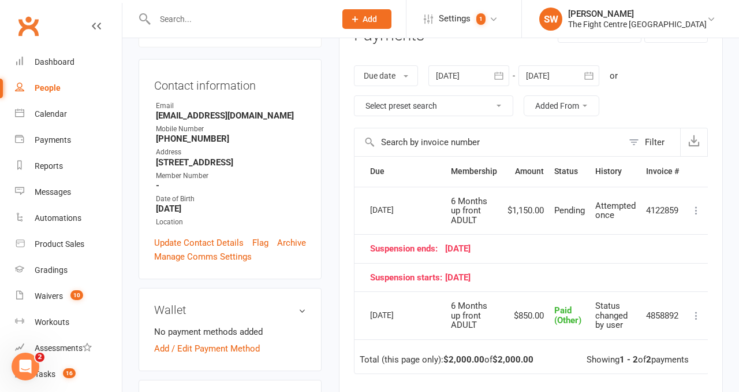
scroll to position [183, 0]
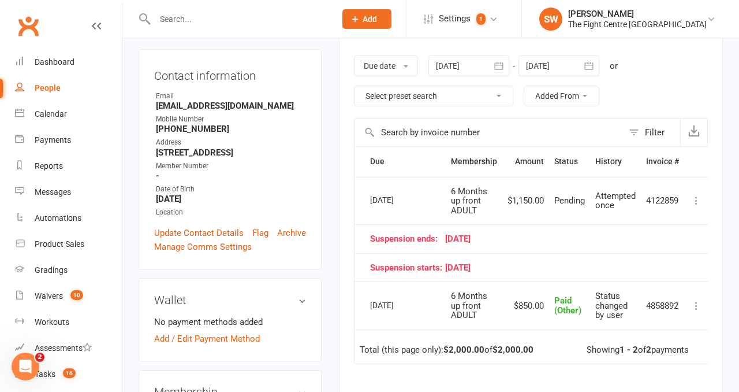
click at [344, 92] on div "Activity Notes Comms Attendance Payments Waivers Tasks Automations Workouts Gra…" at bounding box center [531, 251] width 384 height 557
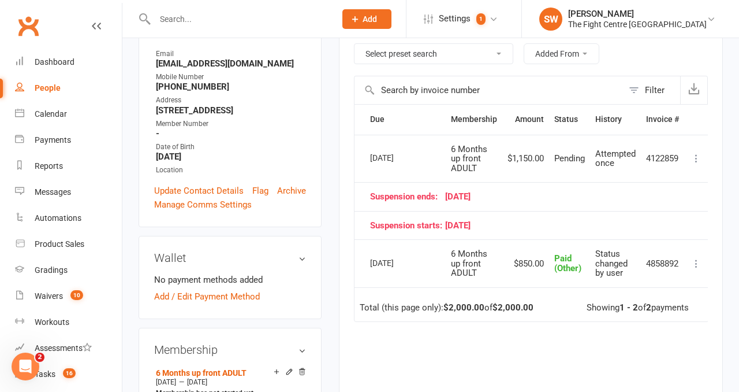
click at [344, 91] on div "Activity Notes Comms Attendance Payments Waivers Tasks Automations Workouts Gra…" at bounding box center [531, 209] width 384 height 557
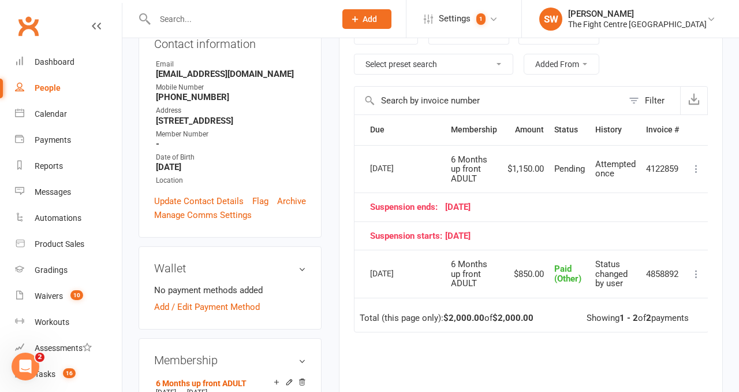
click at [344, 96] on div "Activity Notes Comms Attendance Payments Waivers Tasks Automations Workouts Gra…" at bounding box center [531, 220] width 384 height 557
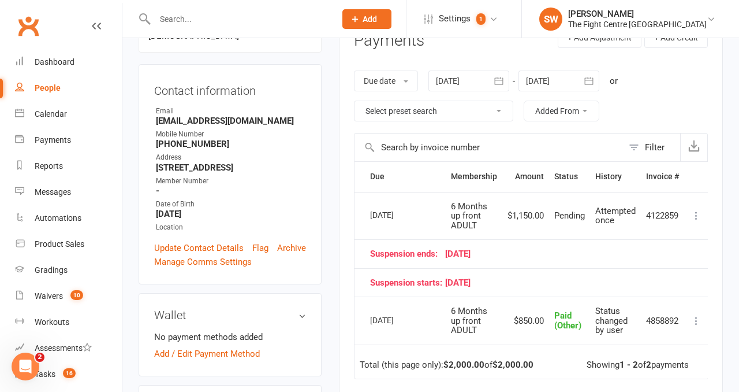
click at [345, 108] on div "Activity Notes Comms Attendance Payments Waivers Tasks Automations Workouts Gra…" at bounding box center [531, 266] width 384 height 557
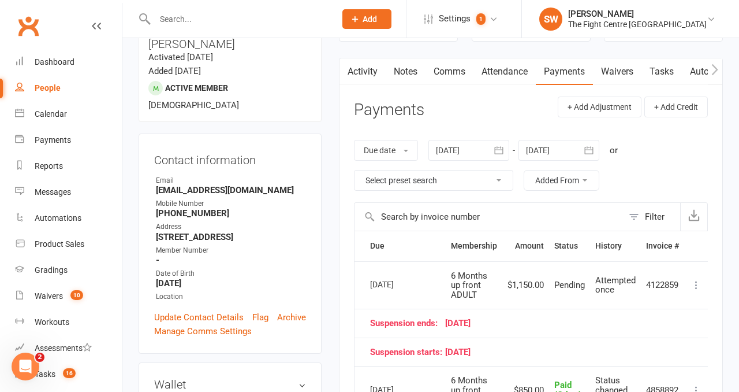
scroll to position [102, 0]
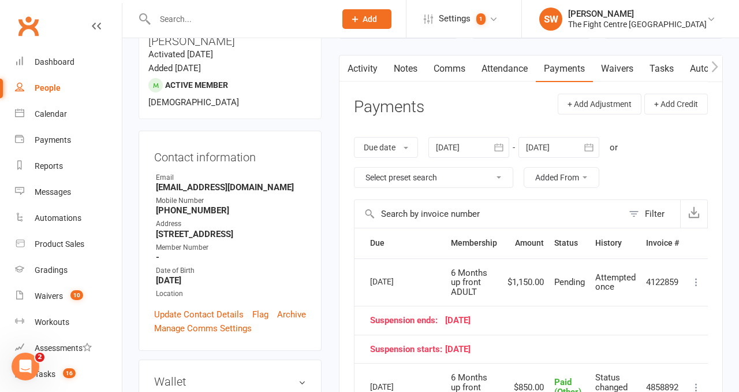
click at [345, 103] on div "Activity Notes Comms Attendance Payments Waivers Tasks Automations Workouts Gra…" at bounding box center [531, 333] width 384 height 557
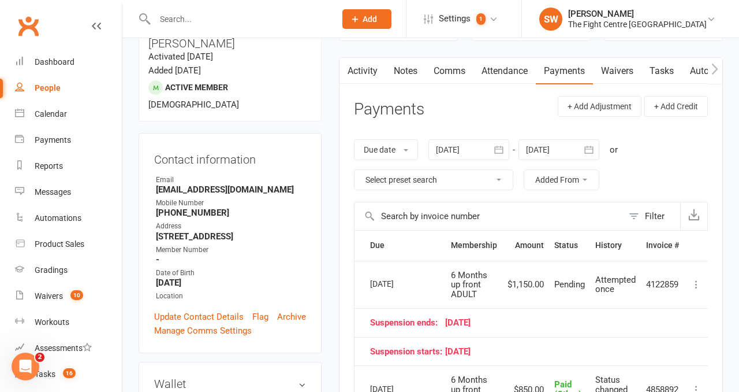
scroll to position [99, 0]
click at [345, 105] on div "Activity Notes Comms Attendance Payments Waivers Tasks Automations Workouts Gra…" at bounding box center [531, 336] width 384 height 557
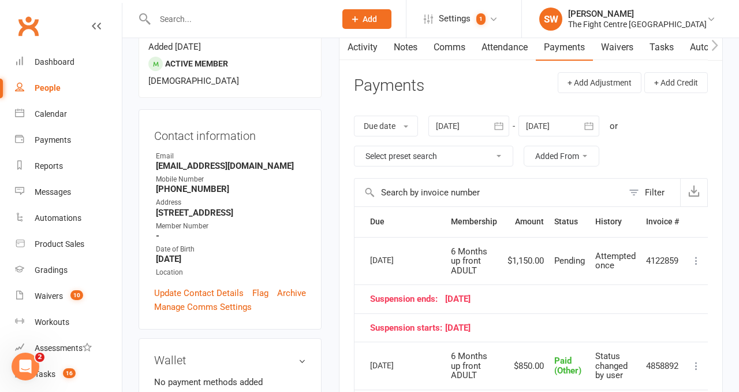
scroll to position [91, 0]
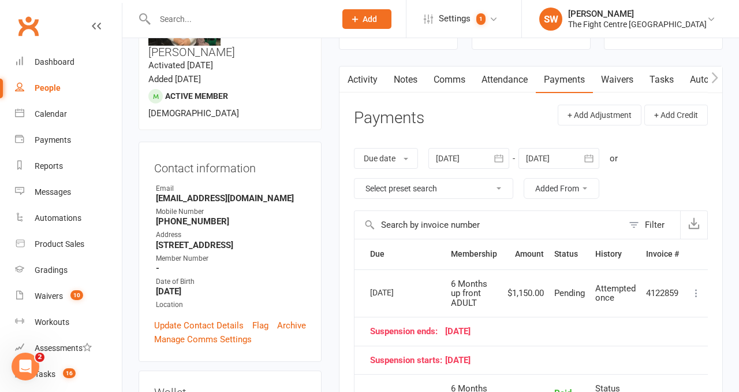
click at [623, 78] on link "Waivers" at bounding box center [617, 79] width 49 height 27
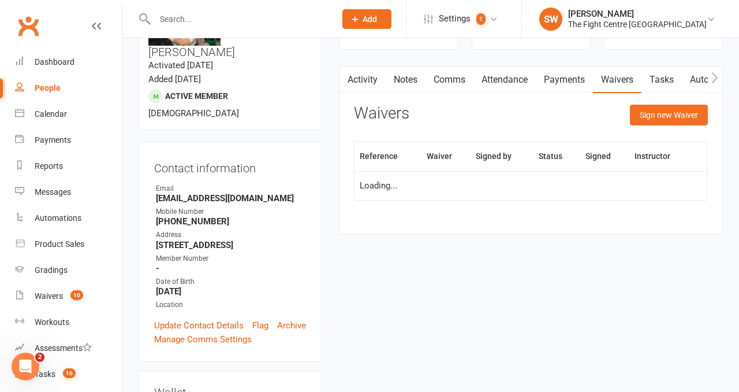
click at [566, 113] on div "Waivers Sign new Waiver" at bounding box center [531, 118] width 354 height 27
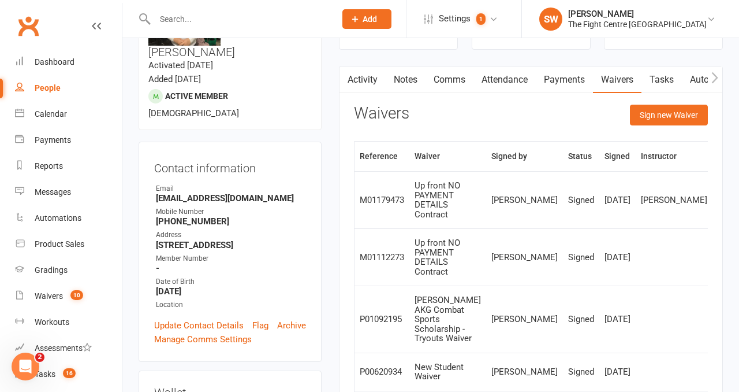
scroll to position [120, 0]
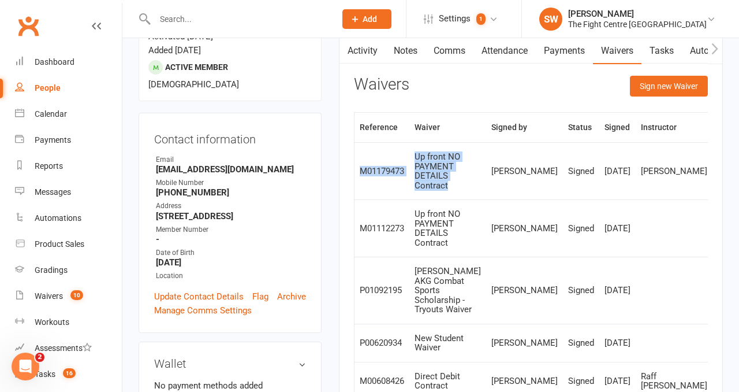
drag, startPoint x: 468, startPoint y: 196, endPoint x: 410, endPoint y: 162, distance: 67.8
click at [410, 162] on tr "M01179473 Up front NO PAYMENT DETAILS Contract Jerlene Chong Signed Jan 28, 202…" at bounding box center [570, 170] width 430 height 57
click at [409, 162] on td "M01179473" at bounding box center [382, 170] width 55 height 57
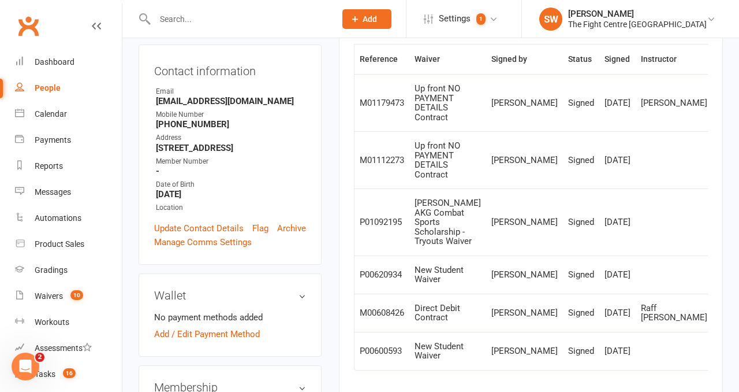
scroll to position [187, 0]
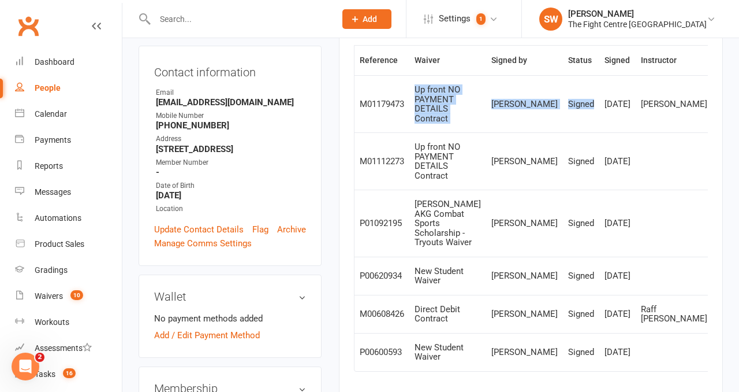
drag, startPoint x: 524, startPoint y: 127, endPoint x: 413, endPoint y: 95, distance: 115.9
click at [413, 95] on tr "M01179473 Up front NO PAYMENT DETAILS Contract Jerlene Chong Signed Jan 28, 202…" at bounding box center [570, 103] width 430 height 57
click at [413, 95] on td "Up front NO PAYMENT DETAILS Contract" at bounding box center [447, 103] width 77 height 57
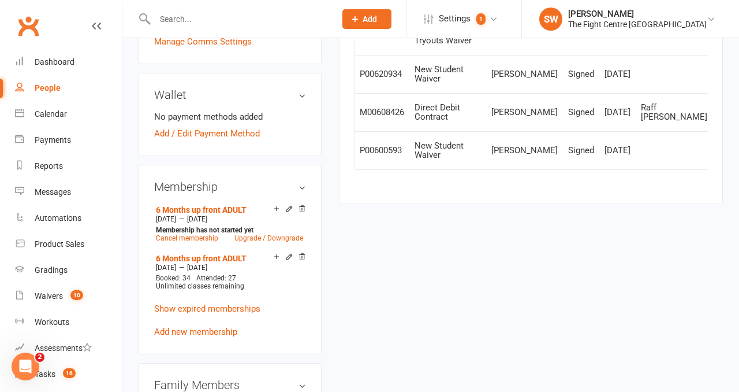
scroll to position [526, 0]
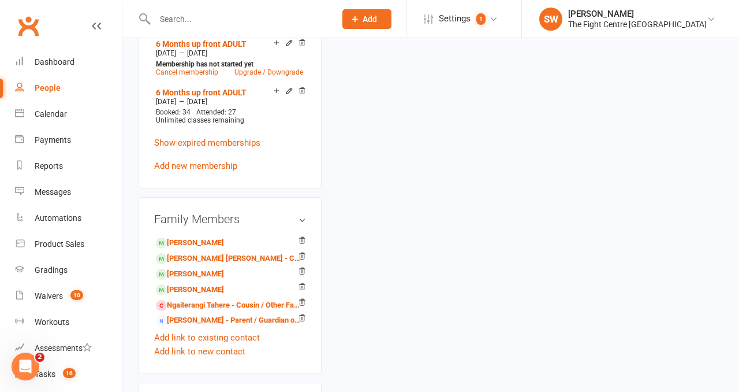
click at [391, 272] on div "upload photo change photo Jerlene Chong Activated 12 September, 2022 Added 31 A…" at bounding box center [431, 361] width 602 height 1723
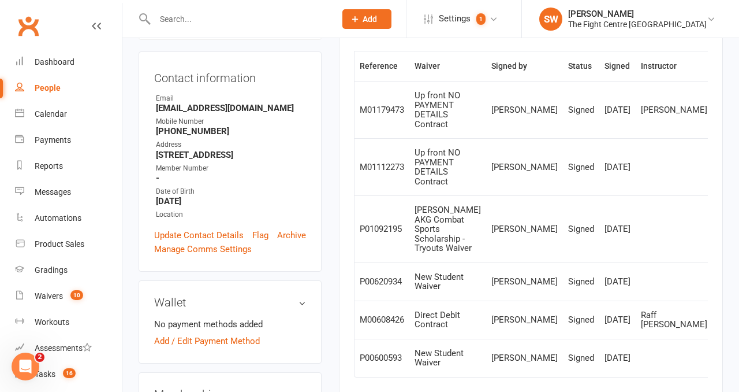
scroll to position [0, 0]
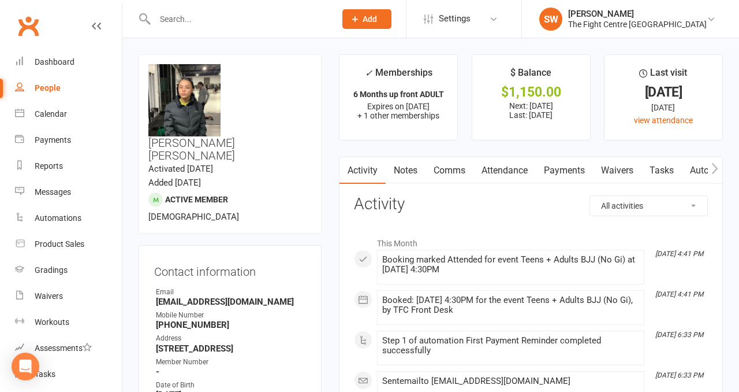
click at [557, 165] on link "Payments" at bounding box center [564, 170] width 57 height 27
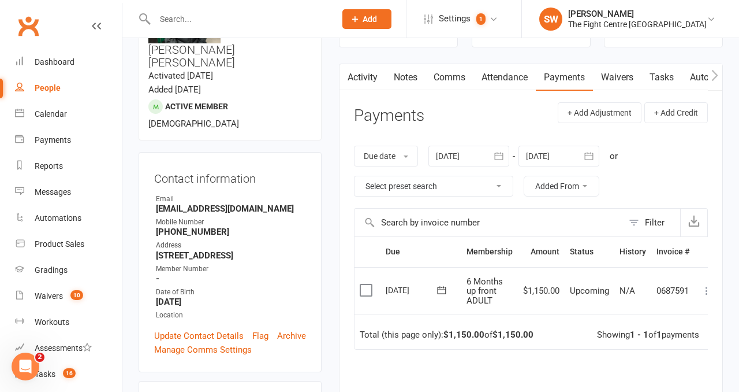
scroll to position [107, 0]
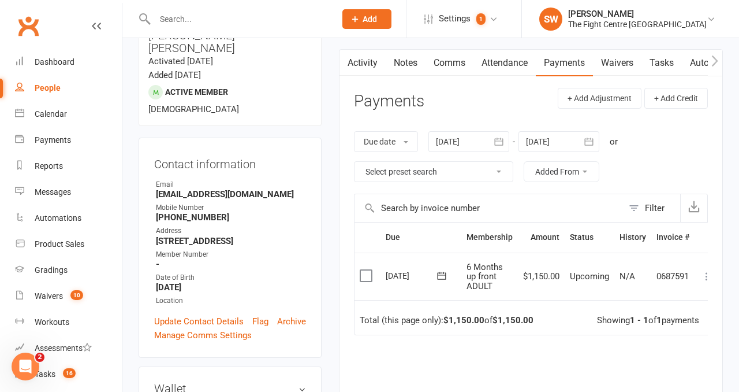
click at [498, 106] on header "Payments + Add Adjustment + Add Credit" at bounding box center [531, 104] width 354 height 32
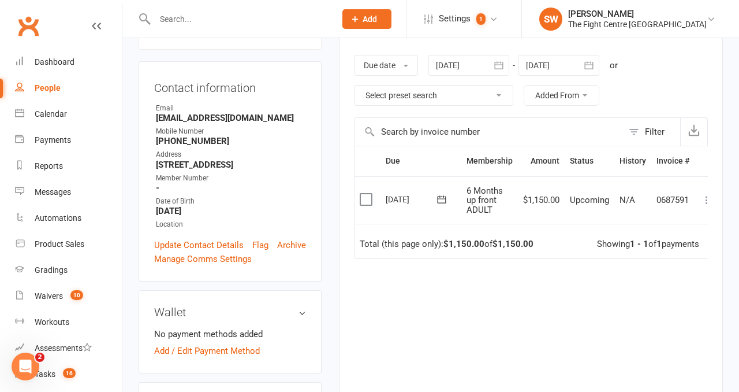
scroll to position [183, 0]
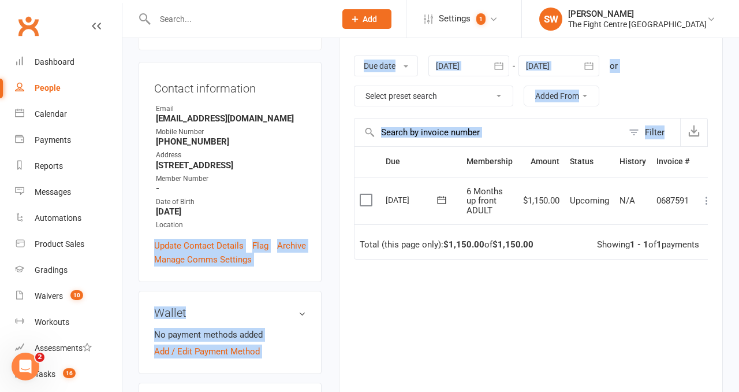
drag, startPoint x: 331, startPoint y: 212, endPoint x: 134, endPoint y: 185, distance: 198.8
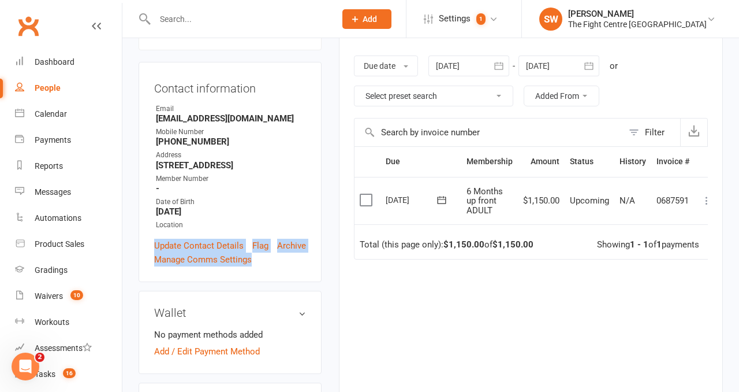
drag, startPoint x: 132, startPoint y: 196, endPoint x: 330, endPoint y: 219, distance: 198.8
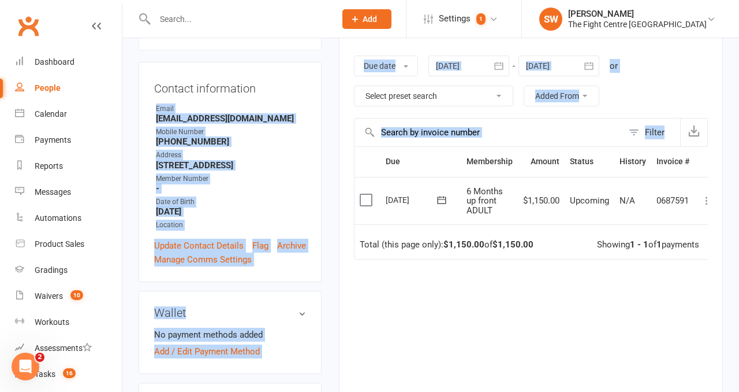
drag, startPoint x: 331, startPoint y: 215, endPoint x: 141, endPoint y: 50, distance: 250.9
click at [141, 62] on div "Contact information Owner Email jerlenechong06@gmail.com Mobile Number +6142699…" at bounding box center [230, 172] width 183 height 220
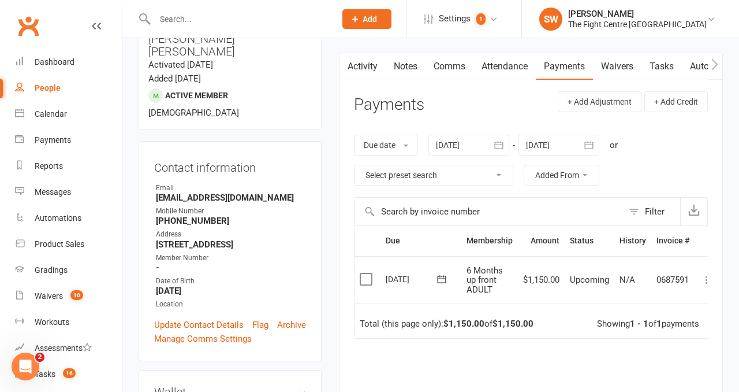
scroll to position [103, 0]
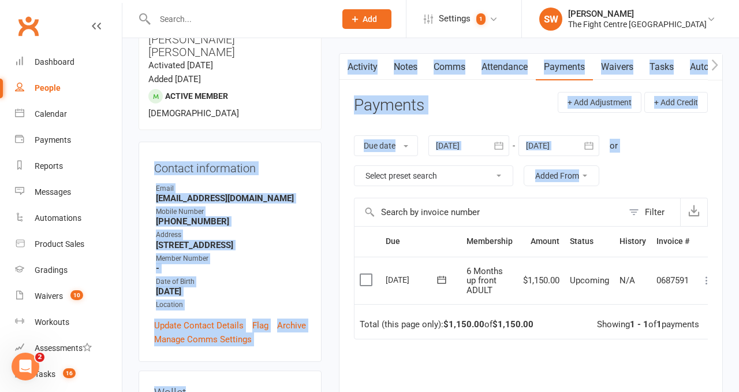
drag, startPoint x: 129, startPoint y: 82, endPoint x: 336, endPoint y: 223, distance: 250.5
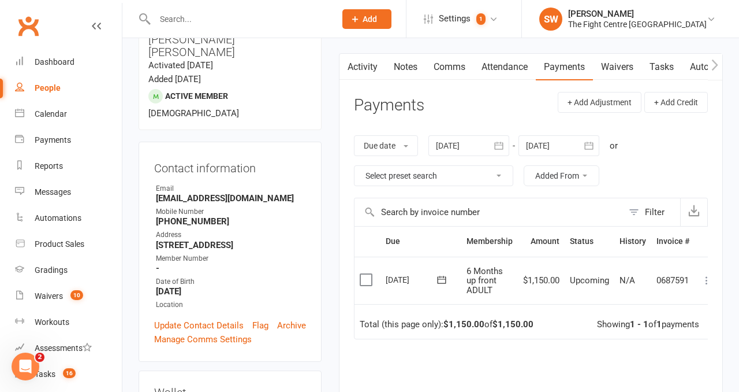
click at [336, 222] on main "✓ Memberships 6 Months up front ADULT Expires on 28th October, 2025 + 1 other m…" at bounding box center [530, 234] width 401 height 567
click at [330, 193] on main "✓ Memberships 6 Months up front ADULT Expires on 28th October, 2025 + 1 other m…" at bounding box center [530, 234] width 401 height 567
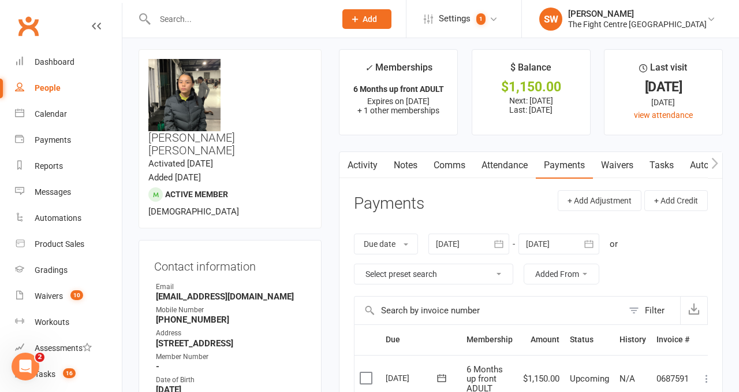
scroll to position [0, 0]
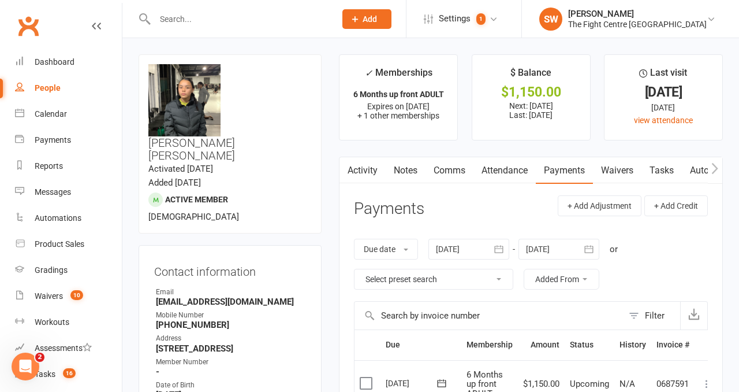
click at [331, 162] on main "✓ Memberships 6 Months up front ADULT Expires on 28th October, 2025 + 1 other m…" at bounding box center [530, 337] width 401 height 567
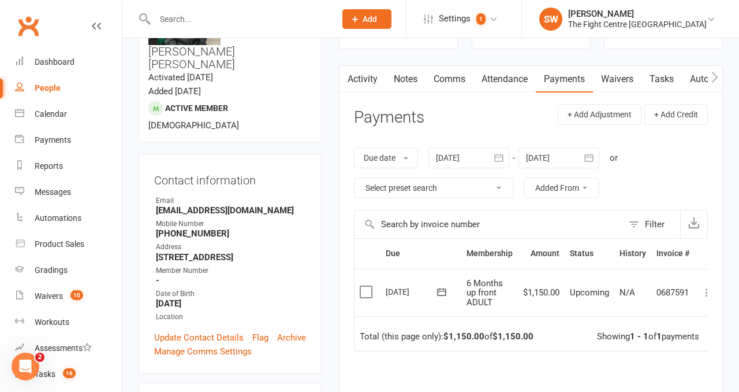
scroll to position [105, 0]
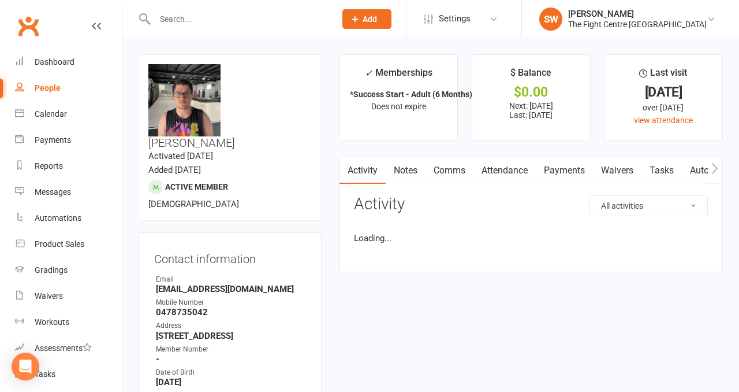
click at [556, 169] on link "Payments" at bounding box center [564, 170] width 57 height 27
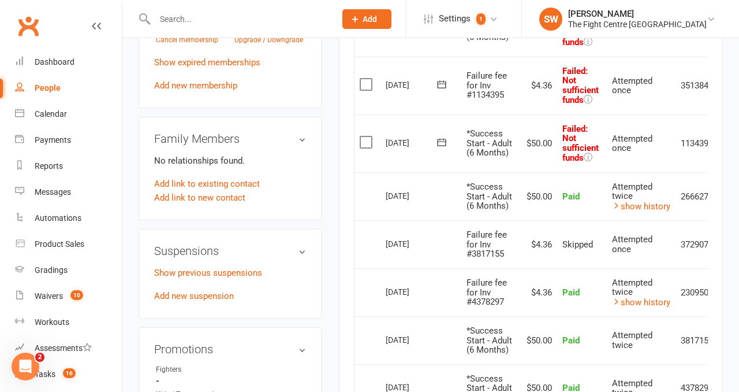
scroll to position [0, 38]
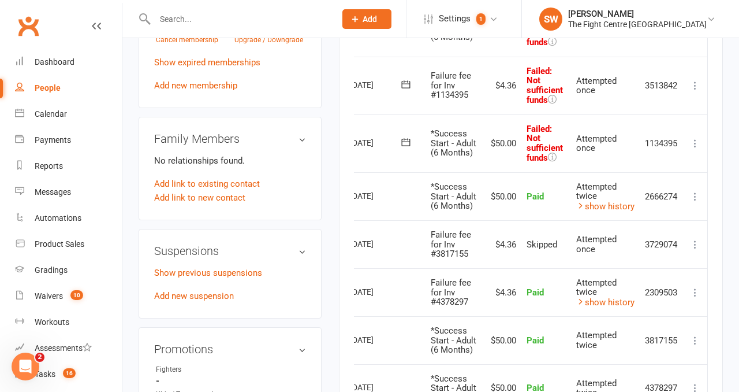
click at [690, 149] on icon at bounding box center [696, 143] width 12 height 12
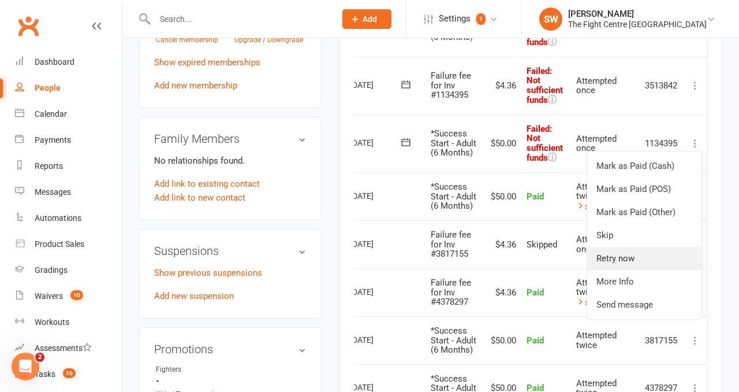
click at [631, 270] on link "Retry now" at bounding box center [644, 258] width 114 height 23
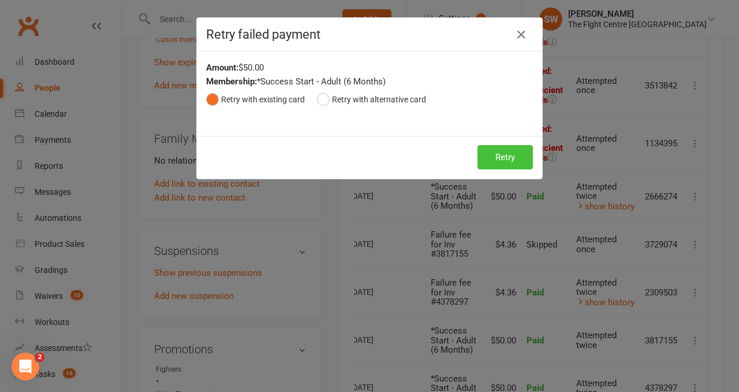
click at [500, 150] on button "Retry" at bounding box center [505, 157] width 55 height 24
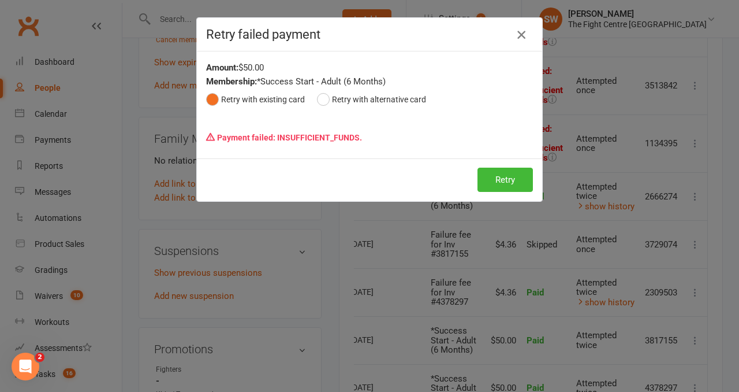
click at [522, 35] on icon "button" at bounding box center [522, 35] width 14 height 14
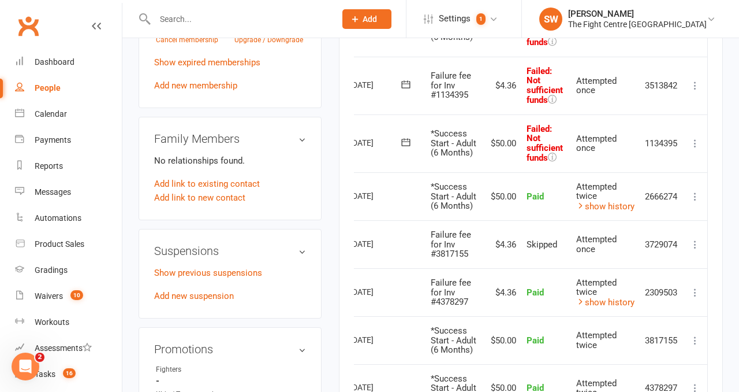
click at [690, 91] on icon at bounding box center [696, 86] width 12 height 12
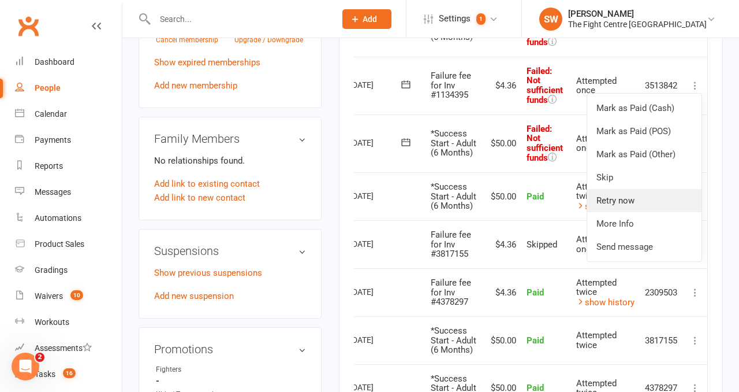
click at [663, 212] on link "Retry now" at bounding box center [644, 200] width 114 height 23
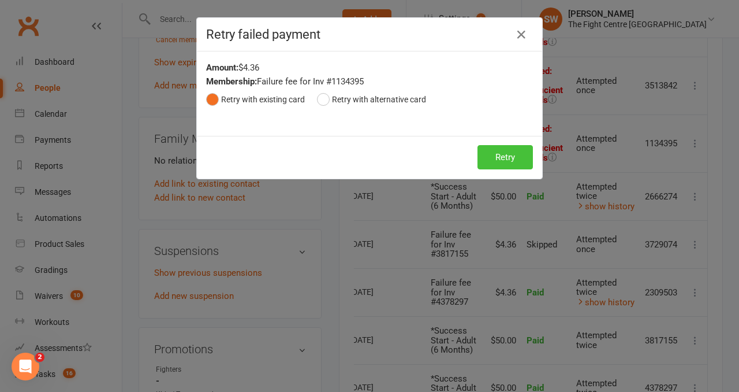
click at [511, 158] on button "Retry" at bounding box center [505, 157] width 55 height 24
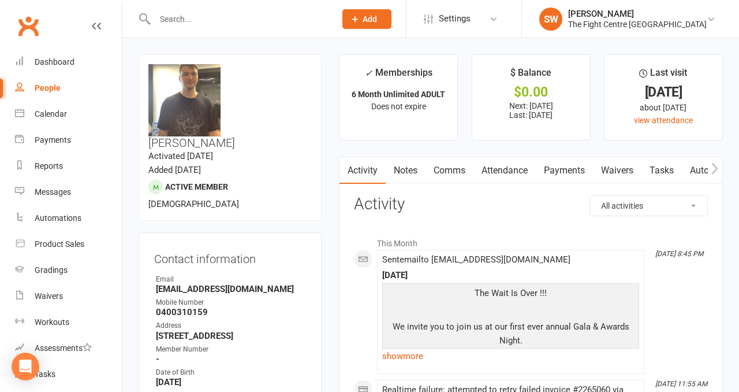
click at [553, 168] on link "Payments" at bounding box center [564, 170] width 57 height 27
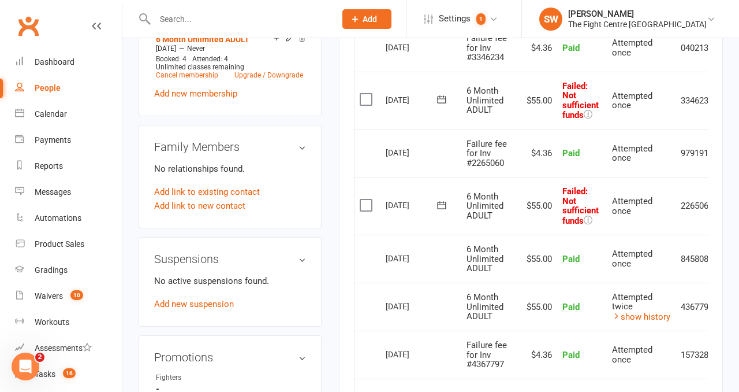
scroll to position [0, 38]
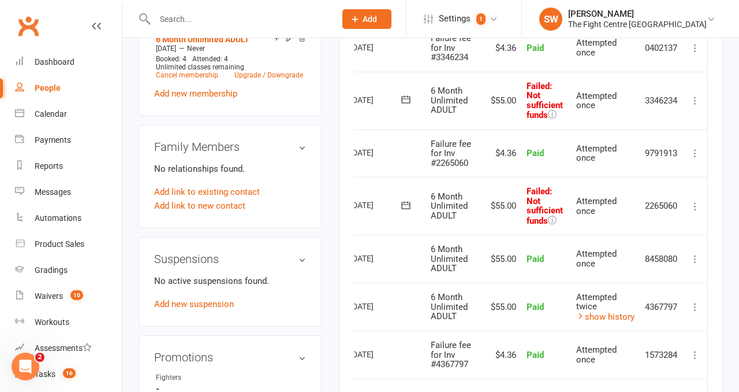
click at [700, 203] on icon at bounding box center [696, 206] width 12 height 12
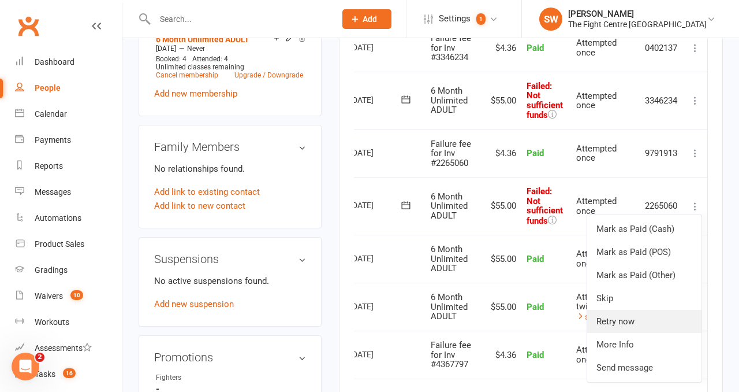
click at [622, 321] on link "Retry now" at bounding box center [644, 321] width 114 height 23
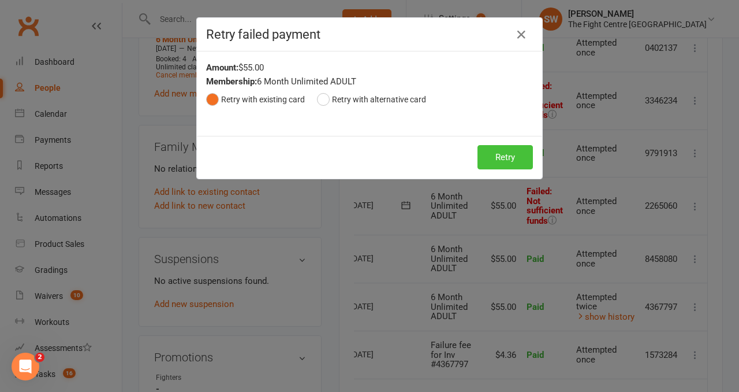
click at [513, 151] on button "Retry" at bounding box center [505, 157] width 55 height 24
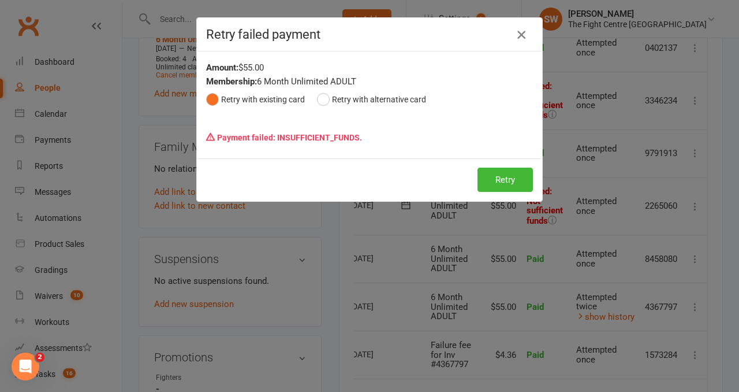
click at [519, 36] on icon "button" at bounding box center [522, 35] width 14 height 14
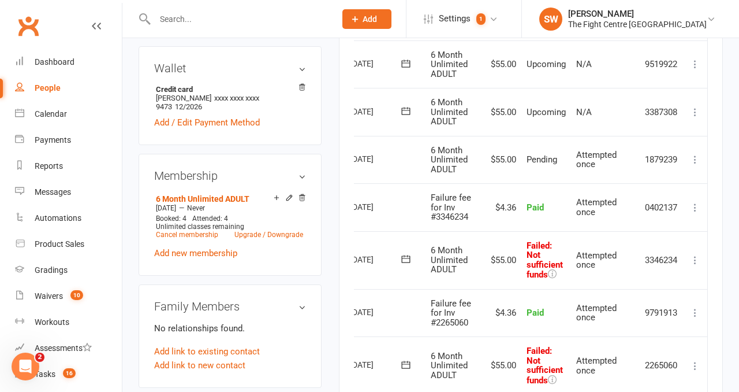
scroll to position [395, 0]
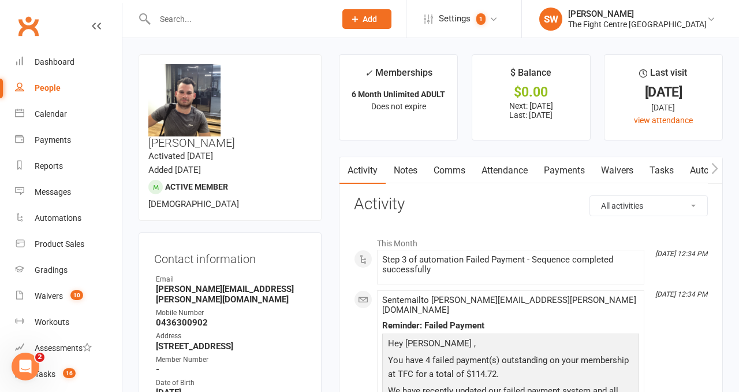
click at [200, 22] on input "text" at bounding box center [239, 19] width 176 height 16
paste input "Chelsea Ferguson"
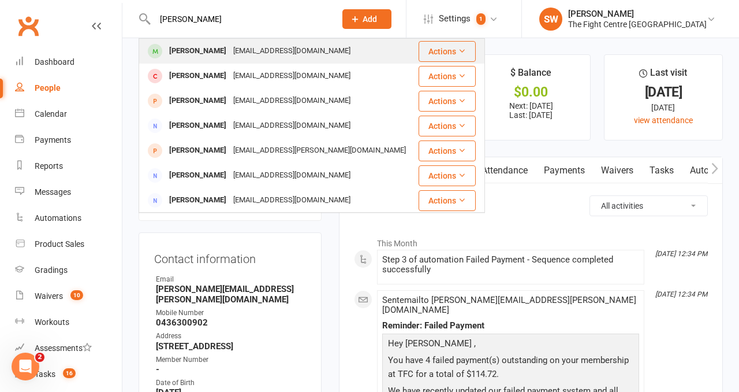
type input "Chelsea Ferguson"
click at [246, 49] on div "Chelseaferguson59@gmail.com" at bounding box center [292, 51] width 124 height 17
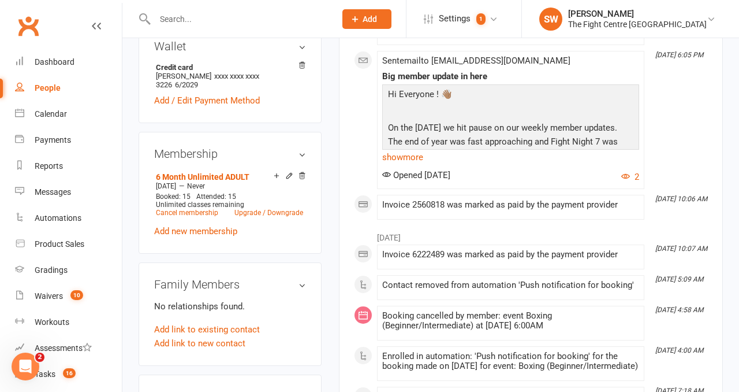
scroll to position [76, 0]
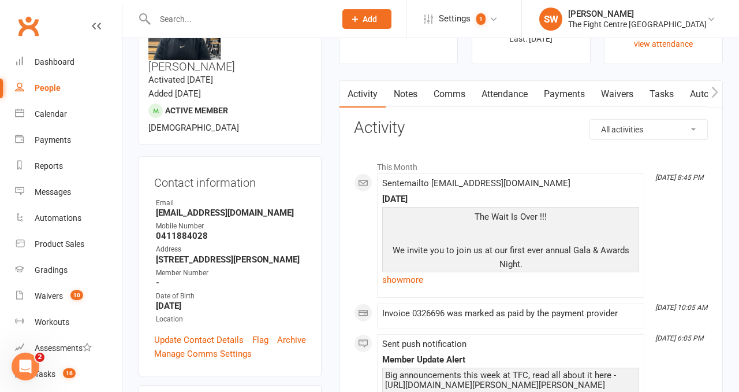
click at [568, 93] on link "Payments" at bounding box center [564, 94] width 57 height 27
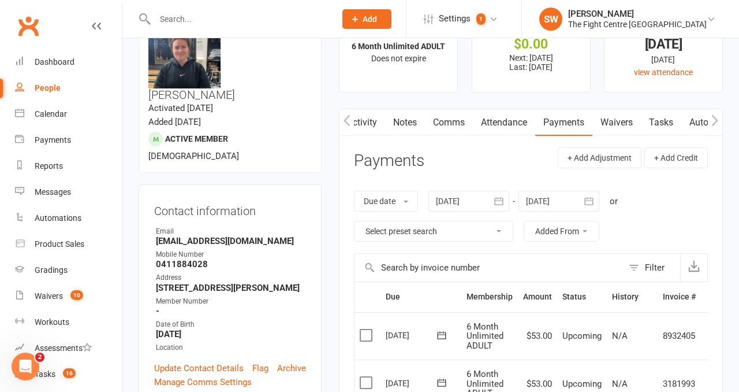
scroll to position [23, 0]
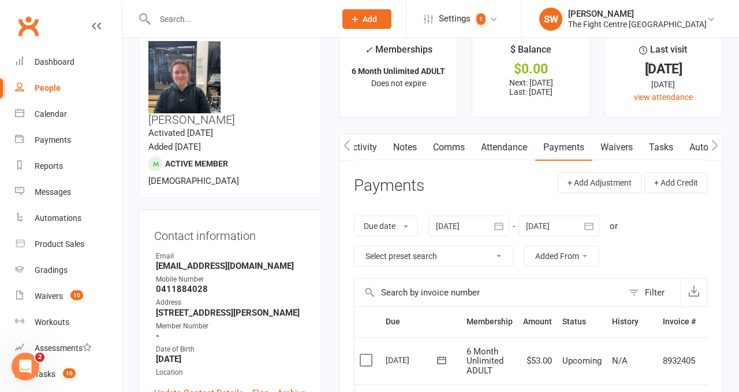
click at [416, 150] on link "Notes" at bounding box center [405, 147] width 40 height 27
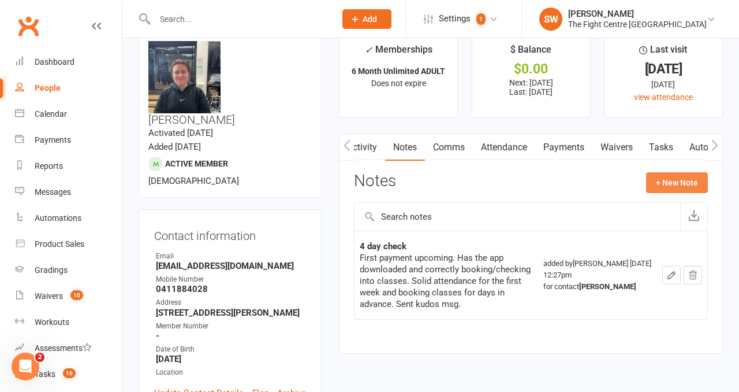
click at [677, 189] on button "+ New Note" at bounding box center [677, 182] width 62 height 21
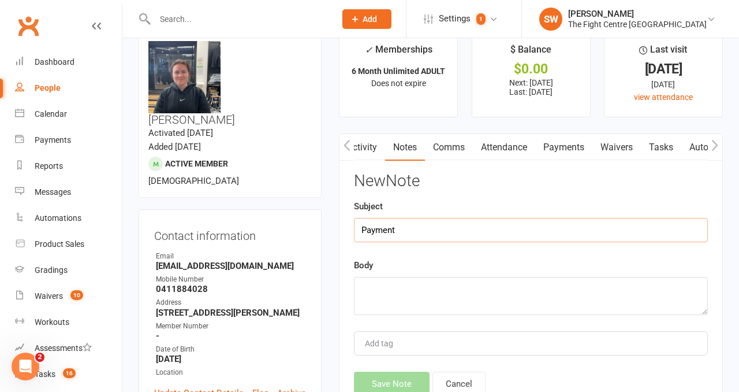
type input "Payment"
paste textarea "Receipt #3JxT"
click at [356, 284] on textarea "Receipt #3JxT" at bounding box center [531, 296] width 354 height 38
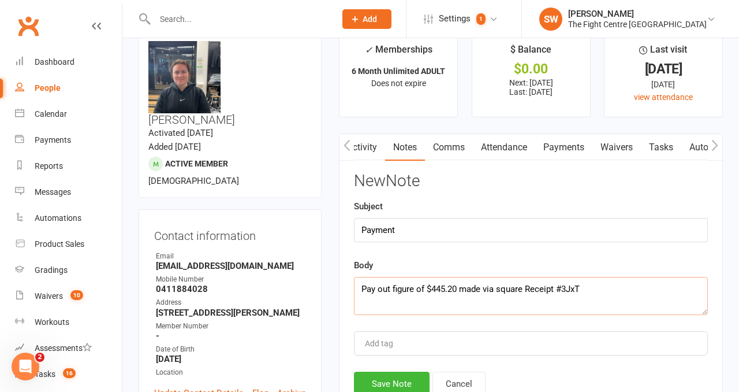
type textarea "Pay out figure of $445.20 made via square Receipt #3JxT"
click at [402, 241] on div "New Note Subject Payment Body Pay out figure of $445.20 made via square Receipt…" at bounding box center [531, 283] width 354 height 223
click at [402, 237] on input "Payment" at bounding box center [531, 230] width 354 height 24
click at [362, 228] on input "Payment- Payout figure" at bounding box center [531, 230] width 354 height 24
click at [397, 229] on input "Payment- Payout figure" at bounding box center [531, 230] width 354 height 24
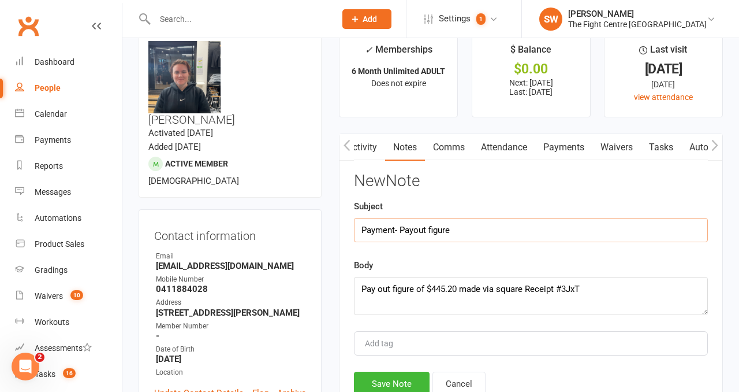
click at [479, 232] on input "Payment- Payout figure" at bounding box center [531, 230] width 354 height 24
type input "Payment- Payout figure and Cancellaton"
click at [617, 281] on textarea "Pay out figure of $445.20 made via square Receipt #3JxT" at bounding box center [531, 296] width 354 height 38
click at [608, 288] on textarea "Pay out figure of $445.20 made via square Receipt #3JxT" at bounding box center [531, 296] width 354 height 38
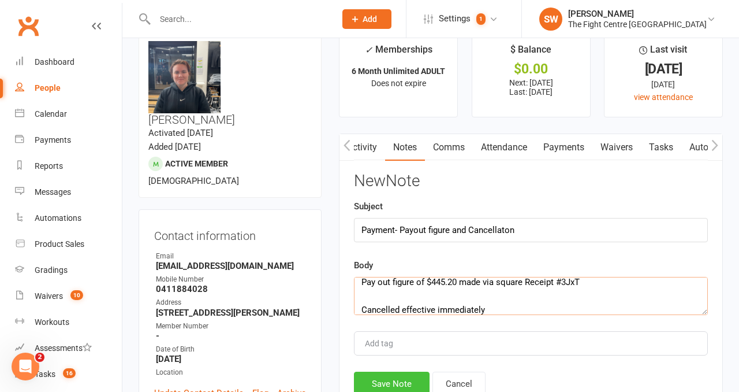
type textarea "Pay out figure of $445.20 made via square Receipt #3JxT Cancelled effective imm…"
click at [410, 373] on button "Save Note" at bounding box center [392, 383] width 76 height 24
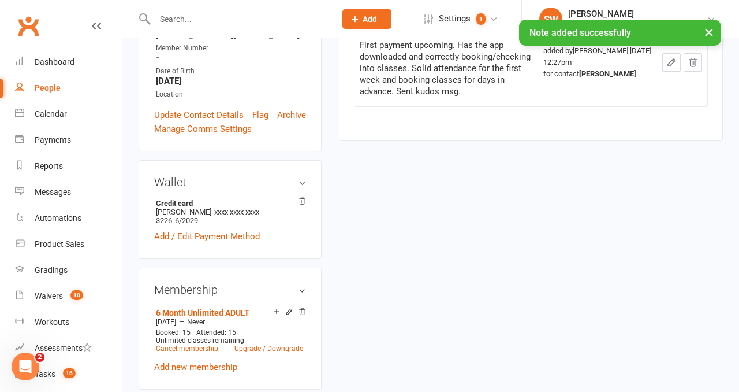
scroll to position [315, 0]
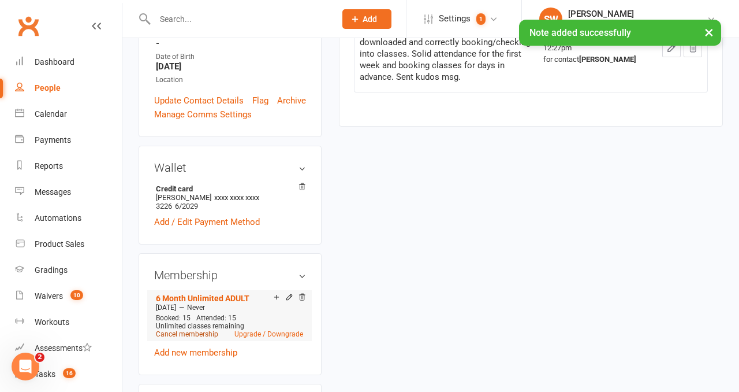
click at [189, 330] on link "Cancel membership" at bounding box center [187, 334] width 62 height 8
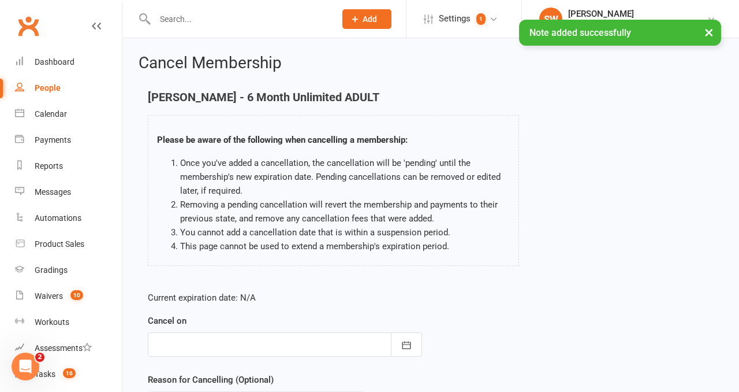
click at [236, 341] on div at bounding box center [285, 344] width 274 height 24
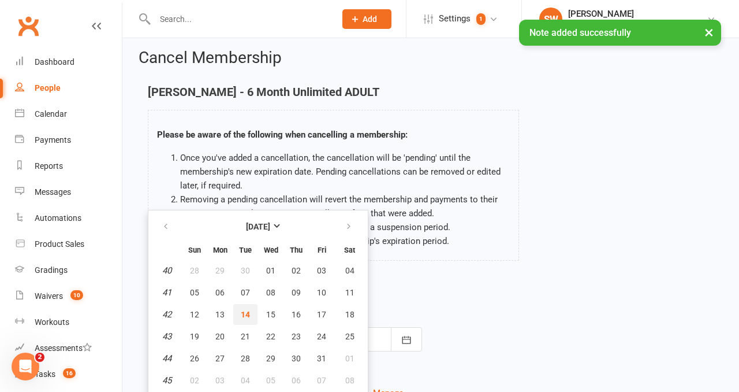
click at [242, 316] on span "14" at bounding box center [245, 314] width 9 height 9
type input "14 Oct 2025"
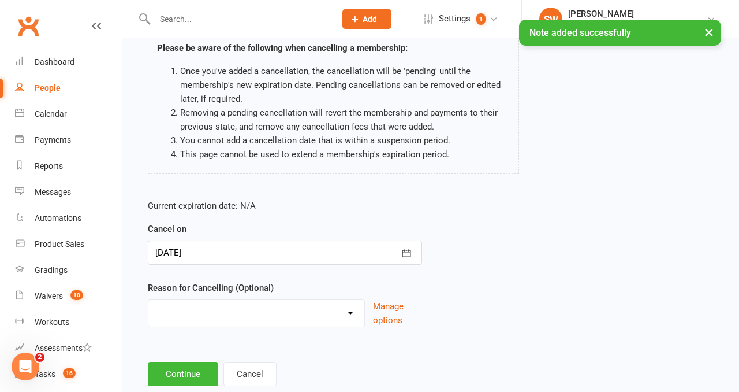
scroll to position [101, 0]
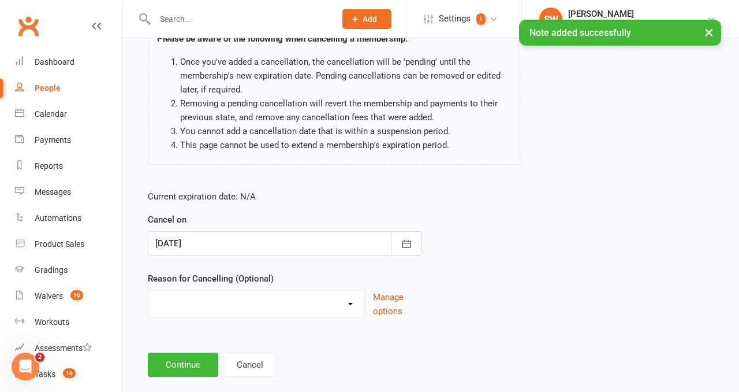
click at [229, 320] on div "Current expiration date: N/A Cancel on 14 Oct 2025 October 2025 Sun Mon Tue Wed…" at bounding box center [285, 257] width 292 height 153
click at [211, 301] on select "Cancelled in contract- 30kms Cancelled in contract - dispute Cancelled in contr…" at bounding box center [256, 301] width 216 height 23
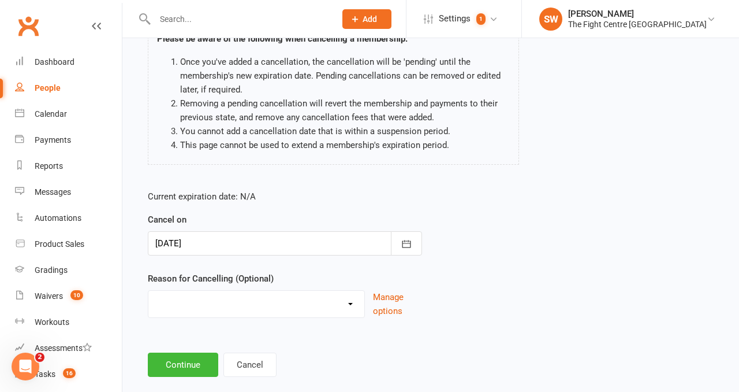
select select "13"
click at [197, 371] on button "Continue" at bounding box center [183, 364] width 70 height 24
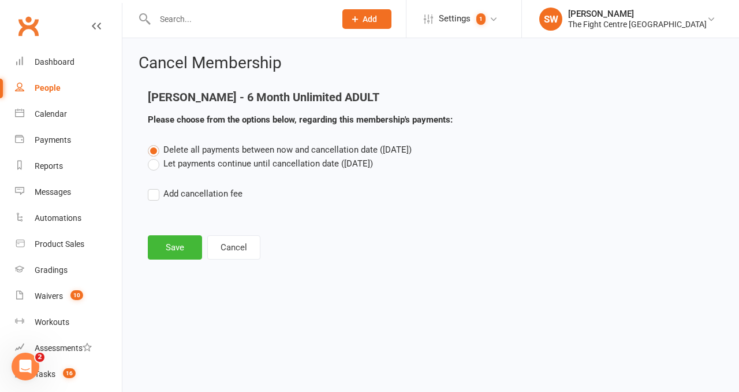
scroll to position [0, 0]
click at [198, 169] on label "Let payments continue until cancellation date (Oct 14, 2025)" at bounding box center [260, 164] width 225 height 14
click at [155, 157] on input "Let payments continue until cancellation date (Oct 14, 2025)" at bounding box center [152, 157] width 8 height 0
click at [193, 248] on button "Save" at bounding box center [175, 247] width 54 height 24
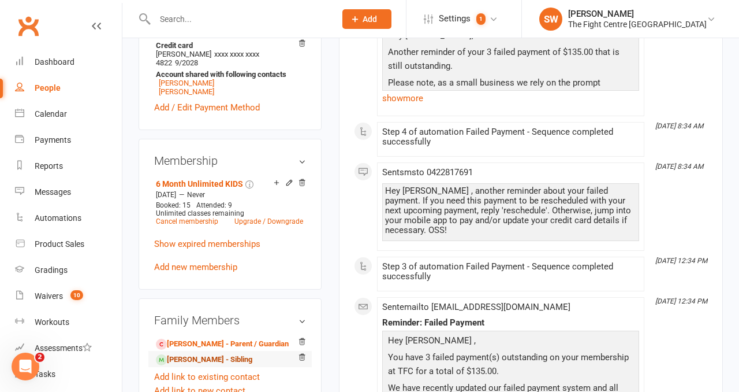
click at [202, 353] on link "[PERSON_NAME] - Sibling" at bounding box center [204, 359] width 96 height 12
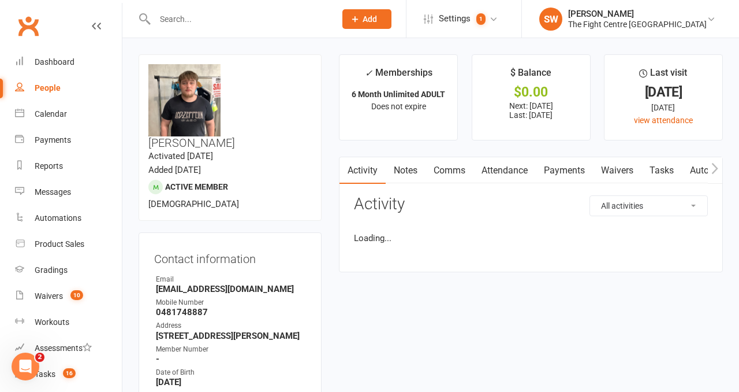
click at [552, 173] on link "Payments" at bounding box center [564, 170] width 57 height 27
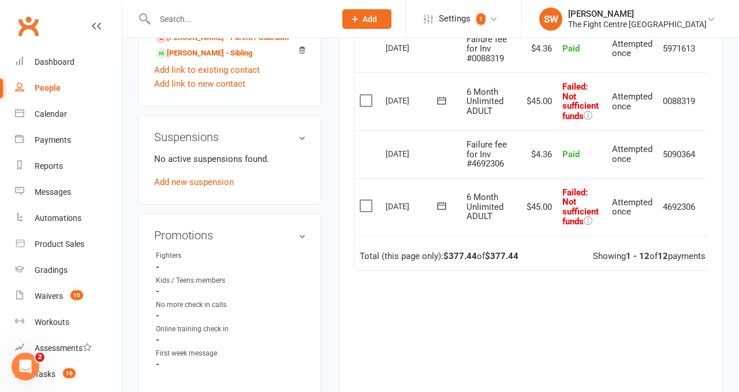
scroll to position [0, 18]
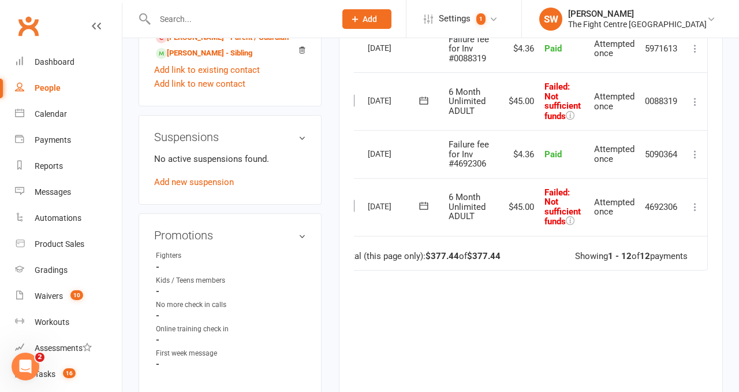
click at [690, 203] on icon at bounding box center [696, 207] width 12 height 12
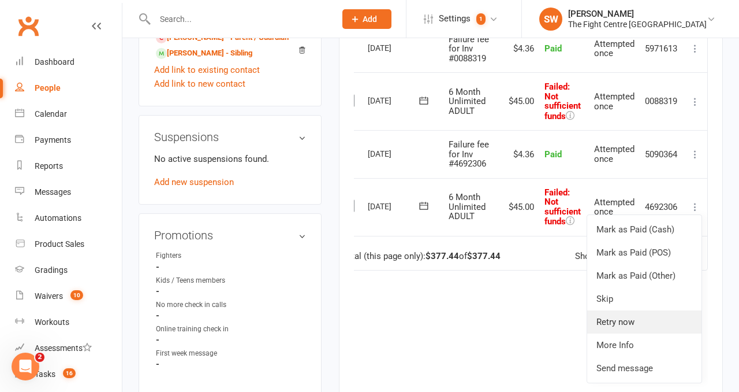
click at [640, 325] on link "Retry now" at bounding box center [644, 321] width 114 height 23
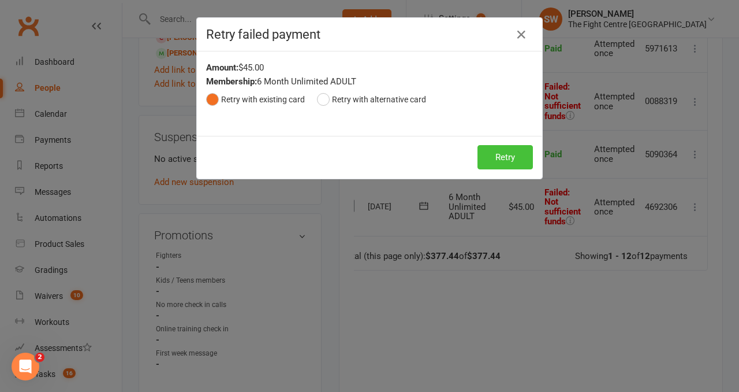
click at [508, 160] on button "Retry" at bounding box center [505, 157] width 55 height 24
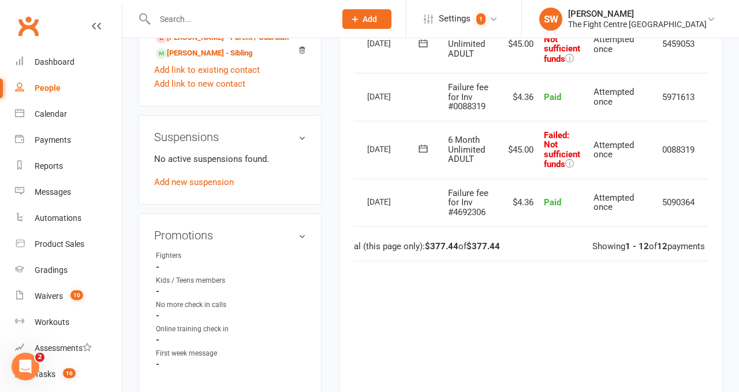
scroll to position [0, 38]
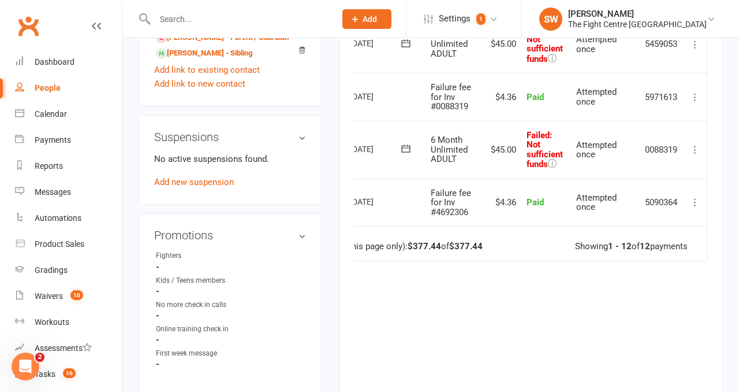
click at [695, 149] on icon at bounding box center [696, 150] width 12 height 12
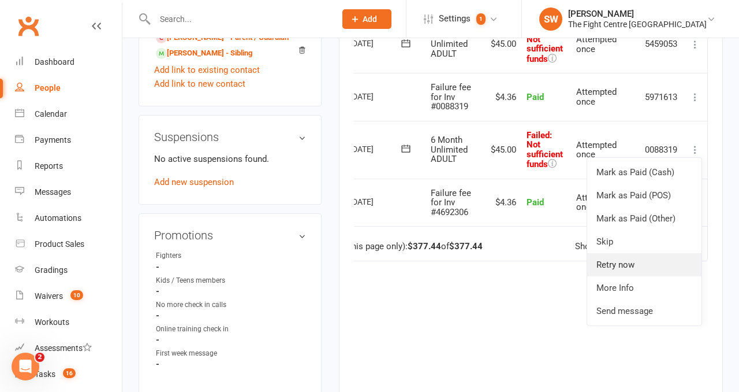
click at [642, 267] on link "Retry now" at bounding box center [644, 264] width 114 height 23
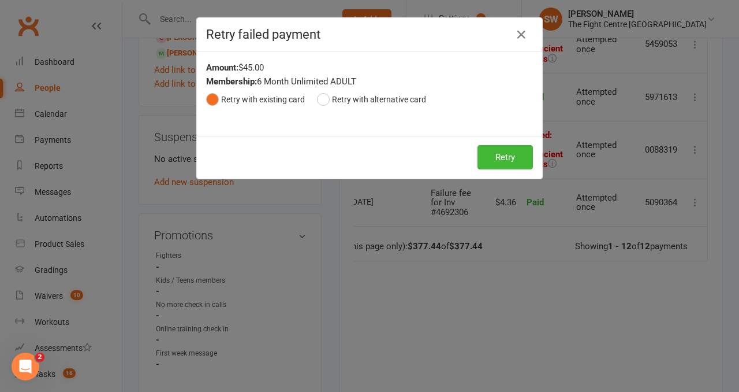
click at [498, 170] on div "Retry Retry" at bounding box center [369, 157] width 345 height 43
click at [489, 159] on button "Retry" at bounding box center [505, 157] width 55 height 24
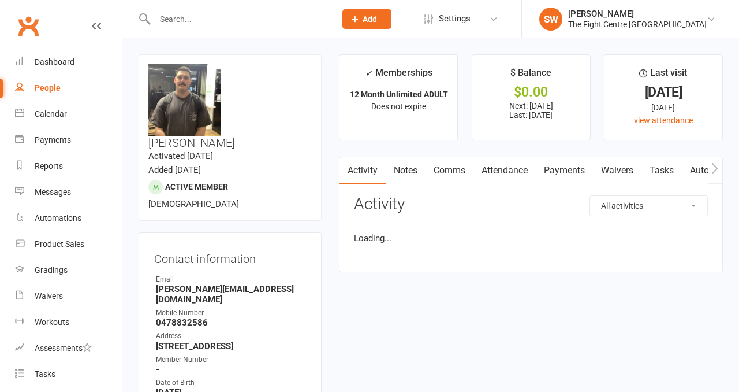
click at [557, 176] on link "Payments" at bounding box center [564, 170] width 57 height 27
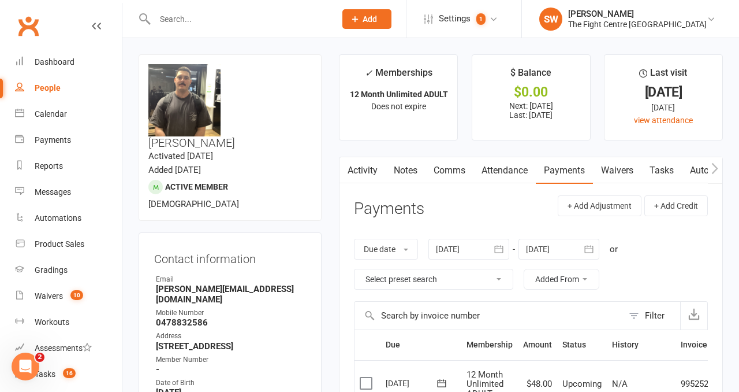
click at [460, 169] on link "Comms" at bounding box center [450, 170] width 48 height 27
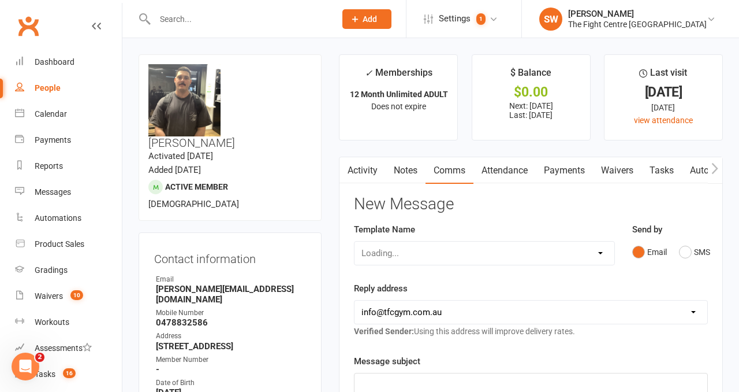
click at [411, 252] on select "Loading..." at bounding box center [485, 252] width 260 height 23
select select "7"
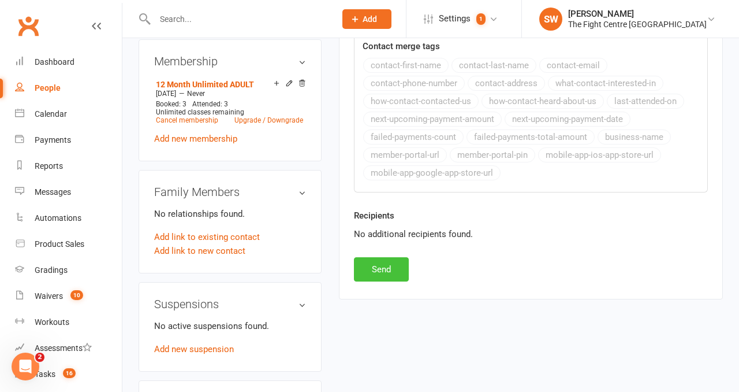
click at [384, 270] on button "Send" at bounding box center [381, 269] width 55 height 24
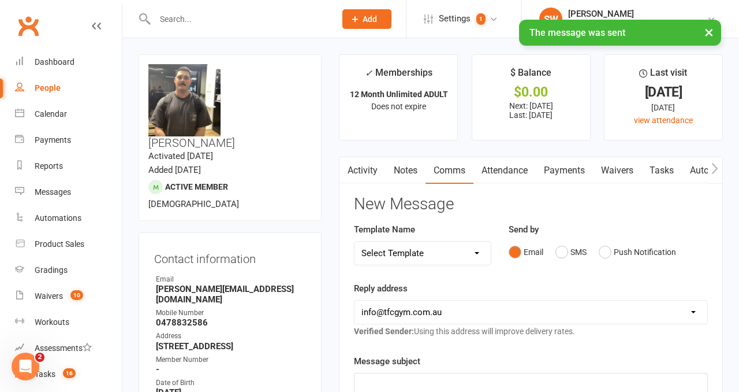
click at [438, 249] on select "Select Template [Email] A Mobile app invitation (1) [Email] Mobile app invitati…" at bounding box center [423, 252] width 136 height 23
select select "6"
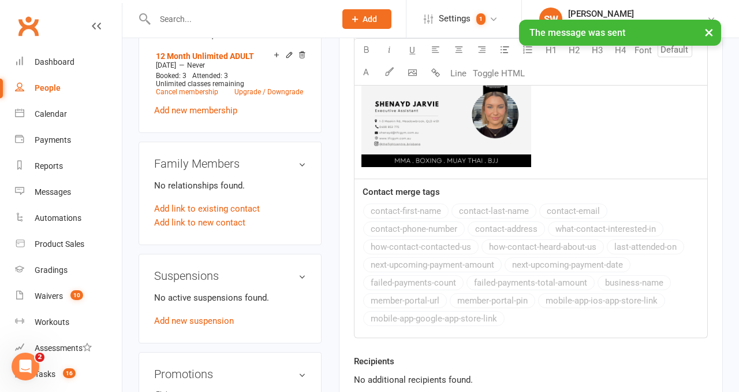
scroll to position [590, 0]
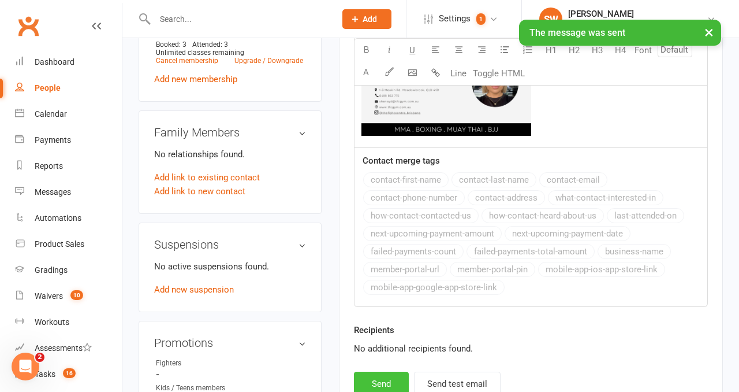
click at [387, 386] on button "Send" at bounding box center [381, 383] width 55 height 24
select select
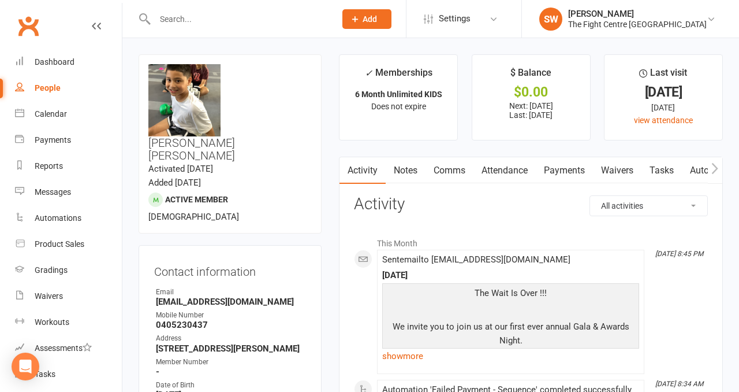
click at [564, 178] on link "Payments" at bounding box center [564, 170] width 57 height 27
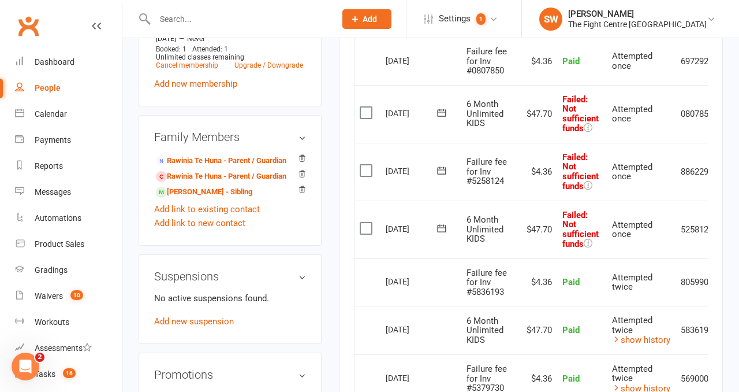
scroll to position [0, 38]
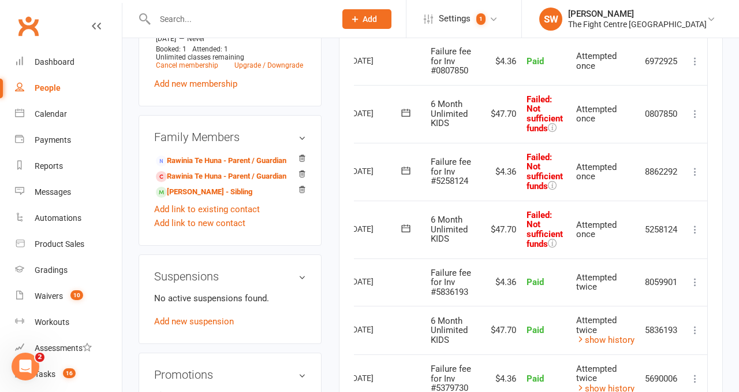
click at [694, 226] on icon at bounding box center [696, 229] width 12 height 12
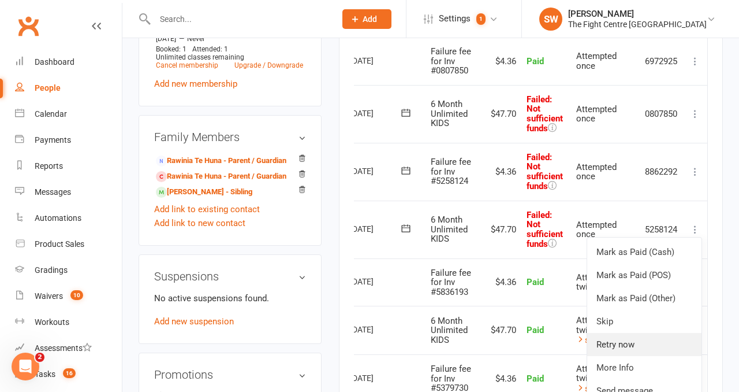
click at [632, 348] on link "Retry now" at bounding box center [644, 344] width 114 height 23
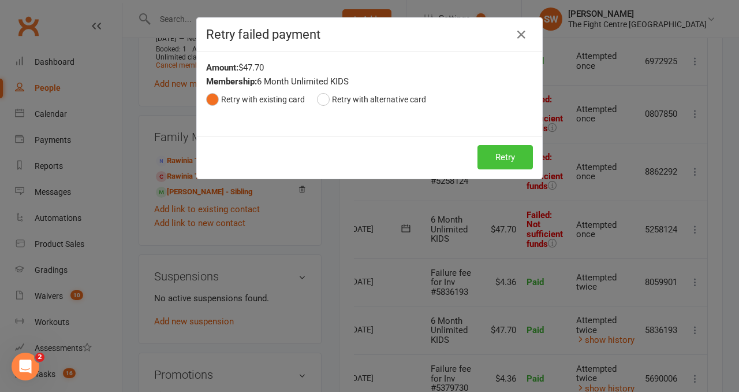
click at [505, 167] on button "Retry" at bounding box center [505, 157] width 55 height 24
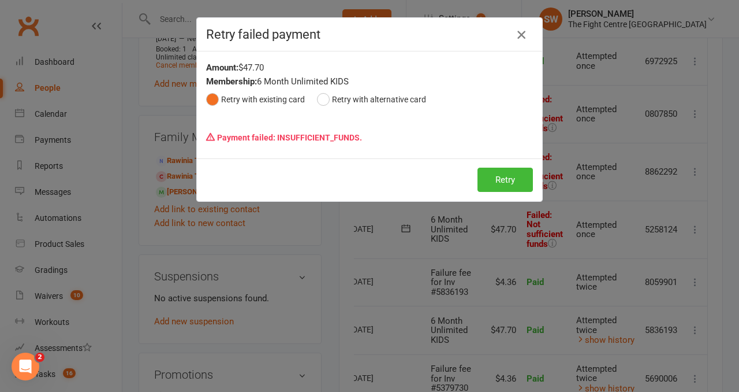
click at [519, 36] on icon "button" at bounding box center [522, 35] width 14 height 14
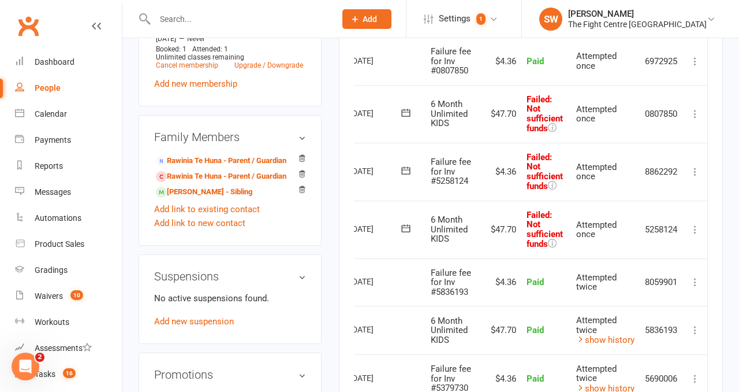
click at [695, 167] on icon at bounding box center [696, 172] width 12 height 12
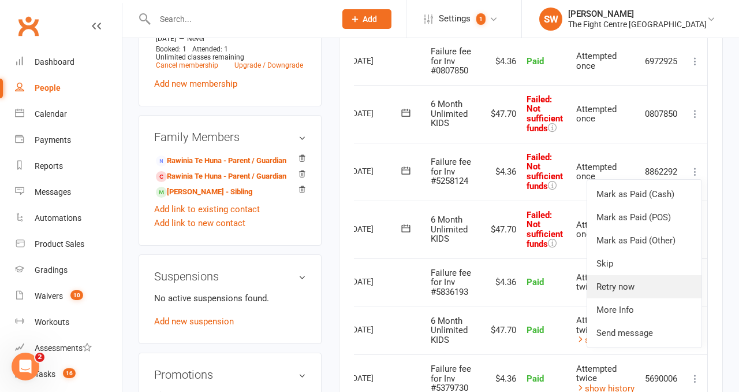
click at [662, 286] on link "Retry now" at bounding box center [644, 286] width 114 height 23
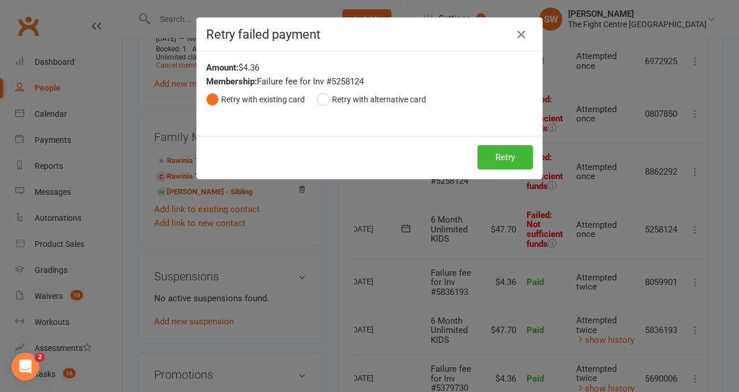
click at [497, 141] on div "Retry Retry" at bounding box center [369, 157] width 345 height 43
click at [501, 163] on button "Retry" at bounding box center [505, 157] width 55 height 24
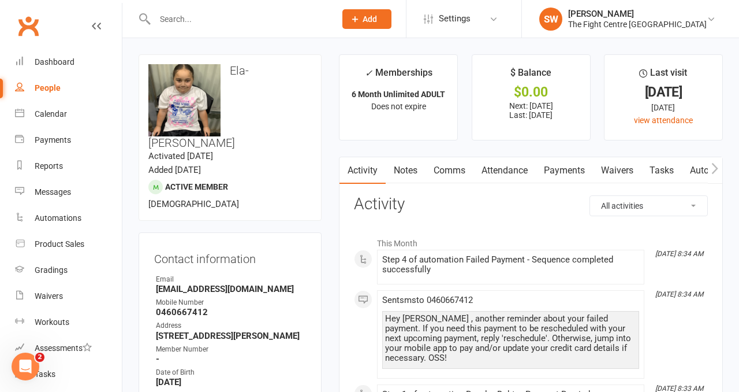
click at [573, 158] on link "Payments" at bounding box center [564, 170] width 57 height 27
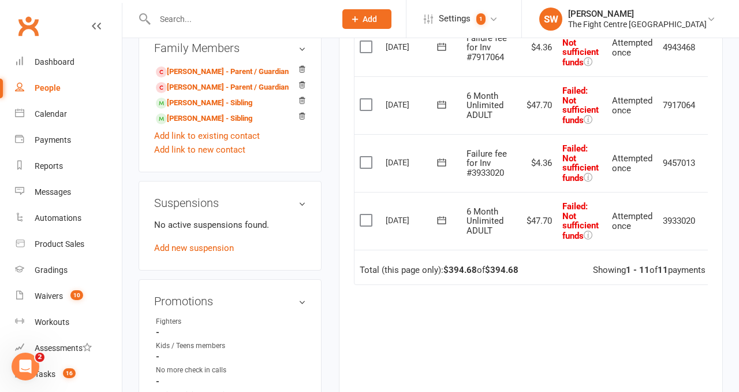
scroll to position [0, 18]
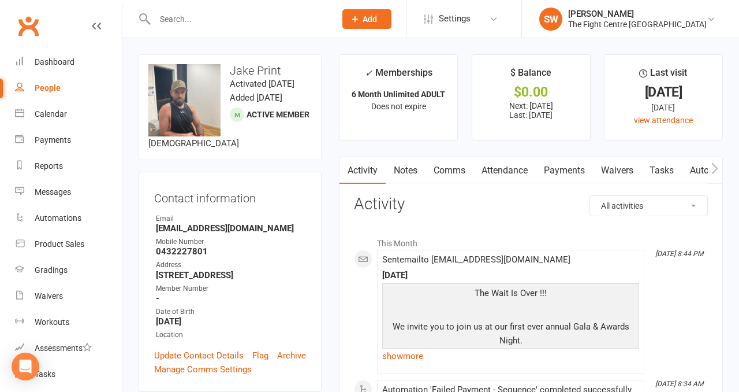
click at [554, 164] on link "Payments" at bounding box center [564, 170] width 57 height 27
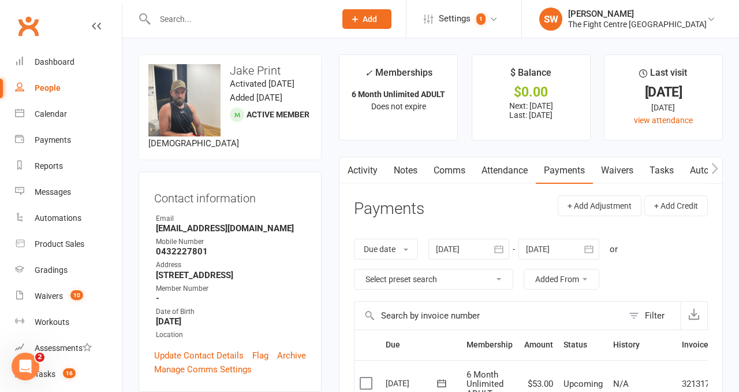
click at [442, 169] on link "Comms" at bounding box center [450, 170] width 48 height 27
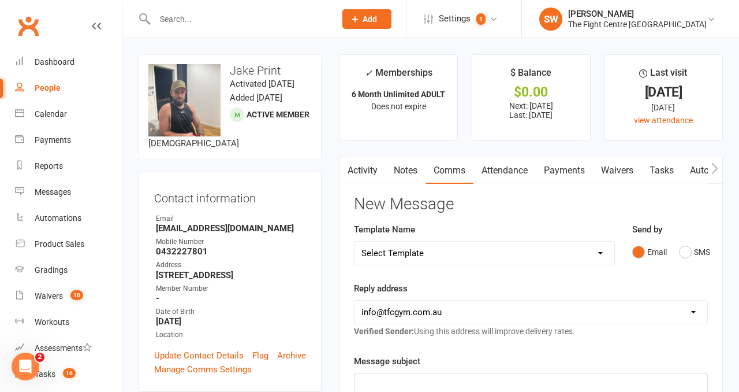
click at [441, 255] on select "Select Template [Email] A Mobile app invitation (1) [Email] Mobile app invitati…" at bounding box center [485, 252] width 260 height 23
select select "7"
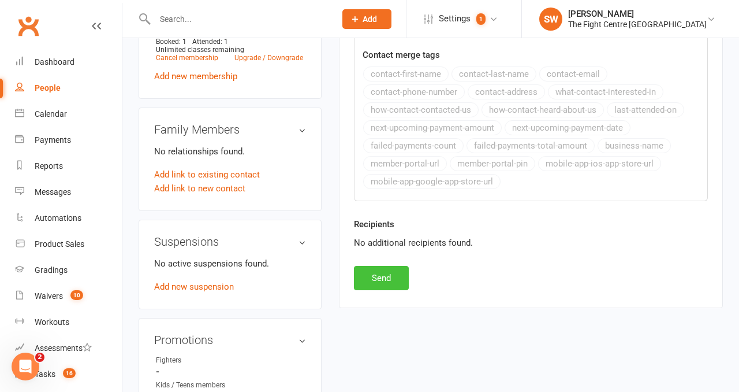
click at [393, 281] on button "Send" at bounding box center [381, 278] width 55 height 24
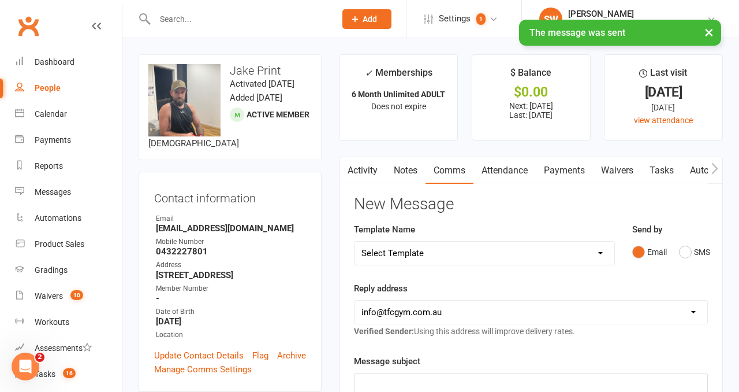
click at [419, 249] on select "Select Template [Email] A Mobile app invitation (1) [Email] Mobile app invitati…" at bounding box center [485, 252] width 260 height 23
select select "6"
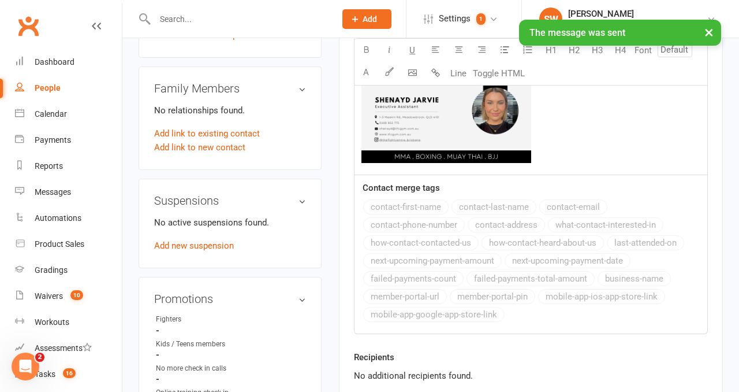
scroll to position [598, 0]
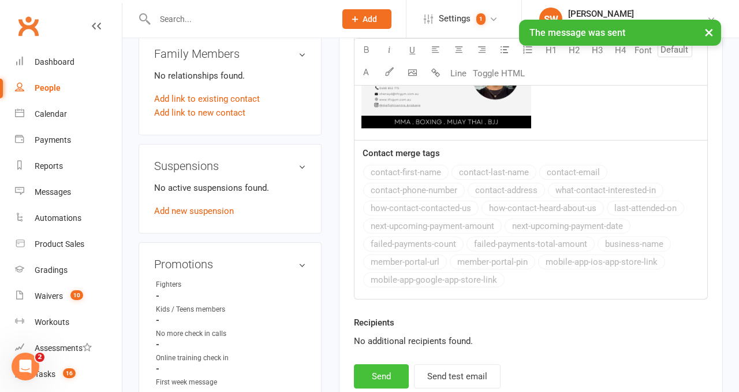
click at [383, 379] on button "Send" at bounding box center [381, 376] width 55 height 24
select select
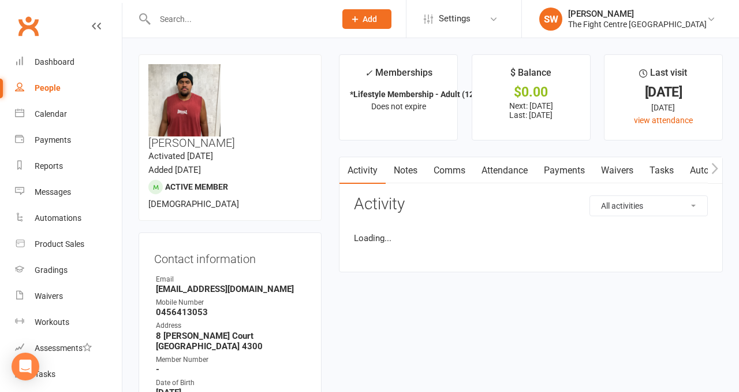
click at [552, 163] on link "Payments" at bounding box center [564, 170] width 57 height 27
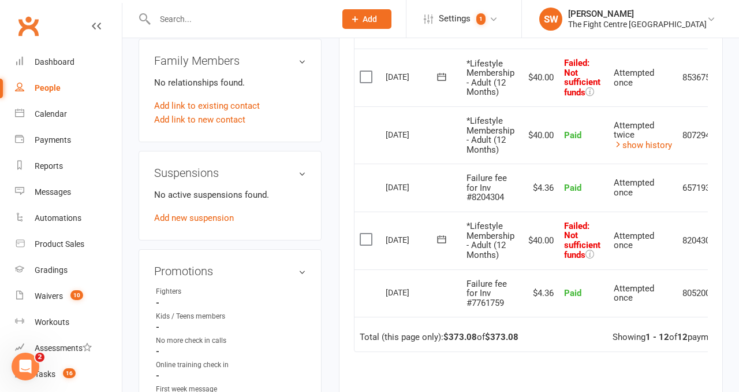
scroll to position [0, 40]
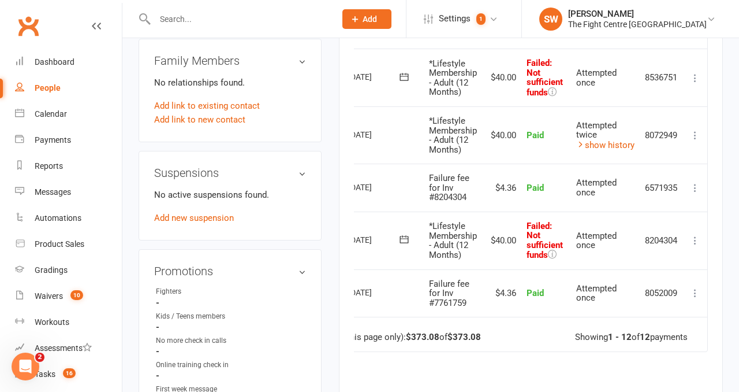
click at [690, 239] on icon at bounding box center [696, 240] width 12 height 12
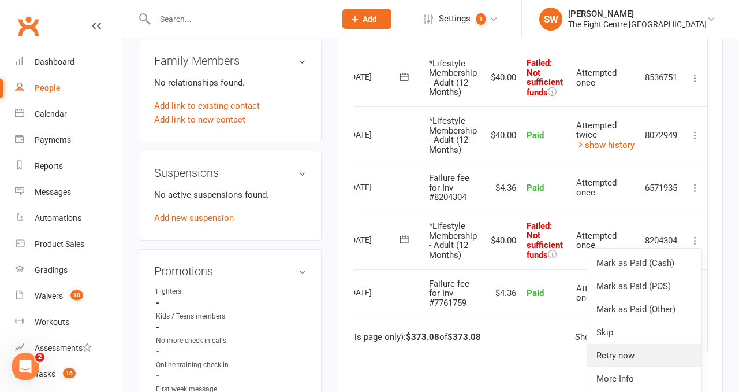
click at [640, 360] on link "Retry now" at bounding box center [644, 355] width 114 height 23
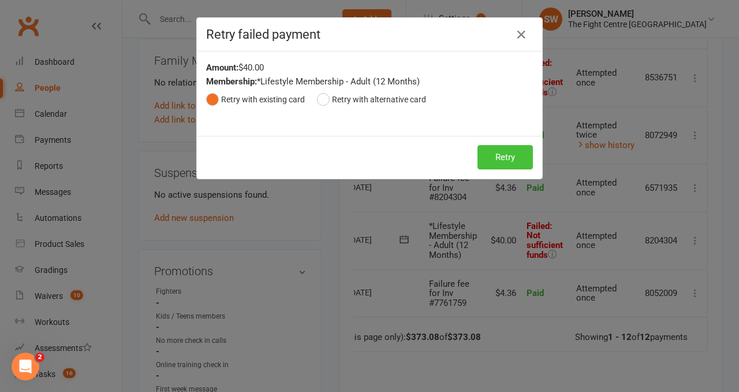
click at [500, 159] on button "Retry" at bounding box center [505, 157] width 55 height 24
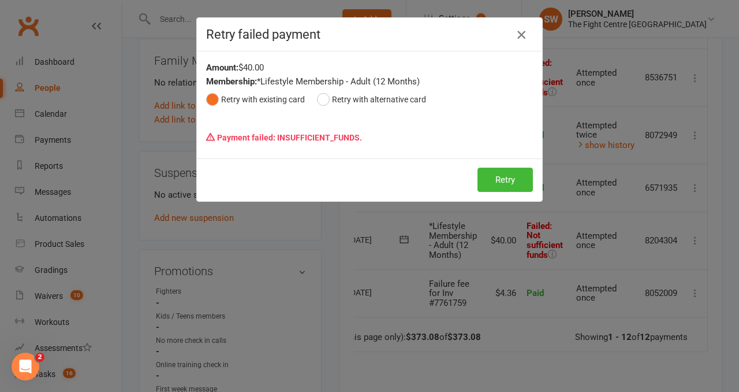
click at [523, 32] on icon "button" at bounding box center [522, 35] width 14 height 14
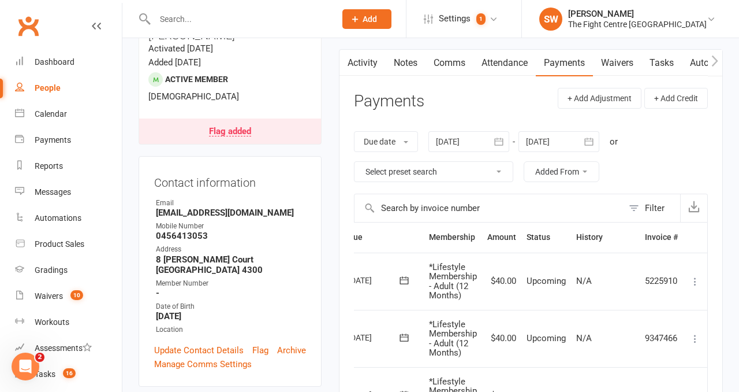
scroll to position [0, 0]
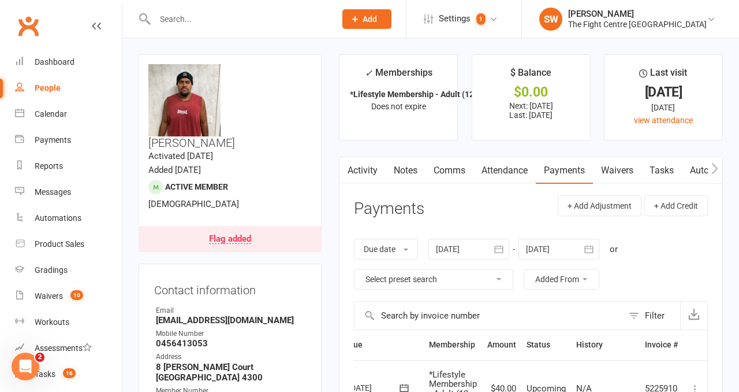
click at [468, 248] on div at bounding box center [469, 249] width 81 height 21
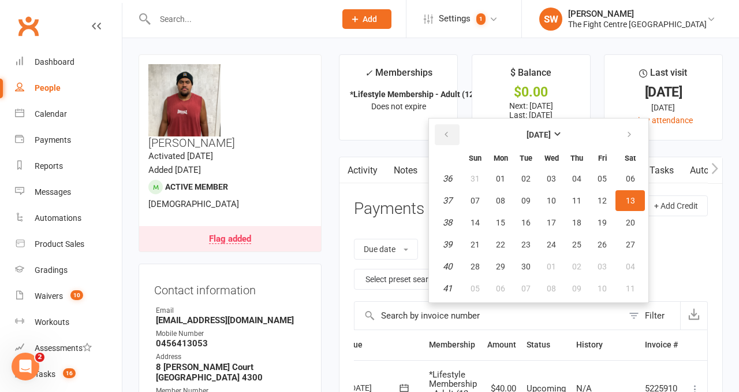
click at [448, 137] on icon "button" at bounding box center [446, 134] width 8 height 9
click at [472, 199] on button "03" at bounding box center [475, 200] width 24 height 21
type input "03 Aug 2025"
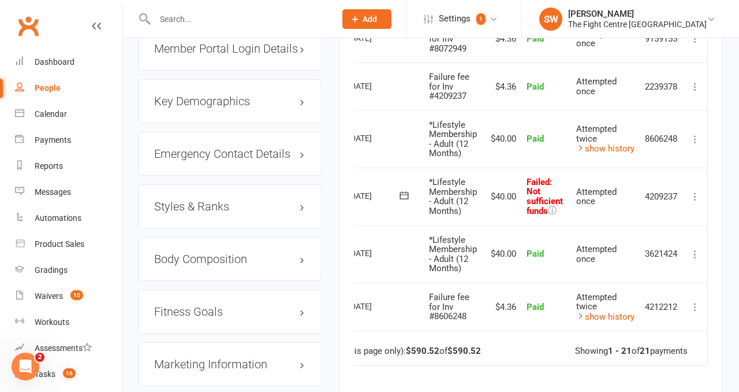
scroll to position [1169, 0]
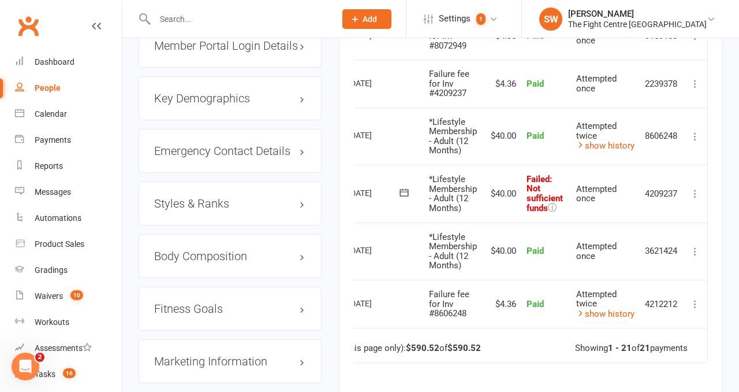
click at [694, 189] on icon at bounding box center [696, 194] width 12 height 12
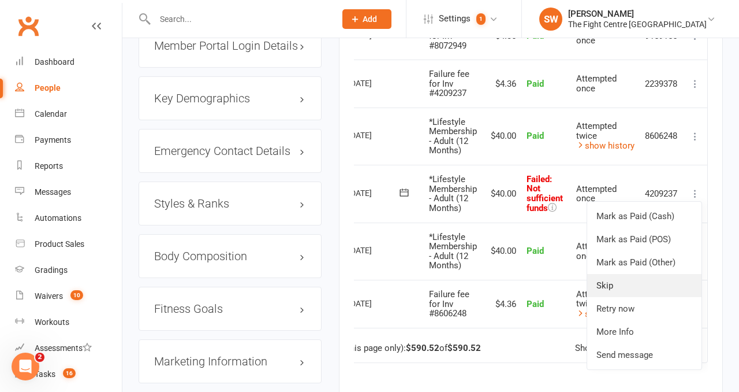
click at [649, 278] on link "Skip" at bounding box center [644, 285] width 114 height 23
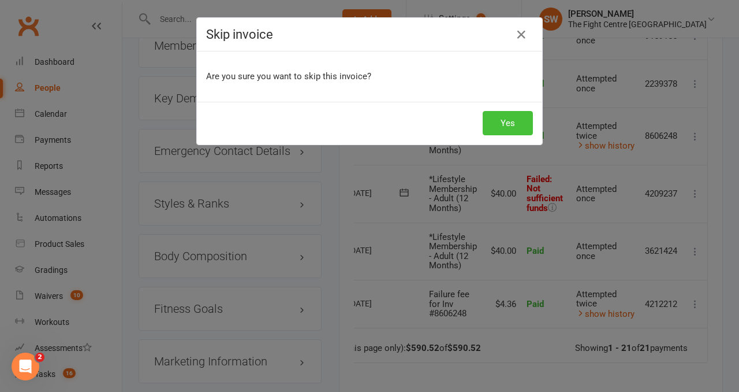
click at [513, 123] on button "Yes" at bounding box center [508, 123] width 50 height 24
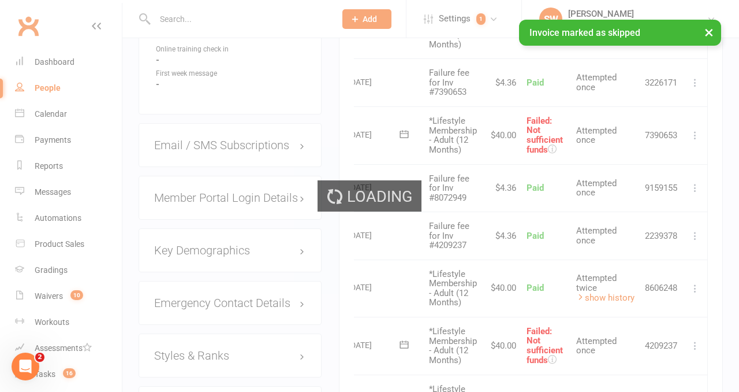
scroll to position [1013, 0]
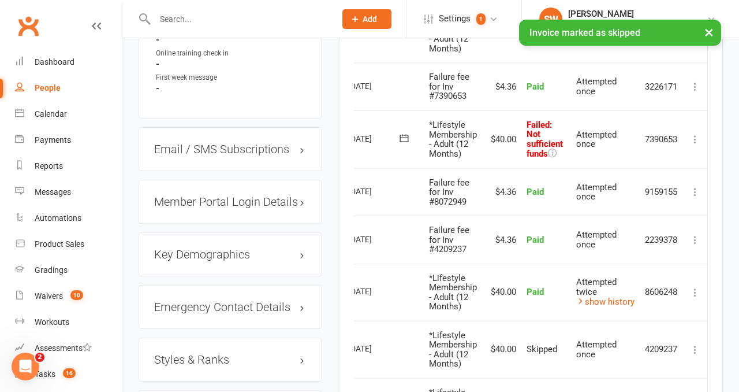
click at [696, 136] on icon at bounding box center [696, 139] width 12 height 12
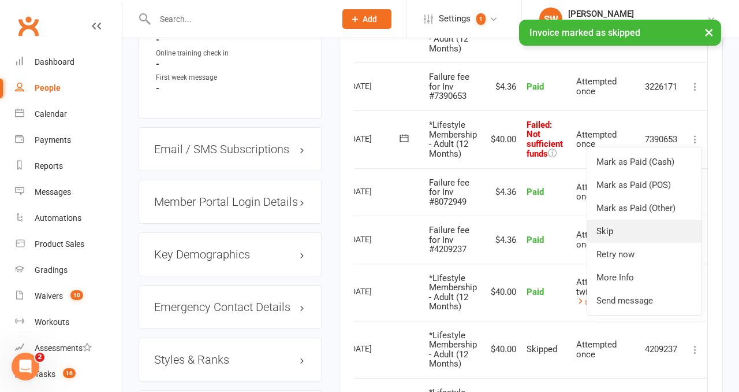
click at [659, 222] on link "Skip" at bounding box center [644, 230] width 114 height 23
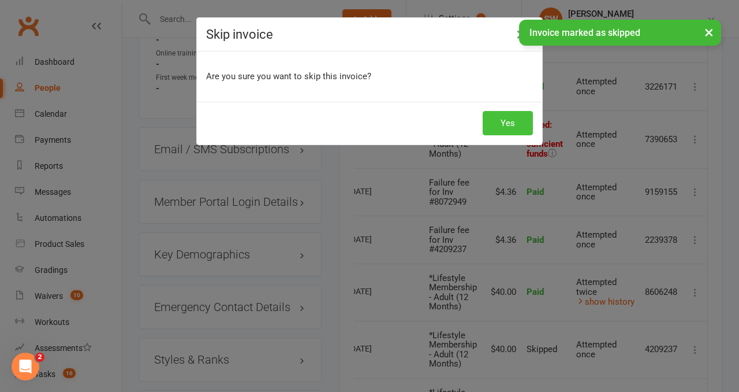
click at [512, 121] on button "Yes" at bounding box center [508, 123] width 50 height 24
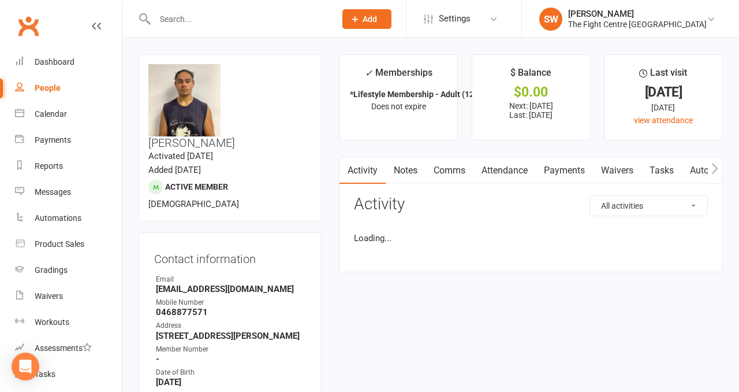
click at [558, 177] on link "Payments" at bounding box center [564, 170] width 57 height 27
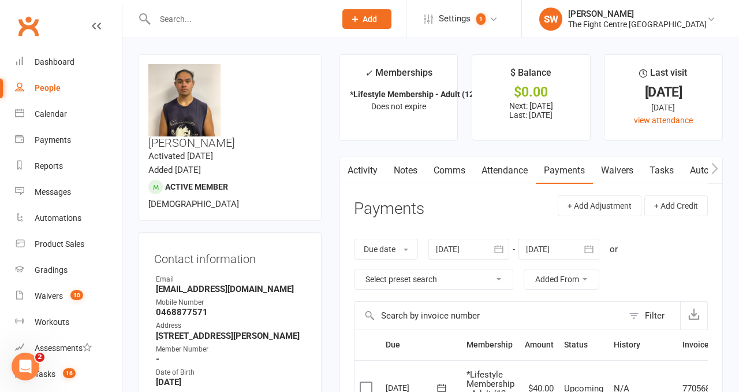
click at [450, 174] on link "Comms" at bounding box center [450, 170] width 48 height 27
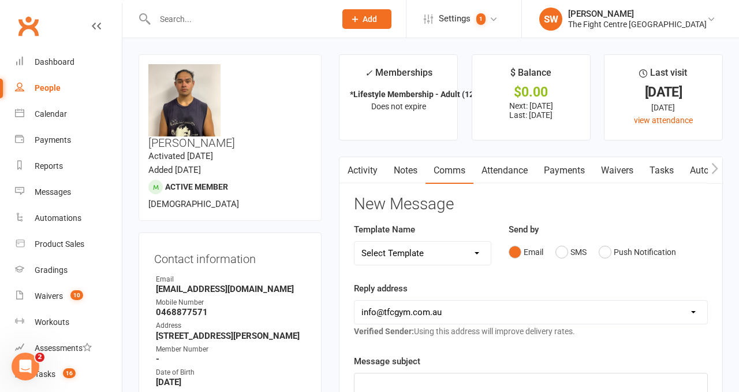
click at [411, 252] on select "Select Template [Email] A Mobile app invitation (1) [Email] Mobile app invitati…" at bounding box center [423, 252] width 136 height 23
select select "10"
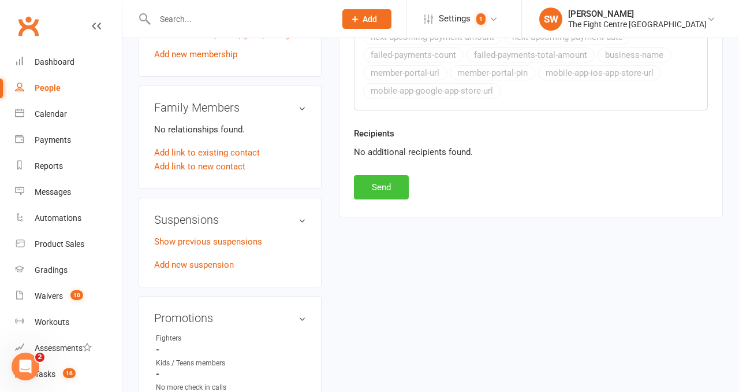
click at [381, 185] on button "Send" at bounding box center [381, 187] width 55 height 24
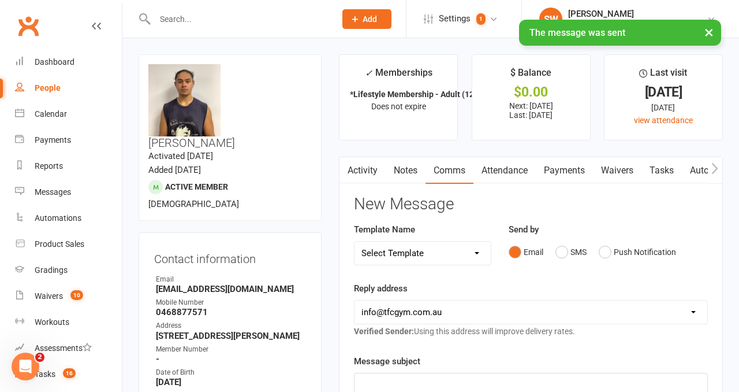
click at [410, 244] on select "Select Template [Email] A Mobile app invitation (1) [Email] Mobile app invitati…" at bounding box center [423, 252] width 136 height 23
select select "9"
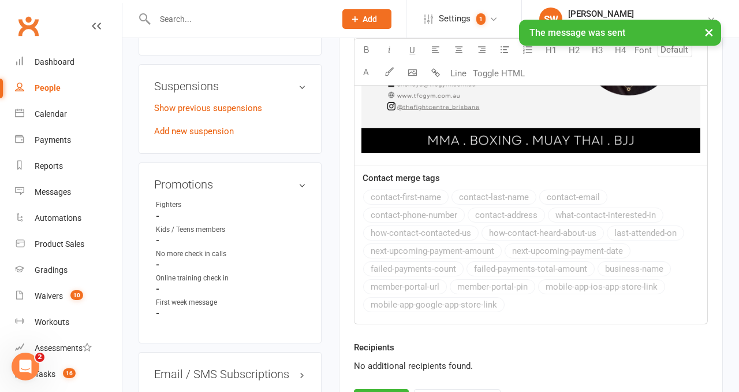
scroll to position [846, 0]
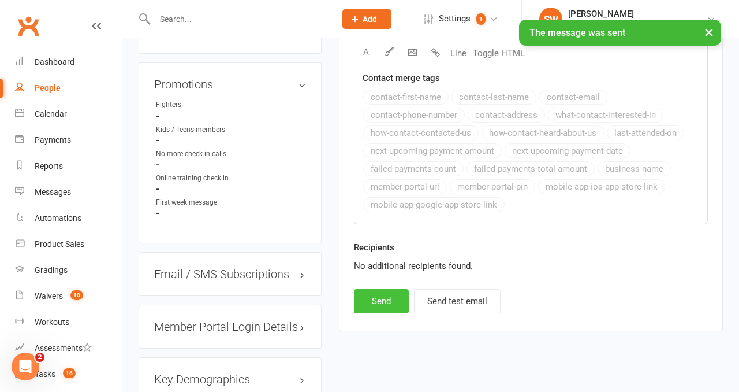
click at [396, 300] on button "Send" at bounding box center [381, 301] width 55 height 24
select select
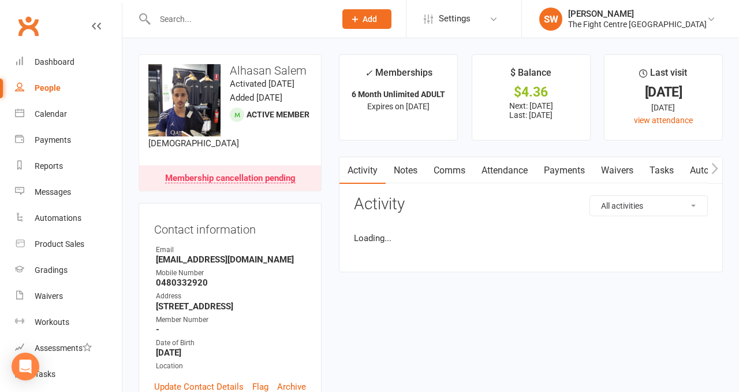
click at [552, 163] on link "Payments" at bounding box center [564, 170] width 57 height 27
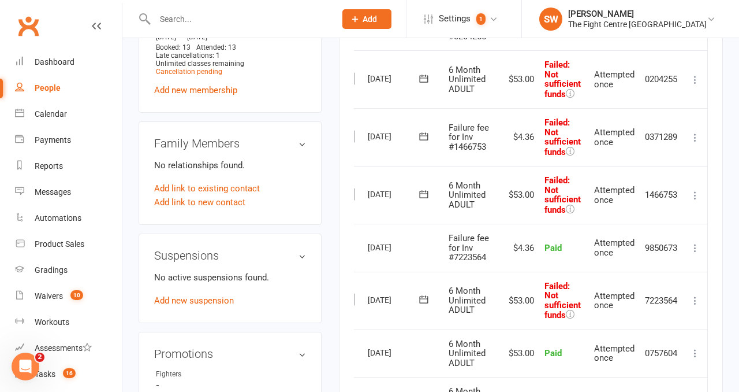
scroll to position [629, 0]
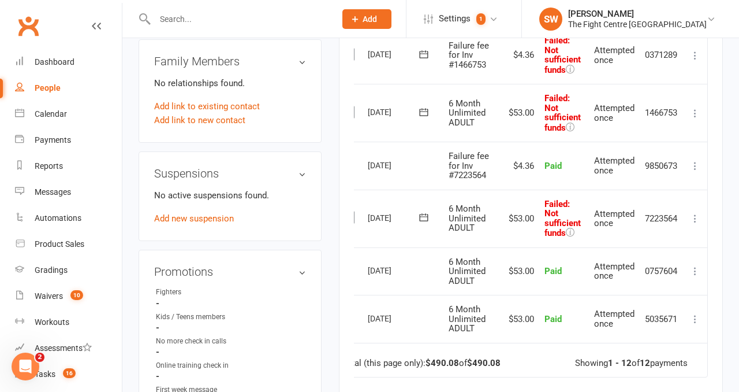
click at [702, 216] on button at bounding box center [695, 218] width 14 height 14
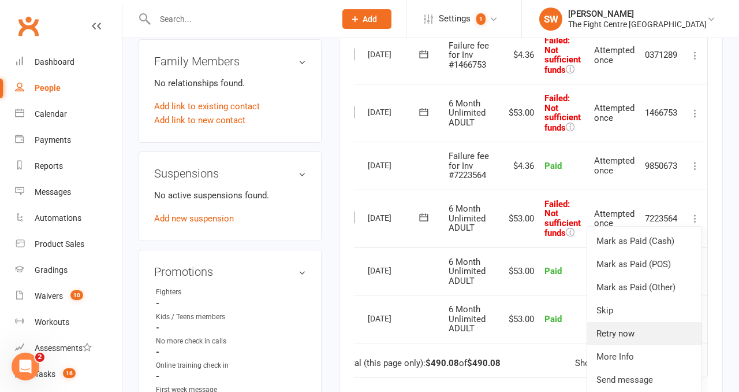
click at [639, 330] on link "Retry now" at bounding box center [644, 333] width 114 height 23
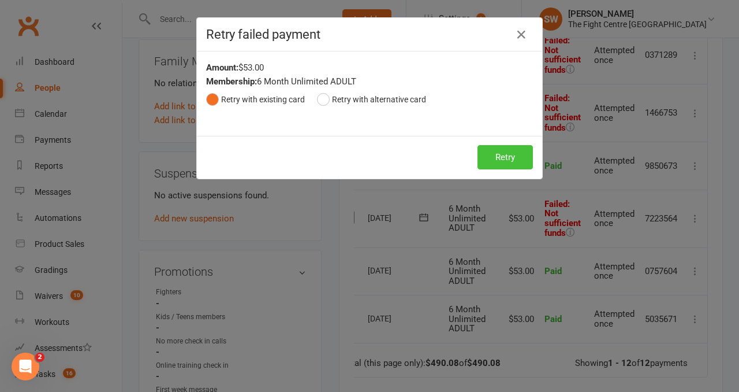
click at [503, 162] on button "Retry" at bounding box center [505, 157] width 55 height 24
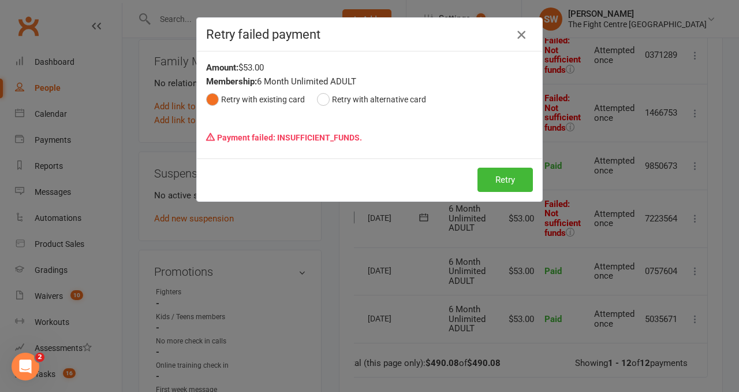
click at [523, 31] on icon "button" at bounding box center [522, 35] width 14 height 14
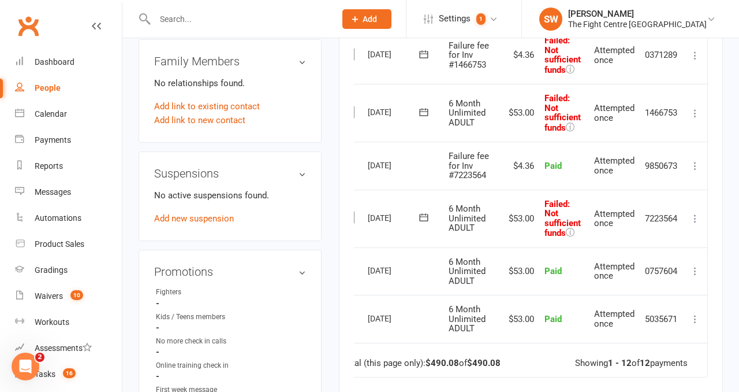
click at [696, 54] on icon at bounding box center [696, 56] width 12 height 12
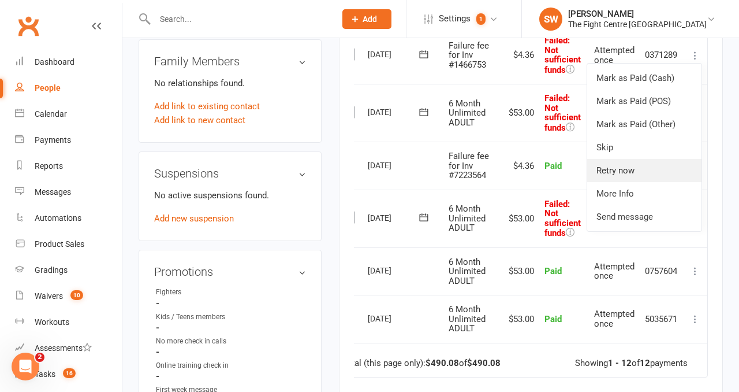
click at [658, 174] on link "Retry now" at bounding box center [644, 170] width 114 height 23
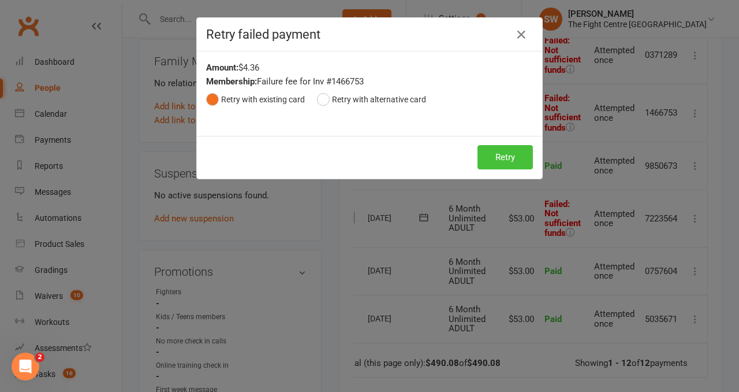
click at [505, 150] on button "Retry" at bounding box center [505, 157] width 55 height 24
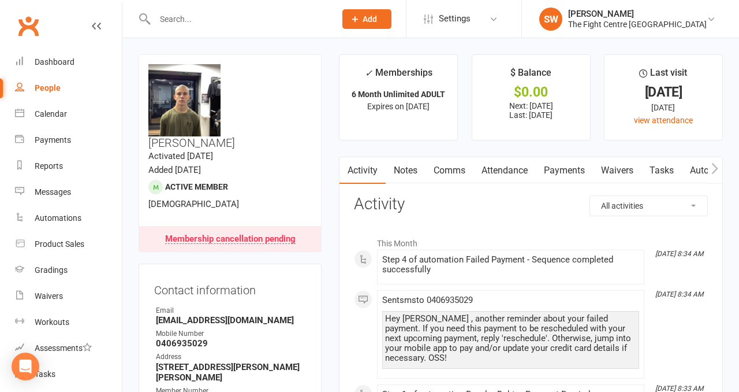
click at [562, 170] on link "Payments" at bounding box center [564, 170] width 57 height 27
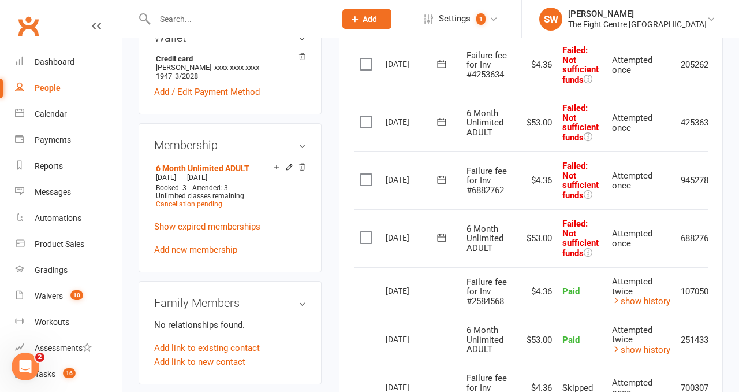
scroll to position [0, 38]
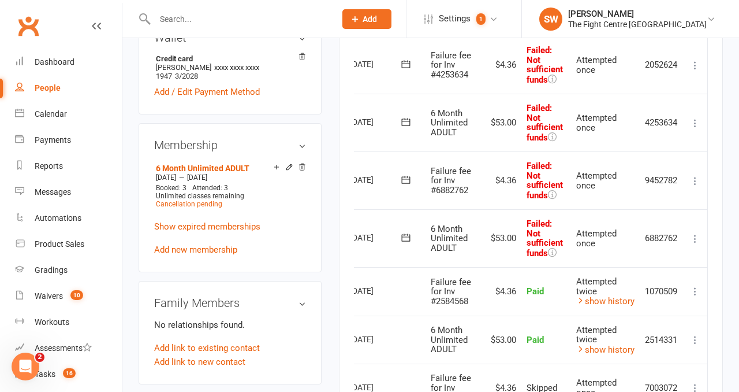
click at [695, 233] on icon at bounding box center [696, 239] width 12 height 12
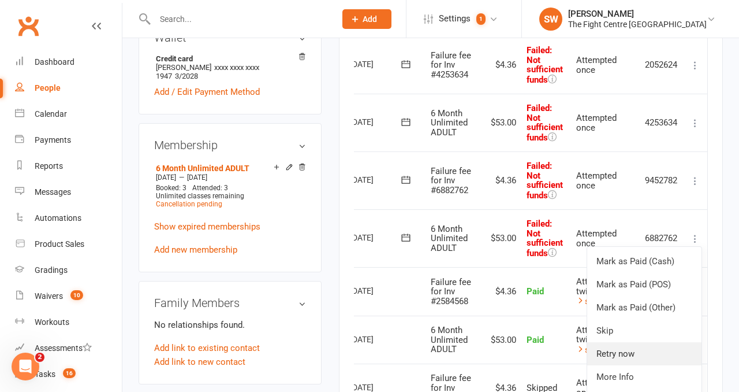
click at [653, 344] on link "Retry now" at bounding box center [644, 353] width 114 height 23
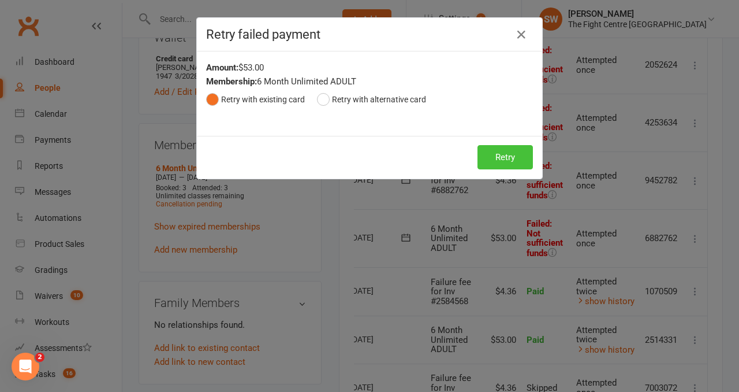
click at [493, 154] on button "Retry" at bounding box center [505, 157] width 55 height 24
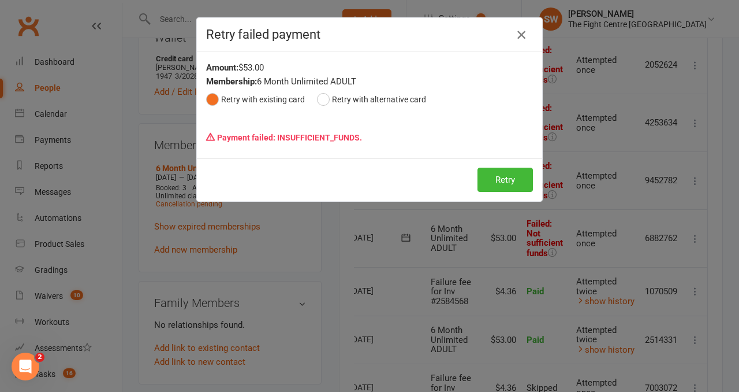
click at [524, 35] on icon "button" at bounding box center [522, 35] width 14 height 14
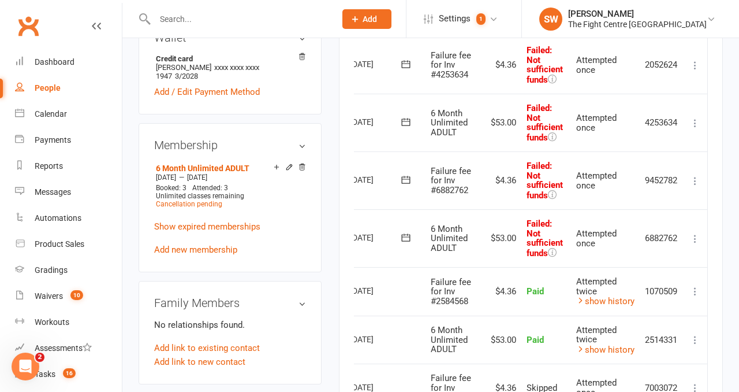
click at [695, 176] on icon at bounding box center [696, 181] width 12 height 12
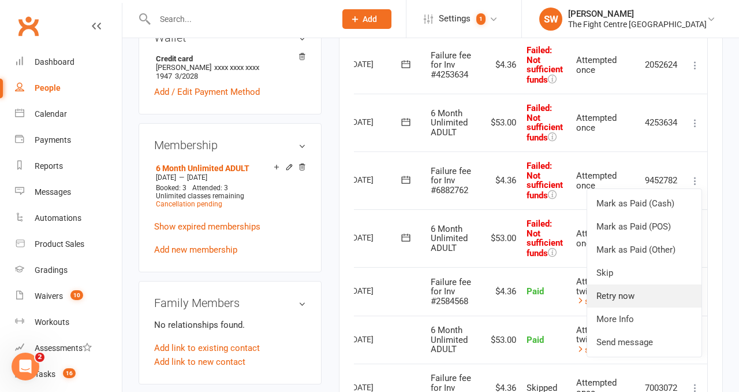
click at [620, 296] on link "Retry now" at bounding box center [644, 295] width 114 height 23
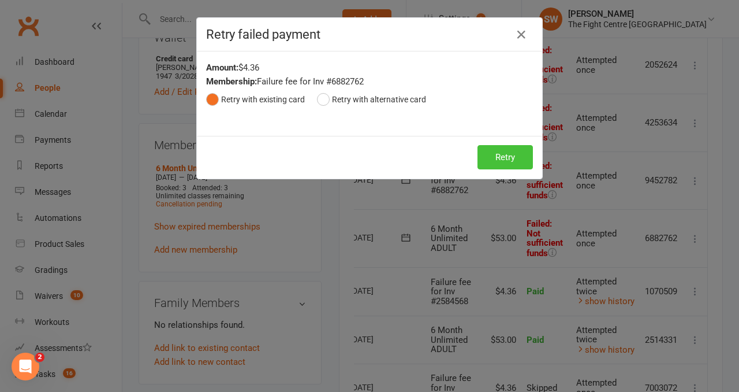
click at [508, 154] on button "Retry" at bounding box center [505, 157] width 55 height 24
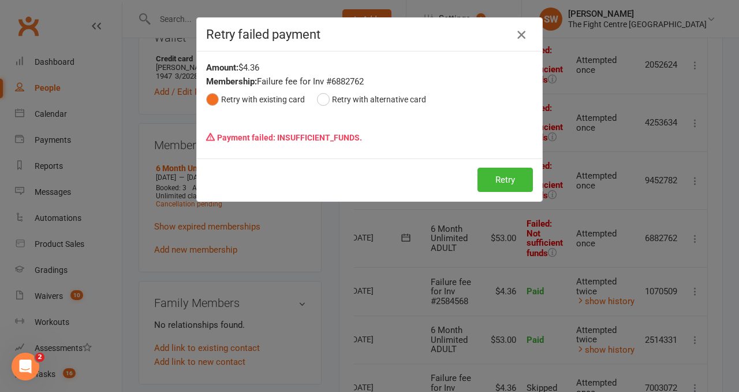
click at [520, 35] on icon "button" at bounding box center [522, 35] width 14 height 14
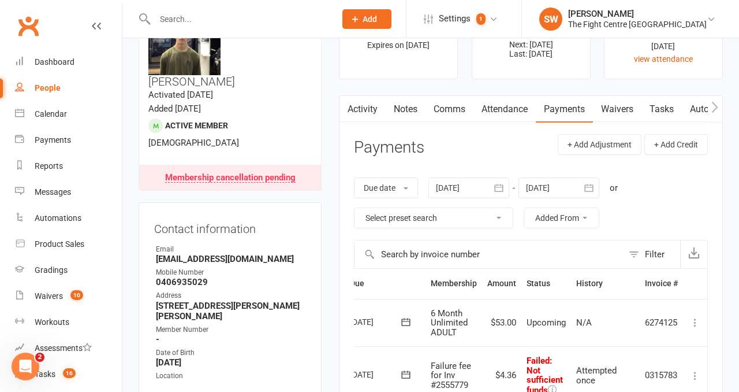
scroll to position [0, 0]
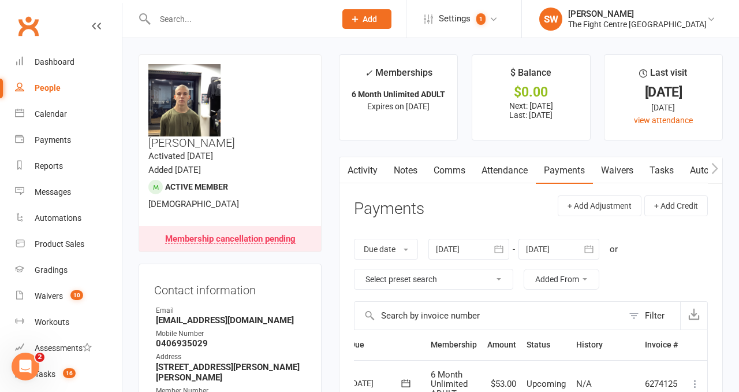
click at [439, 176] on link "Comms" at bounding box center [450, 170] width 48 height 27
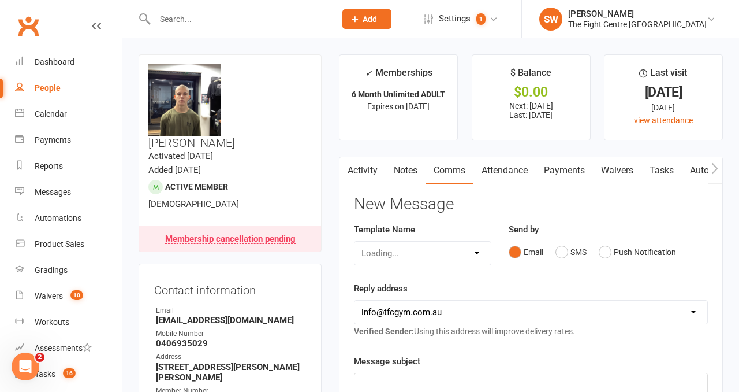
click at [408, 251] on select "Loading..." at bounding box center [423, 252] width 136 height 23
select select "7"
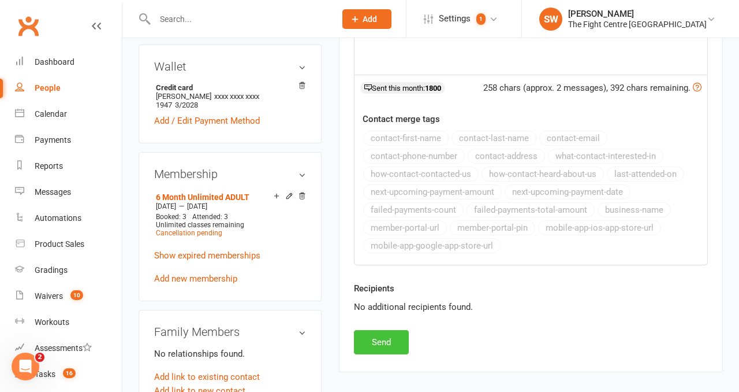
click at [393, 340] on button "Send" at bounding box center [381, 342] width 55 height 24
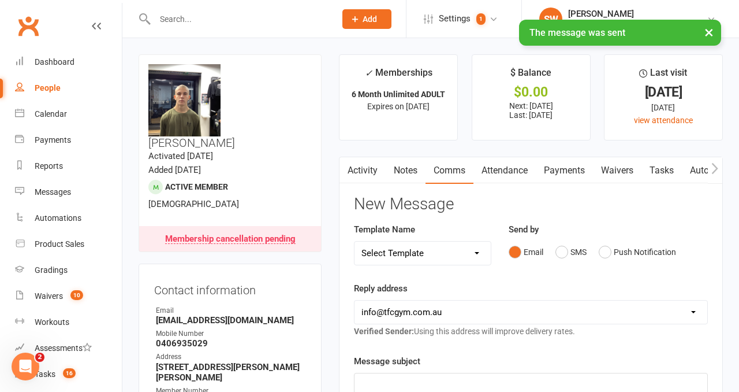
click at [405, 252] on select "Select Template [Email] A Mobile app invitation (1) [Email] Mobile app invitati…" at bounding box center [423, 252] width 136 height 23
select select "6"
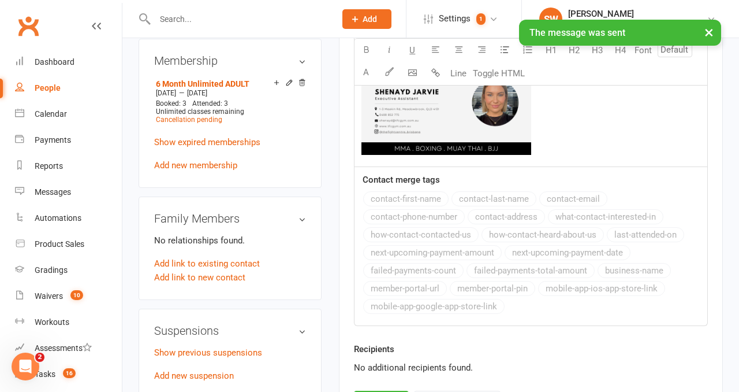
scroll to position [584, 0]
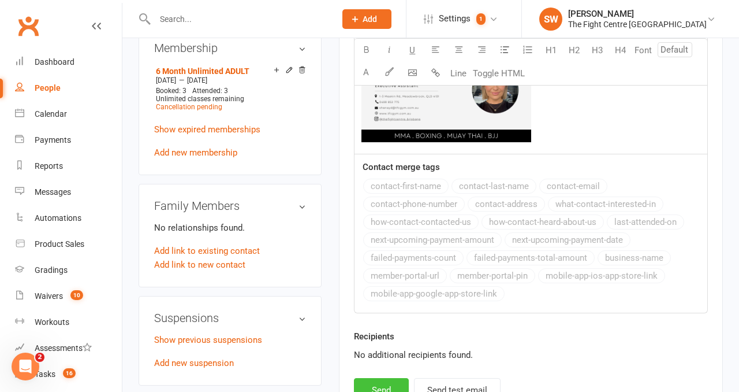
click at [387, 384] on button "Send" at bounding box center [381, 390] width 55 height 24
select select
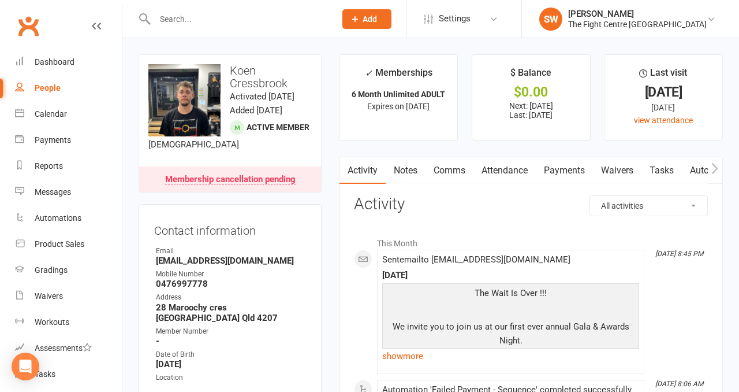
click at [555, 177] on link "Payments" at bounding box center [564, 170] width 57 height 27
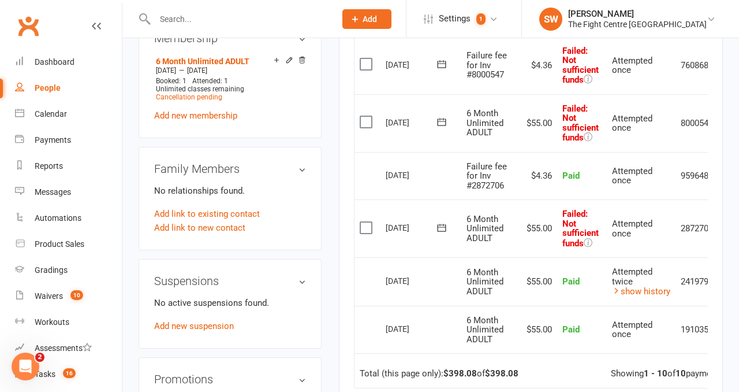
scroll to position [0, 38]
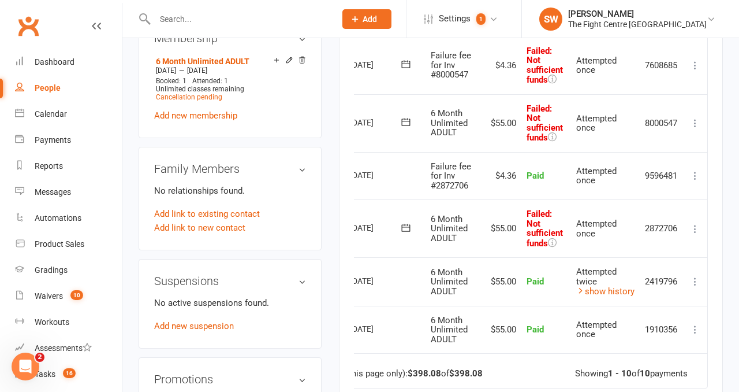
click at [699, 226] on icon at bounding box center [696, 229] width 12 height 12
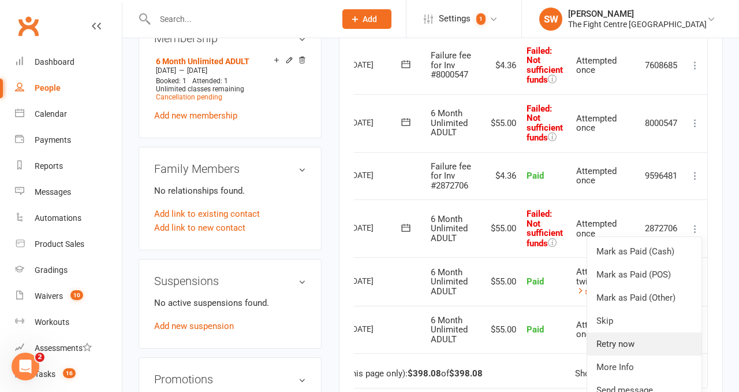
click at [654, 340] on link "Retry now" at bounding box center [644, 343] width 114 height 23
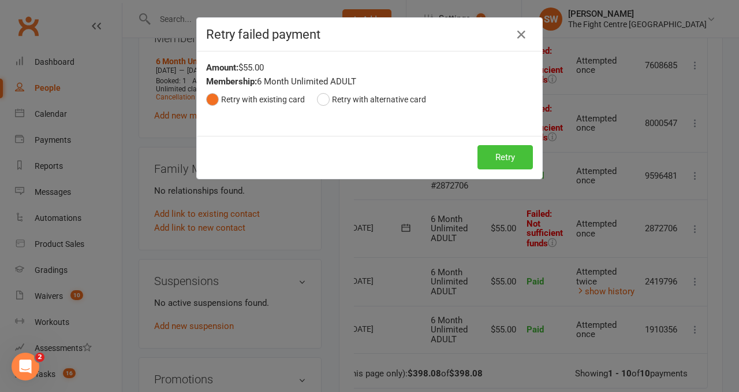
click at [504, 160] on button "Retry" at bounding box center [505, 157] width 55 height 24
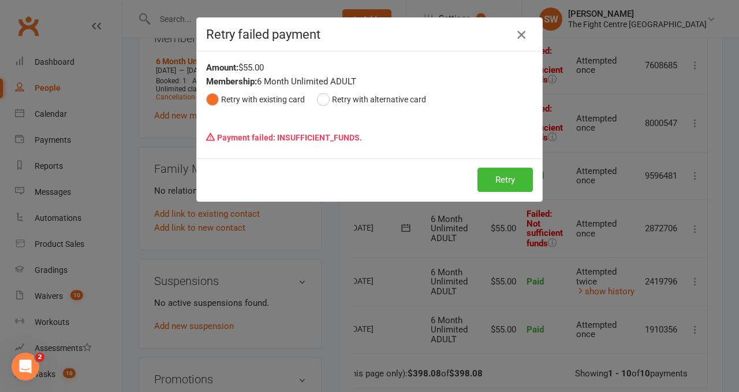
click at [521, 34] on icon "button" at bounding box center [522, 35] width 14 height 14
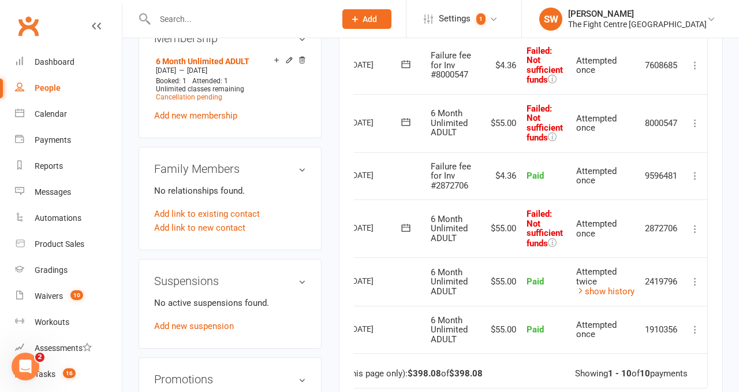
click at [695, 68] on icon at bounding box center [696, 65] width 12 height 12
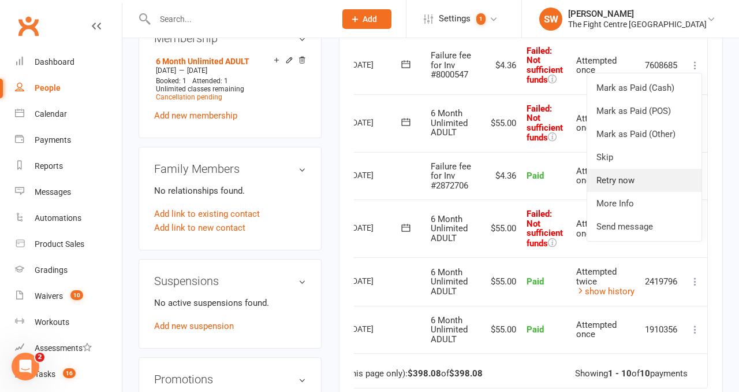
click at [670, 182] on link "Retry now" at bounding box center [644, 180] width 114 height 23
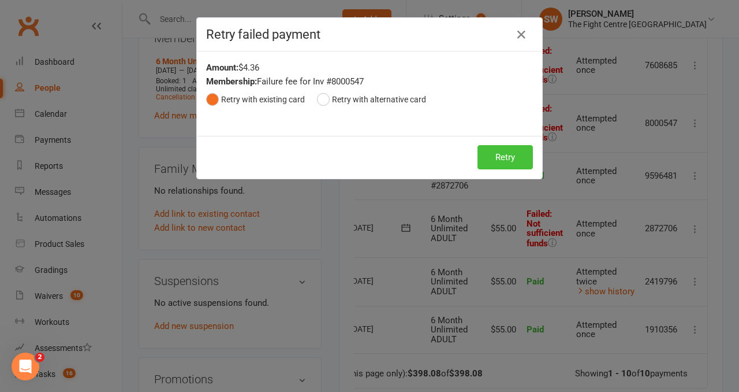
click at [507, 151] on button "Retry" at bounding box center [505, 157] width 55 height 24
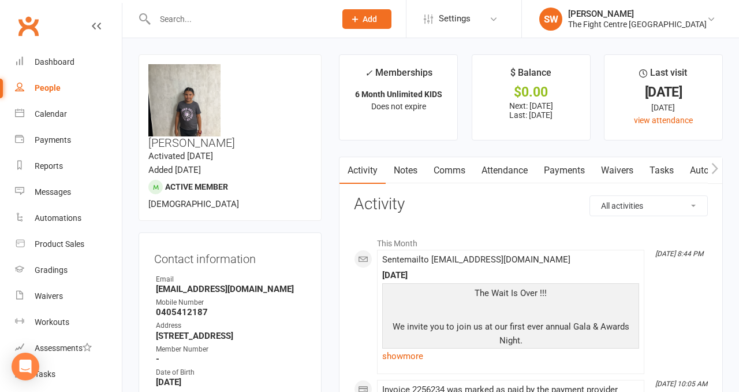
click at [554, 163] on link "Payments" at bounding box center [564, 170] width 57 height 27
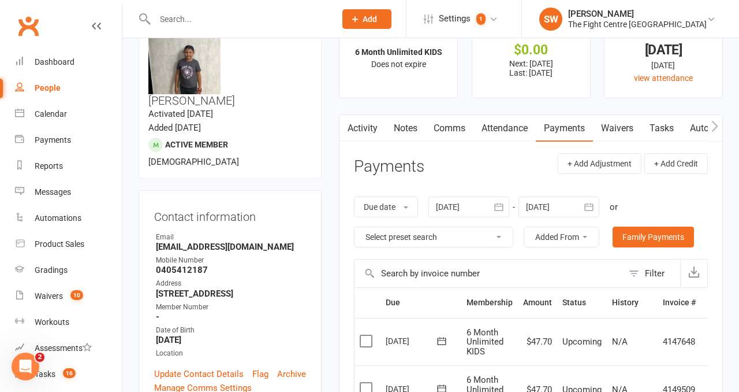
scroll to position [20, 0]
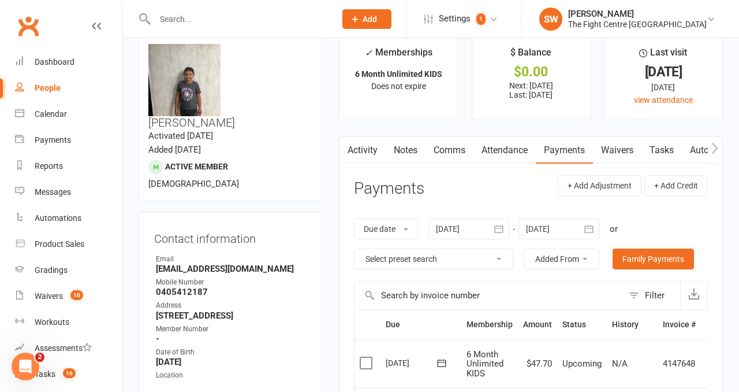
click at [470, 219] on div at bounding box center [469, 228] width 81 height 21
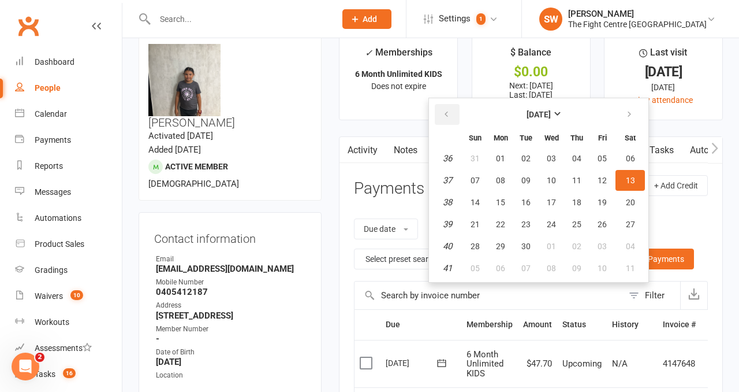
click at [453, 117] on button "button" at bounding box center [447, 114] width 25 height 21
click at [478, 173] on button "06" at bounding box center [475, 180] width 24 height 21
type input "[DATE]"
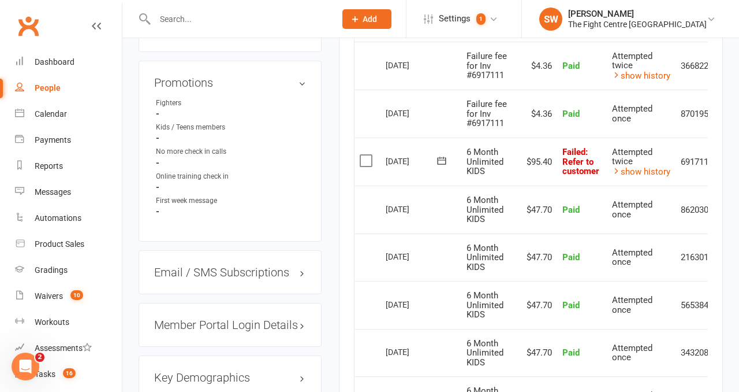
scroll to position [0, 38]
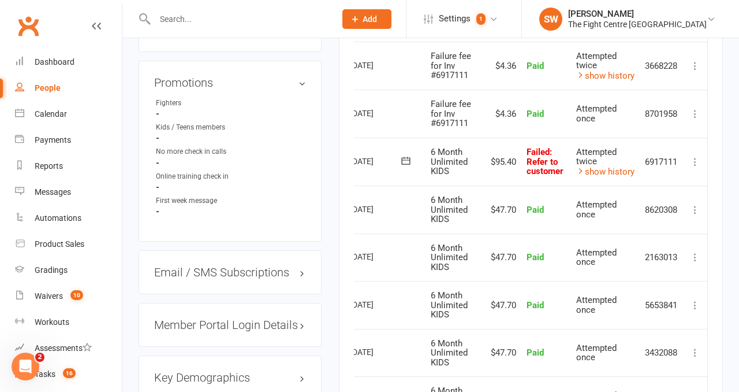
click at [695, 161] on icon at bounding box center [696, 162] width 12 height 12
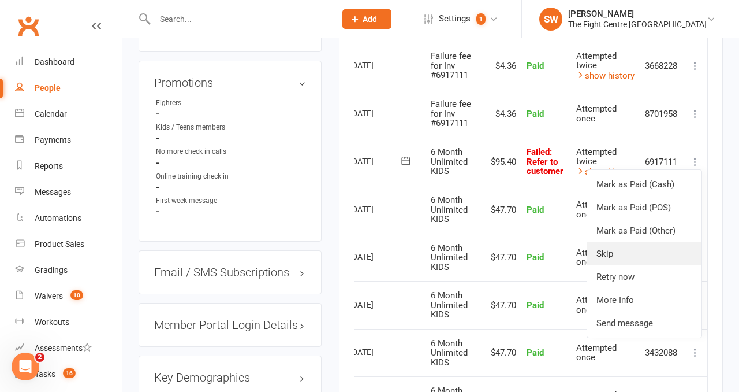
click at [651, 259] on link "Skip" at bounding box center [644, 253] width 114 height 23
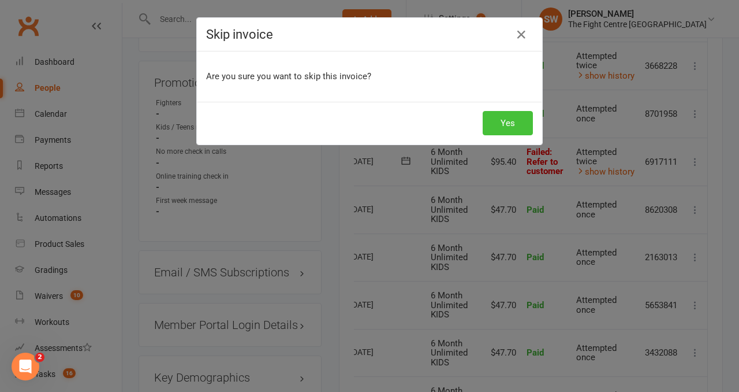
click at [506, 114] on button "Yes" at bounding box center [508, 123] width 50 height 24
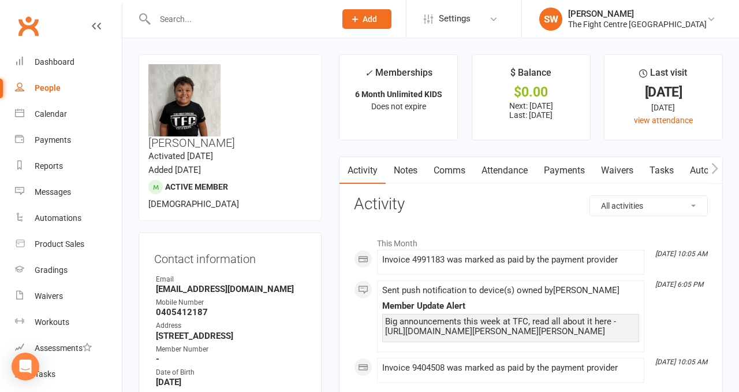
click at [552, 182] on link "Payments" at bounding box center [564, 170] width 57 height 27
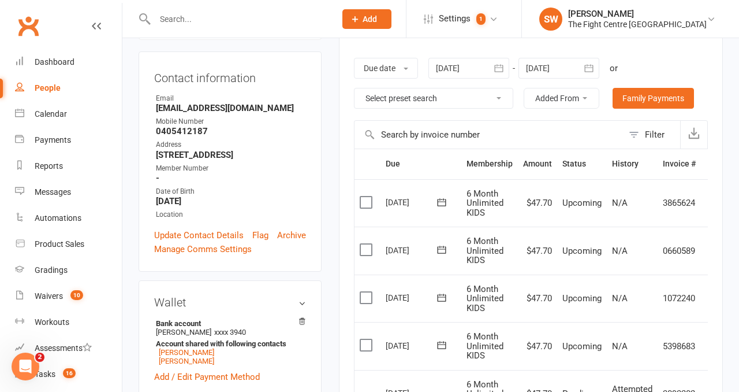
scroll to position [169, 0]
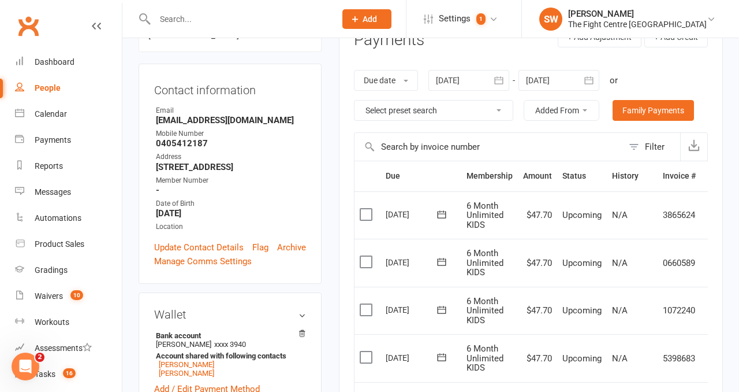
click at [477, 83] on div at bounding box center [469, 80] width 81 height 21
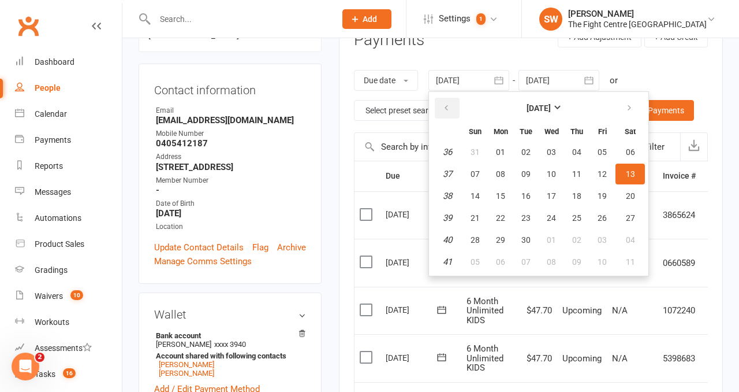
click at [443, 108] on button "button" at bounding box center [447, 108] width 25 height 21
click at [480, 171] on span "03" at bounding box center [475, 173] width 9 height 9
type input "[DATE]"
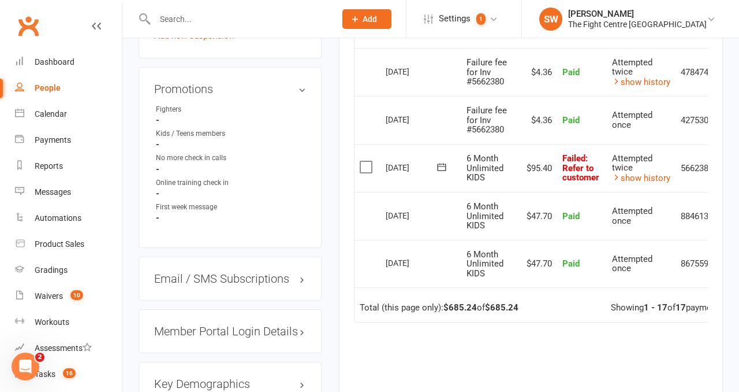
scroll to position [0, 38]
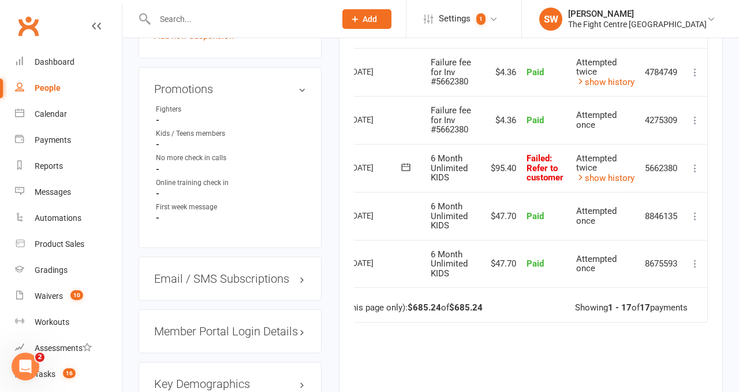
click at [697, 169] on icon at bounding box center [696, 168] width 12 height 12
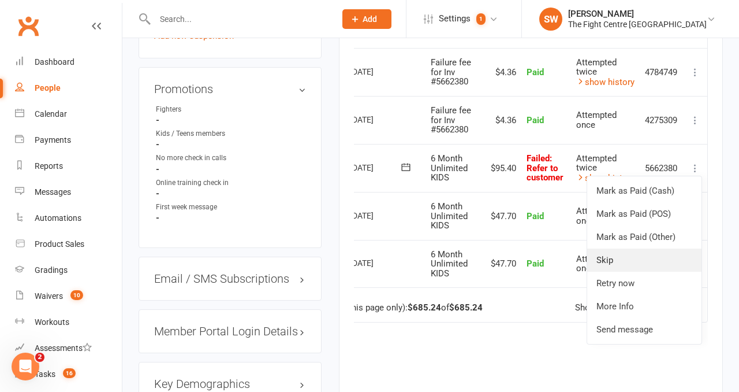
click at [662, 258] on link "Skip" at bounding box center [644, 259] width 114 height 23
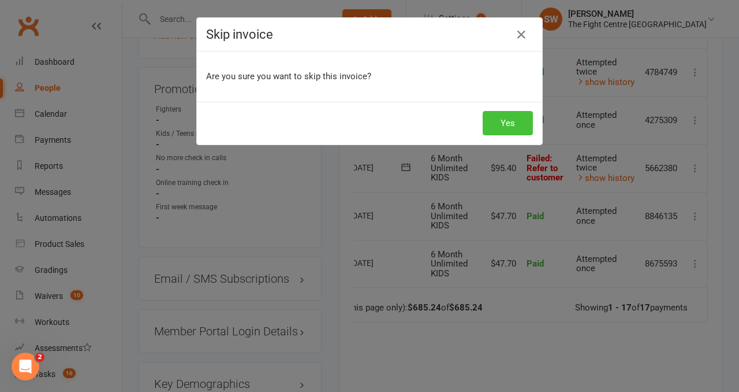
click at [502, 114] on button "Yes" at bounding box center [508, 123] width 50 height 24
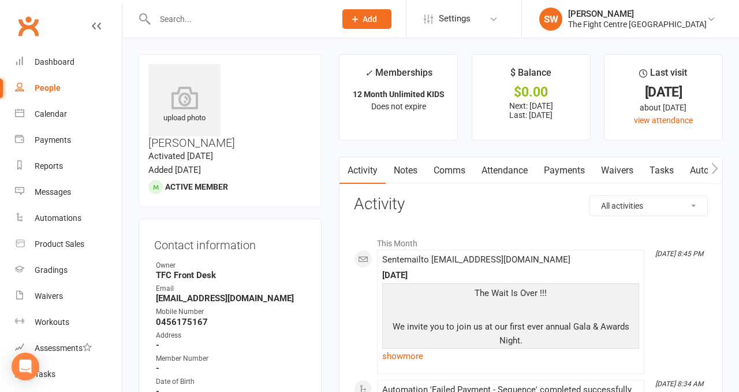
click at [558, 172] on link "Payments" at bounding box center [564, 170] width 57 height 27
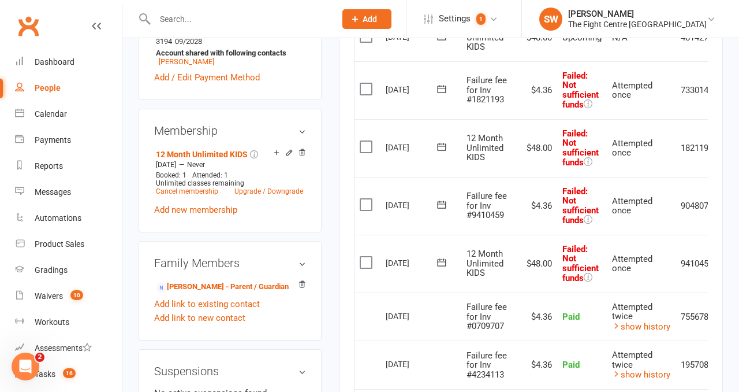
scroll to position [0, 38]
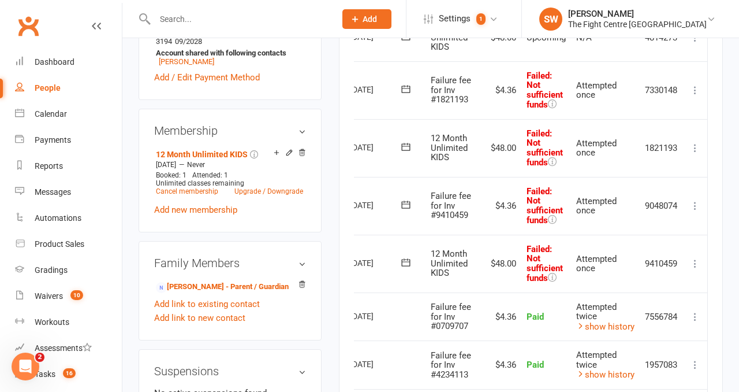
click at [692, 264] on icon at bounding box center [696, 264] width 12 height 12
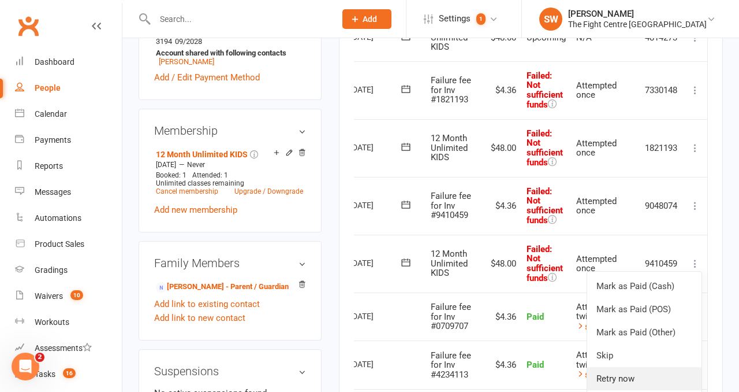
click at [644, 378] on link "Retry now" at bounding box center [644, 378] width 114 height 23
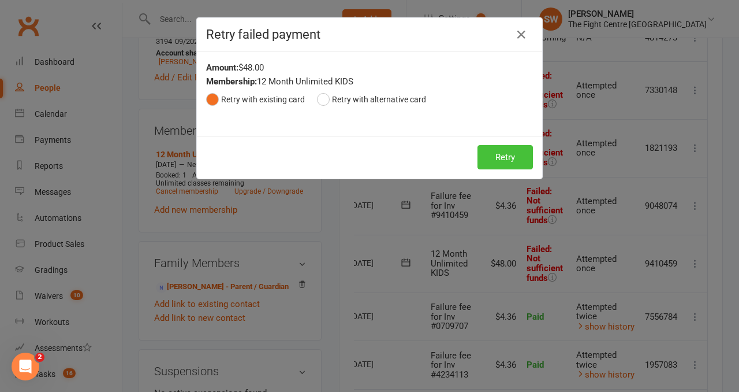
click at [503, 151] on button "Retry" at bounding box center [505, 157] width 55 height 24
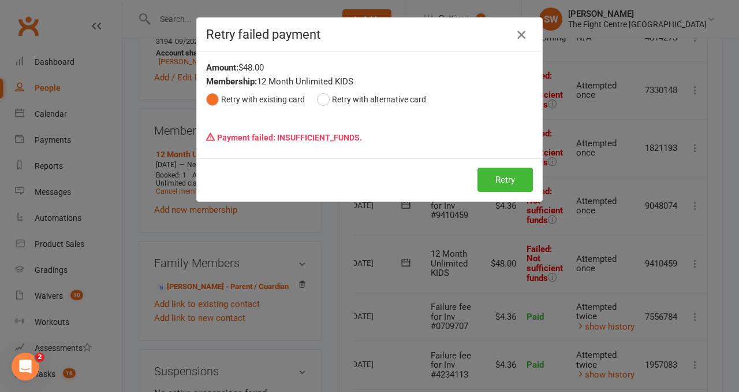
click at [523, 32] on icon "button" at bounding box center [522, 35] width 14 height 14
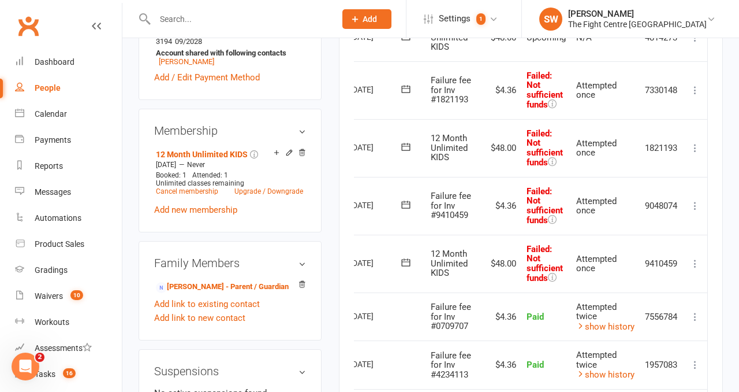
click at [700, 204] on icon at bounding box center [696, 206] width 12 height 12
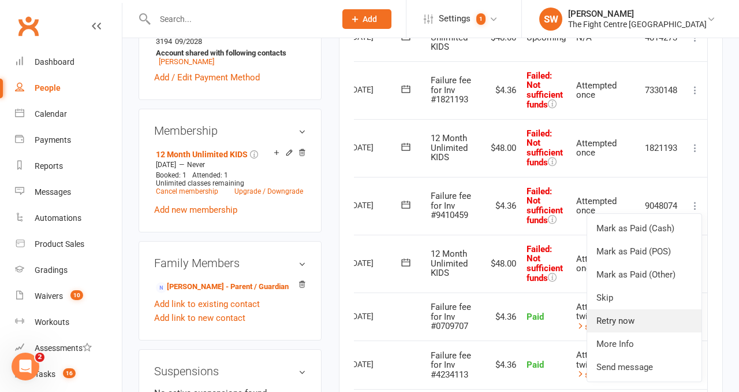
click at [655, 309] on link "Retry now" at bounding box center [644, 320] width 114 height 23
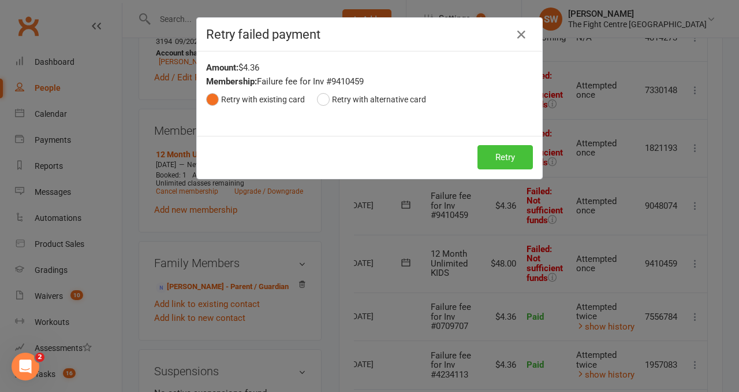
click at [502, 161] on button "Retry" at bounding box center [505, 157] width 55 height 24
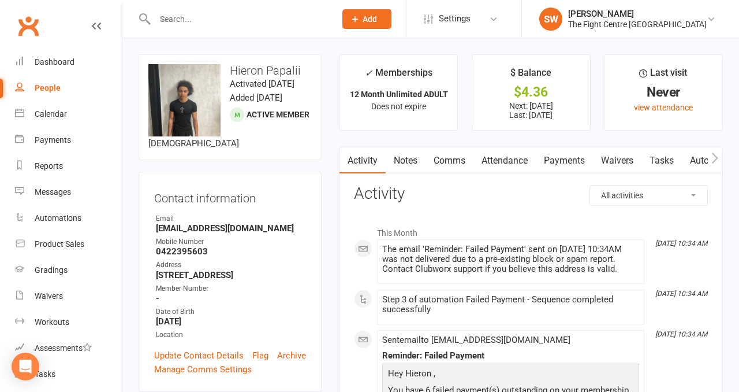
click at [560, 162] on link "Payments" at bounding box center [564, 160] width 57 height 27
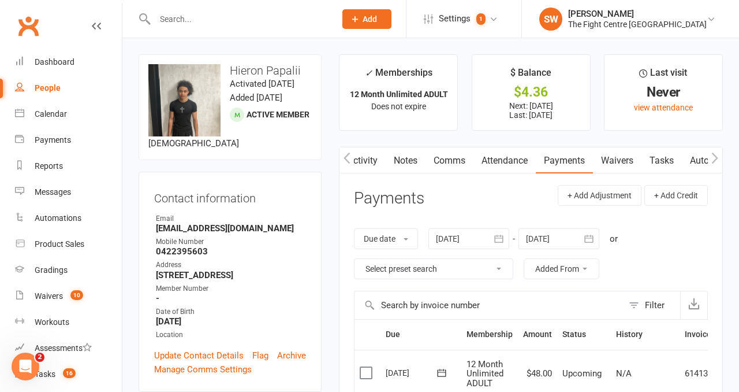
scroll to position [0, 1]
click at [439, 152] on link "Comms" at bounding box center [449, 160] width 48 height 27
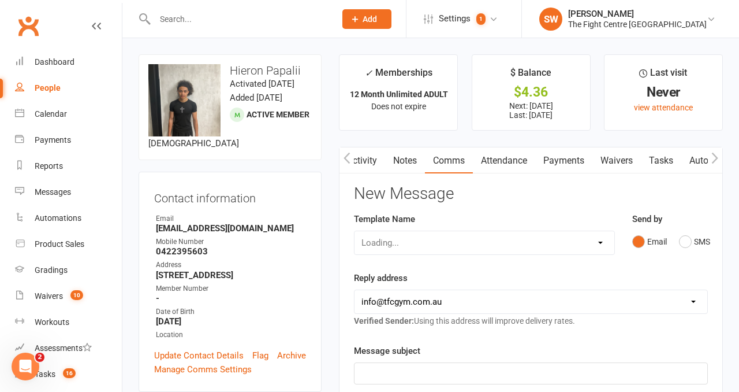
click at [432, 234] on div "Loading..." at bounding box center [484, 242] width 261 height 24
click at [431, 240] on select "Select Template [Email] A Mobile app invitation (1) [Email] Mobile app invitati…" at bounding box center [485, 242] width 260 height 23
select select "9"
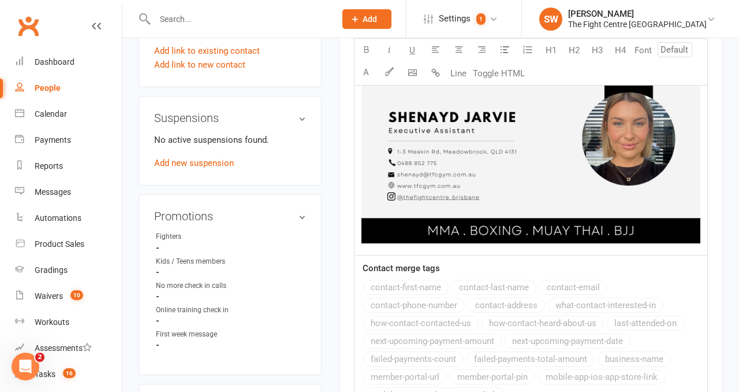
scroll to position [756, 0]
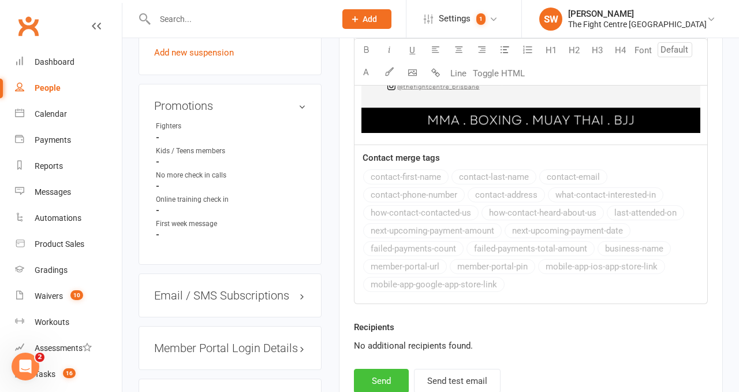
click at [382, 379] on button "Send" at bounding box center [381, 380] width 55 height 24
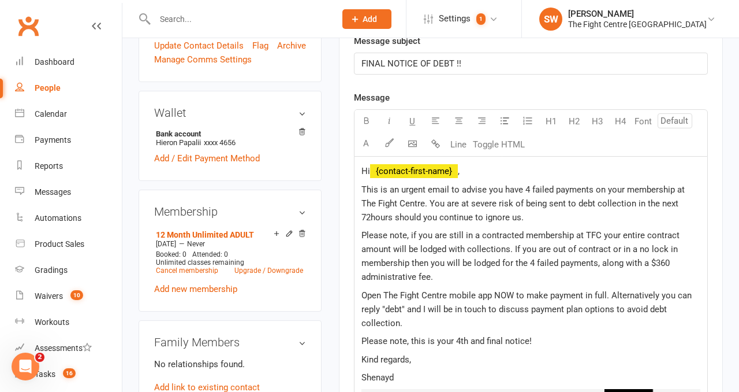
scroll to position [105, 0]
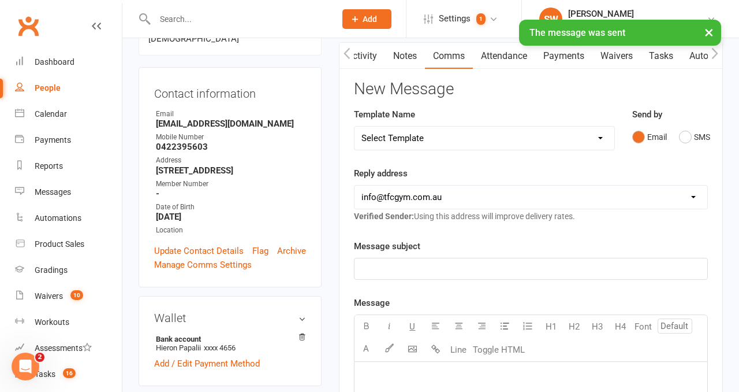
click at [404, 150] on div "Select Template [Email] A Mobile app invitation (1) [Email] Mobile app invitati…" at bounding box center [484, 138] width 261 height 24
click at [401, 144] on select "Select Template [Email] A Mobile app invitation (1) [Email] Mobile app invitati…" at bounding box center [485, 137] width 260 height 23
select select "10"
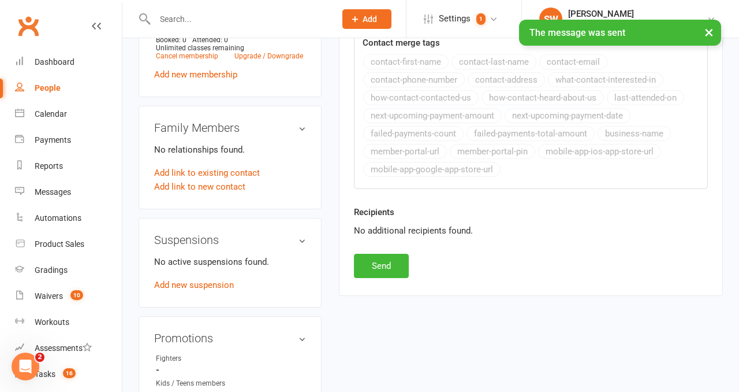
scroll to position [554, 0]
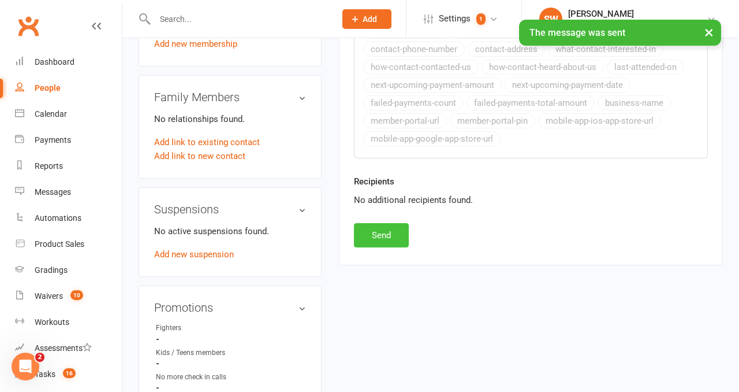
click at [386, 236] on button "Send" at bounding box center [381, 235] width 55 height 24
select select
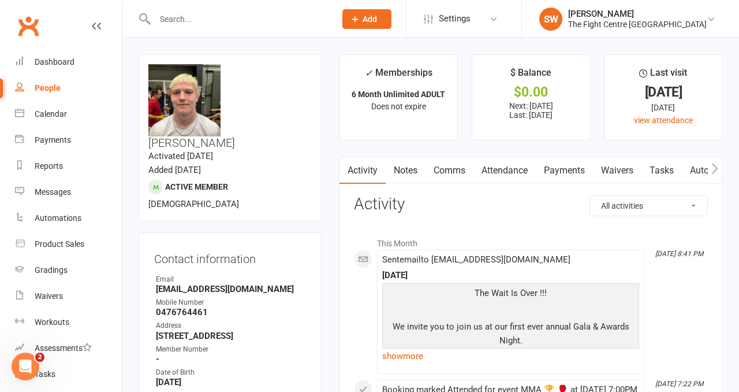
click at [547, 168] on link "Payments" at bounding box center [564, 170] width 57 height 27
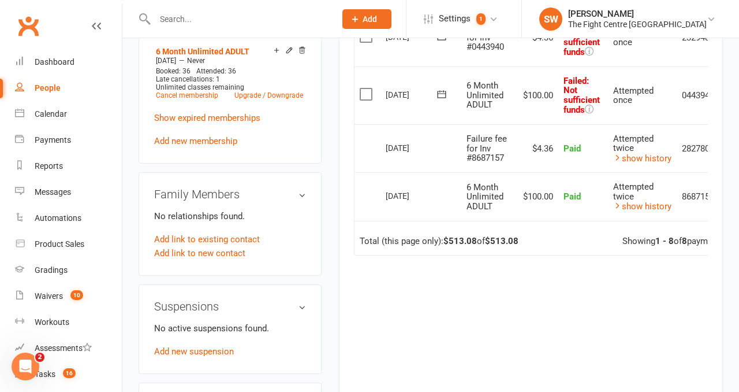
scroll to position [0, 40]
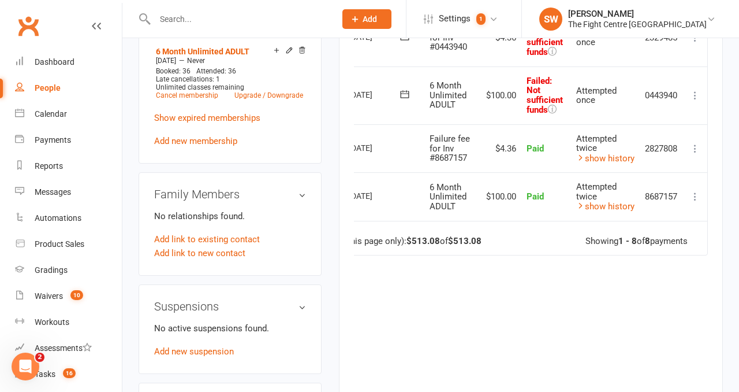
click at [699, 91] on icon at bounding box center [696, 96] width 12 height 12
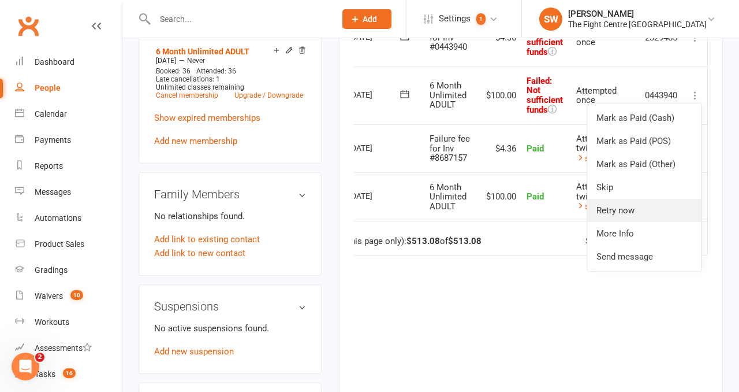
click at [639, 214] on link "Retry now" at bounding box center [644, 210] width 114 height 23
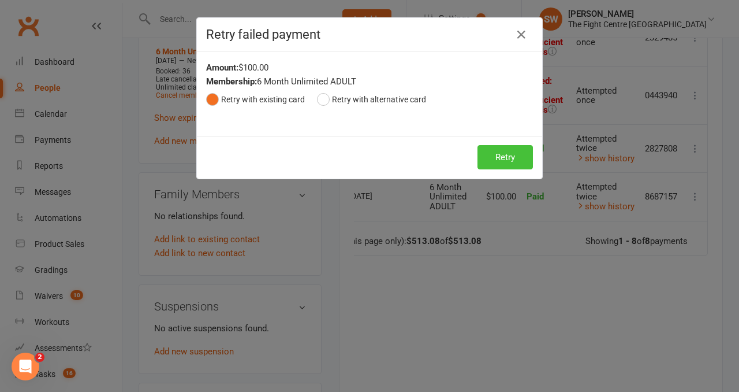
click at [495, 160] on button "Retry" at bounding box center [505, 157] width 55 height 24
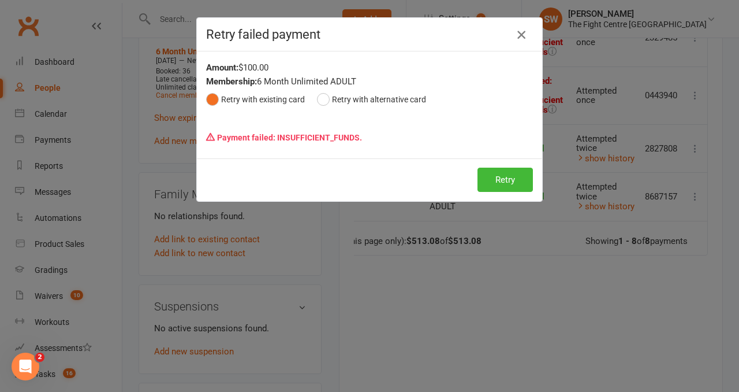
click at [526, 32] on icon "button" at bounding box center [522, 35] width 14 height 14
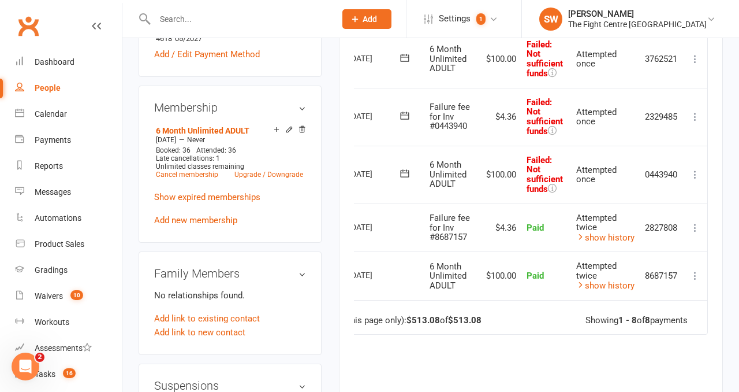
scroll to position [464, 0]
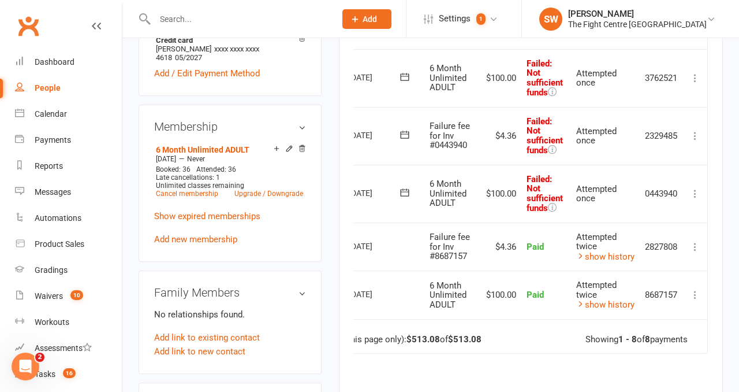
click at [681, 132] on td "2329485" at bounding box center [661, 136] width 43 height 58
click at [692, 132] on icon at bounding box center [696, 136] width 12 height 12
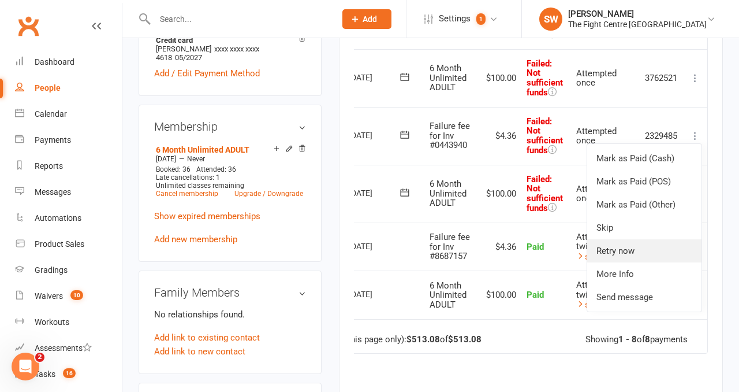
click at [650, 241] on link "Retry now" at bounding box center [644, 250] width 114 height 23
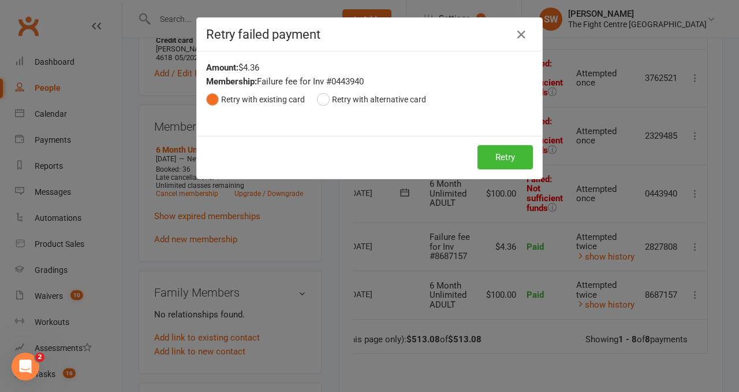
click at [516, 144] on div "Retry Retry" at bounding box center [369, 157] width 345 height 43
click at [513, 155] on button "Retry" at bounding box center [505, 157] width 55 height 24
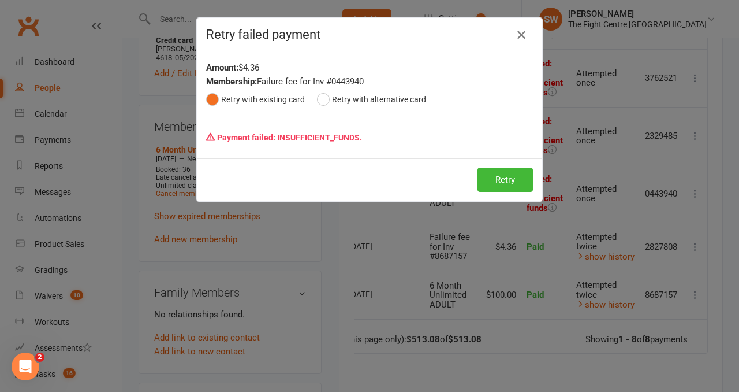
click at [522, 33] on icon "button" at bounding box center [522, 35] width 14 height 14
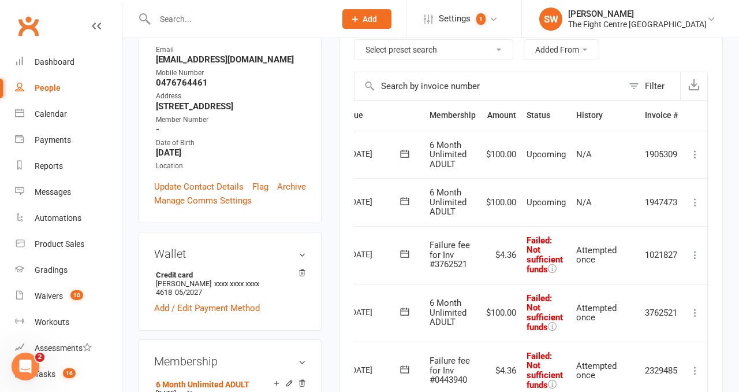
scroll to position [0, 0]
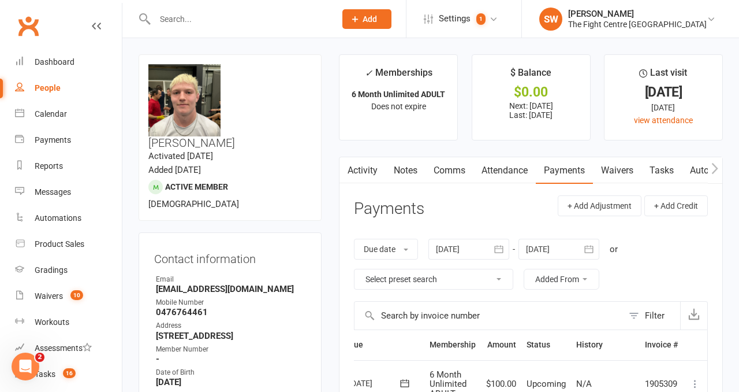
click at [441, 168] on link "Comms" at bounding box center [450, 170] width 48 height 27
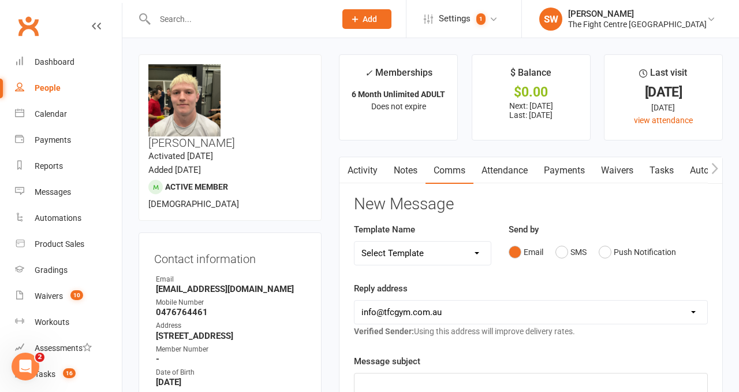
click at [427, 250] on select "Select Template [Email] A Mobile app invitation (1) [Email] Mobile app invitati…" at bounding box center [423, 252] width 136 height 23
select select "10"
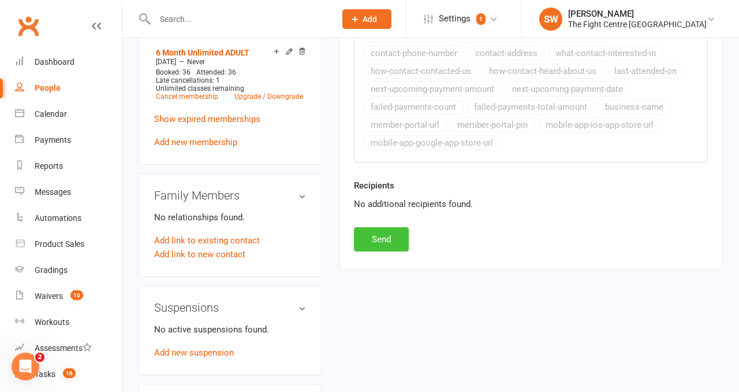
click at [390, 241] on button "Send" at bounding box center [381, 239] width 55 height 24
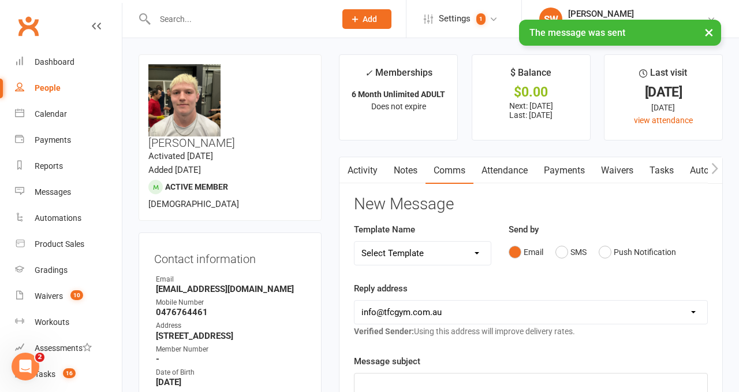
click at [398, 254] on select "Select Template [Email] A Mobile app invitation (1) [Email] Mobile app invitati…" at bounding box center [423, 252] width 136 height 23
select select "9"
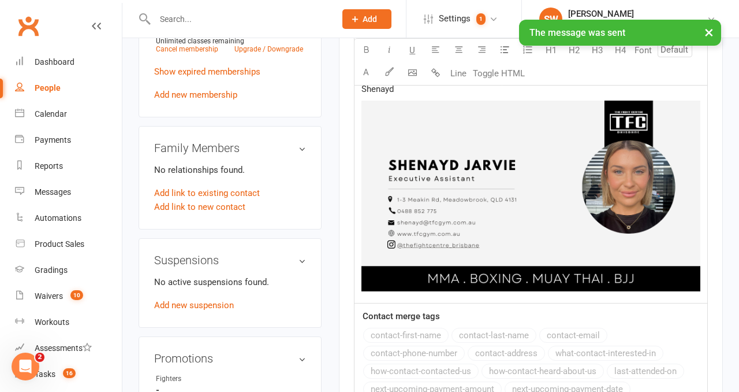
scroll to position [754, 0]
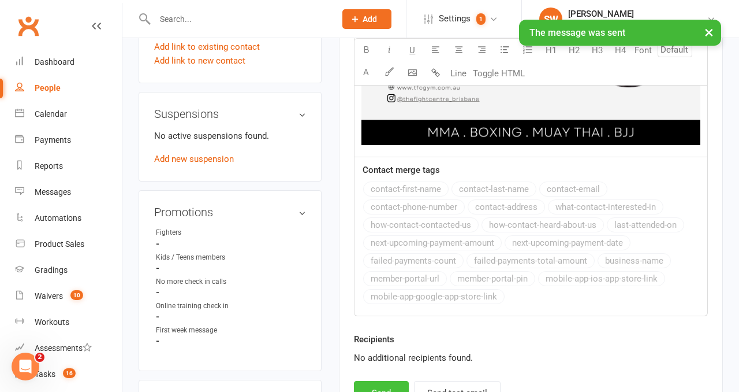
click at [375, 385] on button "Send" at bounding box center [381, 393] width 55 height 24
select select
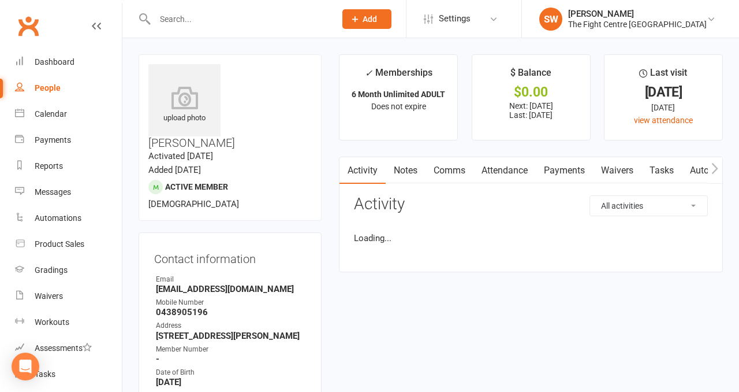
click at [554, 168] on link "Payments" at bounding box center [564, 170] width 57 height 27
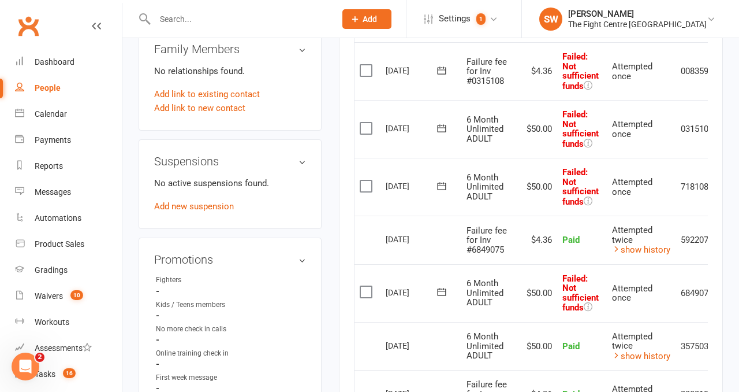
scroll to position [0, 38]
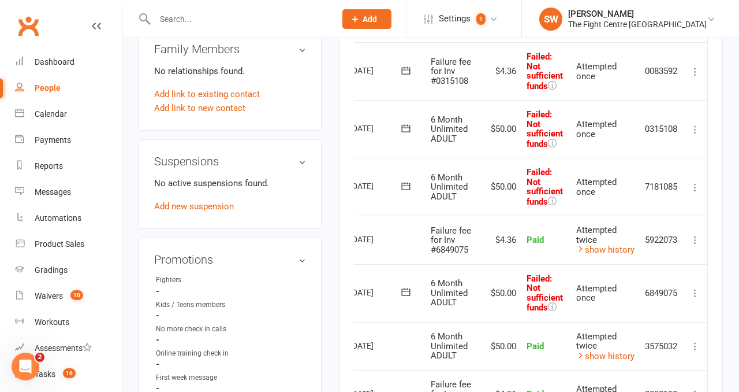
click at [691, 289] on icon at bounding box center [696, 293] width 12 height 12
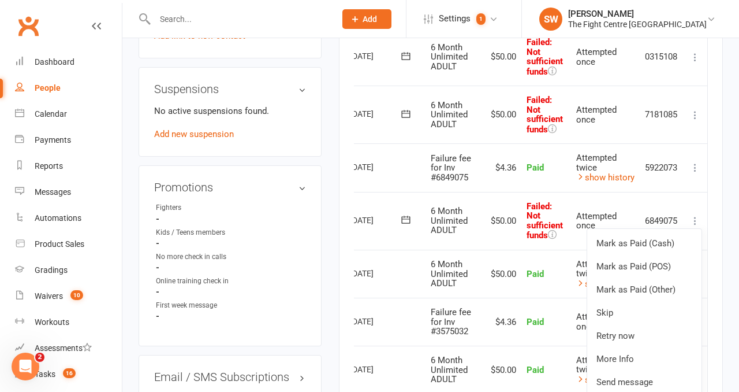
scroll to position [751, 0]
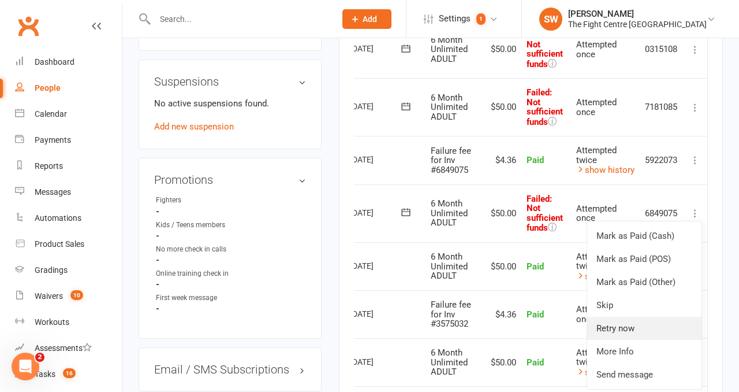
click at [620, 328] on link "Retry now" at bounding box center [644, 327] width 114 height 23
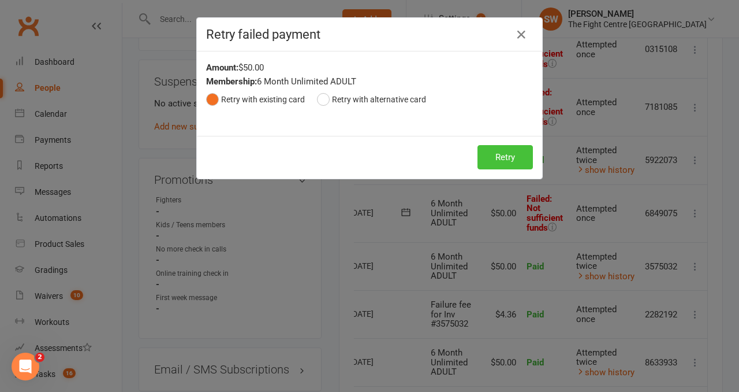
click at [498, 156] on button "Retry" at bounding box center [505, 157] width 55 height 24
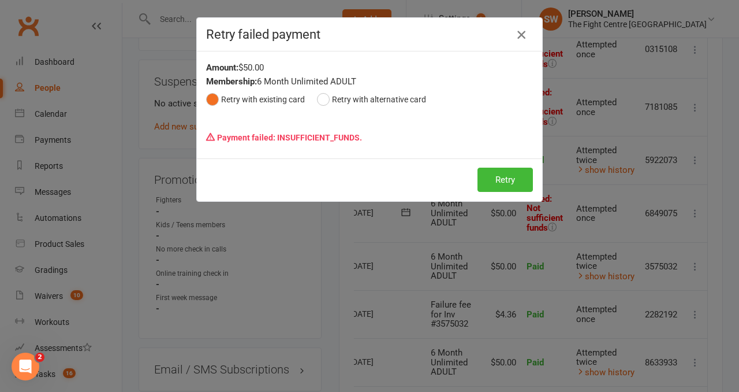
click at [520, 31] on icon "button" at bounding box center [522, 35] width 14 height 14
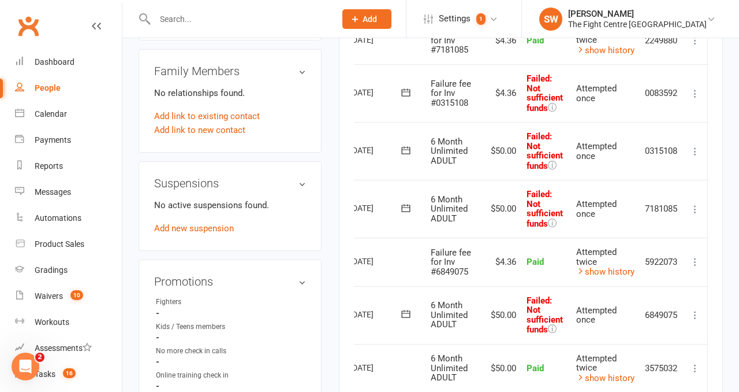
scroll to position [637, 0]
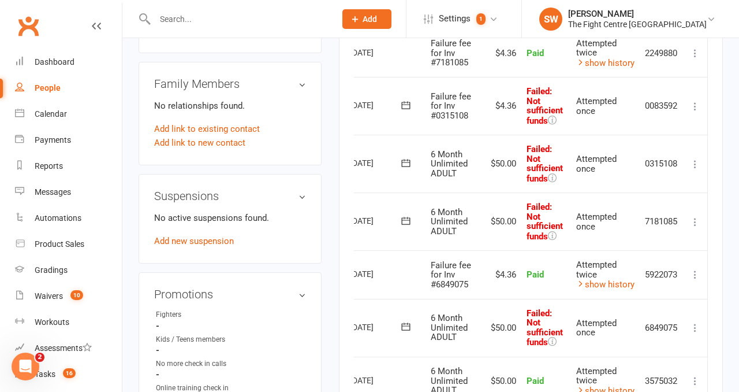
click at [697, 105] on icon at bounding box center [696, 106] width 12 height 12
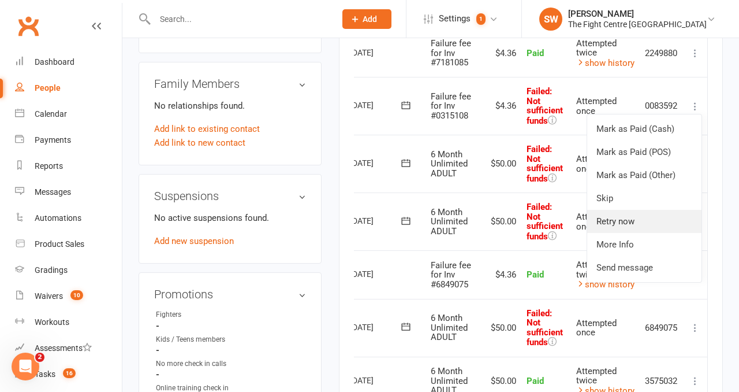
click at [679, 228] on link "Retry now" at bounding box center [644, 221] width 114 height 23
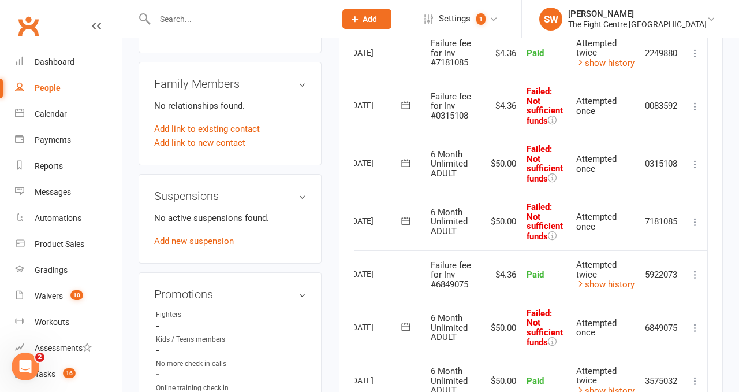
click at [679, 228] on td "7181085" at bounding box center [661, 221] width 43 height 58
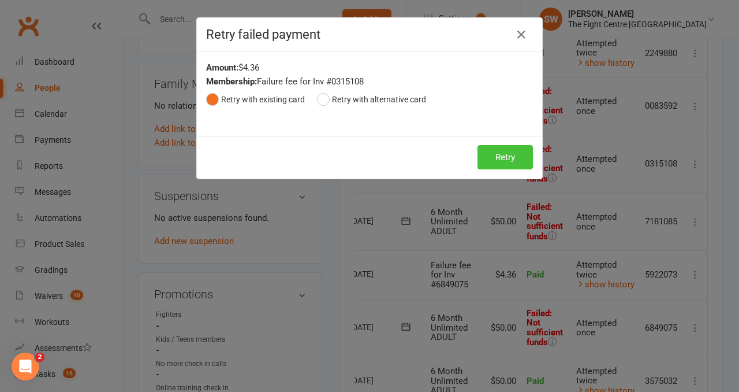
click at [509, 166] on button "Retry" at bounding box center [505, 157] width 55 height 24
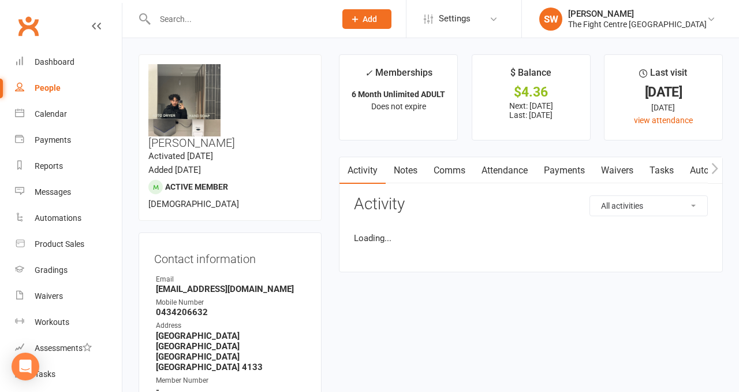
click at [563, 166] on link "Payments" at bounding box center [564, 170] width 57 height 27
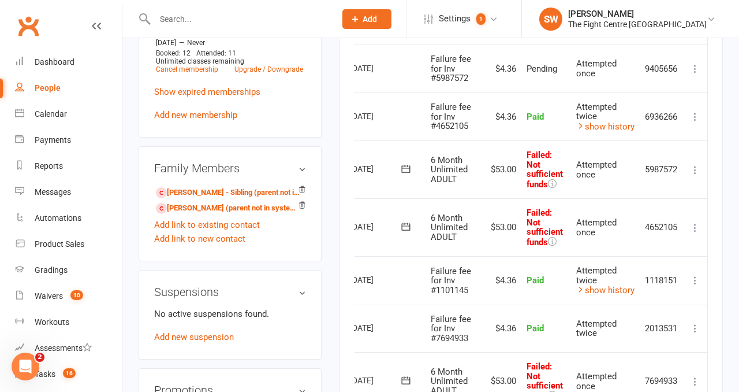
scroll to position [707, 0]
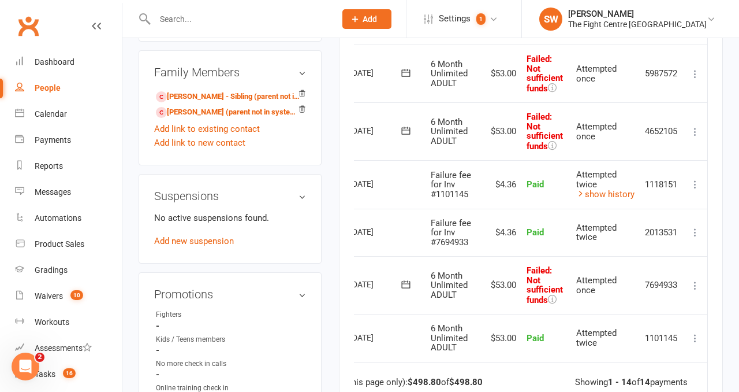
click at [697, 289] on button at bounding box center [695, 285] width 14 height 14
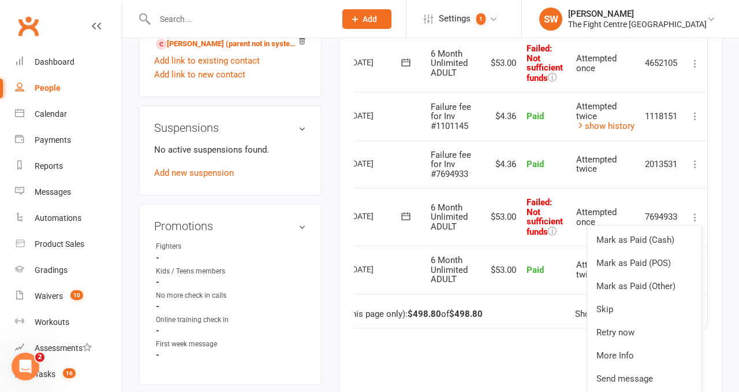
scroll to position [780, 0]
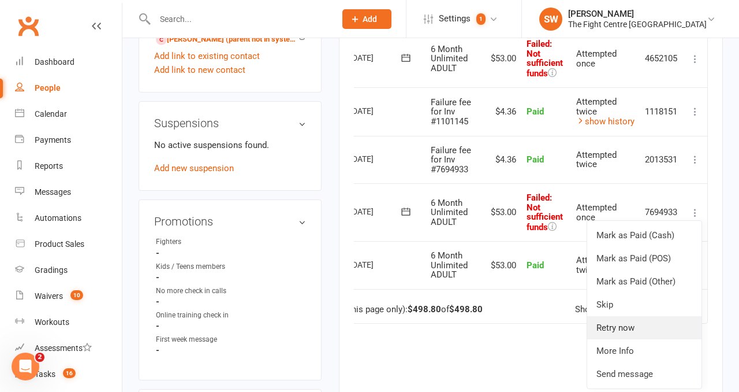
click at [642, 323] on link "Retry now" at bounding box center [644, 327] width 114 height 23
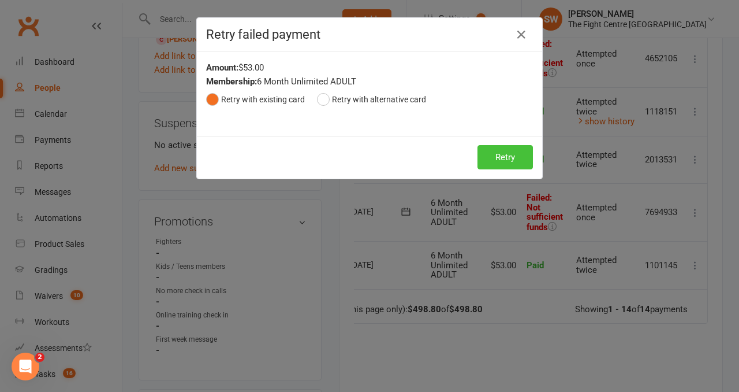
click at [491, 162] on button "Retry" at bounding box center [505, 157] width 55 height 24
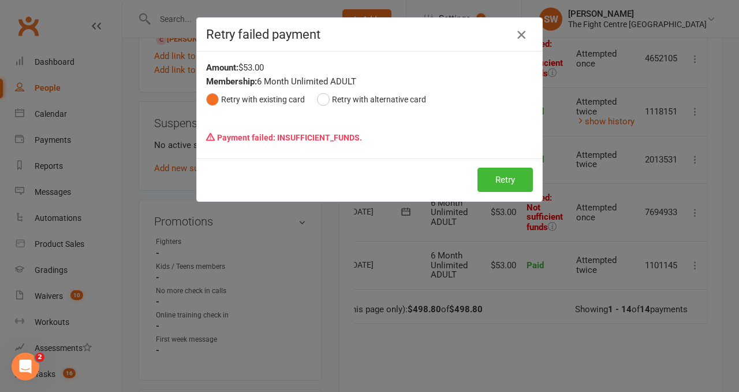
click at [521, 33] on icon "button" at bounding box center [522, 35] width 14 height 14
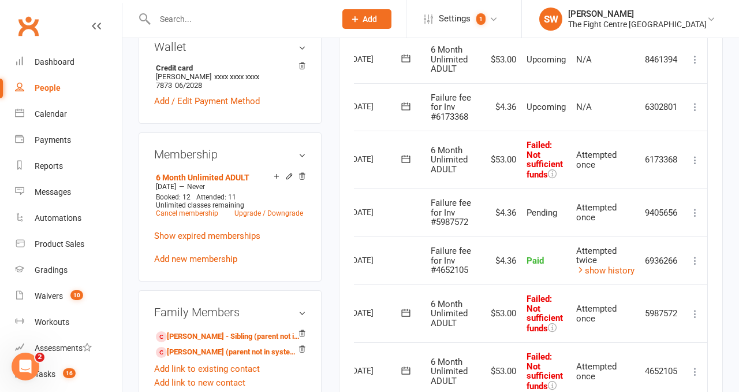
scroll to position [469, 0]
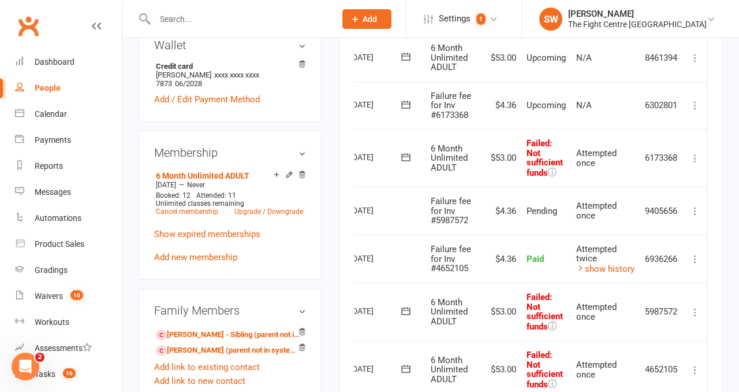
click at [696, 106] on icon at bounding box center [696, 105] width 12 height 12
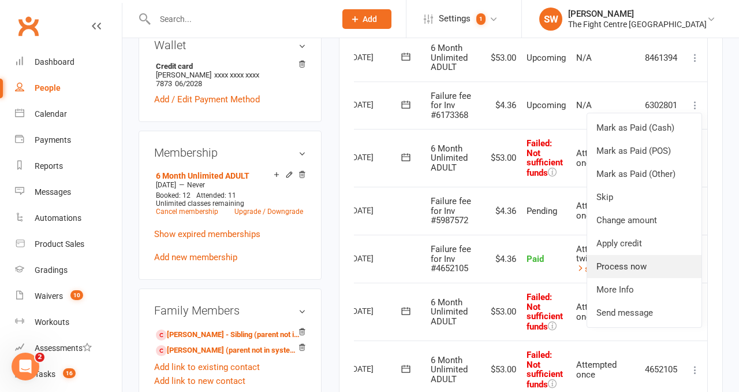
click at [662, 267] on link "Process now" at bounding box center [644, 266] width 114 height 23
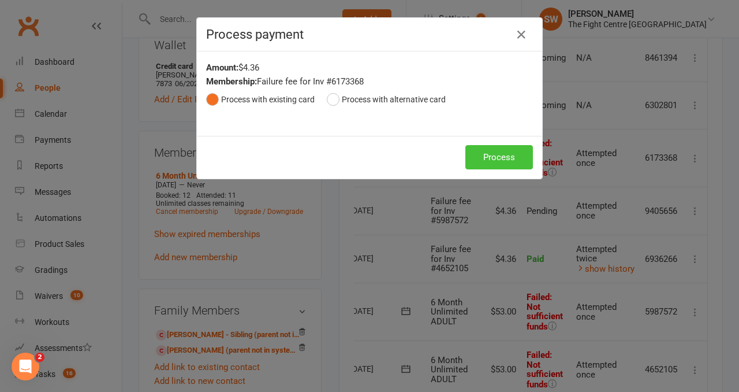
click at [515, 161] on button "Process" at bounding box center [499, 157] width 68 height 24
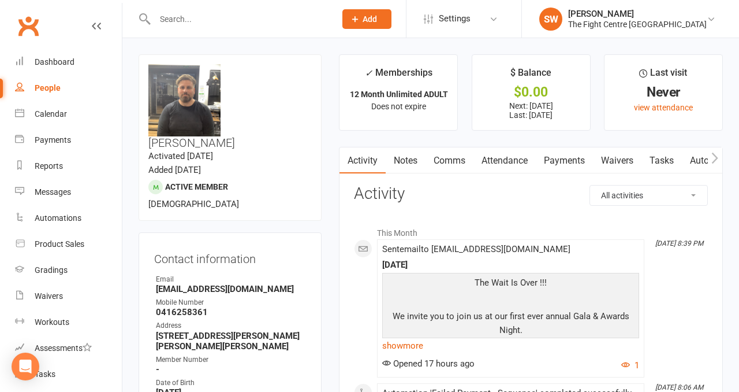
click at [545, 166] on link "Payments" at bounding box center [564, 160] width 57 height 27
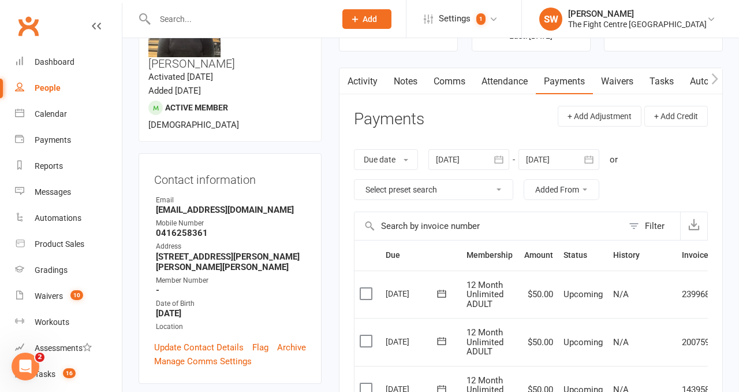
scroll to position [33, 0]
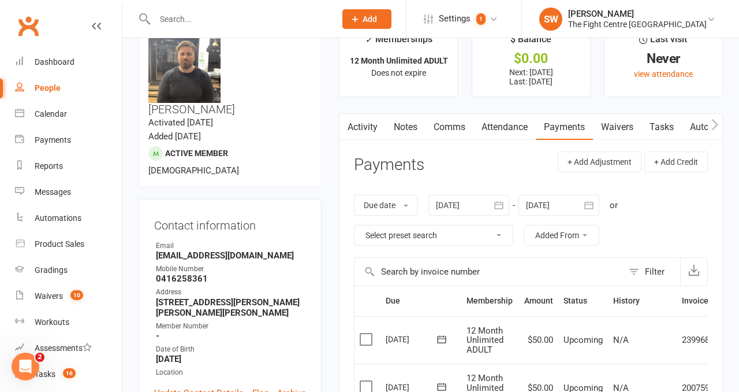
click at [447, 118] on link "Comms" at bounding box center [450, 127] width 48 height 27
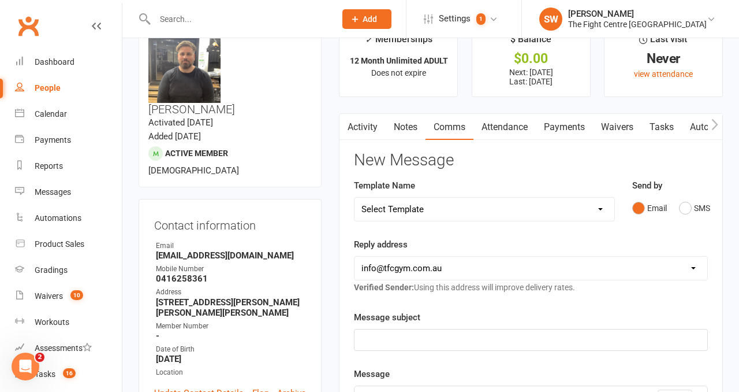
click at [460, 205] on select "Select Template [Email] A Mobile app invitation (1) [Email] Mobile app invitati…" at bounding box center [485, 209] width 260 height 23
select select "10"
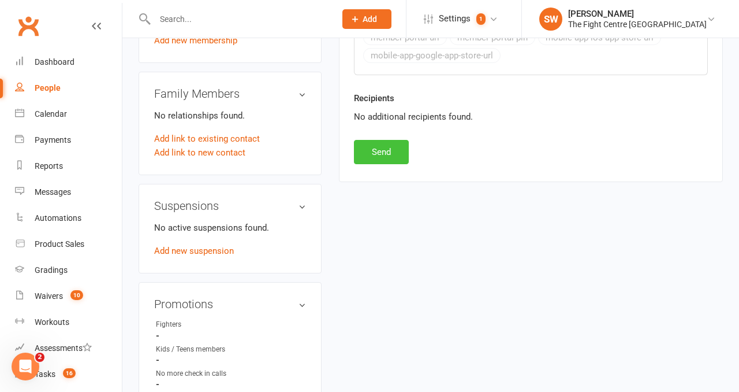
click at [382, 148] on button "Send" at bounding box center [381, 152] width 55 height 24
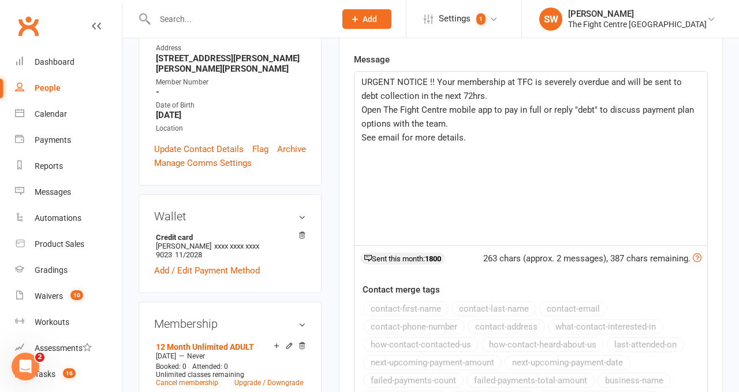
scroll to position [14, 0]
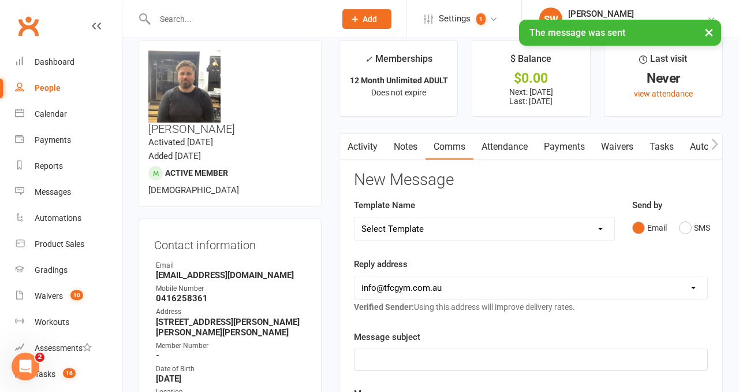
click at [424, 221] on select "Select Template [Email] A Mobile app invitation (1) [Email] Mobile app invitati…" at bounding box center [485, 228] width 260 height 23
select select "9"
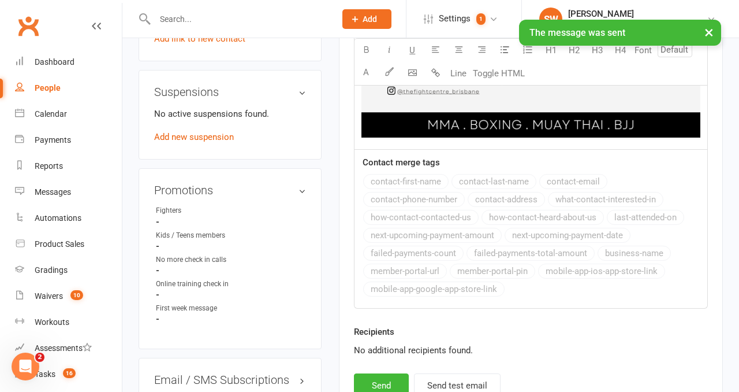
scroll to position [968, 0]
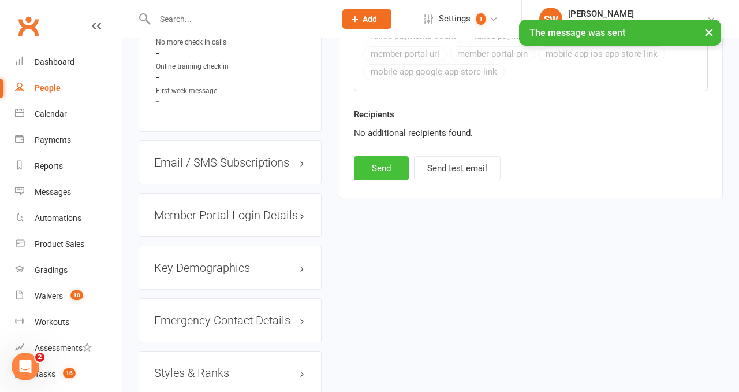
click at [368, 166] on button "Send" at bounding box center [381, 168] width 55 height 24
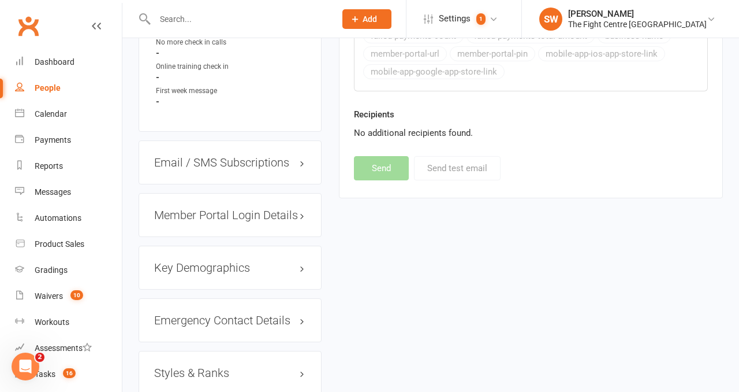
select select
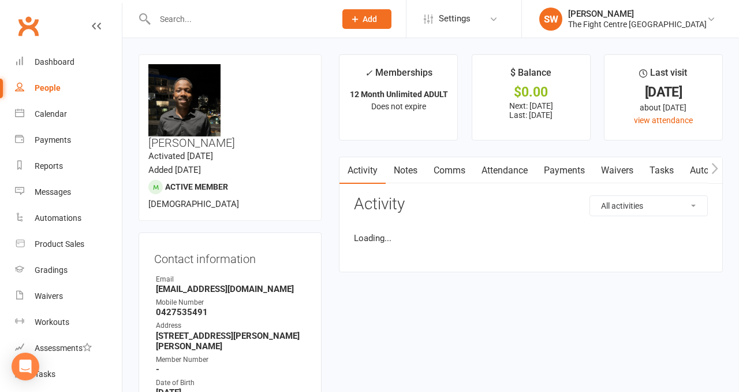
click at [554, 171] on link "Payments" at bounding box center [564, 170] width 57 height 27
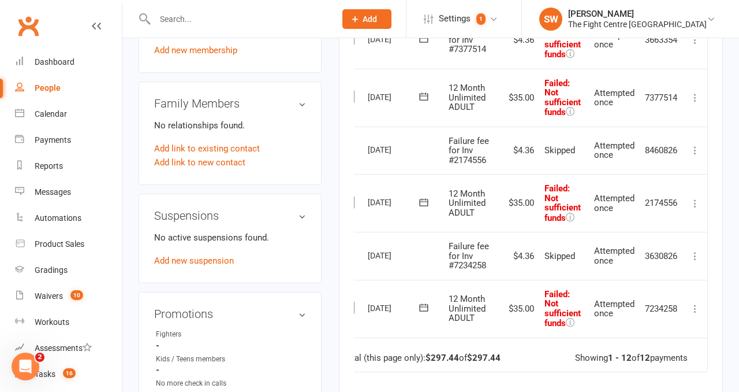
scroll to position [735, 0]
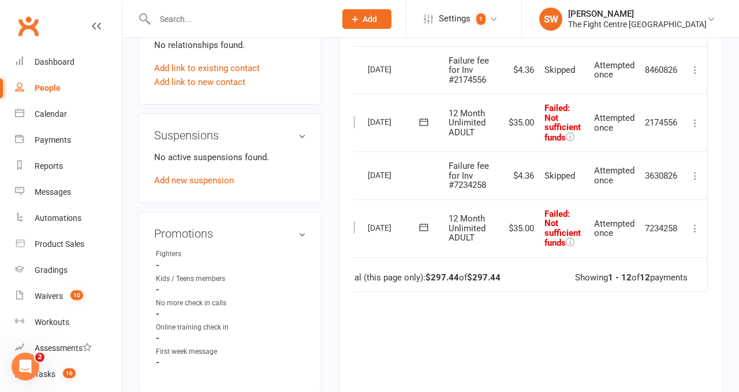
click at [692, 230] on icon at bounding box center [696, 228] width 12 height 12
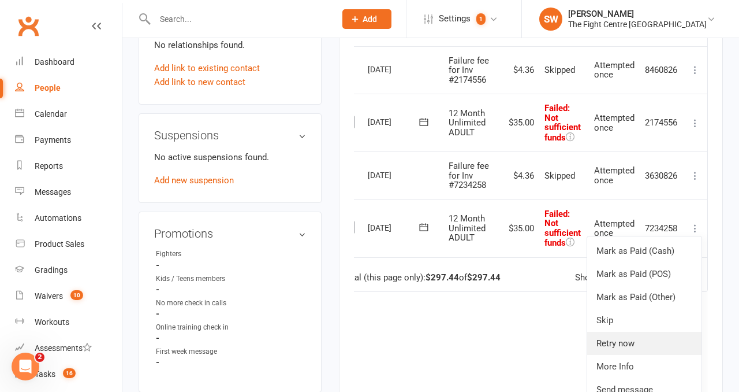
click at [640, 351] on link "Retry now" at bounding box center [644, 342] width 114 height 23
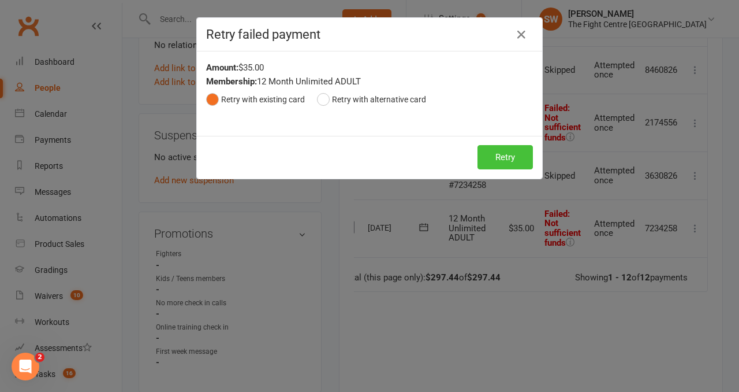
click at [498, 159] on button "Retry" at bounding box center [505, 157] width 55 height 24
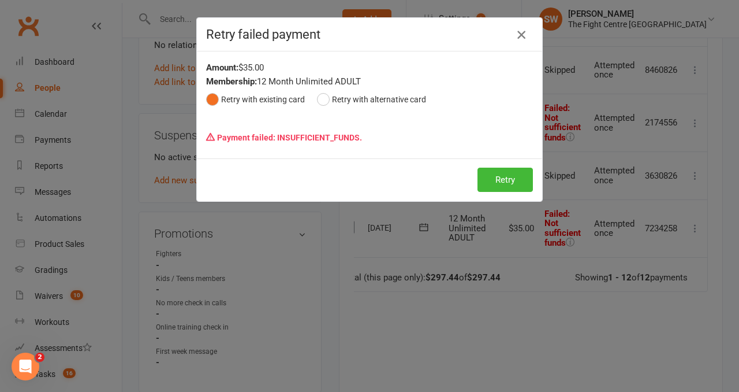
click at [521, 36] on icon "button" at bounding box center [522, 35] width 14 height 14
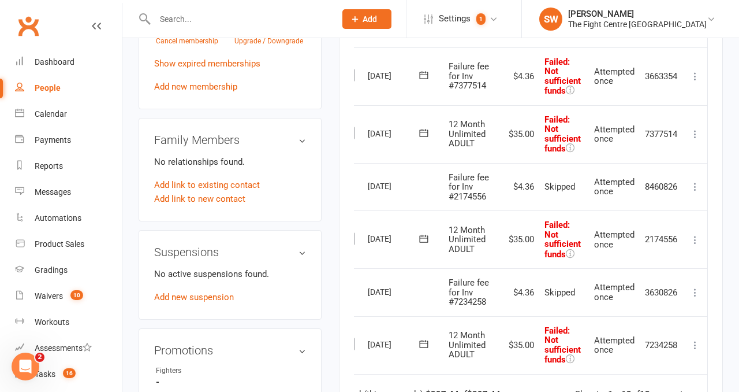
scroll to position [611, 0]
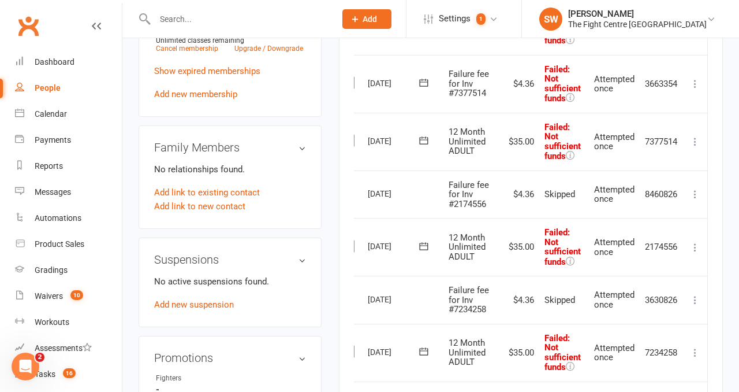
click at [695, 86] on icon at bounding box center [696, 84] width 12 height 12
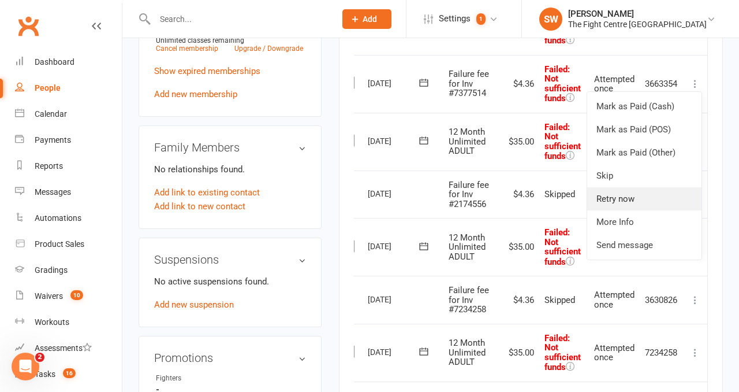
click at [659, 195] on link "Retry now" at bounding box center [644, 198] width 114 height 23
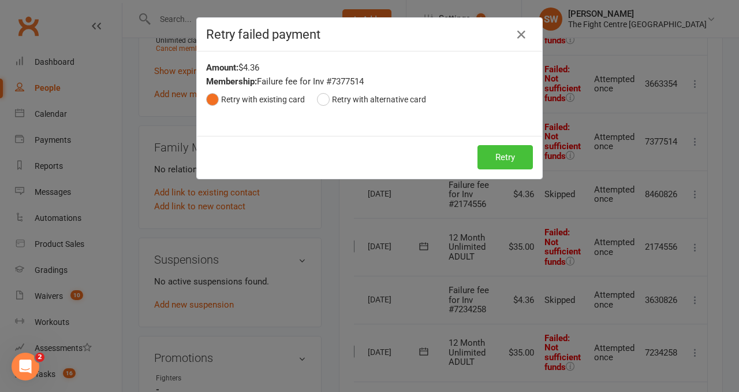
click at [512, 152] on button "Retry" at bounding box center [505, 157] width 55 height 24
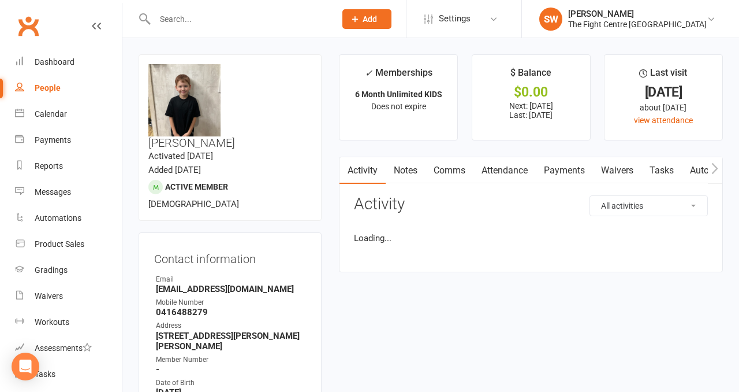
click at [559, 175] on link "Payments" at bounding box center [564, 170] width 57 height 27
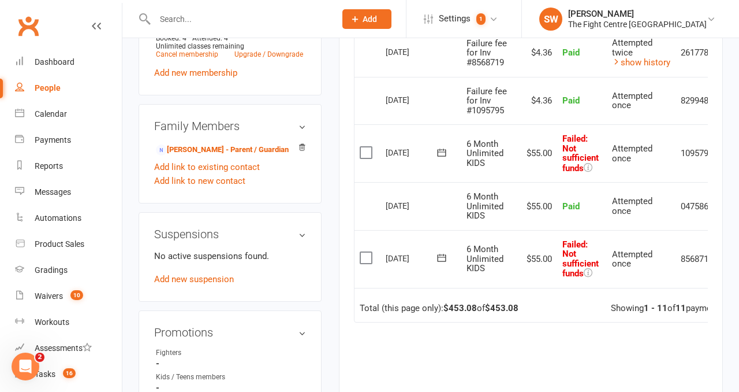
scroll to position [0, 38]
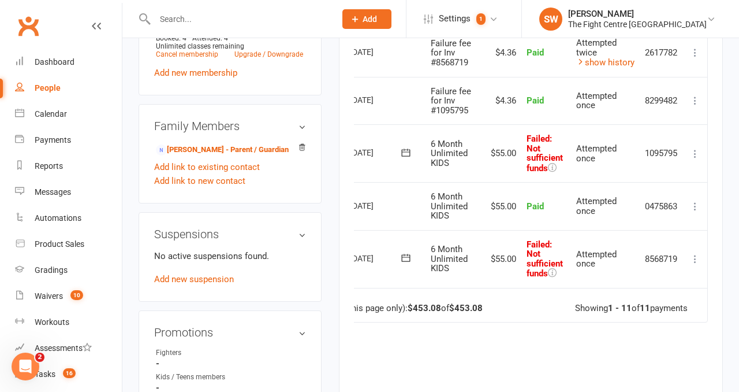
click at [698, 259] on icon at bounding box center [696, 259] width 12 height 12
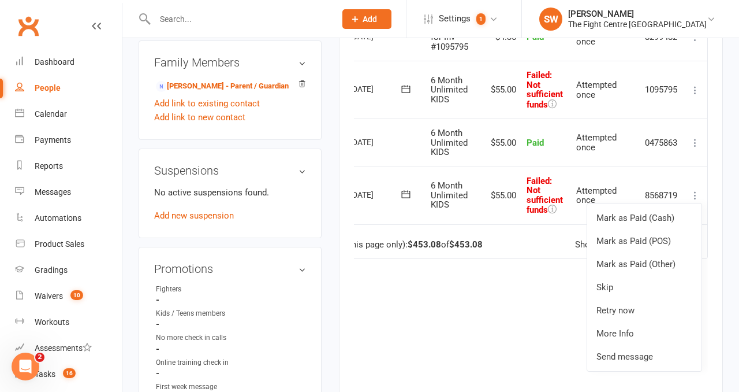
scroll to position [694, 0]
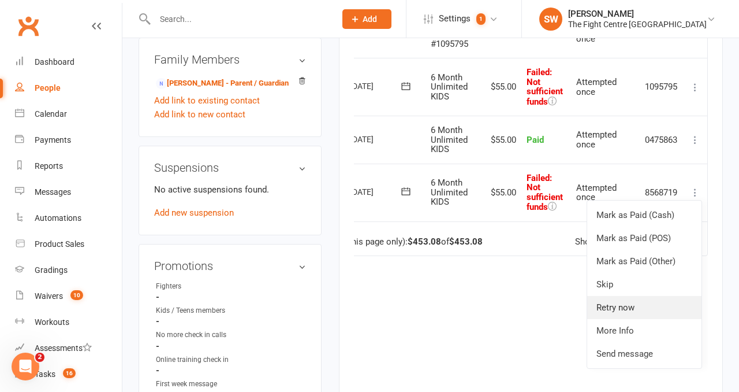
click at [657, 315] on link "Retry now" at bounding box center [644, 307] width 114 height 23
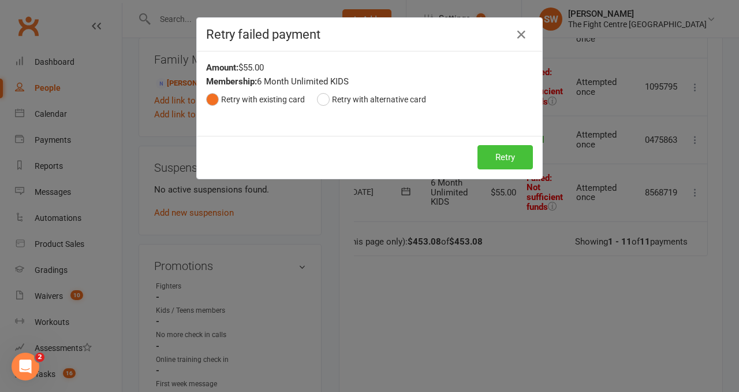
click at [492, 150] on button "Retry" at bounding box center [505, 157] width 55 height 24
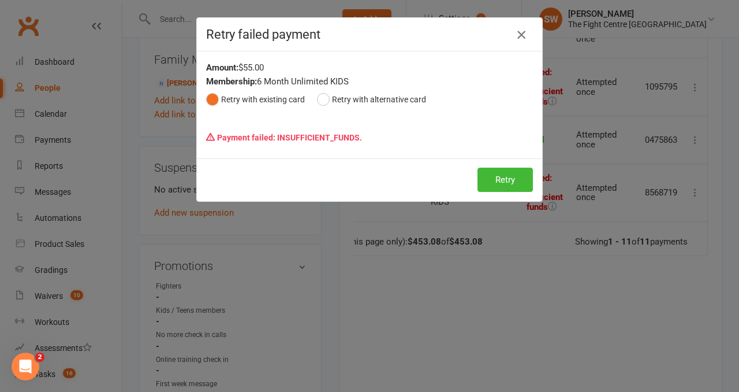
click at [522, 32] on icon "button" at bounding box center [522, 35] width 14 height 14
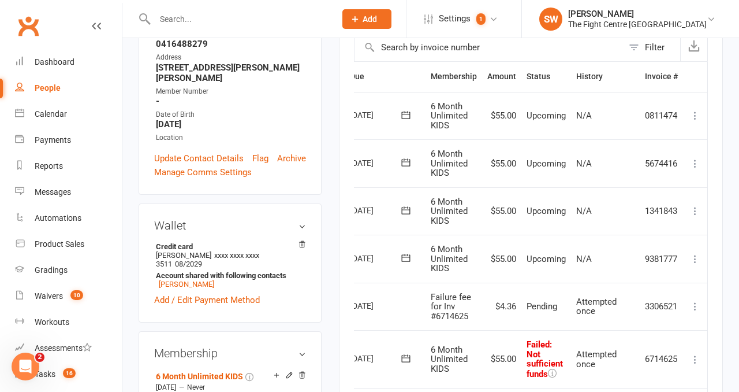
scroll to position [0, 0]
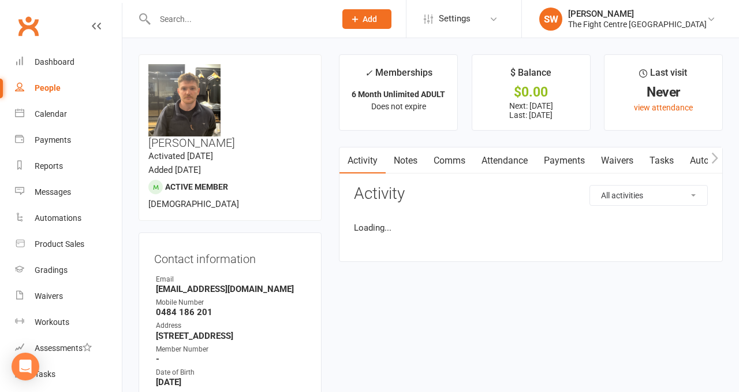
click at [543, 163] on link "Payments" at bounding box center [564, 160] width 57 height 27
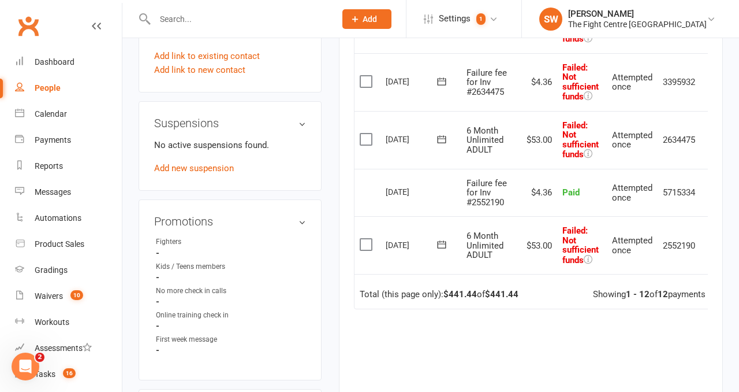
scroll to position [0, 18]
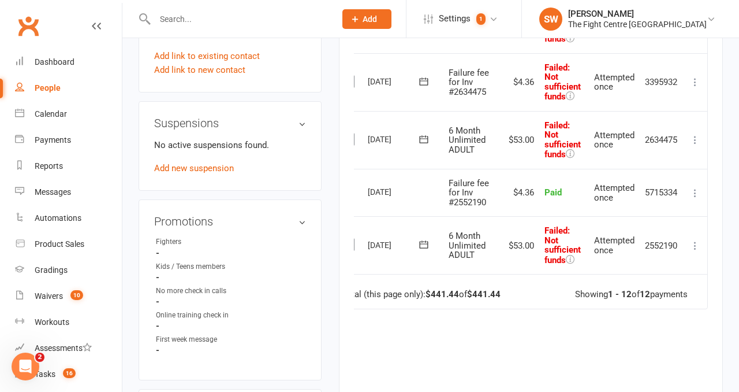
click at [692, 245] on icon at bounding box center [696, 246] width 12 height 12
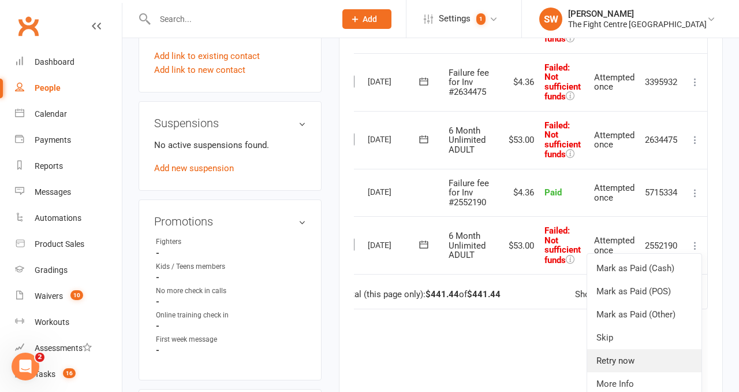
click at [653, 356] on link "Retry now" at bounding box center [644, 360] width 114 height 23
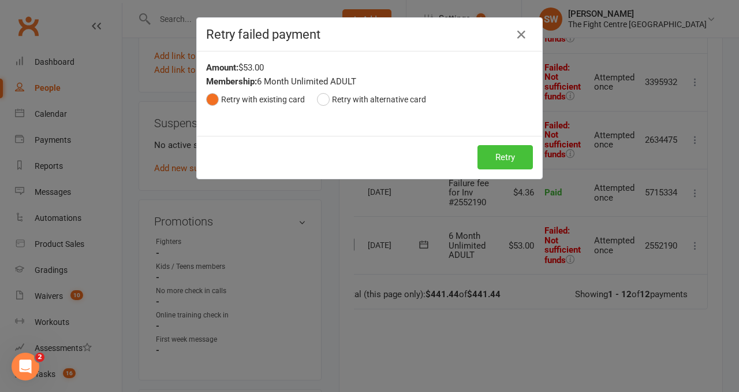
click at [504, 162] on button "Retry" at bounding box center [505, 157] width 55 height 24
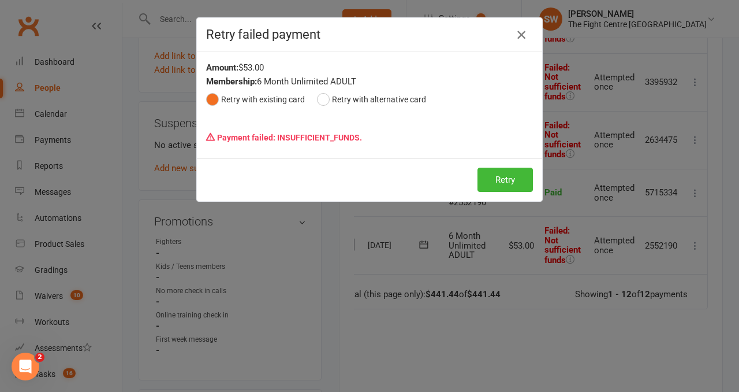
click at [520, 30] on icon "button" at bounding box center [522, 35] width 14 height 14
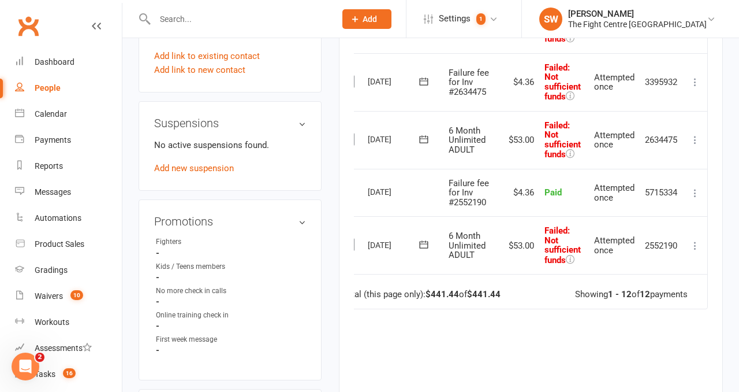
click at [695, 78] on icon at bounding box center [696, 82] width 12 height 12
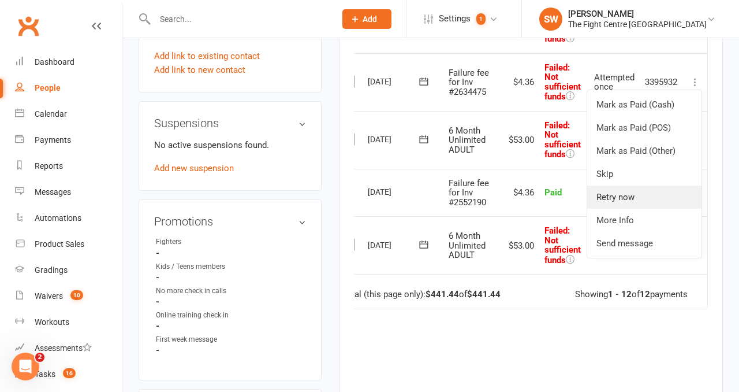
click at [665, 200] on link "Retry now" at bounding box center [644, 196] width 114 height 23
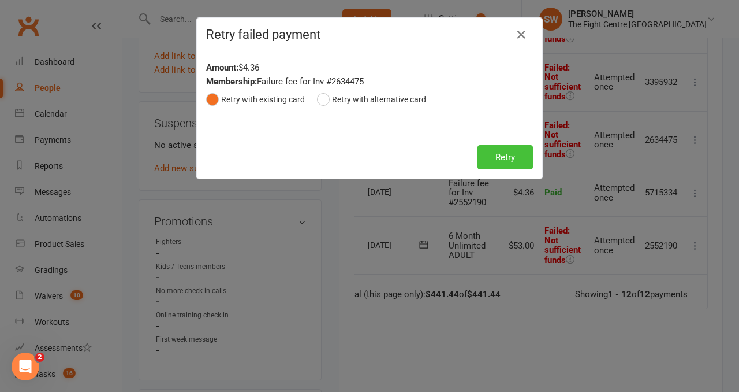
click at [490, 156] on button "Retry" at bounding box center [505, 157] width 55 height 24
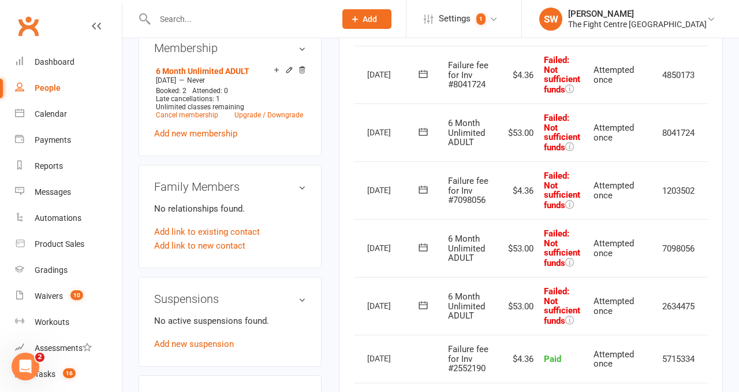
scroll to position [0, 38]
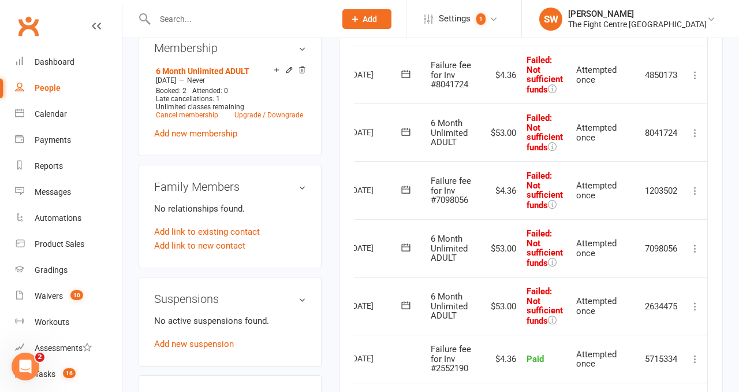
click at [695, 189] on icon at bounding box center [696, 191] width 12 height 12
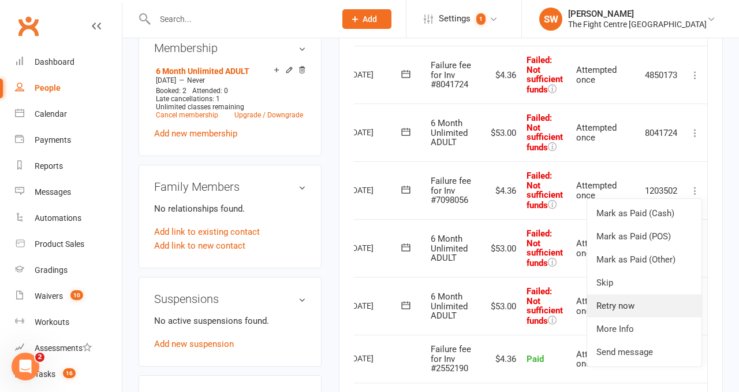
click at [649, 306] on link "Retry now" at bounding box center [644, 305] width 114 height 23
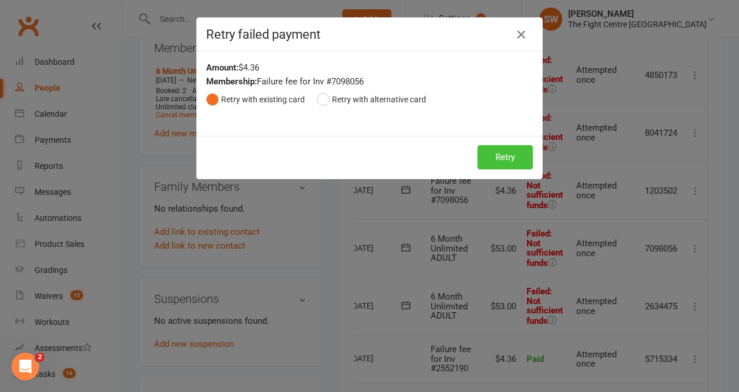
click at [498, 161] on button "Retry" at bounding box center [505, 157] width 55 height 24
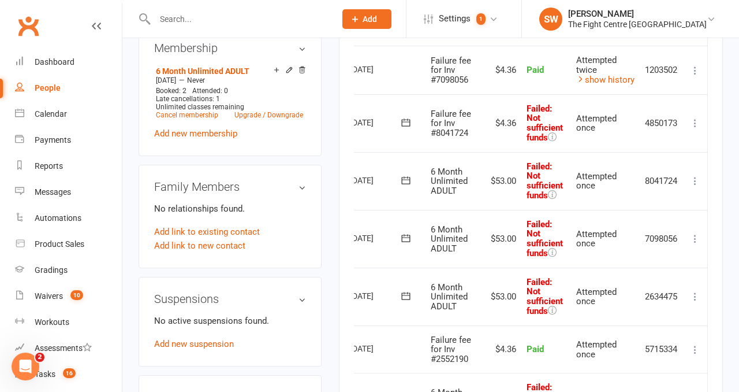
scroll to position [501, 0]
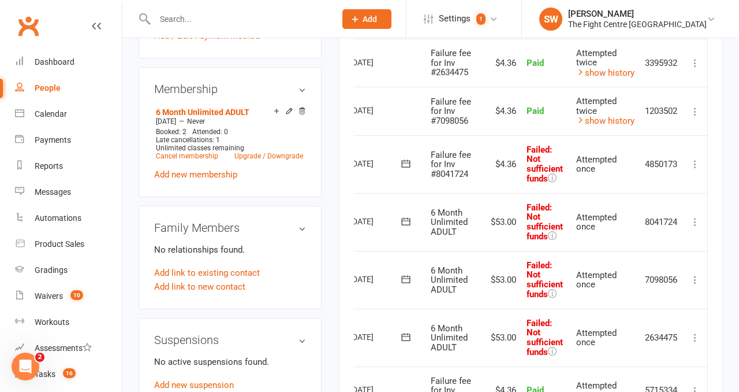
click at [696, 160] on icon at bounding box center [696, 164] width 12 height 12
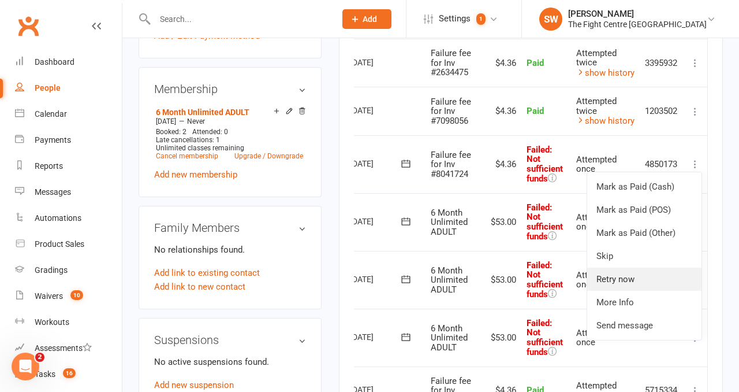
click at [655, 280] on link "Retry now" at bounding box center [644, 278] width 114 height 23
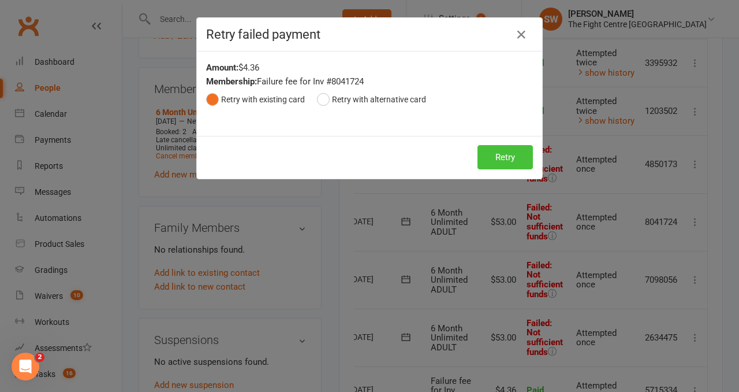
click at [510, 150] on button "Retry" at bounding box center [505, 157] width 55 height 24
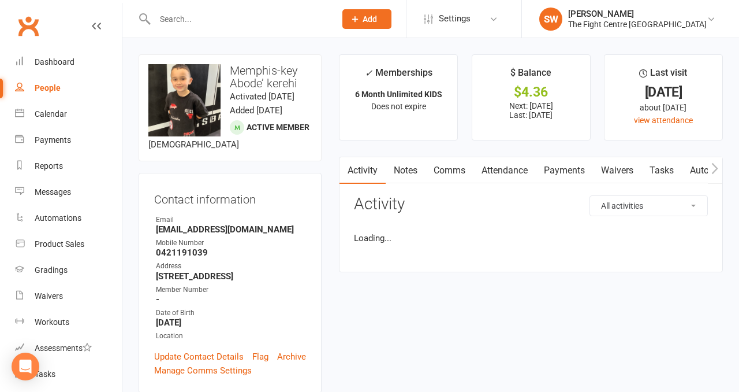
click at [556, 163] on link "Payments" at bounding box center [564, 170] width 57 height 27
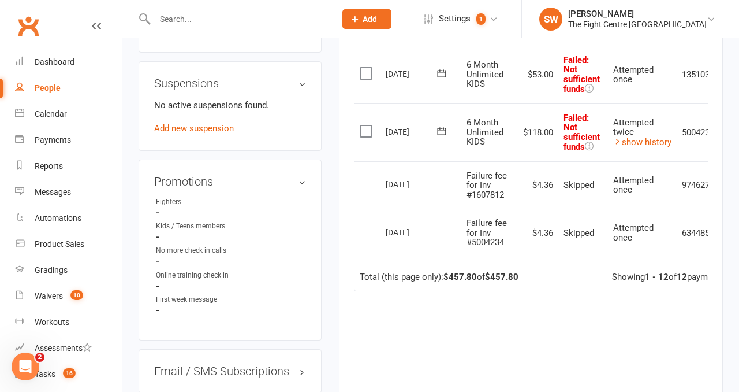
scroll to position [0, 40]
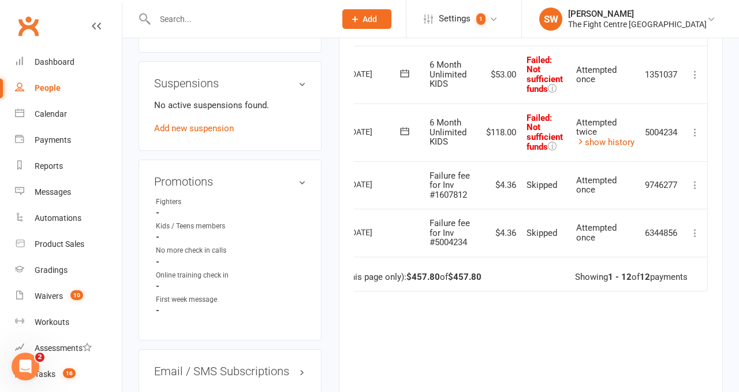
click at [698, 129] on icon at bounding box center [696, 132] width 12 height 12
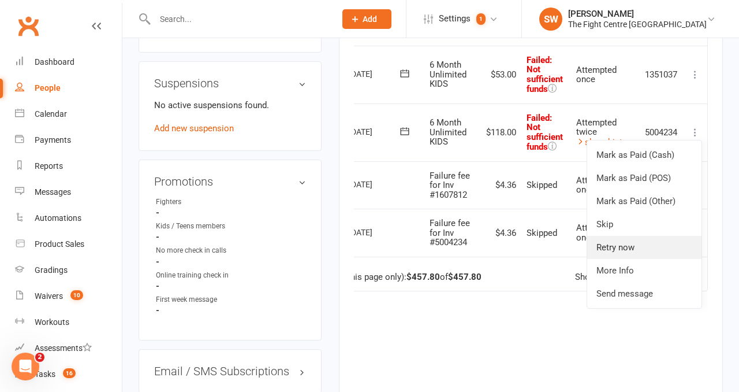
click at [639, 253] on link "Retry now" at bounding box center [644, 247] width 114 height 23
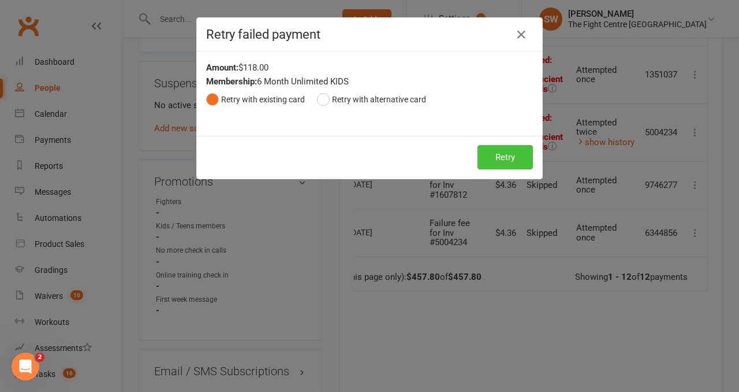
click at [512, 159] on button "Retry" at bounding box center [505, 157] width 55 height 24
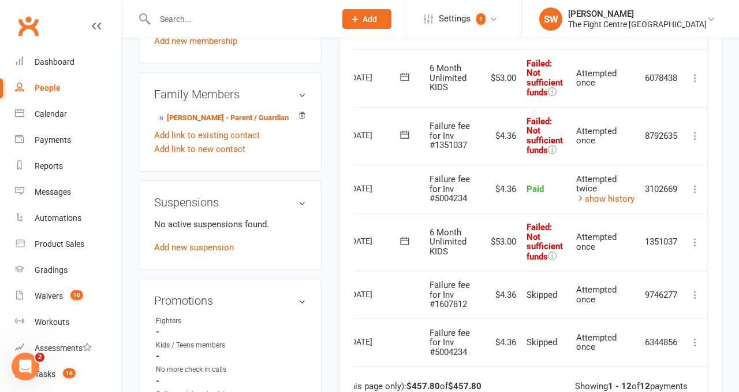
scroll to position [503, 0]
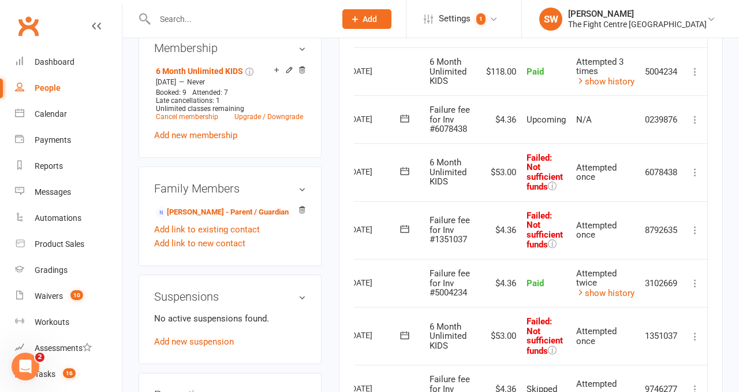
click at [699, 230] on icon at bounding box center [696, 230] width 12 height 12
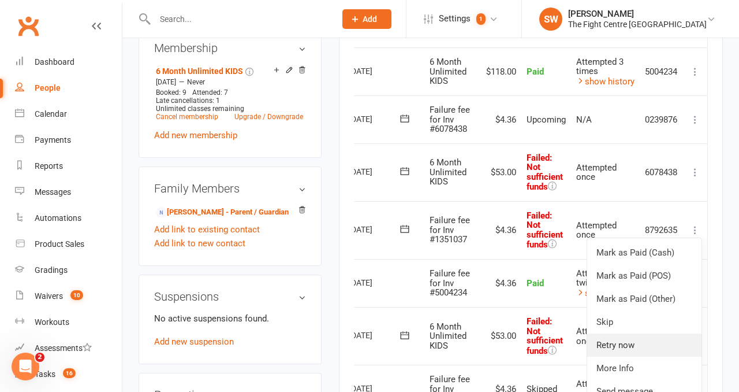
click at [658, 340] on link "Retry now" at bounding box center [644, 344] width 114 height 23
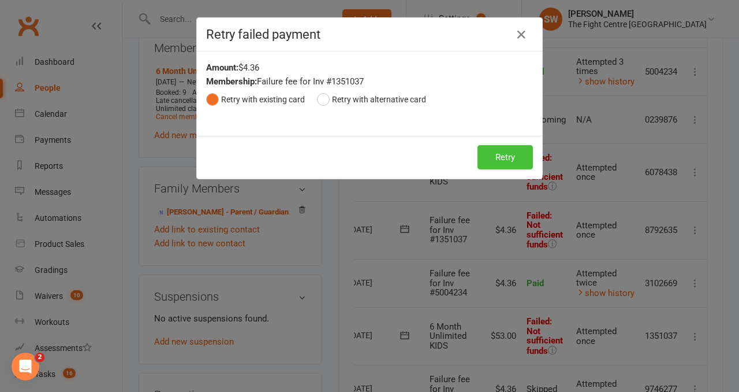
click at [509, 154] on button "Retry" at bounding box center [505, 157] width 55 height 24
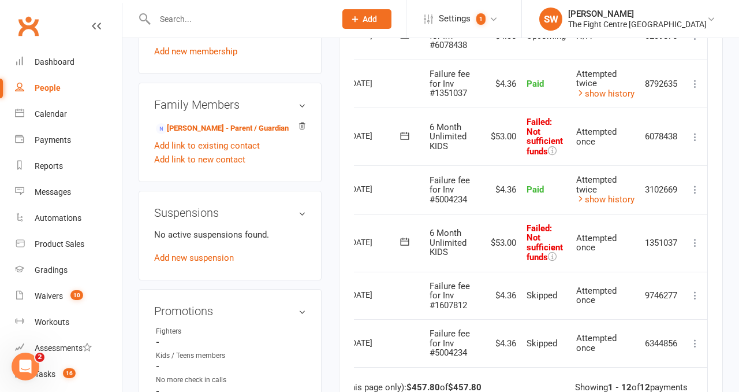
scroll to position [88, 0]
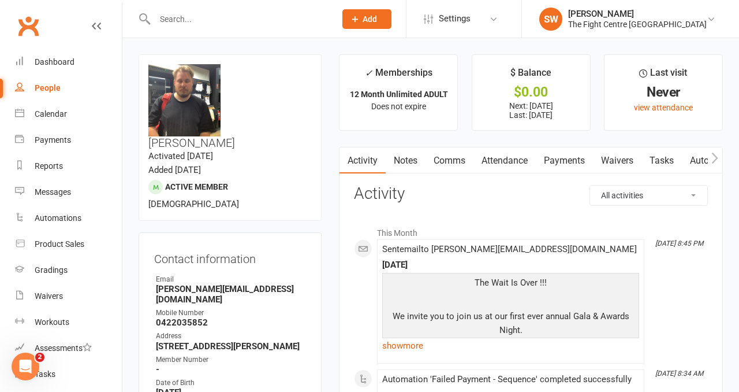
click at [560, 155] on link "Payments" at bounding box center [564, 160] width 57 height 27
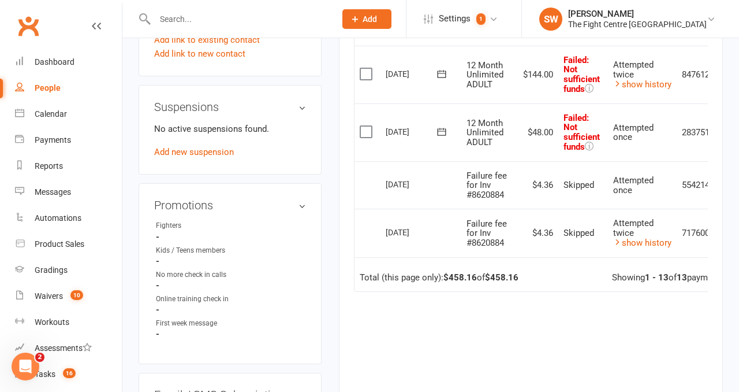
scroll to position [0, 40]
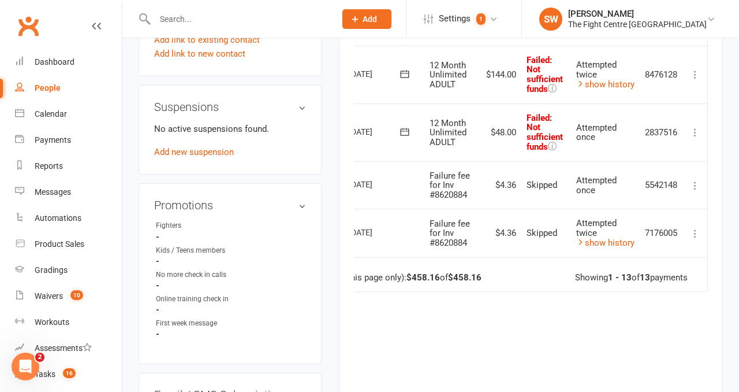
click at [695, 69] on icon at bounding box center [696, 75] width 12 height 12
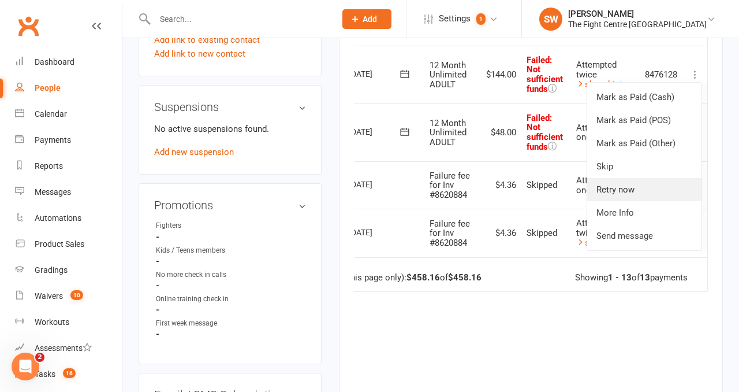
click at [659, 196] on link "Retry now" at bounding box center [644, 189] width 114 height 23
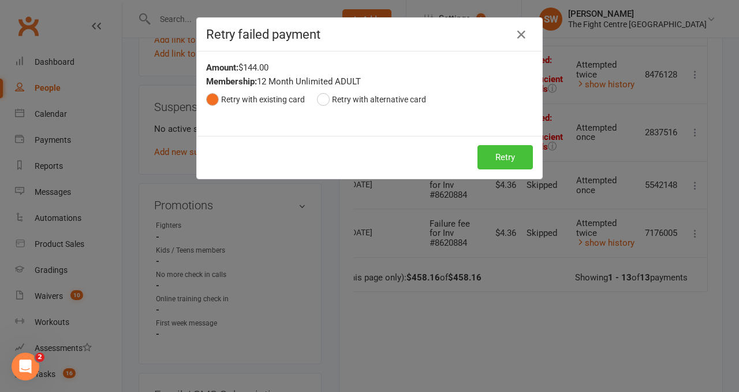
click at [509, 160] on button "Retry" at bounding box center [505, 157] width 55 height 24
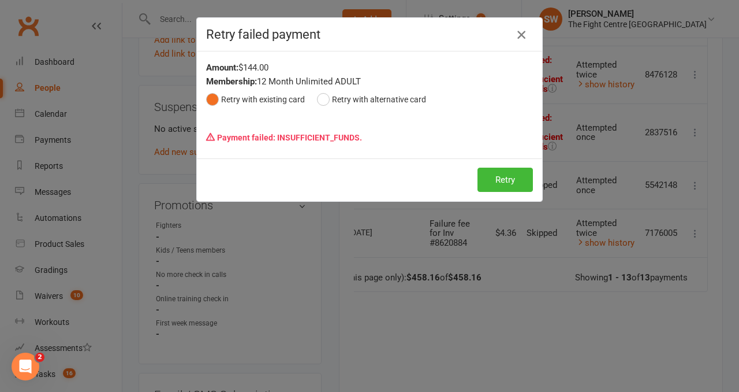
click at [522, 31] on icon "button" at bounding box center [522, 35] width 14 height 14
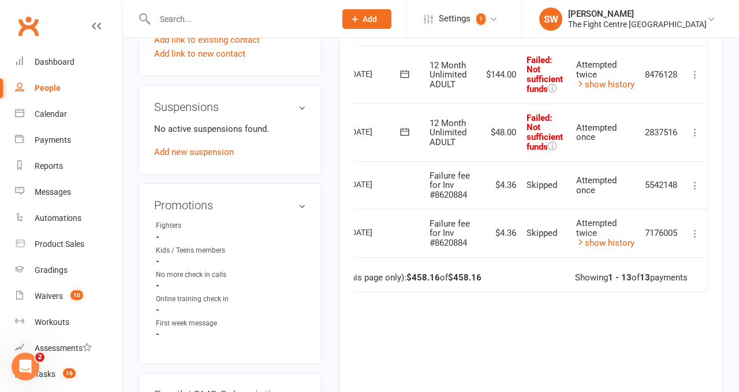
click at [693, 127] on icon at bounding box center [696, 132] width 12 height 12
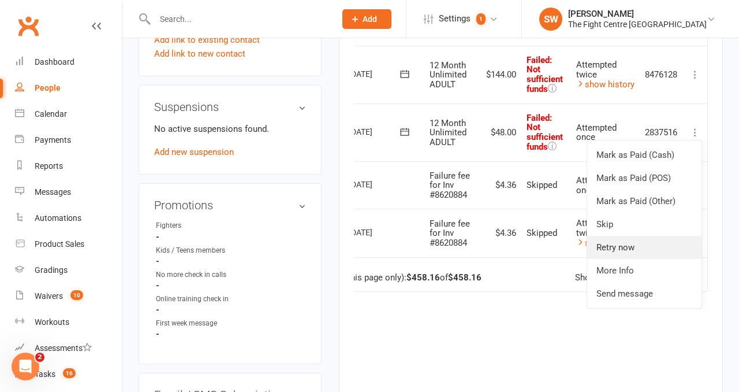
click at [653, 256] on link "Retry now" at bounding box center [644, 247] width 114 height 23
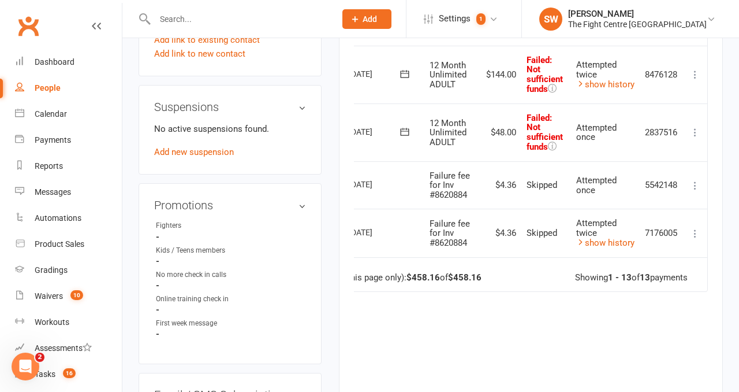
click at [652, 257] on td "Total (this page only): $458.16 of $458.16 Showing 1 - 13 of 13 payments" at bounding box center [513, 274] width 390 height 35
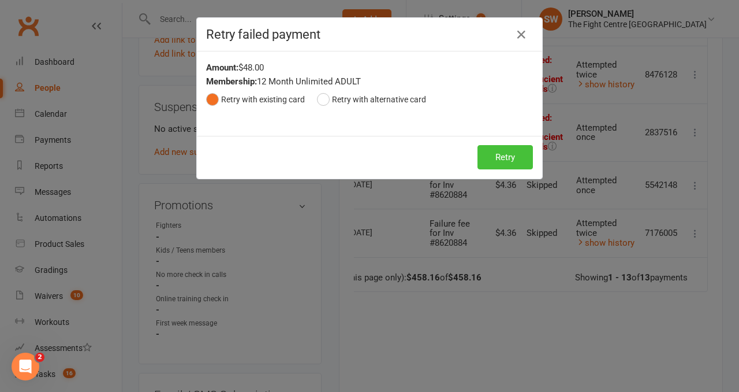
click at [496, 154] on button "Retry" at bounding box center [505, 157] width 55 height 24
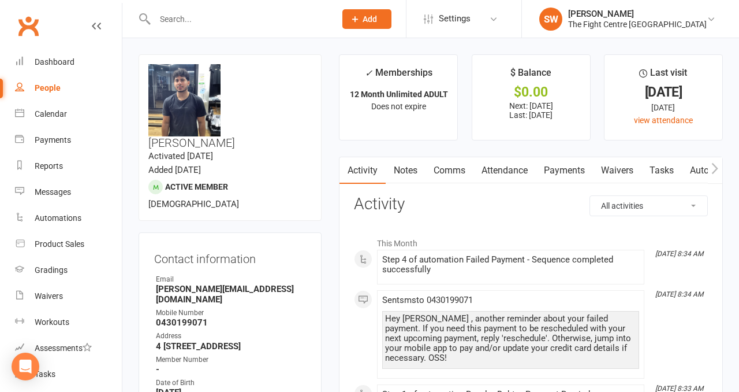
click at [564, 167] on link "Payments" at bounding box center [564, 170] width 57 height 27
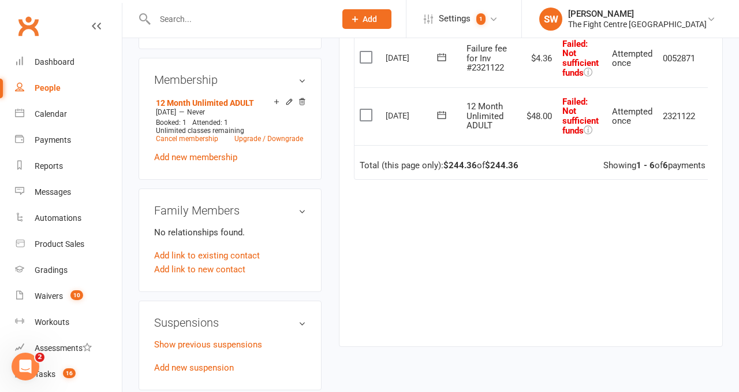
scroll to position [0, 18]
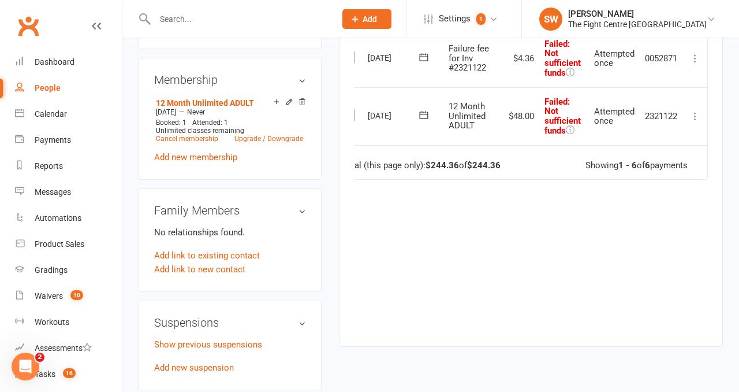
click at [694, 113] on icon at bounding box center [696, 116] width 12 height 12
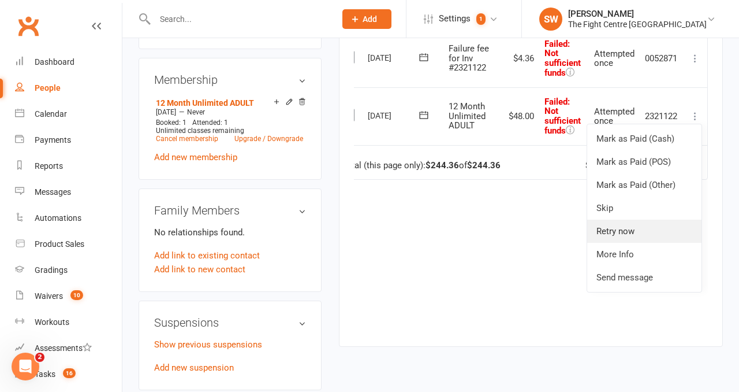
click at [639, 236] on link "Retry now" at bounding box center [644, 230] width 114 height 23
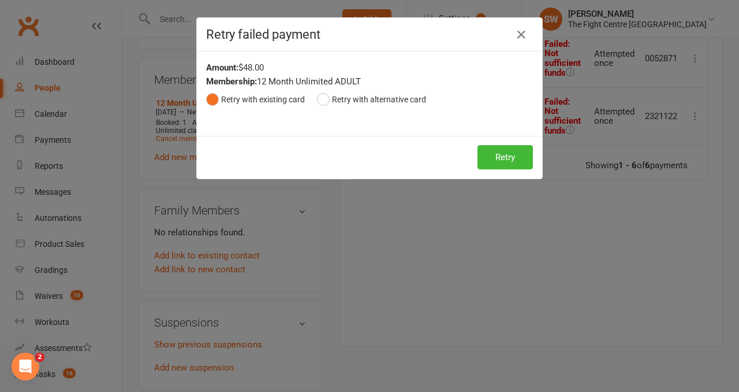
click at [505, 132] on div "Amount: $48.00 Membership: 12 Month Unlimited ADULT Retry with existing card Re…" at bounding box center [369, 93] width 345 height 84
click at [505, 152] on button "Retry" at bounding box center [505, 157] width 55 height 24
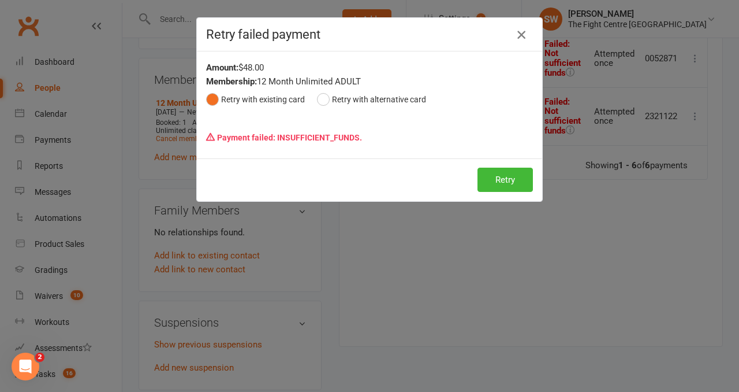
click at [520, 36] on icon "button" at bounding box center [522, 35] width 14 height 14
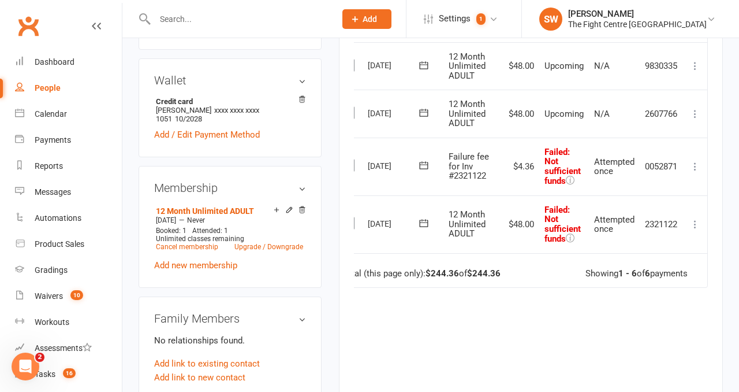
scroll to position [393, 0]
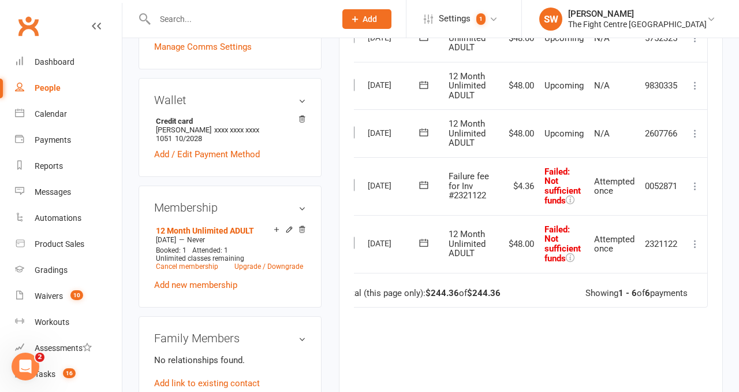
click at [694, 188] on icon at bounding box center [696, 186] width 12 height 12
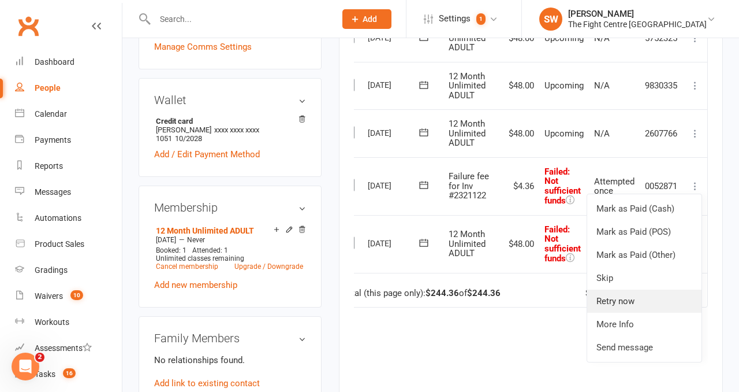
click at [655, 302] on link "Retry now" at bounding box center [644, 300] width 114 height 23
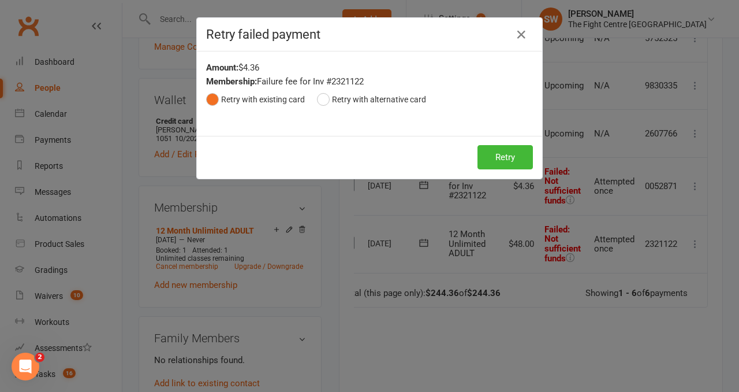
click at [489, 143] on div "Retry Retry" at bounding box center [369, 157] width 345 height 43
click at [504, 163] on button "Retry" at bounding box center [505, 157] width 55 height 24
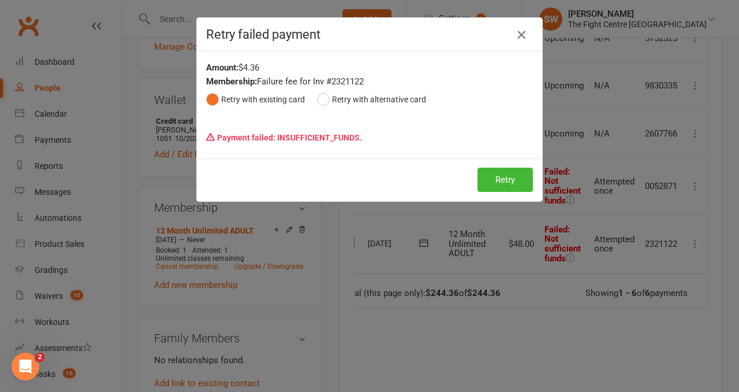
click at [520, 33] on icon "button" at bounding box center [522, 35] width 14 height 14
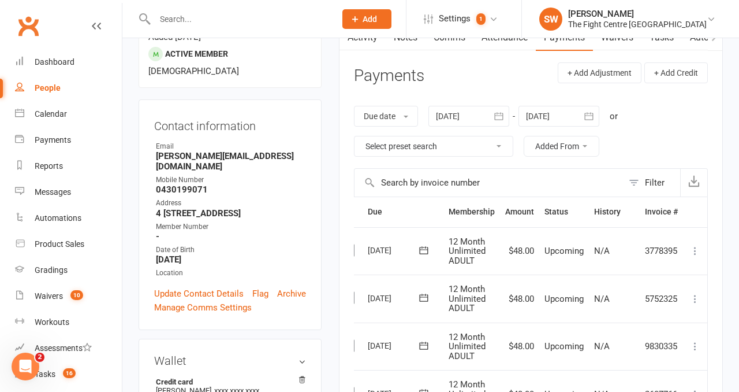
scroll to position [33, 0]
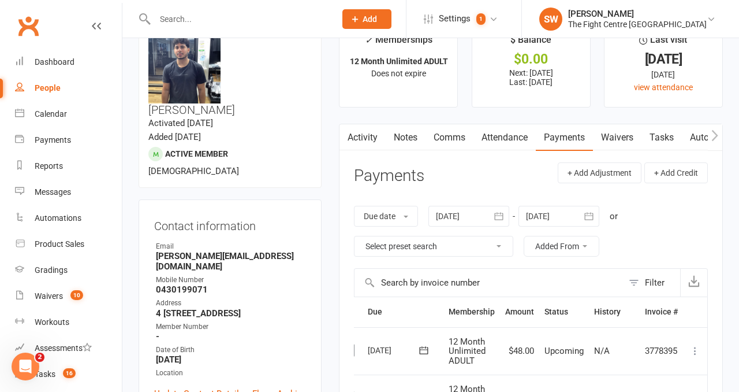
click at [452, 208] on div at bounding box center [469, 216] width 81 height 21
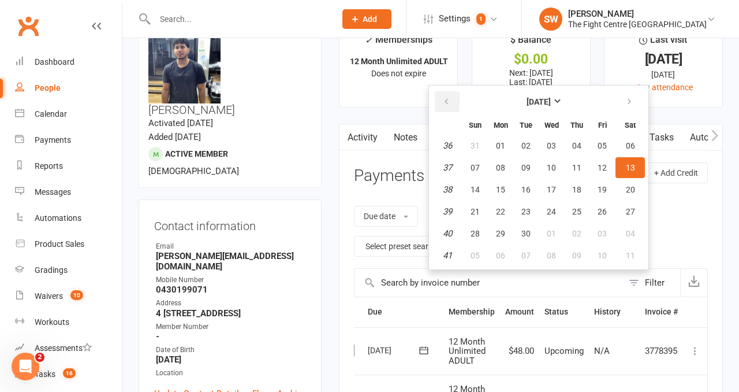
click at [453, 99] on button "button" at bounding box center [447, 101] width 25 height 21
click at [477, 167] on span "08" at bounding box center [475, 167] width 9 height 9
type input "08 Jun 2025"
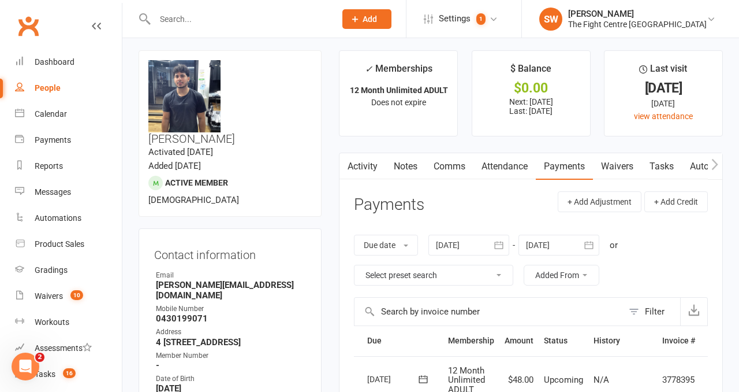
scroll to position [0, 0]
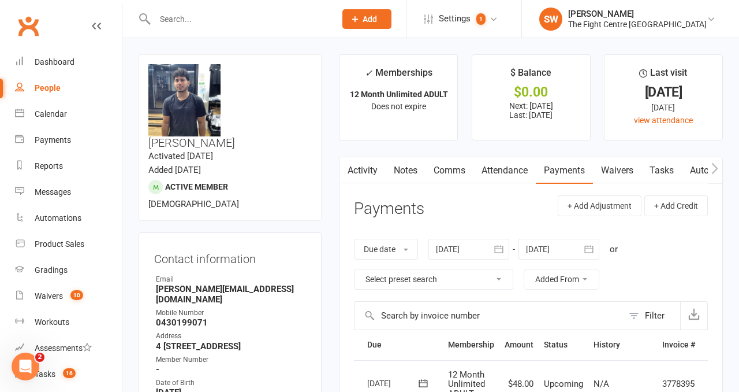
click at [442, 178] on link "Comms" at bounding box center [450, 170] width 48 height 27
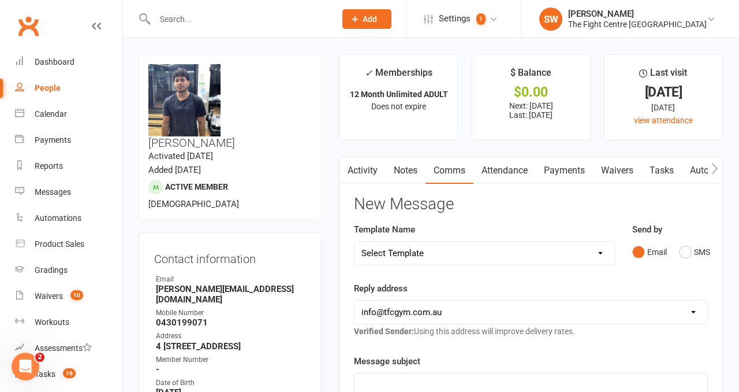
click at [396, 254] on select "Select Template [Email] A Mobile app invitation (1) [Email] Mobile app invitati…" at bounding box center [485, 252] width 260 height 23
select select "9"
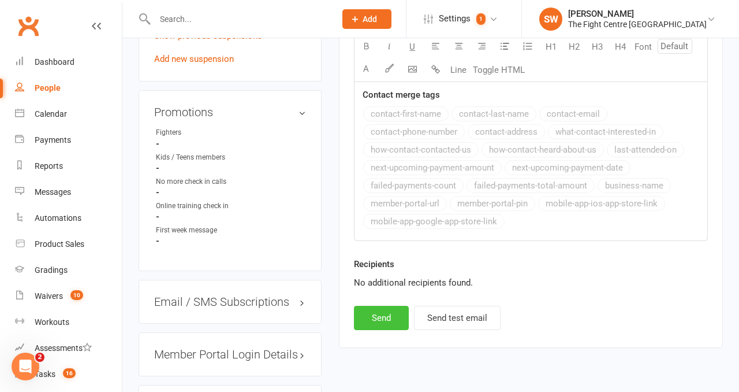
click at [368, 329] on button "Send" at bounding box center [381, 317] width 55 height 24
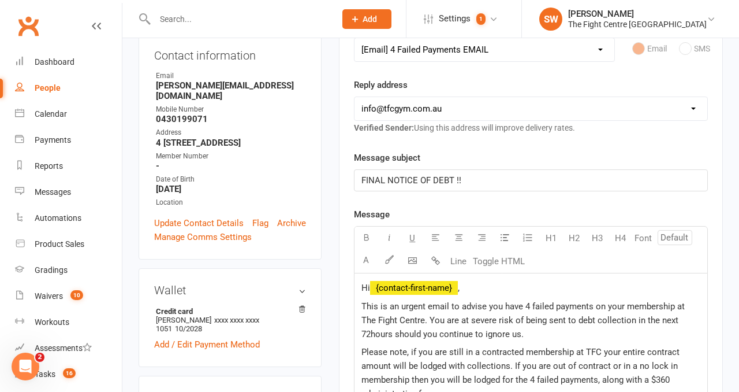
scroll to position [181, 0]
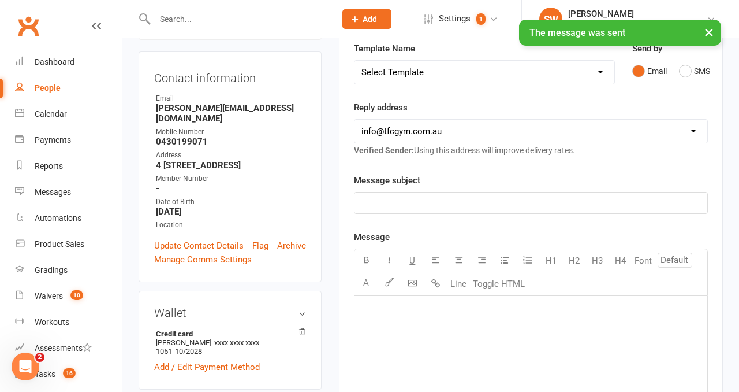
click at [400, 80] on select "Select Template [Email] A Mobile app invitation (1) [Email] Mobile app invitati…" at bounding box center [485, 72] width 260 height 23
select select "10"
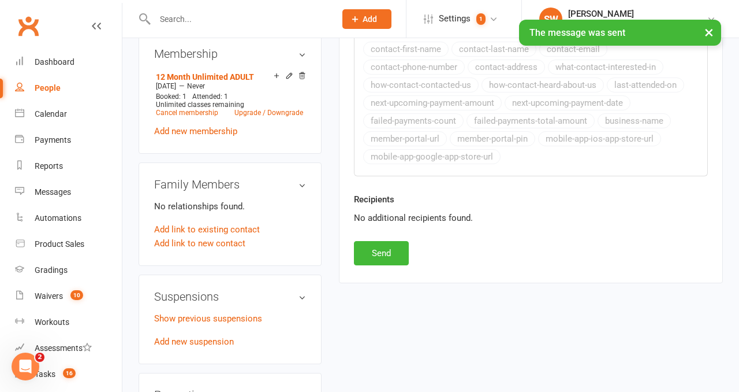
scroll to position [543, 0]
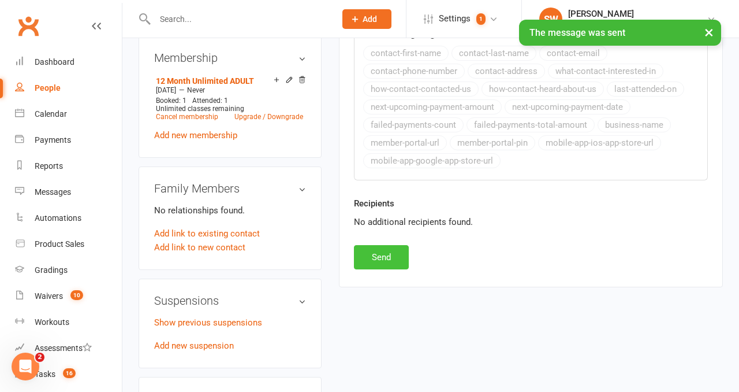
click at [368, 263] on button "Send" at bounding box center [381, 257] width 55 height 24
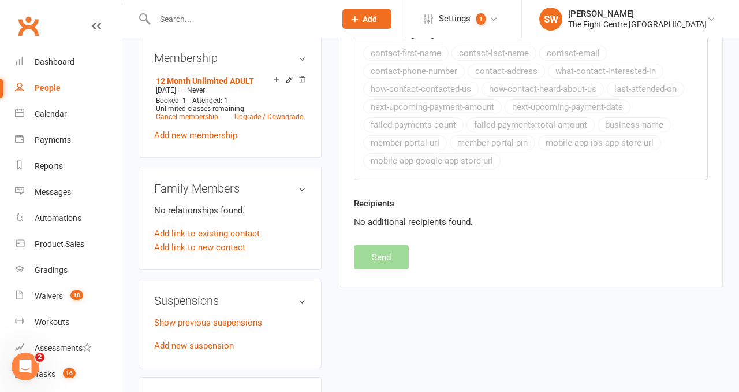
select select
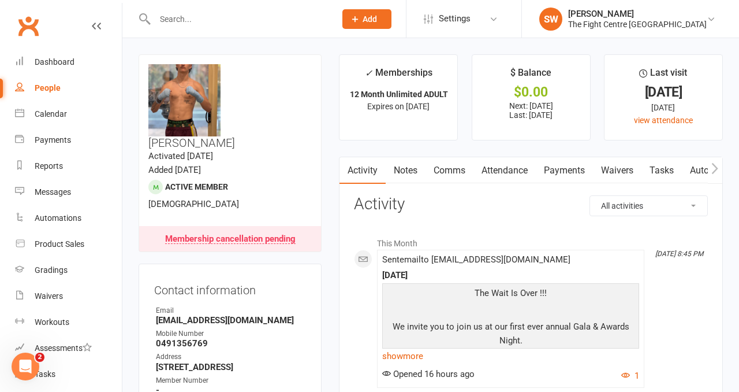
click at [562, 166] on link "Payments" at bounding box center [564, 170] width 57 height 27
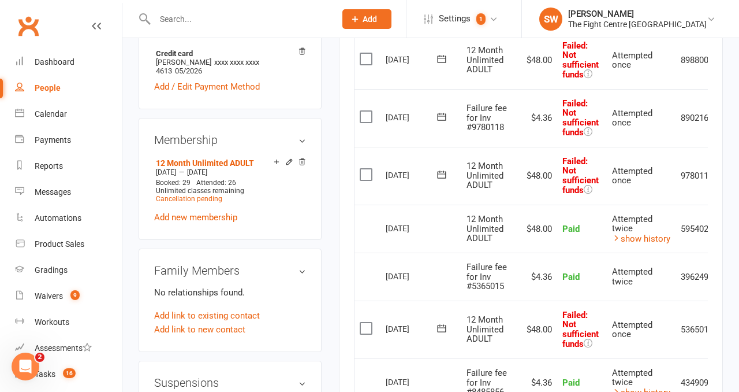
scroll to position [0, 38]
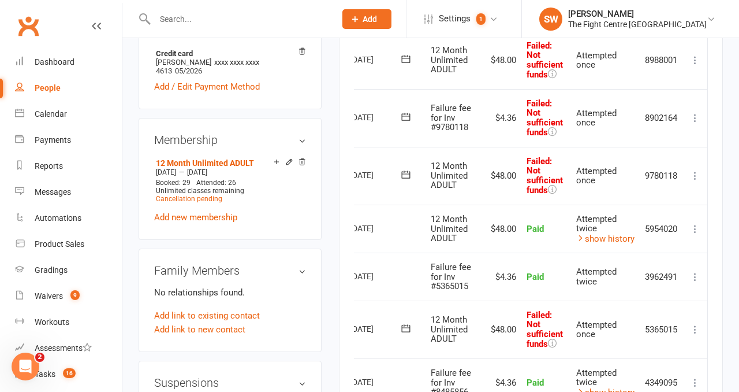
click at [697, 177] on icon at bounding box center [696, 176] width 12 height 12
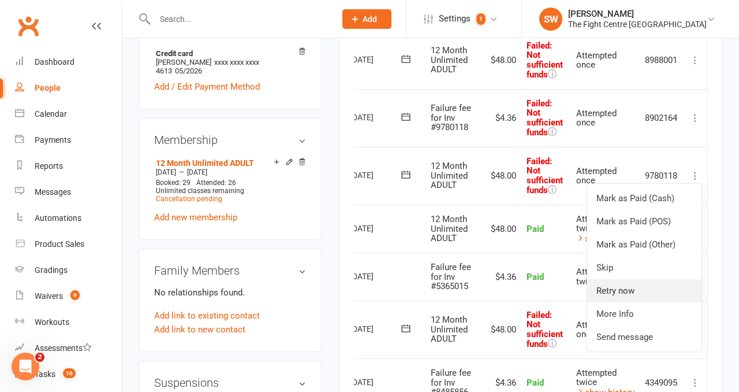
click at [642, 298] on link "Retry now" at bounding box center [644, 290] width 114 height 23
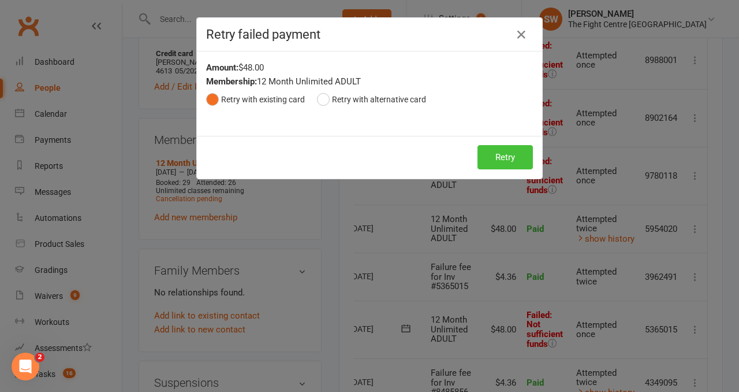
click at [498, 165] on button "Retry" at bounding box center [505, 157] width 55 height 24
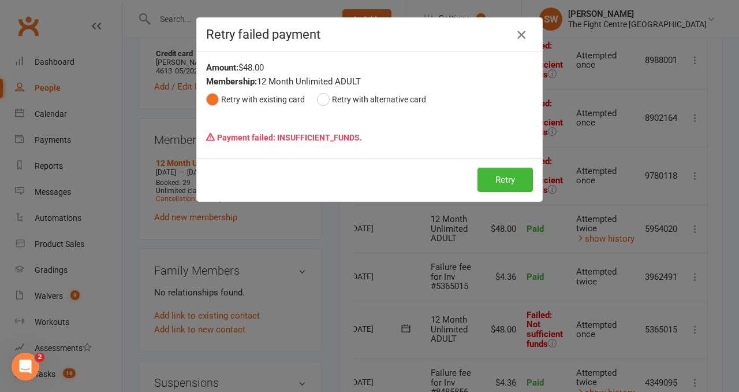
click at [524, 34] on icon "button" at bounding box center [522, 35] width 14 height 14
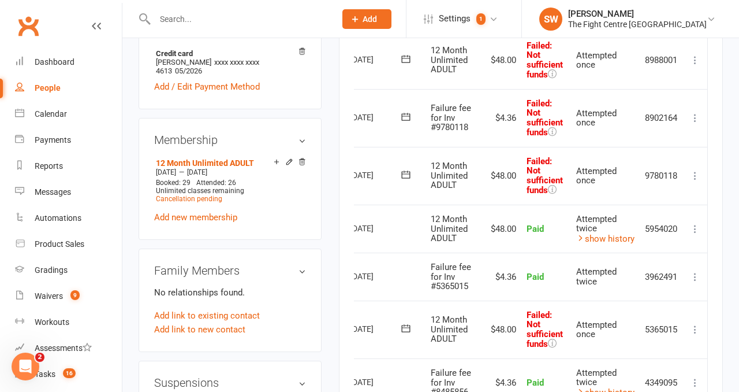
click at [693, 115] on icon at bounding box center [696, 118] width 12 height 12
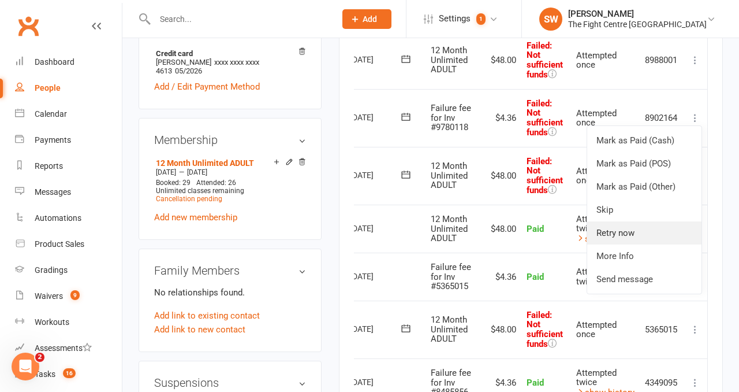
click at [652, 232] on link "Retry now" at bounding box center [644, 232] width 114 height 23
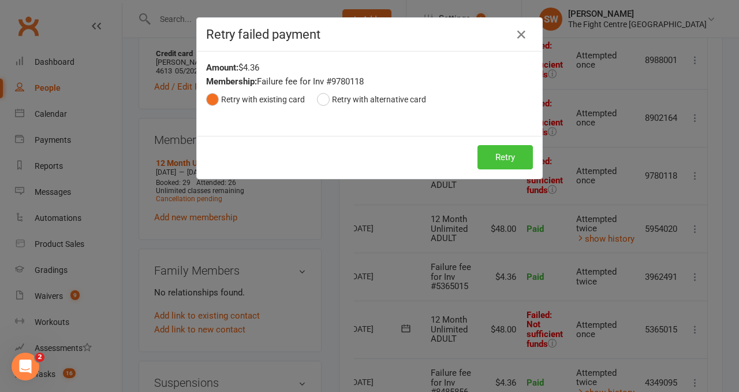
click at [495, 155] on button "Retry" at bounding box center [505, 157] width 55 height 24
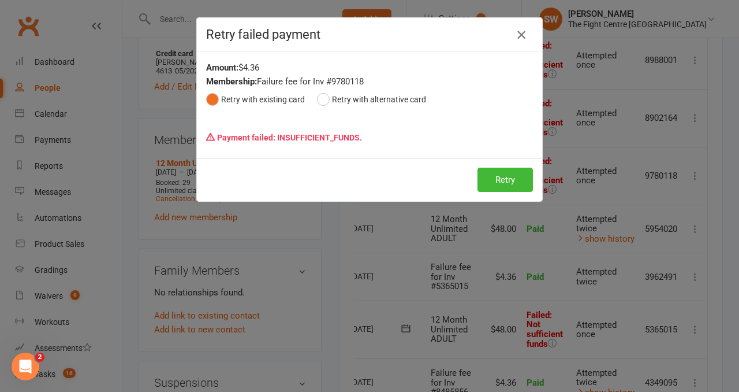
click at [521, 33] on icon "button" at bounding box center [522, 35] width 14 height 14
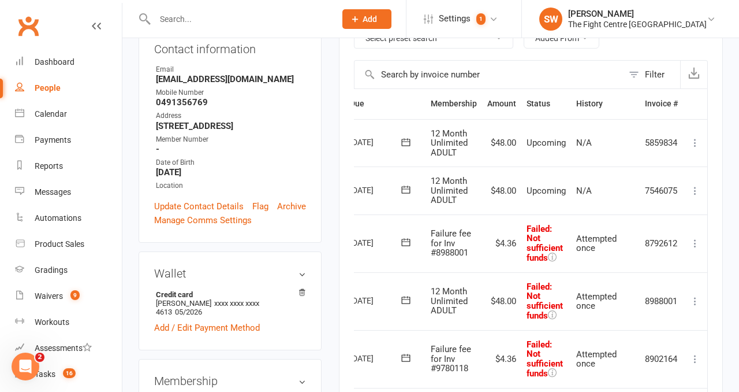
scroll to position [123, 0]
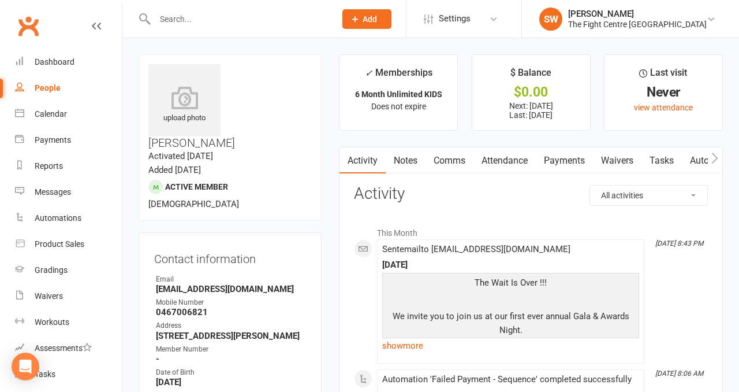
click at [549, 170] on link "Payments" at bounding box center [564, 160] width 57 height 27
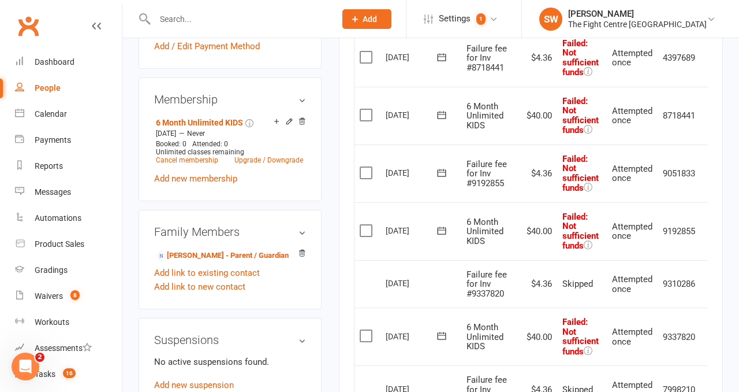
scroll to position [0, 18]
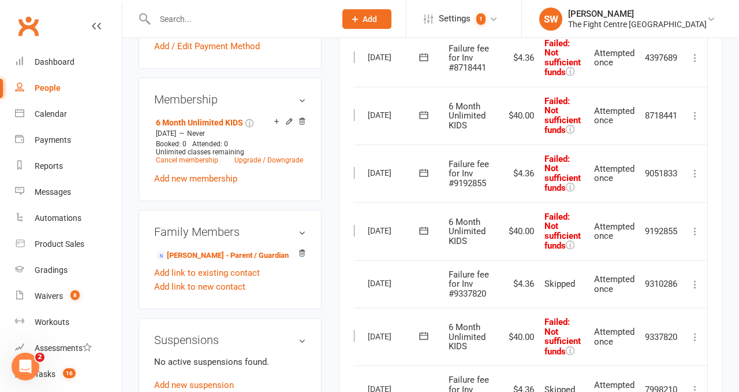
click at [698, 227] on icon at bounding box center [696, 231] width 12 height 12
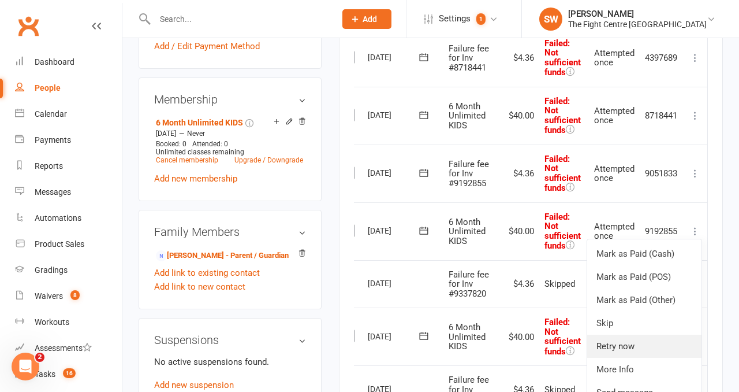
click at [614, 349] on link "Retry now" at bounding box center [644, 345] width 114 height 23
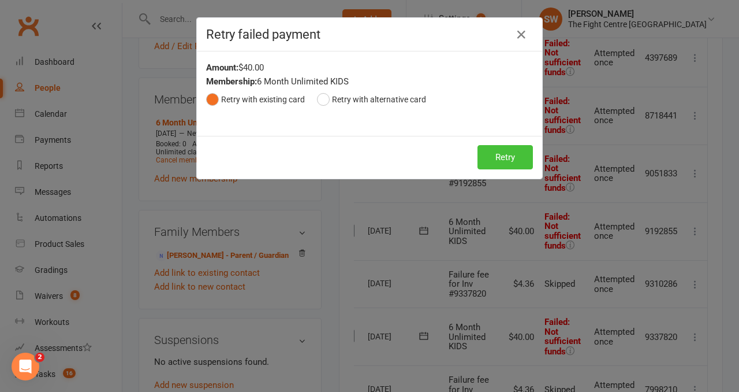
click at [498, 165] on button "Retry" at bounding box center [505, 157] width 55 height 24
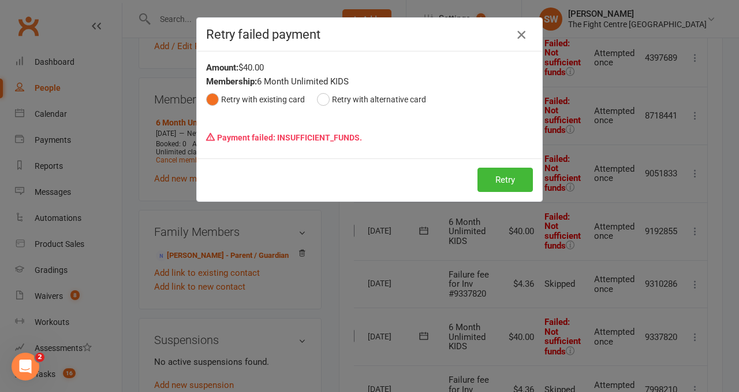
click at [519, 31] on icon "button" at bounding box center [522, 35] width 14 height 14
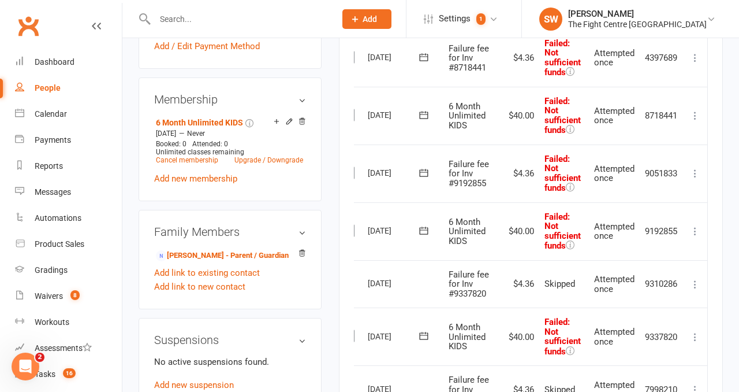
click at [694, 174] on icon at bounding box center [696, 173] width 12 height 12
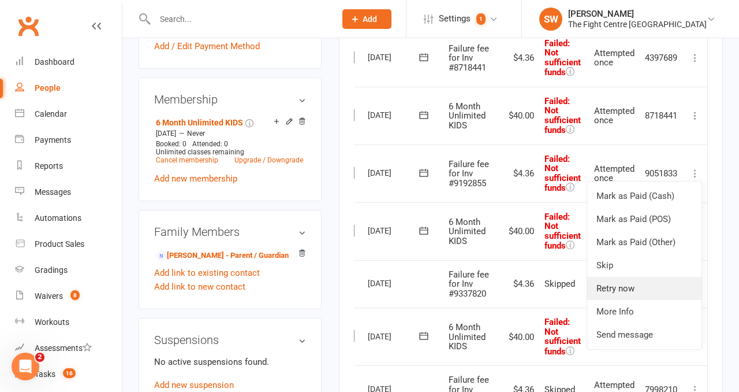
click at [639, 293] on link "Retry now" at bounding box center [644, 288] width 114 height 23
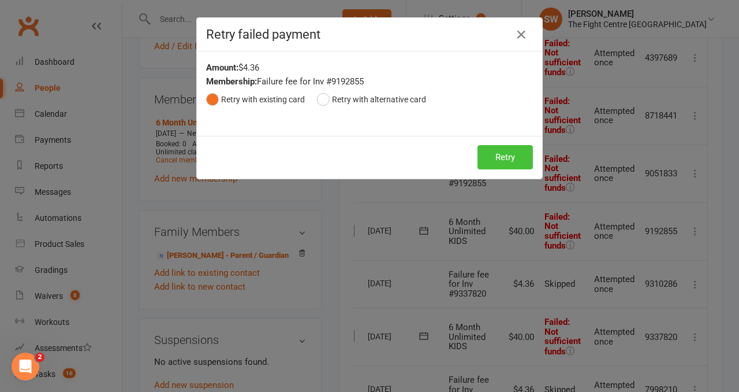
click at [501, 154] on button "Retry" at bounding box center [505, 157] width 55 height 24
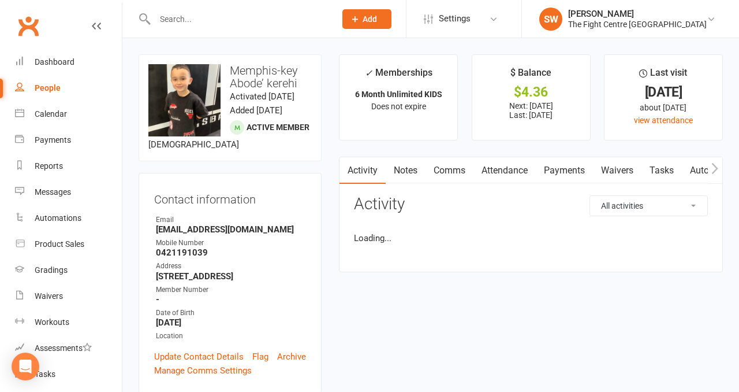
click at [547, 166] on link "Payments" at bounding box center [564, 170] width 57 height 27
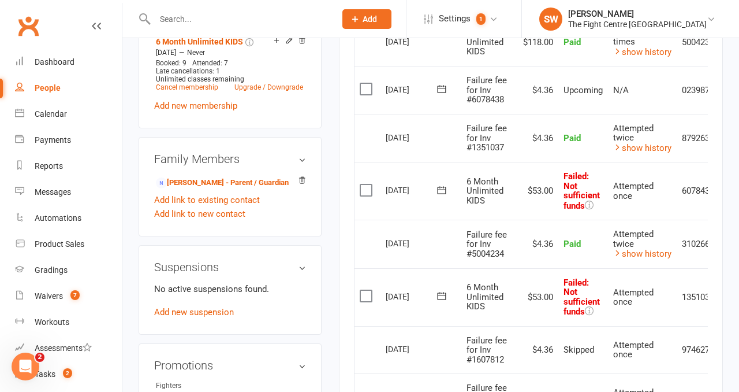
scroll to position [565, 0]
